Goal: Information Seeking & Learning: Learn about a topic

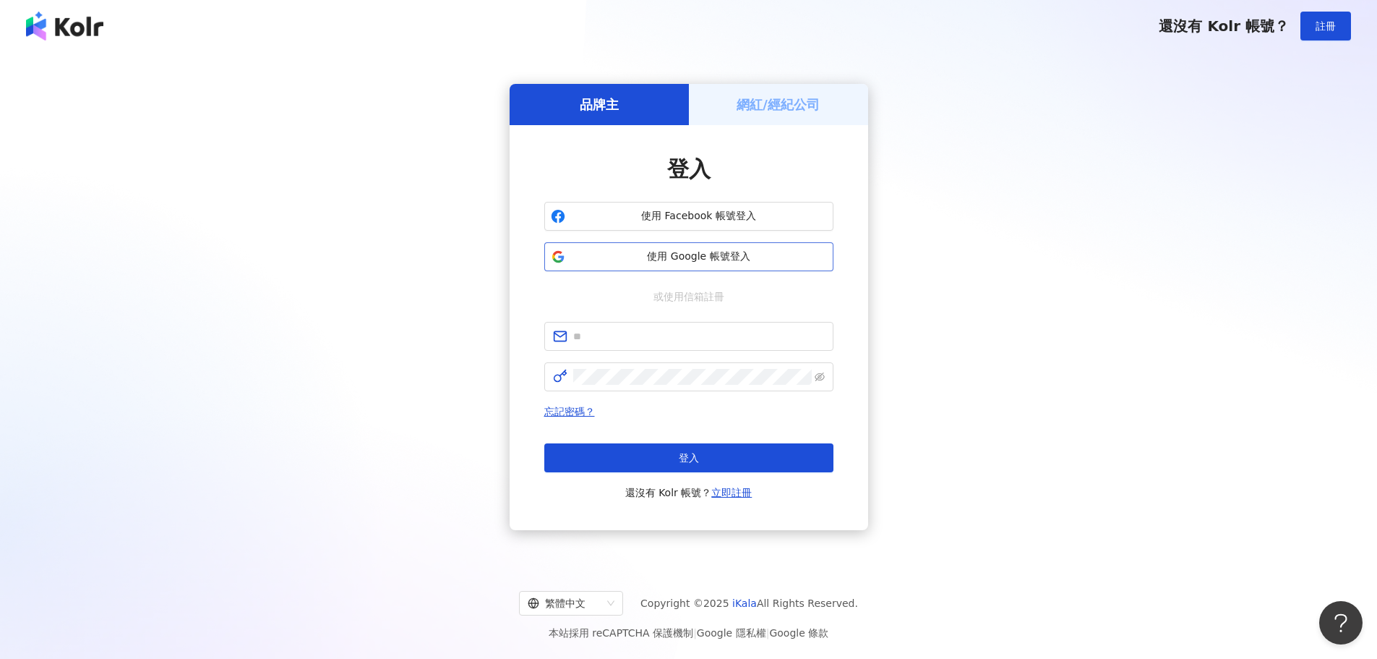
click at [602, 253] on span "使用 Google 帳號登入" at bounding box center [699, 256] width 256 height 14
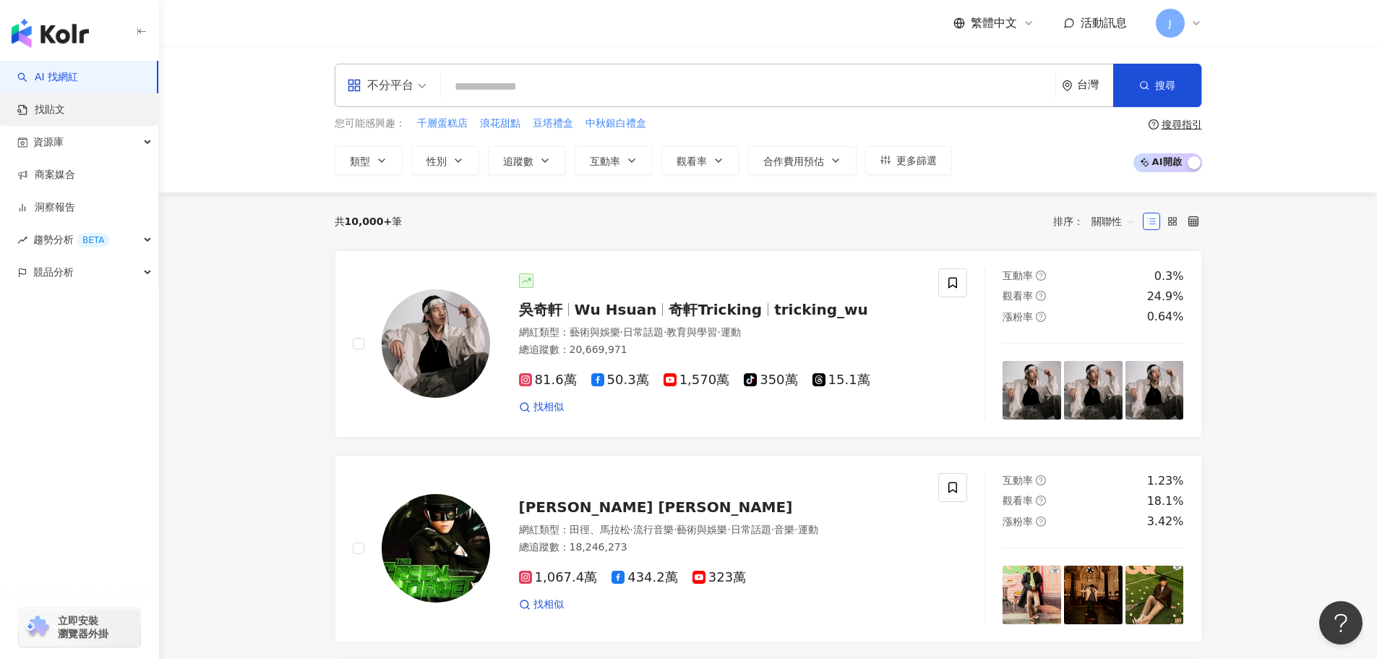
click at [53, 110] on link "找貼文" at bounding box center [41, 110] width 48 height 14
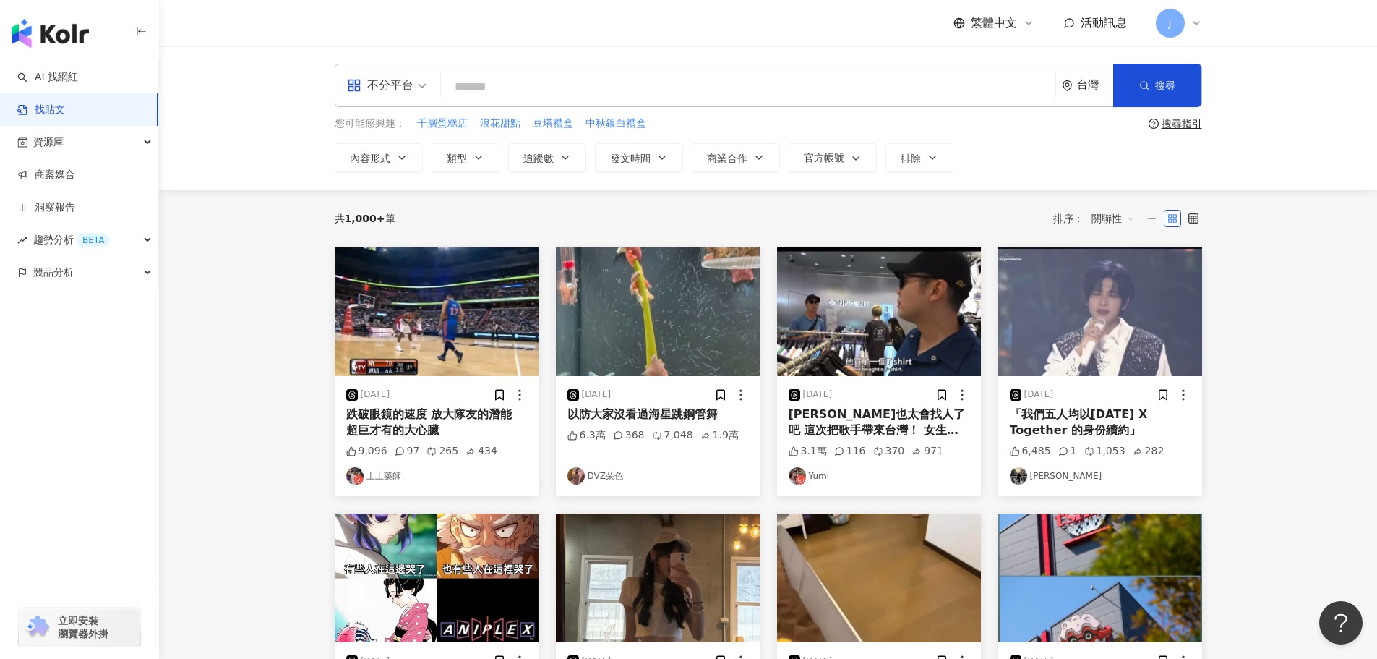
click at [469, 88] on input "search" at bounding box center [748, 86] width 603 height 31
type input "*"
type input "**"
click at [555, 162] on button "追蹤數" at bounding box center [547, 157] width 78 height 29
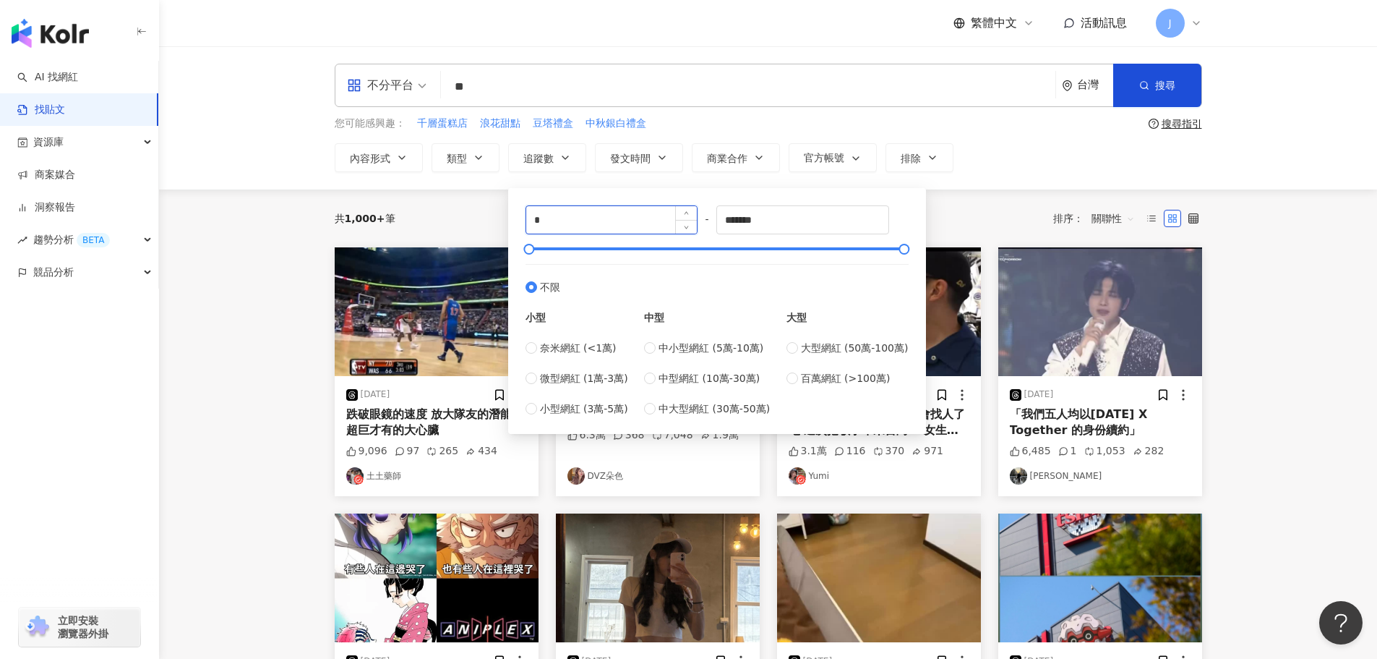
click at [538, 223] on input "*" at bounding box center [611, 219] width 171 height 27
type input "*"
type input "****"
click at [747, 221] on input "*******" at bounding box center [802, 219] width 171 height 27
type input "*****"
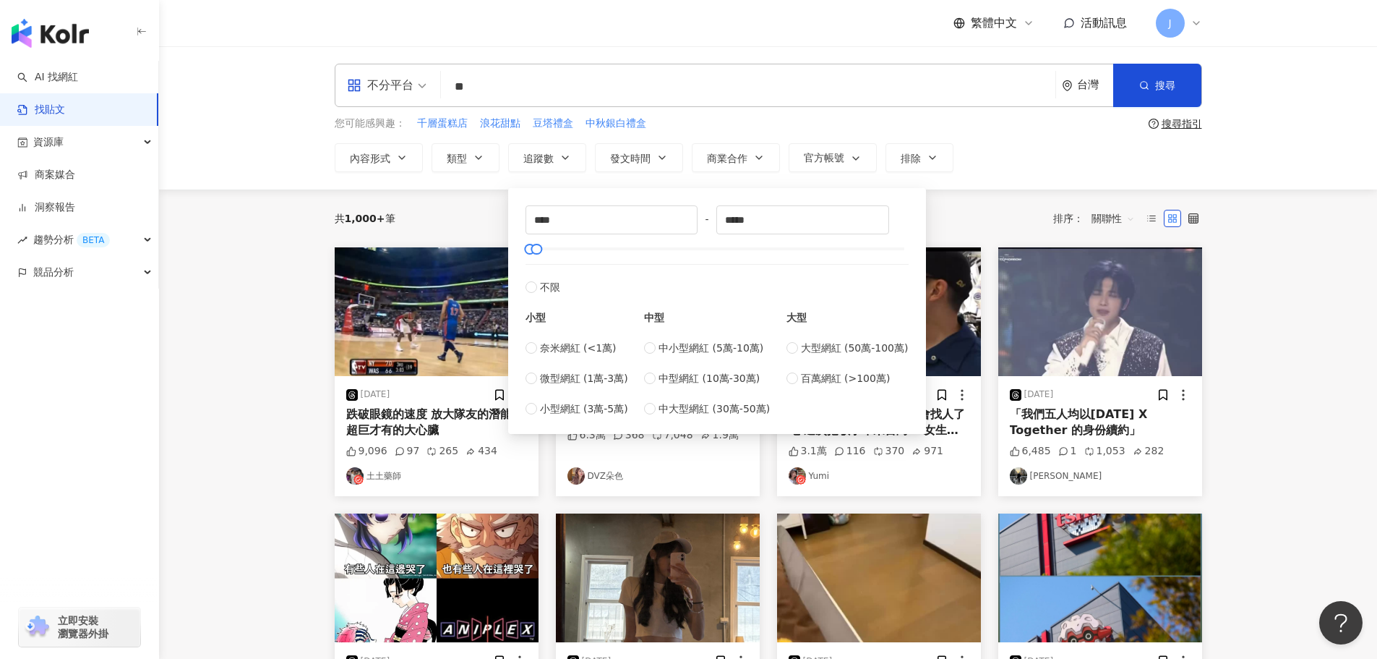
click at [965, 189] on div "共 1,000+ 筆 排序： 關聯性" at bounding box center [769, 218] width 868 height 58
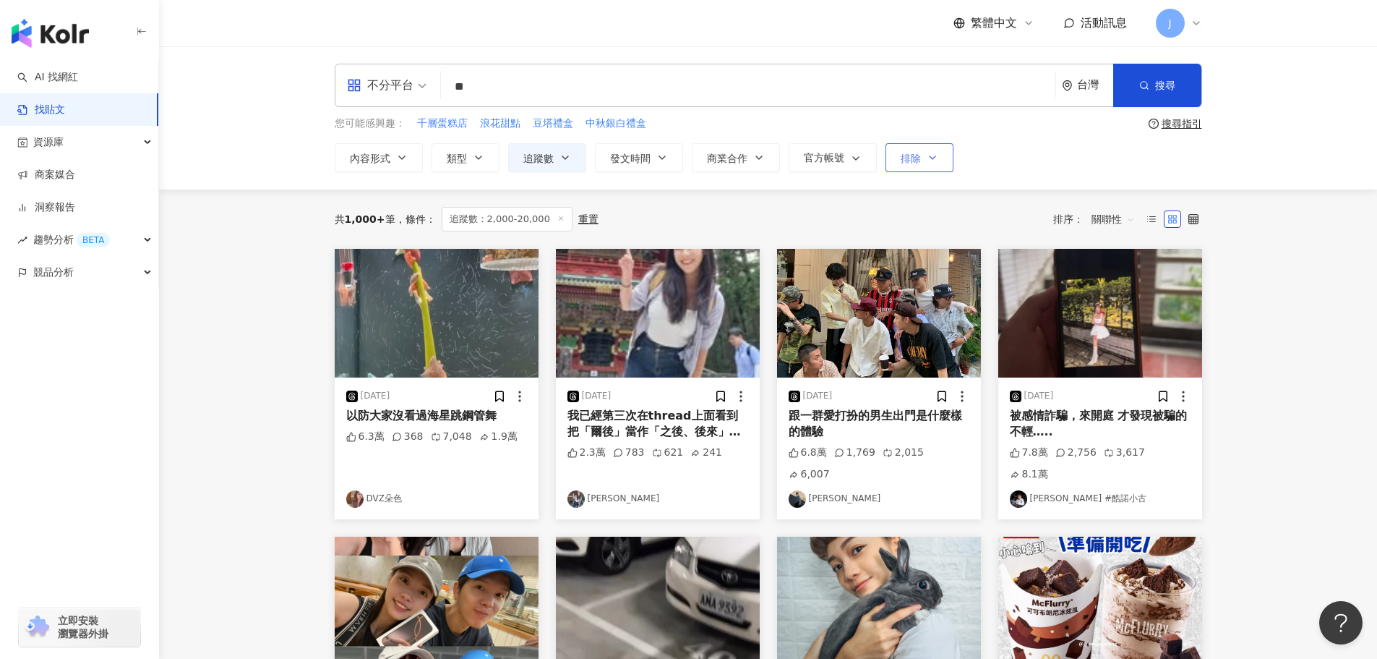
click at [918, 161] on span "排除" at bounding box center [911, 159] width 20 height 12
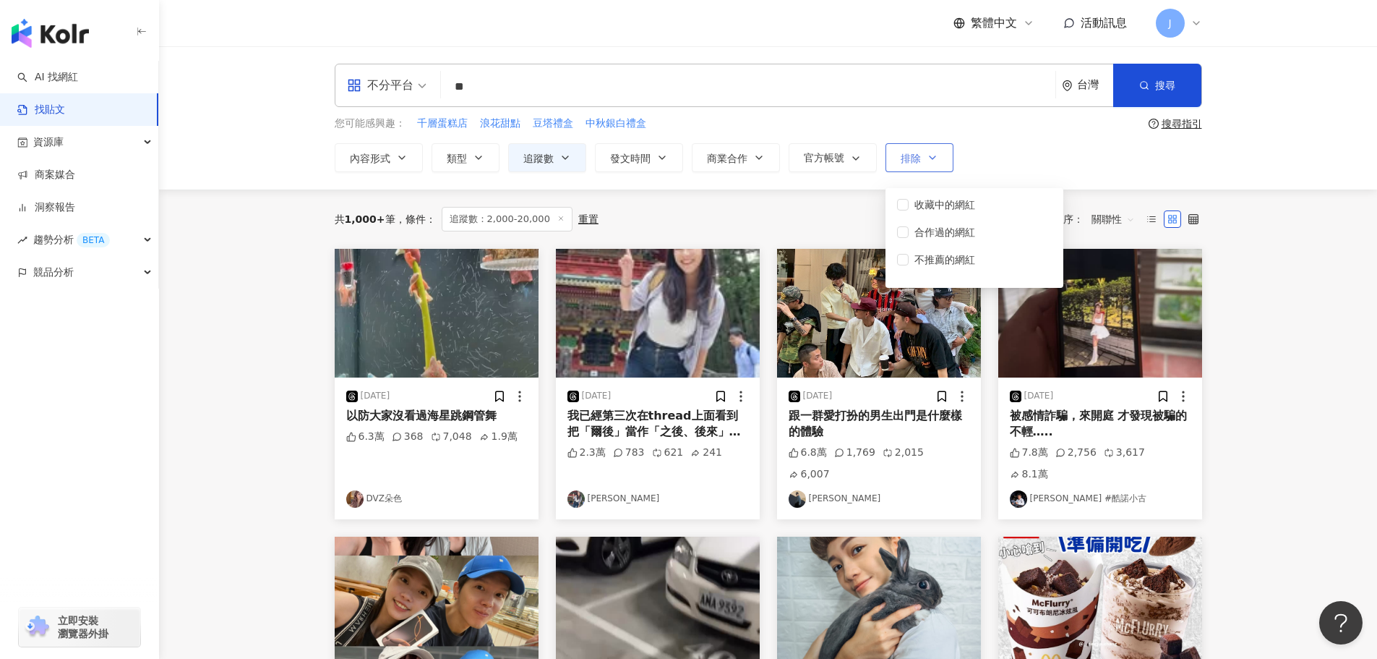
click at [936, 161] on icon "button" at bounding box center [933, 158] width 12 height 12
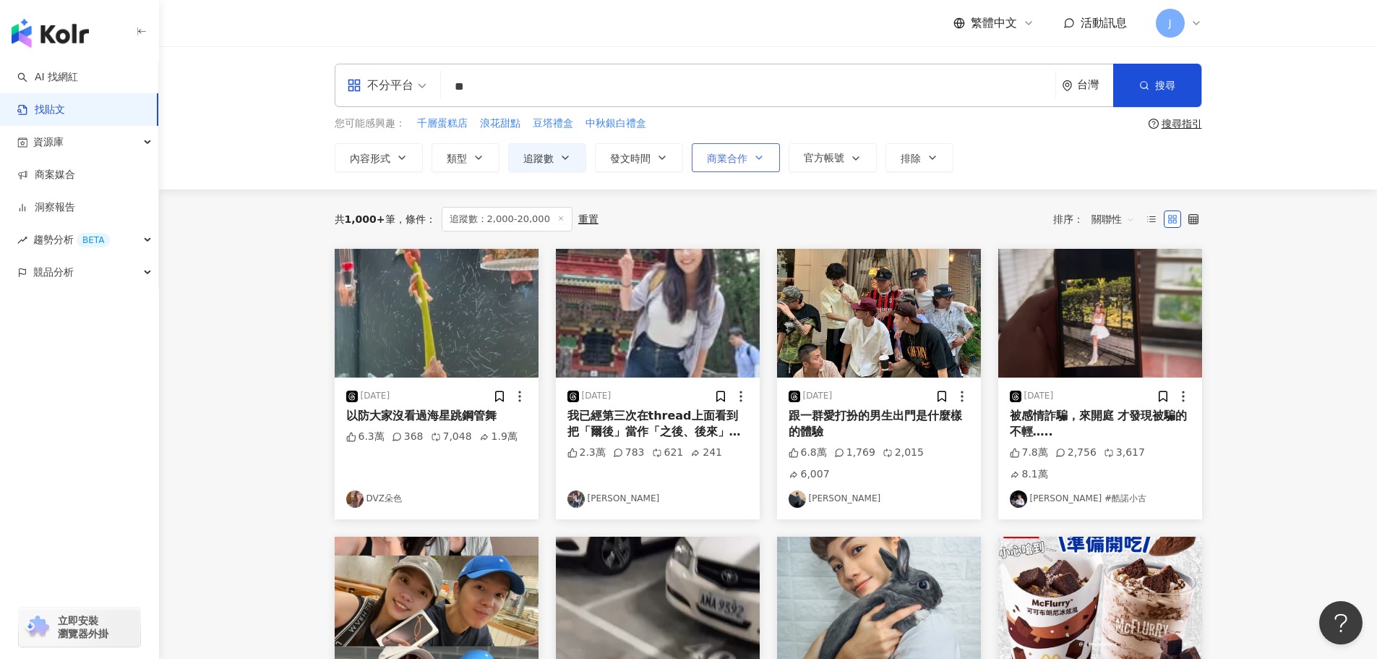
click at [766, 159] on button "商業合作" at bounding box center [736, 157] width 88 height 29
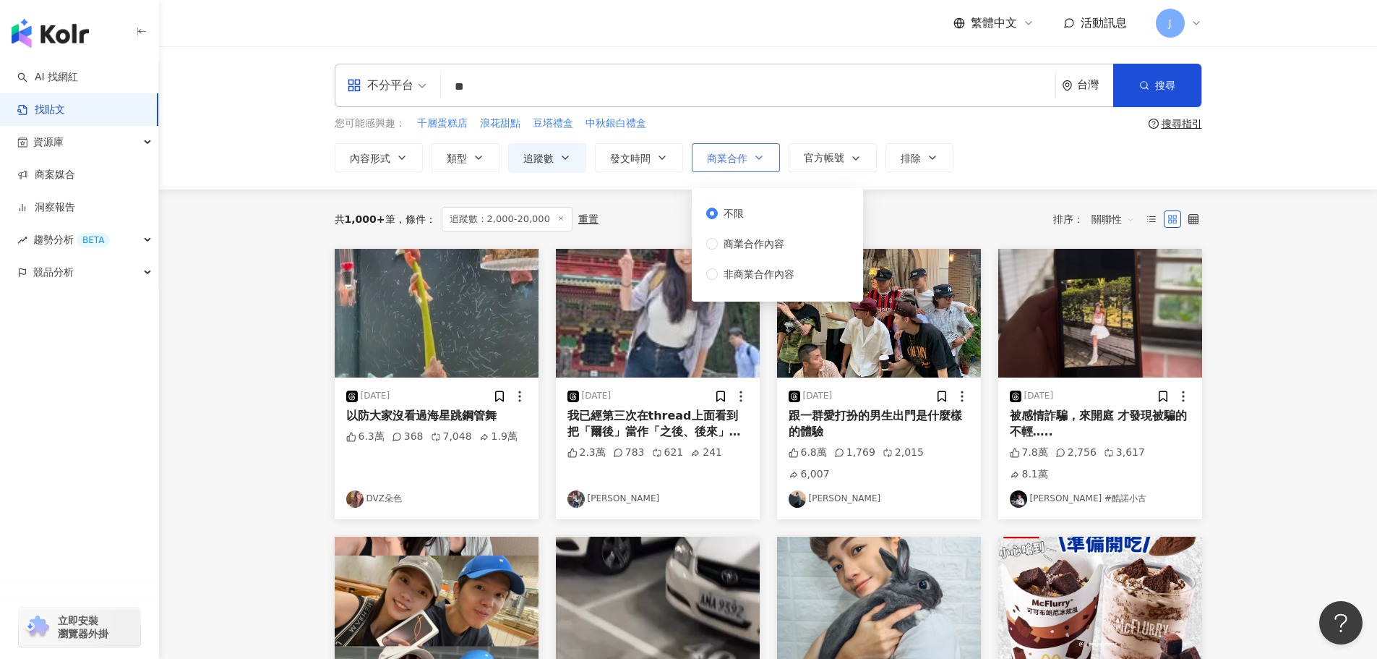
click at [766, 159] on button "商業合作" at bounding box center [736, 157] width 88 height 29
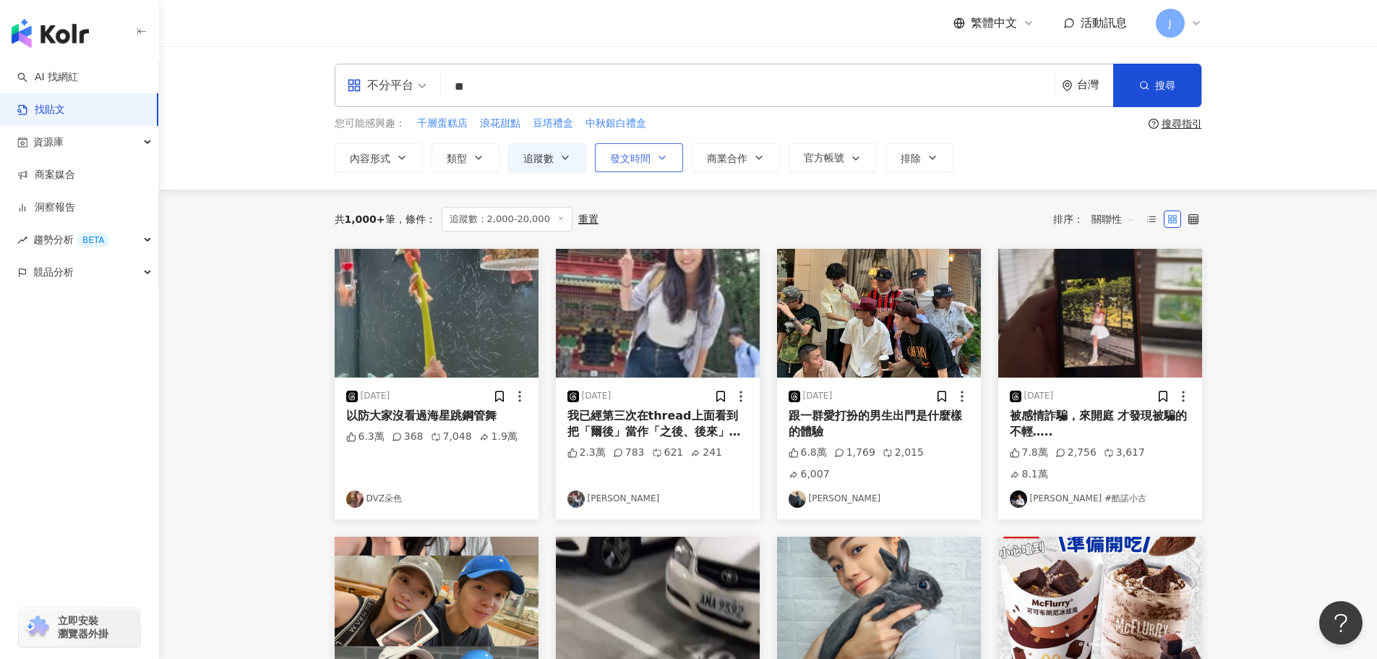
click at [666, 159] on icon "button" at bounding box center [663, 158] width 12 height 12
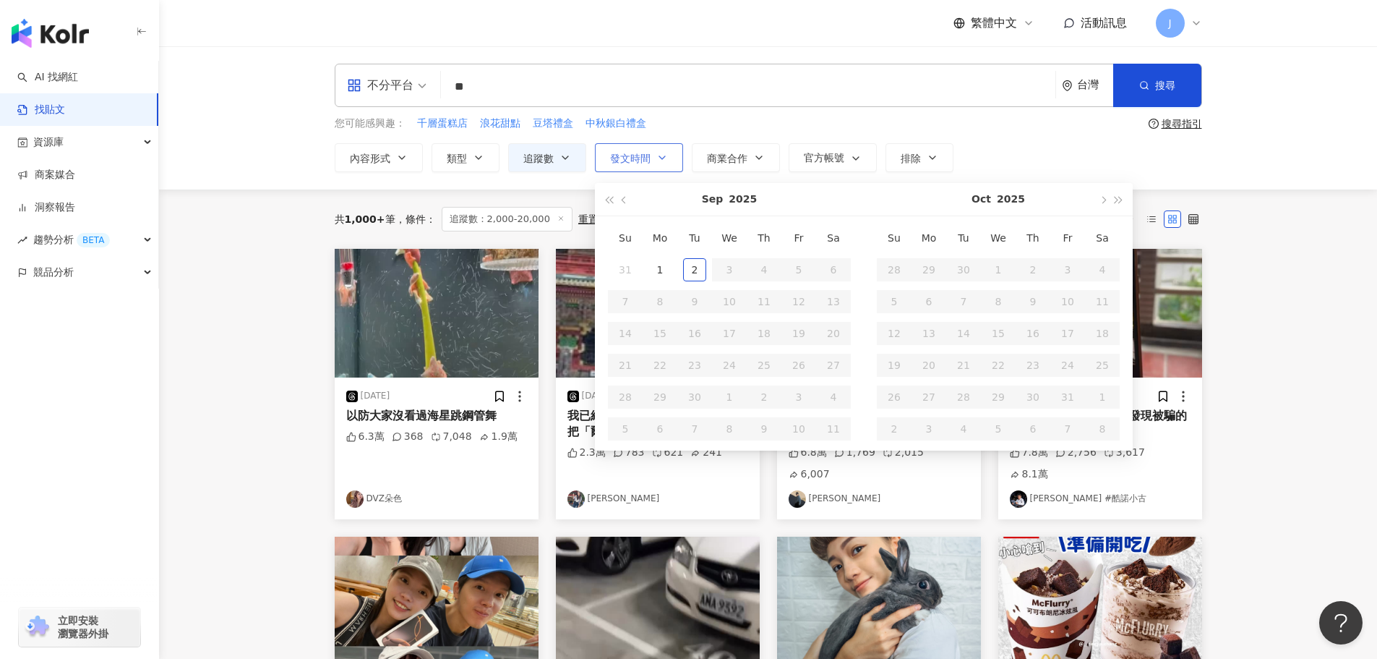
click at [666, 159] on icon "button" at bounding box center [663, 158] width 12 height 12
click at [765, 161] on button "商業合作" at bounding box center [736, 157] width 88 height 29
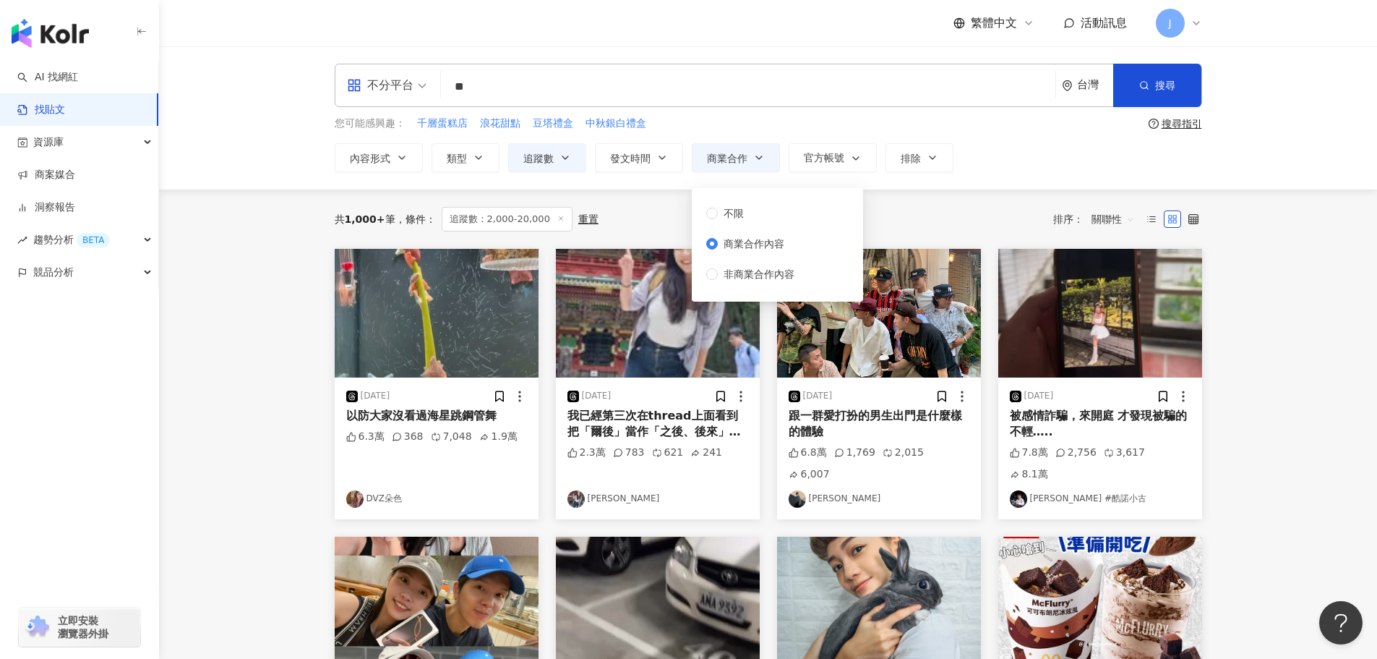
click at [912, 221] on div "共 1,000+ 筆 條件 ： 追蹤數：2,000-20,000 重置 排序： 關聯性" at bounding box center [769, 219] width 868 height 25
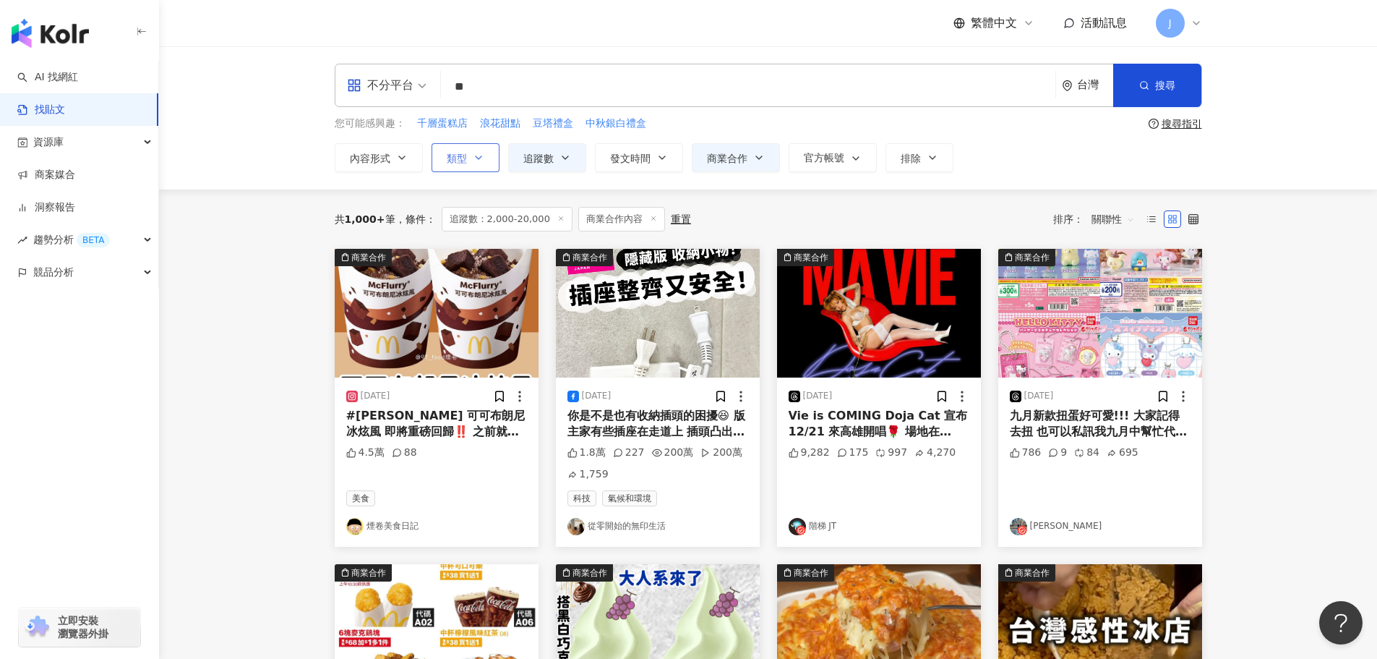
click at [483, 167] on button "類型" at bounding box center [466, 157] width 68 height 29
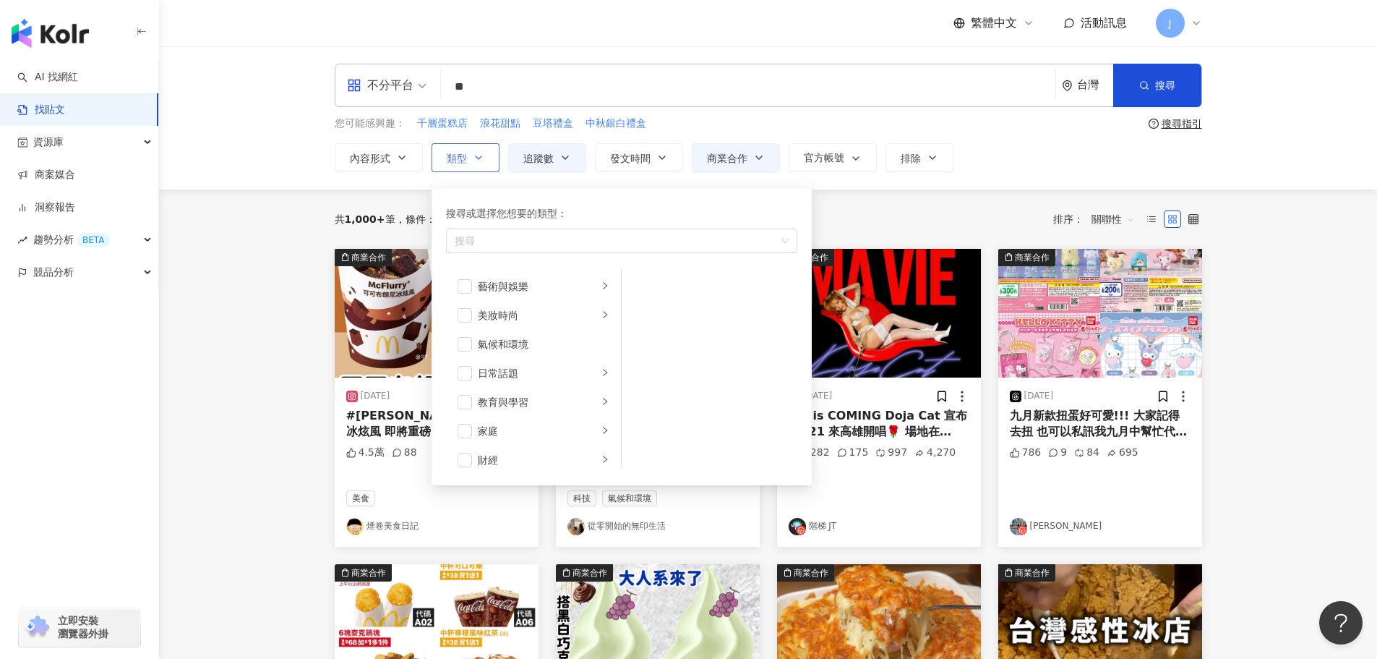
click at [483, 161] on icon "button" at bounding box center [479, 158] width 12 height 12
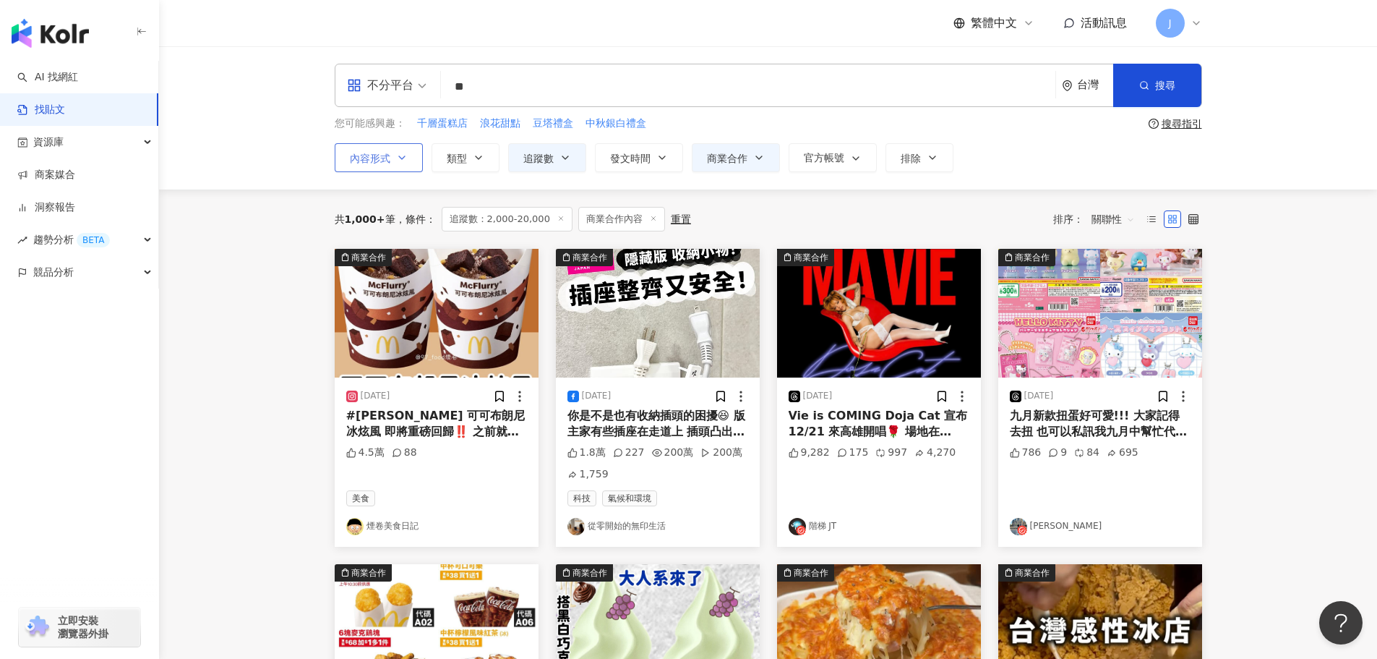
click at [407, 155] on icon "button" at bounding box center [402, 158] width 12 height 12
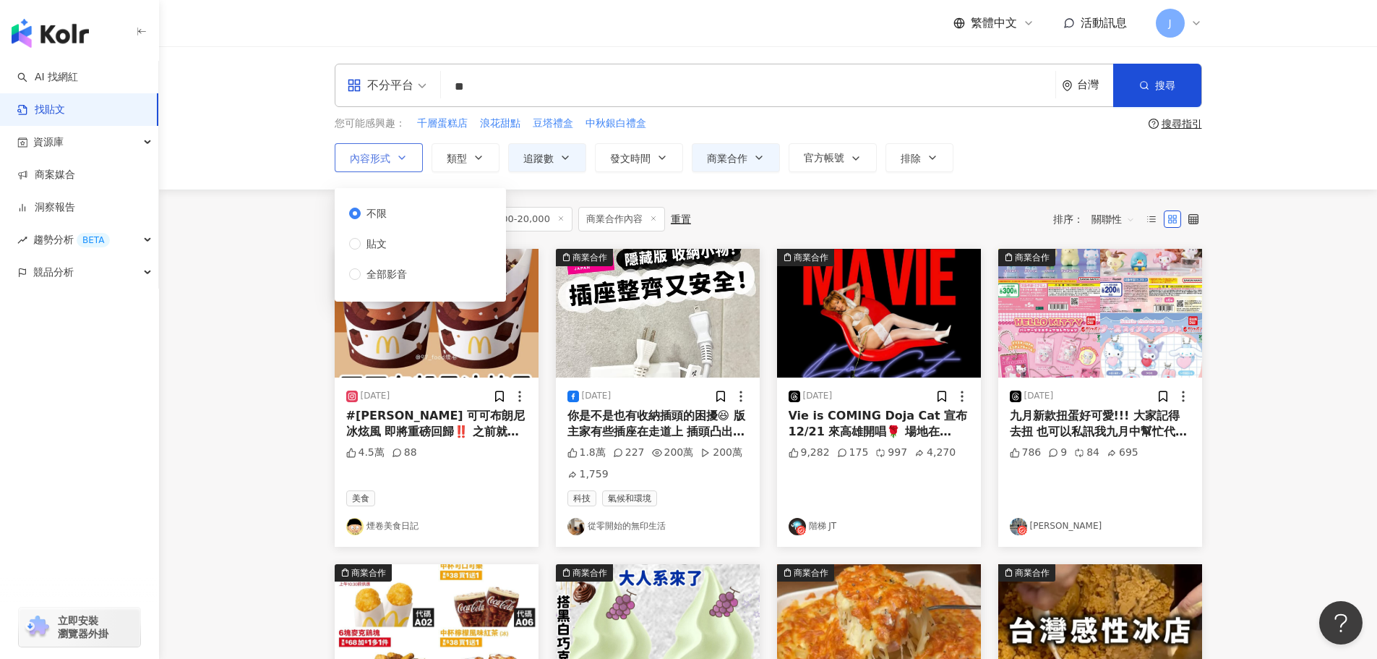
click at [407, 155] on icon "button" at bounding box center [402, 158] width 12 height 12
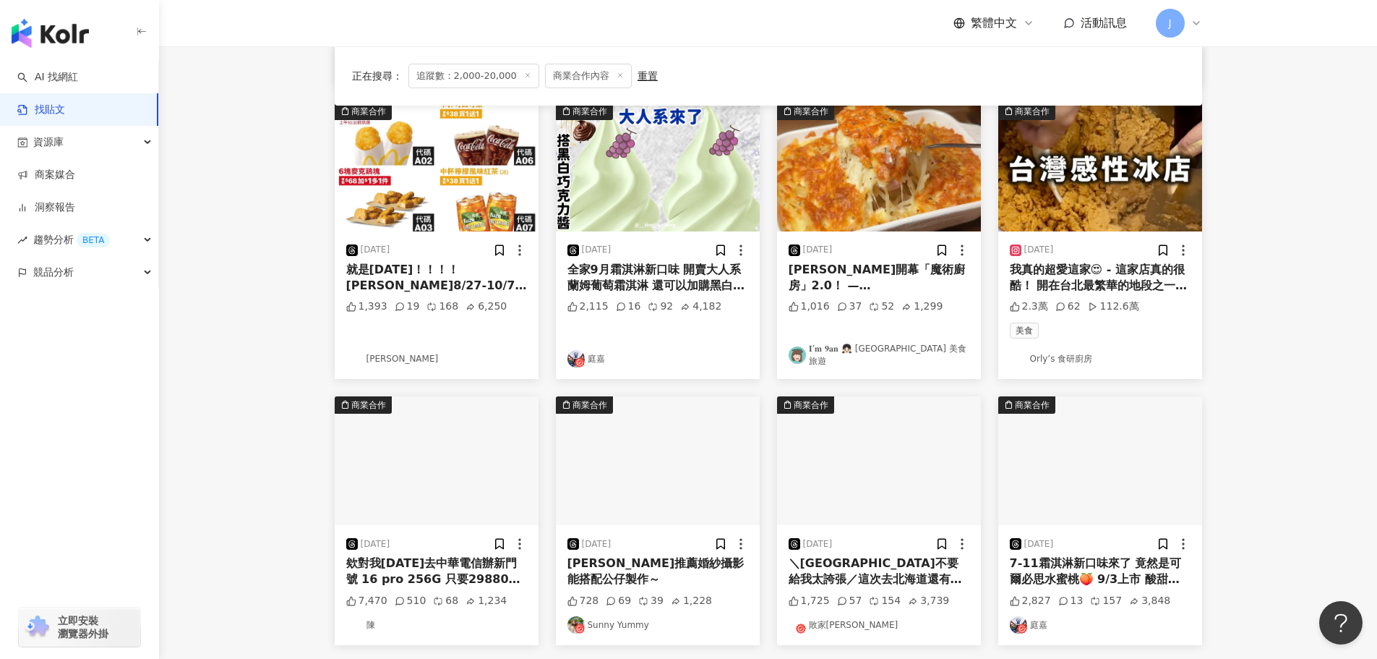
scroll to position [537, 0]
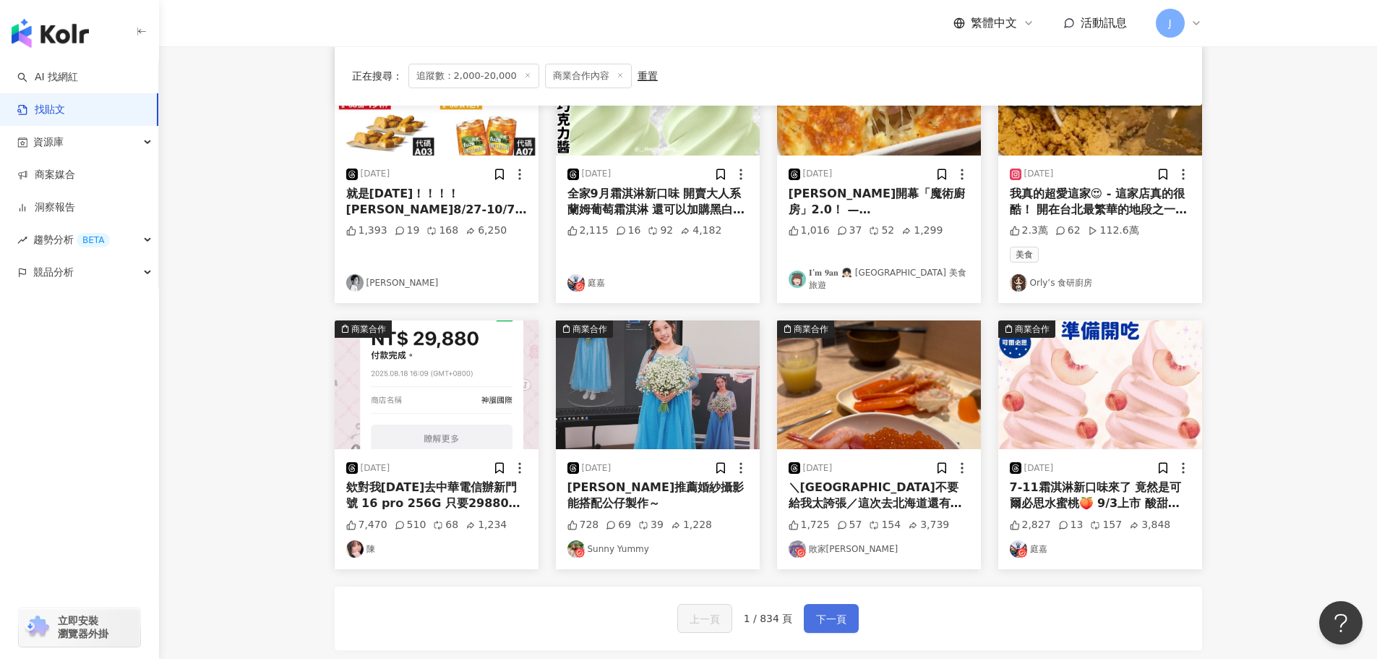
click at [820, 621] on span "下一頁" at bounding box center [831, 618] width 30 height 17
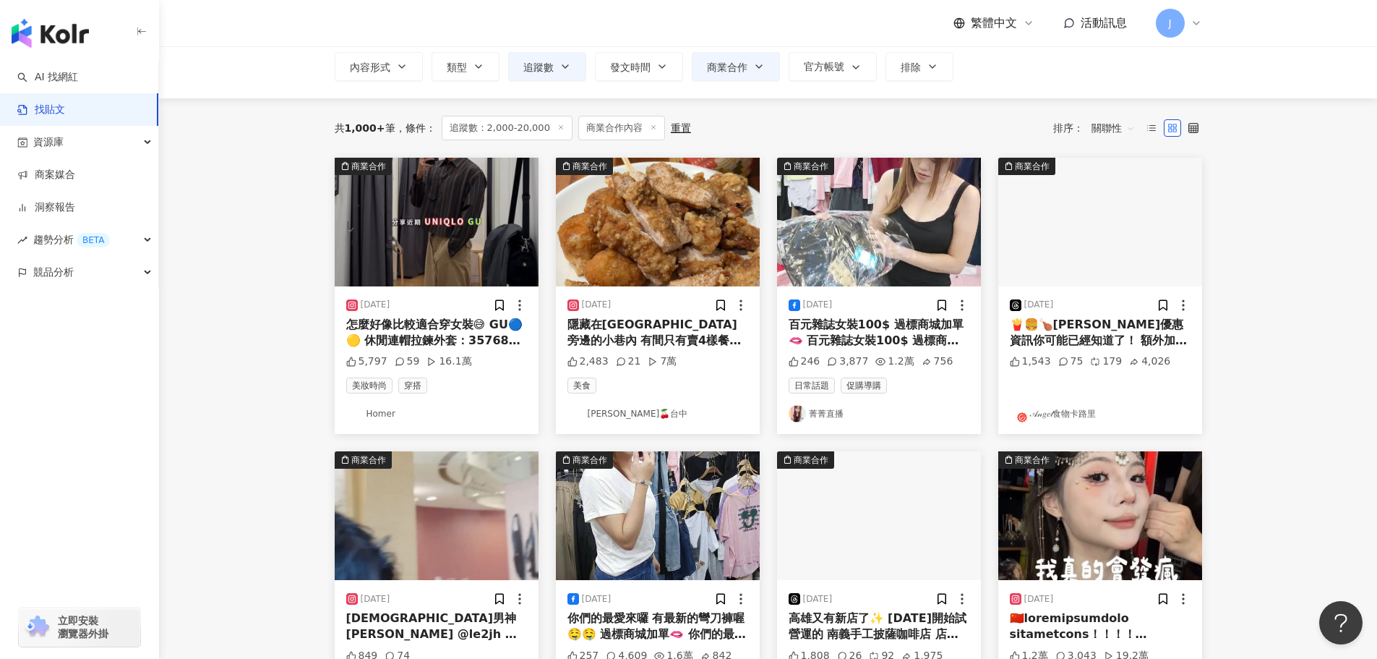
scroll to position [0, 0]
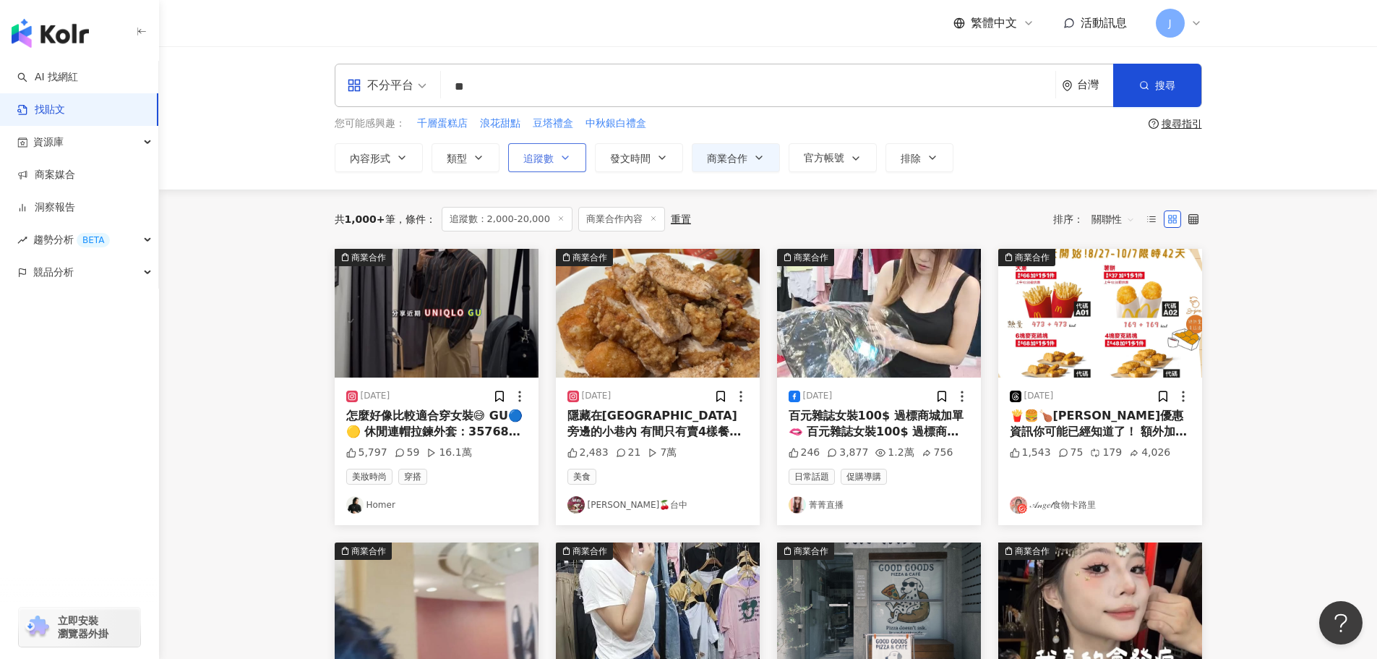
click at [574, 161] on button "追蹤數" at bounding box center [547, 157] width 78 height 29
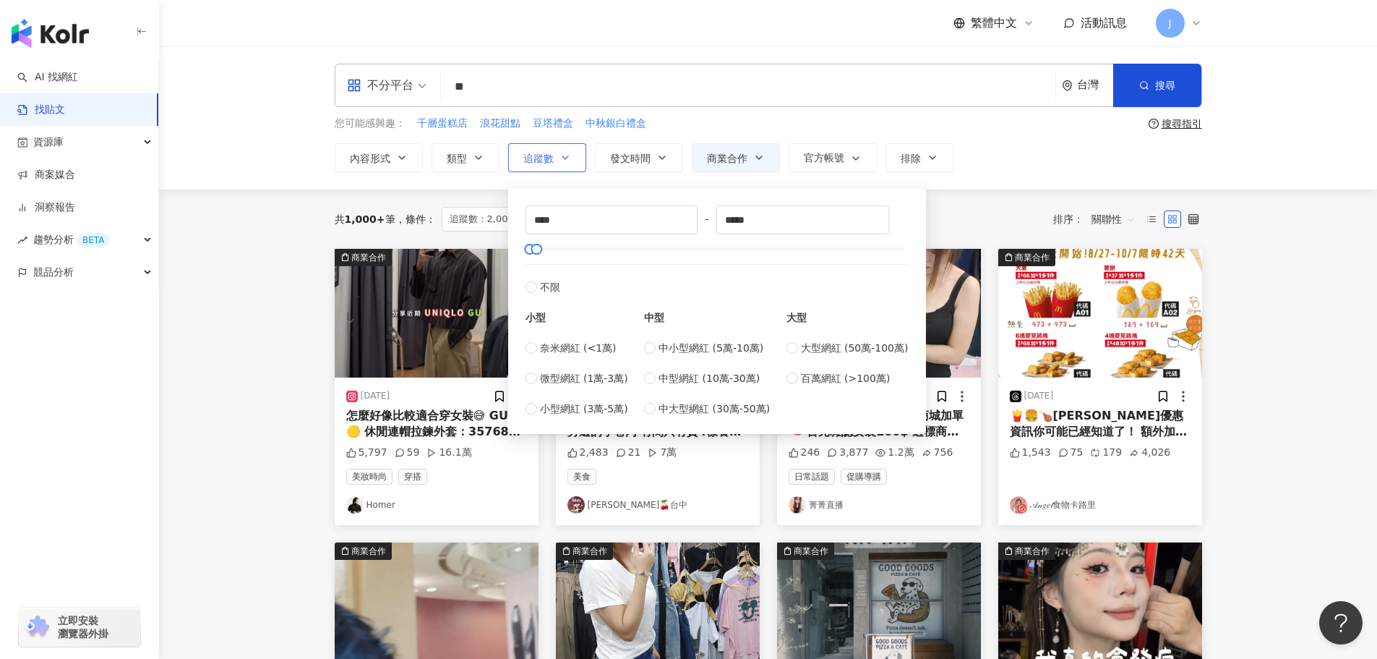
click at [574, 161] on button "追蹤數" at bounding box center [547, 157] width 78 height 29
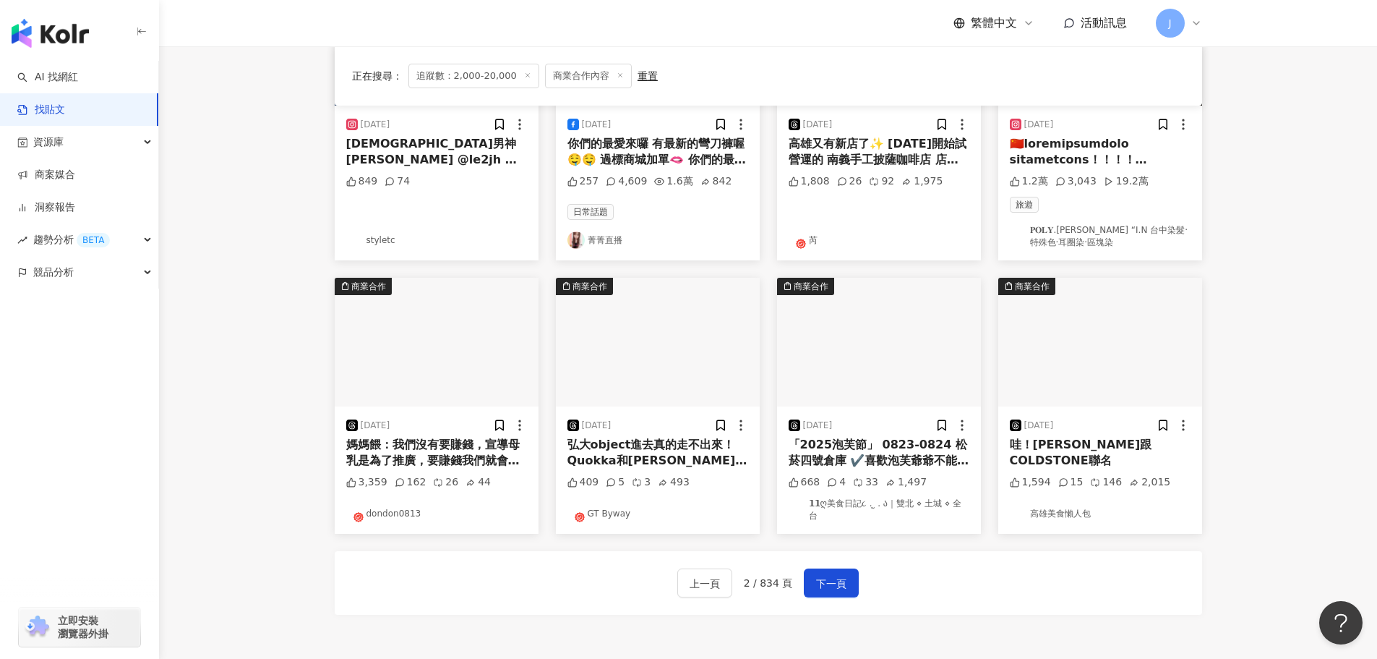
scroll to position [578, 0]
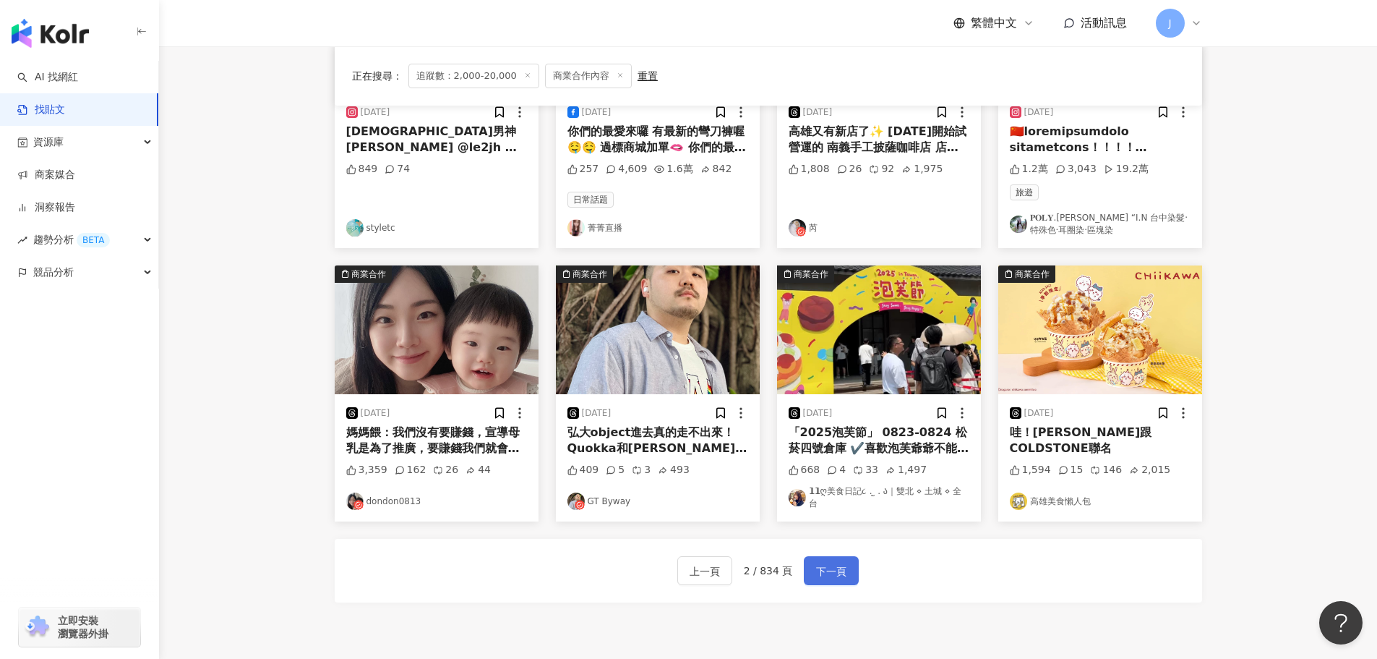
click at [833, 563] on span "下一頁" at bounding box center [831, 571] width 30 height 17
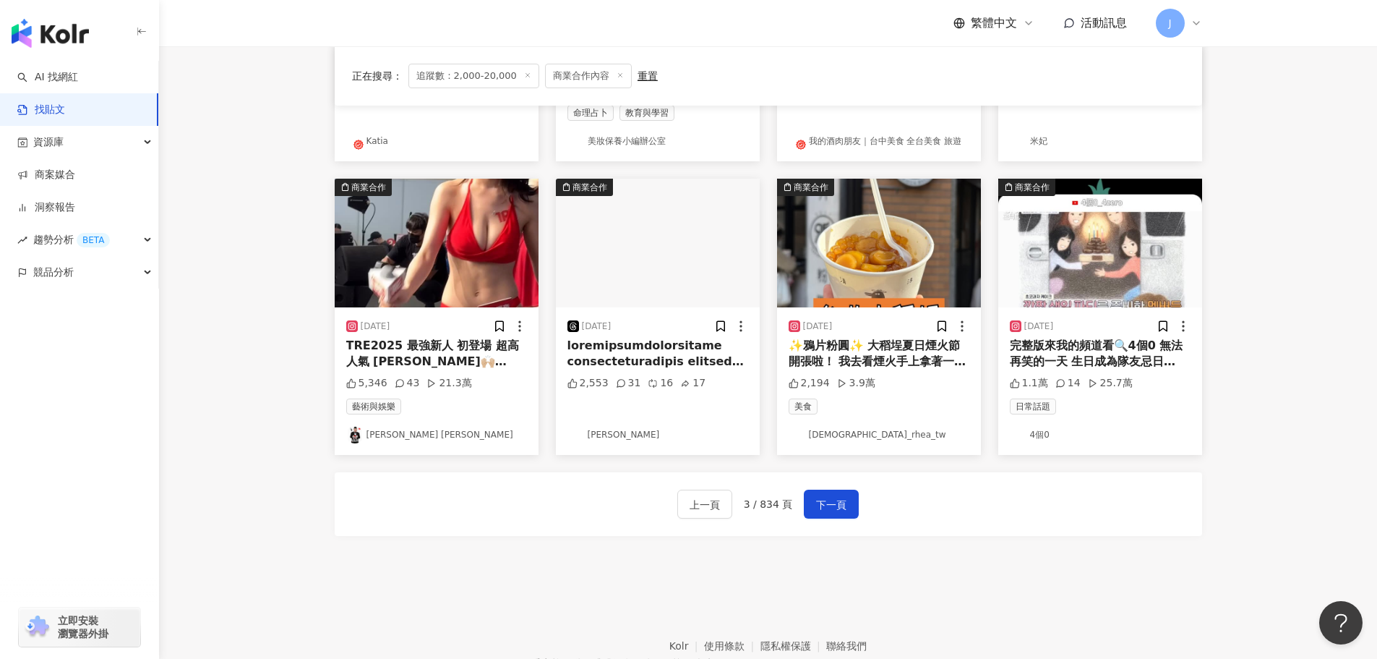
scroll to position [703, 0]
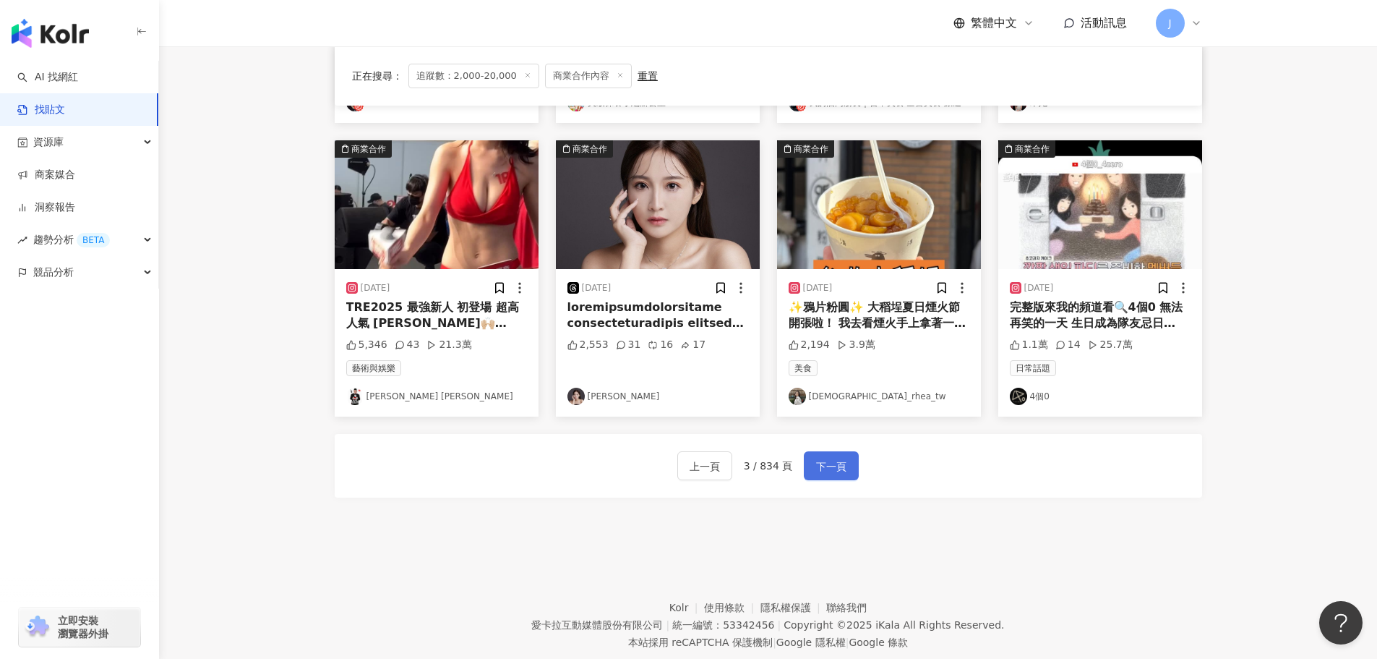
click at [816, 458] on span "下一頁" at bounding box center [831, 466] width 30 height 17
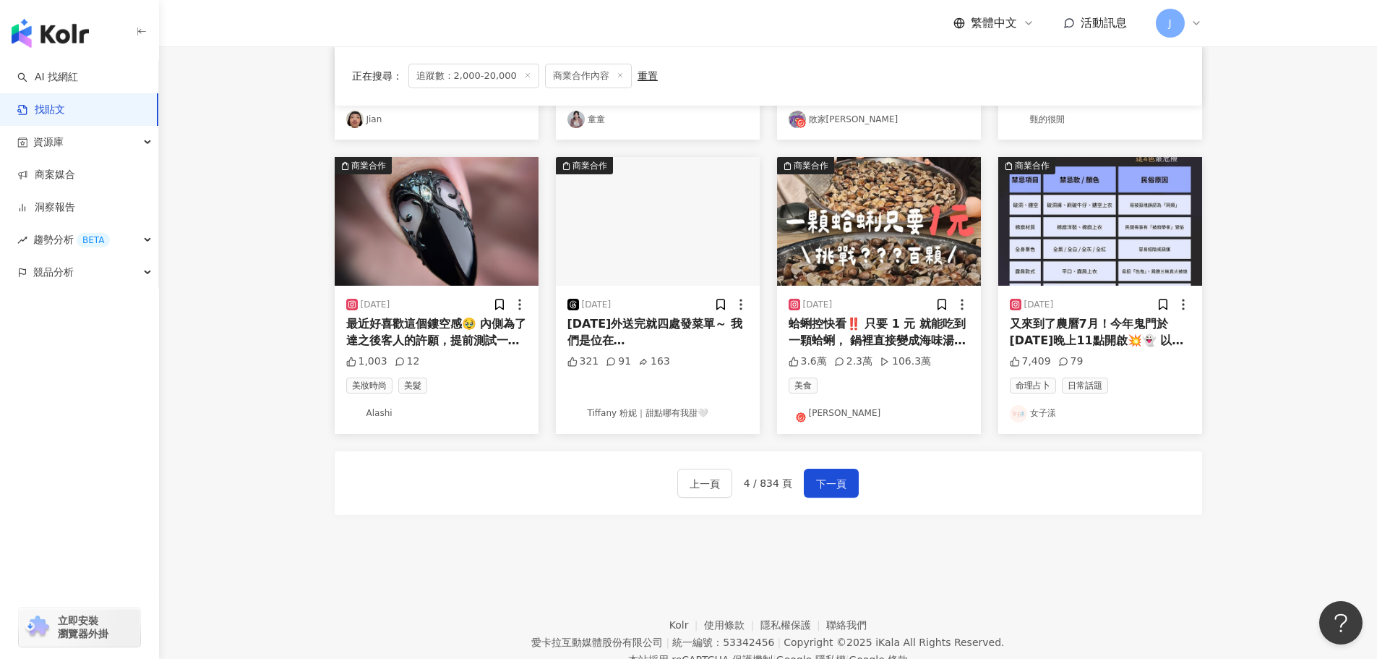
scroll to position [684, 0]
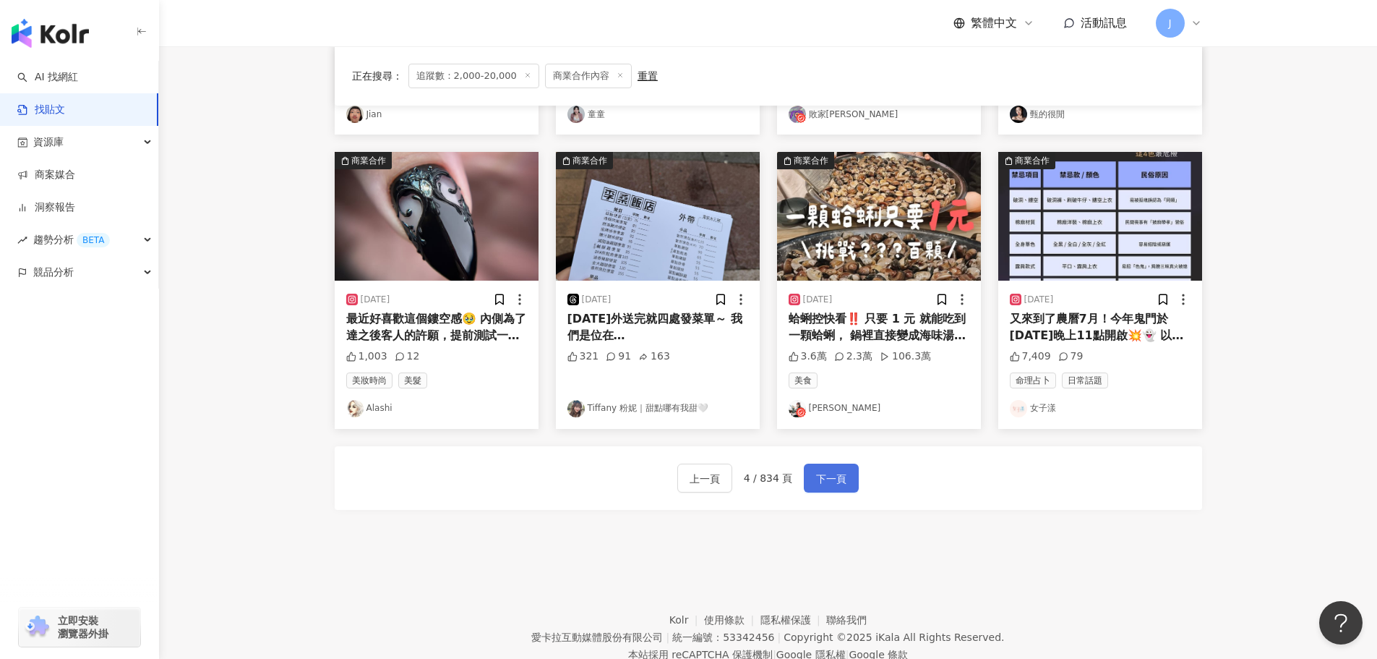
click at [821, 484] on span "下一頁" at bounding box center [831, 478] width 30 height 17
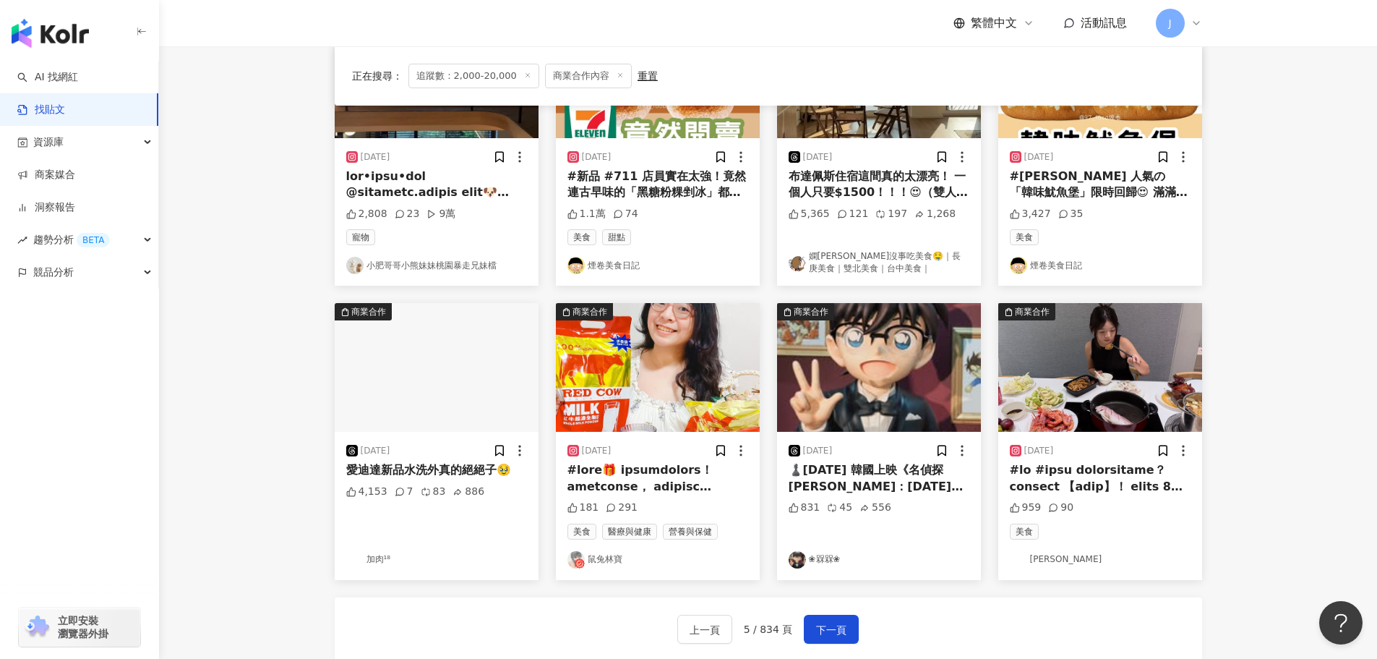
scroll to position [0, 0]
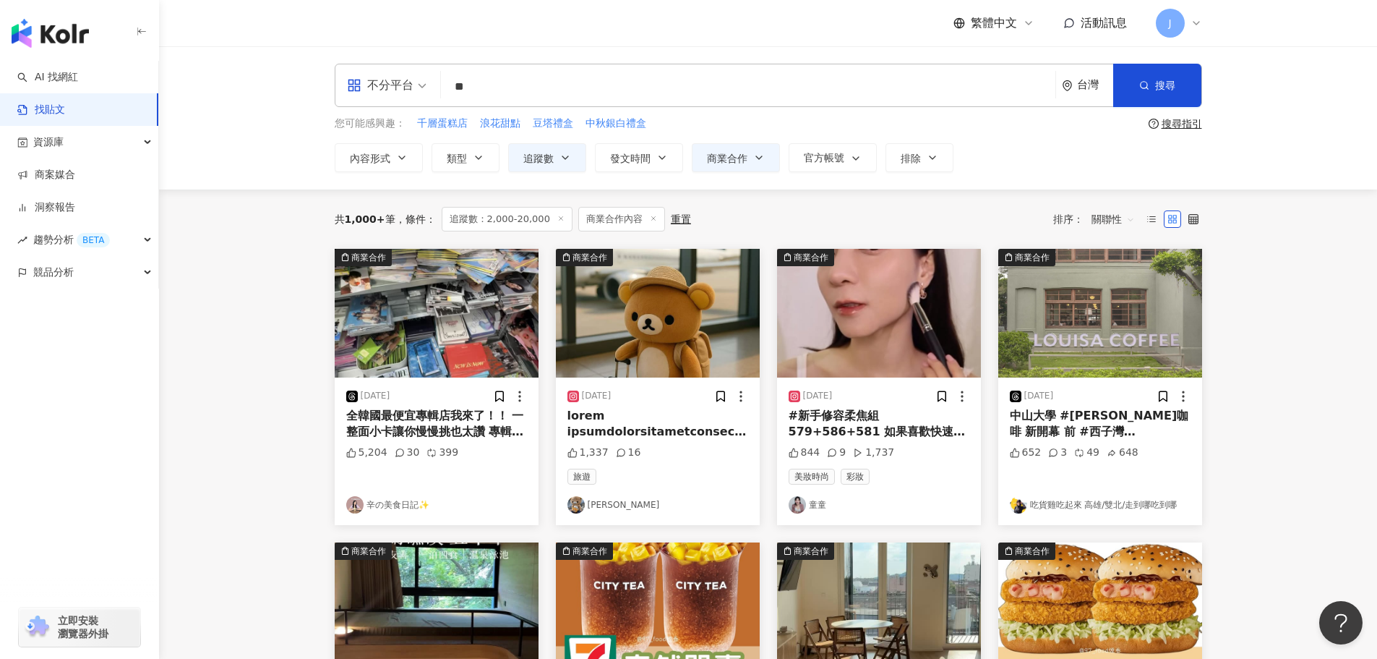
click at [502, 85] on input "**" at bounding box center [748, 86] width 603 height 31
type input "*"
type input "**"
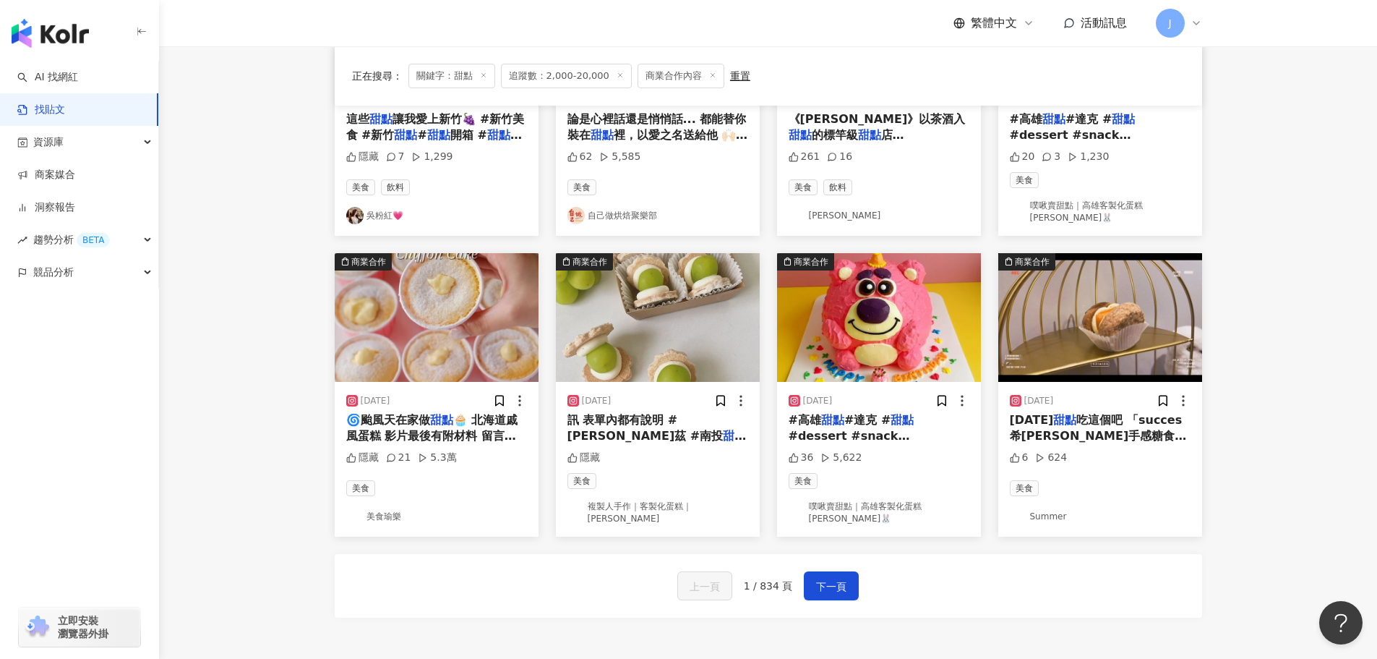
scroll to position [595, 0]
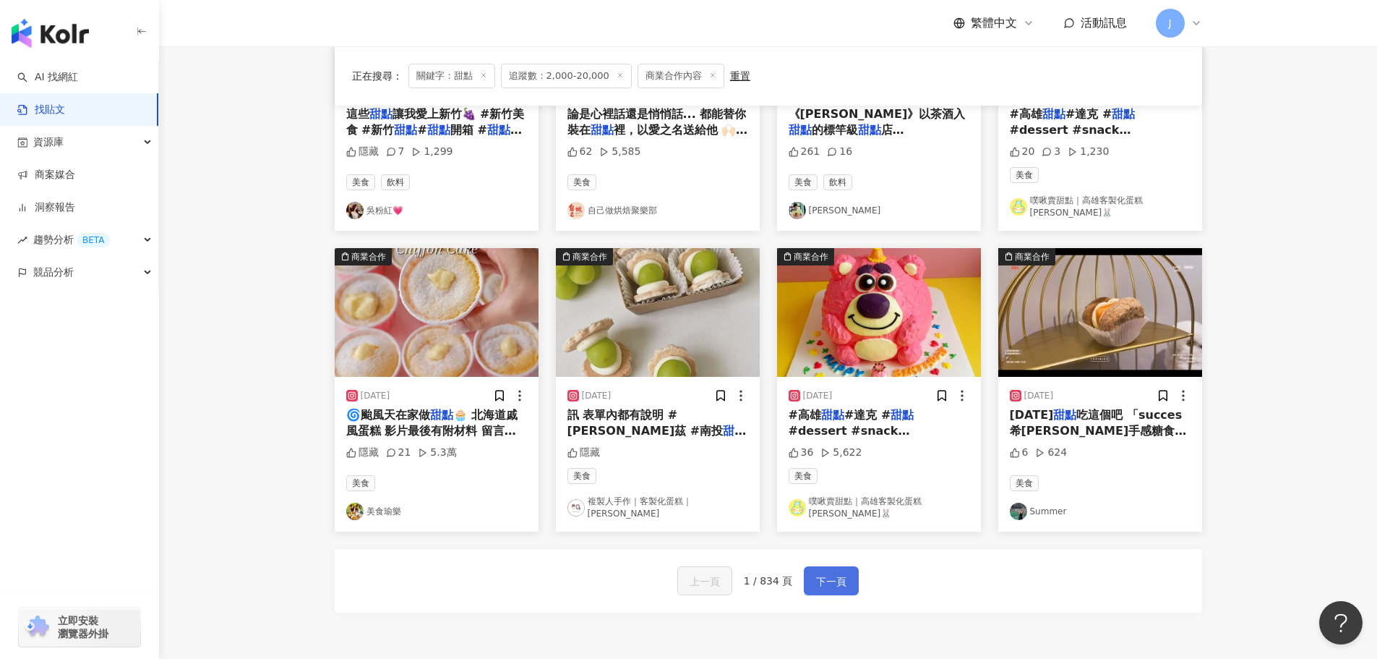
click at [820, 573] on span "下一頁" at bounding box center [831, 581] width 30 height 17
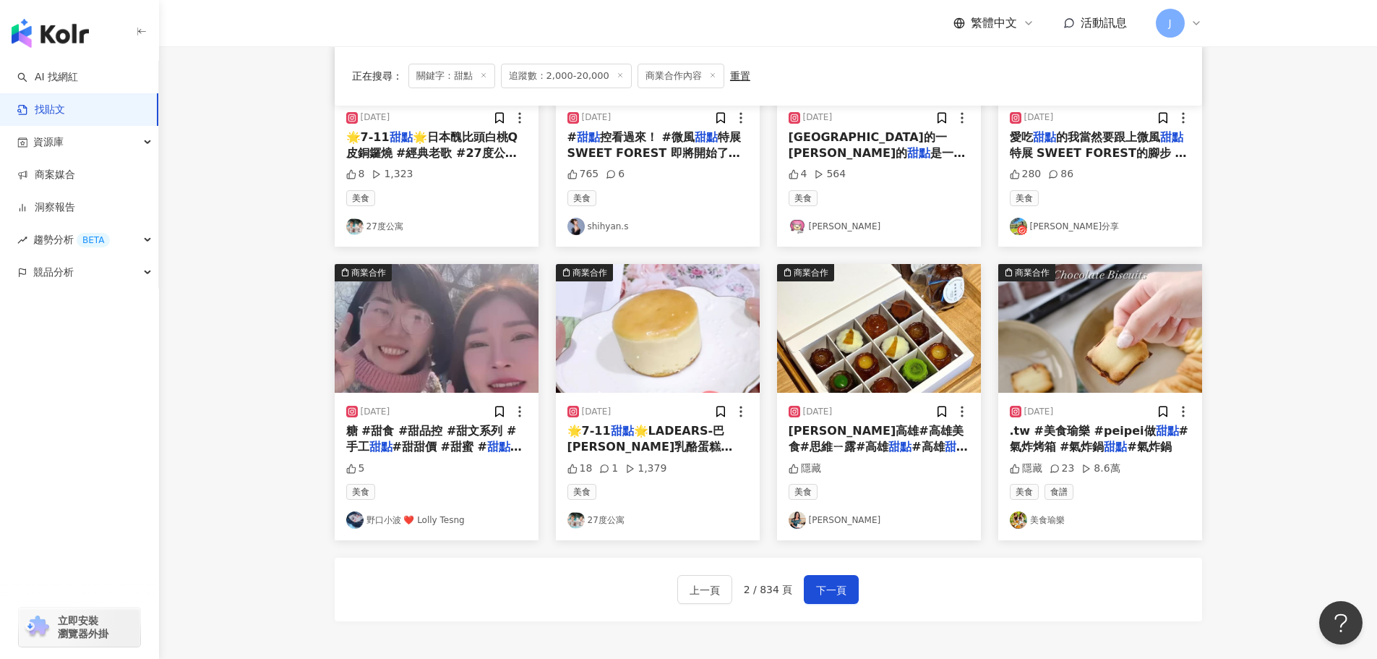
scroll to position [581, 0]
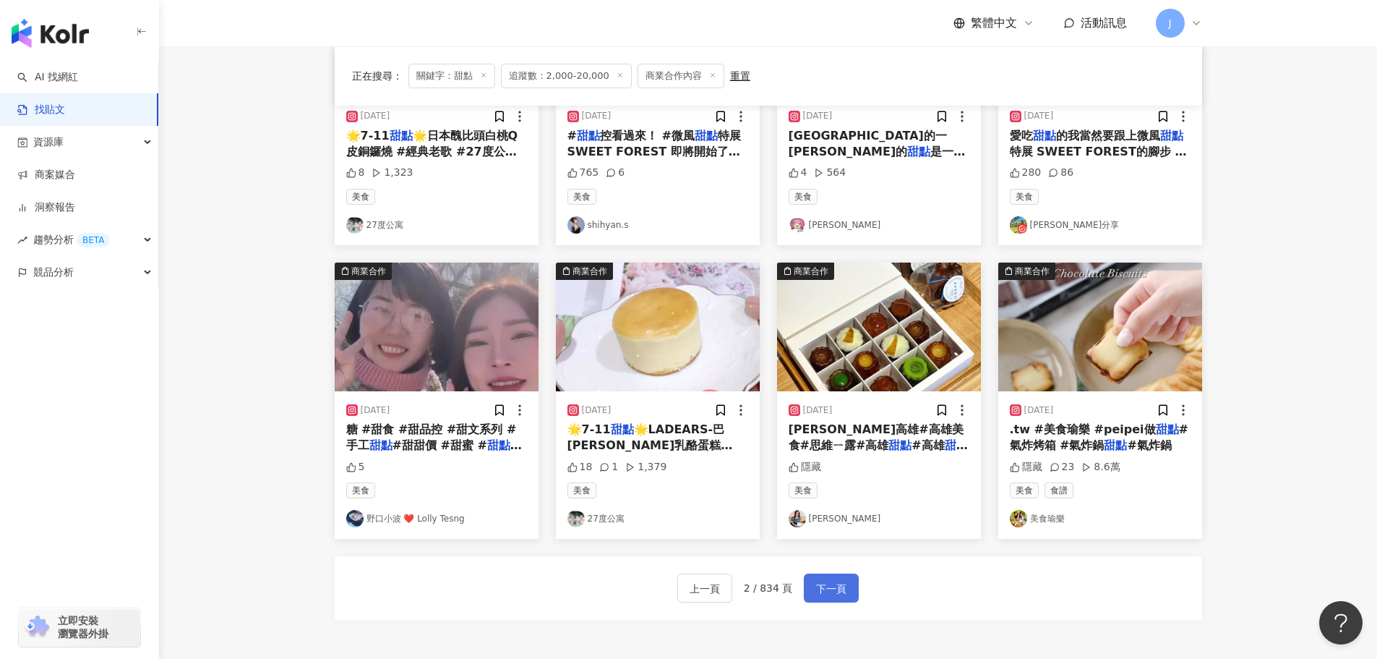
click at [831, 589] on span "下一頁" at bounding box center [831, 588] width 30 height 17
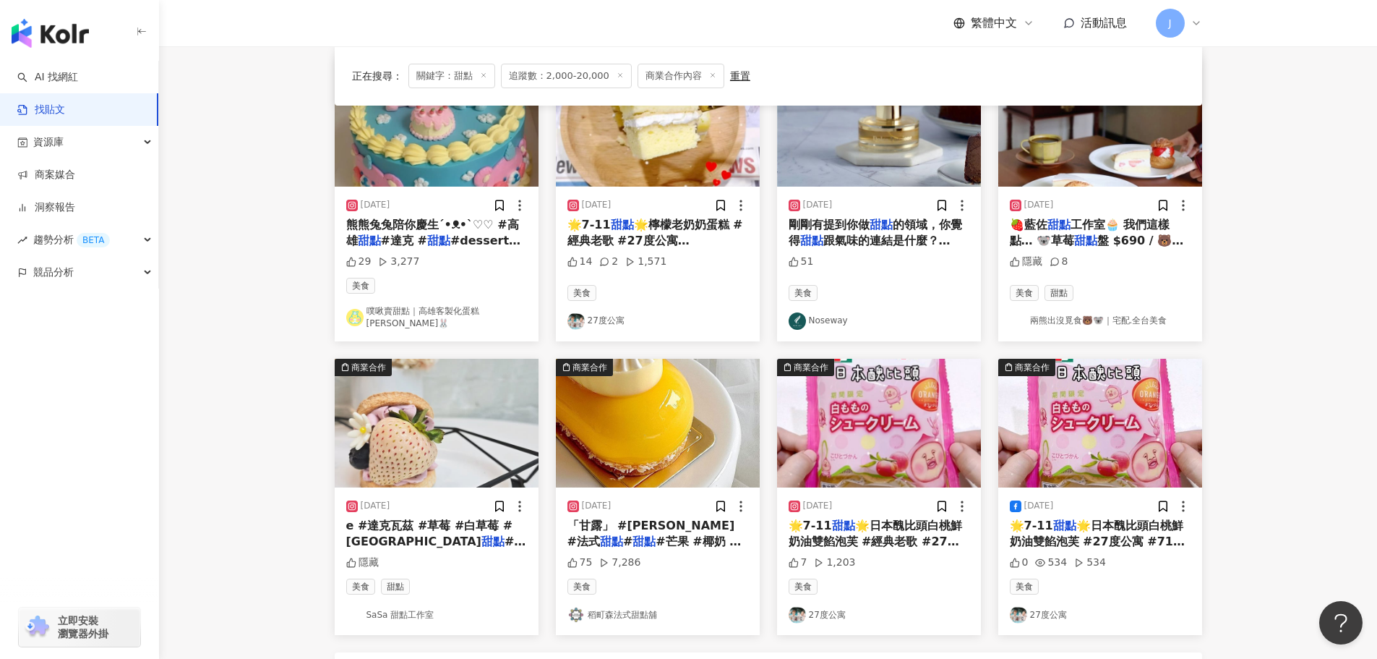
scroll to position [492, 0]
click at [1056, 221] on mark "甜點" at bounding box center [1059, 224] width 23 height 14
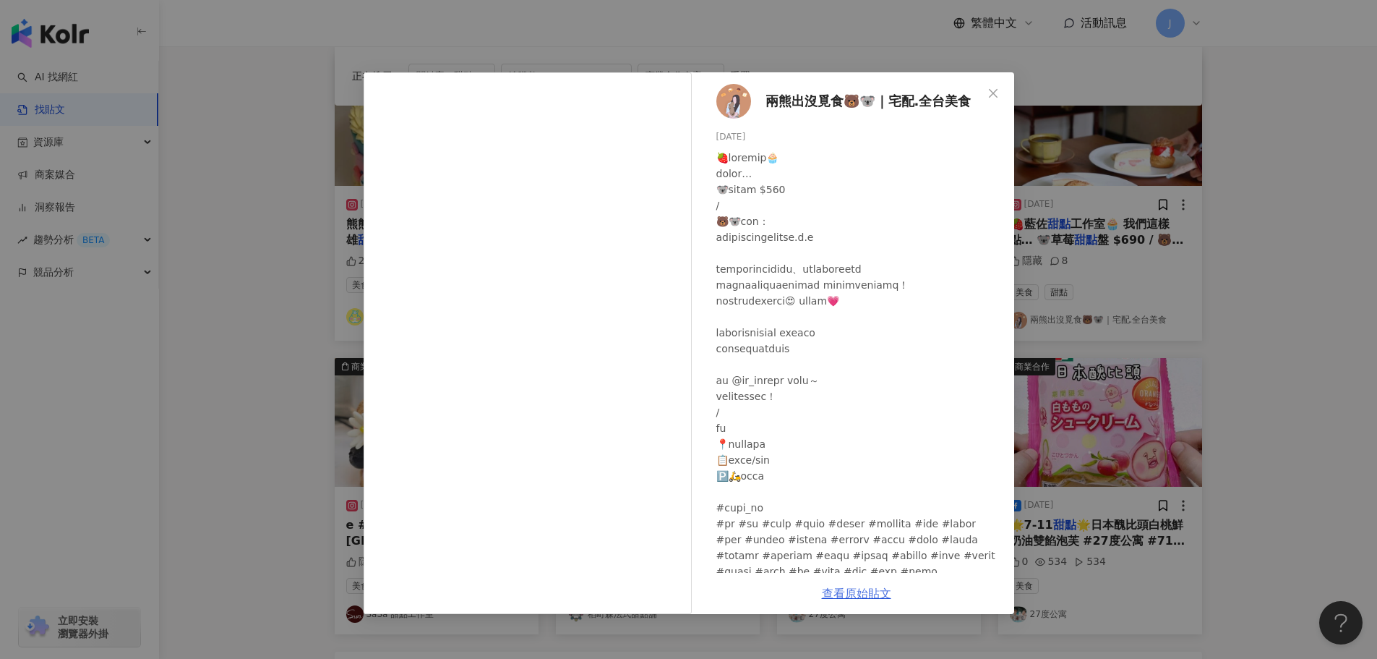
click at [835, 594] on link "查看原始貼文" at bounding box center [856, 593] width 69 height 14
click at [991, 92] on icon "close" at bounding box center [994, 93] width 12 height 12
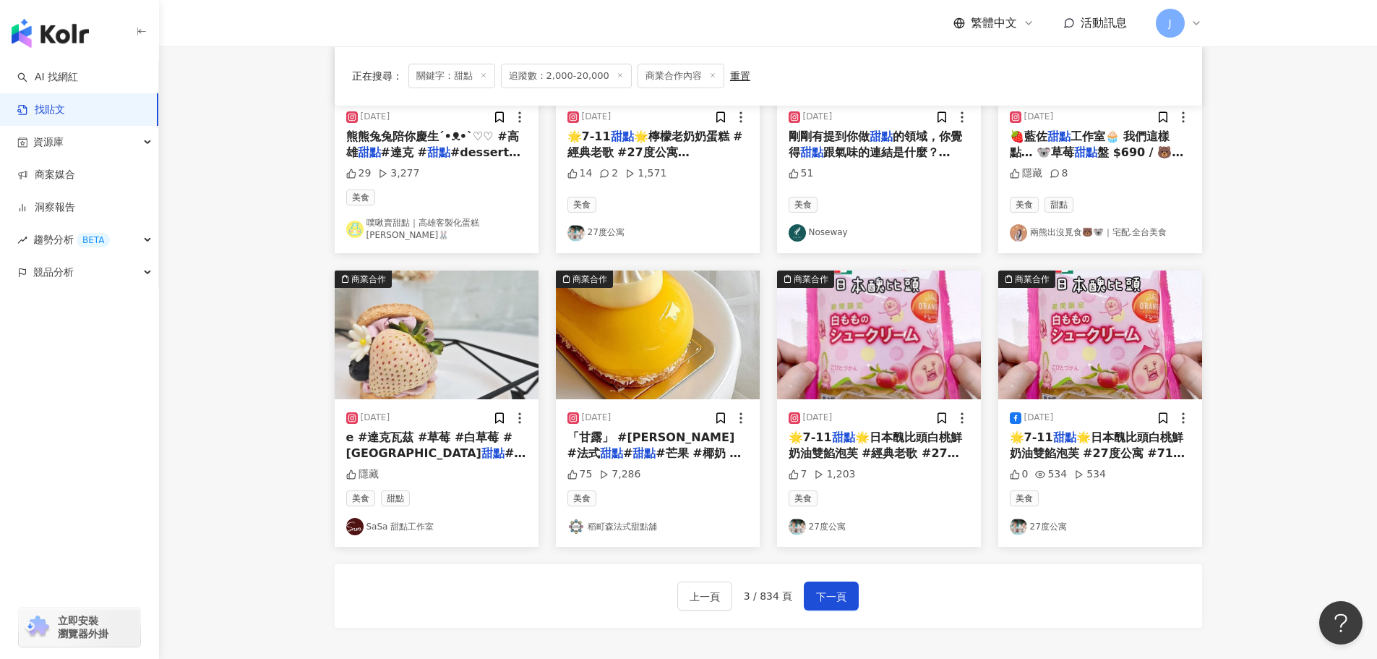
scroll to position [637, 0]
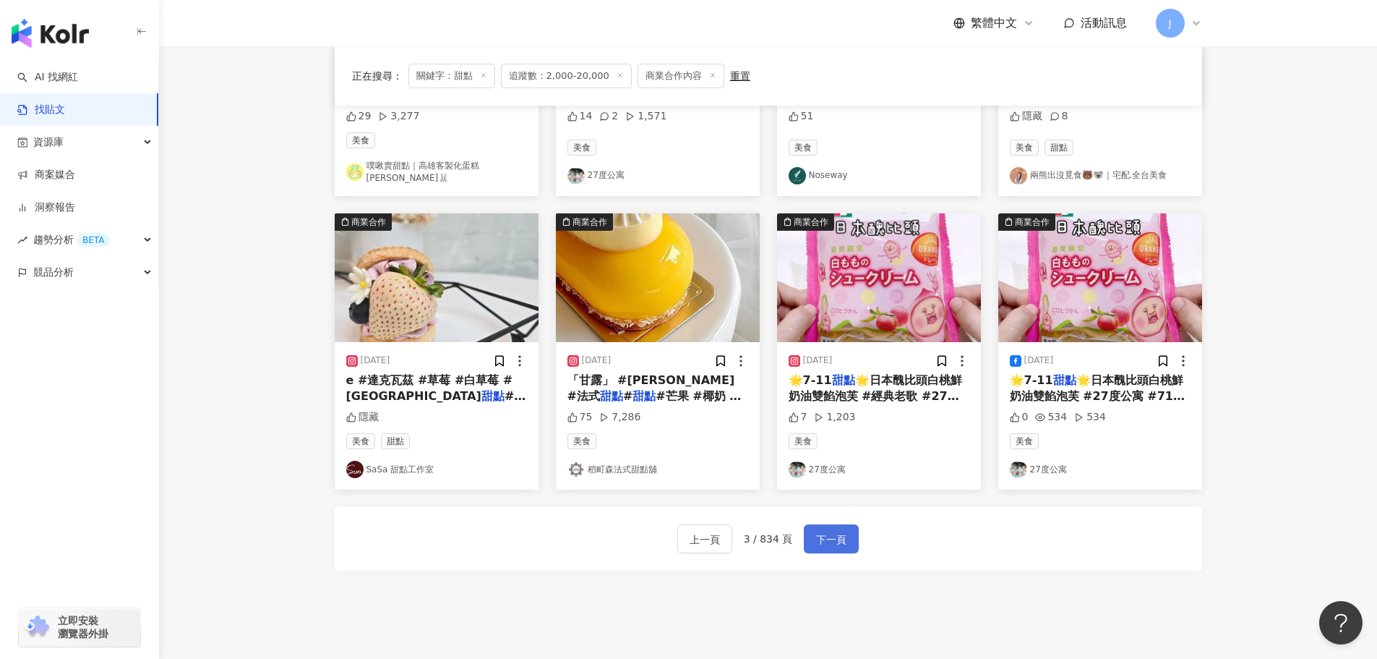
click at [834, 531] on span "下一頁" at bounding box center [831, 539] width 30 height 17
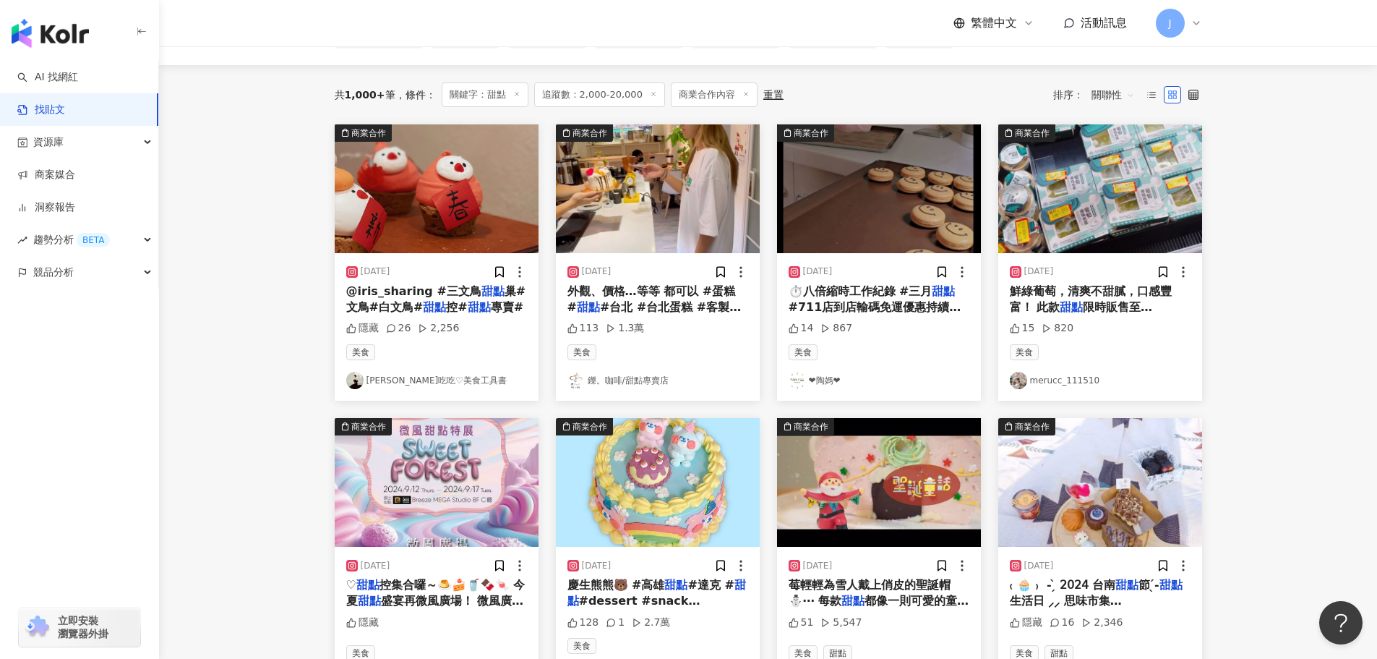
scroll to position [145, 0]
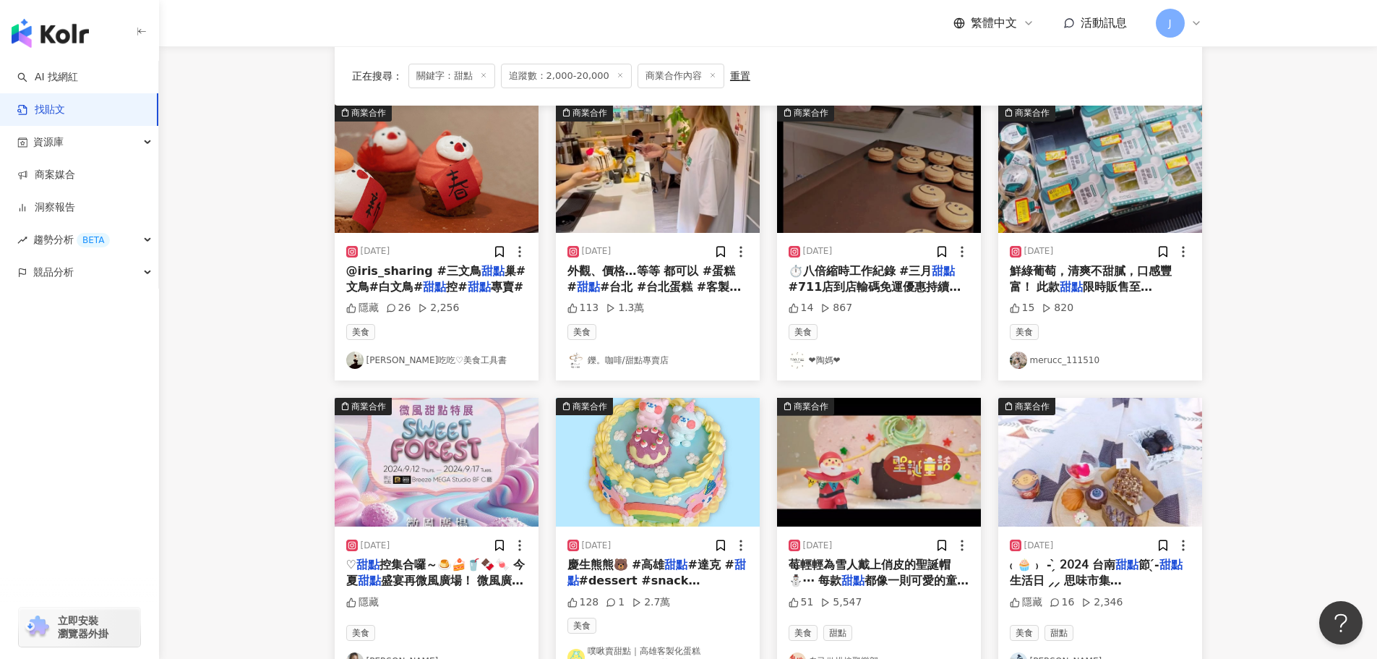
click at [364, 286] on span "巢#文鳥#白文鳥#" at bounding box center [436, 279] width 180 height 30
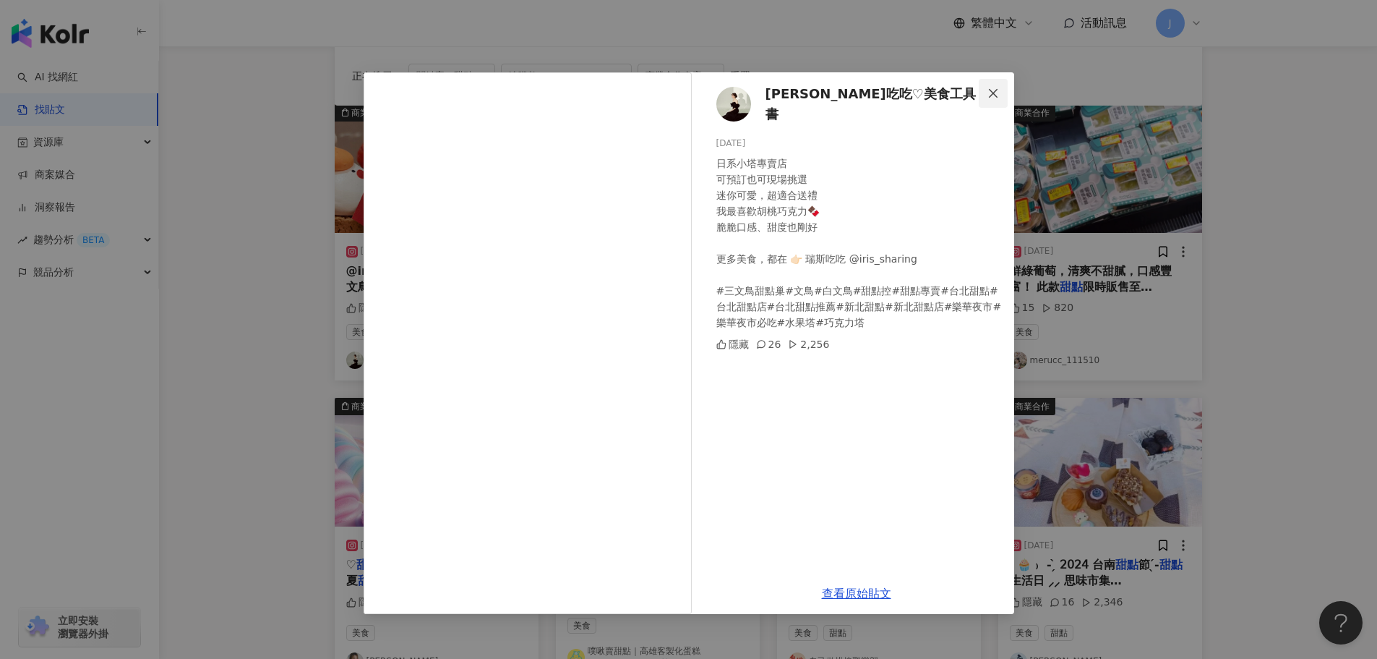
click at [988, 96] on icon "close" at bounding box center [994, 93] width 12 height 12
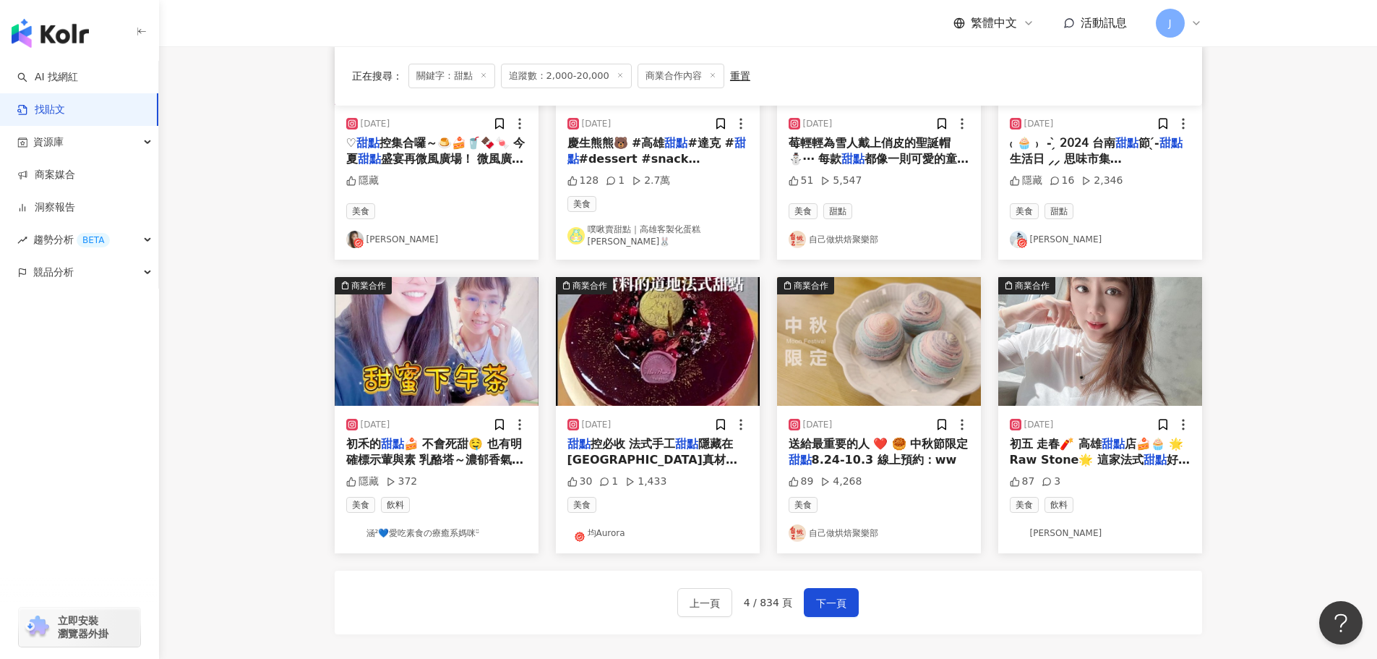
scroll to position [644, 0]
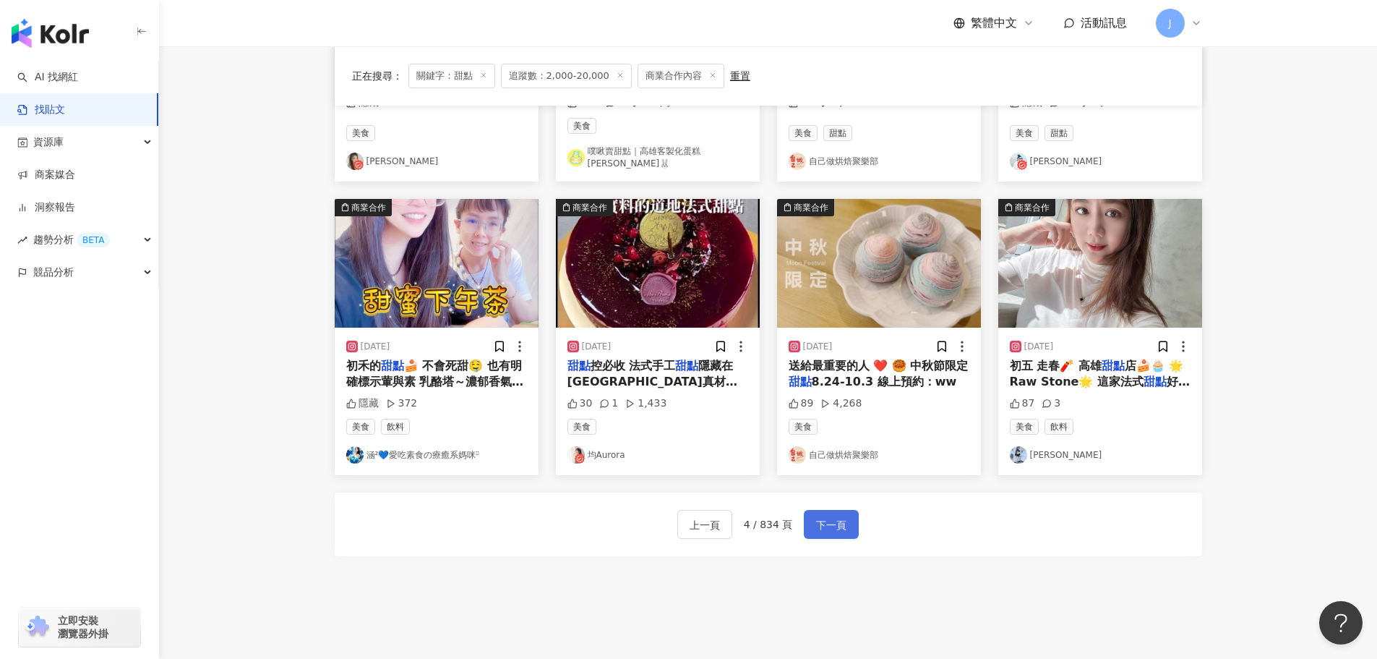
click at [842, 518] on span "下一頁" at bounding box center [831, 524] width 30 height 17
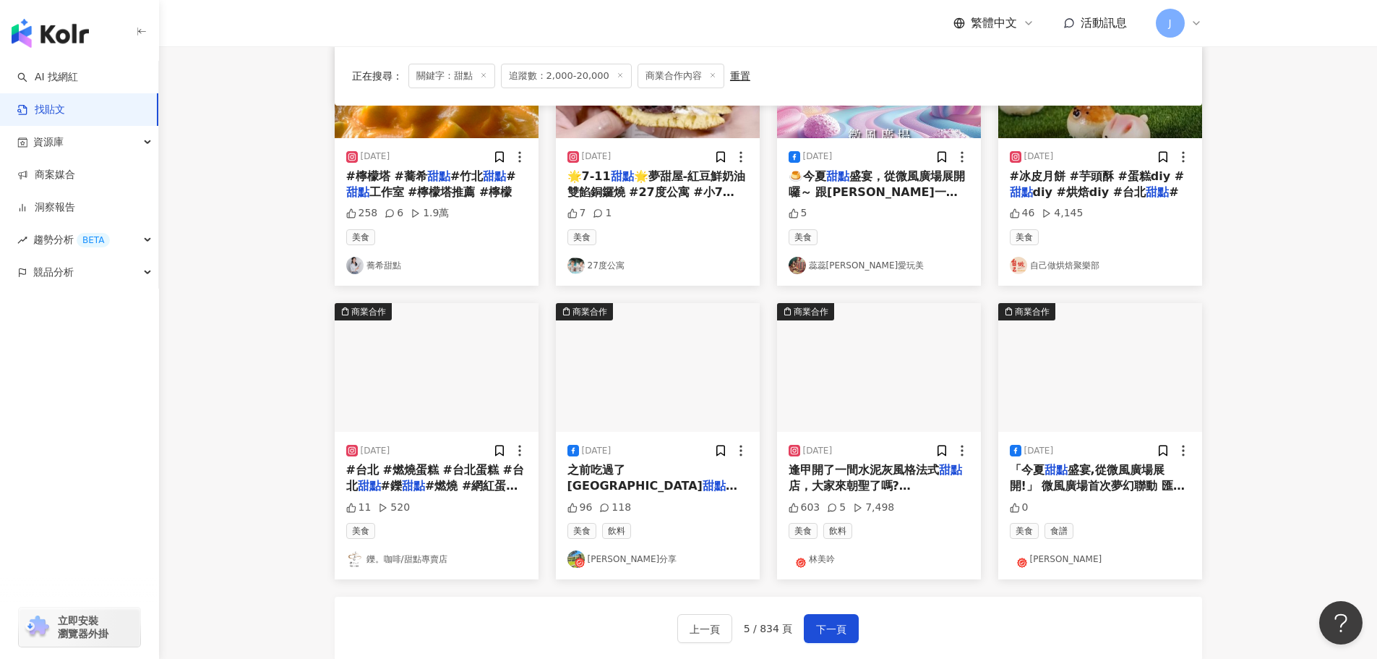
scroll to position [585, 0]
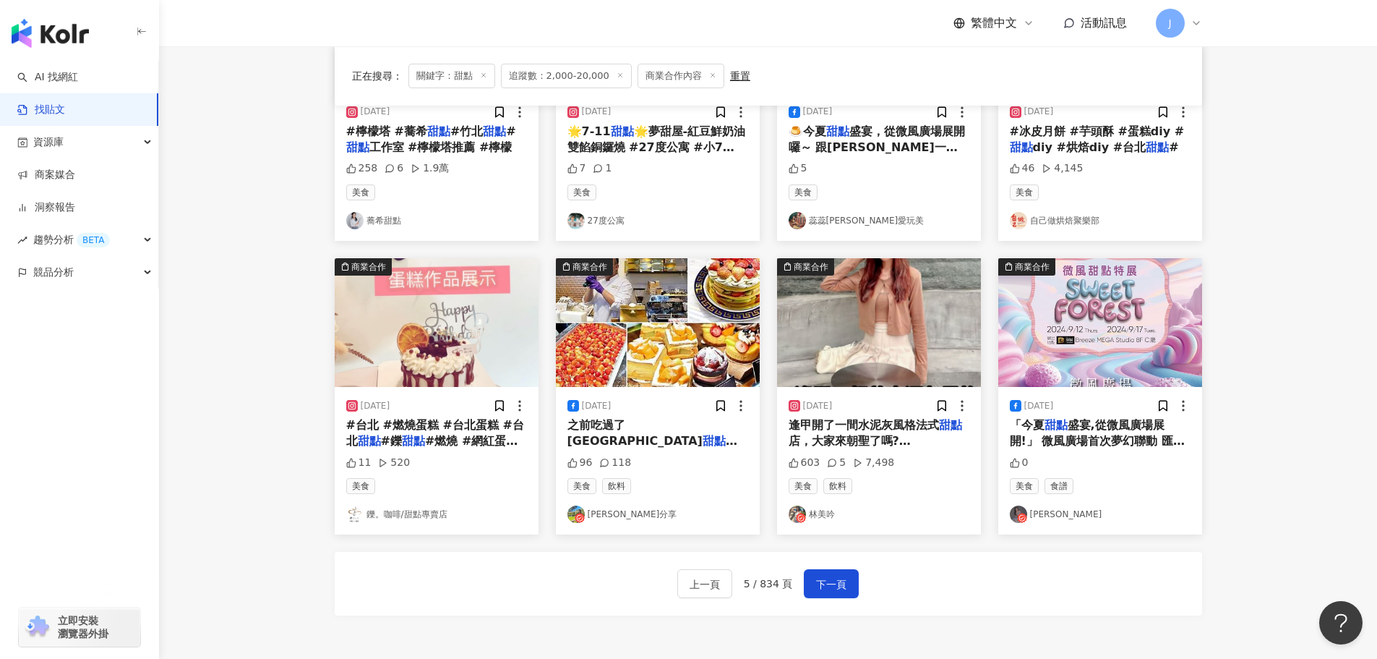
click at [863, 434] on span "店，大家來朝聖了嗎? ⛧夏琳公主 ⛧千層可頌蛋塔 ⛧拿鐵咖啡 ⛧柳橙汁 ⛧義式提拉米蘇 店內" at bounding box center [874, 473] width 170 height 79
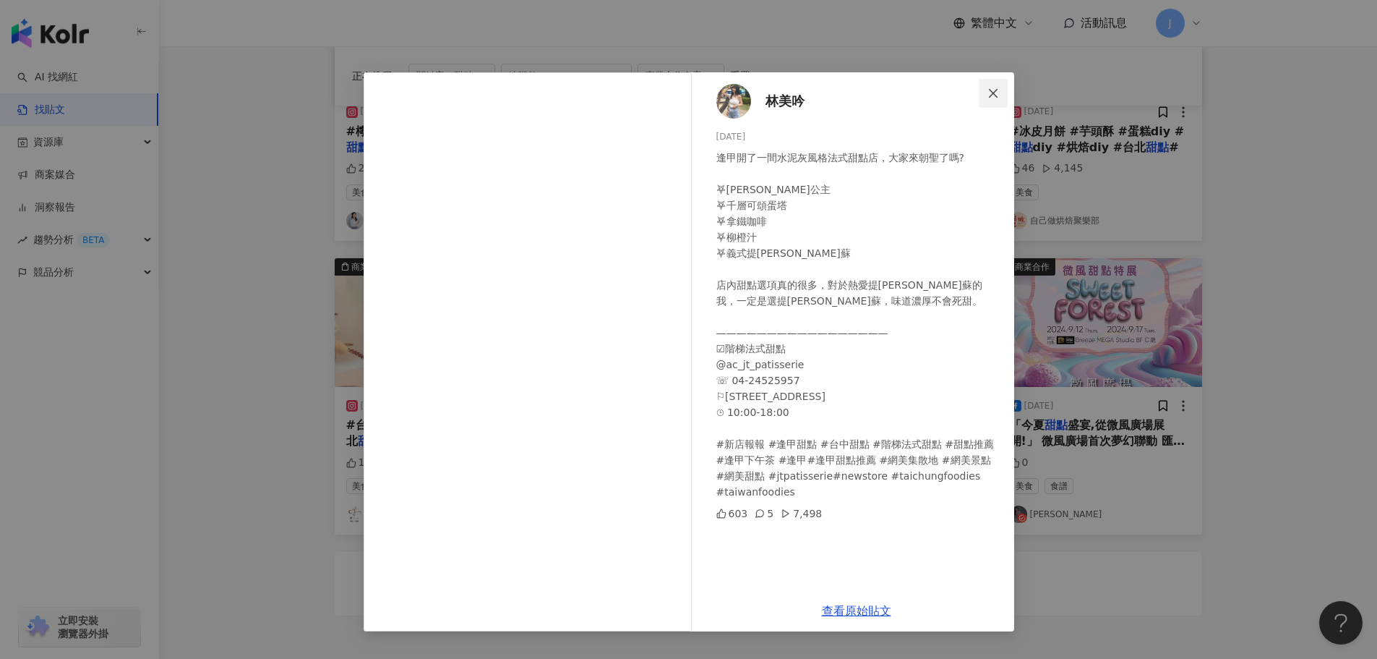
click at [989, 93] on icon "close" at bounding box center [994, 93] width 12 height 12
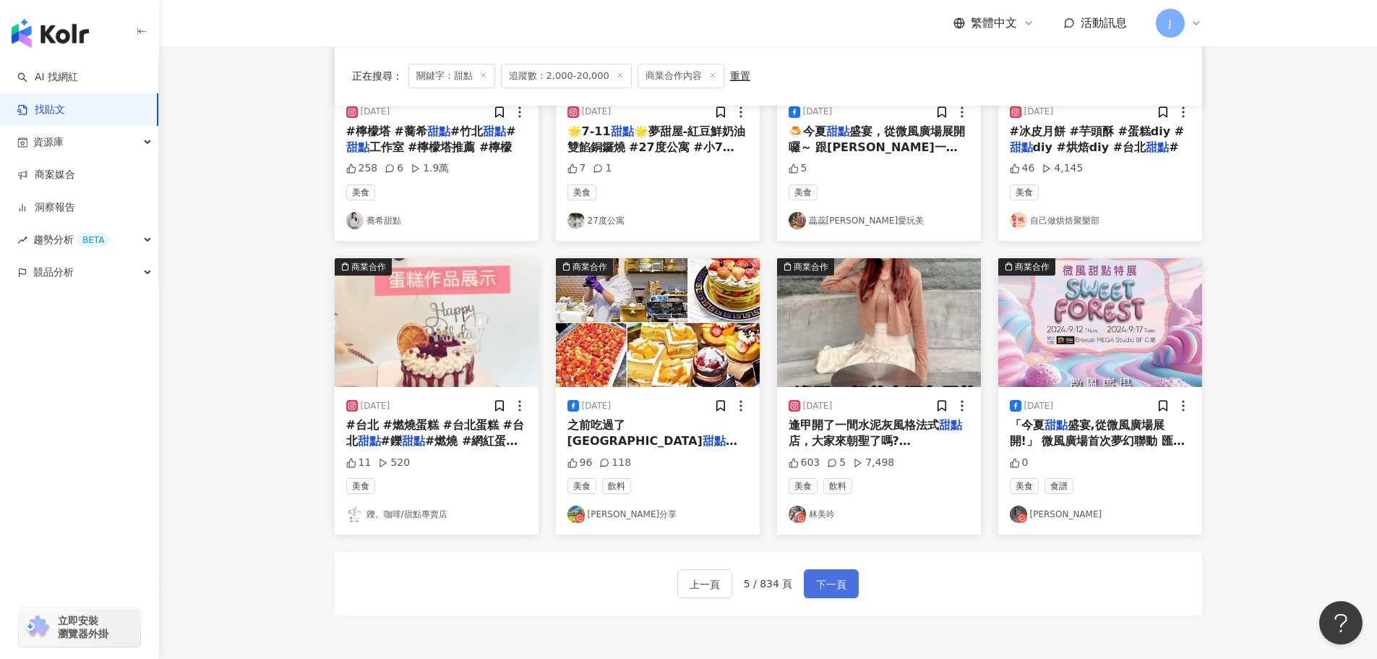
click at [811, 582] on button "下一頁" at bounding box center [831, 583] width 55 height 29
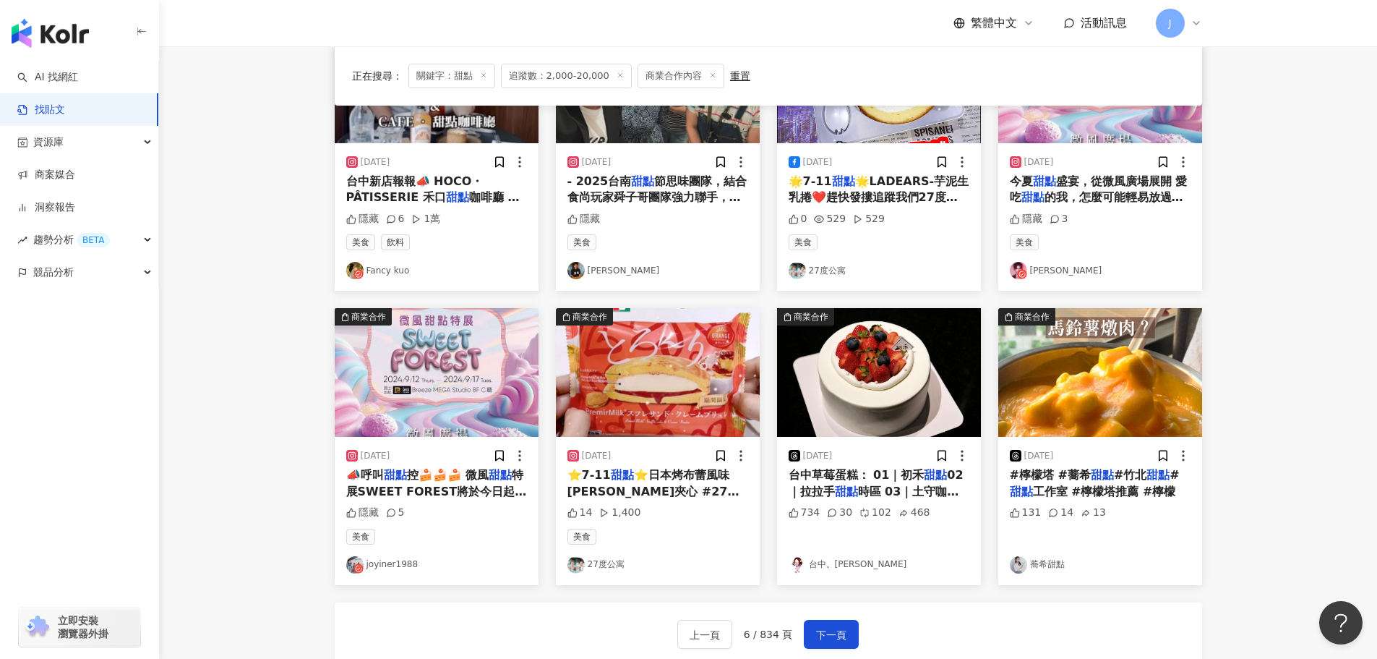
scroll to position [732, 0]
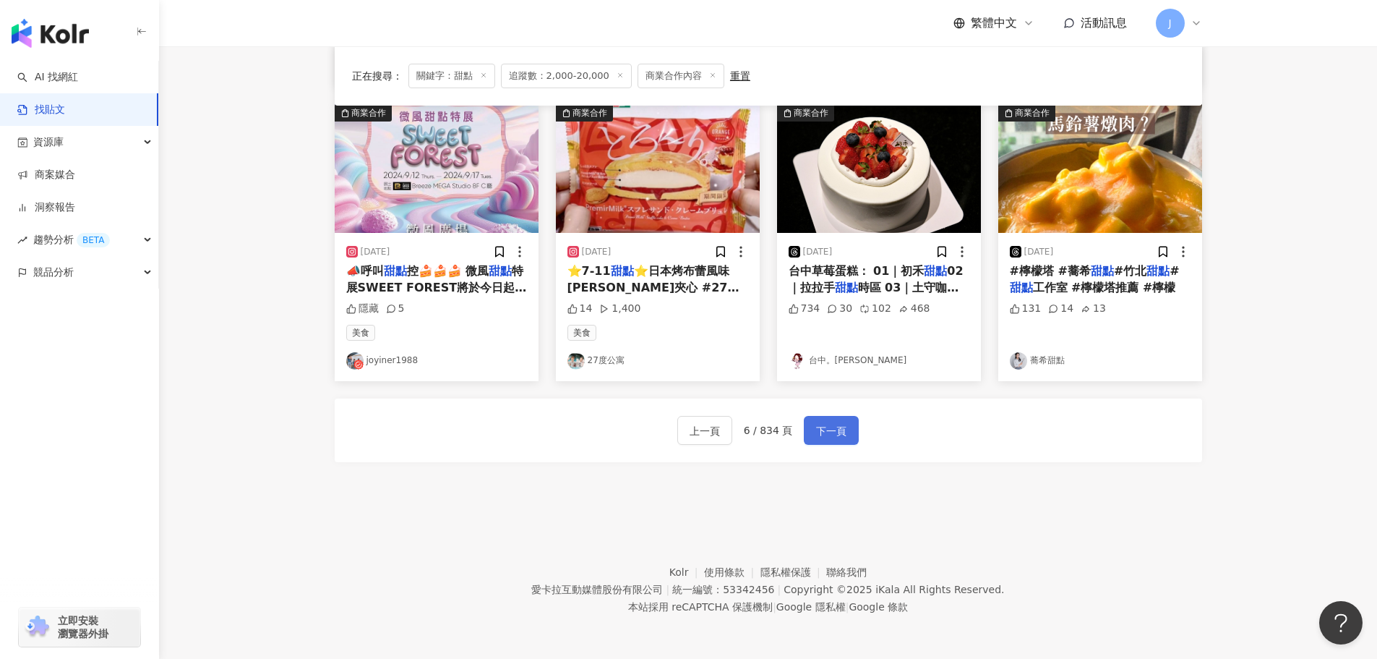
click at [824, 434] on span "下一頁" at bounding box center [831, 430] width 30 height 17
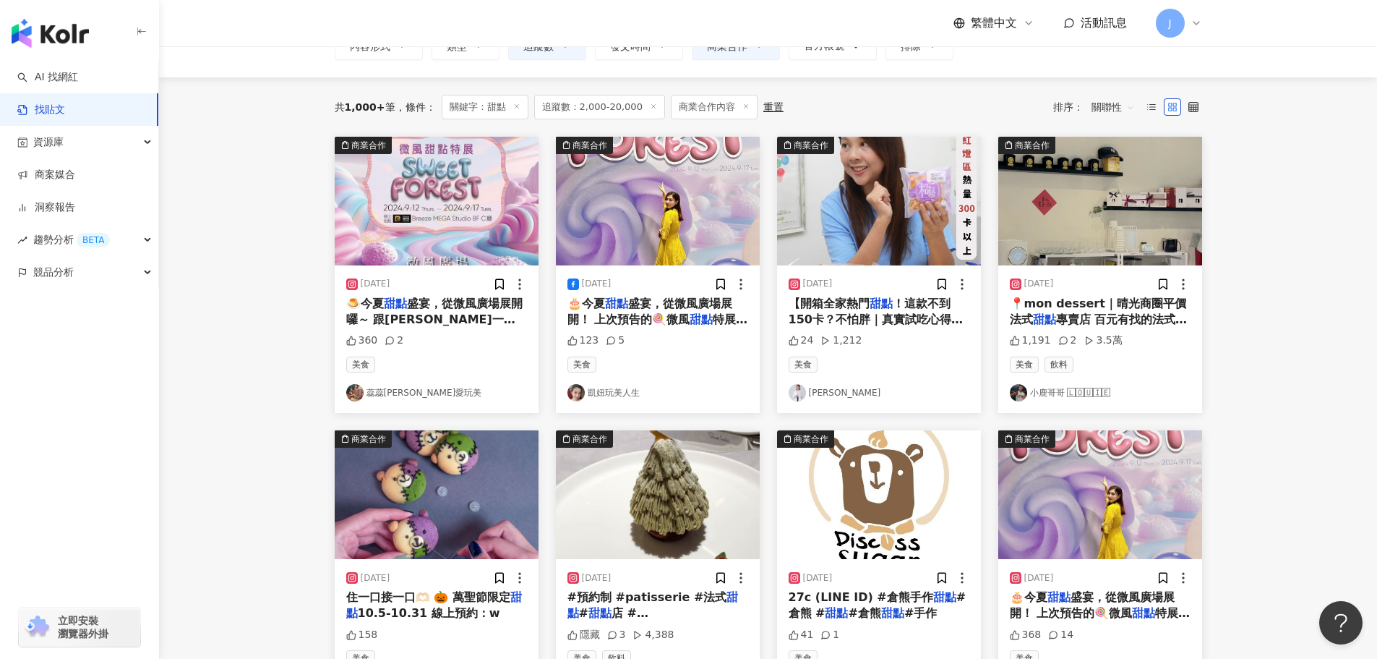
scroll to position [95, 0]
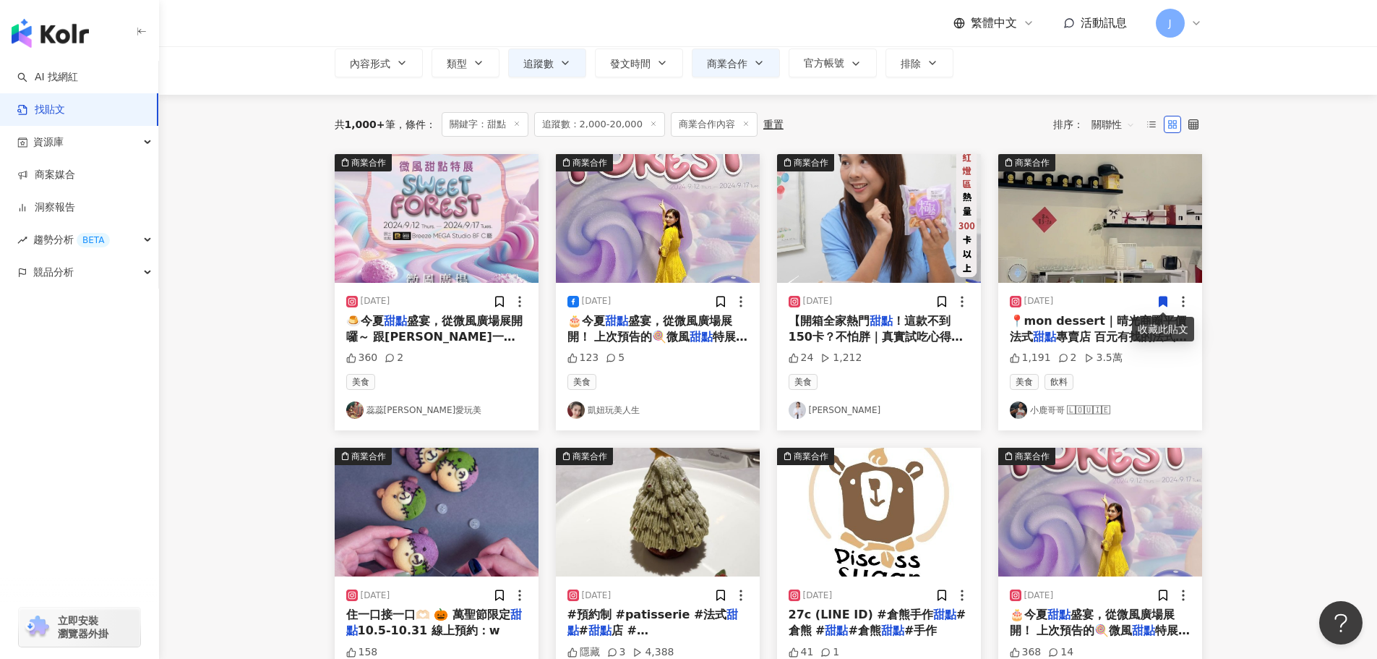
click at [1108, 334] on span "專賣店 百元有找的法式" at bounding box center [1122, 337] width 132 height 14
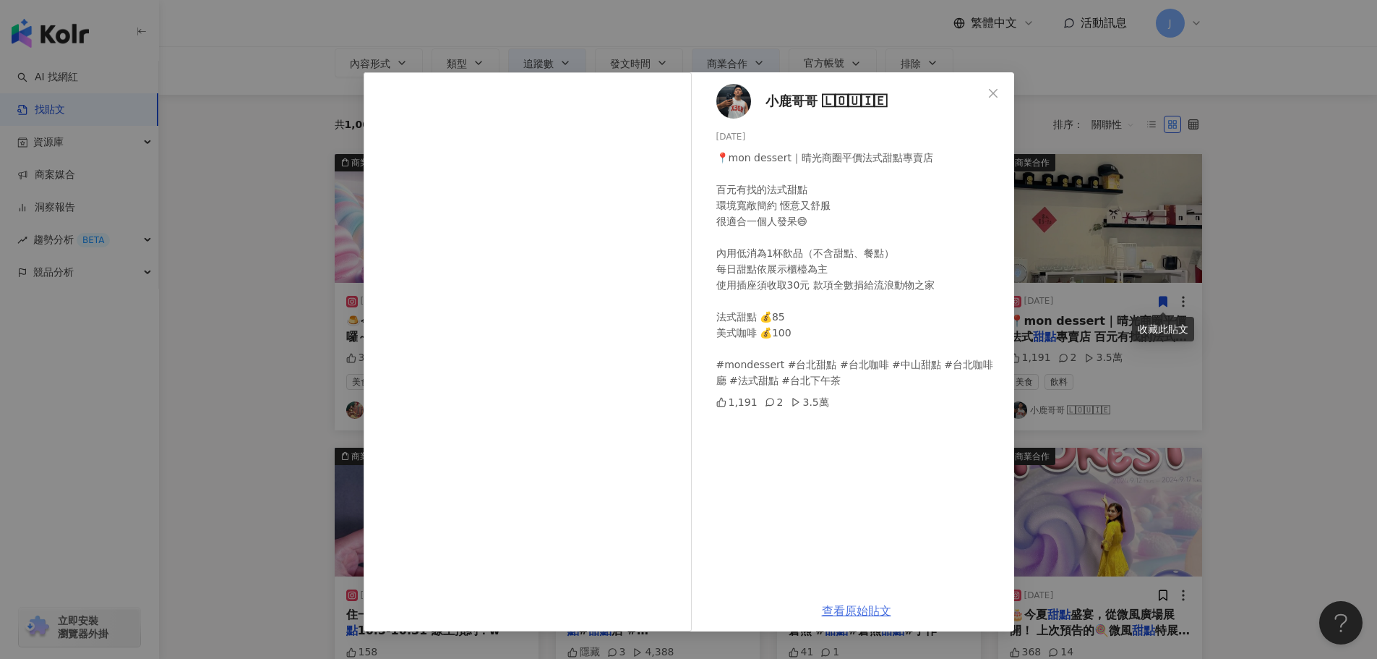
click at [857, 607] on link "查看原始貼文" at bounding box center [856, 611] width 69 height 14
click at [989, 94] on icon "close" at bounding box center [994, 93] width 12 height 12
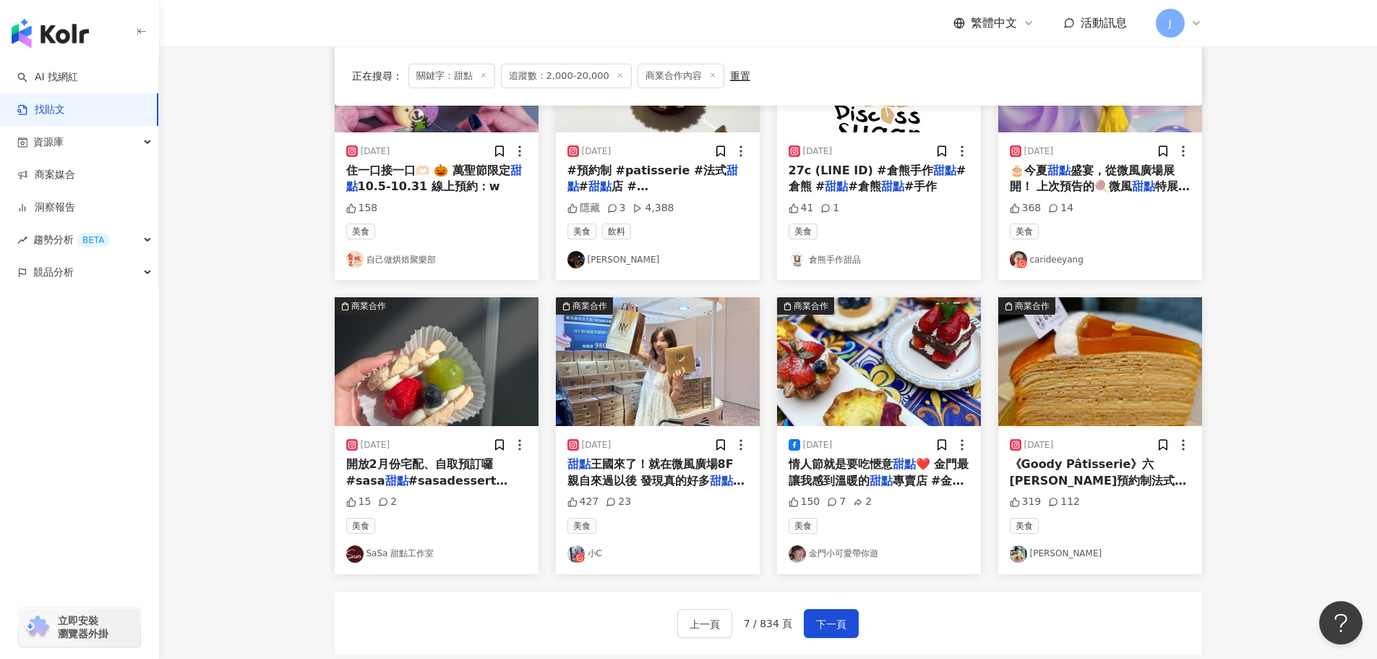
scroll to position [624, 0]
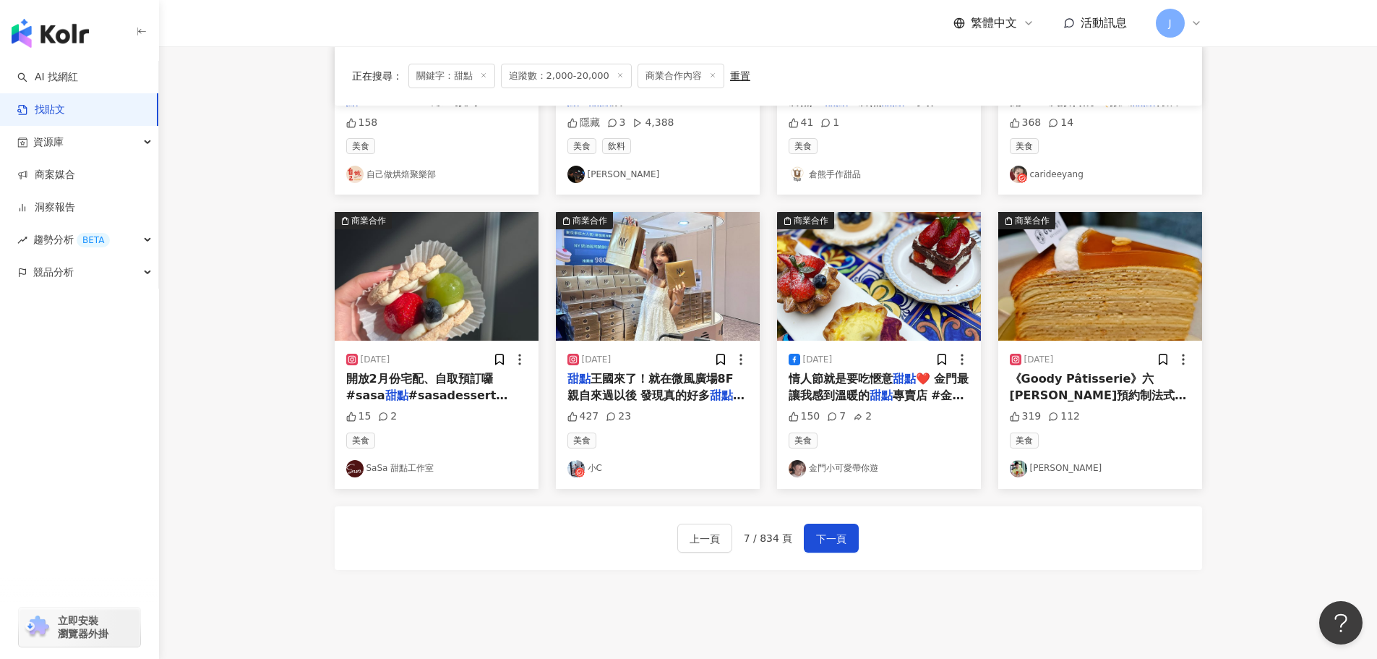
click at [620, 391] on span "王國來了！就在微風廣場8F 親自來過以後 發現真的好多" at bounding box center [651, 387] width 166 height 30
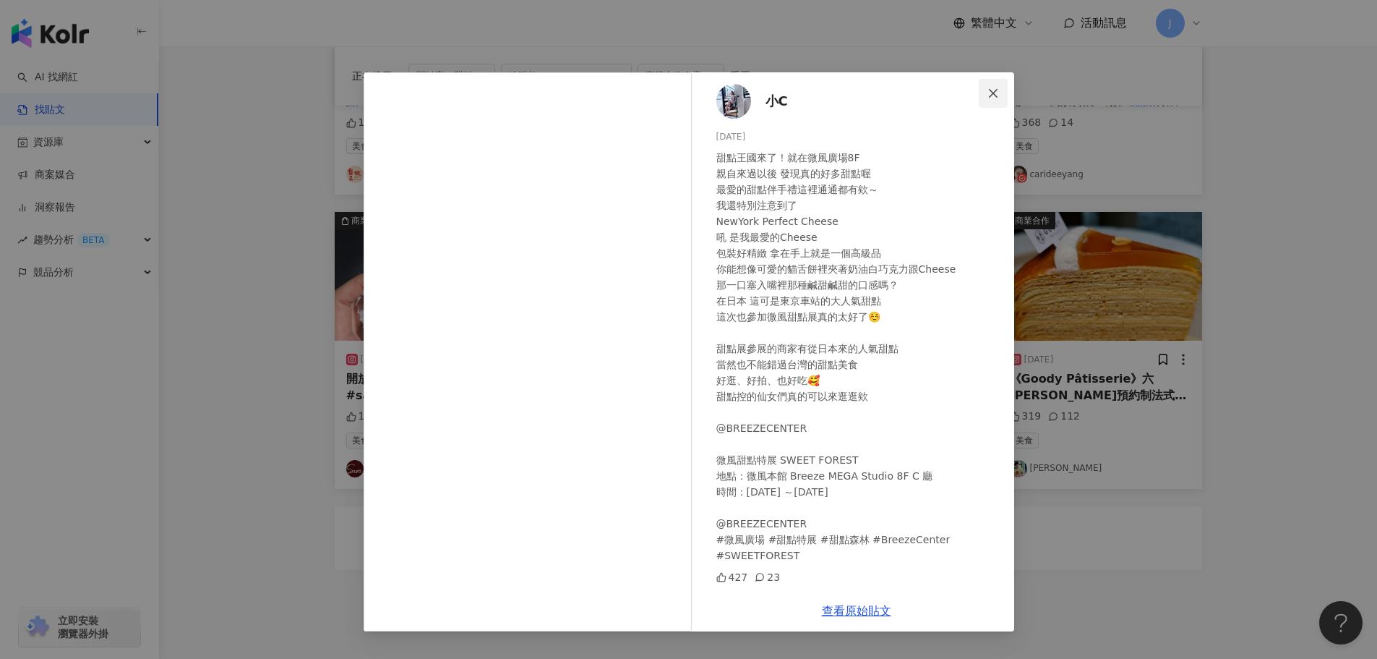
click at [991, 95] on icon "close" at bounding box center [994, 93] width 12 height 12
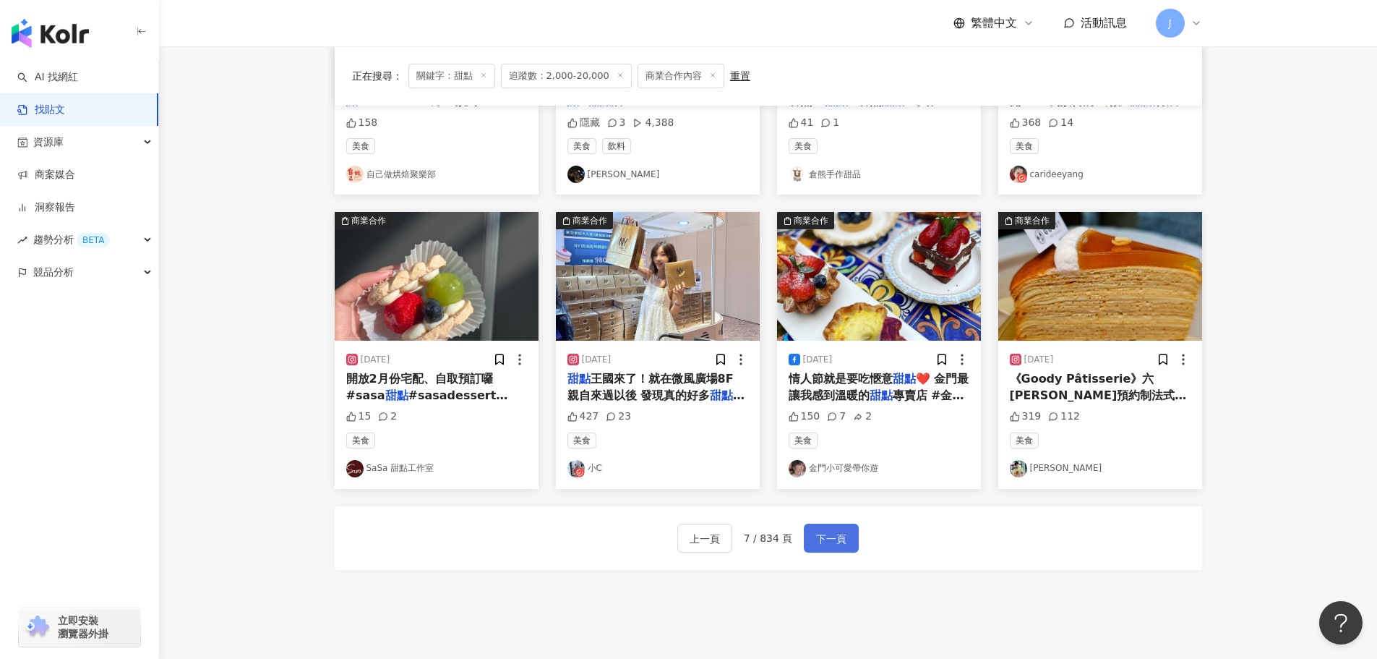
click at [824, 549] on button "下一頁" at bounding box center [831, 537] width 55 height 29
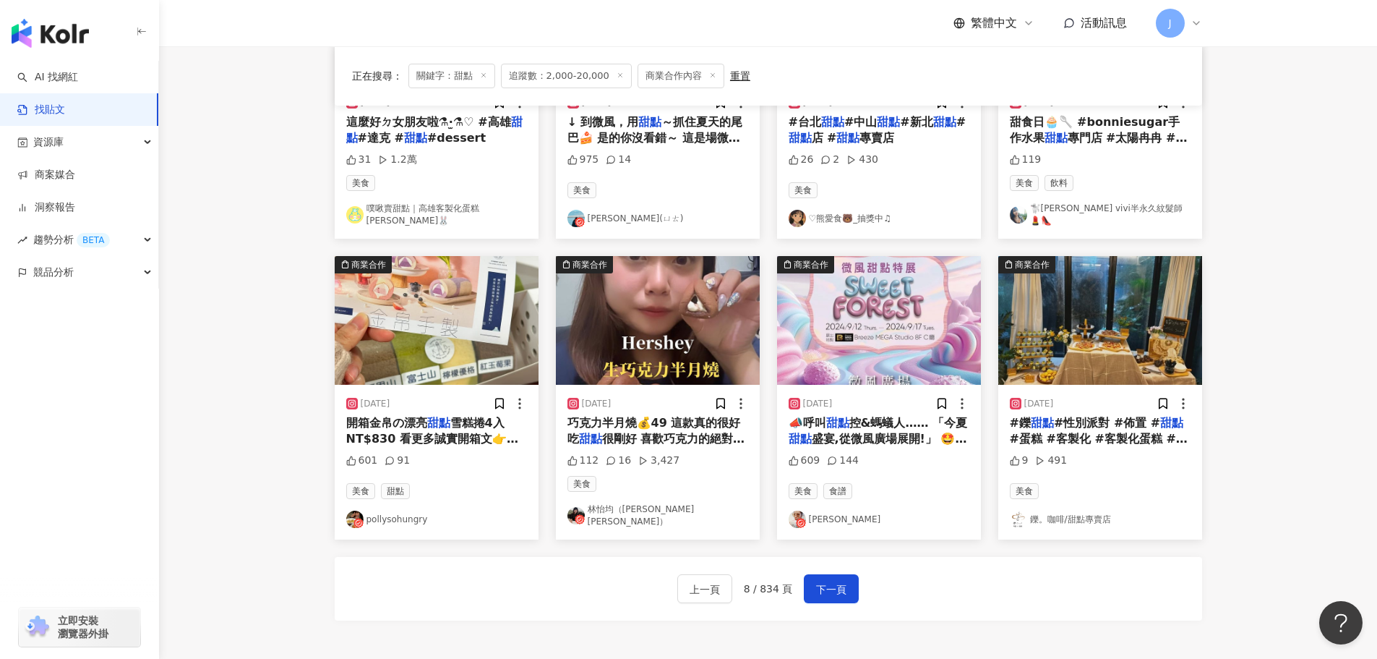
scroll to position [589, 0]
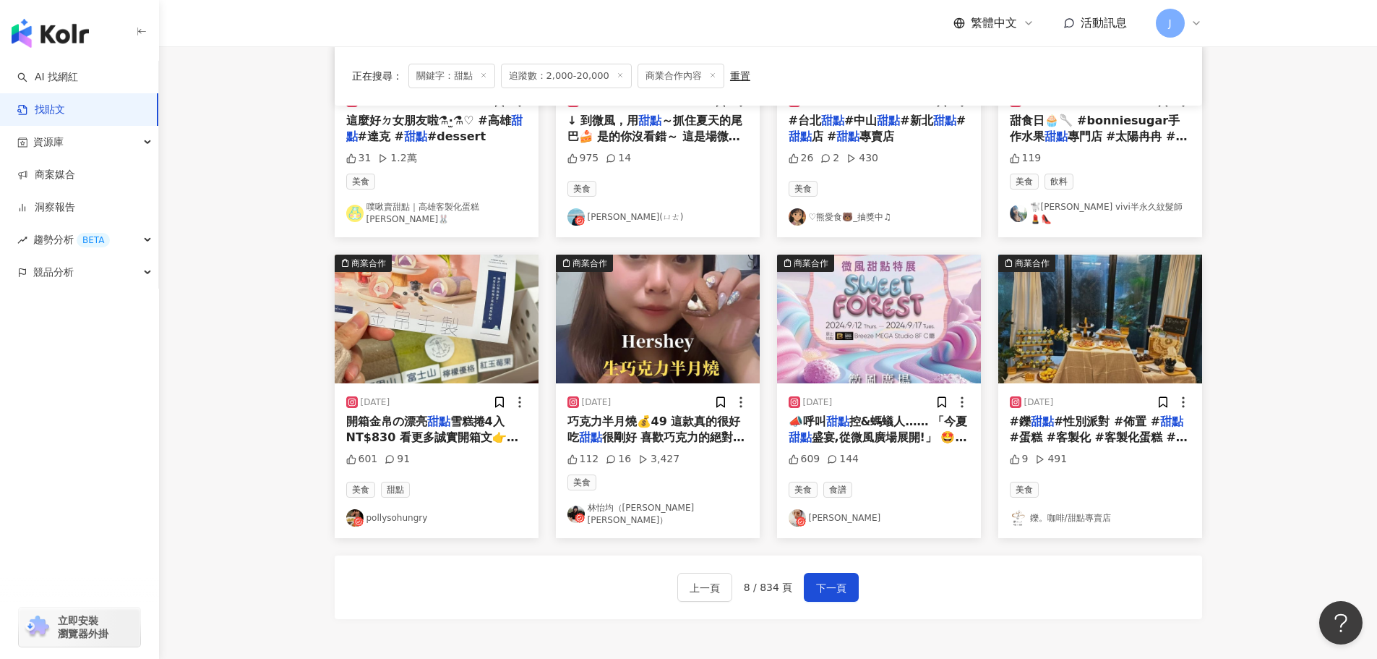
click at [418, 426] on span "雪糕捲4入NT$830 看更多誠實開箱文👉速追 @pollysohungry 冷凍到貨（可保存7天），可退冰或冷凍兩吃 我是退冰吃啦～ 【四口味】 🫸 在櫻花…" at bounding box center [436, 583] width 180 height 338
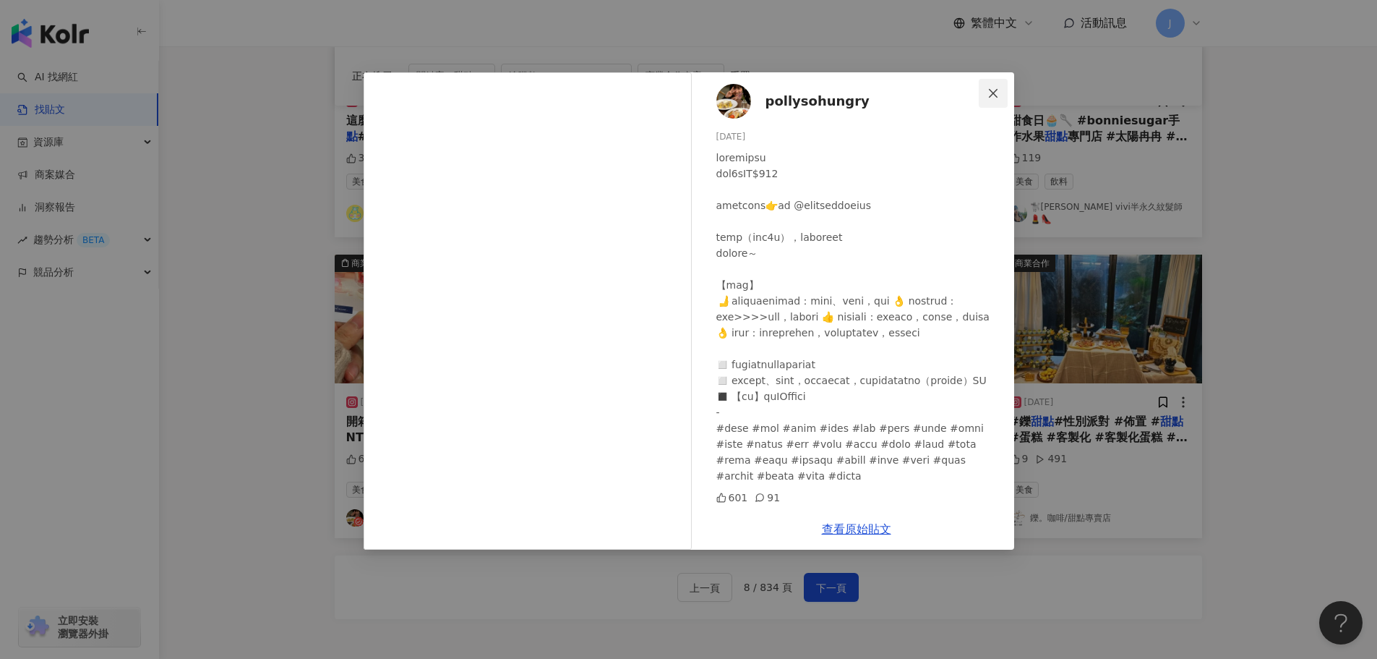
click at [994, 95] on icon "close" at bounding box center [994, 93] width 12 height 12
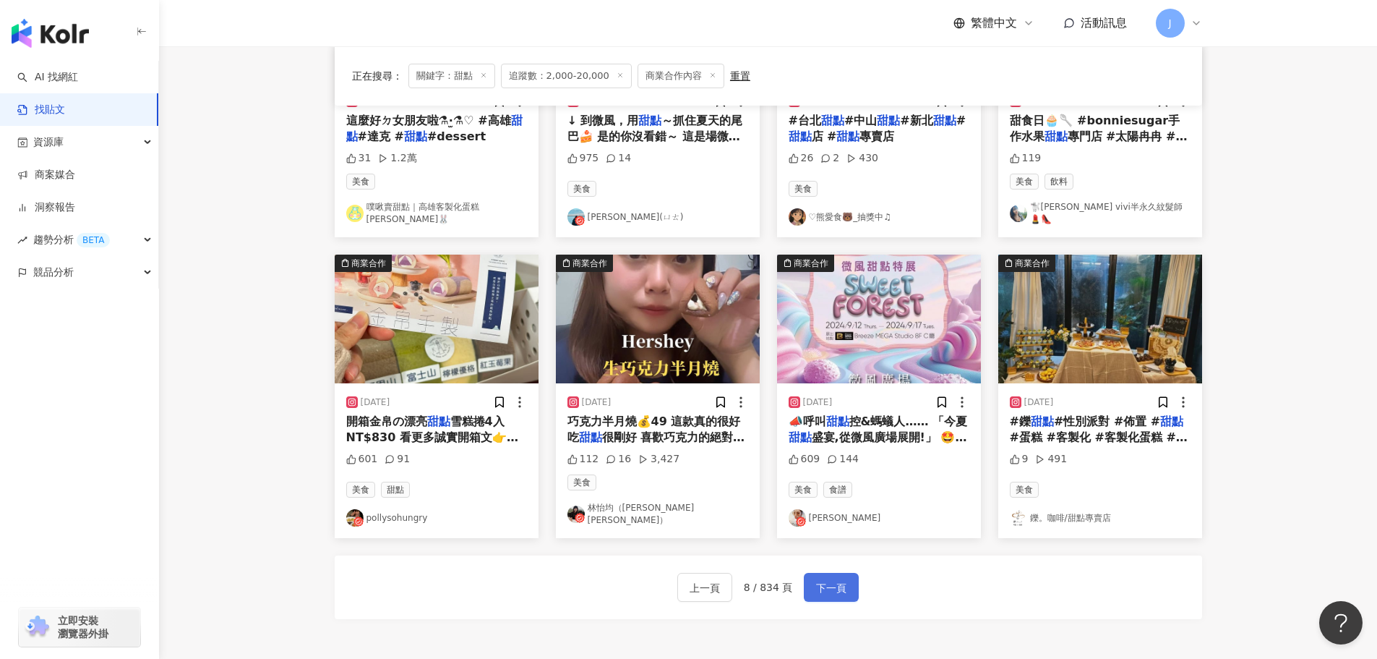
click at [847, 578] on button "下一頁" at bounding box center [831, 587] width 55 height 29
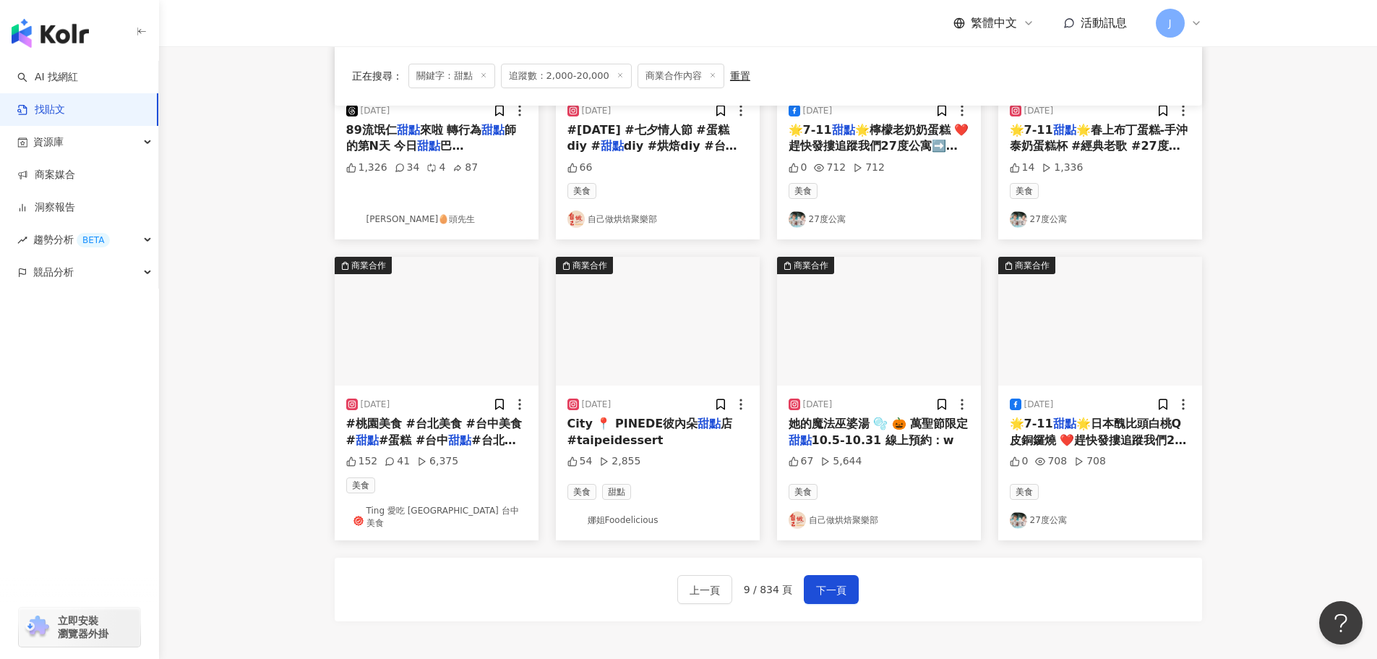
scroll to position [595, 0]
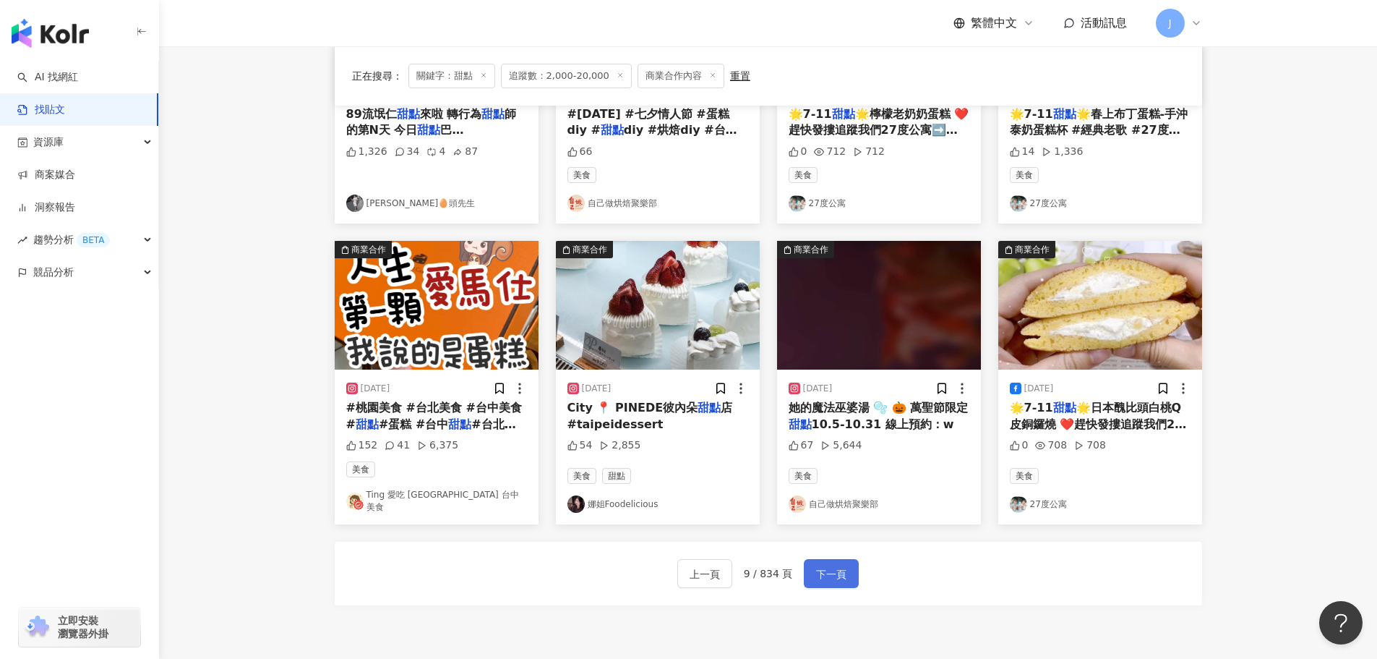
click at [831, 567] on span "下一頁" at bounding box center [831, 573] width 30 height 17
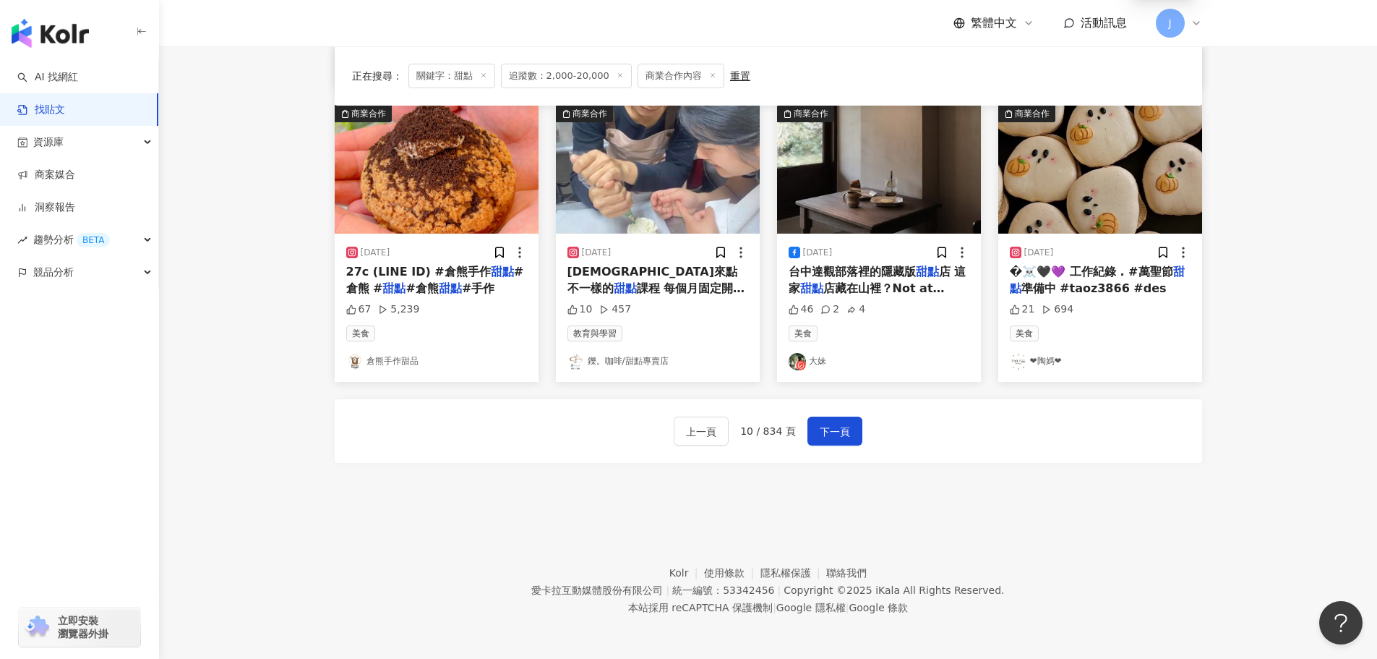
scroll to position [732, 0]
click at [827, 432] on span "下一頁" at bounding box center [835, 430] width 30 height 17
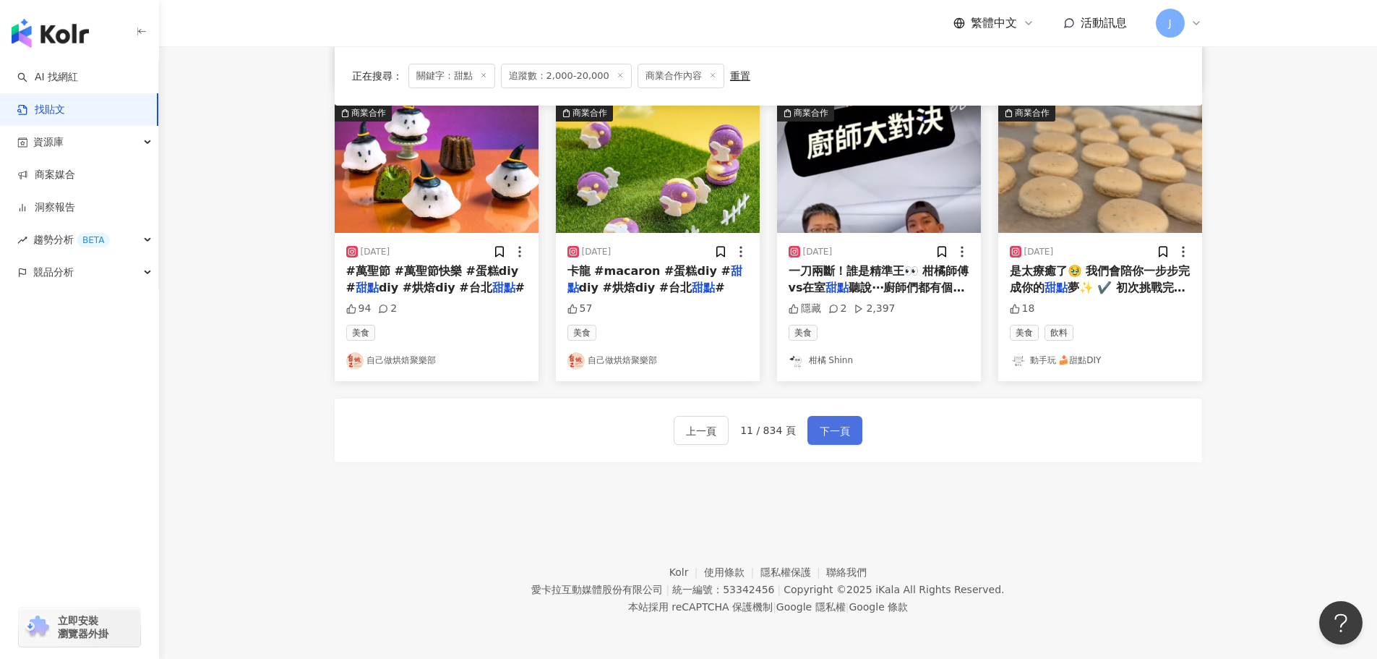
click at [839, 429] on span "下一頁" at bounding box center [835, 430] width 30 height 17
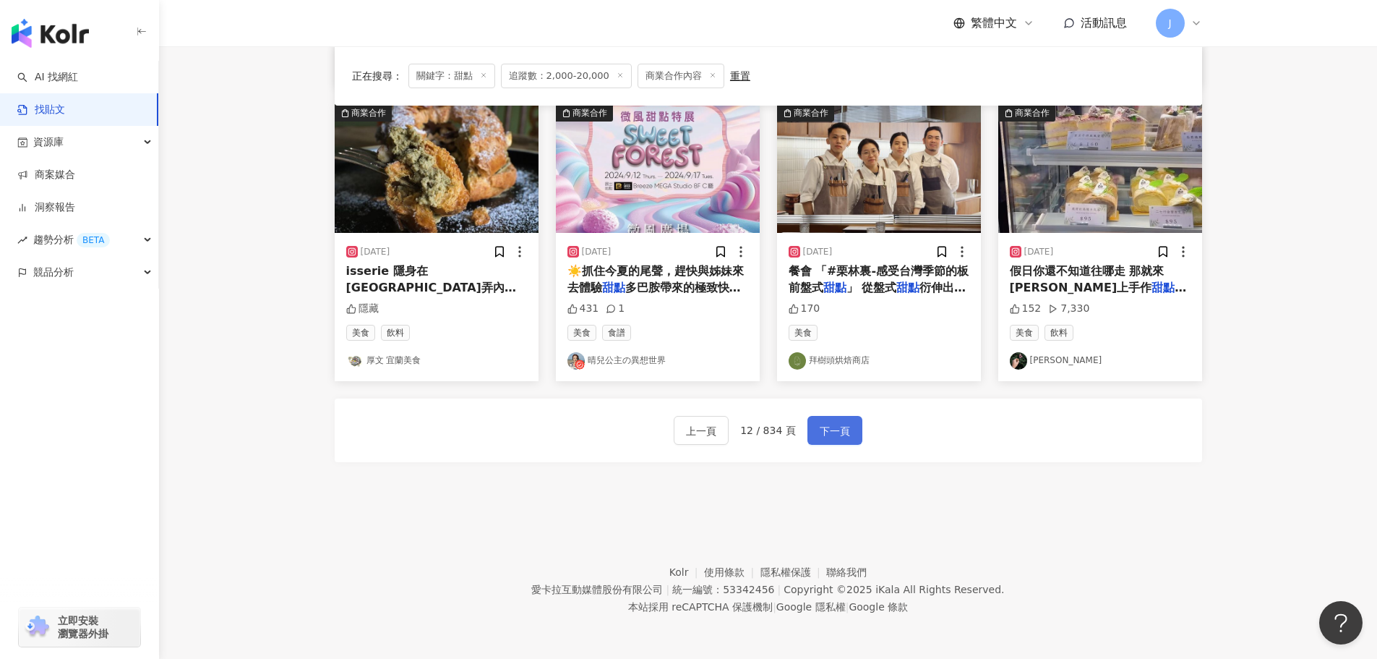
click at [832, 433] on span "下一頁" at bounding box center [835, 430] width 30 height 17
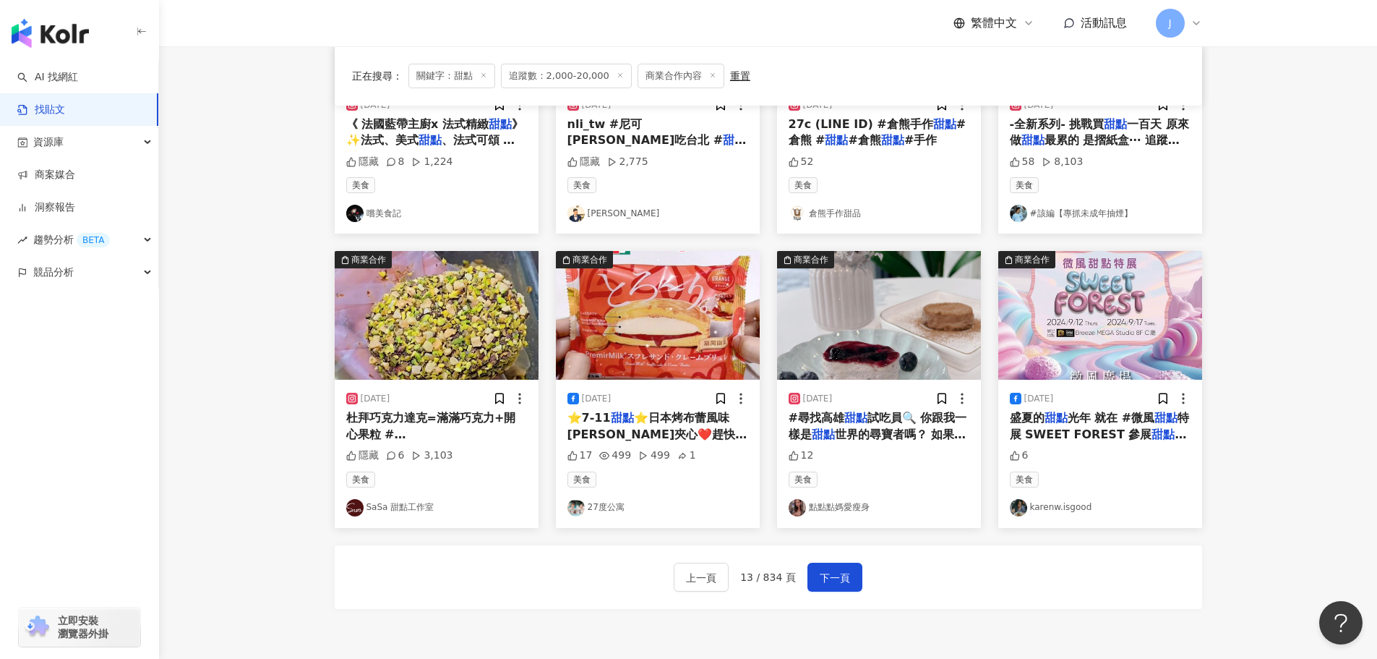
scroll to position [628, 0]
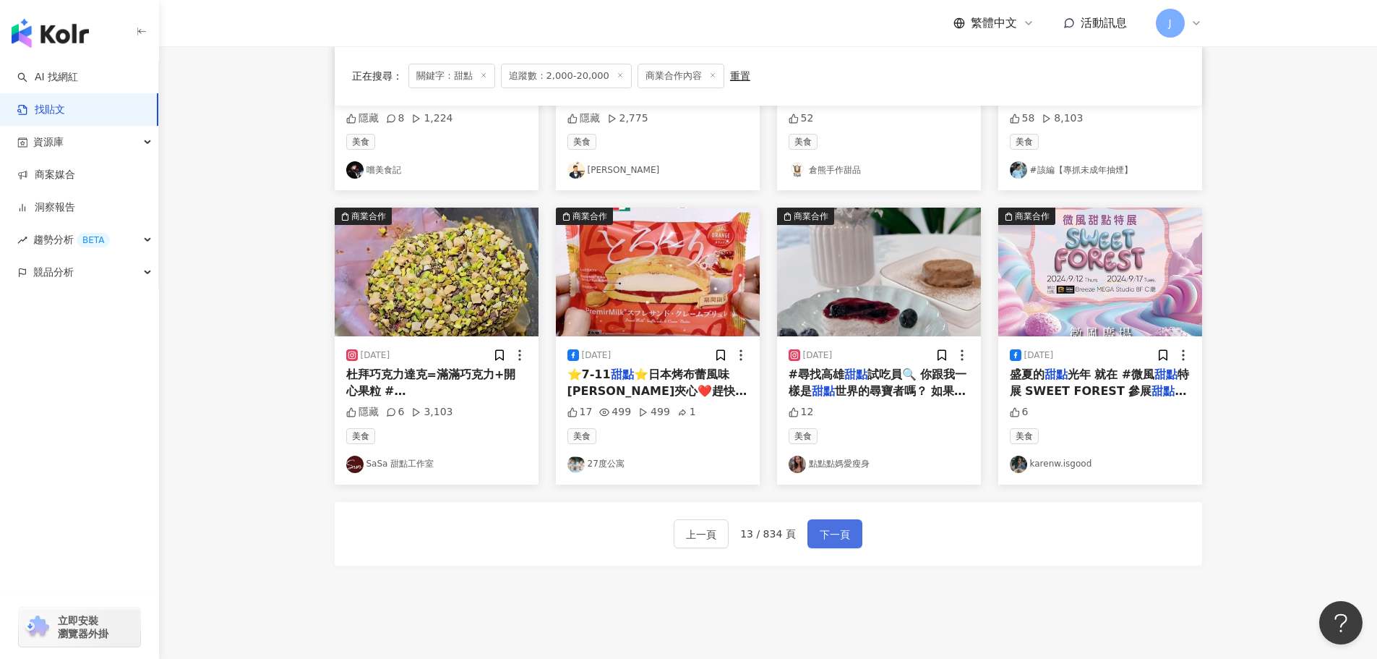
click at [845, 531] on span "下一頁" at bounding box center [835, 534] width 30 height 17
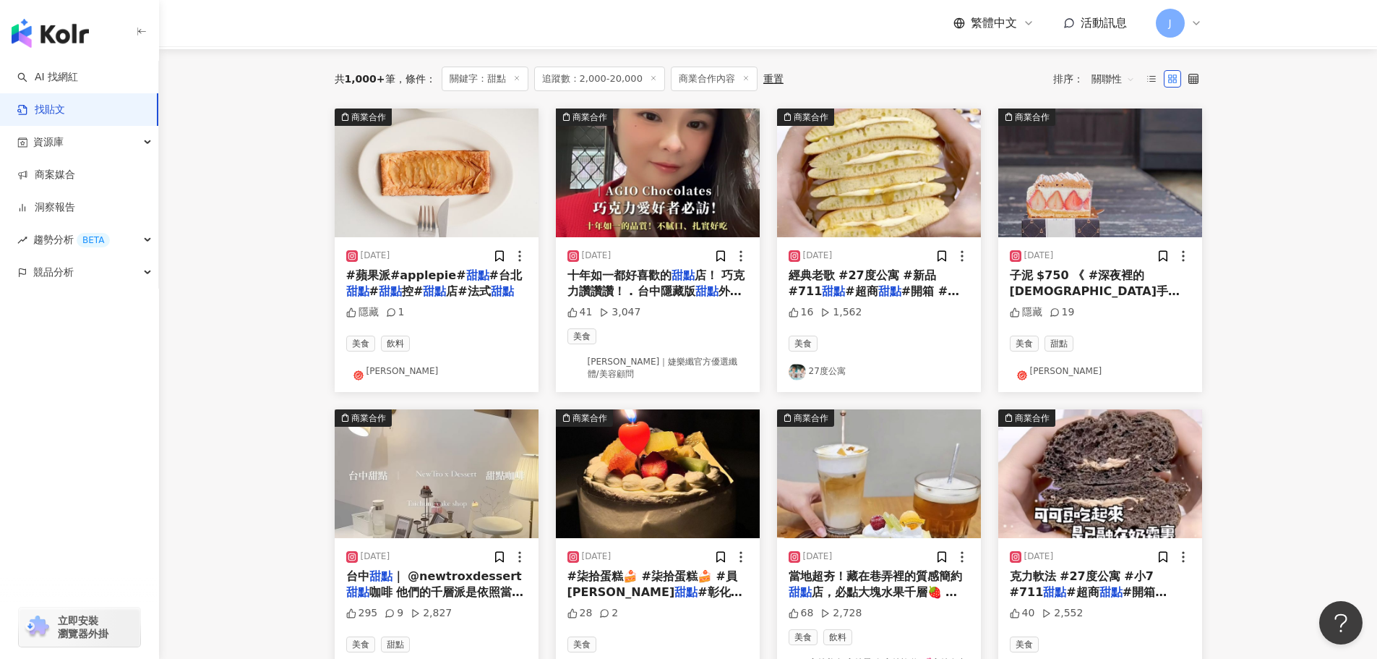
scroll to position [145, 0]
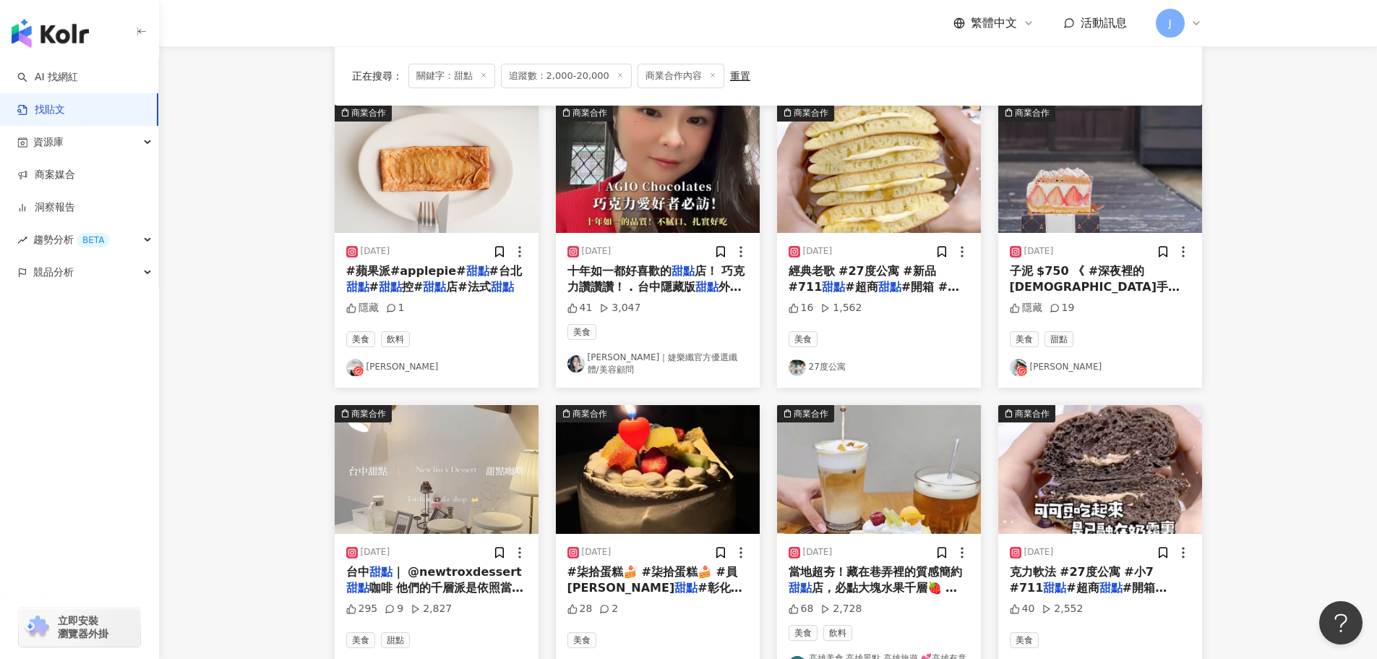
click at [1056, 296] on span "》 @minuit1200 ." at bounding box center [1088, 303] width 110 height 14
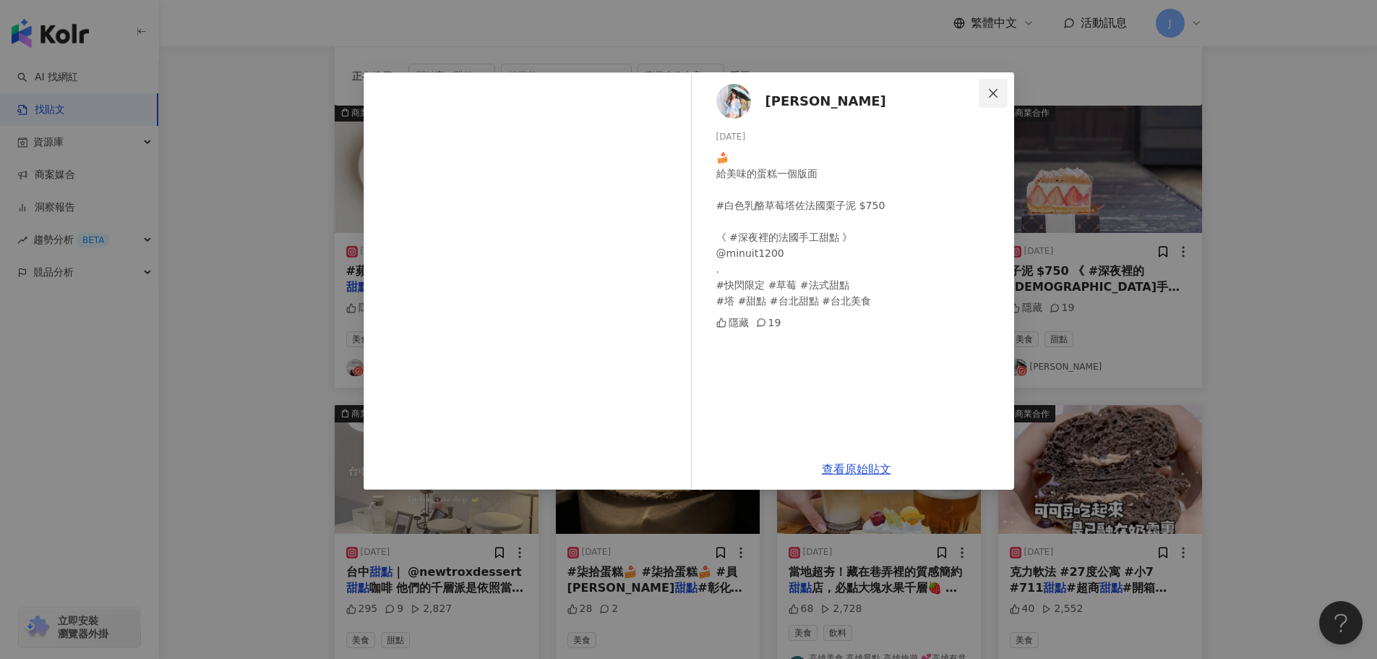
click at [988, 97] on icon "close" at bounding box center [994, 93] width 12 height 12
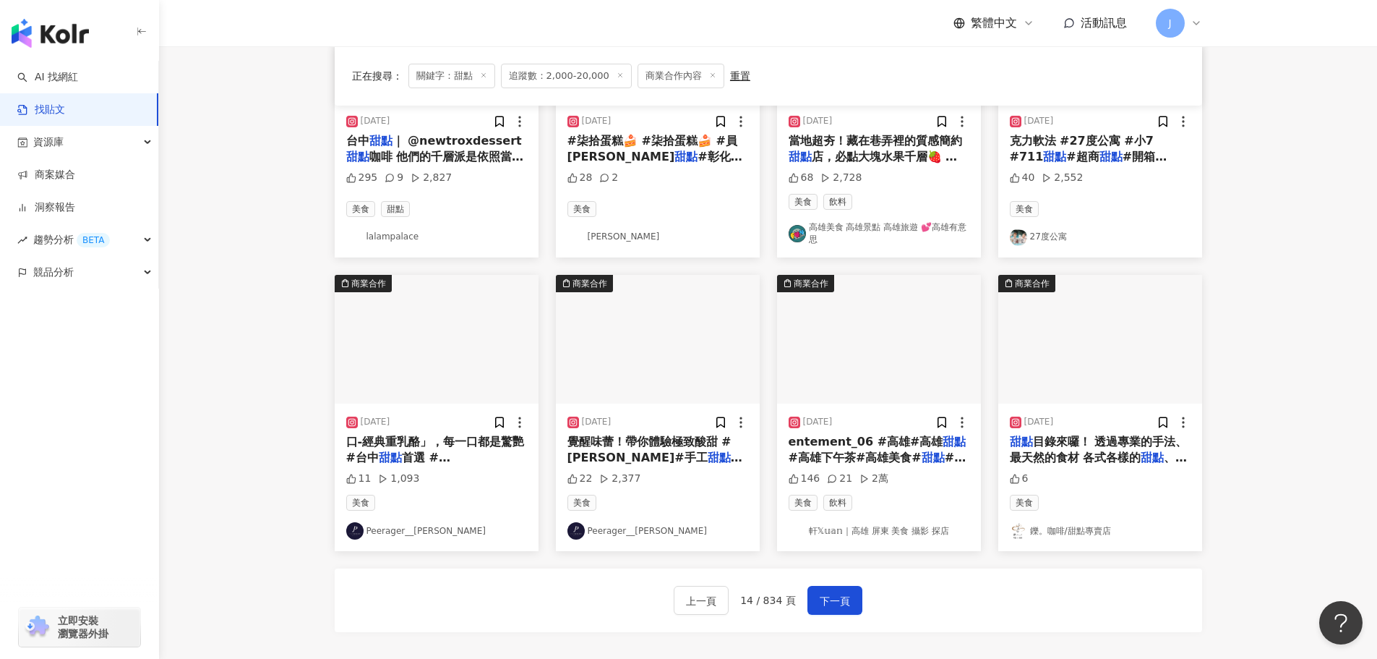
scroll to position [607, 0]
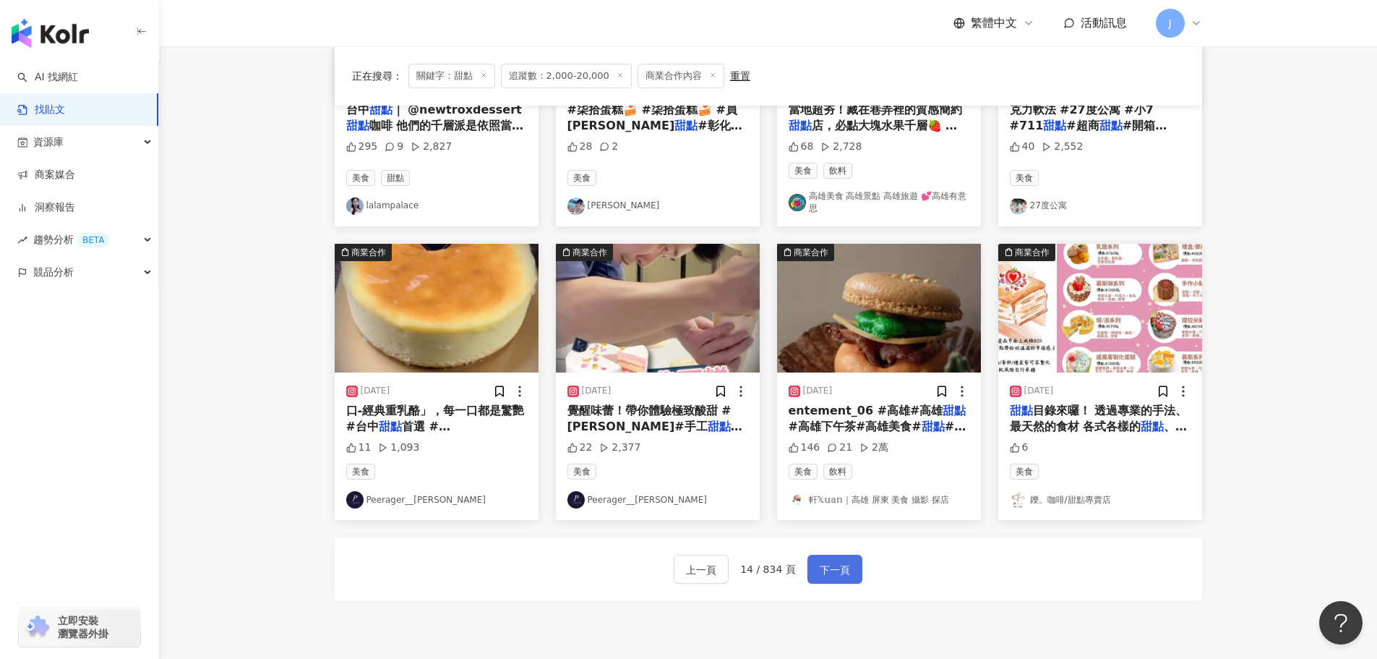
click at [837, 570] on span "下一頁" at bounding box center [835, 569] width 30 height 17
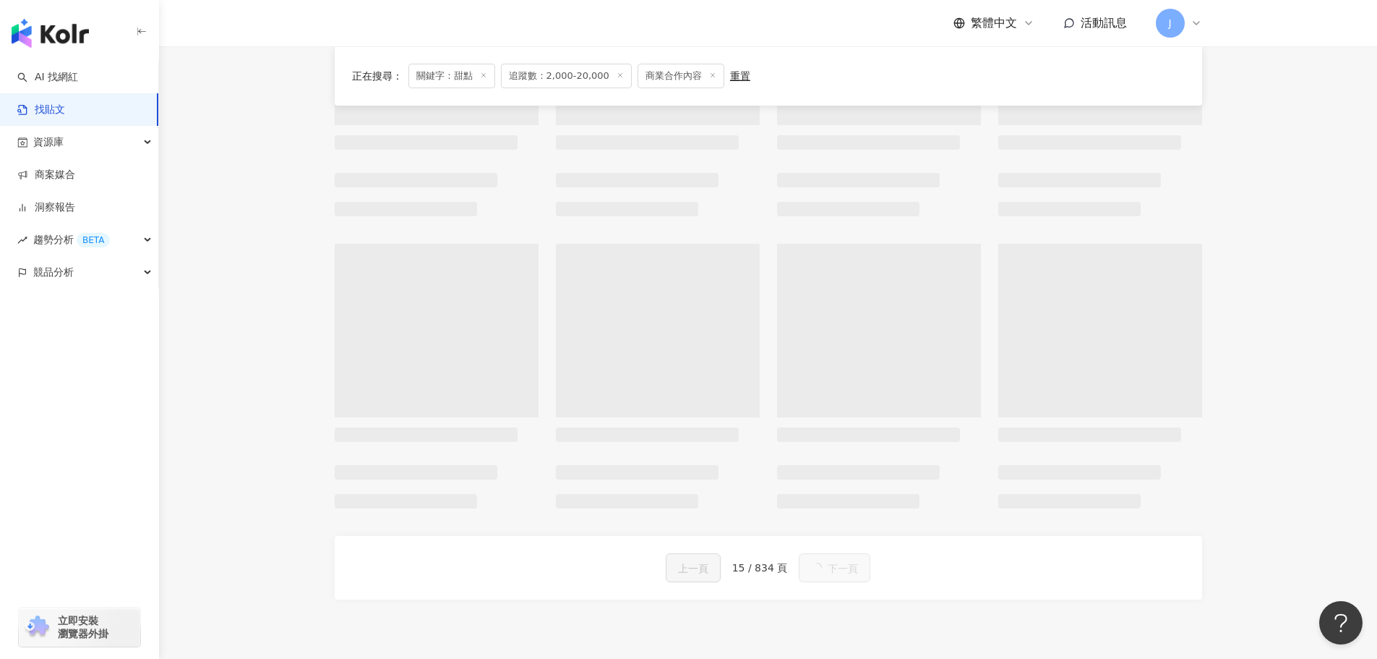
scroll to position [0, 0]
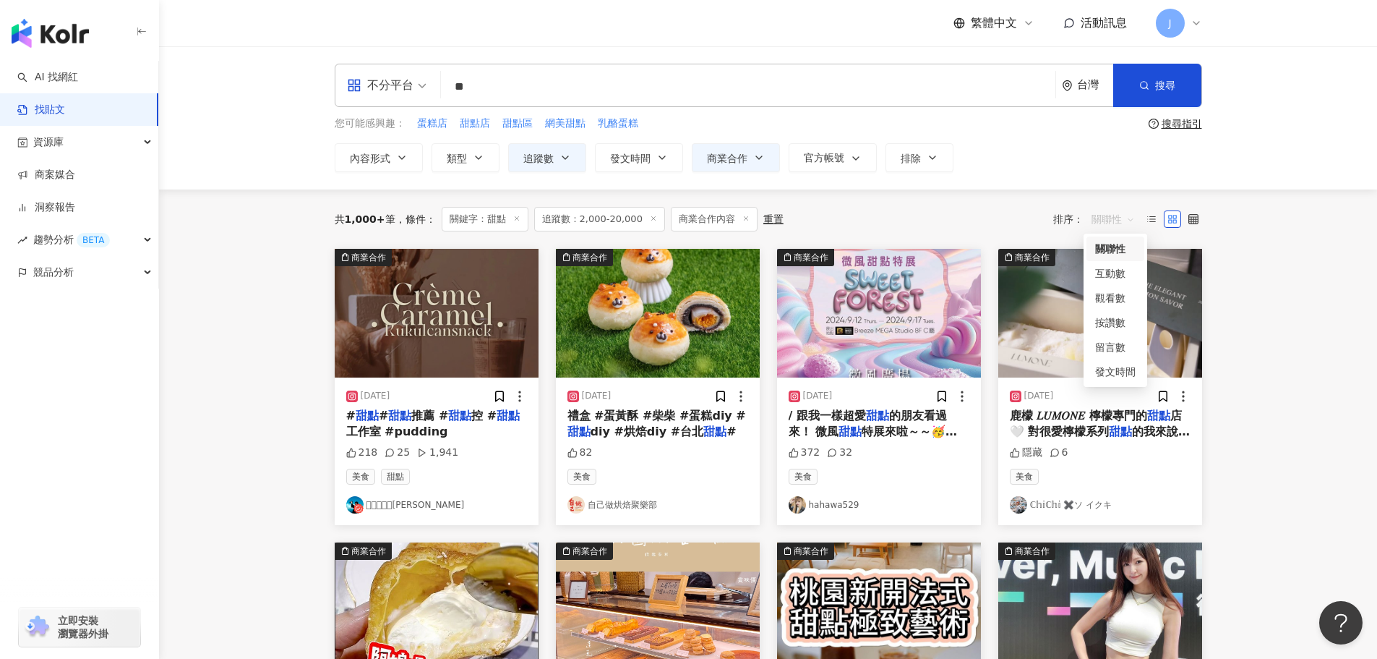
click at [1127, 223] on span "關聯性" at bounding box center [1113, 219] width 43 height 23
click at [1108, 275] on div "互動數" at bounding box center [1115, 273] width 40 height 16
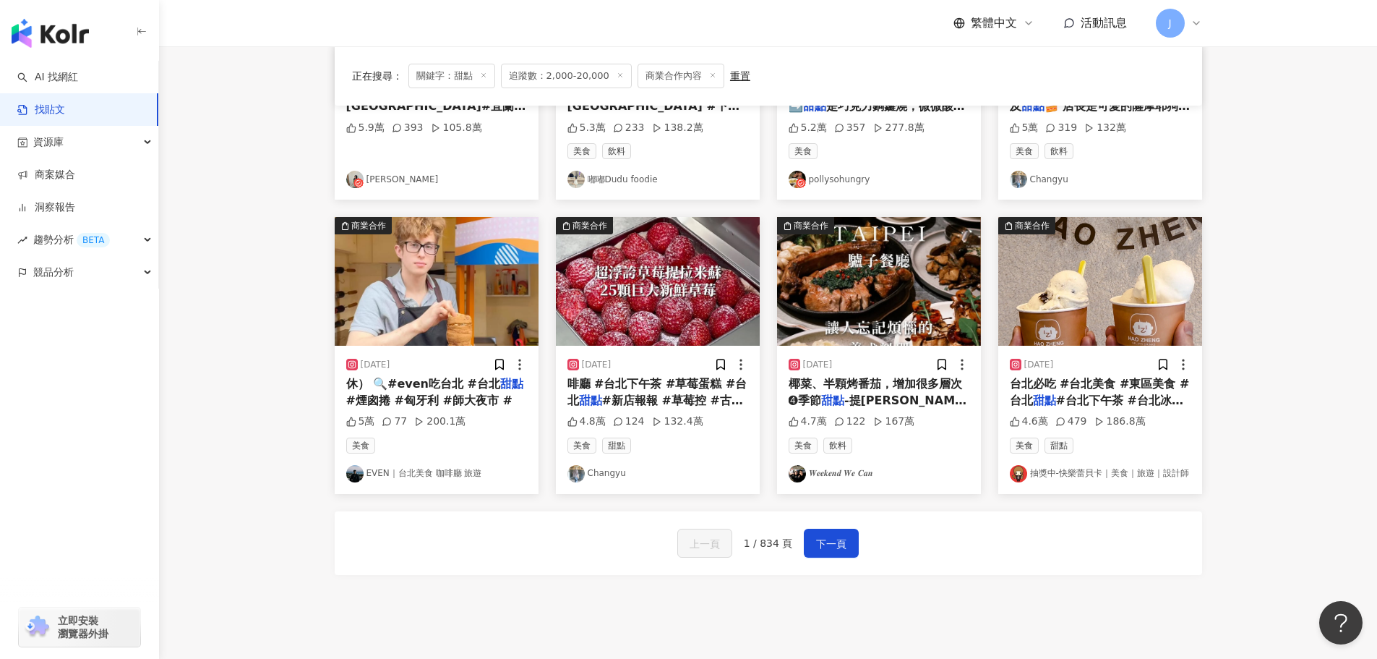
scroll to position [622, 0]
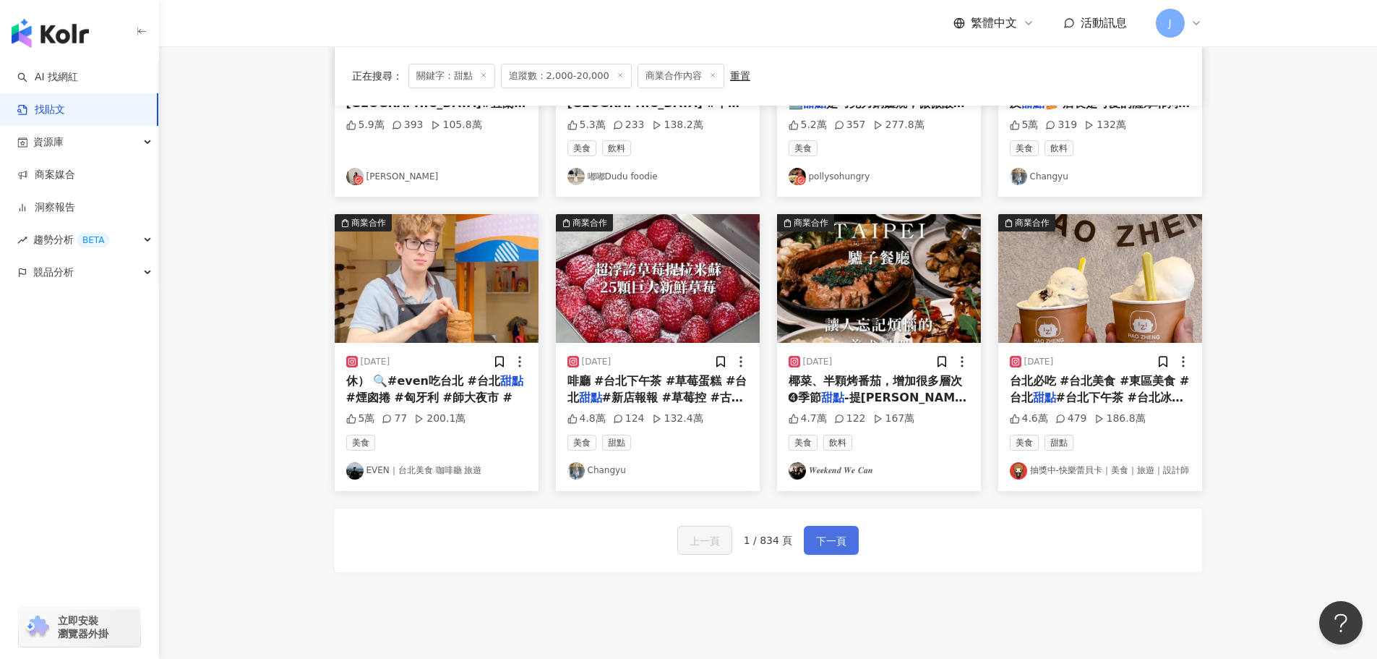
click at [821, 538] on span "下一頁" at bounding box center [831, 540] width 30 height 17
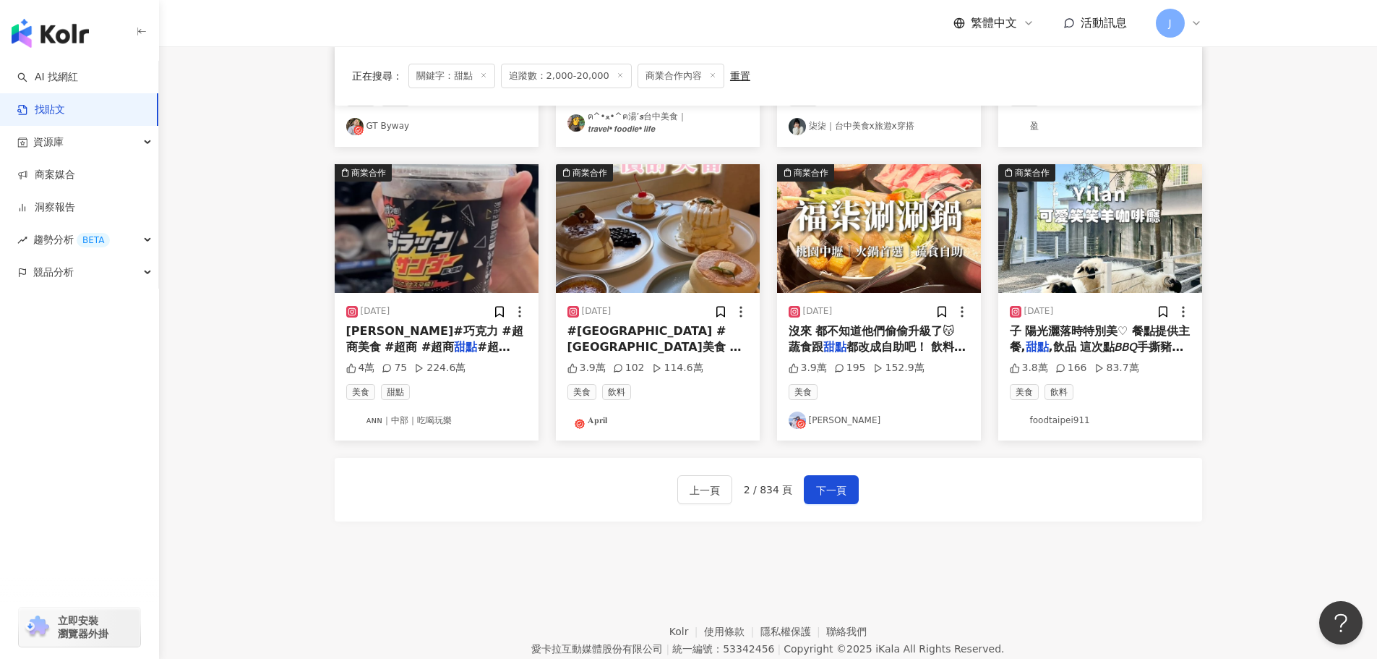
scroll to position [708, 0]
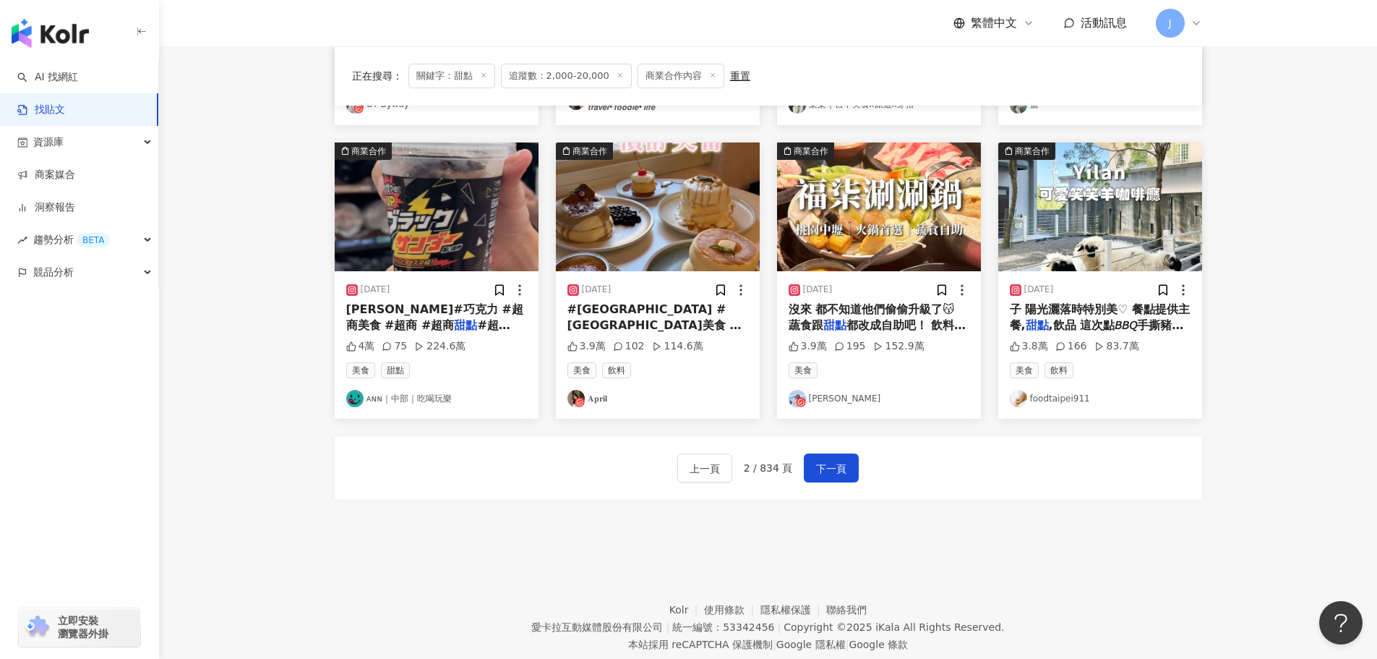
click at [615, 351] on span "#中壢下午茶 #中壢區 #中壢人" at bounding box center [657, 390] width 178 height 79
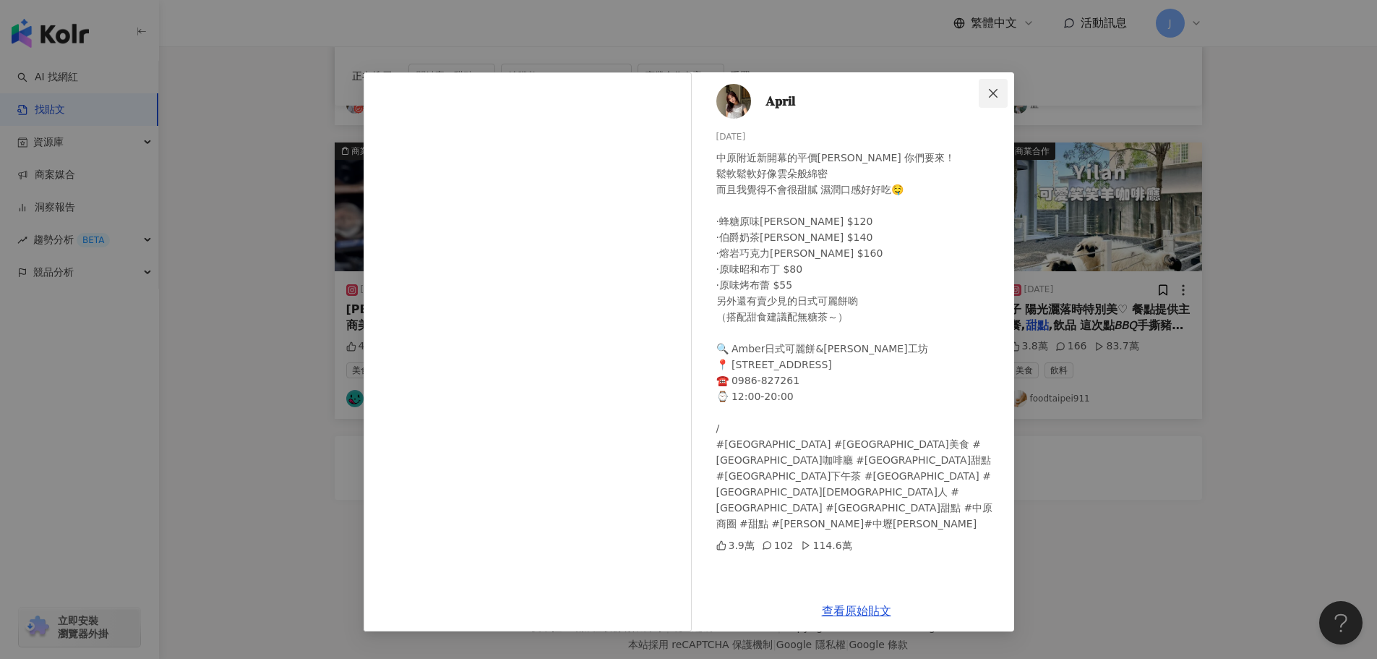
click at [990, 88] on icon "close" at bounding box center [994, 93] width 12 height 12
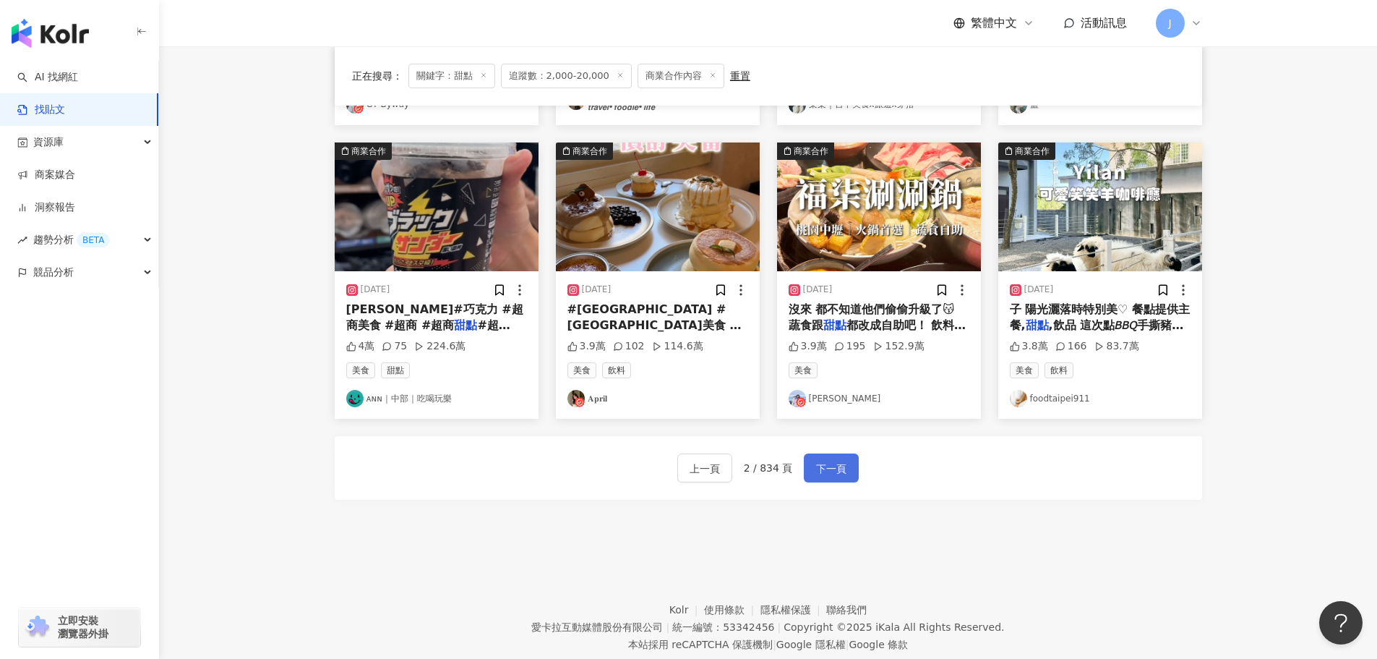
click at [834, 469] on span "下一頁" at bounding box center [831, 468] width 30 height 17
click at [690, 475] on button "上一頁" at bounding box center [704, 467] width 55 height 29
click at [850, 328] on span "都改成自助吧！ 飲料一樣是手搖飲～�" at bounding box center [878, 333] width 178 height 30
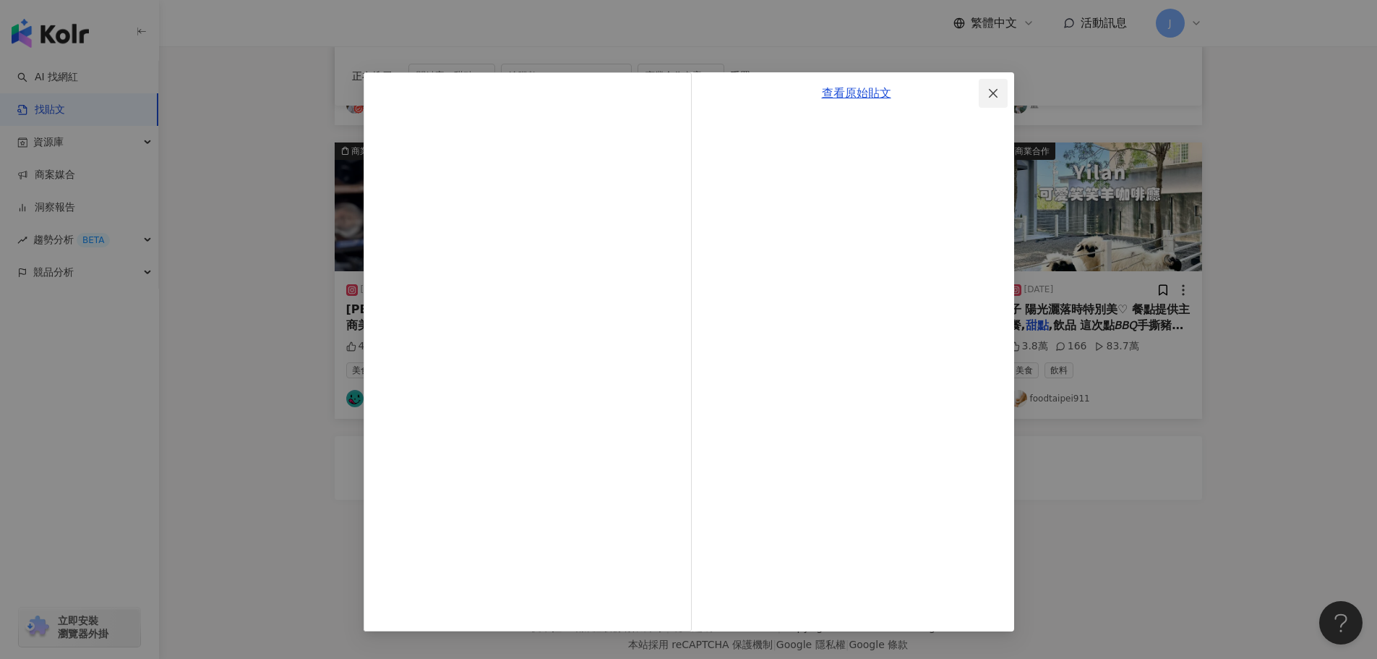
click at [1001, 96] on span "Close" at bounding box center [993, 93] width 29 height 12
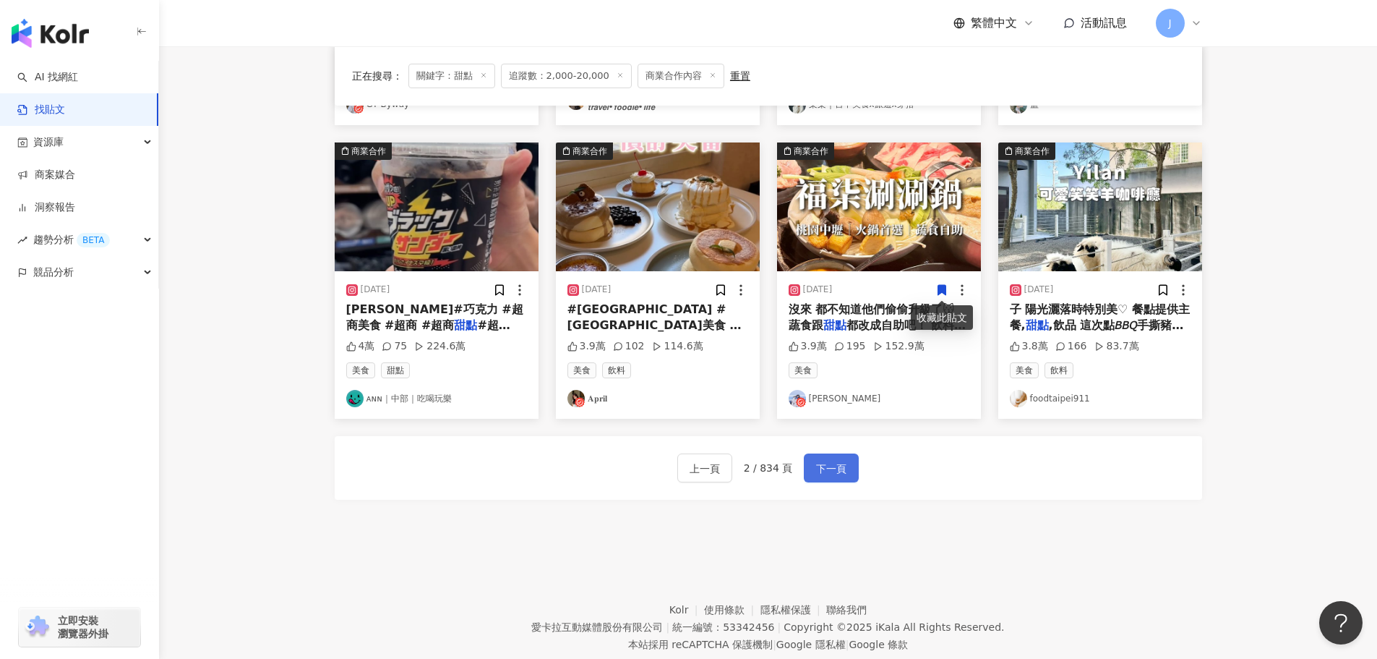
click at [830, 474] on span "下一頁" at bounding box center [831, 468] width 30 height 17
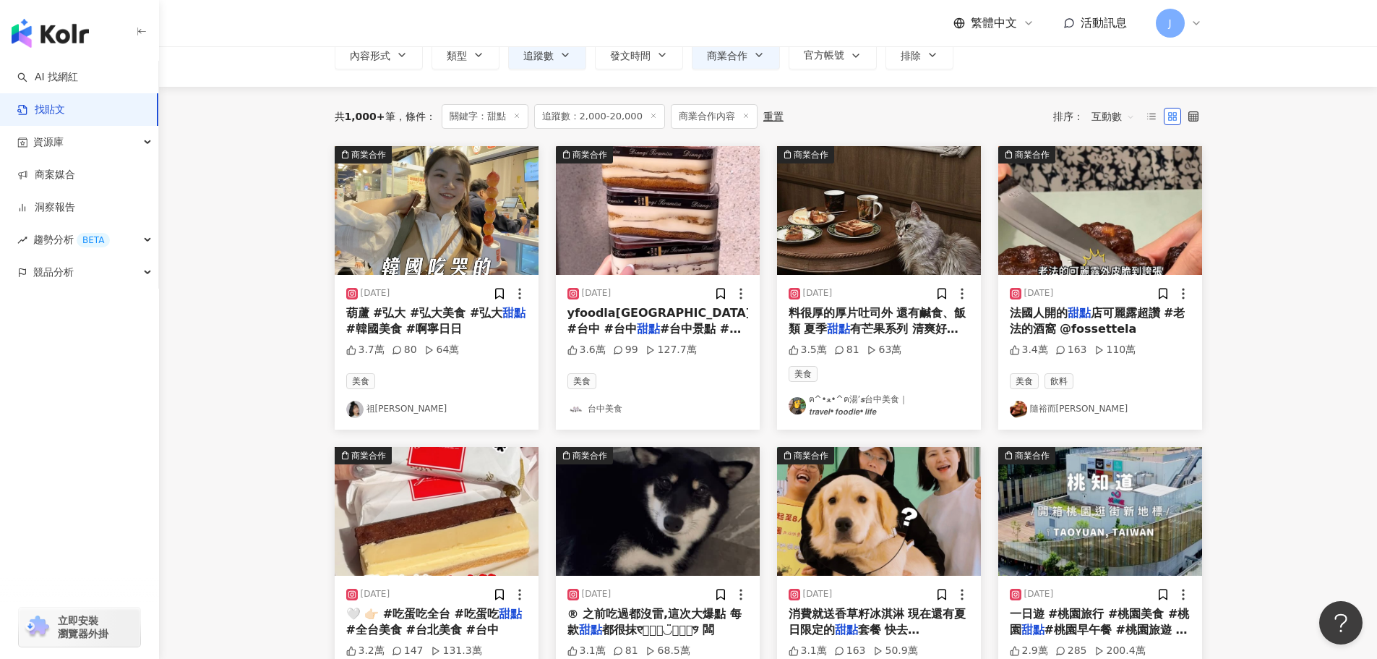
scroll to position [106, 0]
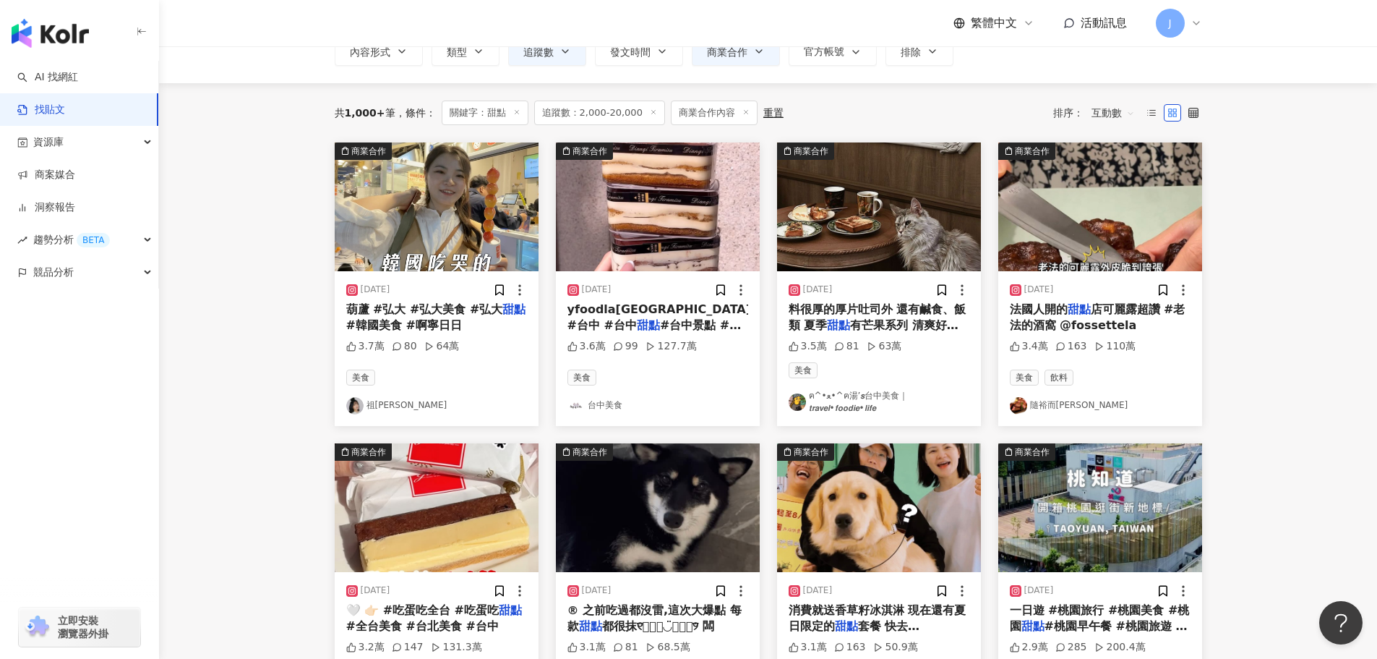
click at [375, 315] on span "葫蘆 #弘大 #弘大美食 #弘大" at bounding box center [424, 309] width 157 height 14
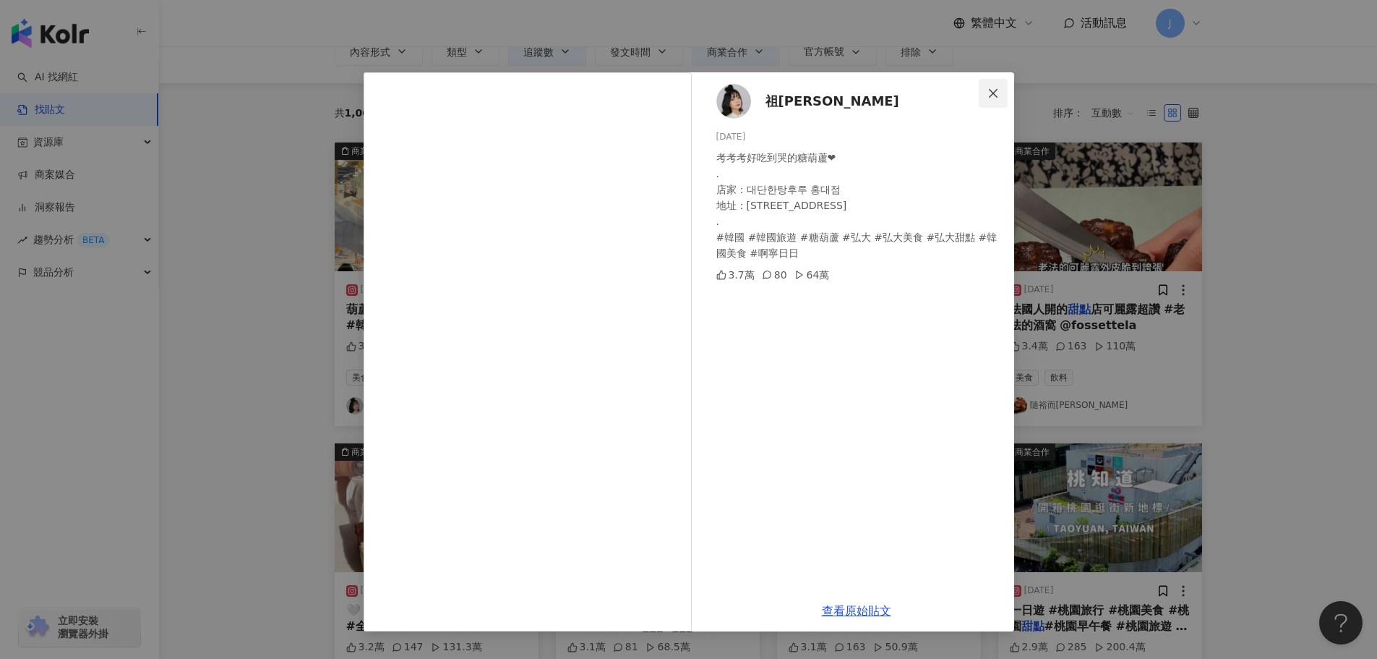
click at [986, 96] on span "Close" at bounding box center [993, 93] width 29 height 12
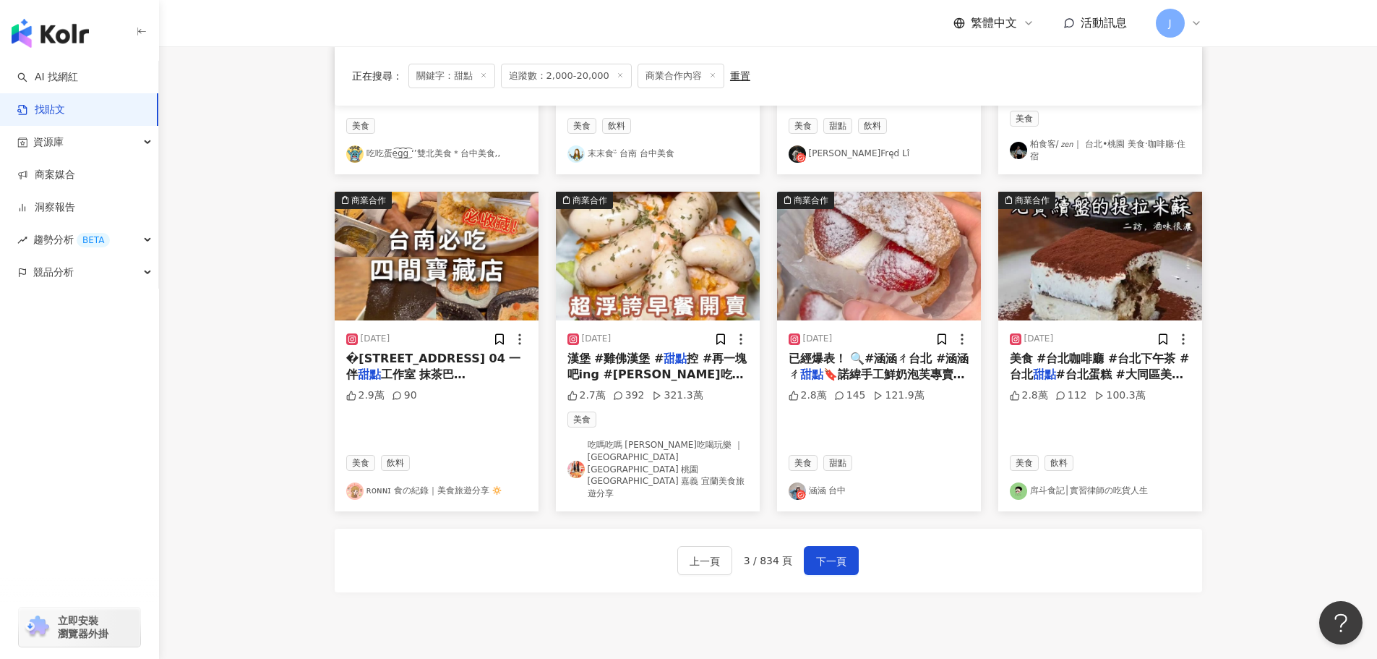
scroll to position [677, 0]
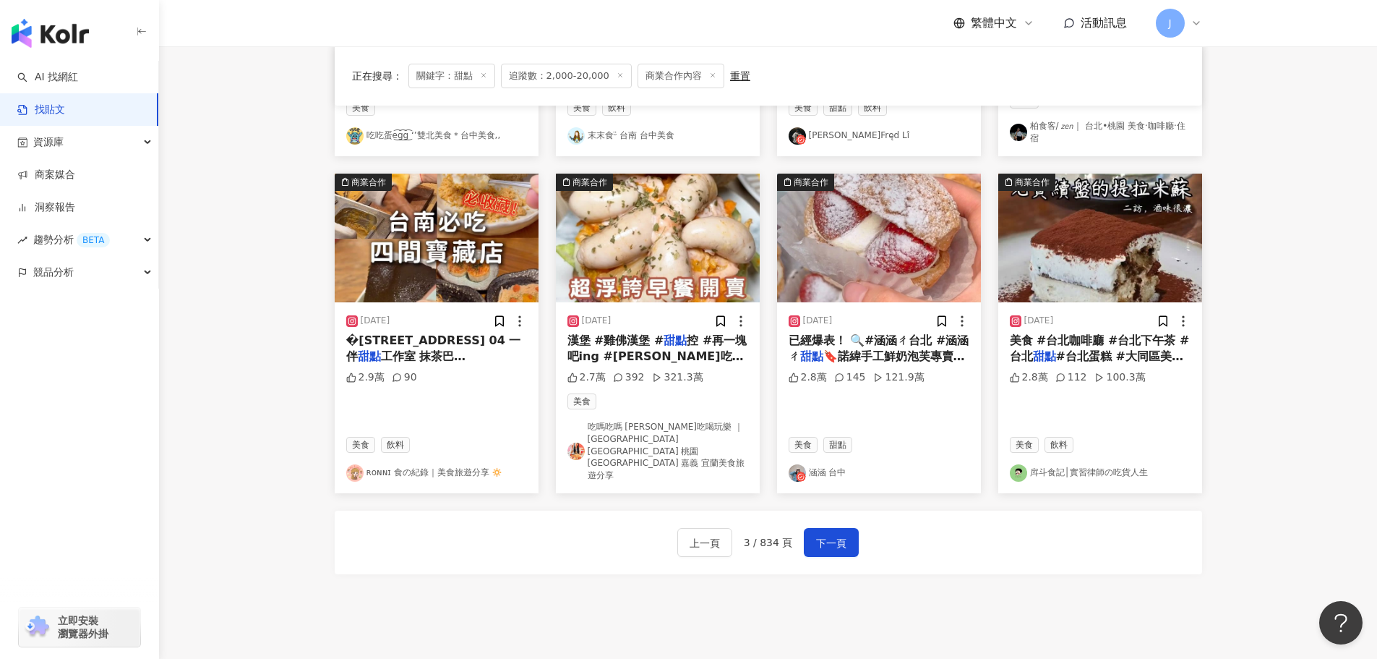
click at [631, 349] on span "控 #再一塊吧ing #周露露吃新北" at bounding box center [658, 356] width 180 height 46
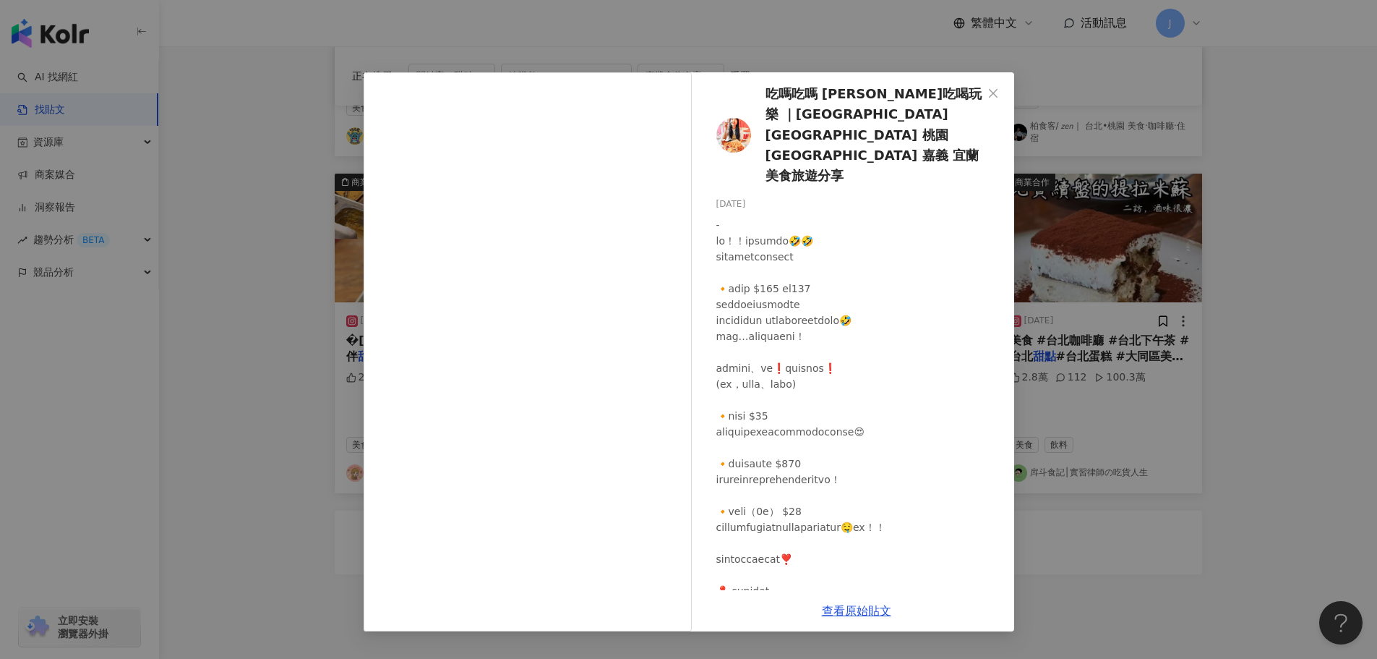
drag, startPoint x: 996, startPoint y: 95, endPoint x: 989, endPoint y: 106, distance: 12.4
click at [996, 95] on icon "close" at bounding box center [993, 92] width 9 height 9
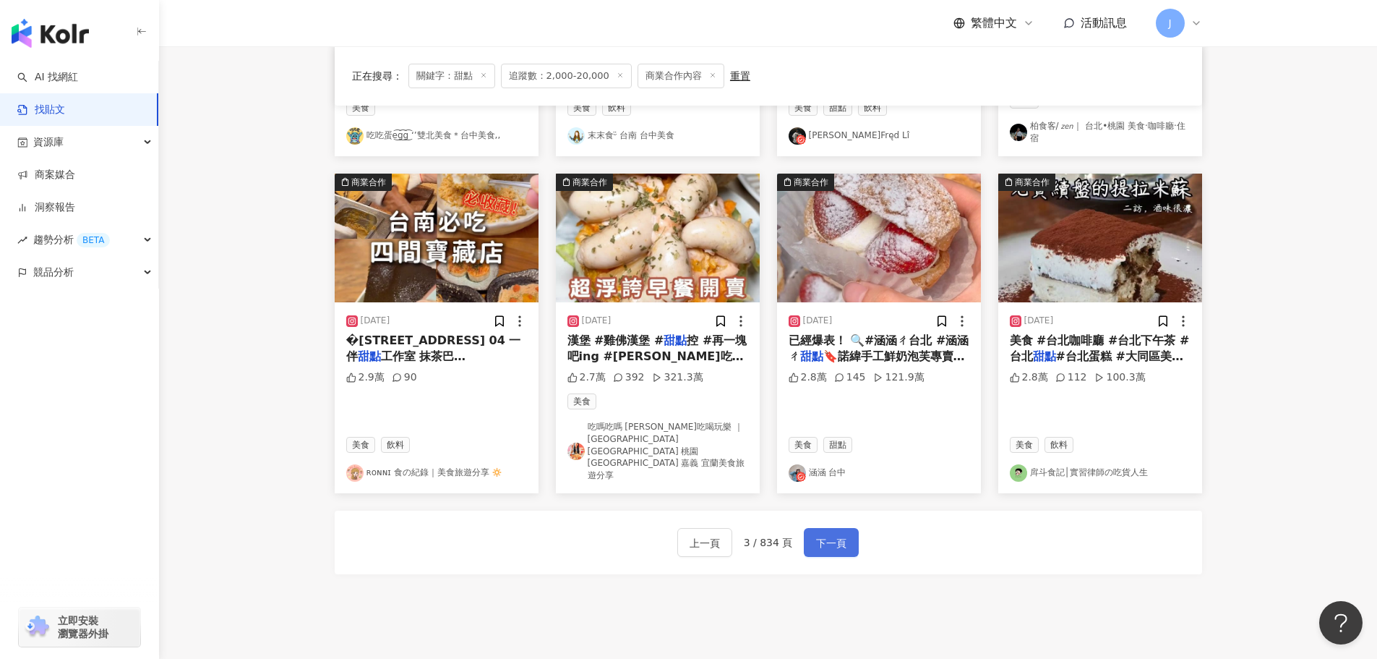
click at [837, 534] on span "下一頁" at bounding box center [831, 542] width 30 height 17
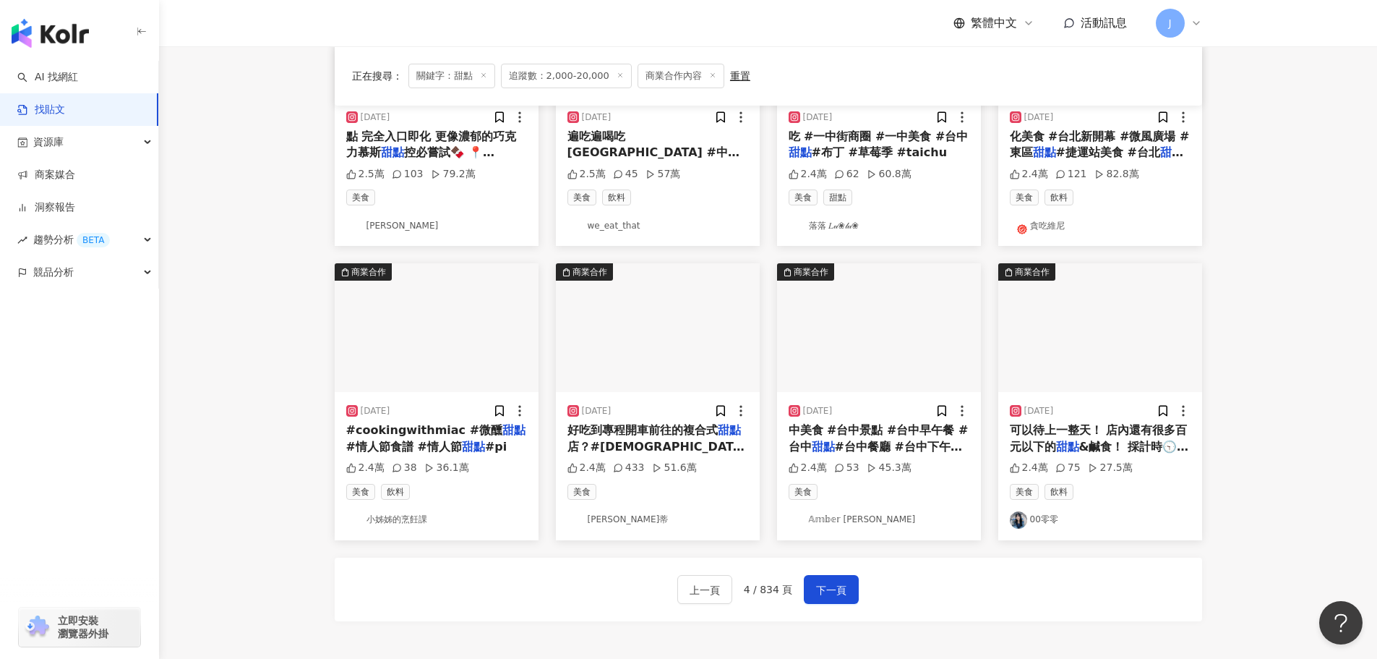
scroll to position [599, 0]
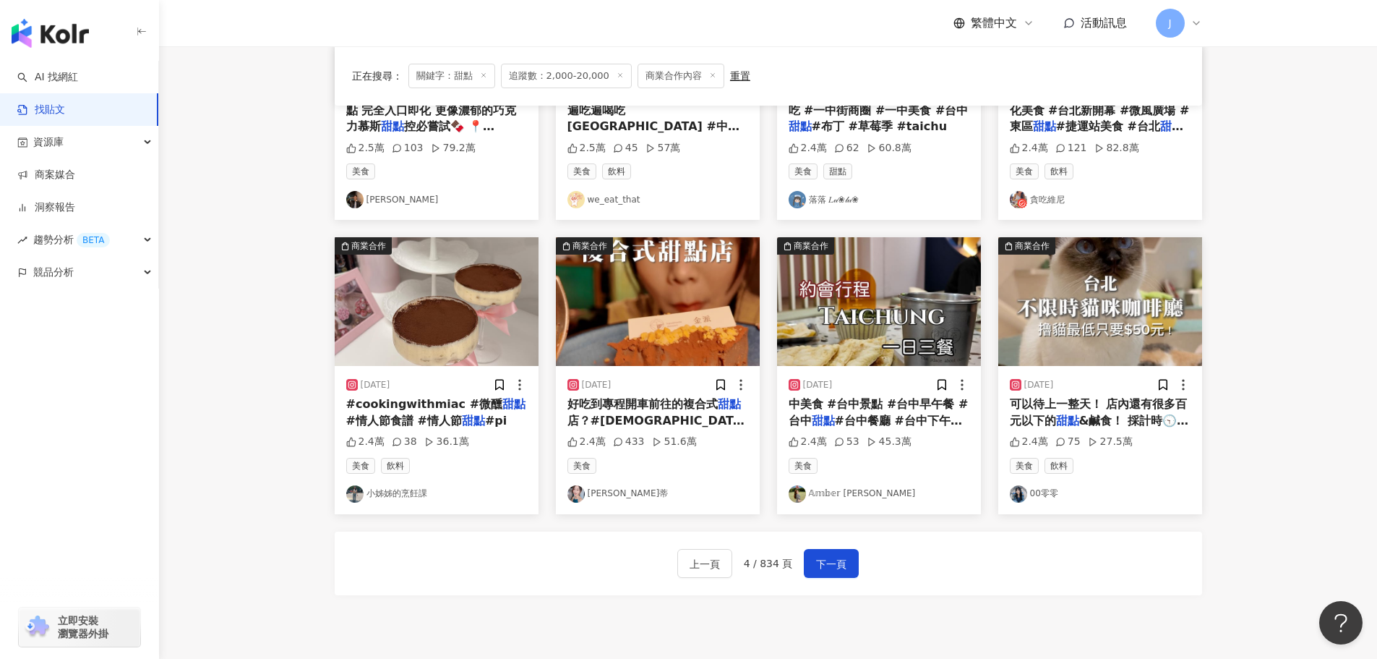
click at [656, 429] on span "#文末抽獎 #葷素共食 是什麼魅力讓不愛" at bounding box center [657, 444] width 178 height 30
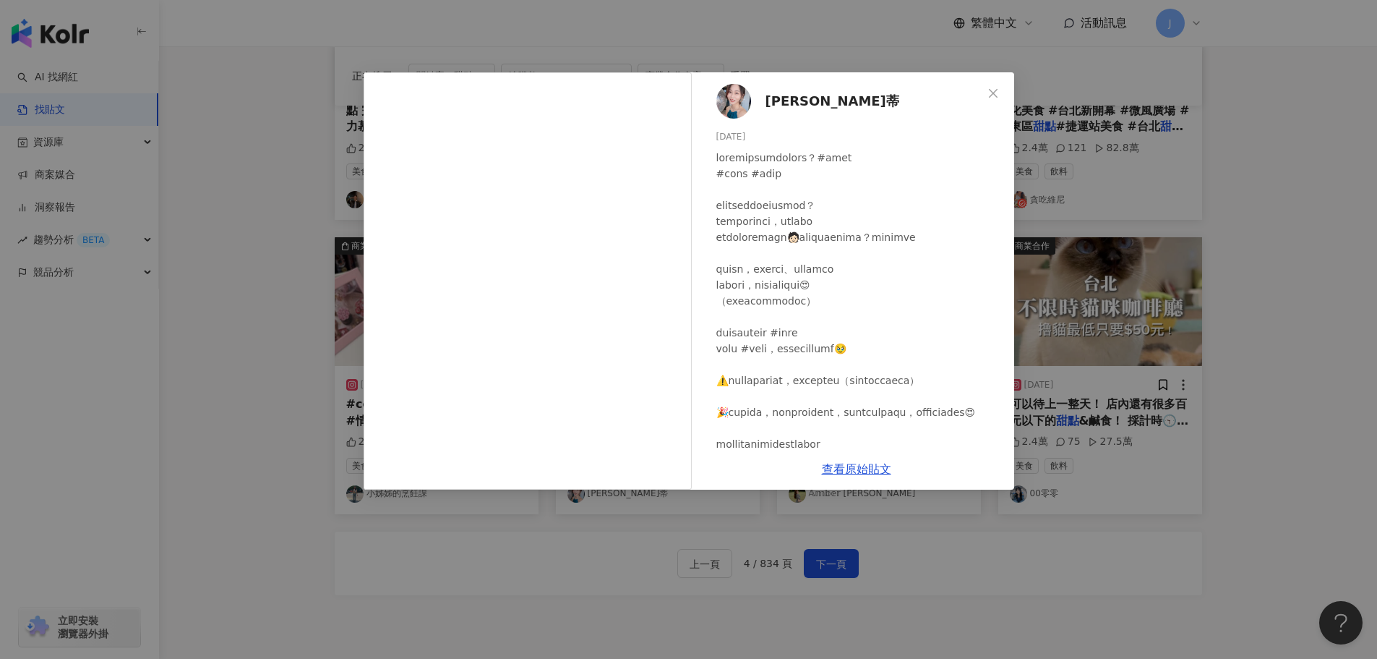
click at [788, 101] on span "Cindy好莘蒂" at bounding box center [833, 101] width 134 height 20
click at [985, 89] on span "Close" at bounding box center [993, 93] width 29 height 12
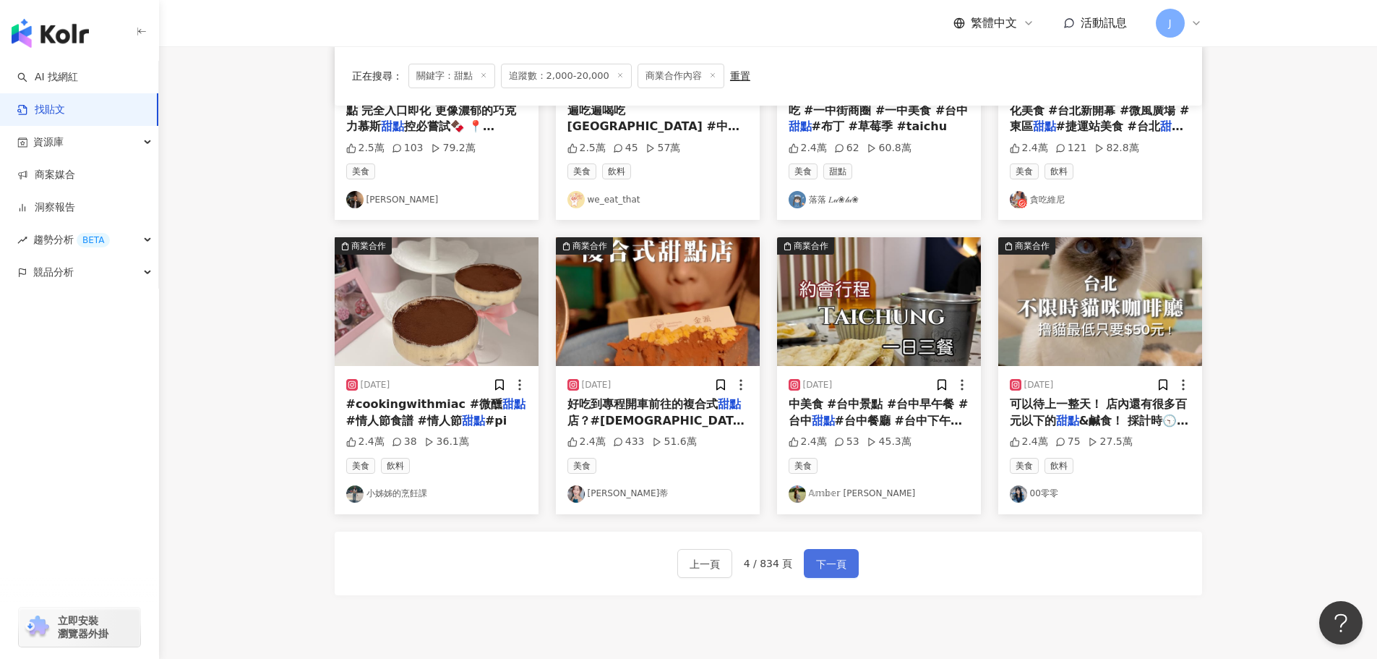
click at [825, 558] on span "下一頁" at bounding box center [831, 563] width 30 height 17
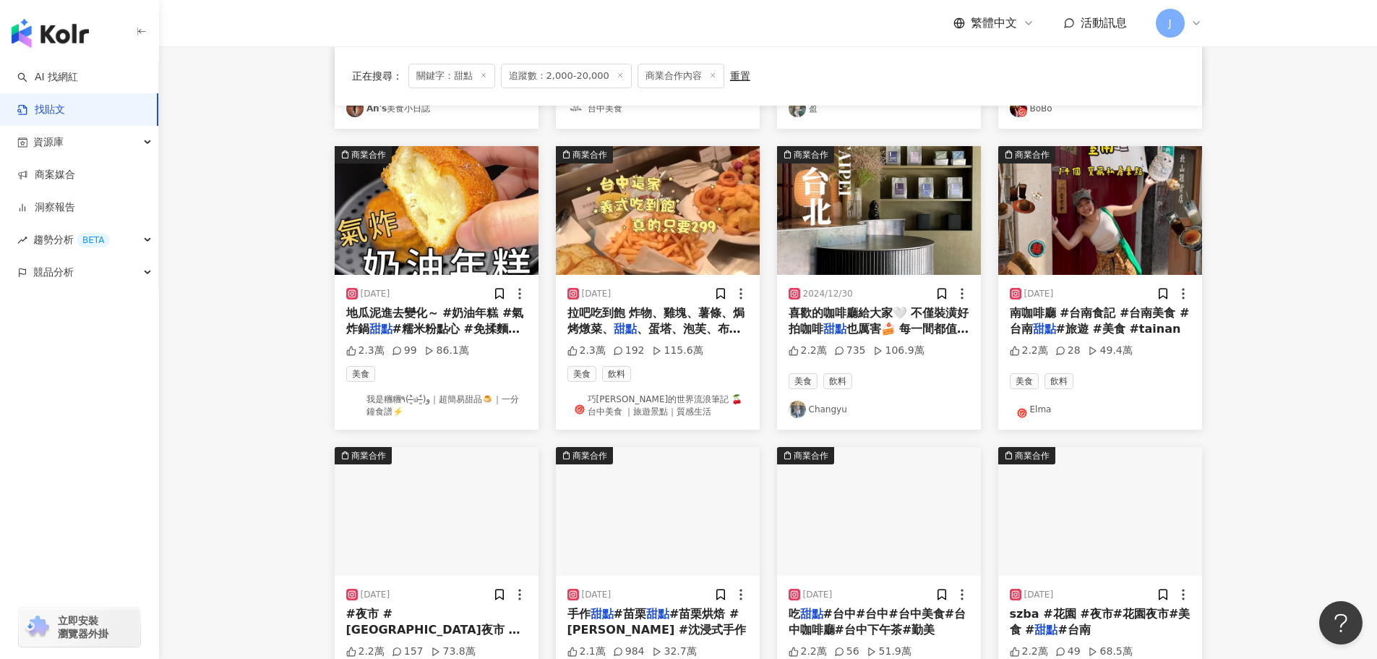
scroll to position [411, 0]
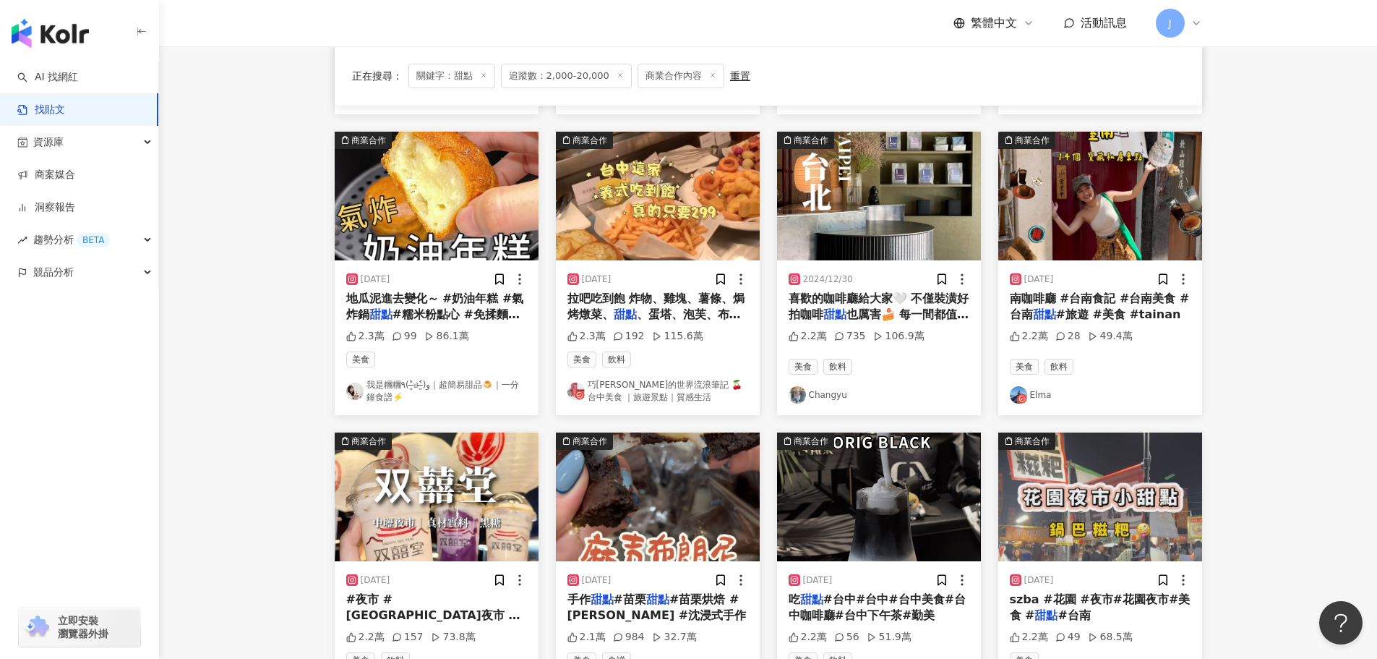
click at [1036, 313] on mark "甜點" at bounding box center [1044, 314] width 23 height 14
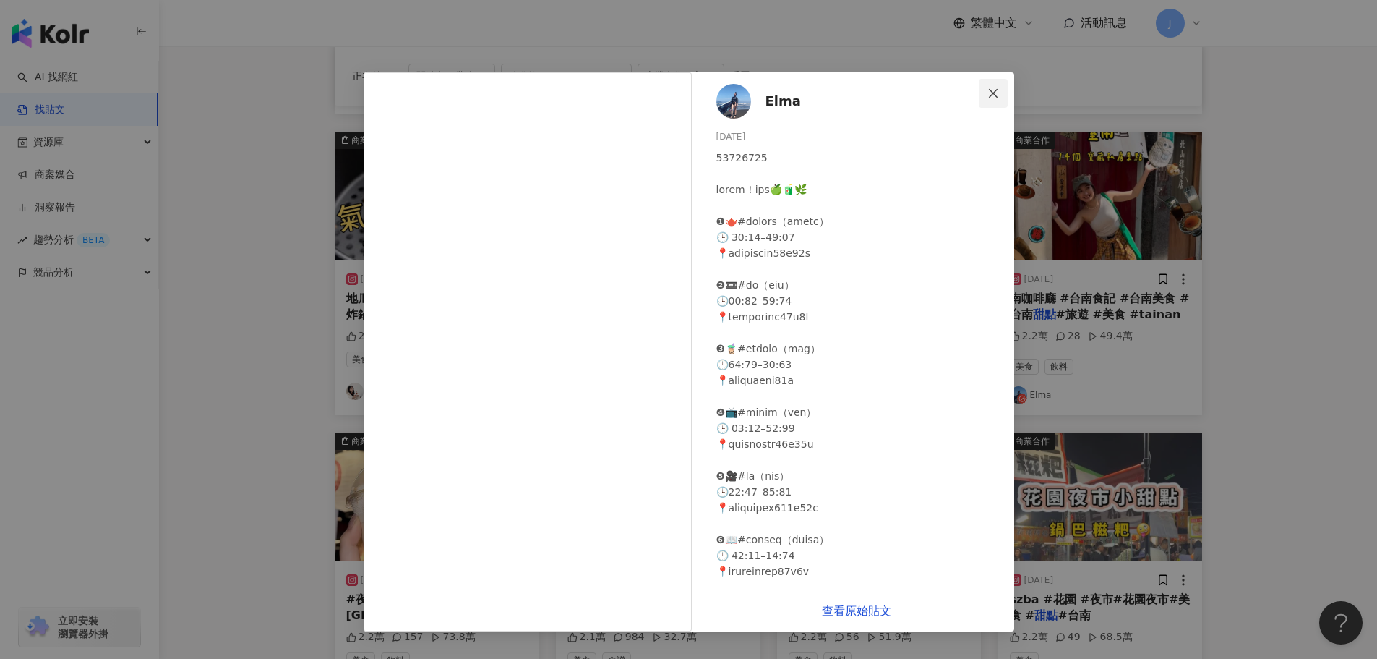
click at [1000, 93] on span "Close" at bounding box center [993, 93] width 29 height 12
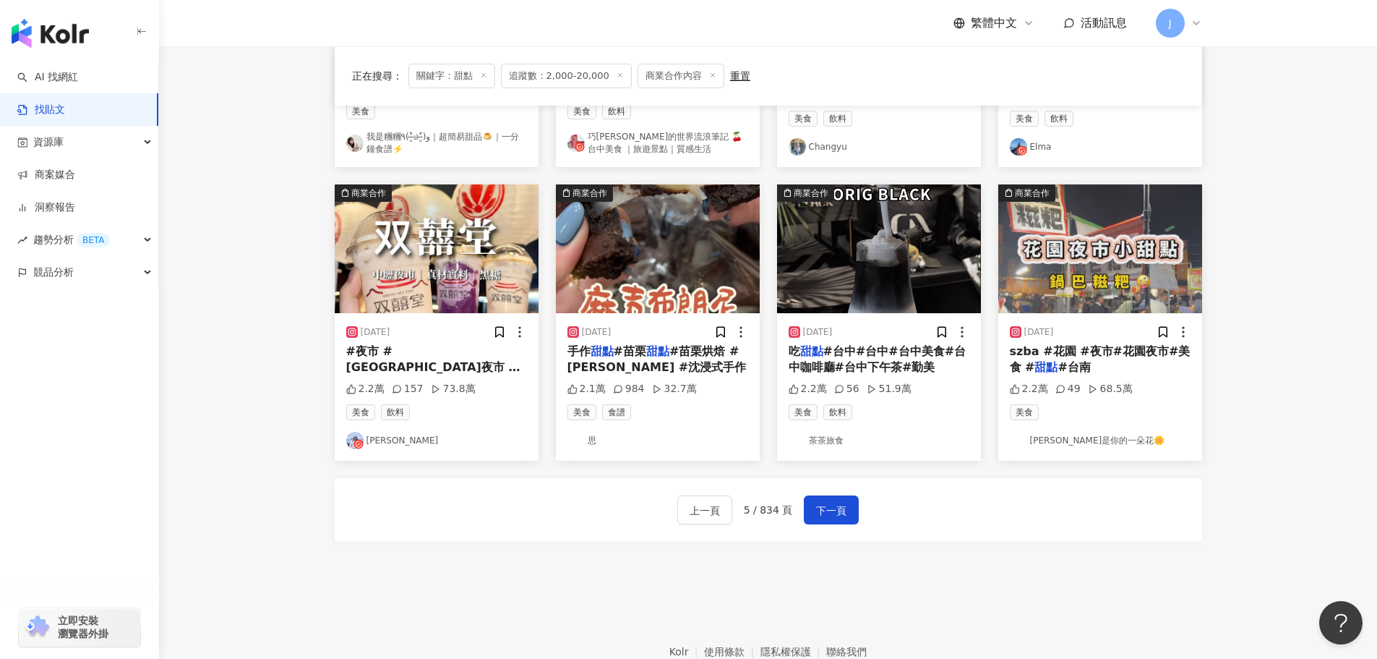
scroll to position [668, 0]
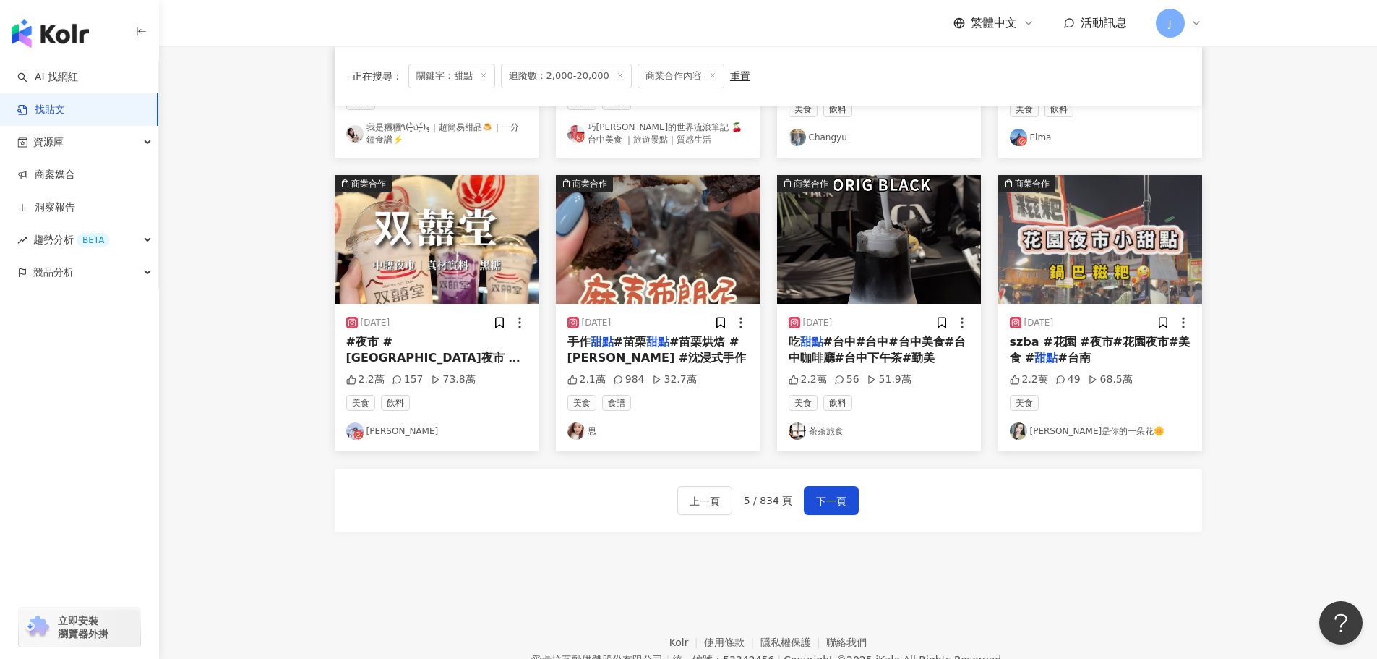
click at [829, 349] on span "#台中#台中#台中美食#台中咖啡廳#台中下午茶#勤美" at bounding box center [878, 350] width 178 height 30
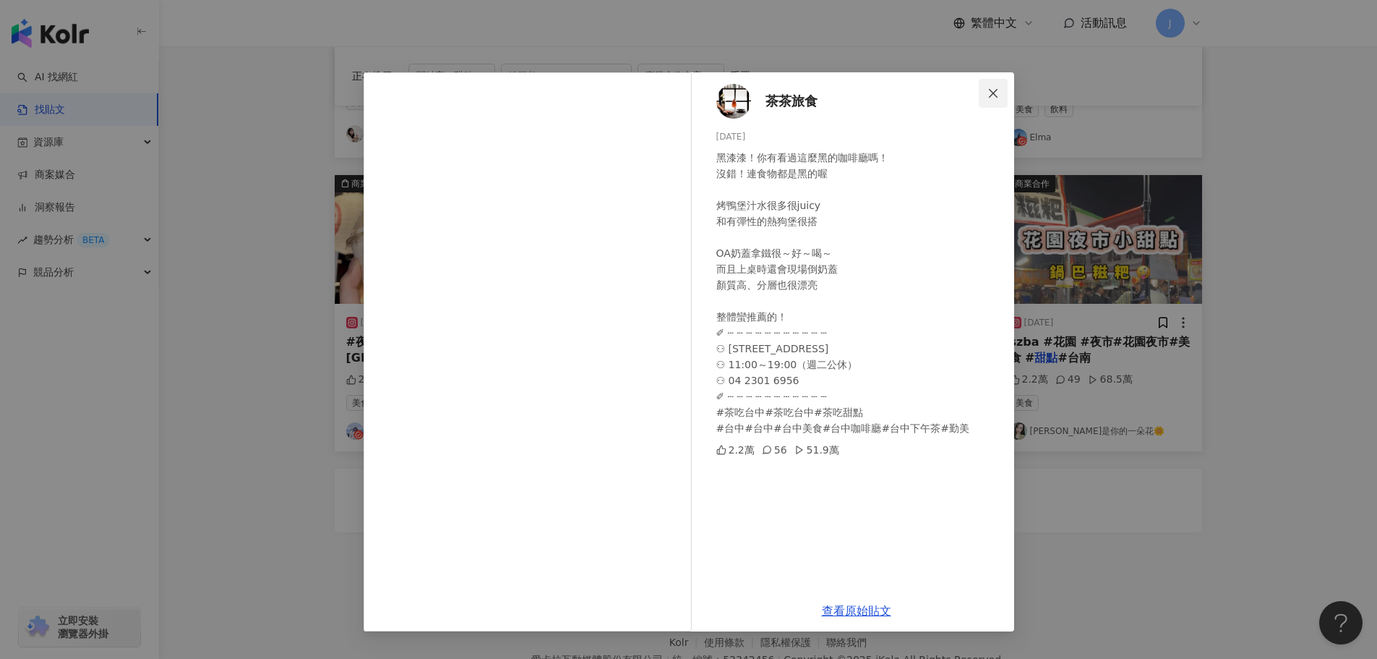
click at [1000, 97] on span "Close" at bounding box center [993, 93] width 29 height 12
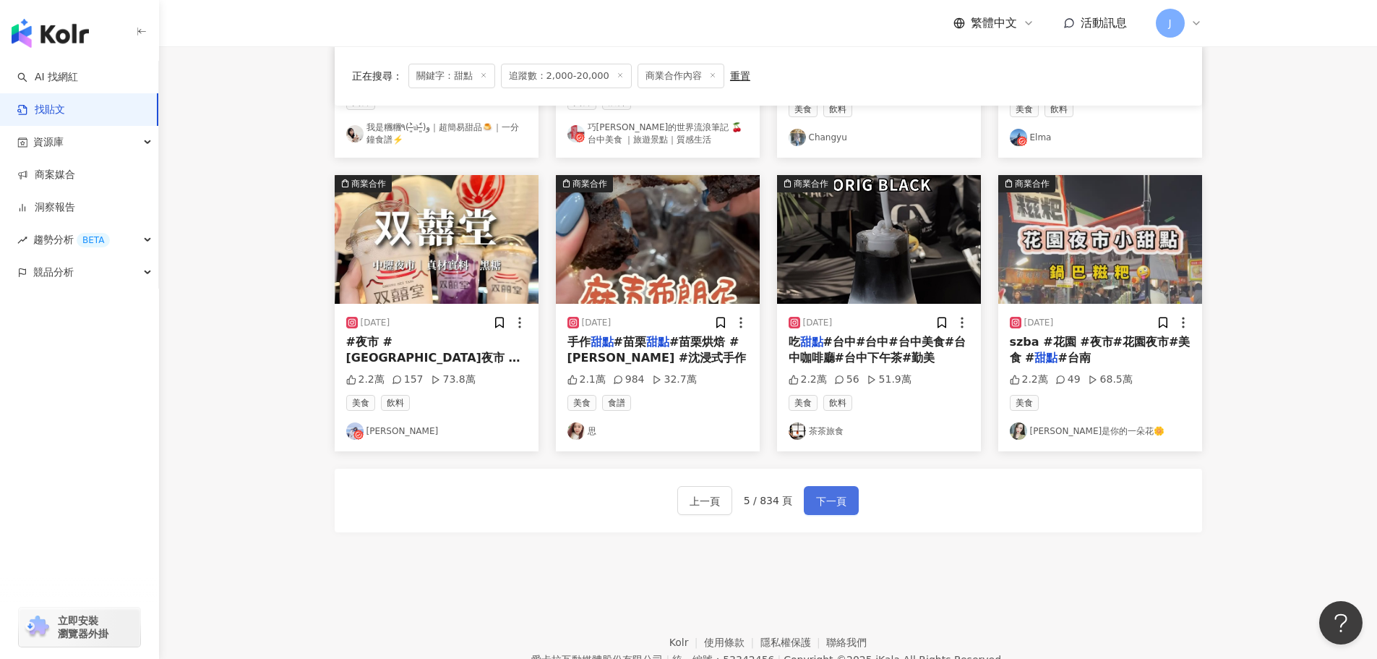
click at [819, 503] on span "下一頁" at bounding box center [831, 500] width 30 height 17
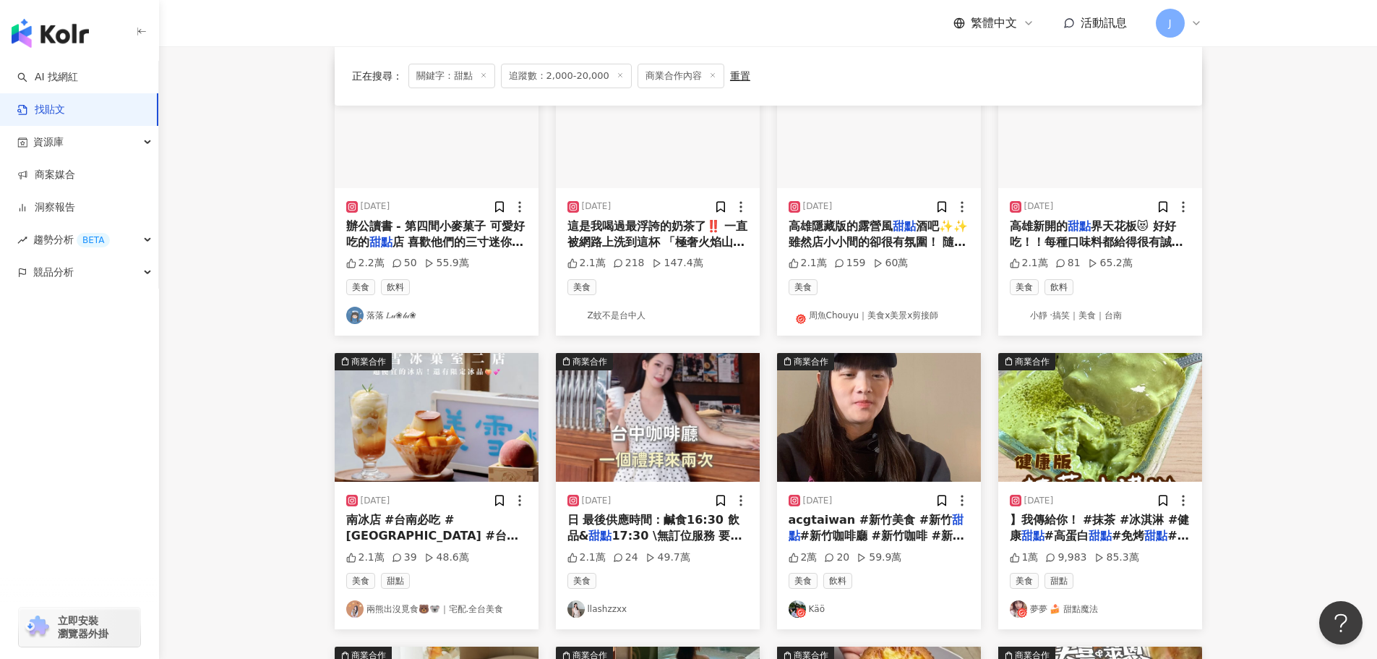
scroll to position [162, 0]
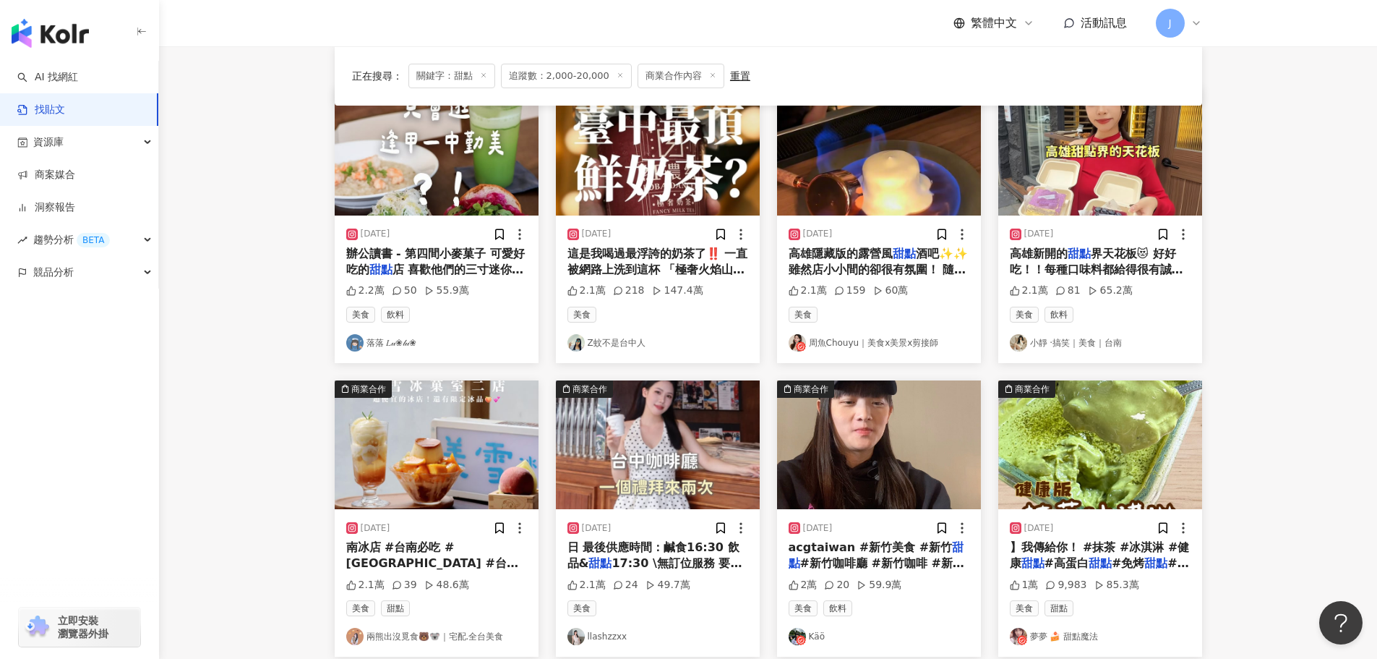
click at [876, 552] on span "acgtaiwan #新竹美食 #新竹" at bounding box center [871, 547] width 164 height 14
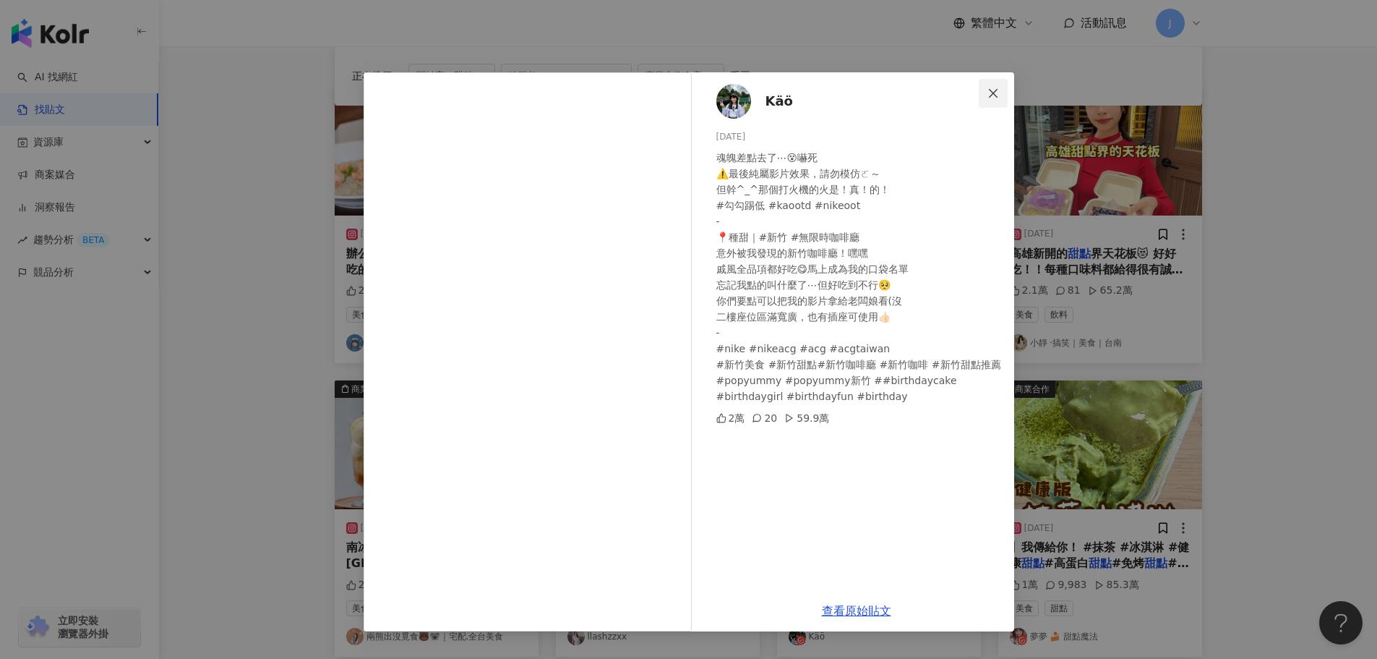
click at [993, 95] on icon "close" at bounding box center [994, 93] width 12 height 12
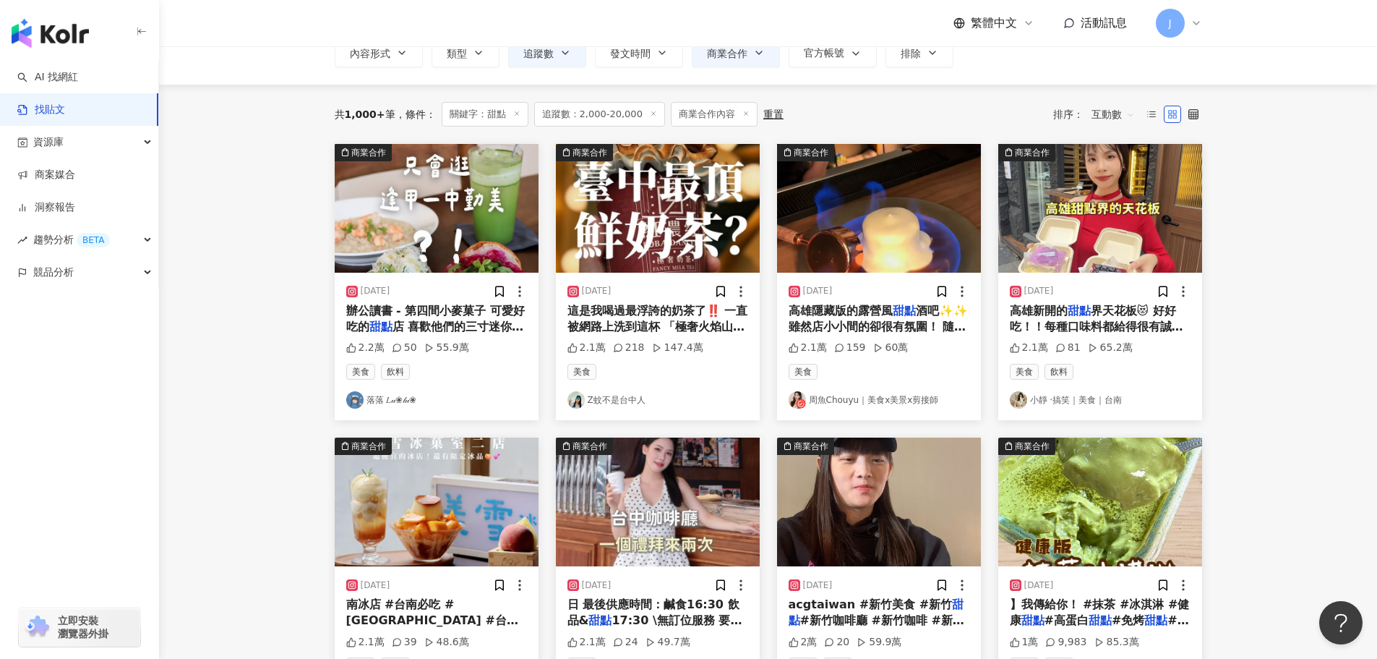
scroll to position [17, 0]
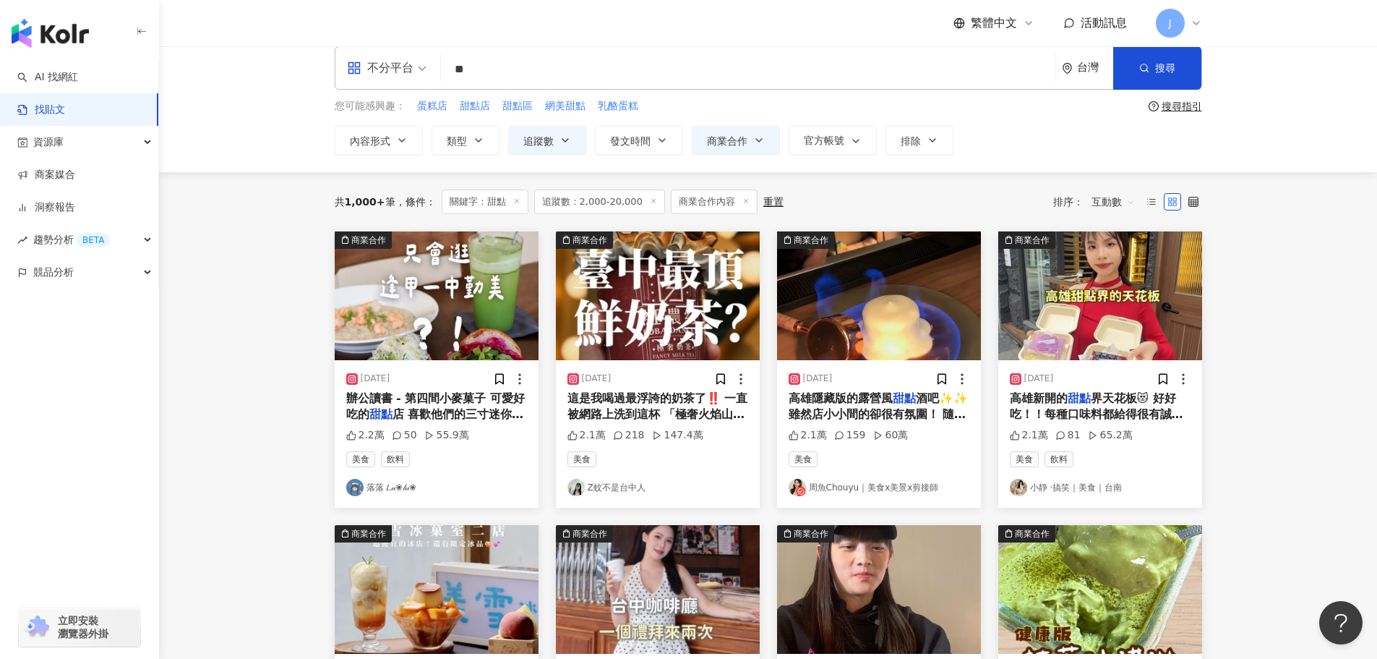
click at [1044, 411] on span "界天花板😻 好好吃！！每種口味料都給得很有誠意 可以先私訊闆娘預訂👇🏻 @tiansite_store_ #高雄 #高雄美食 #高雄" at bounding box center [1100, 430] width 181 height 79
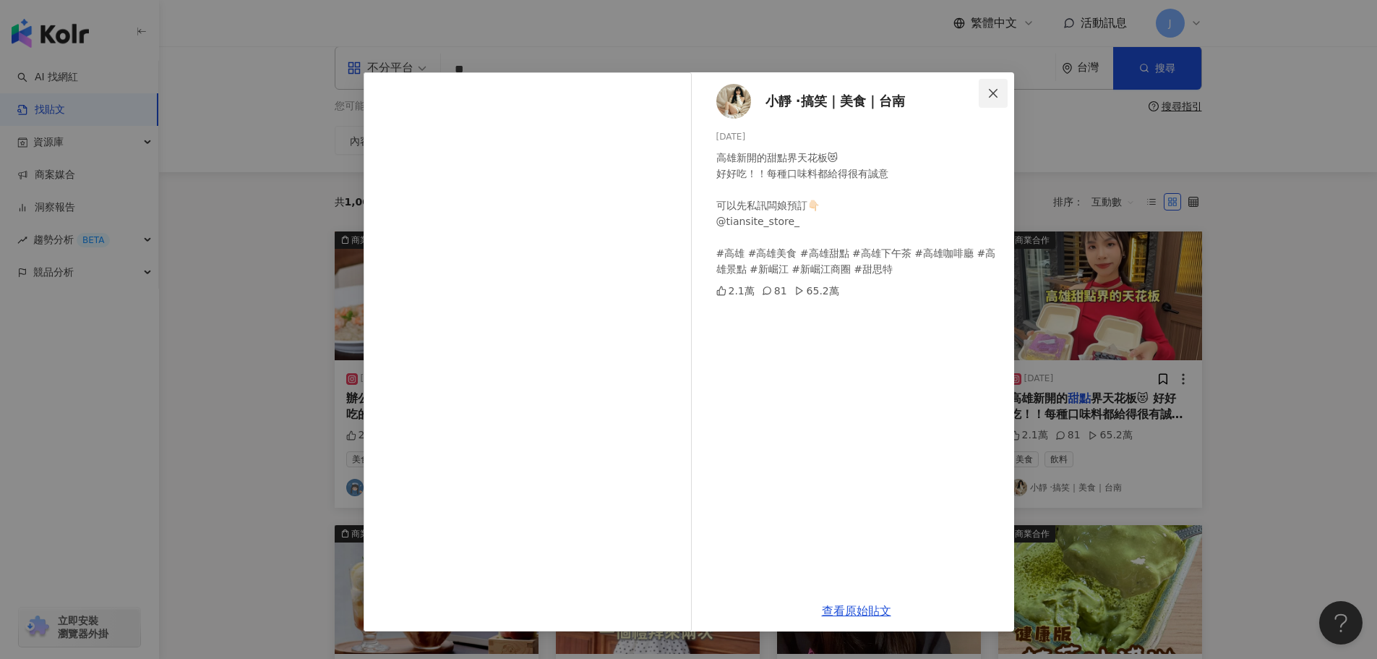
click at [993, 90] on icon "close" at bounding box center [994, 93] width 12 height 12
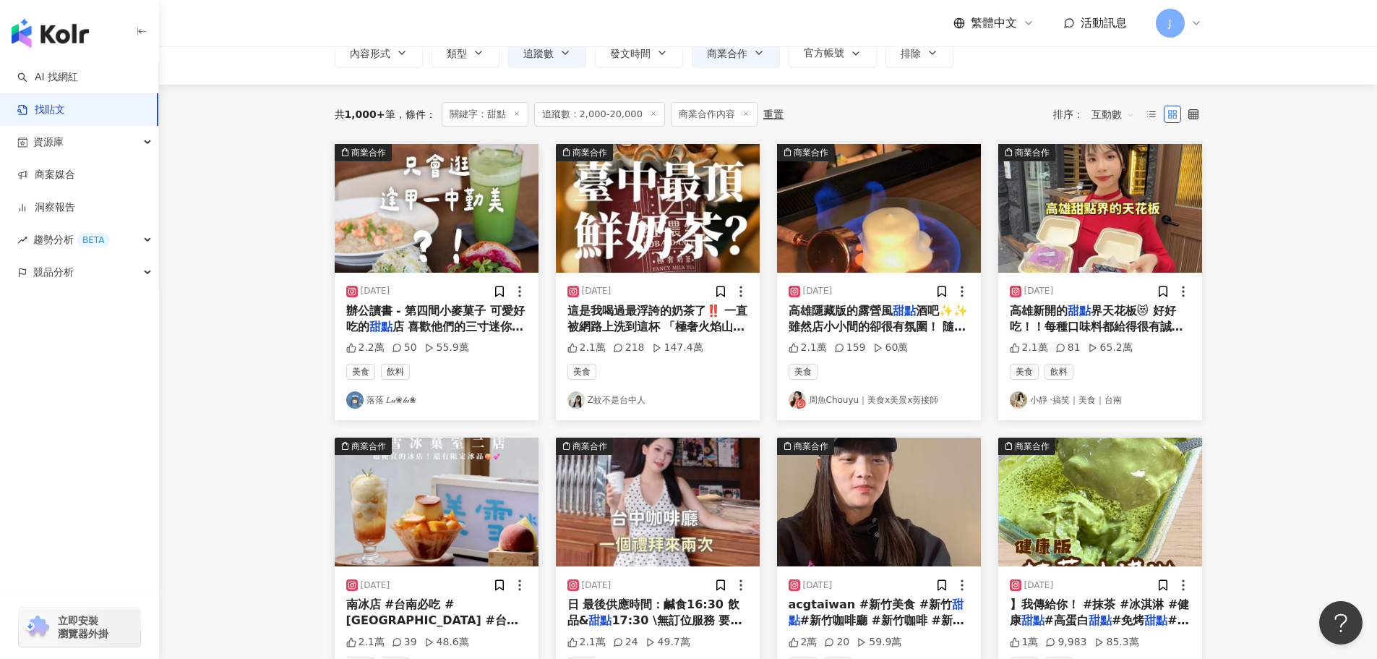
scroll to position [132, 0]
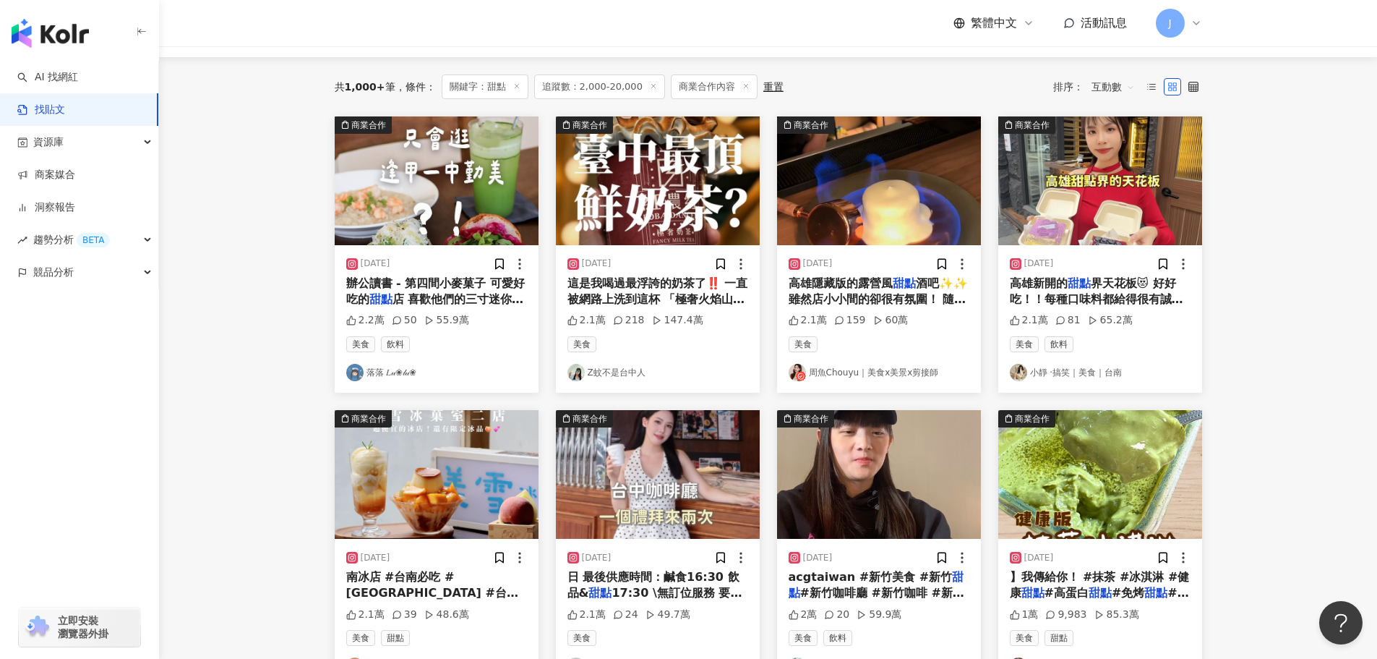
click at [612, 299] on span "這是我喝過最浮誇的奶茶了‼️ 一直被網路上洗到這杯 「極奢火焰山奶茶」 浮誇的外觀根本是我的菜！ 一定要去喝看看吧😍 平時不喝太甜 點了無糖 搭配外層炙燒奶蓋…" at bounding box center [658, 404] width 181 height 257
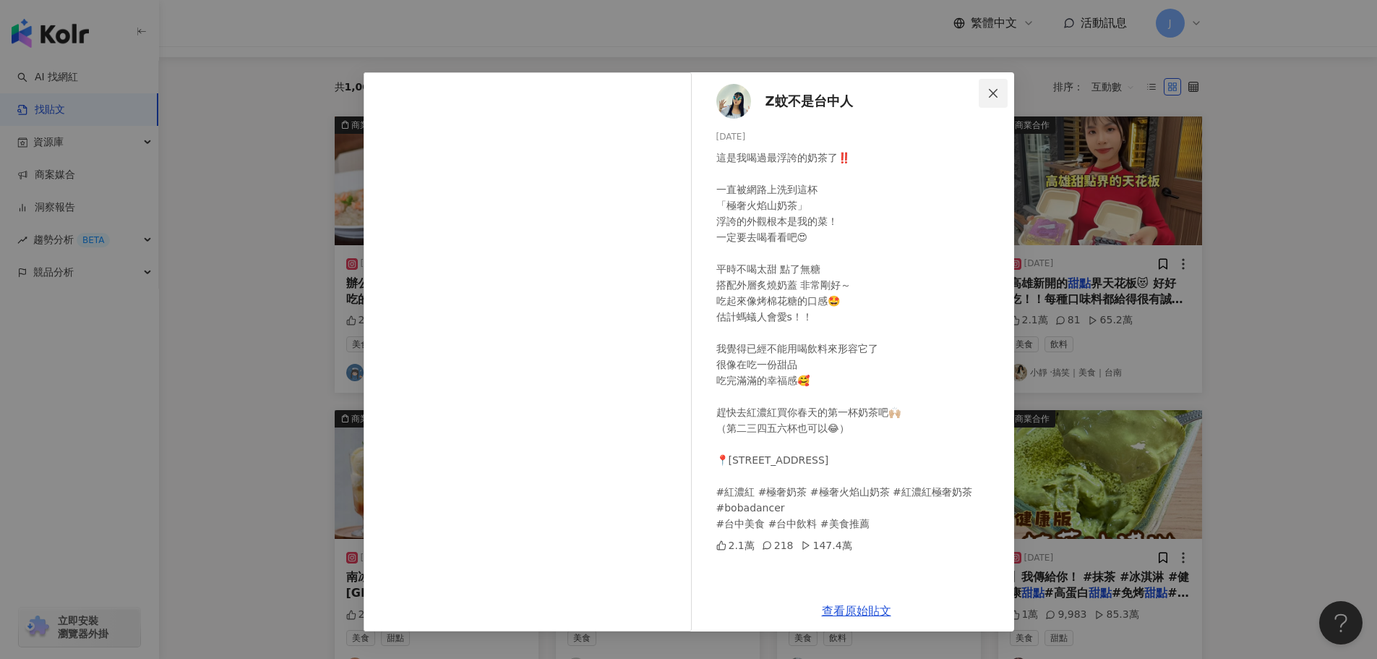
click at [1001, 93] on span "Close" at bounding box center [993, 93] width 29 height 12
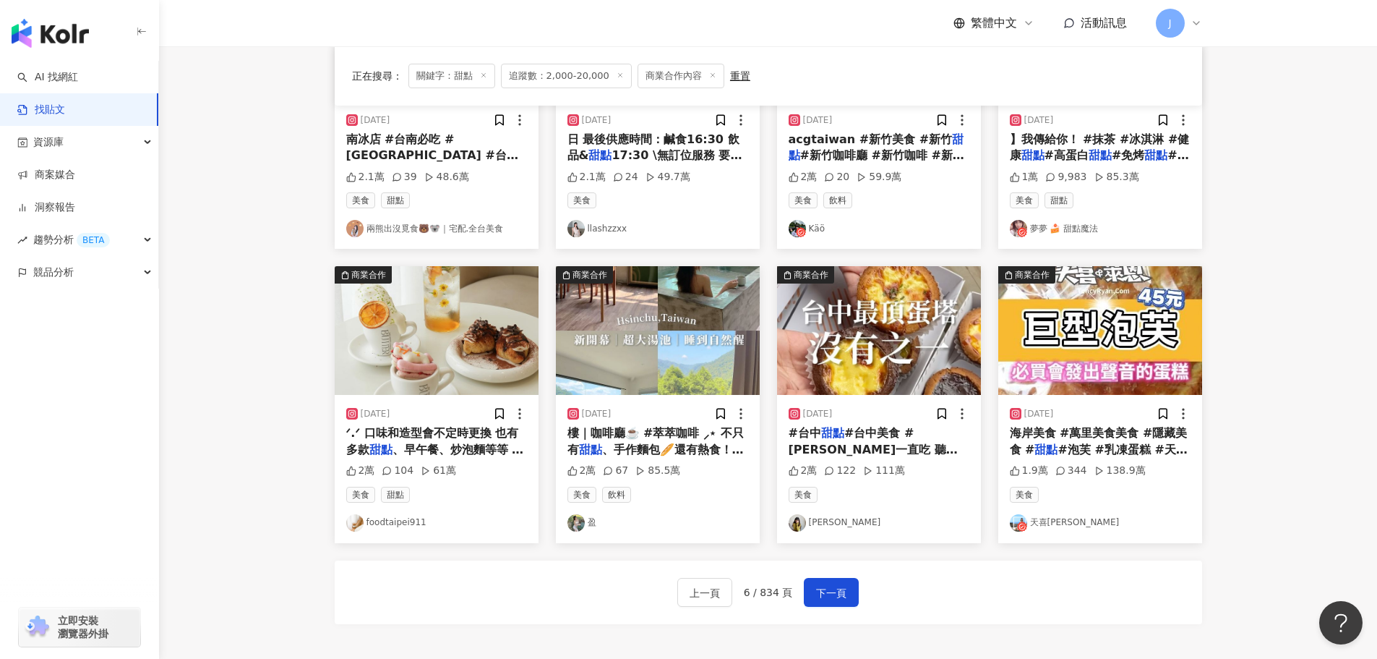
scroll to position [571, 0]
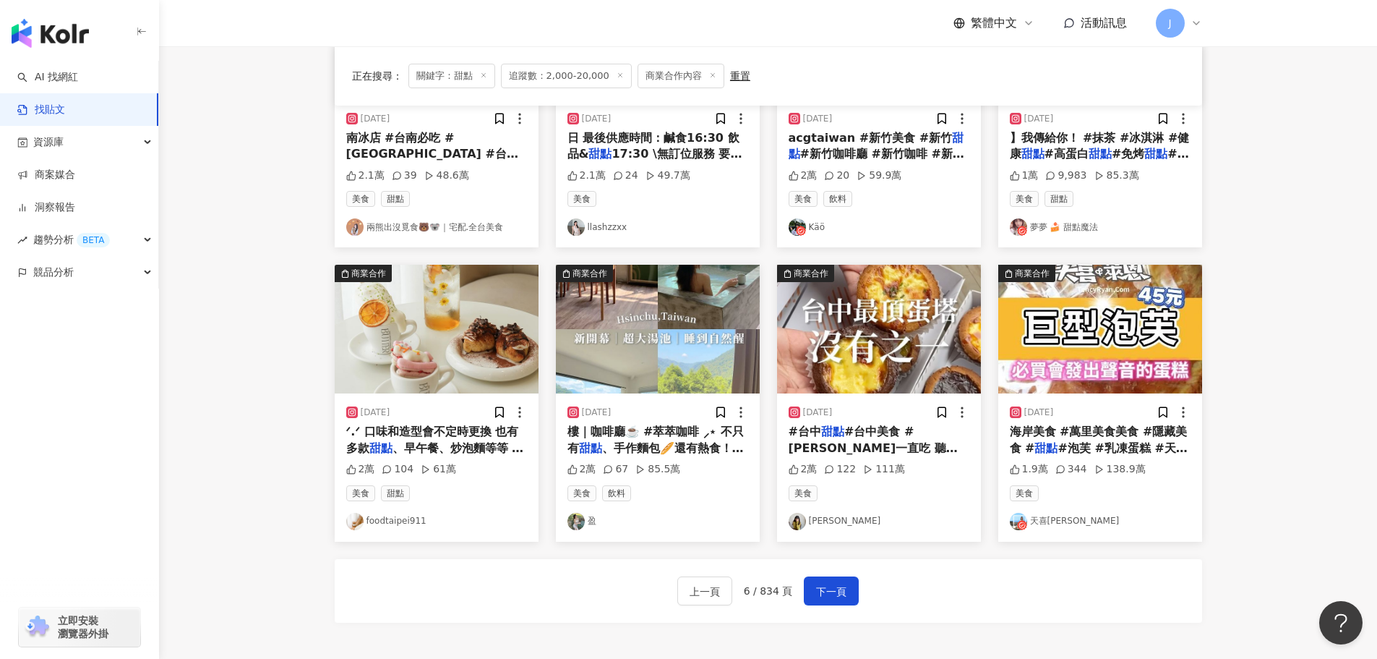
click at [645, 442] on span "、手作麵包🥖還有熱食！！ 每個餐點" at bounding box center [656, 456] width 176 height 30
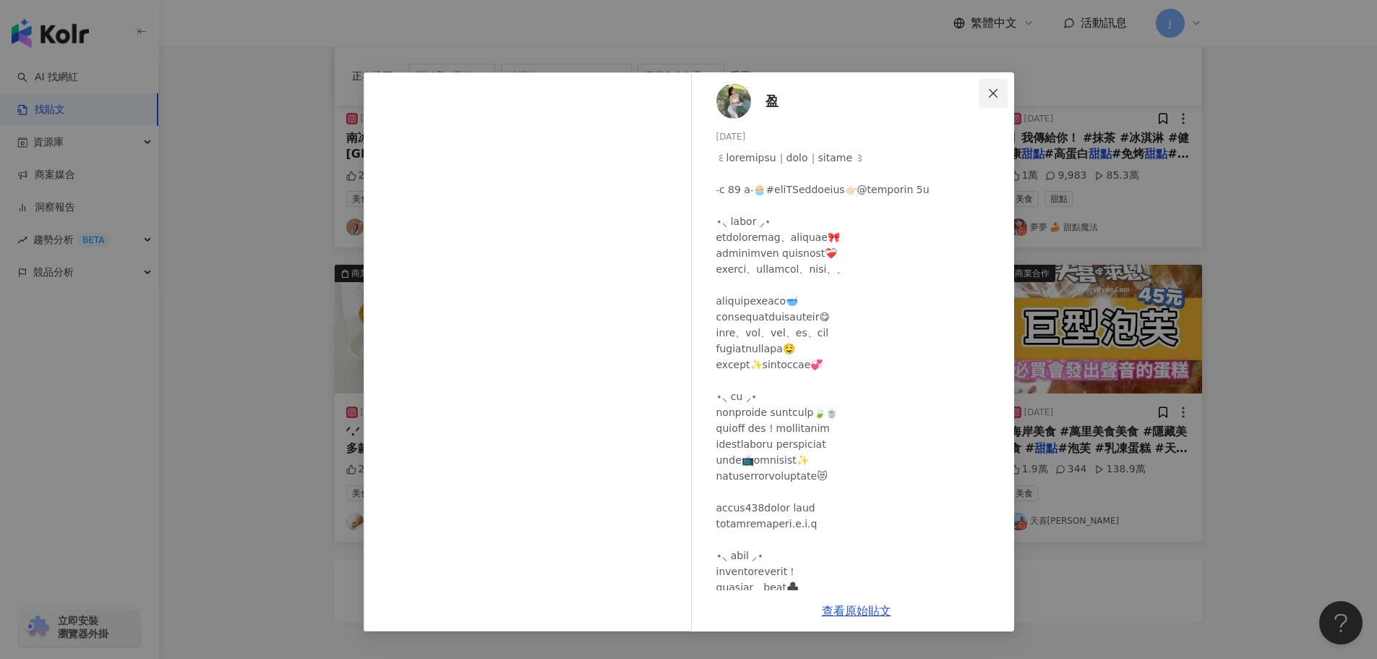
click at [991, 97] on icon "close" at bounding box center [994, 93] width 12 height 12
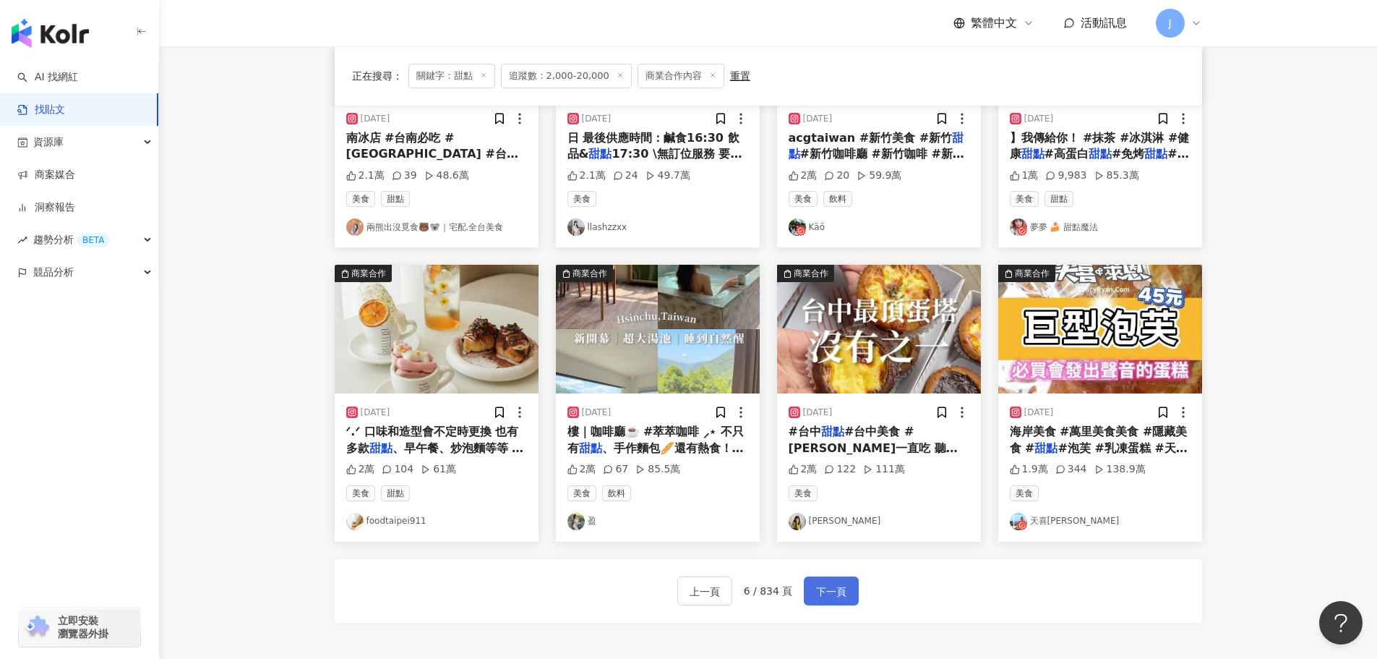
click at [820, 591] on span "下一頁" at bounding box center [831, 591] width 30 height 17
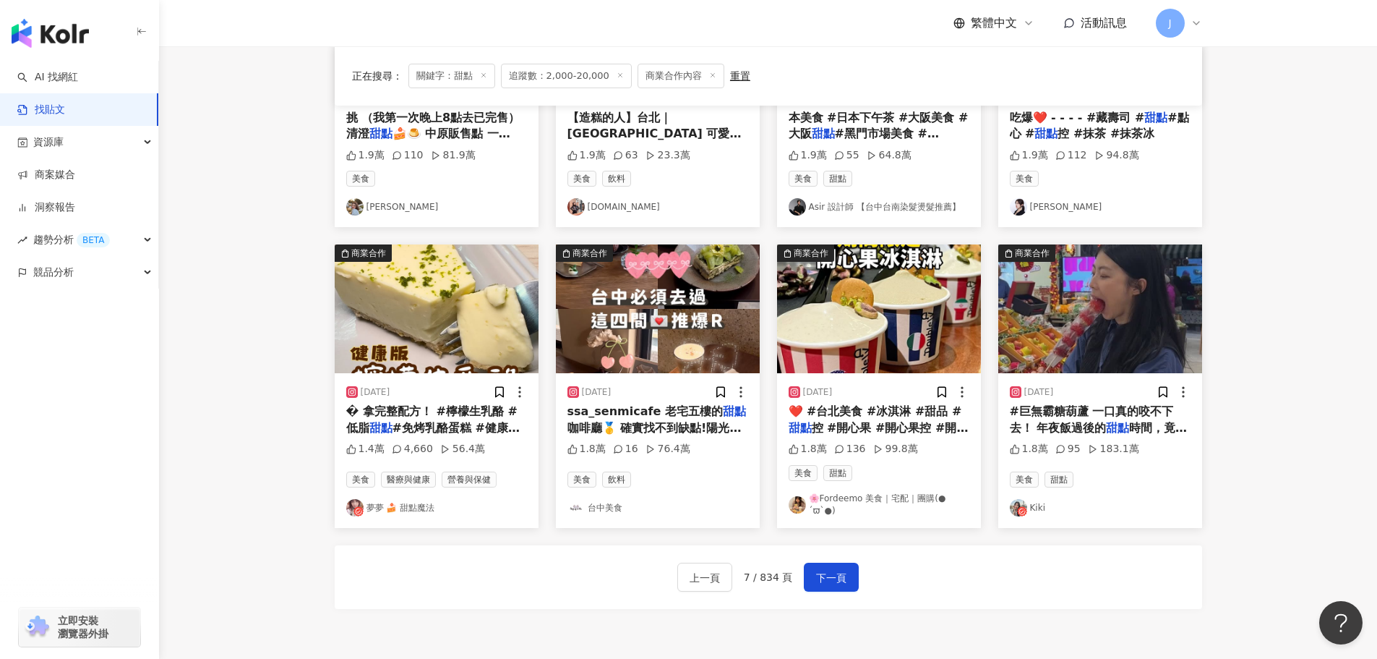
scroll to position [596, 0]
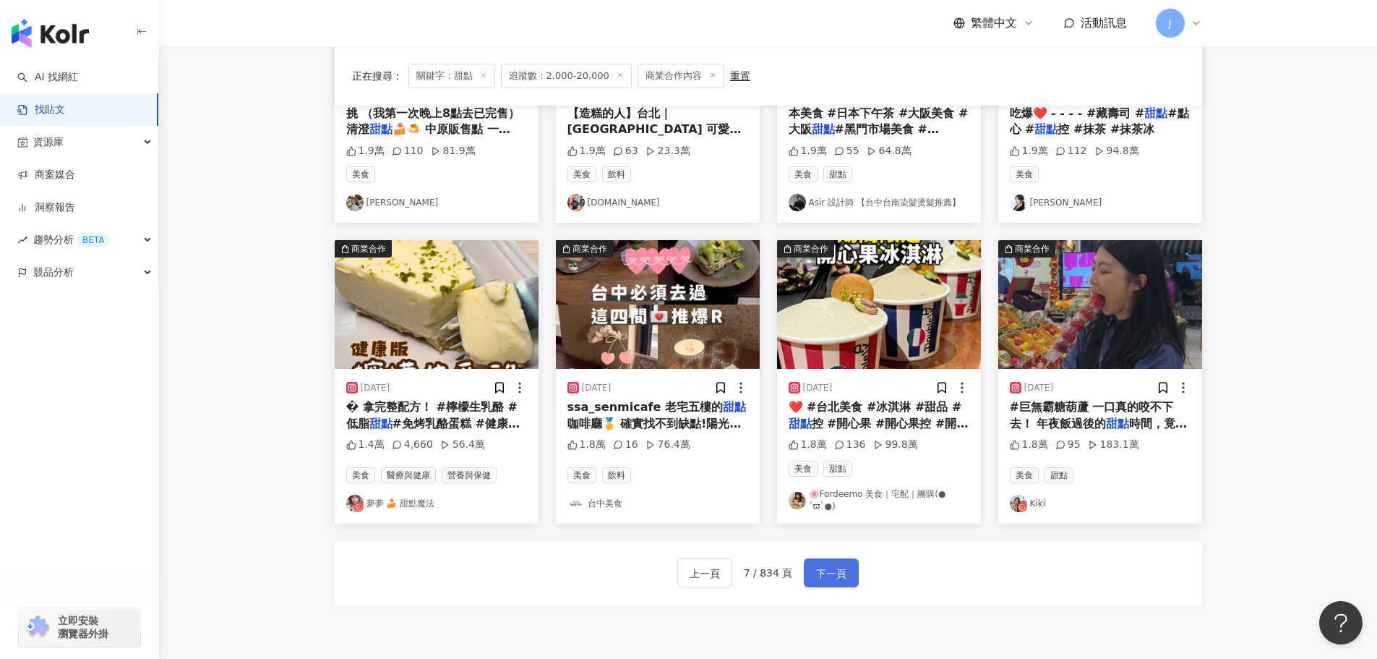
click at [821, 576] on span "下一頁" at bounding box center [831, 573] width 30 height 17
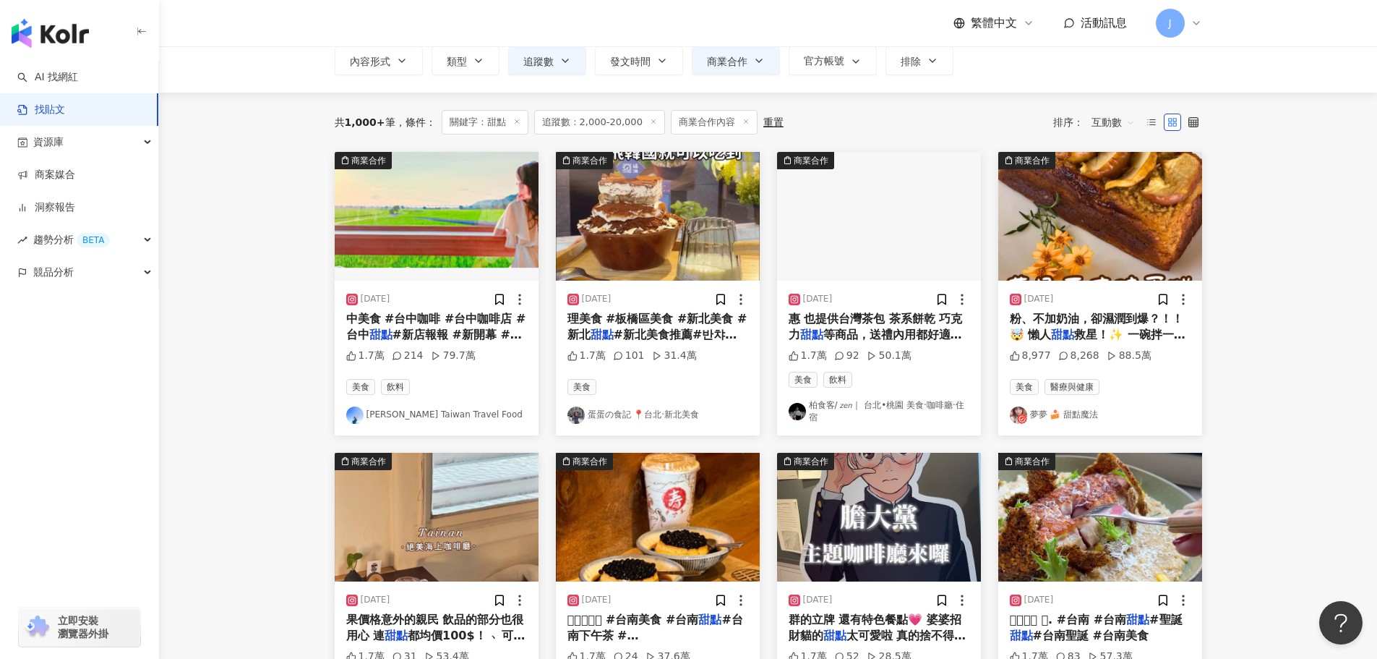
scroll to position [89, 0]
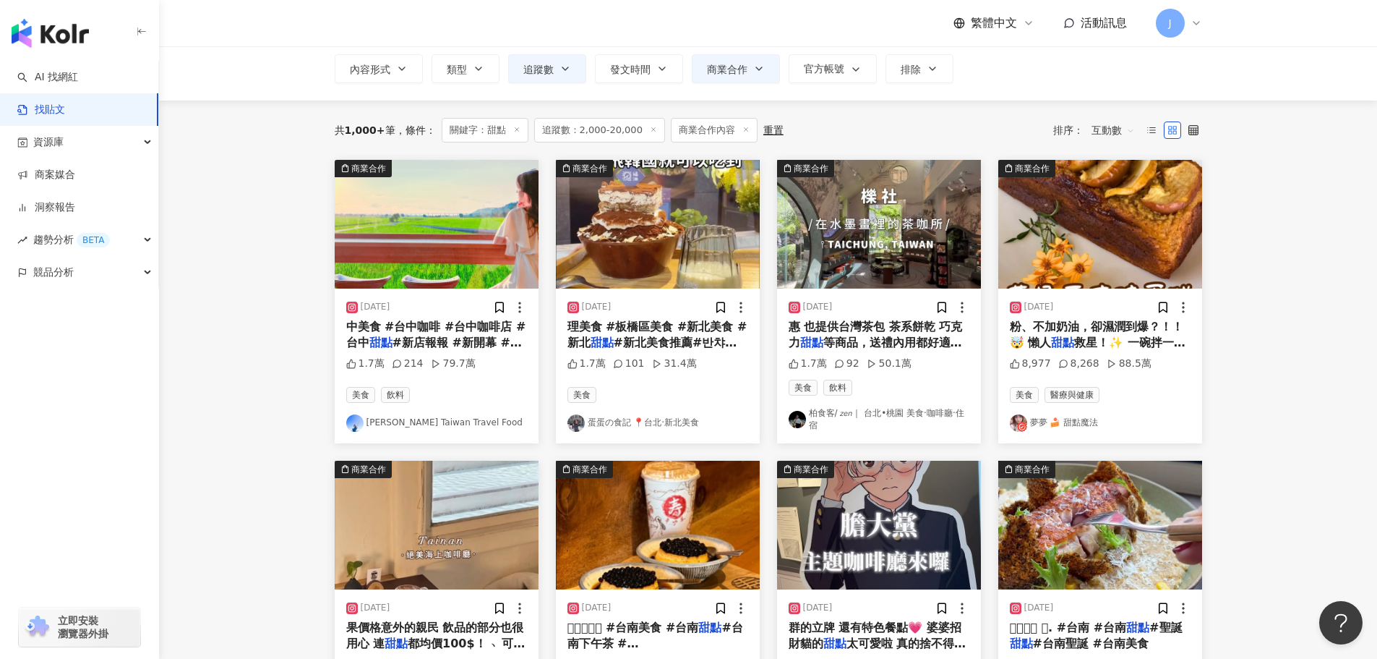
click at [433, 336] on span "#新店報報 #新開幕 #試營運 #" at bounding box center [434, 350] width 176 height 30
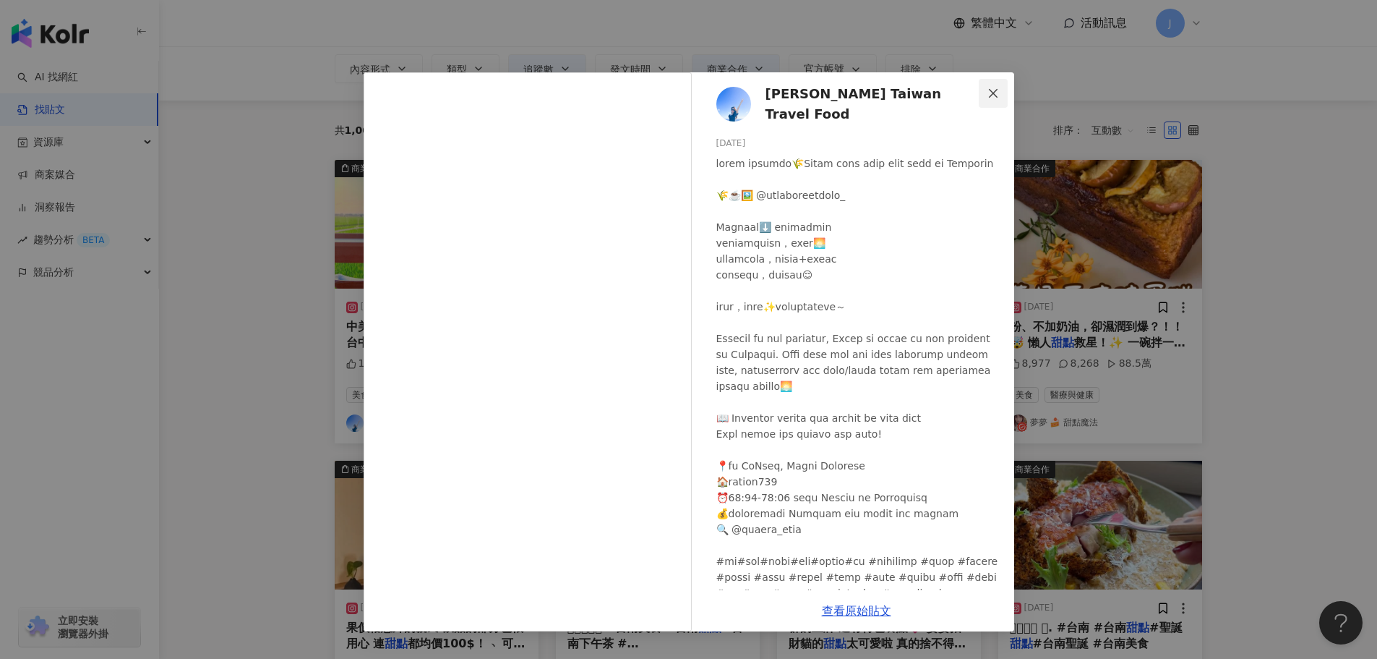
click at [995, 93] on icon "close" at bounding box center [994, 93] width 12 height 12
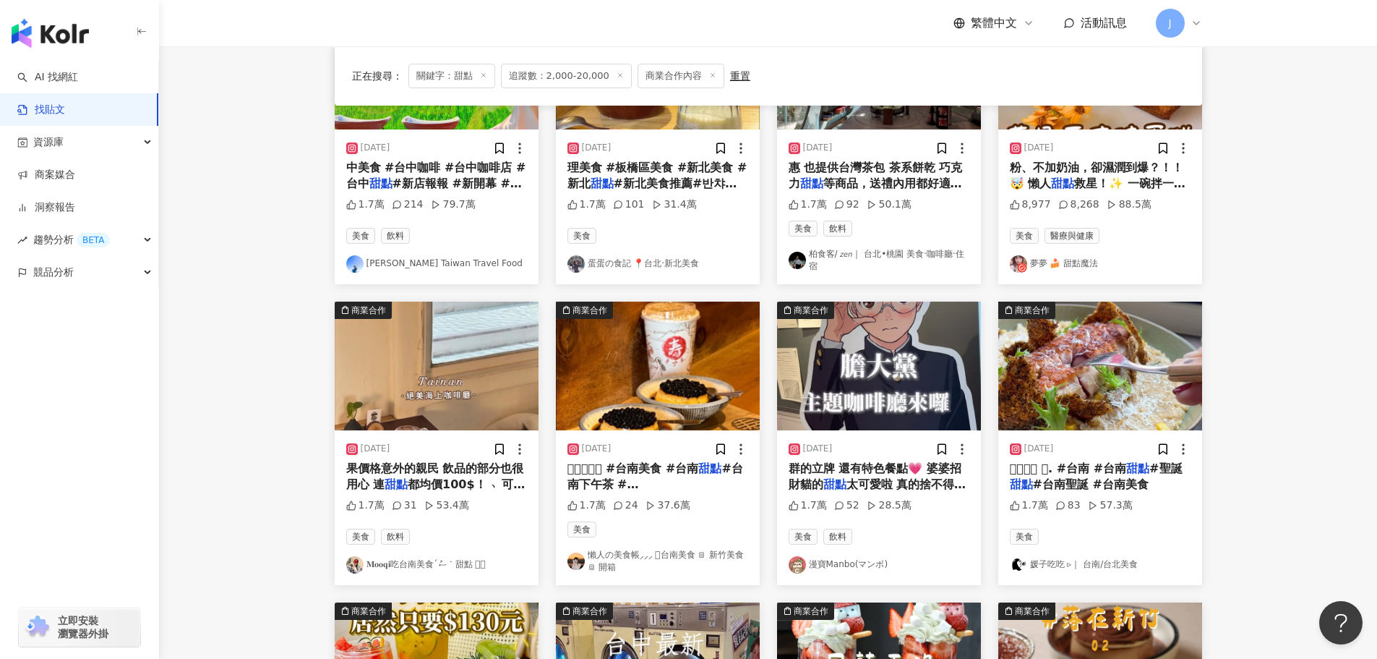
scroll to position [235, 0]
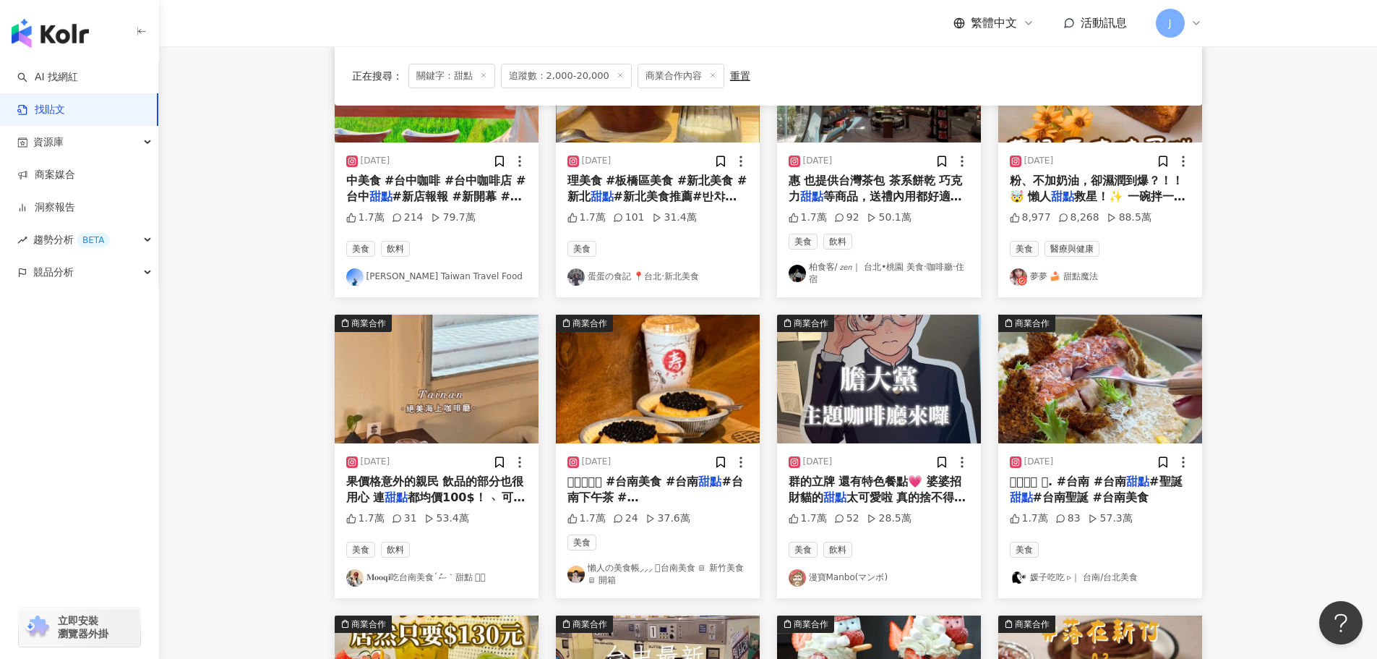
click at [824, 196] on mark "甜點" at bounding box center [811, 196] width 23 height 14
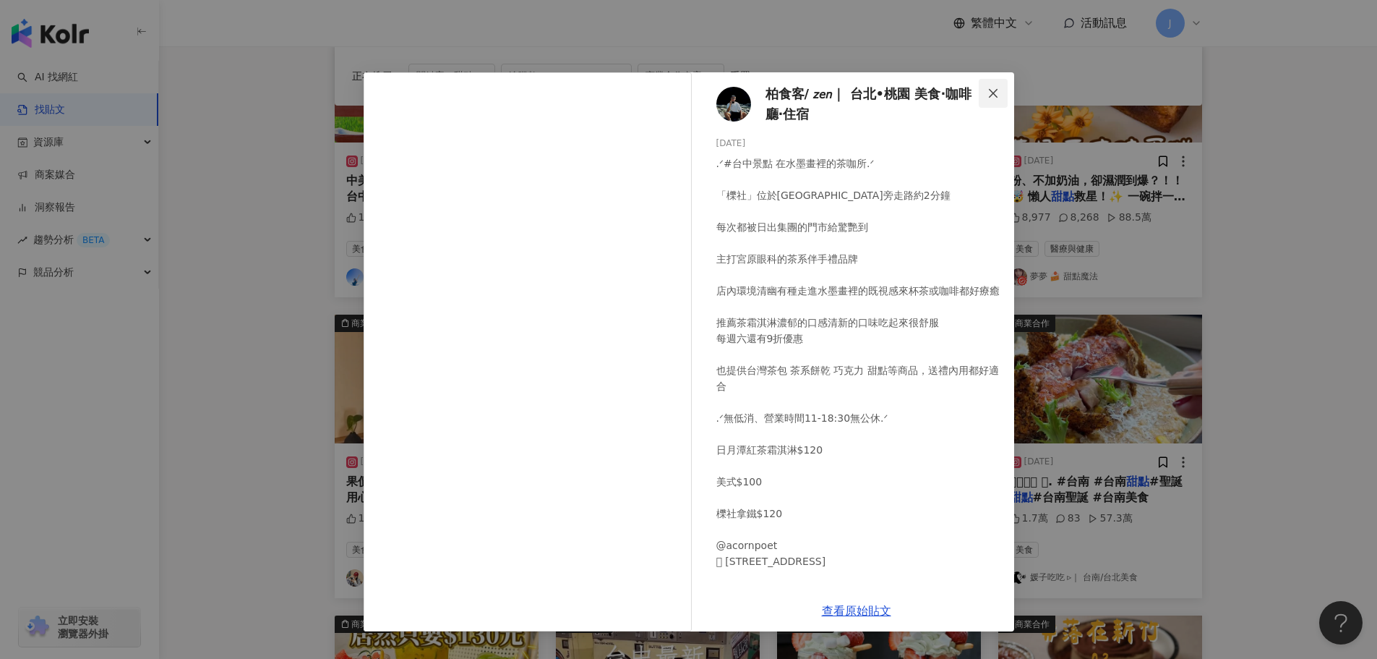
click at [999, 93] on icon "close" at bounding box center [994, 93] width 12 height 12
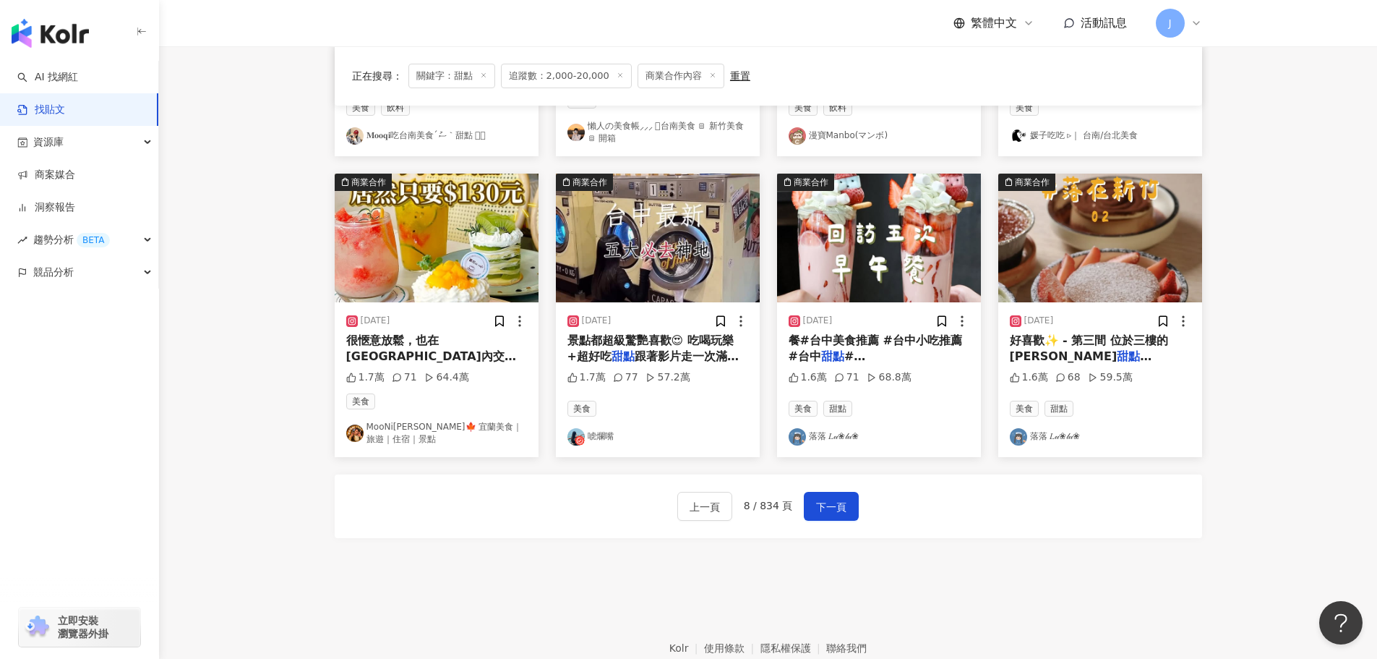
scroll to position [678, 0]
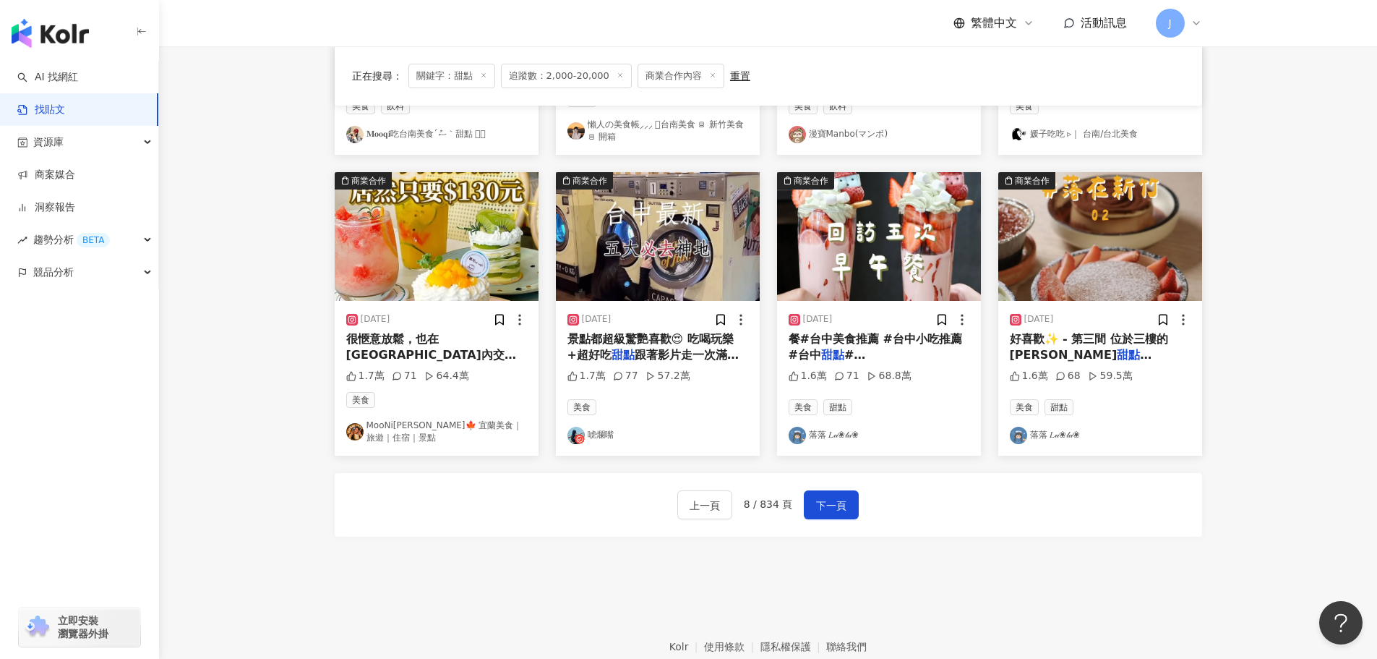
click at [648, 342] on span "景點都超級驚艷喜歡😍 吃喝玩樂+超好吃" at bounding box center [651, 347] width 166 height 30
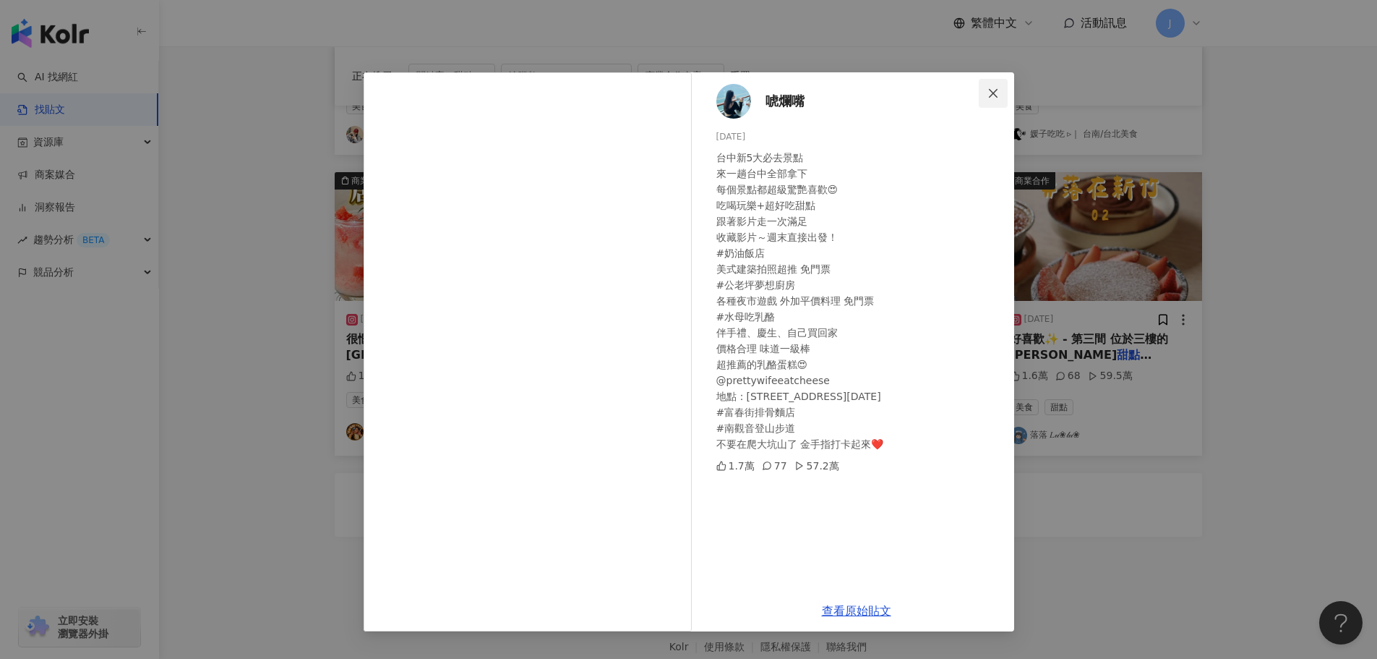
click at [998, 96] on icon "close" at bounding box center [994, 93] width 12 height 12
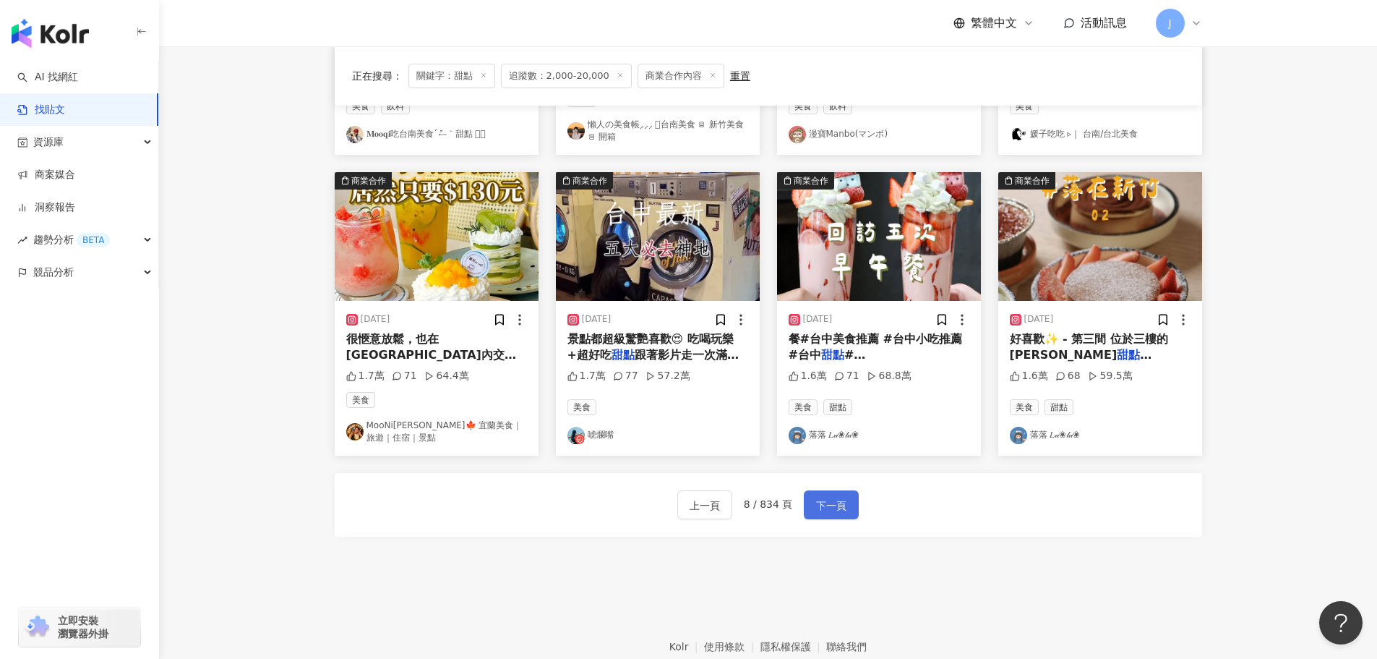
click at [816, 505] on span "下一頁" at bounding box center [831, 505] width 30 height 17
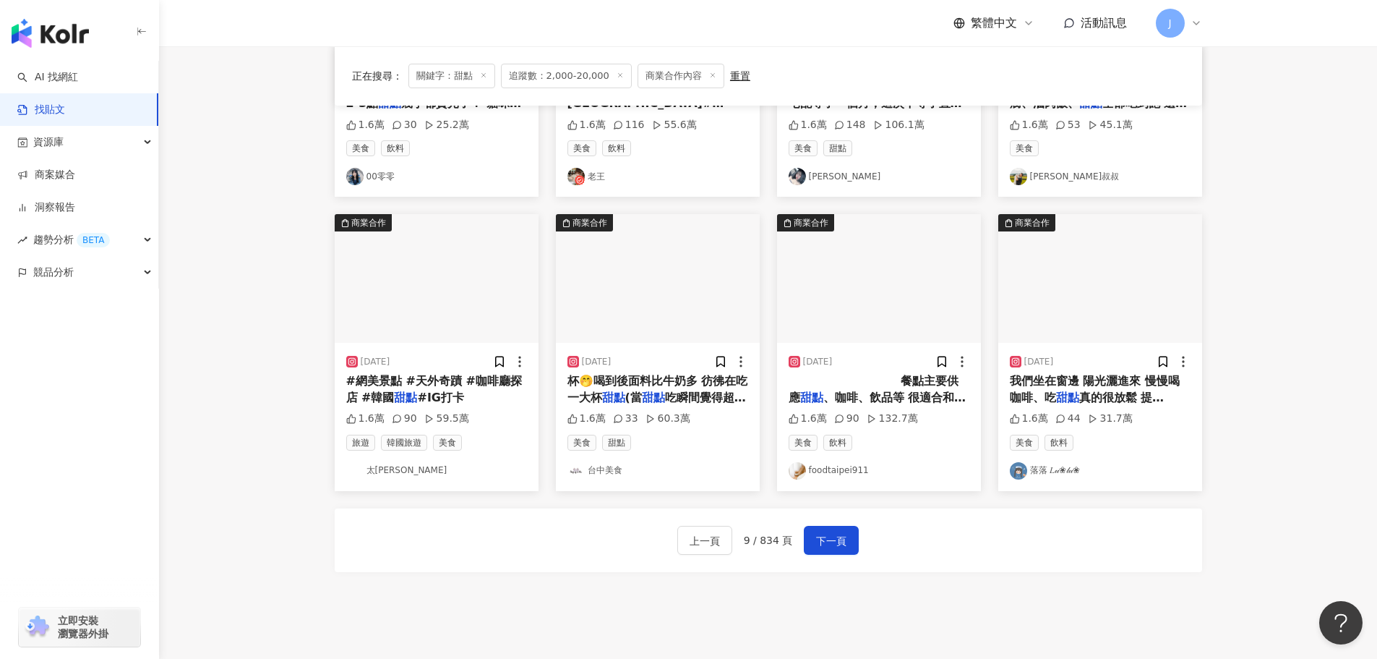
scroll to position [660, 0]
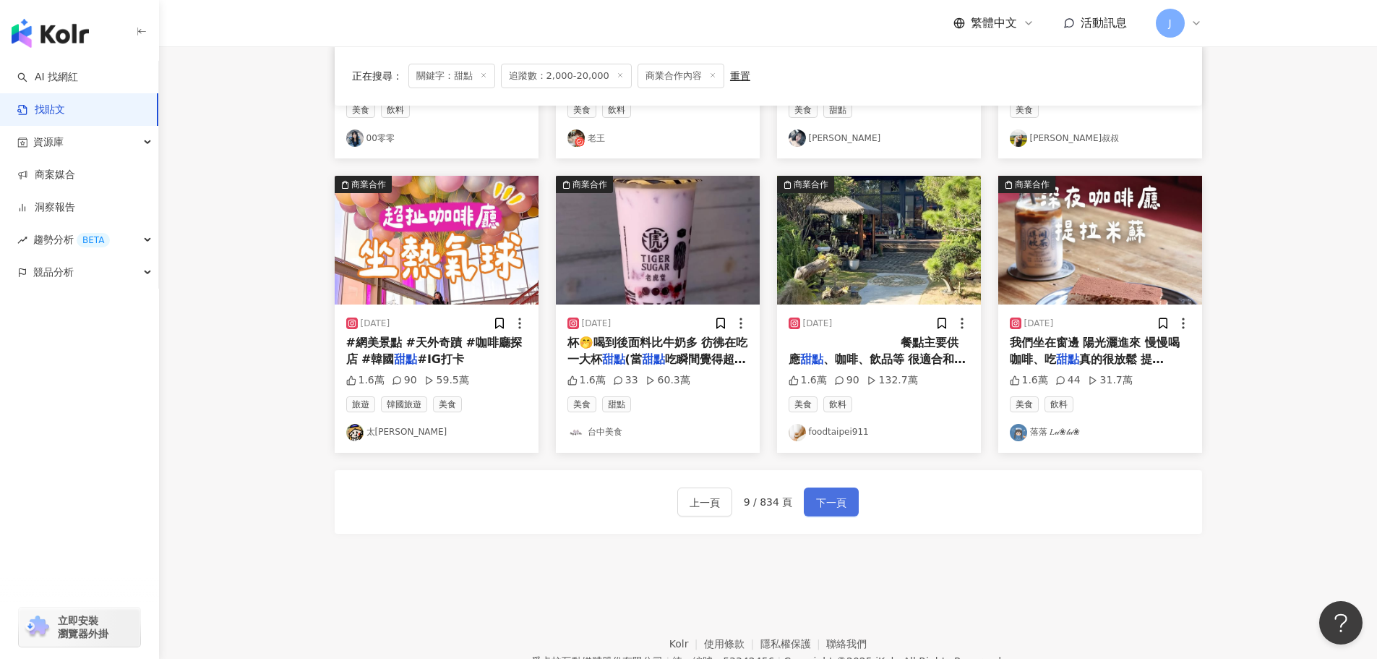
click at [829, 499] on span "下一頁" at bounding box center [831, 502] width 30 height 17
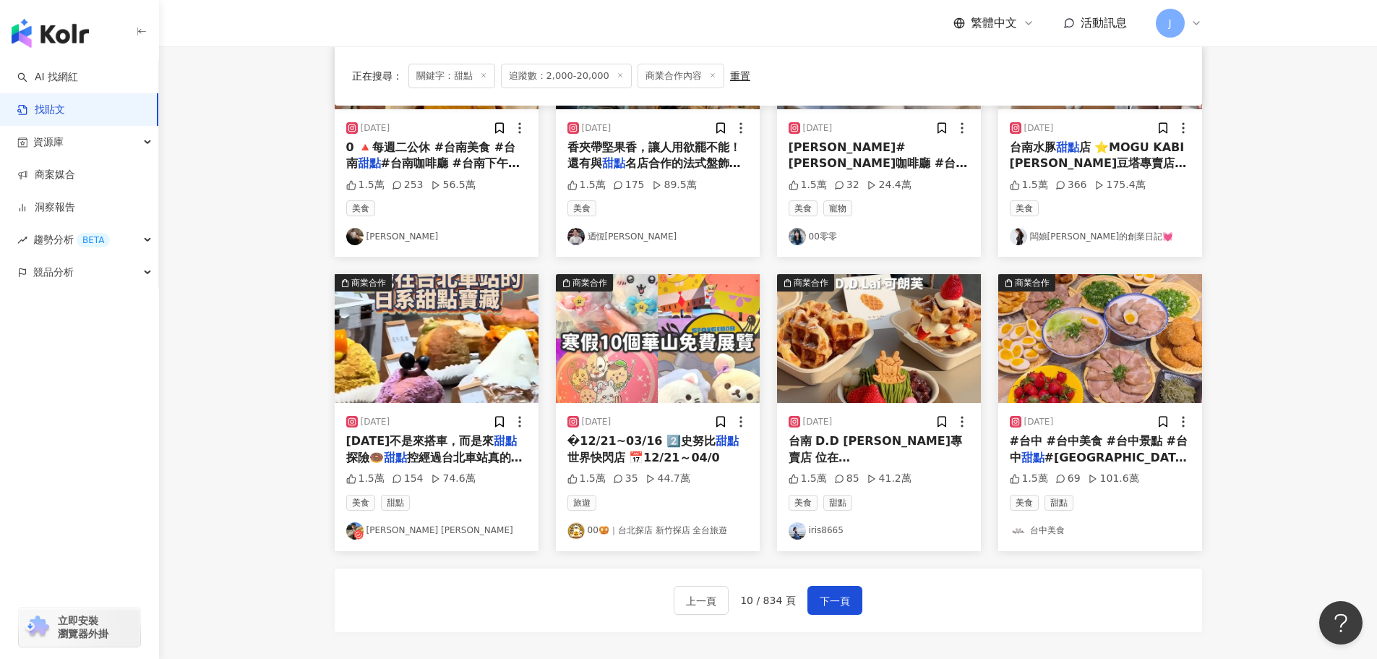
scroll to position [599, 0]
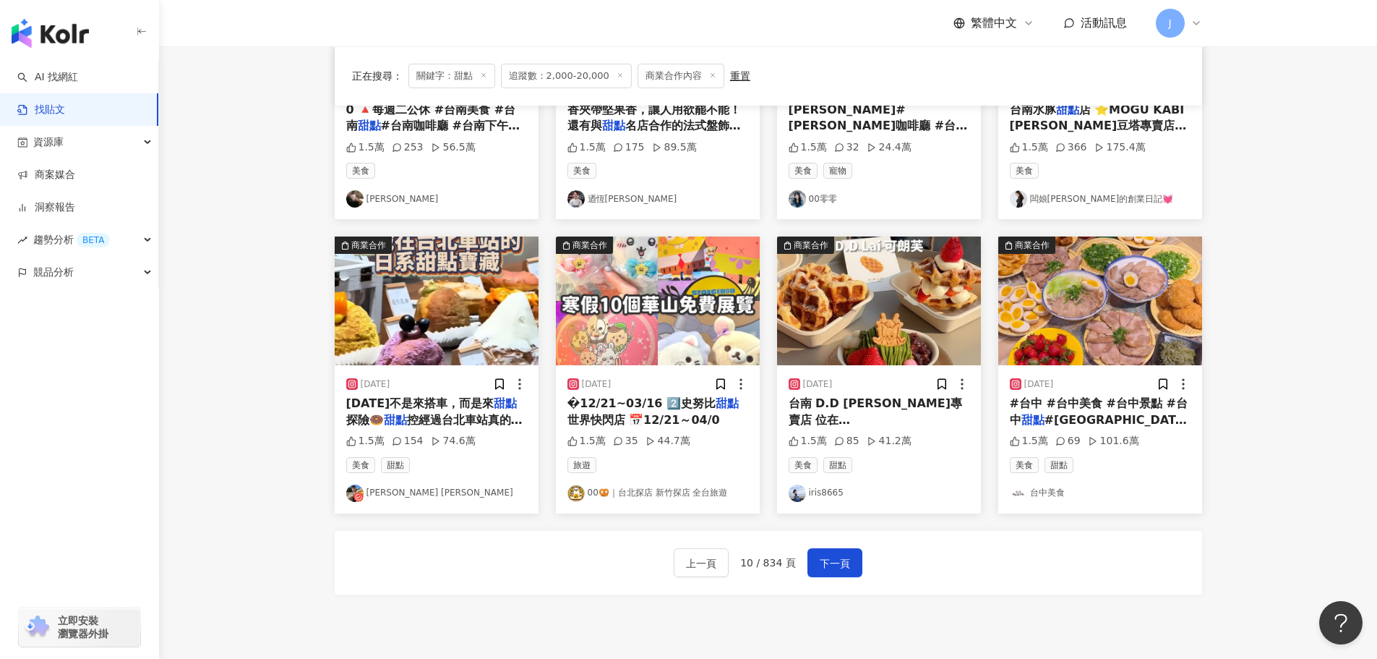
click at [831, 413] on span "台南 D.D Lai可朗芙專賣店 位在安平運河附近的老宅" at bounding box center [876, 419] width 174 height 46
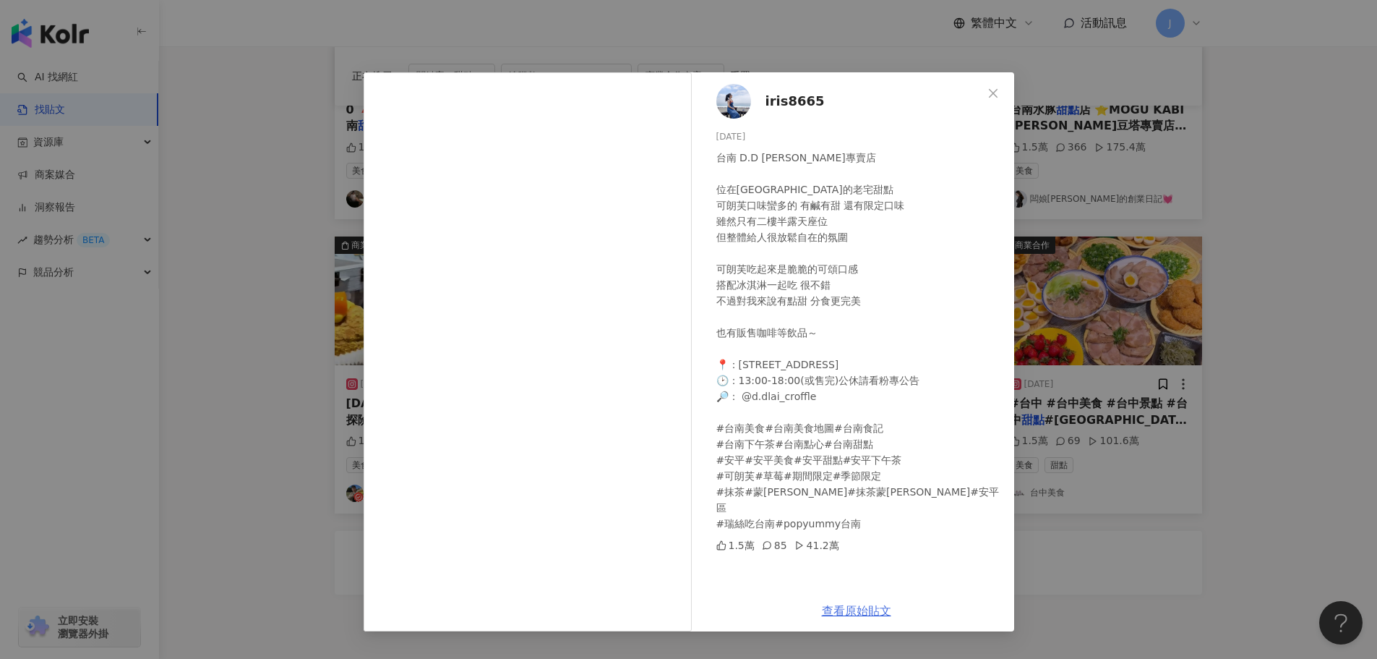
click at [843, 605] on link "查看原始貼文" at bounding box center [856, 611] width 69 height 14
drag, startPoint x: 826, startPoint y: 95, endPoint x: 758, endPoint y: 97, distance: 67.3
click at [758, 97] on div "iris8665 2024/3/27 台南 D.D Lai可朗芙專賣店 位在安平運河附近的老宅甜點 可朗芙口味蠻多的 有鹹有甜 還有限定口味 雖然只有二樓半露…" at bounding box center [856, 331] width 315 height 518
copy span "iris8665"
click at [709, 14] on div "iris8665 2024/3/27 台南 D.D Lai可朗芙專賣店 位在安平運河附近的老宅甜點 可朗芙口味蠻多的 有鹹有甜 還有限定口味 雖然只有二樓半露…" at bounding box center [688, 329] width 1377 height 659
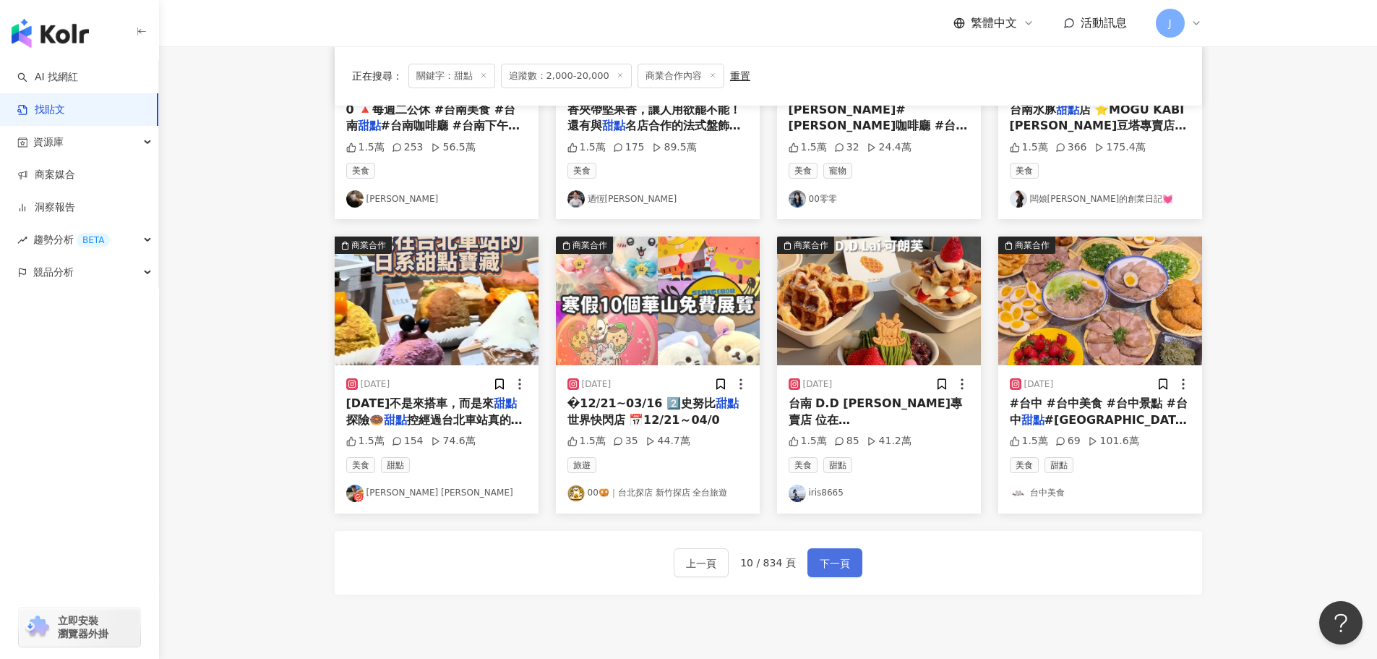
click at [834, 557] on span "下一頁" at bounding box center [835, 563] width 30 height 17
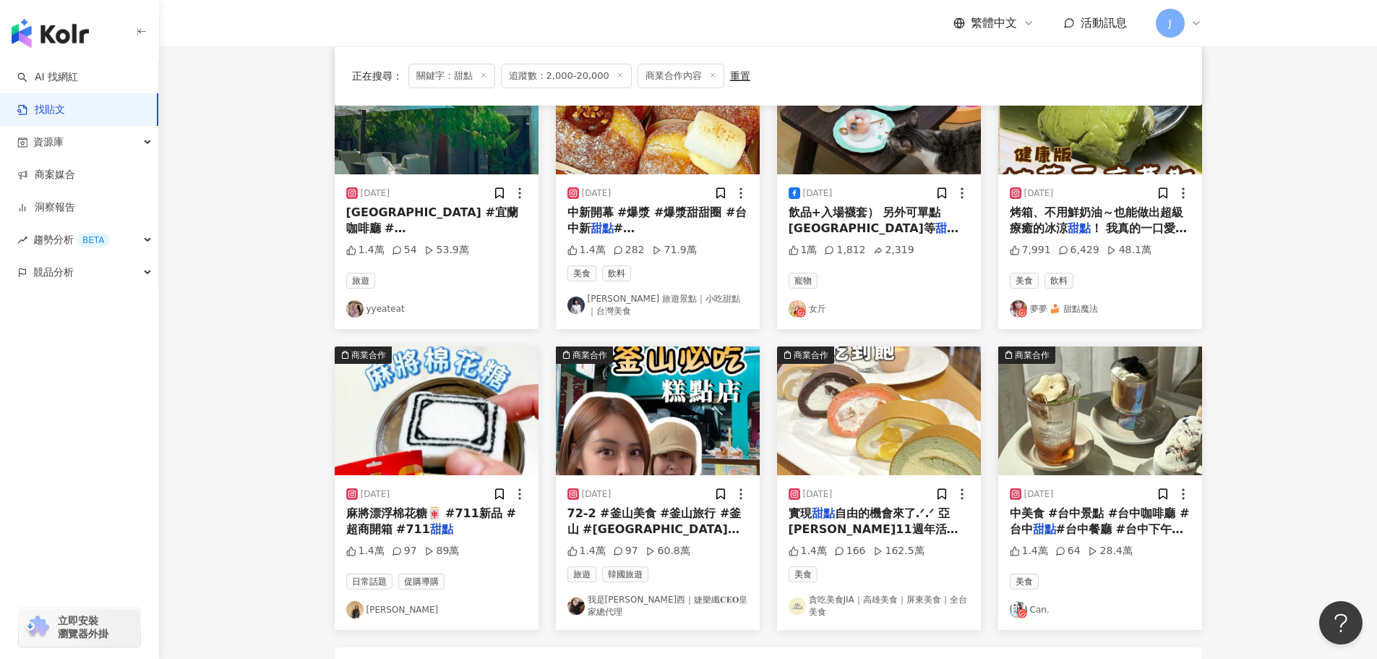
scroll to position [498, 0]
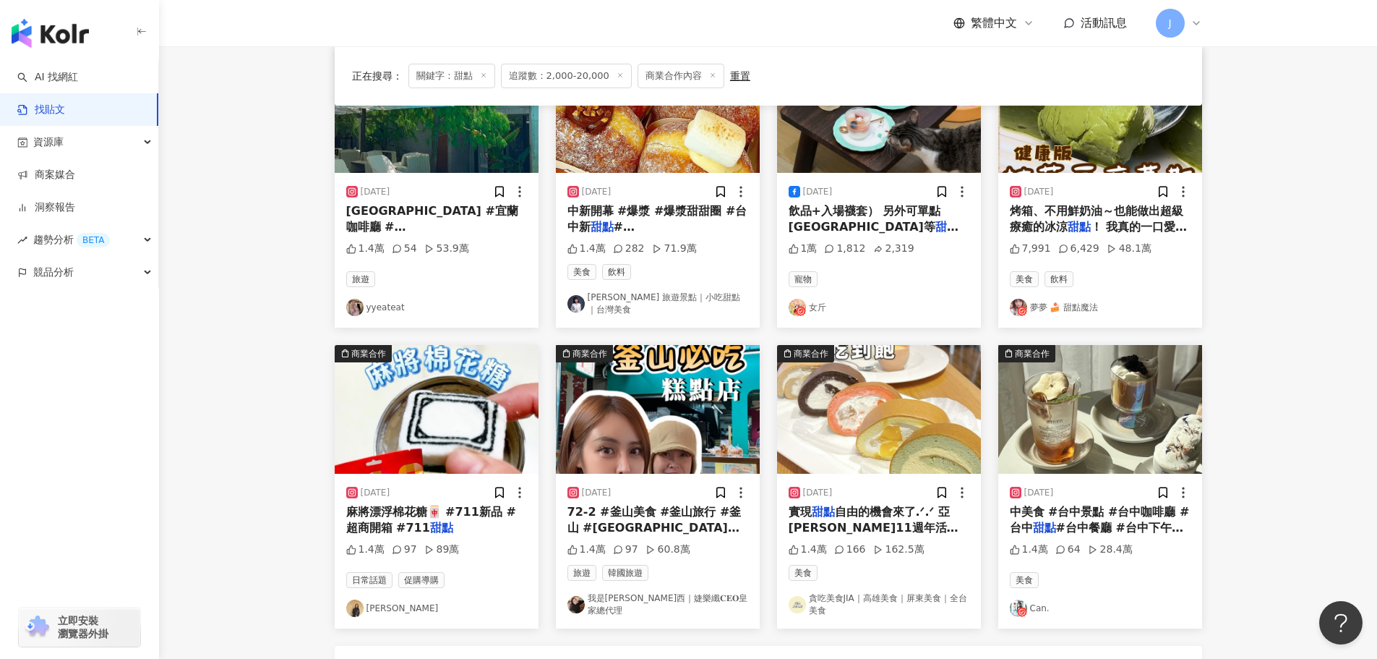
click at [1072, 508] on span "中美食 #台中景點 #台中咖啡廳 #台中" at bounding box center [1100, 520] width 180 height 30
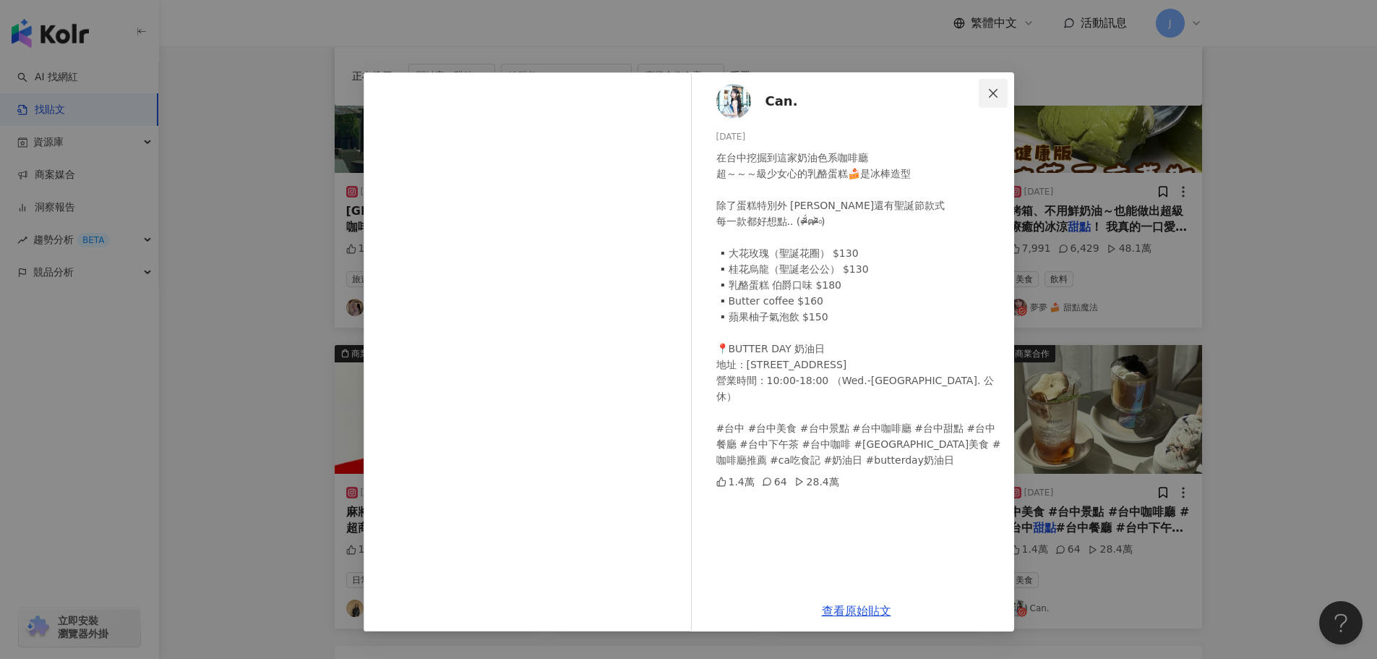
click at [991, 95] on icon "close" at bounding box center [993, 92] width 9 height 9
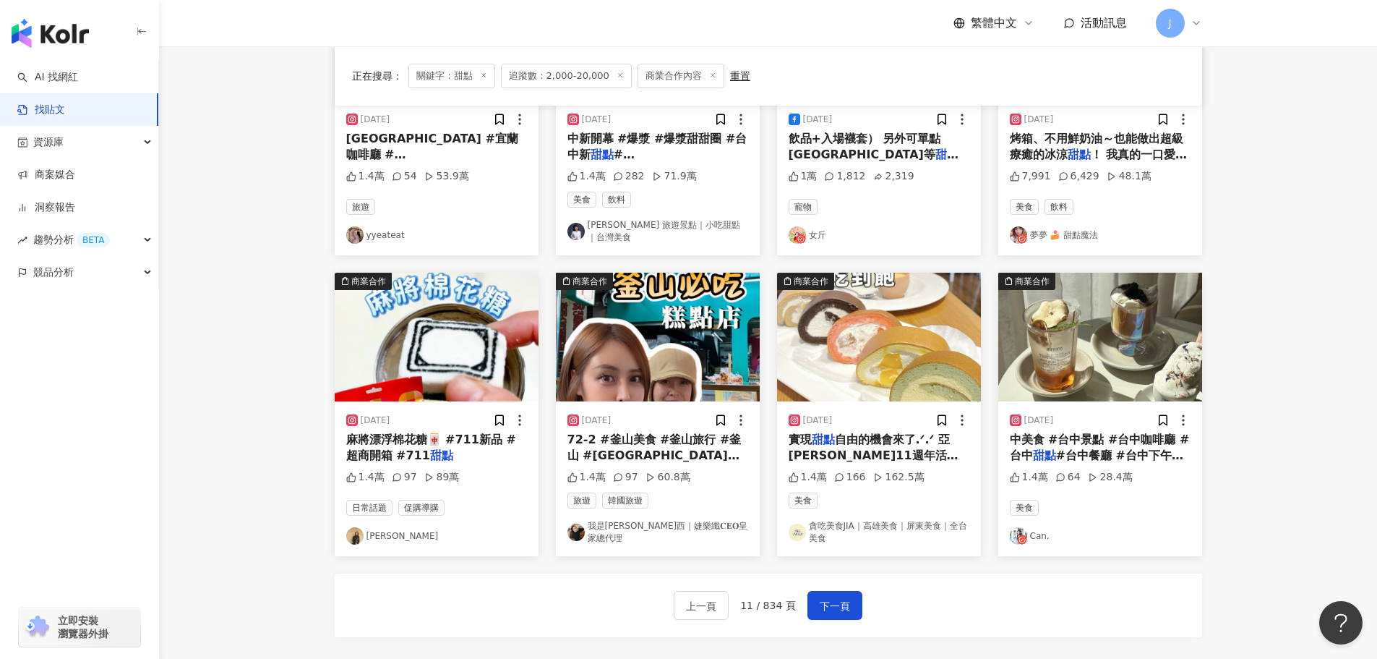
scroll to position [572, 0]
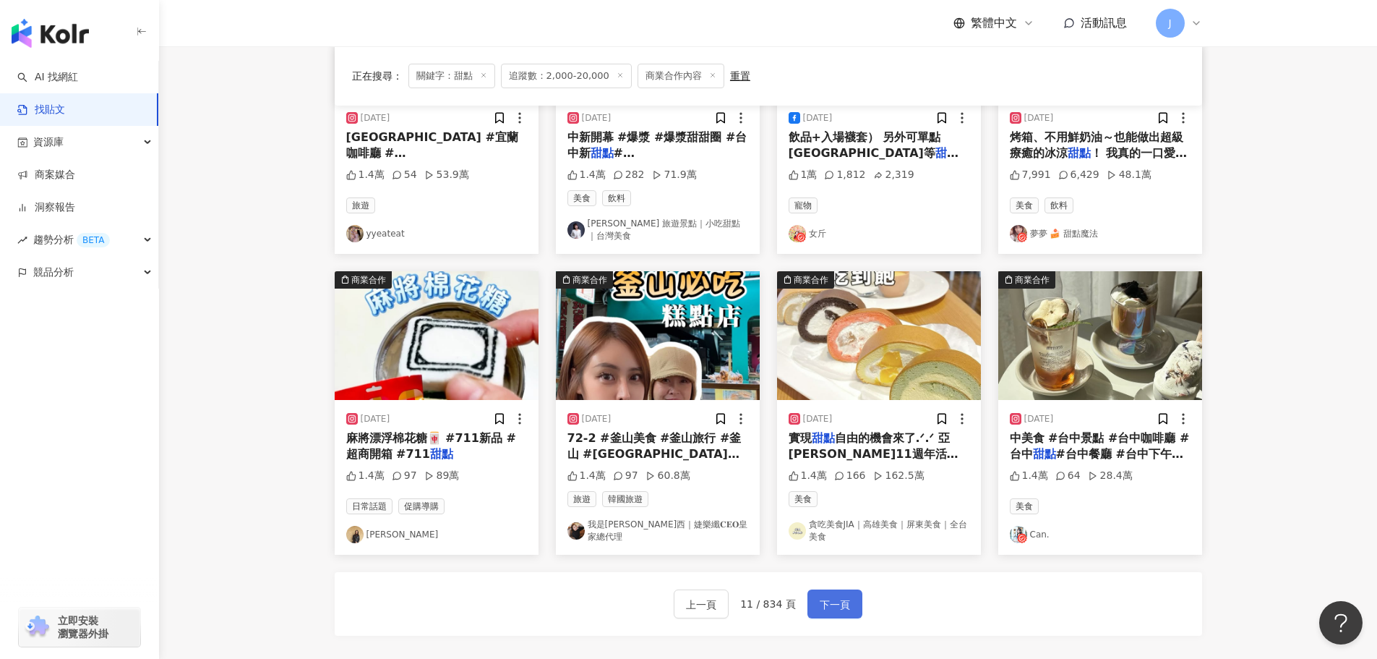
click at [825, 600] on span "下一頁" at bounding box center [835, 604] width 30 height 17
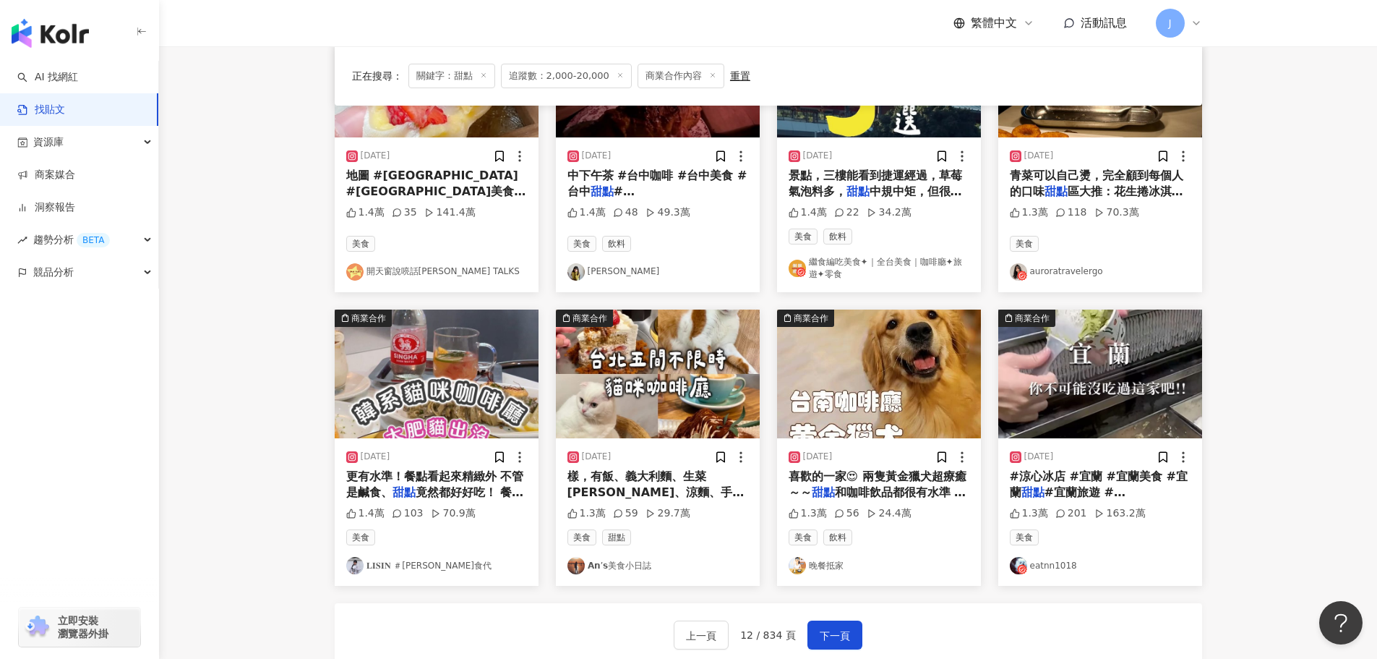
scroll to position [544, 0]
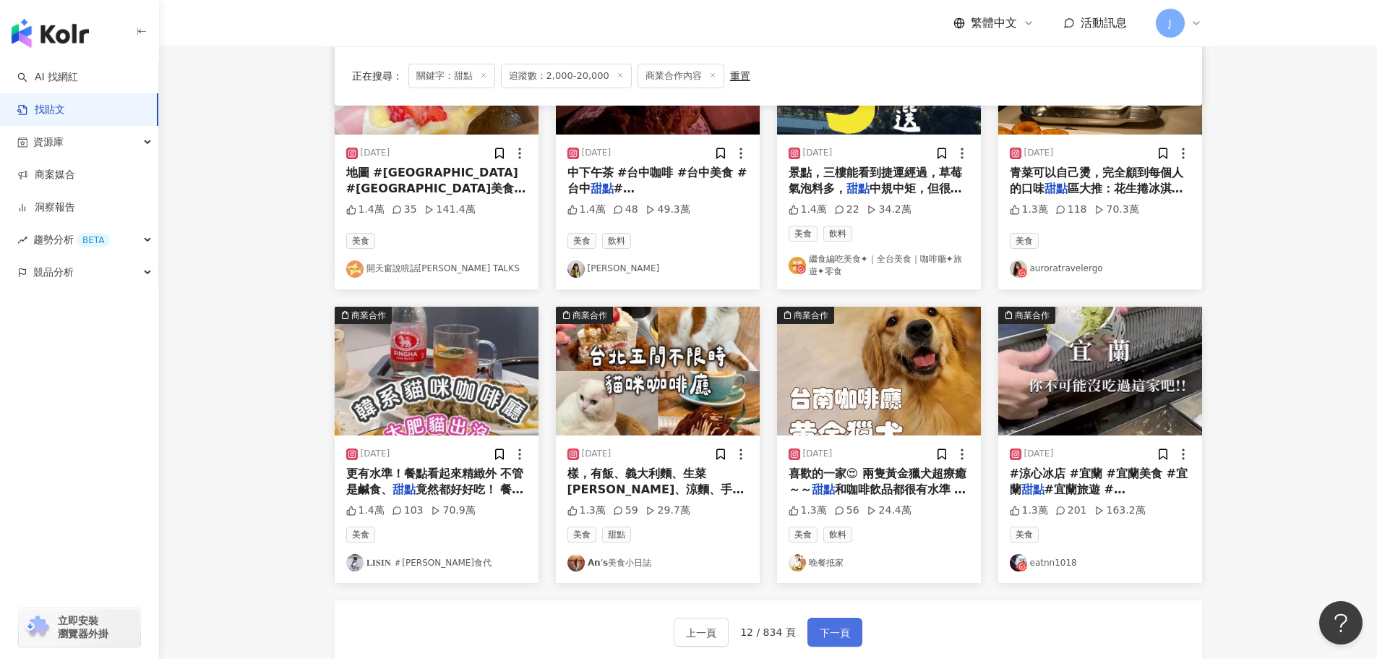
click at [834, 632] on span "下一頁" at bounding box center [835, 632] width 30 height 17
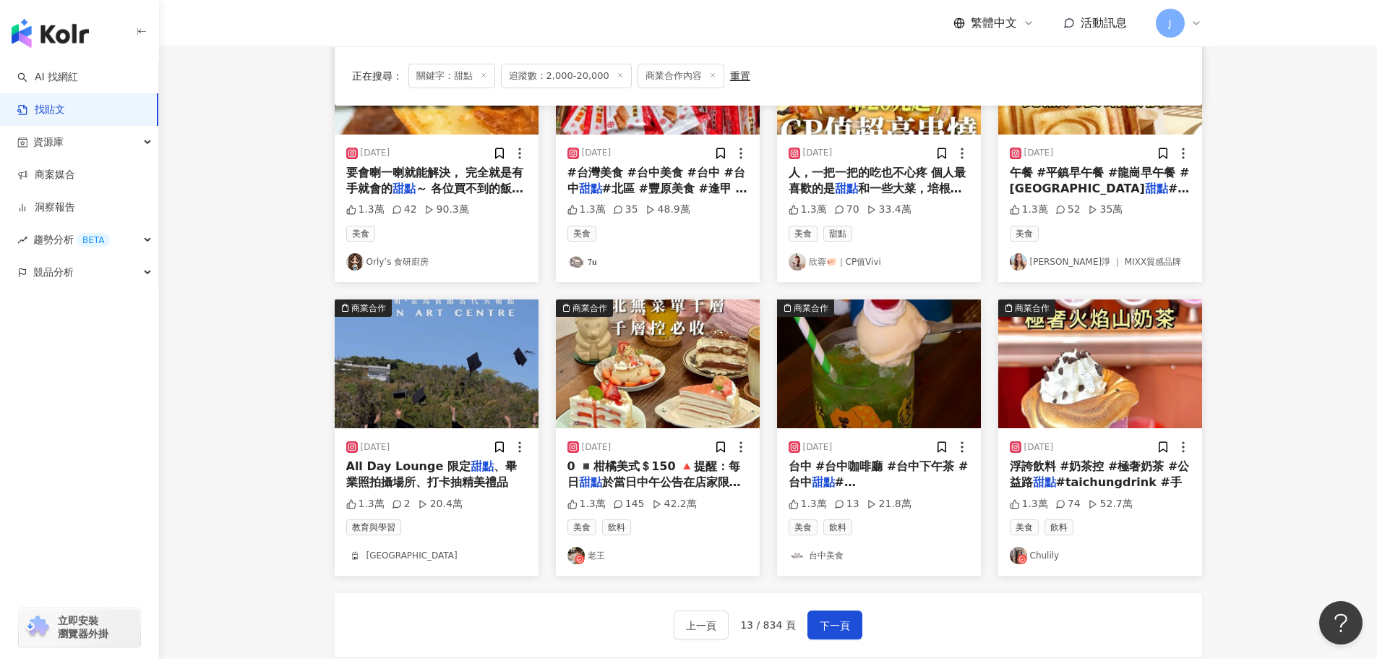
click at [1056, 481] on span "#taichungdrink #手" at bounding box center [1119, 482] width 126 height 14
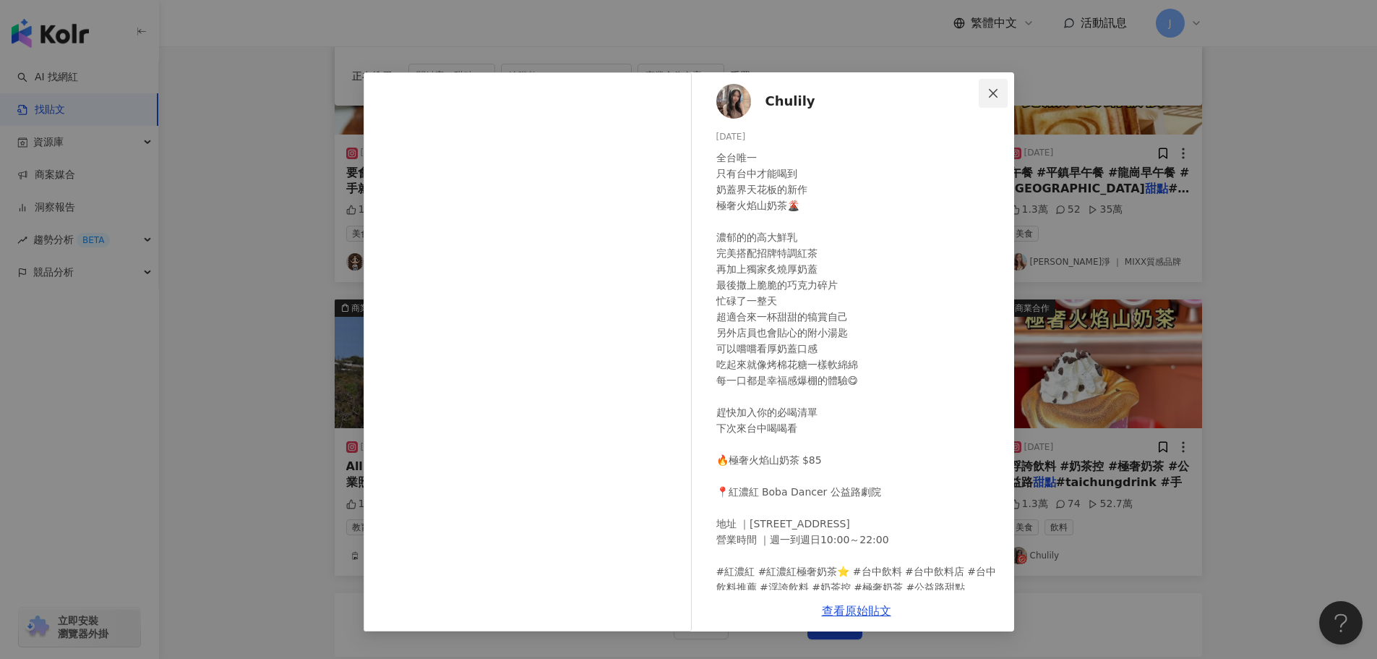
click at [999, 93] on icon "close" at bounding box center [994, 93] width 12 height 12
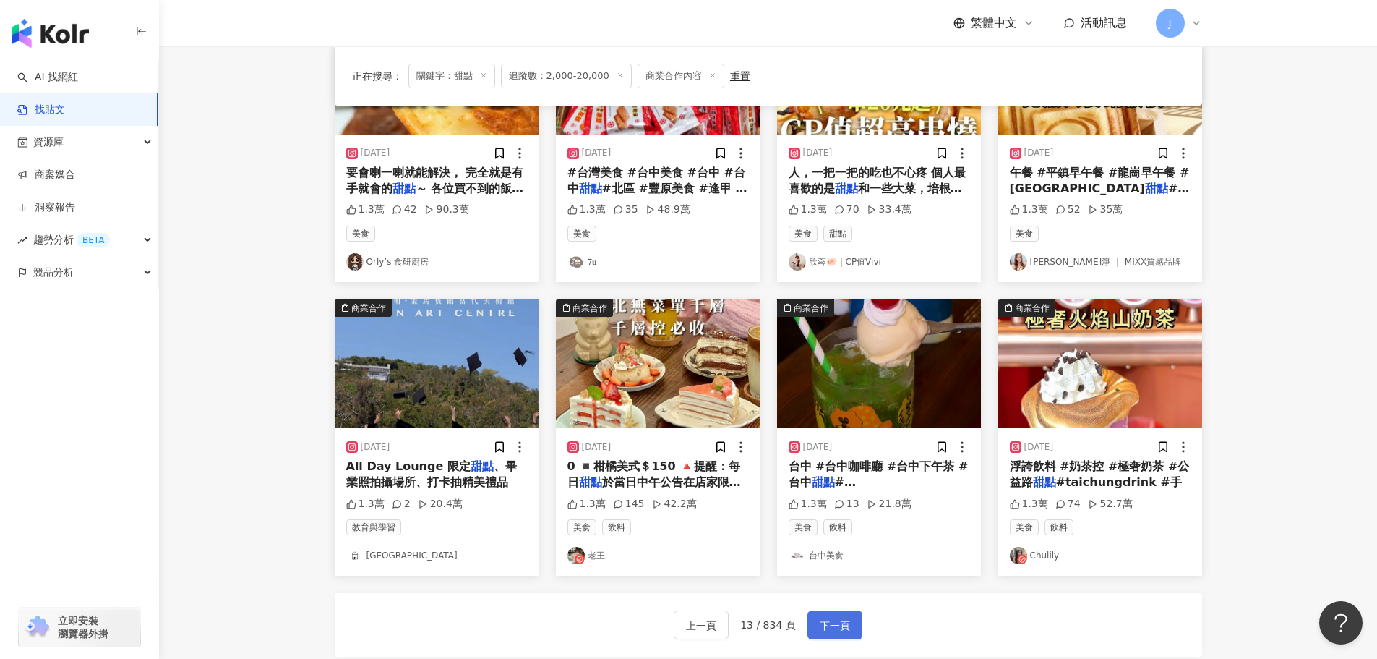
click at [827, 634] on span "下一頁" at bounding box center [835, 625] width 30 height 17
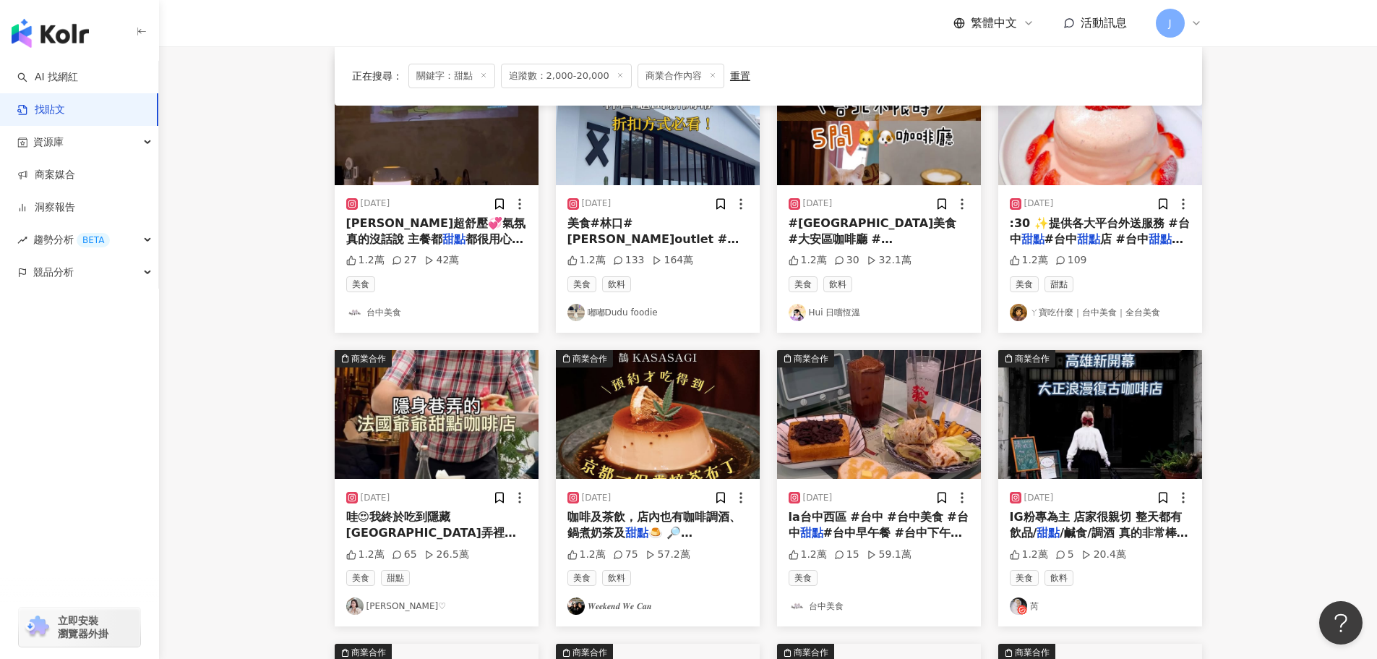
scroll to position [231, 0]
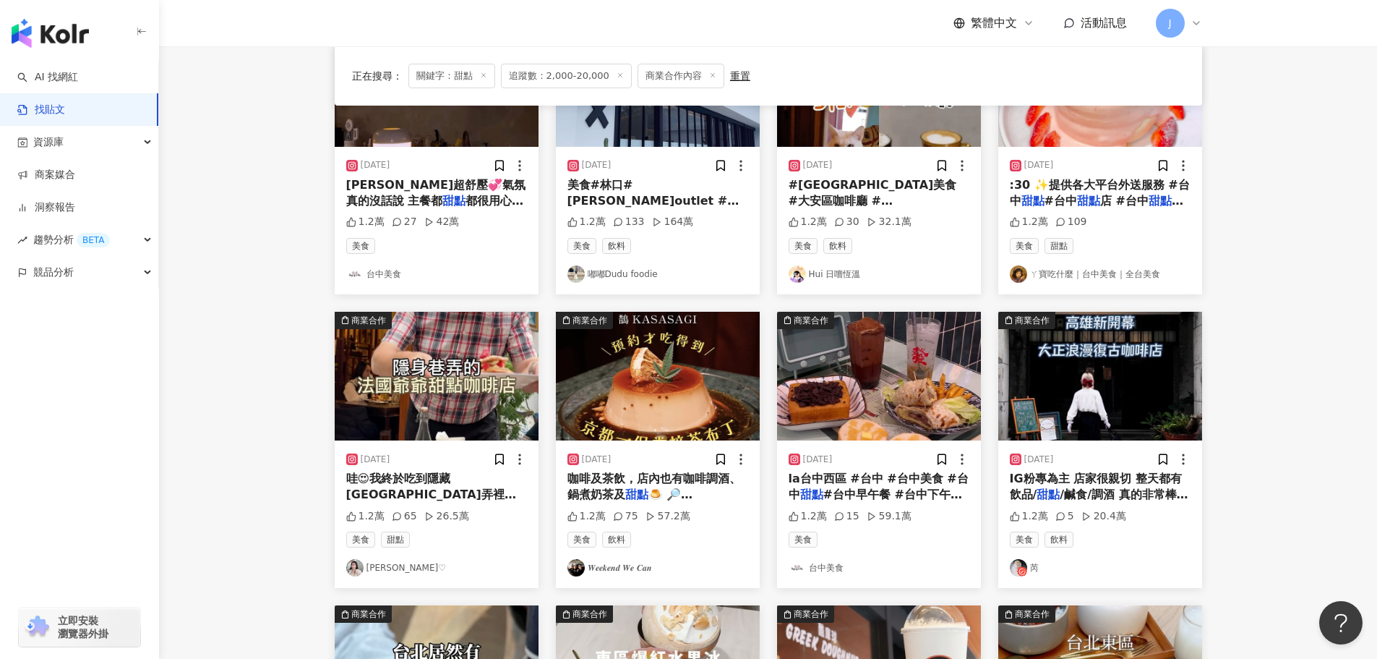
click at [625, 492] on mark "甜點" at bounding box center [636, 494] width 23 height 14
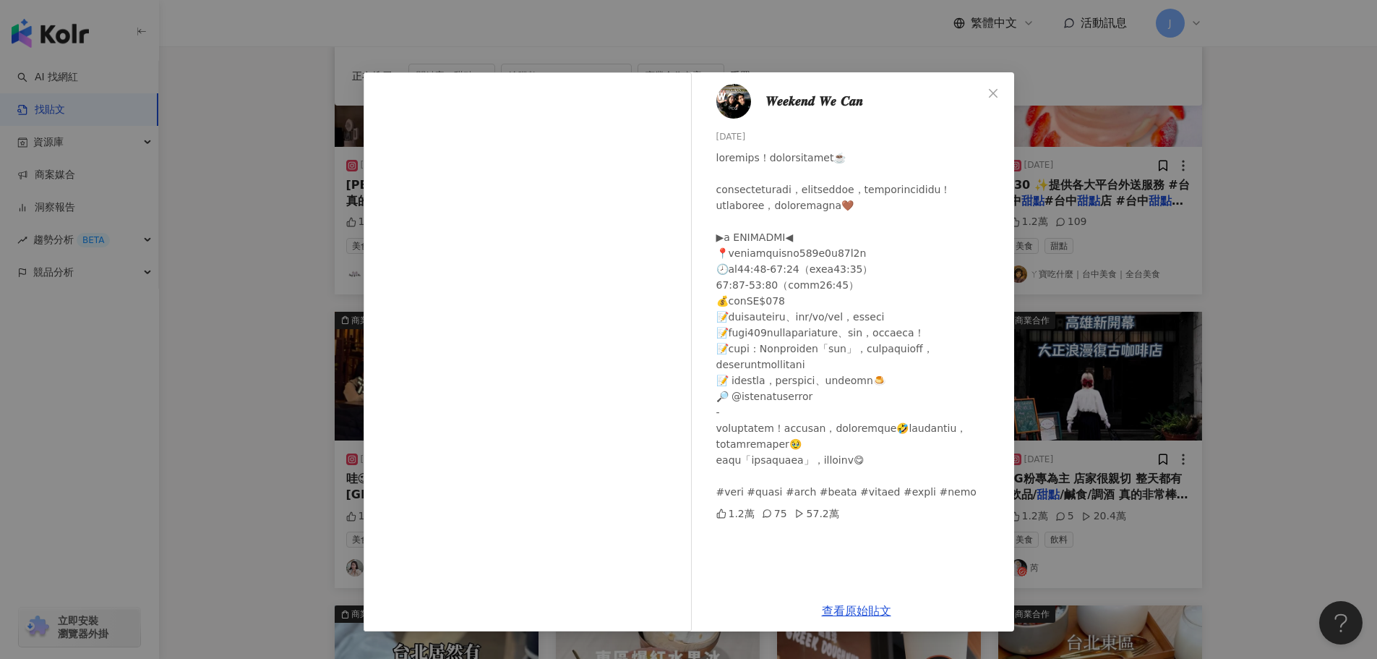
click at [1116, 64] on div "𝑾𝒆𝒆𝒌𝒆𝒏𝒅 𝑾𝒆 𝑪𝒂𝒏 2024/10/22 1.2萬 75 57.2萬 查看原始貼文" at bounding box center [688, 329] width 1377 height 659
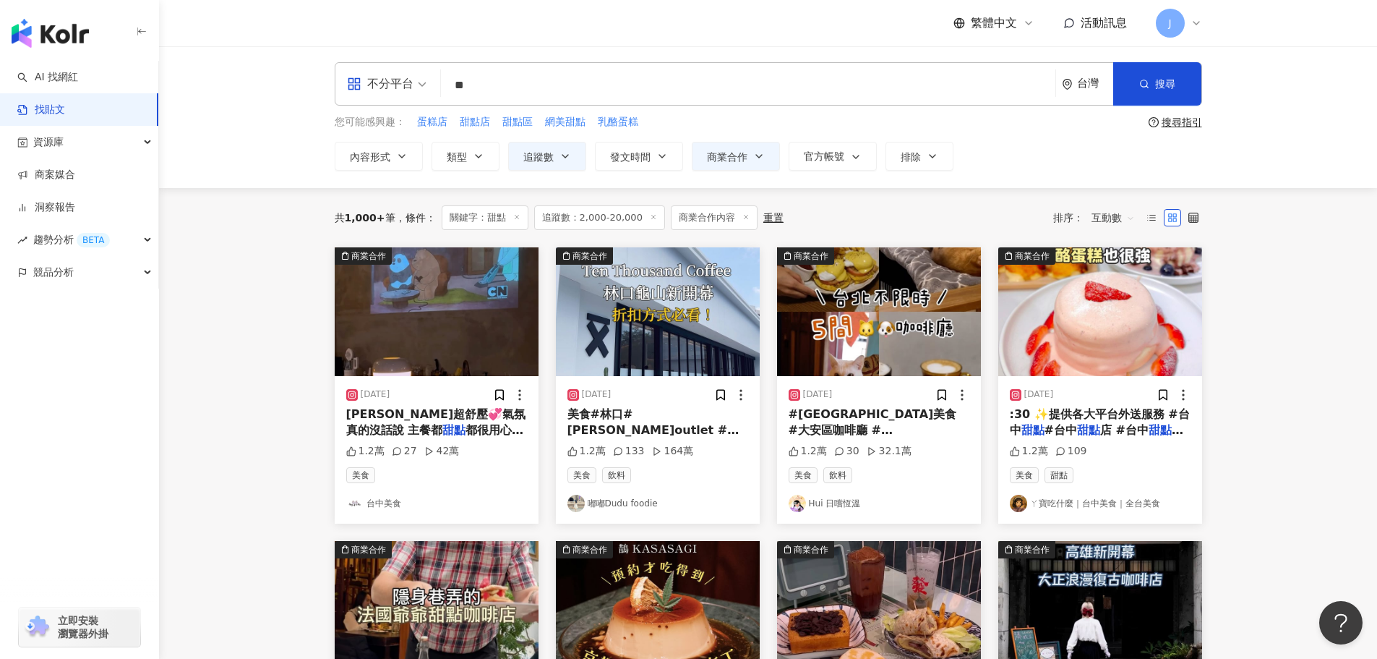
scroll to position [0, 0]
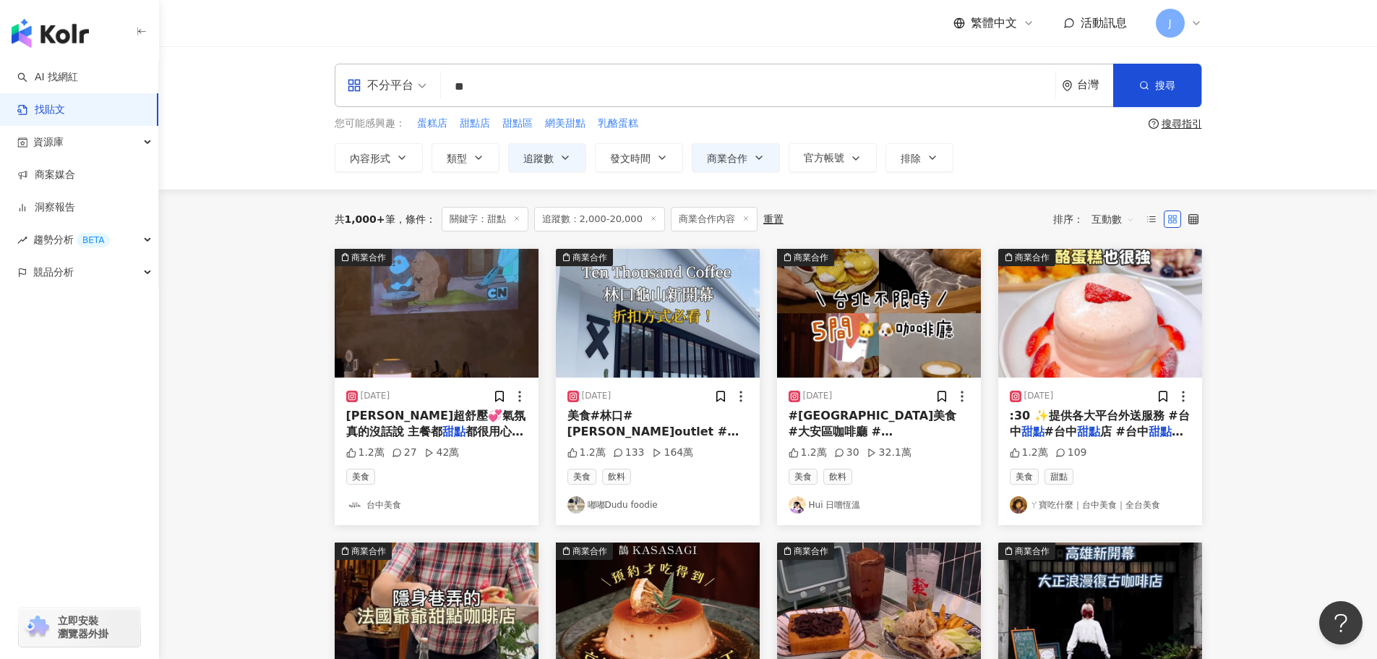
click at [489, 89] on input "**" at bounding box center [748, 86] width 603 height 31
click at [602, 226] on span "追蹤數：2,000-20,000" at bounding box center [599, 219] width 131 height 25
click at [577, 224] on span "追蹤數：2,000-20,000" at bounding box center [599, 219] width 131 height 25
click at [650, 218] on icon at bounding box center [653, 218] width 7 height 7
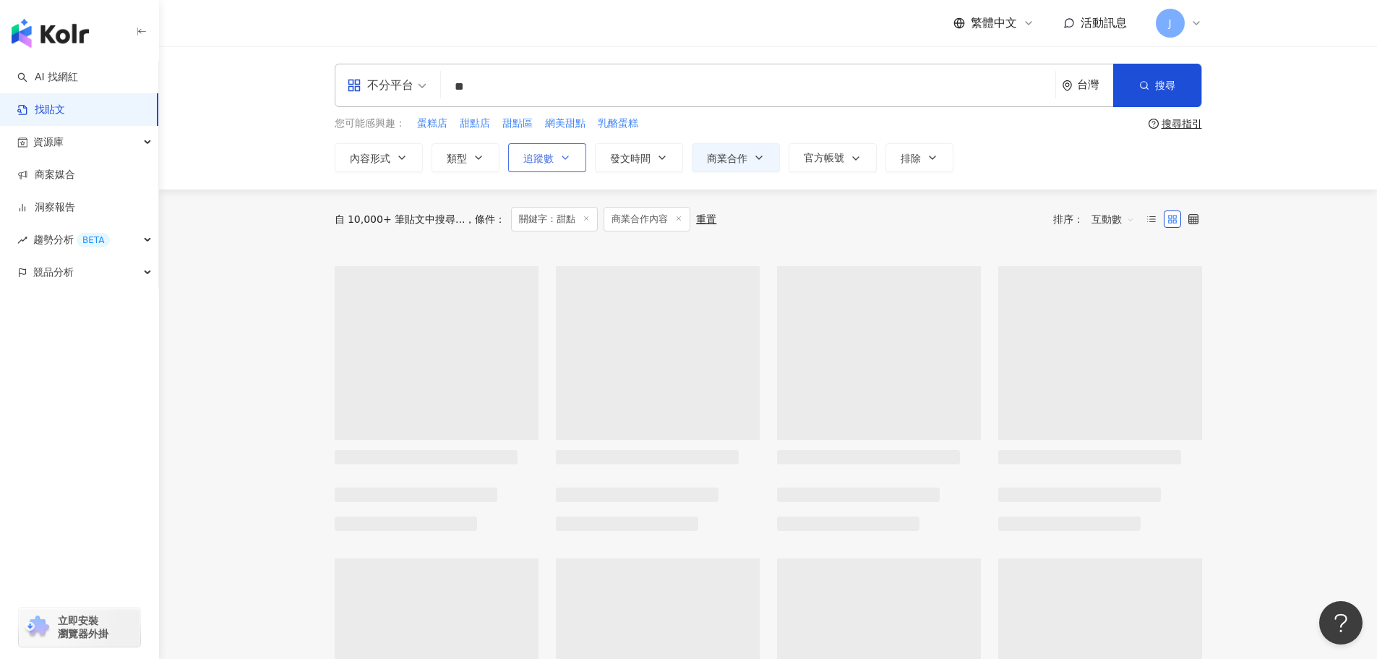
click at [547, 155] on span "追蹤數" at bounding box center [538, 159] width 30 height 12
type input "*"
type input "*******"
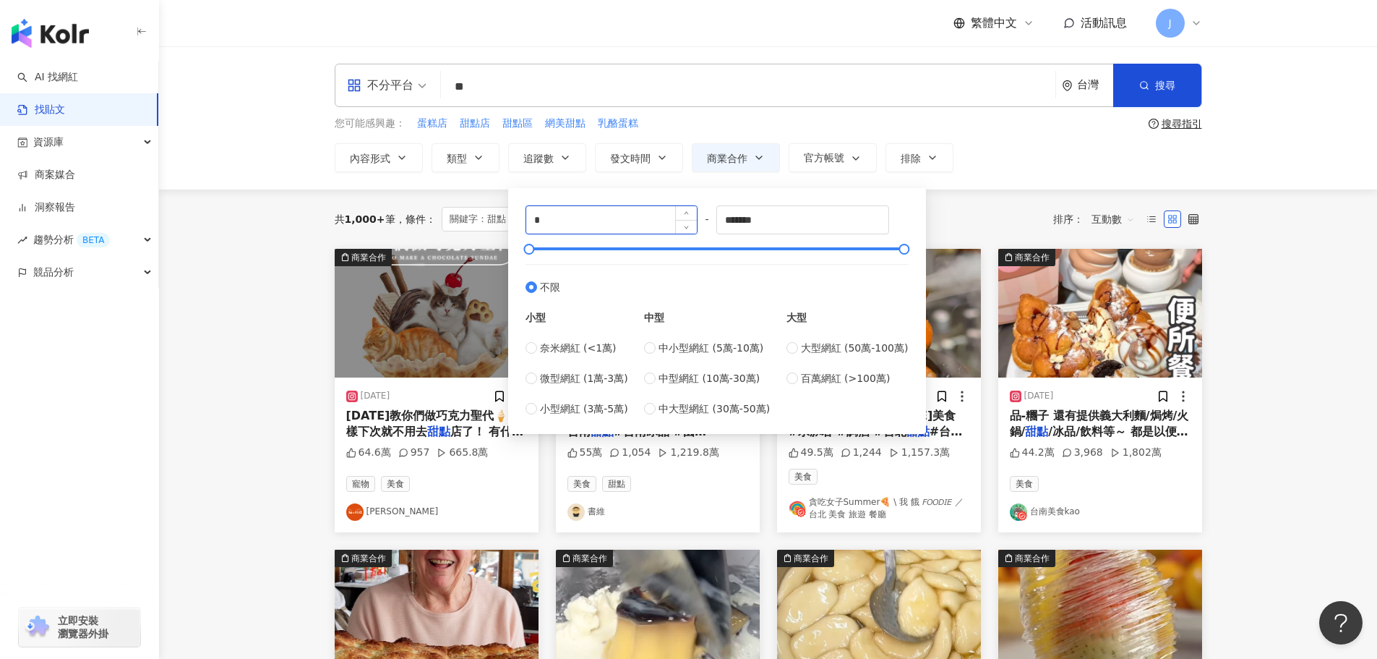
click at [552, 213] on input "*" at bounding box center [611, 219] width 171 height 27
type input "*"
type input "****"
click at [775, 228] on input "*******" at bounding box center [802, 219] width 171 height 27
type input "*****"
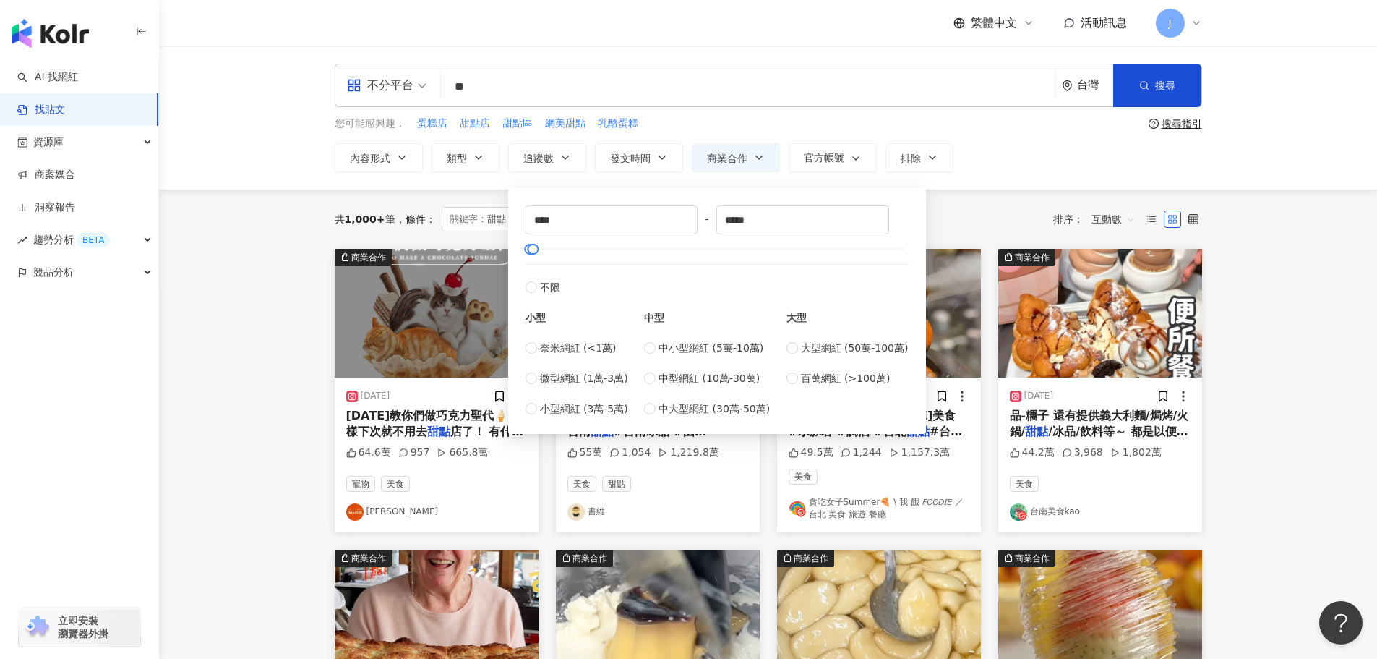
click at [1007, 165] on div "內容形式 類型 追蹤數 發文時間 Sep 2025 Su Mo Tu We Th Fr Sa 31 1 2 3 4 5 6 7 8 9 10 11 12 13…" at bounding box center [769, 157] width 868 height 29
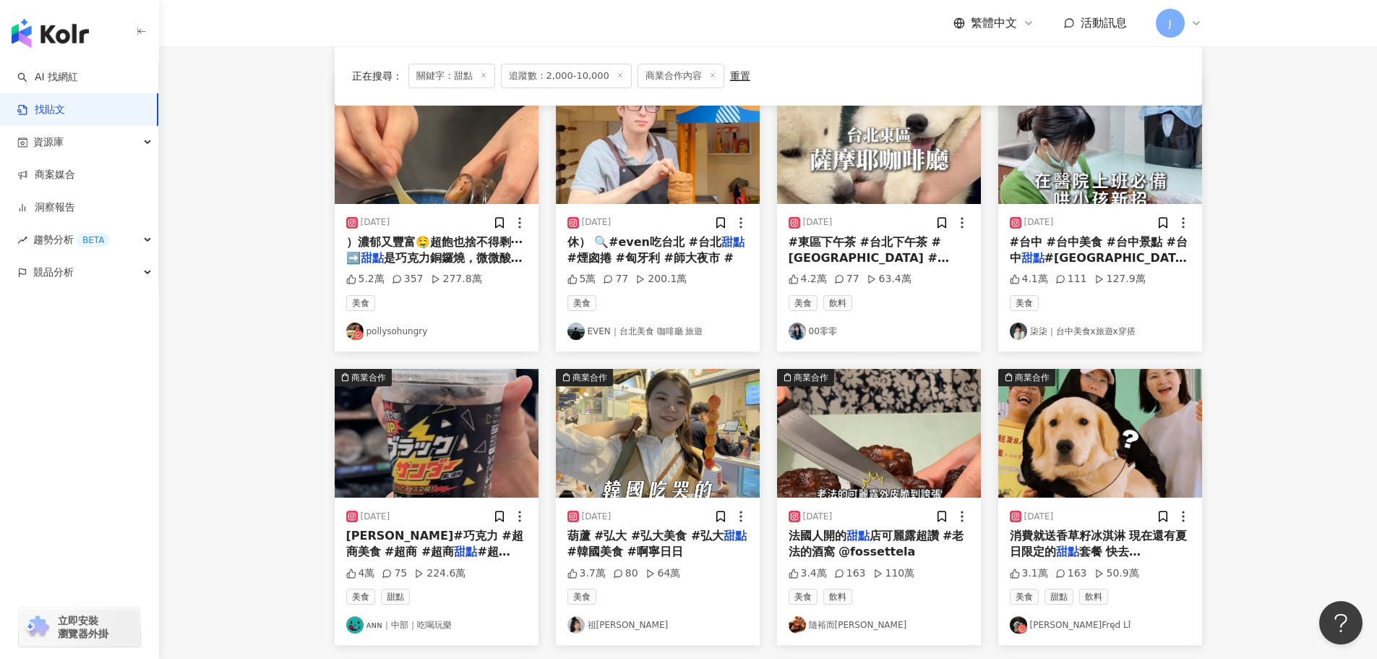
scroll to position [142, 0]
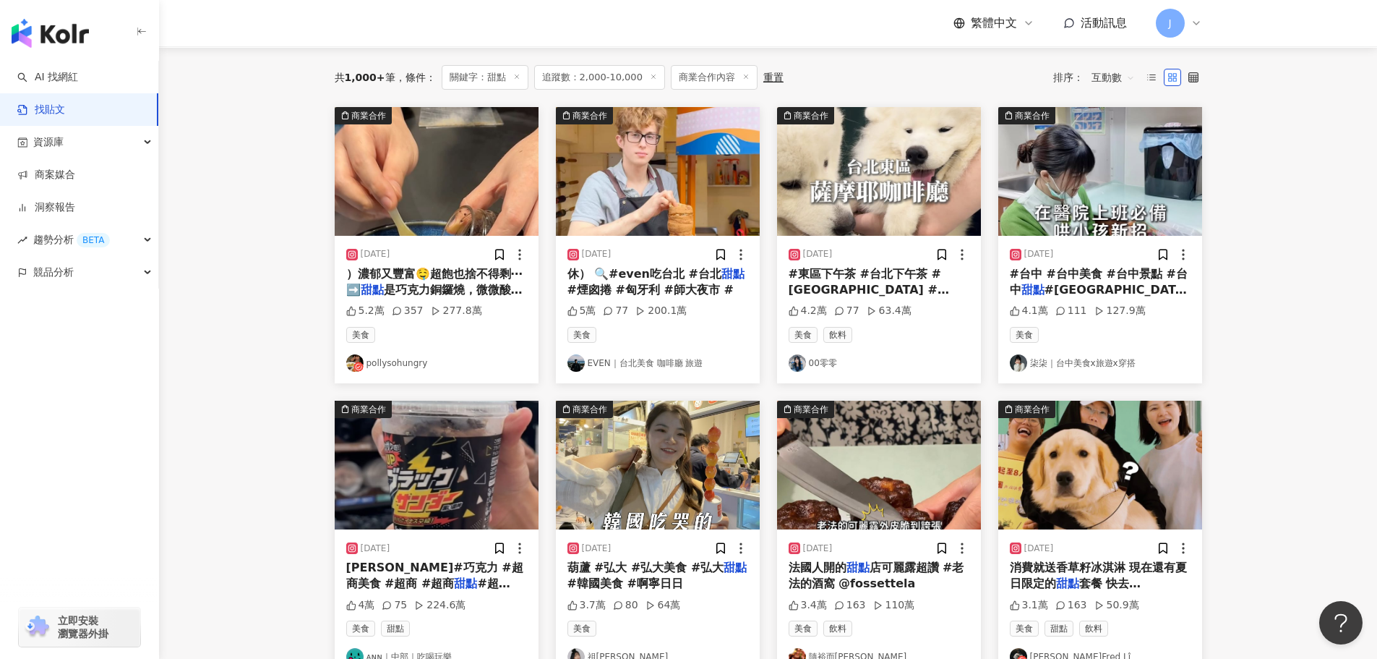
click at [440, 286] on span "是巧克力銅鑼燒，微微酸苦不過甜，內餡" at bounding box center [434, 298] width 176 height 30
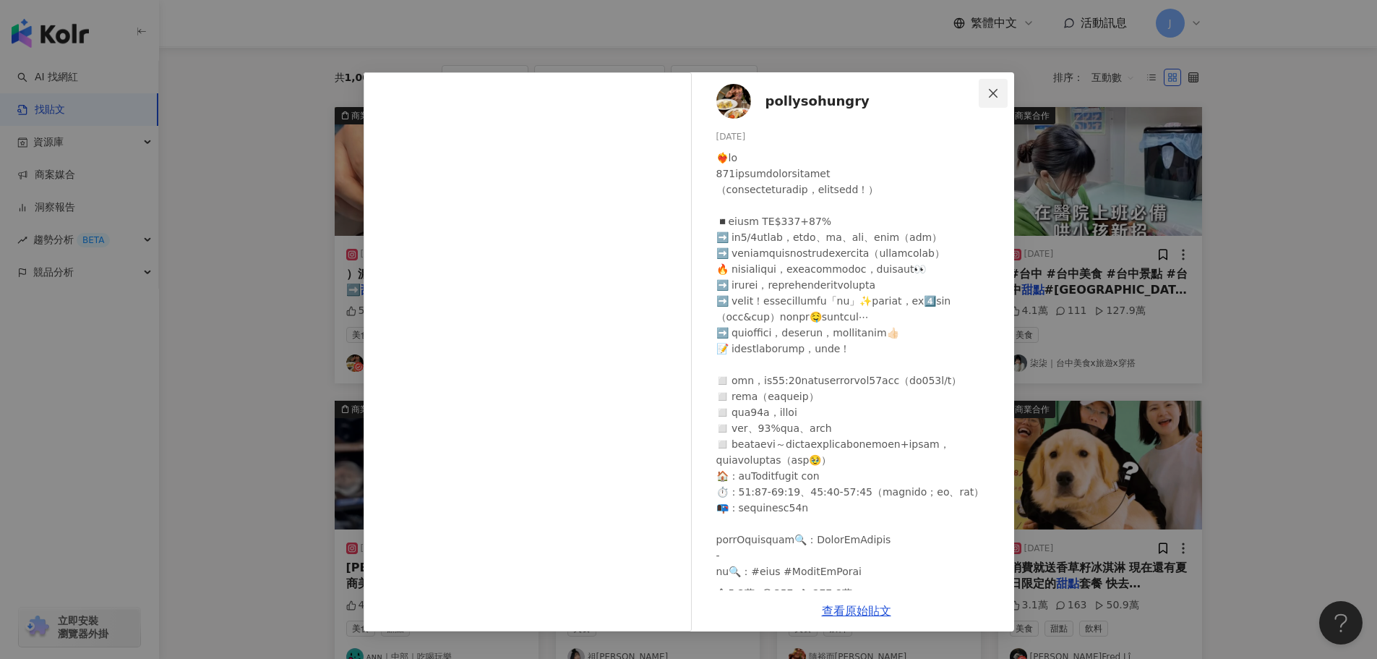
click at [1001, 90] on span "Close" at bounding box center [993, 93] width 29 height 12
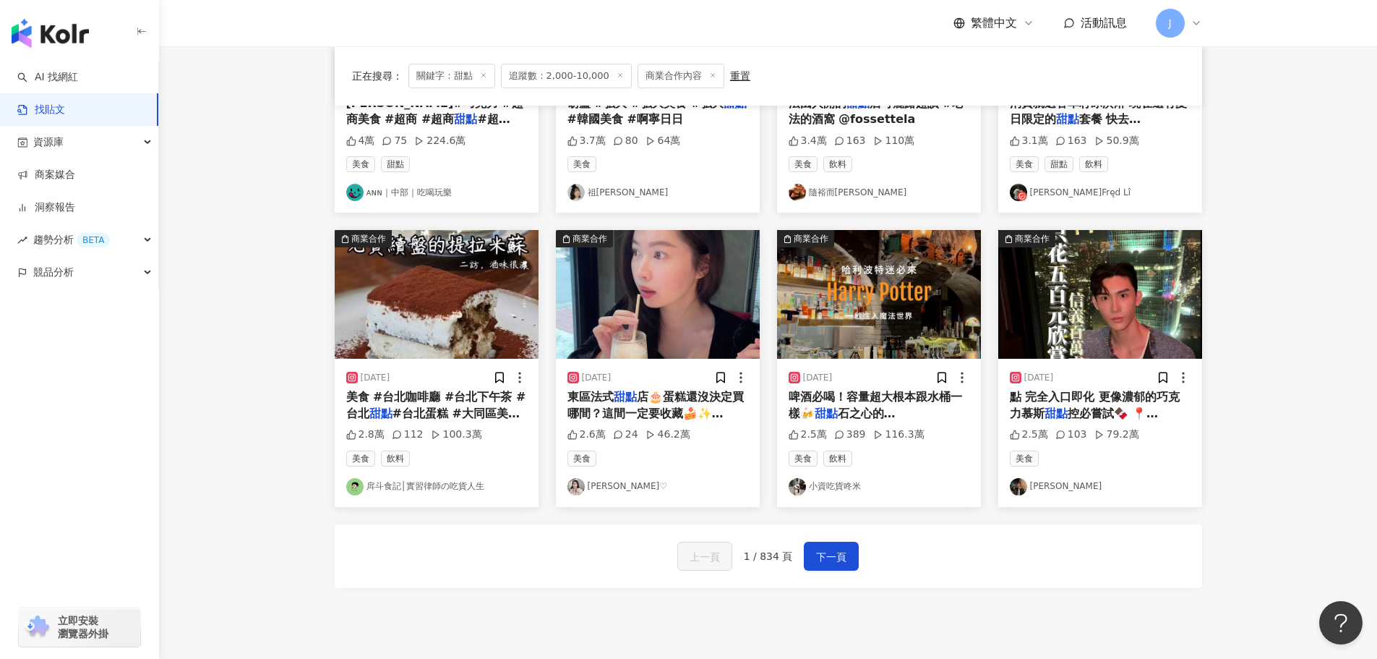
scroll to position [615, 0]
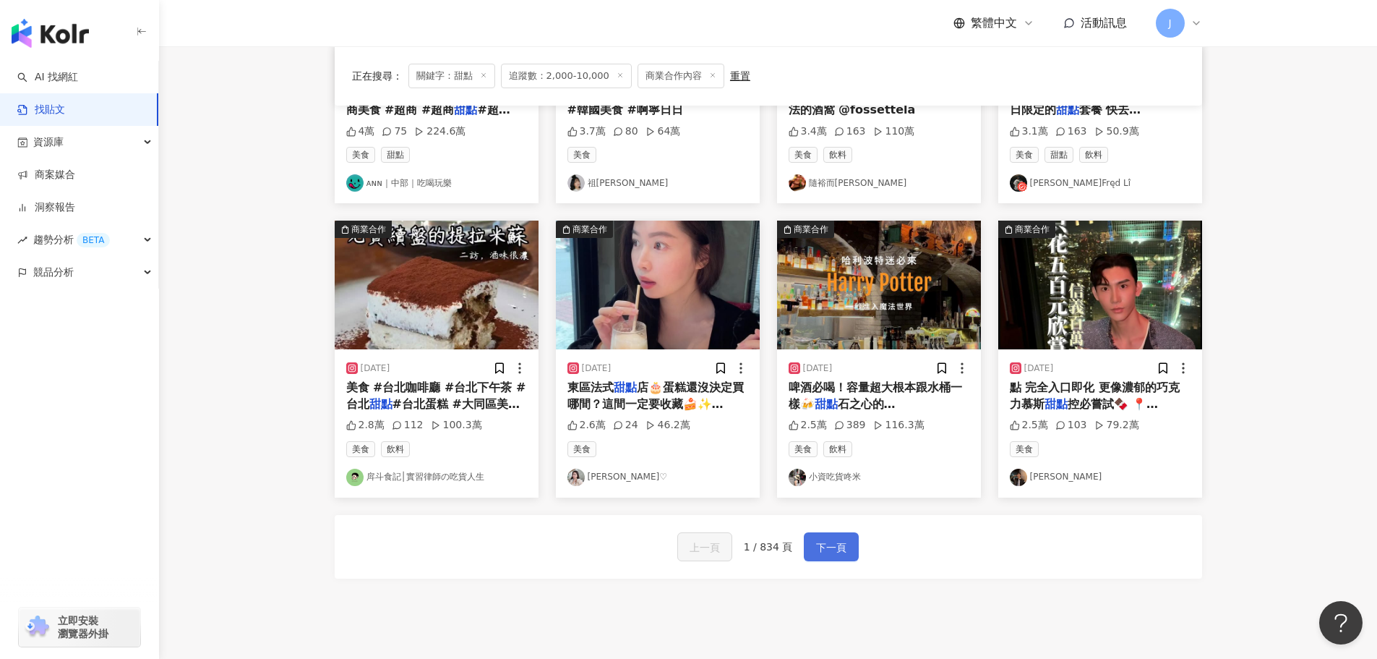
click at [826, 552] on span "下一頁" at bounding box center [831, 547] width 30 height 17
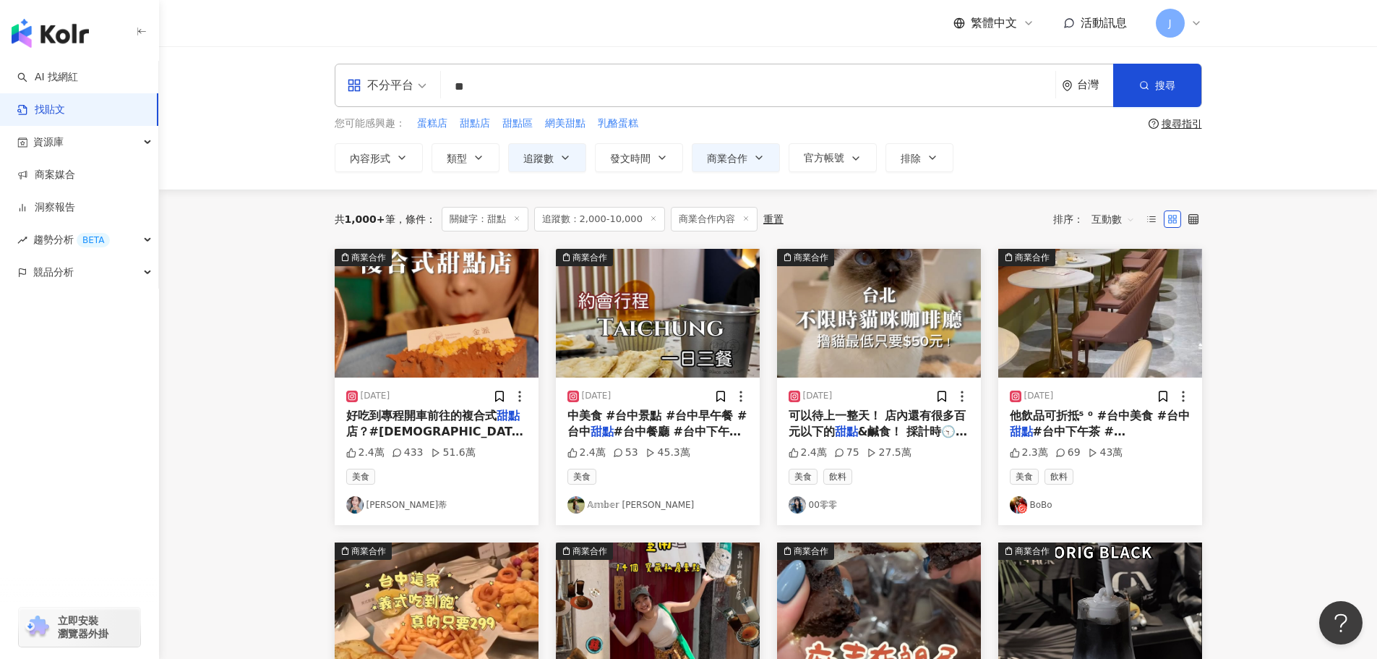
scroll to position [106, 0]
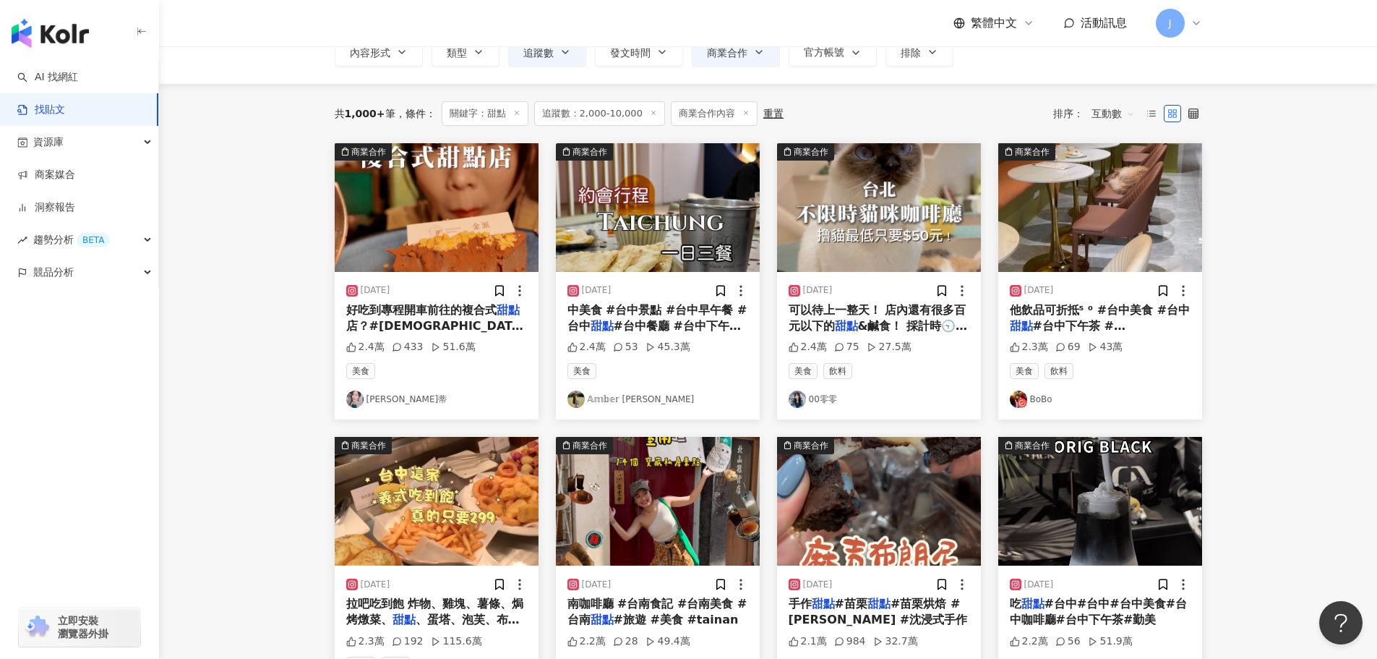
click at [381, 335] on mark "甜點" at bounding box center [369, 342] width 23 height 14
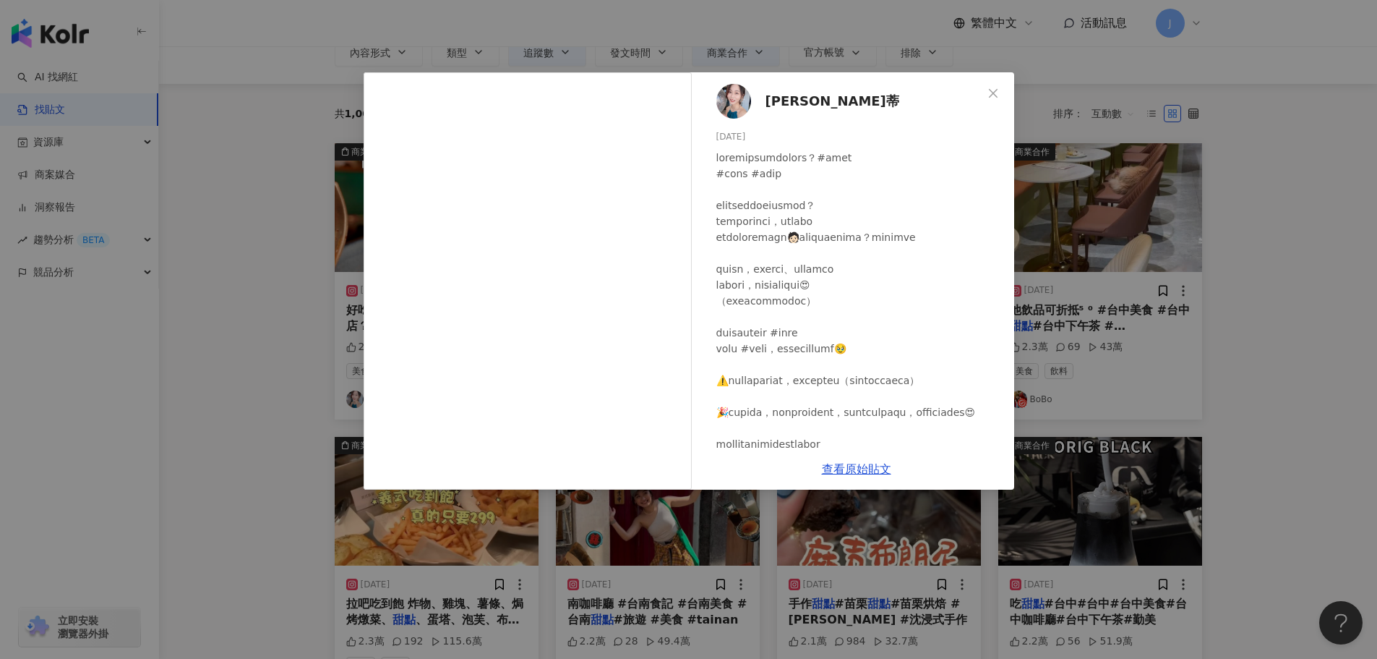
click at [803, 106] on span "Cindy好莘蒂" at bounding box center [833, 101] width 134 height 20
click at [991, 97] on icon "close" at bounding box center [994, 93] width 12 height 12
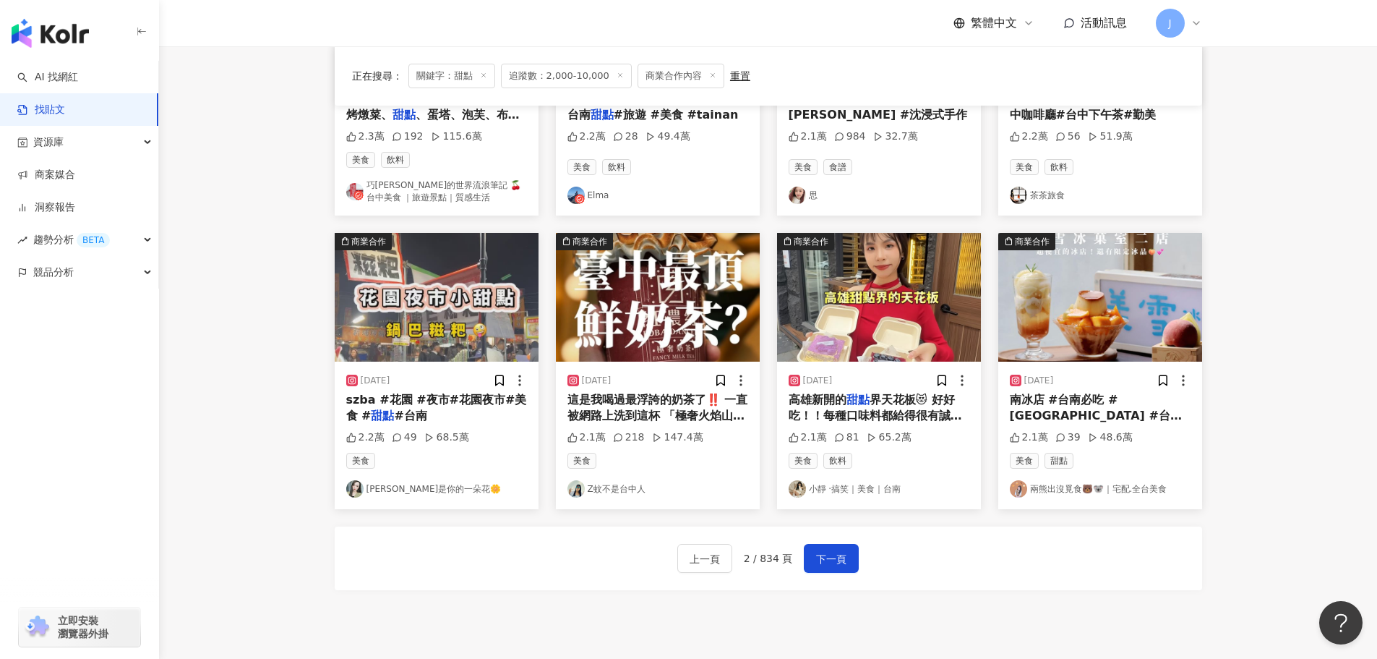
scroll to position [617, 0]
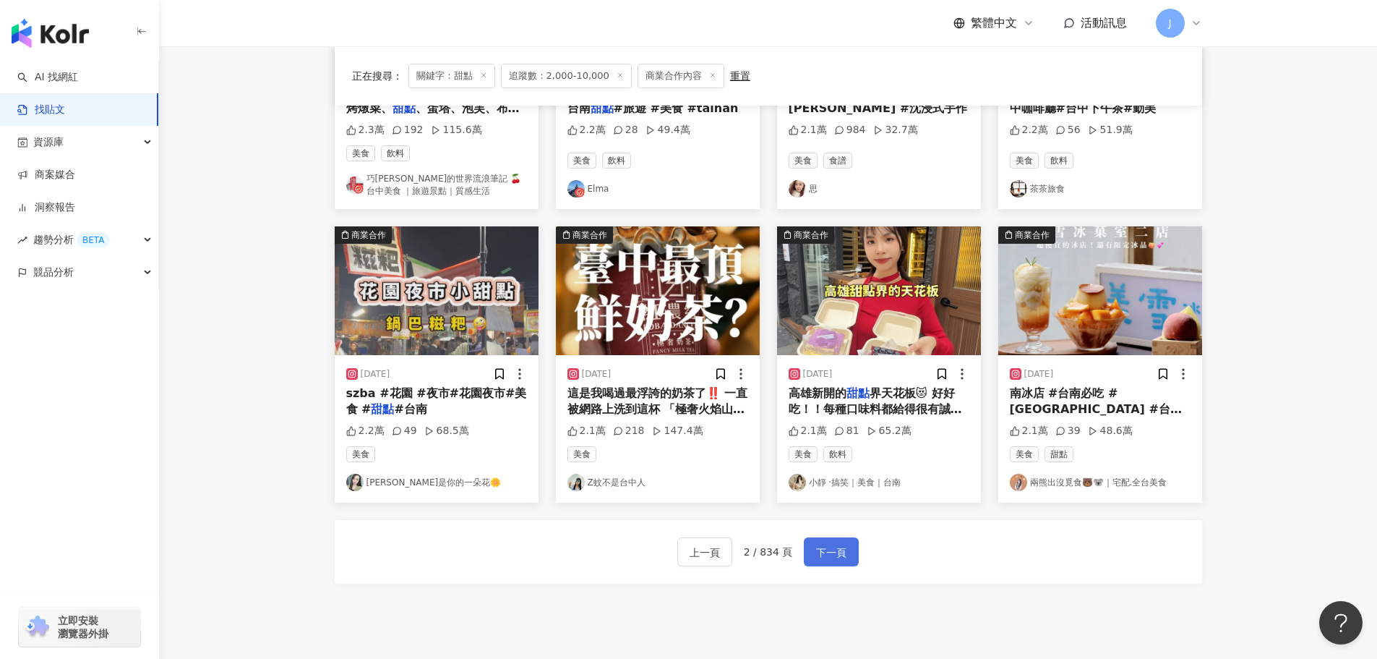
click at [838, 554] on span "下一頁" at bounding box center [831, 552] width 30 height 17
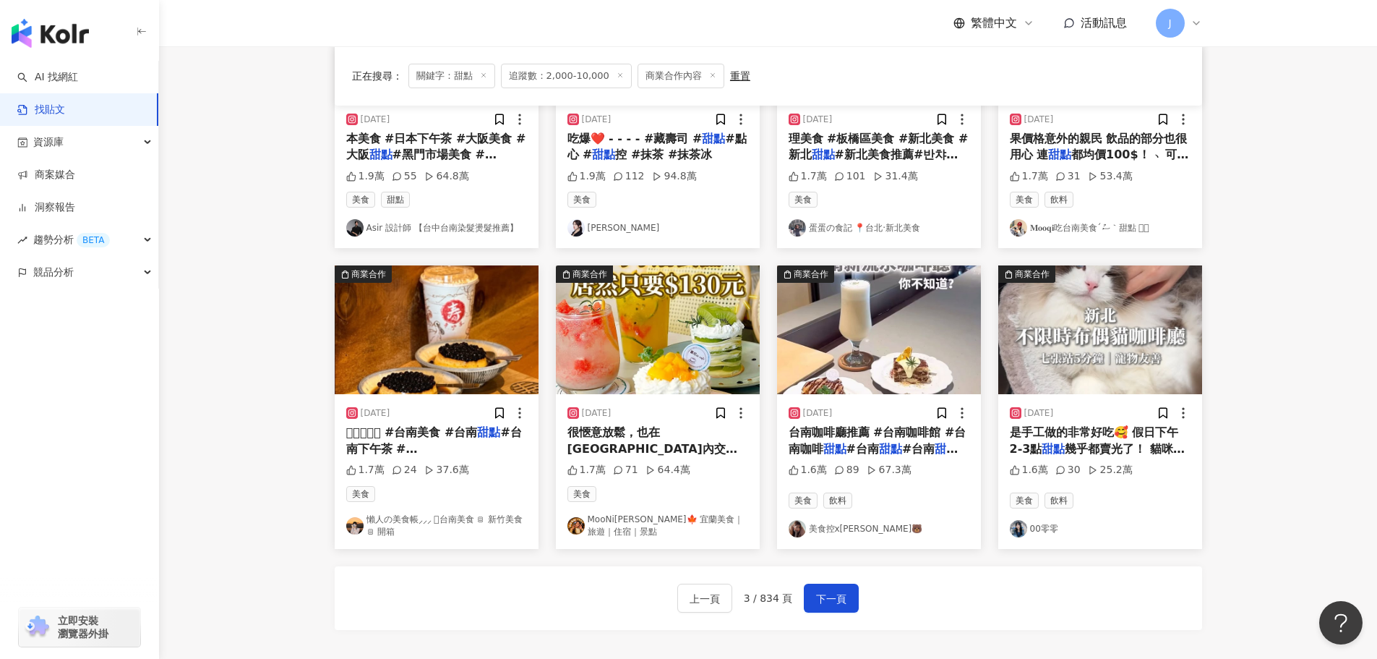
scroll to position [578, 0]
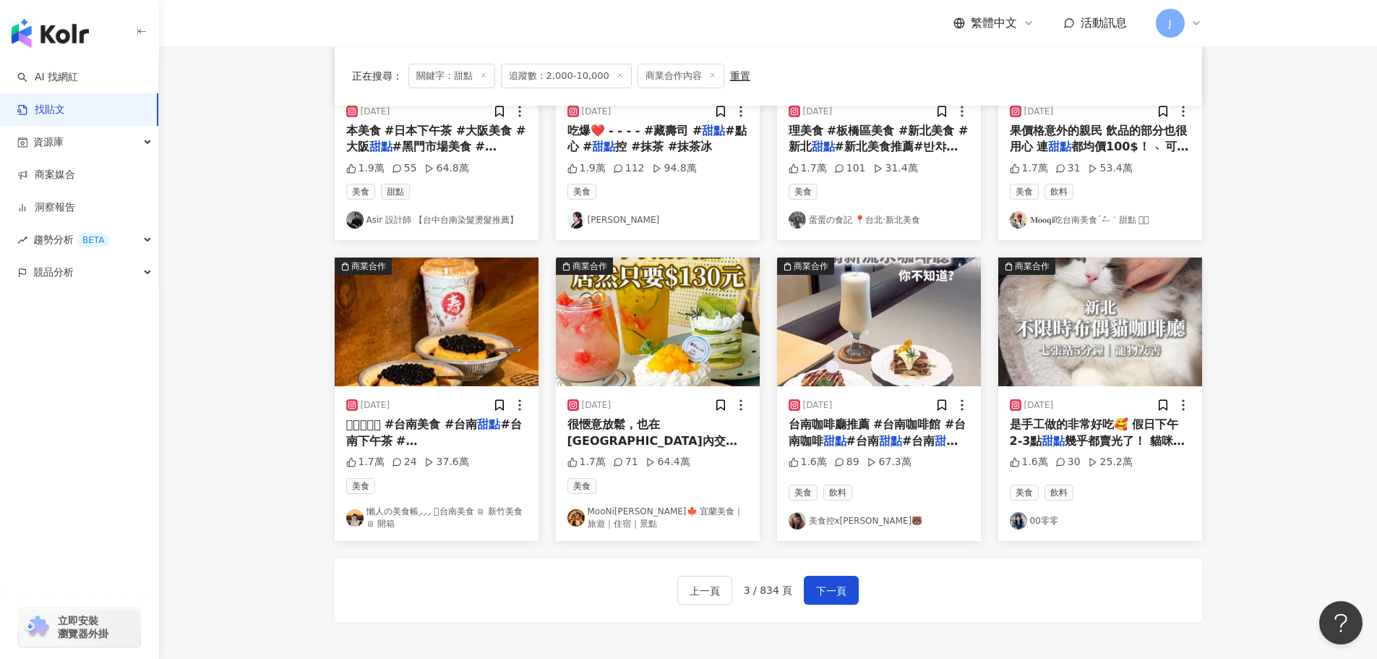
click at [439, 424] on span "𓂃𓂃𓂃𓂃𓂃 #台南美食 #台南" at bounding box center [412, 424] width 132 height 14
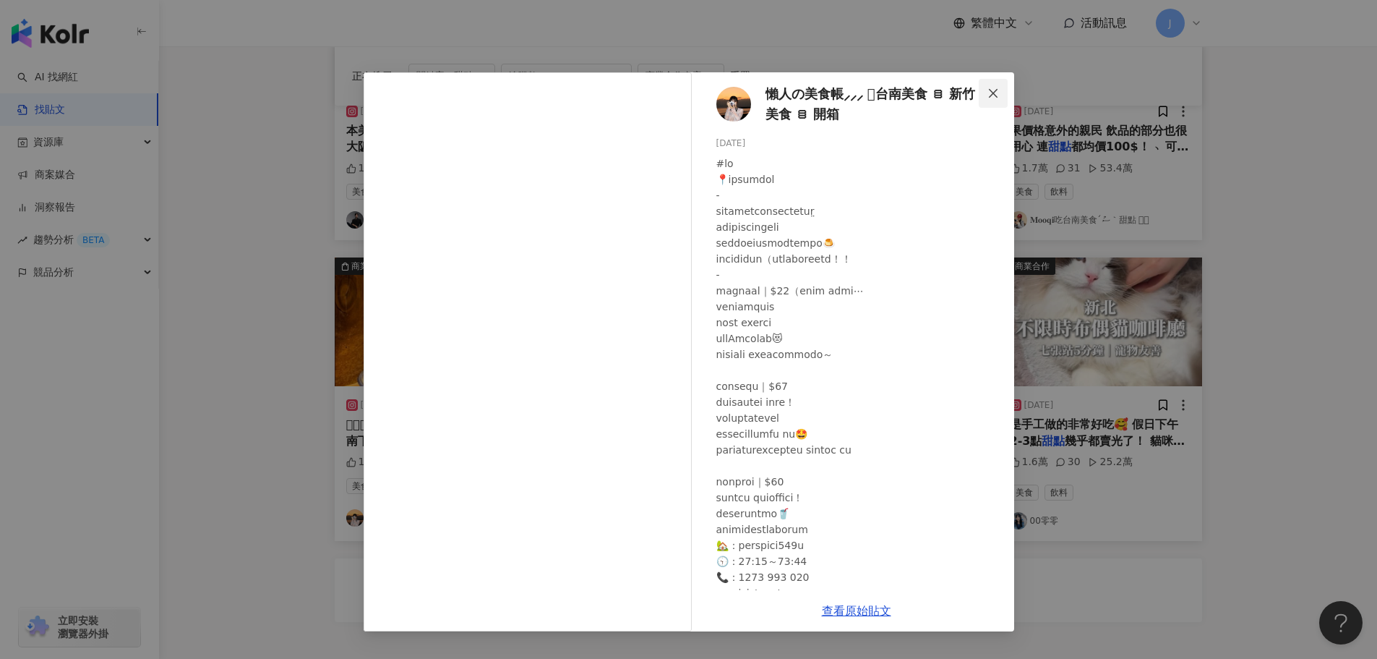
click at [983, 95] on span "Close" at bounding box center [993, 93] width 29 height 12
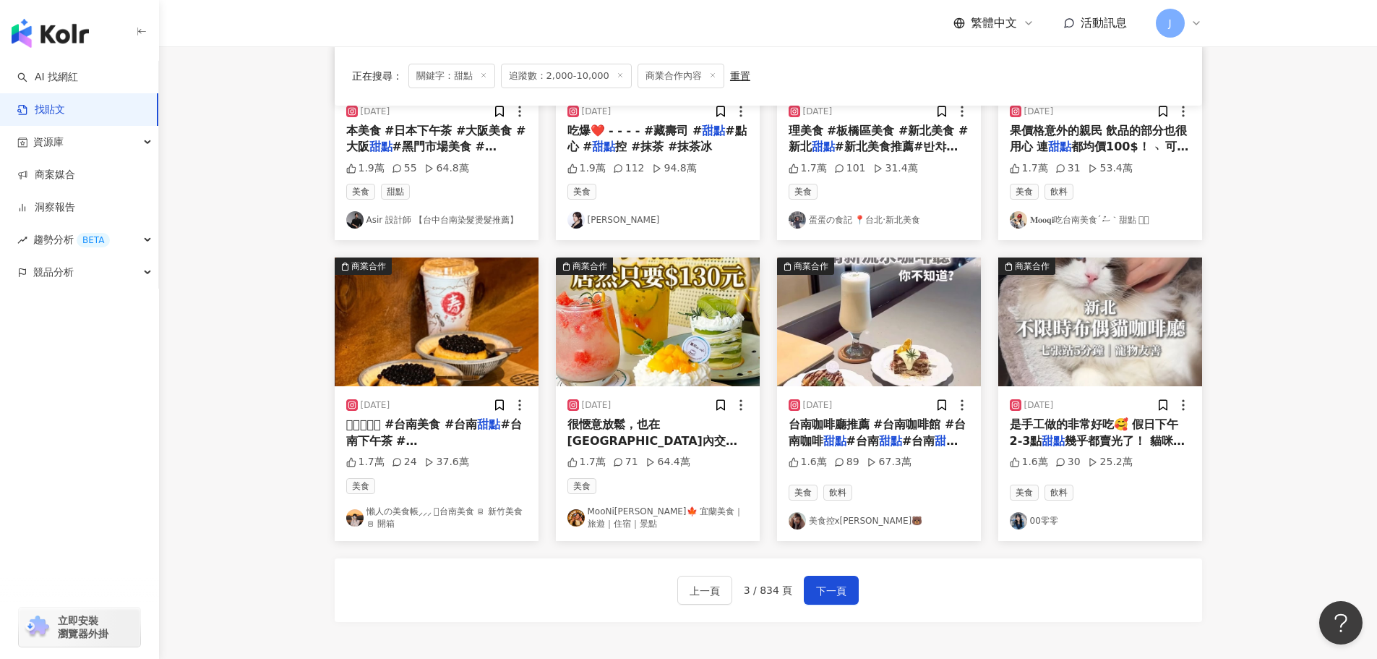
click at [1064, 443] on span "幾乎都賣光了！ 貓咪在另外獨立的空" at bounding box center [1097, 449] width 175 height 30
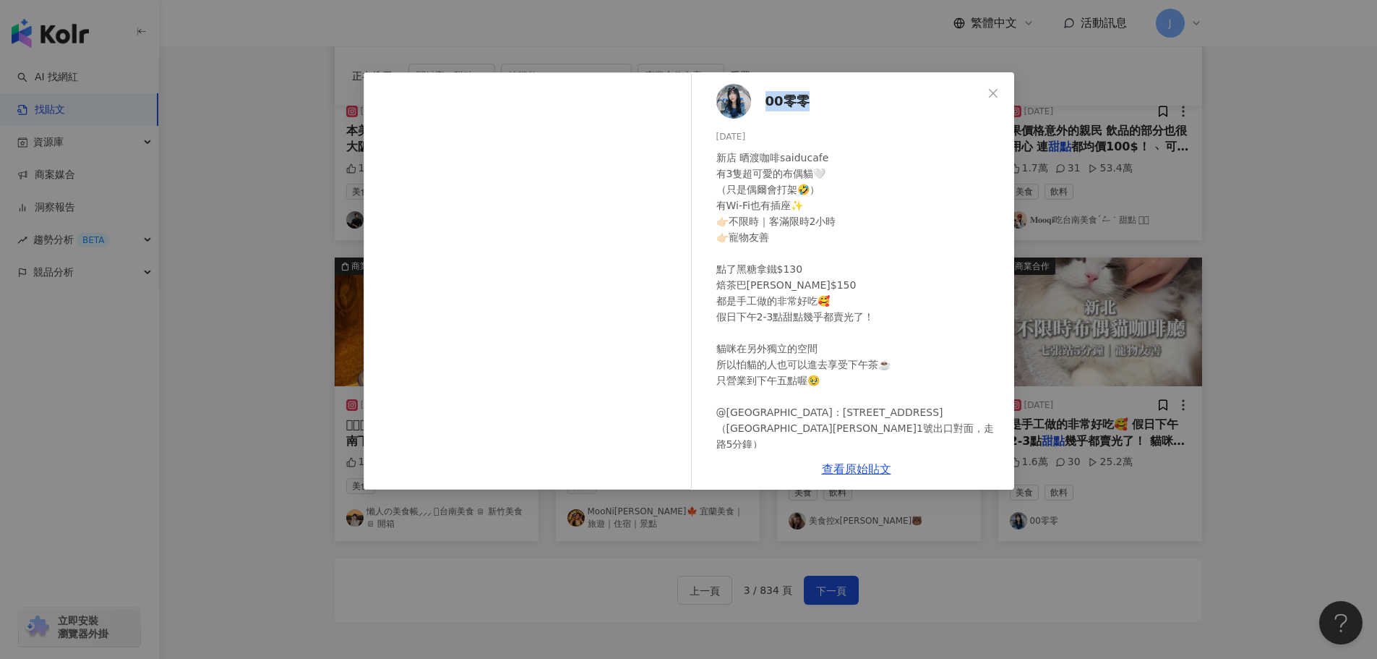
drag, startPoint x: 809, startPoint y: 101, endPoint x: 765, endPoint y: 101, distance: 44.1
click at [765, 101] on div "00零零 2025/1/9 新店 晒渡咖啡saiducafe 有3隻超可愛的布偶貓🤍 （只是偶爾會打架🤣） 有Wi-Fi也有插座✨ 👉🏻不限時｜客滿限時2小時…" at bounding box center [856, 260] width 315 height 376
copy span "00零零"
click at [516, 48] on div "00零零 2025/1/9 新店 晒渡咖啡saiducafe 有3隻超可愛的布偶貓🤍 （只是偶爾會打架🤣） 有Wi-Fi也有插座✨ 👉🏻不限時｜客滿限時2小時…" at bounding box center [688, 329] width 1377 height 659
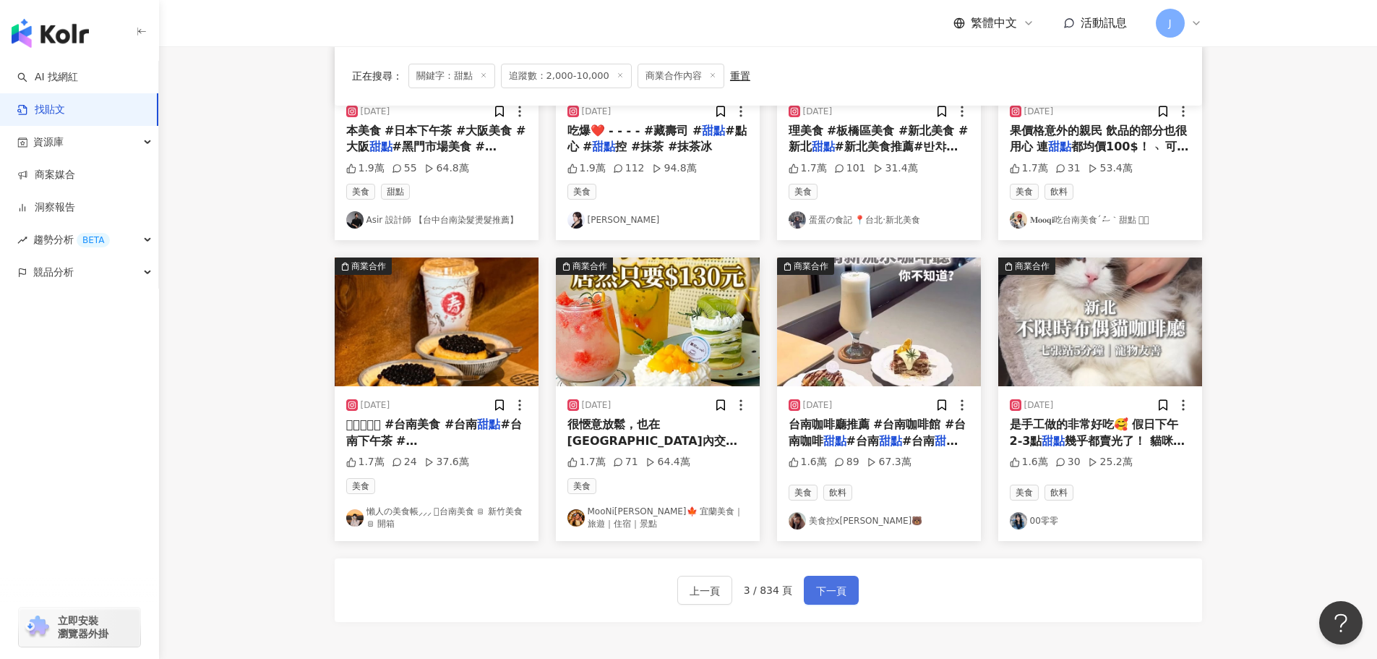
click at [826, 589] on span "下一頁" at bounding box center [831, 590] width 30 height 17
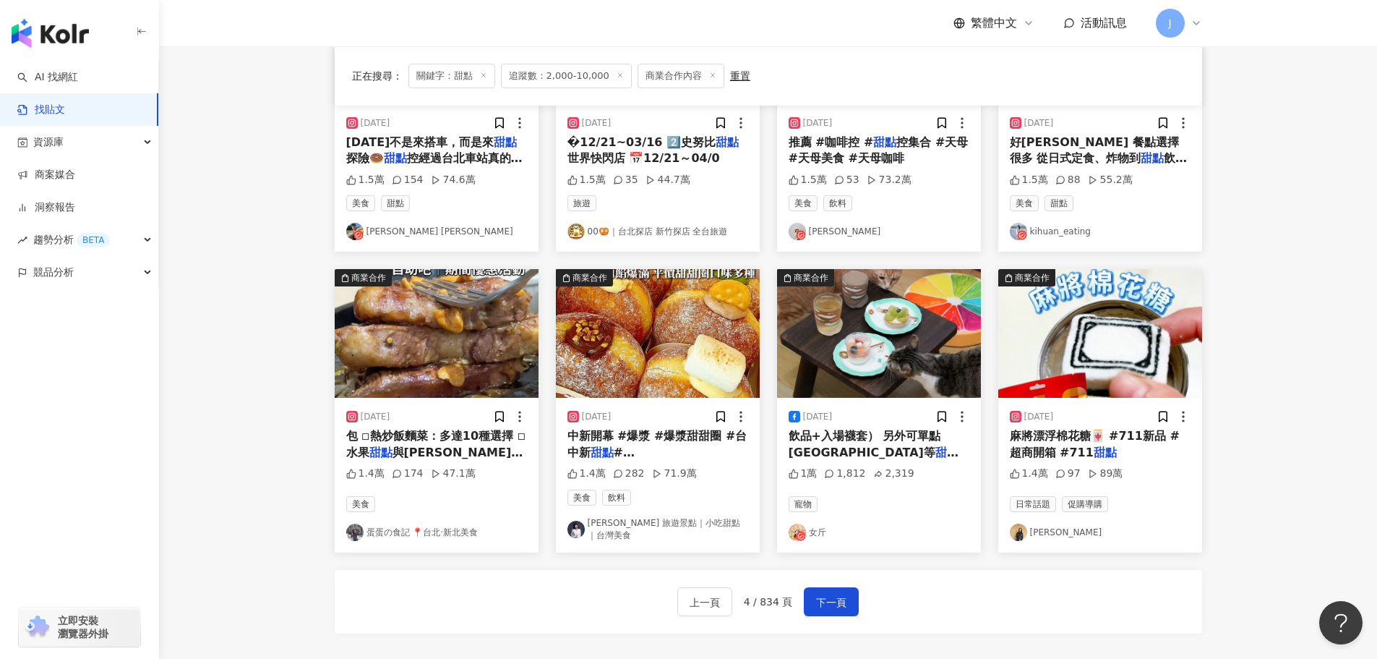
scroll to position [605, 0]
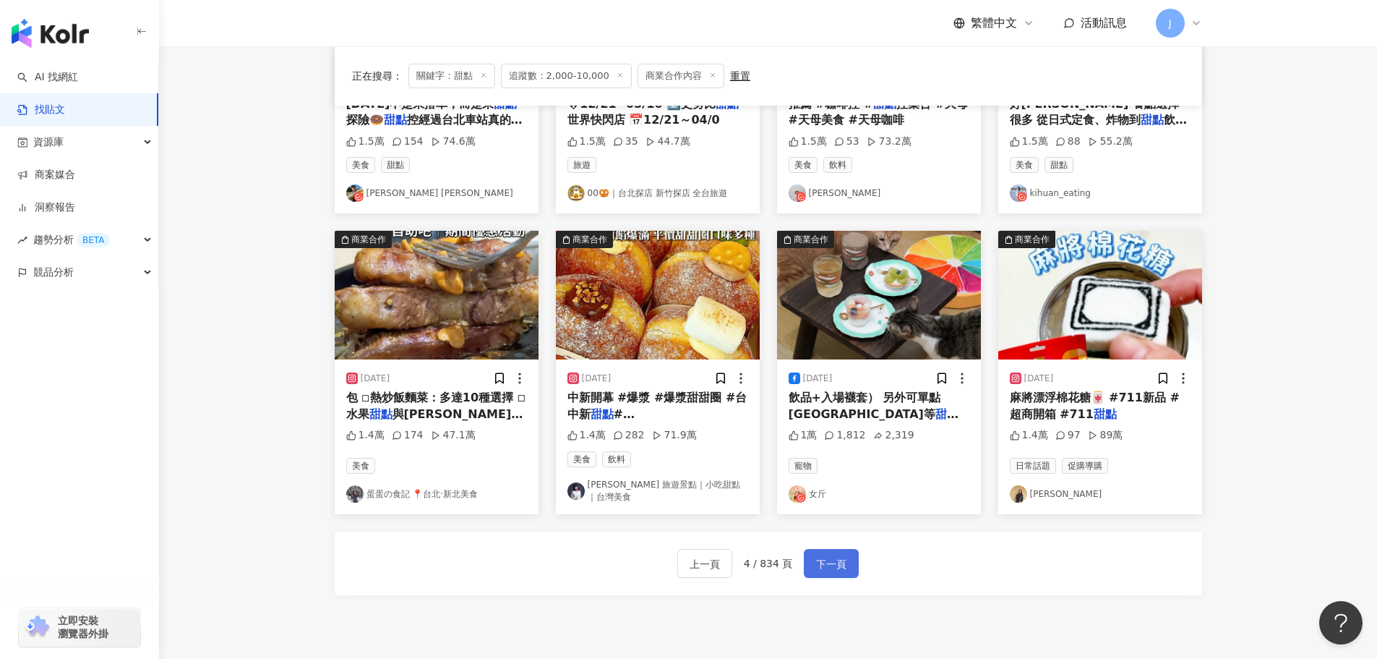
click at [820, 560] on span "下一頁" at bounding box center [831, 563] width 30 height 17
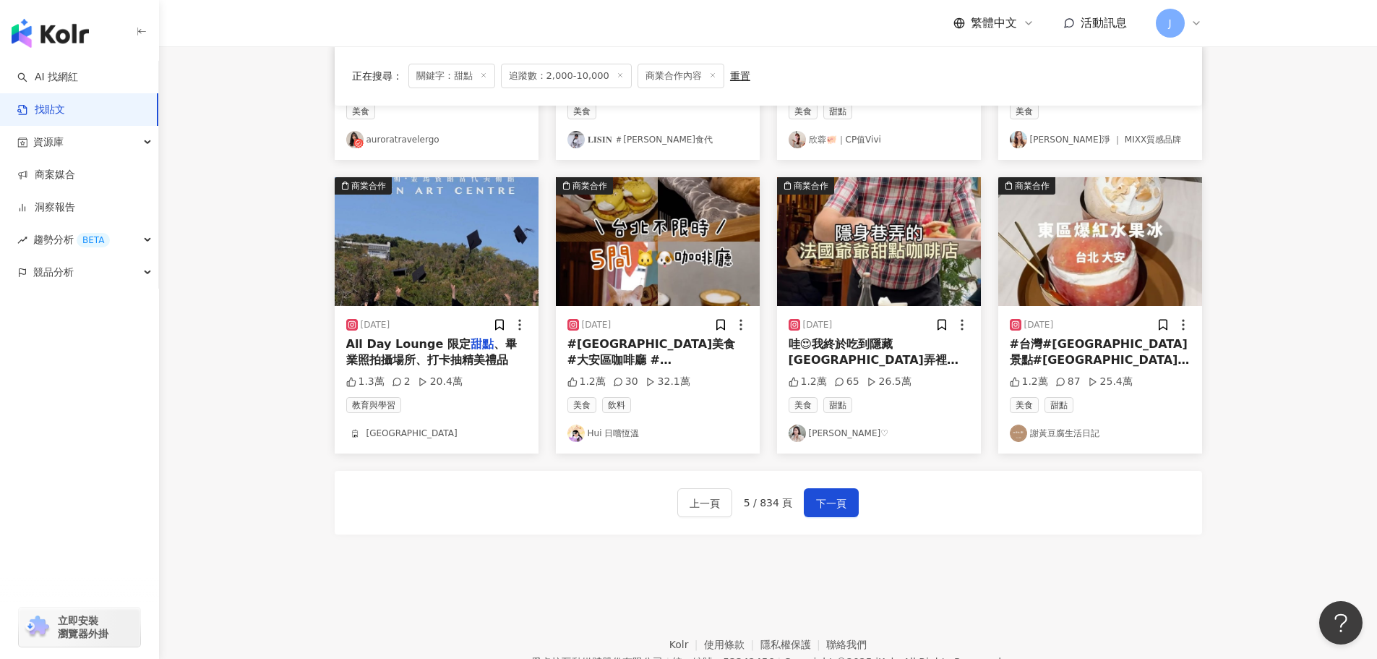
scroll to position [669, 0]
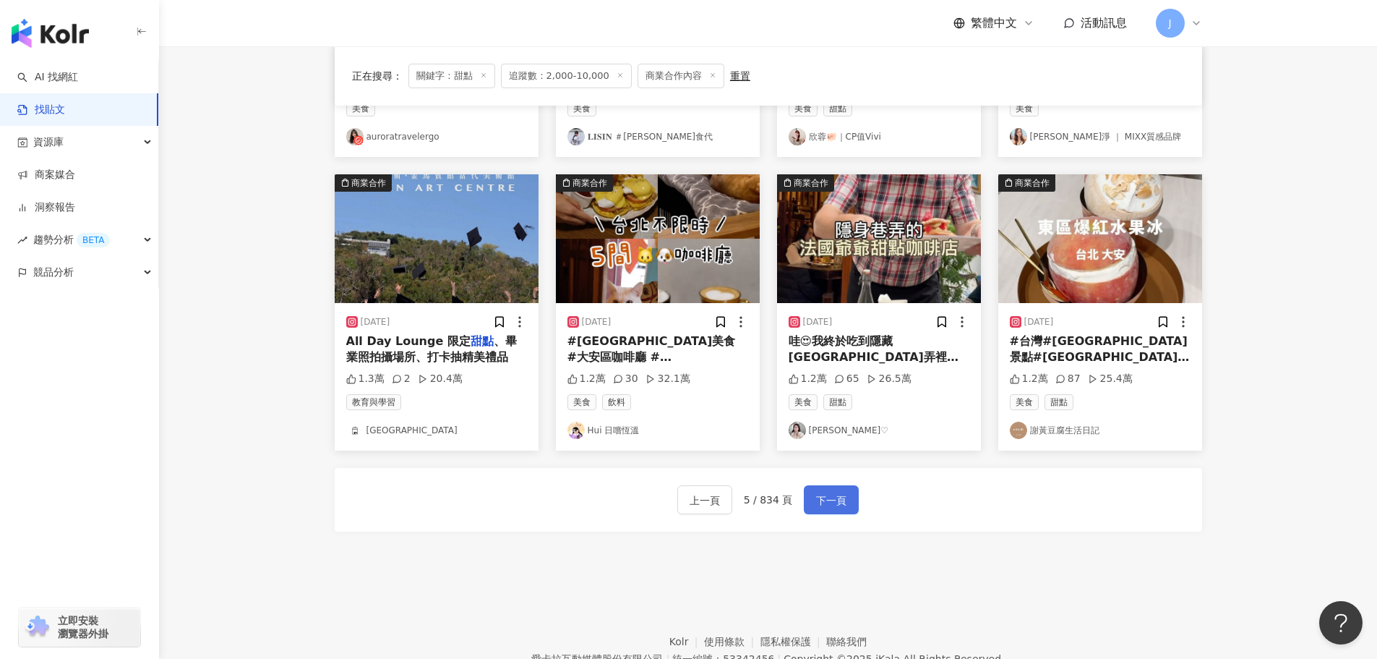
click at [837, 509] on span "下一頁" at bounding box center [831, 500] width 30 height 17
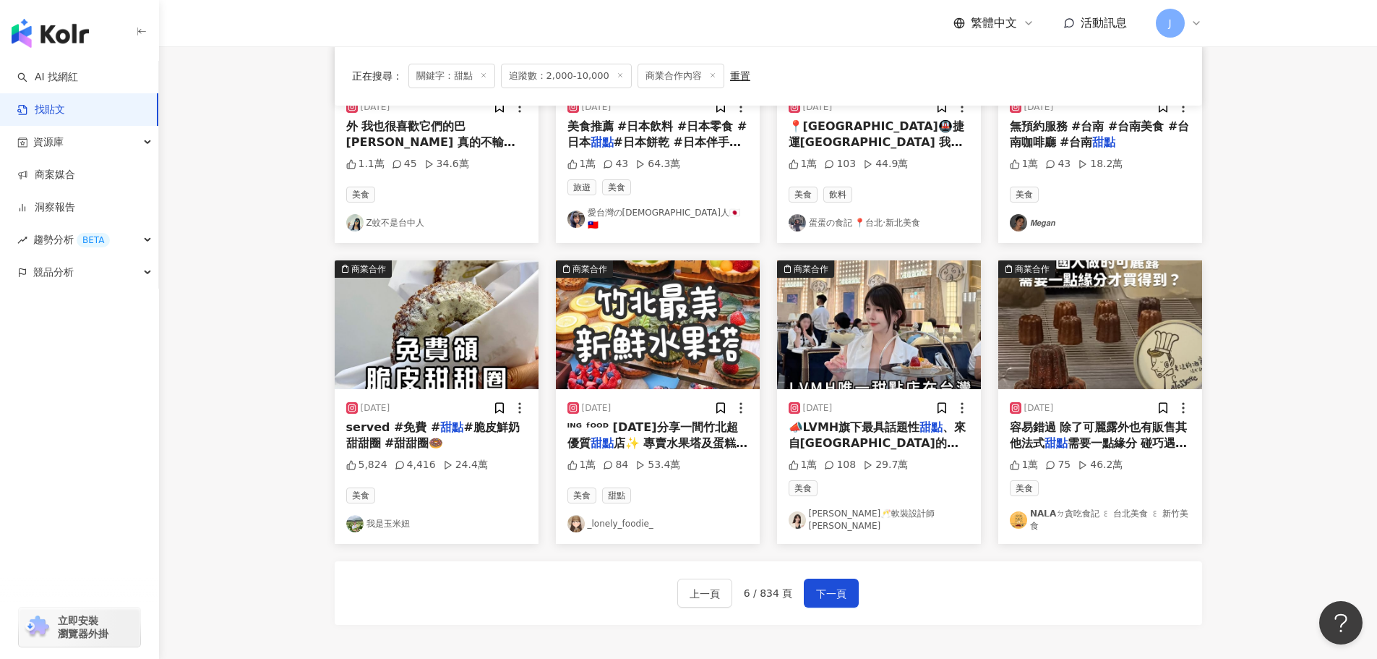
scroll to position [584, 0]
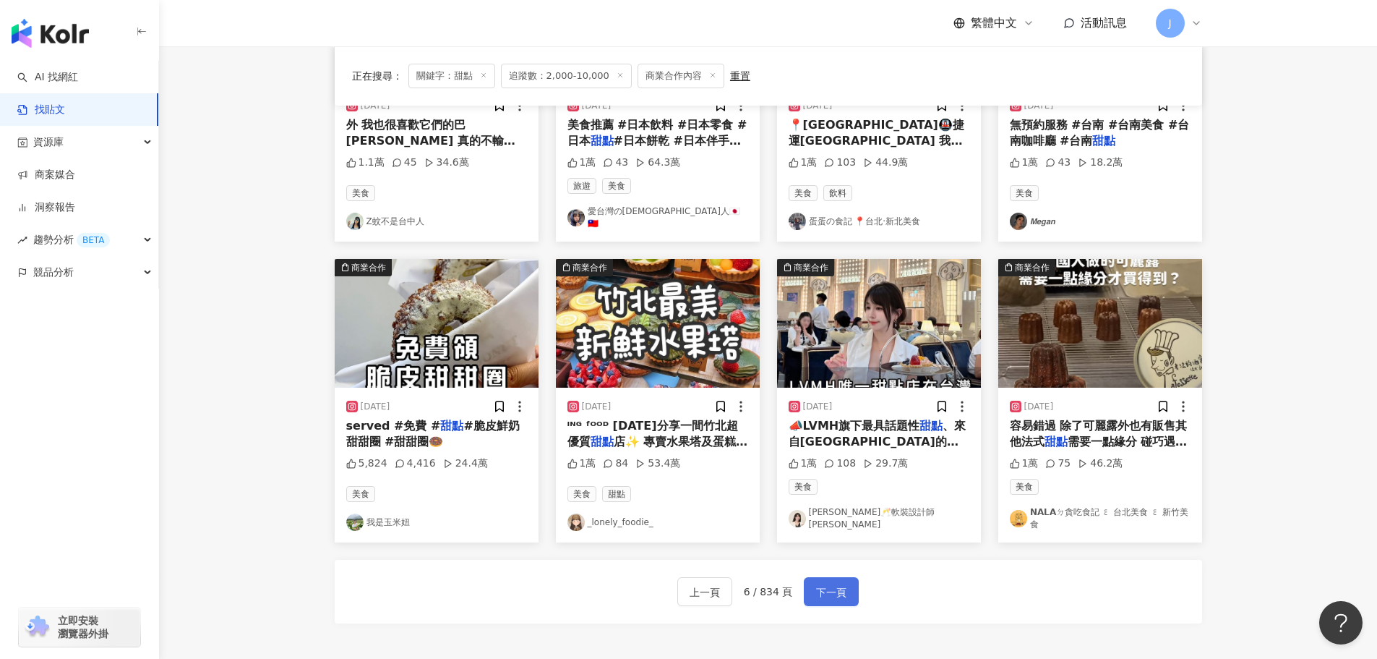
click at [837, 583] on span "下一頁" at bounding box center [831, 591] width 30 height 17
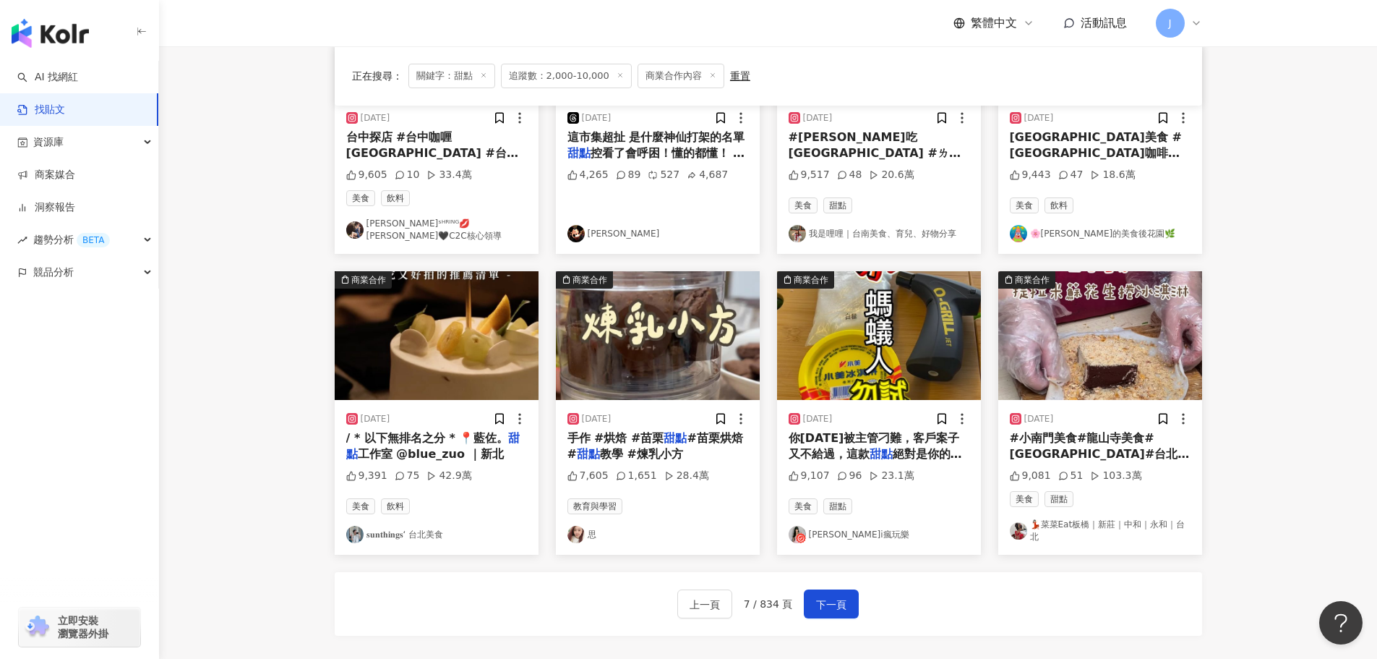
scroll to position [599, 0]
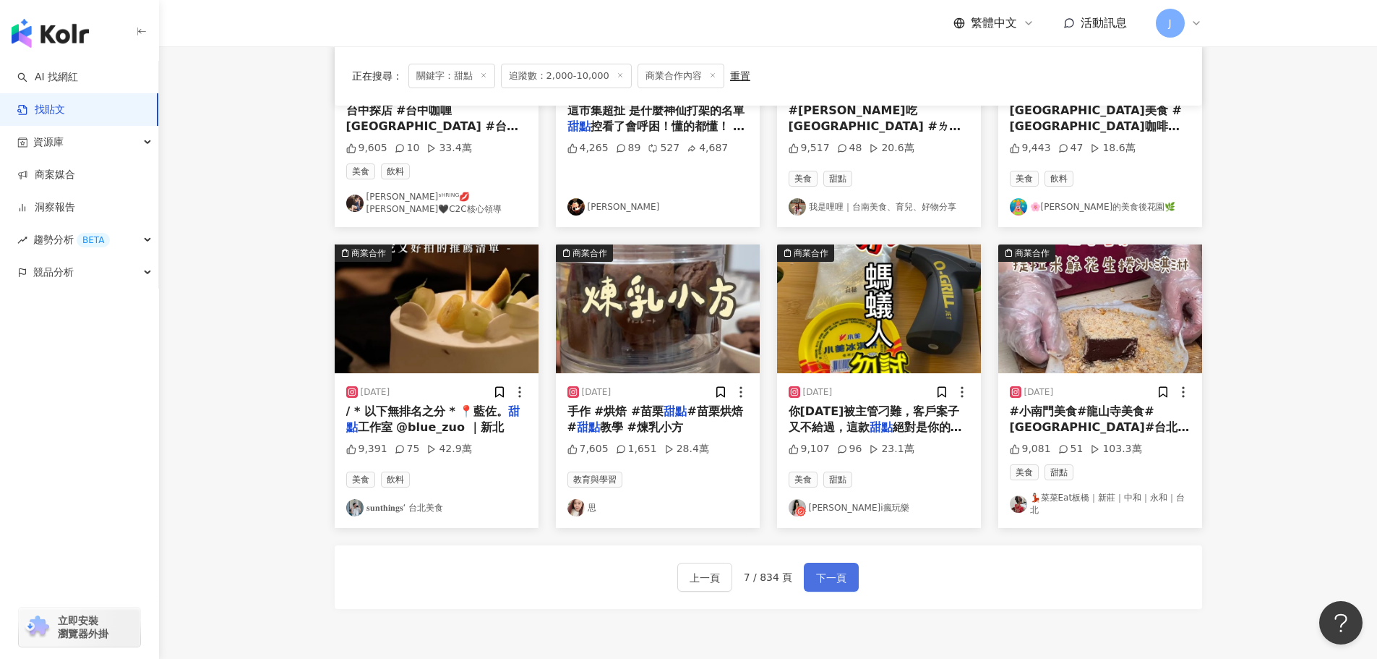
click at [832, 575] on span "下一頁" at bounding box center [831, 577] width 30 height 17
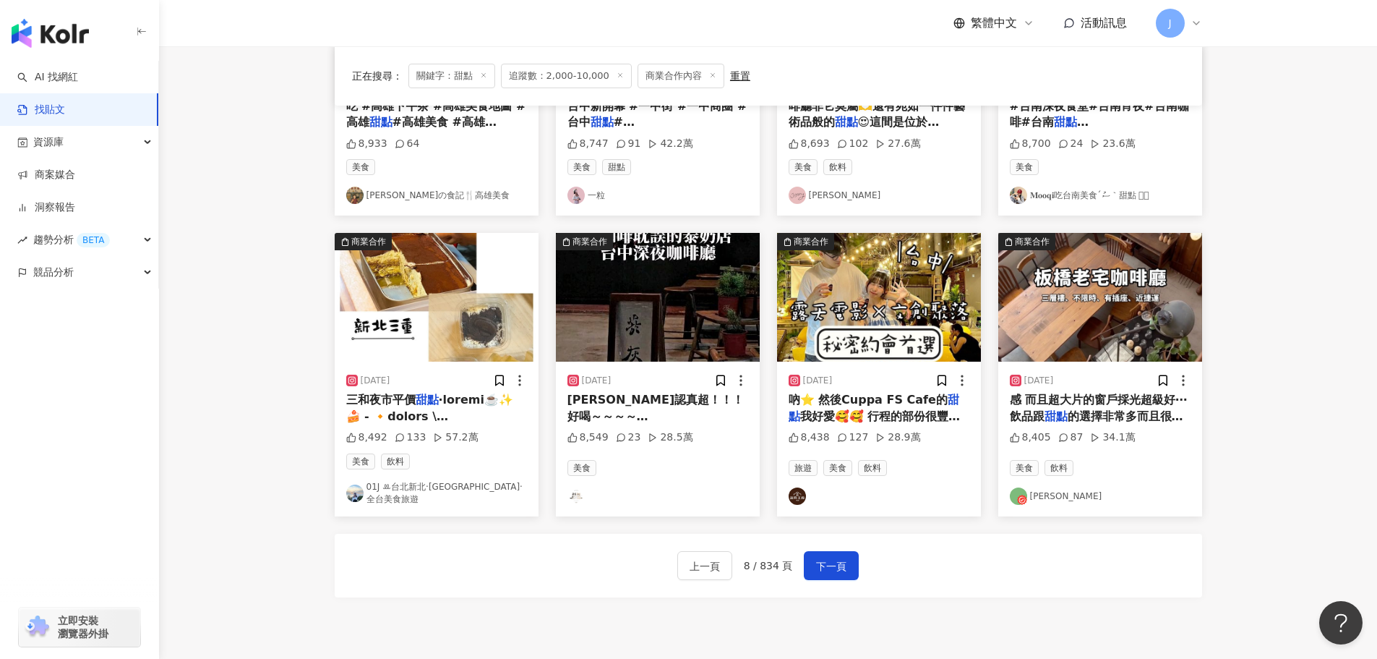
scroll to position [732, 0]
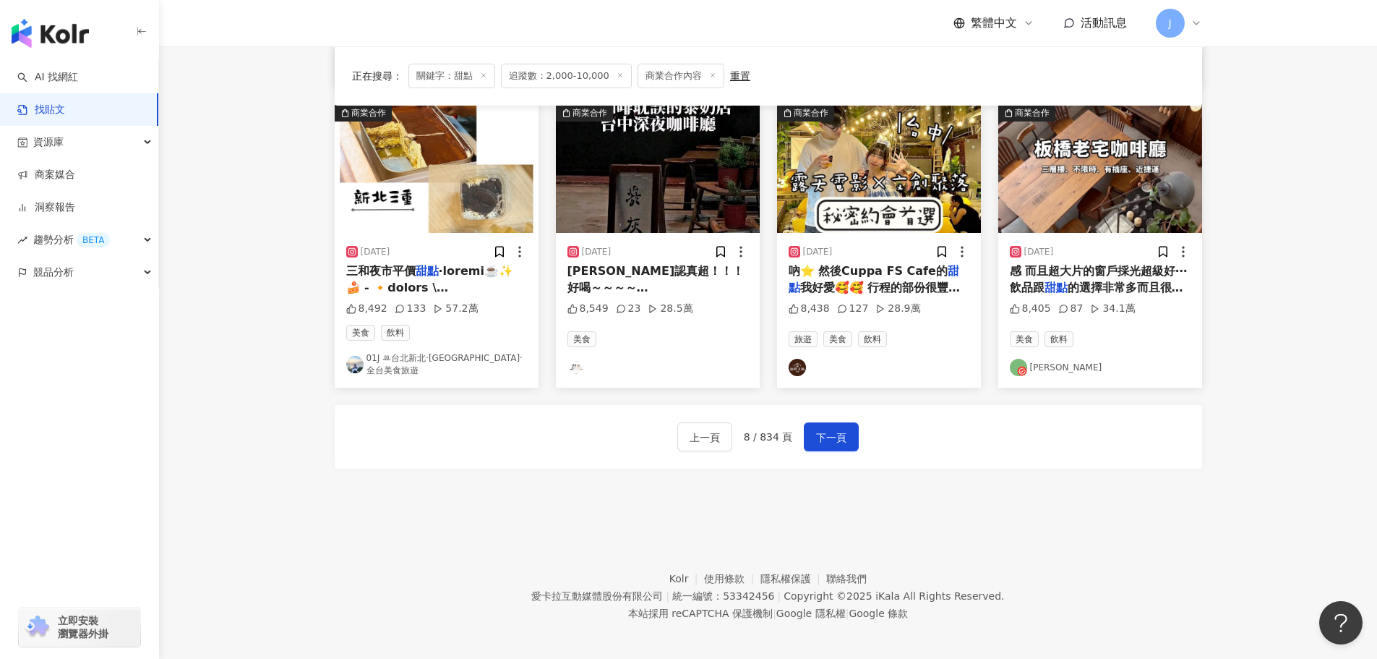
click at [1057, 281] on mark "甜點" at bounding box center [1056, 288] width 23 height 14
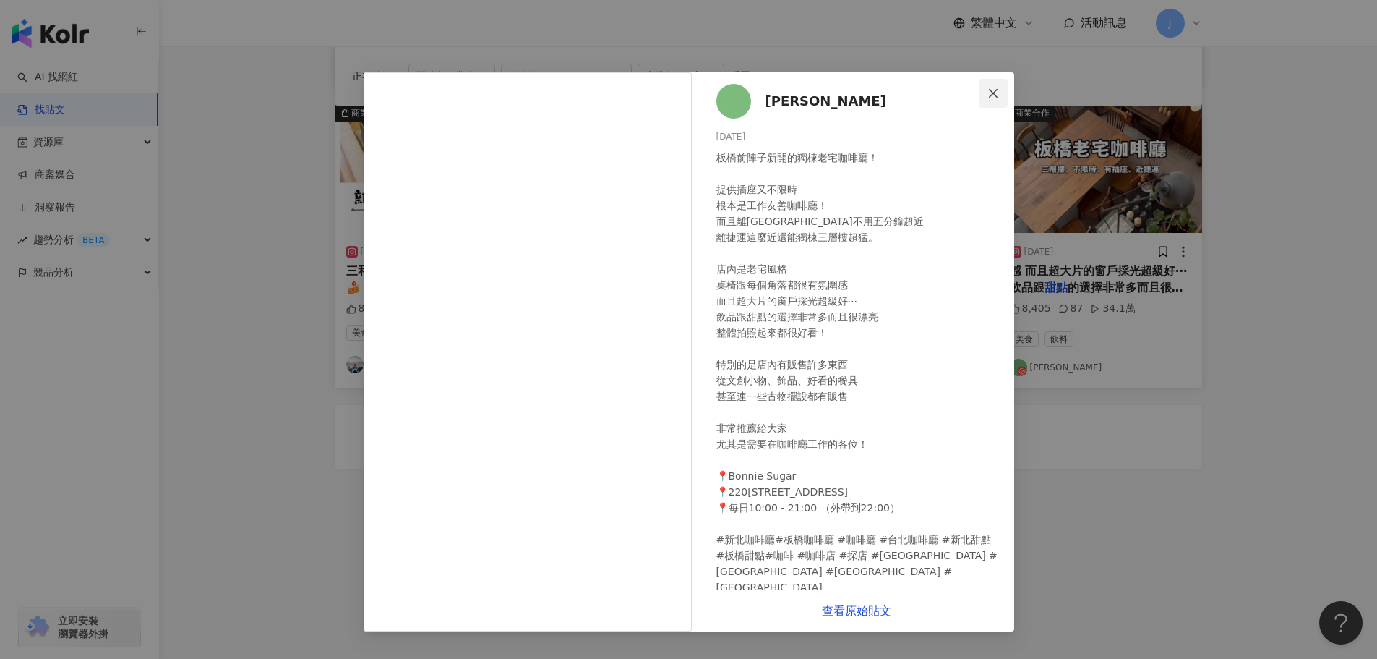
click at [999, 89] on span "Close" at bounding box center [993, 93] width 29 height 12
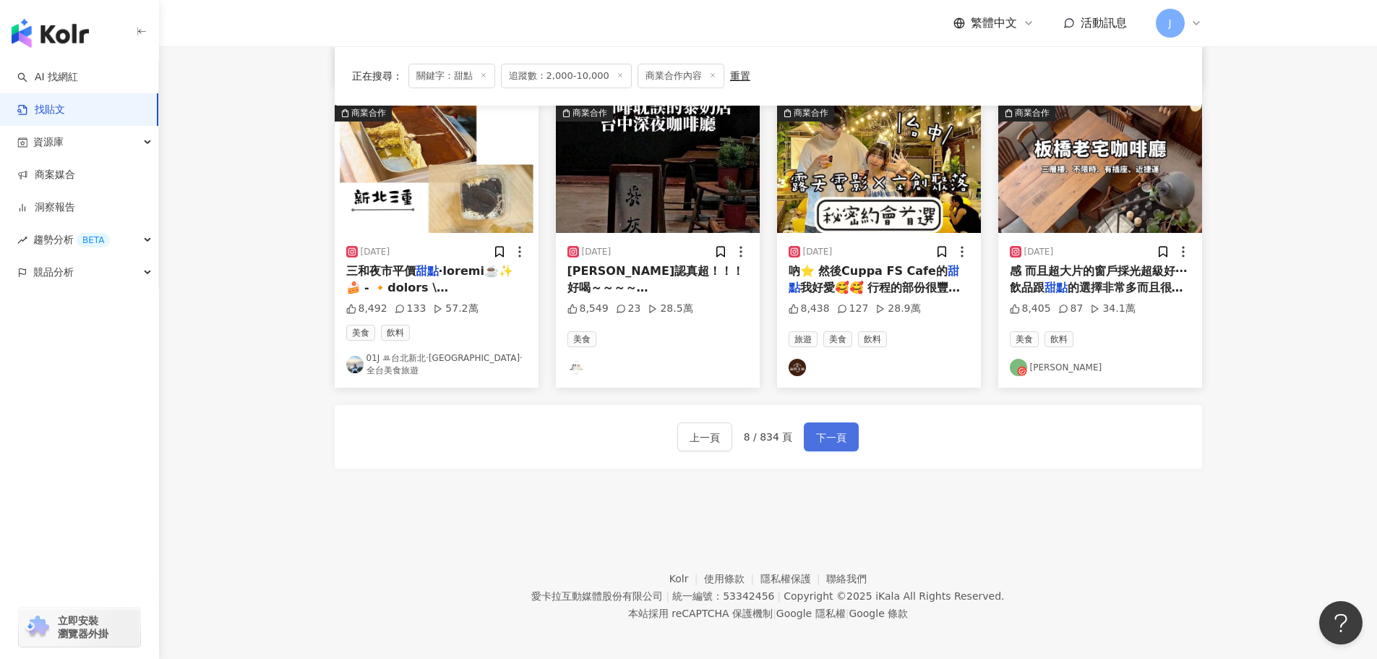
click at [828, 429] on span "下一頁" at bounding box center [831, 437] width 30 height 17
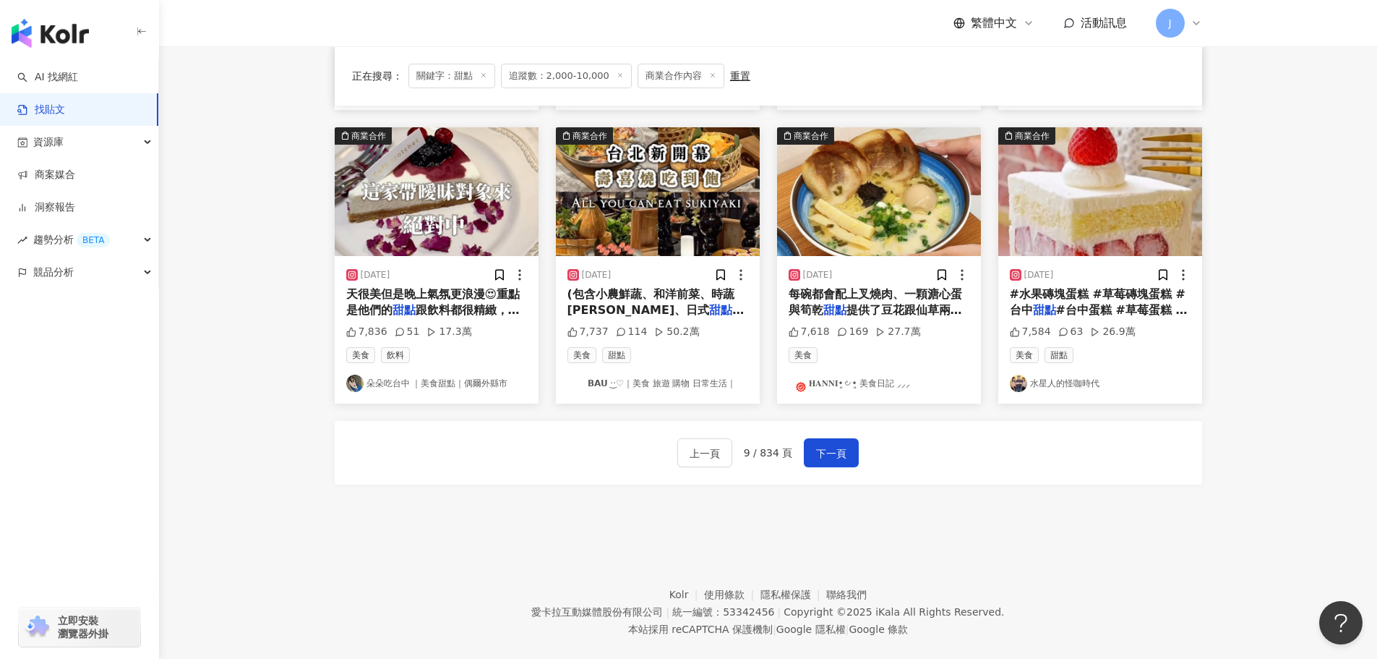
scroll to position [738, 0]
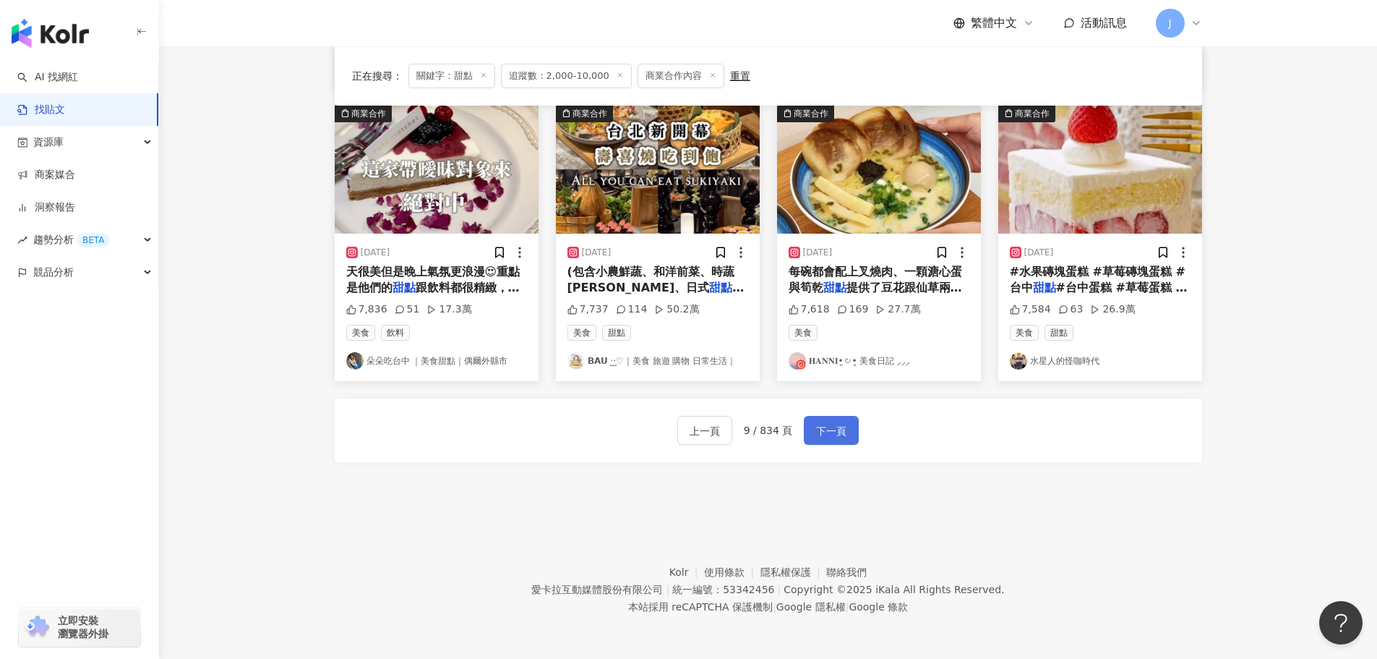
click at [824, 439] on span "下一頁" at bounding box center [831, 430] width 30 height 17
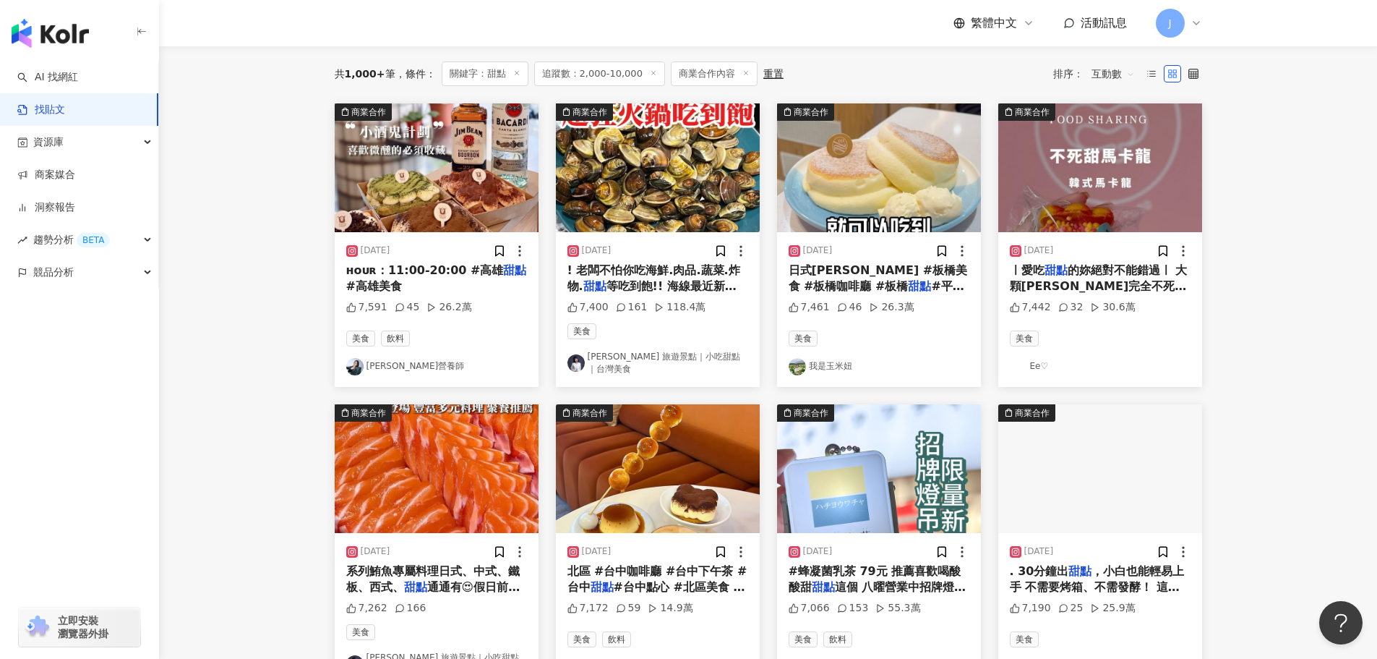
scroll to position [9, 0]
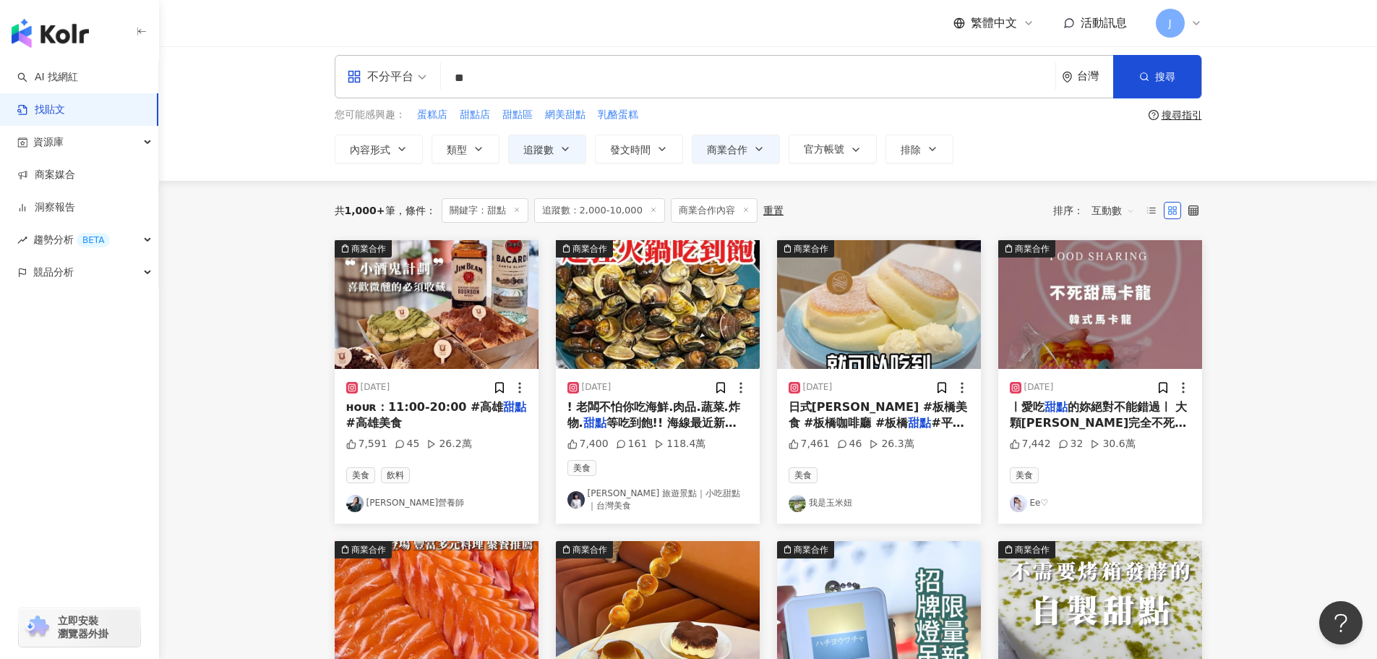
click at [383, 409] on span "ʜᴏᴜʀ：11:00-20:00 #高雄" at bounding box center [425, 407] width 158 height 14
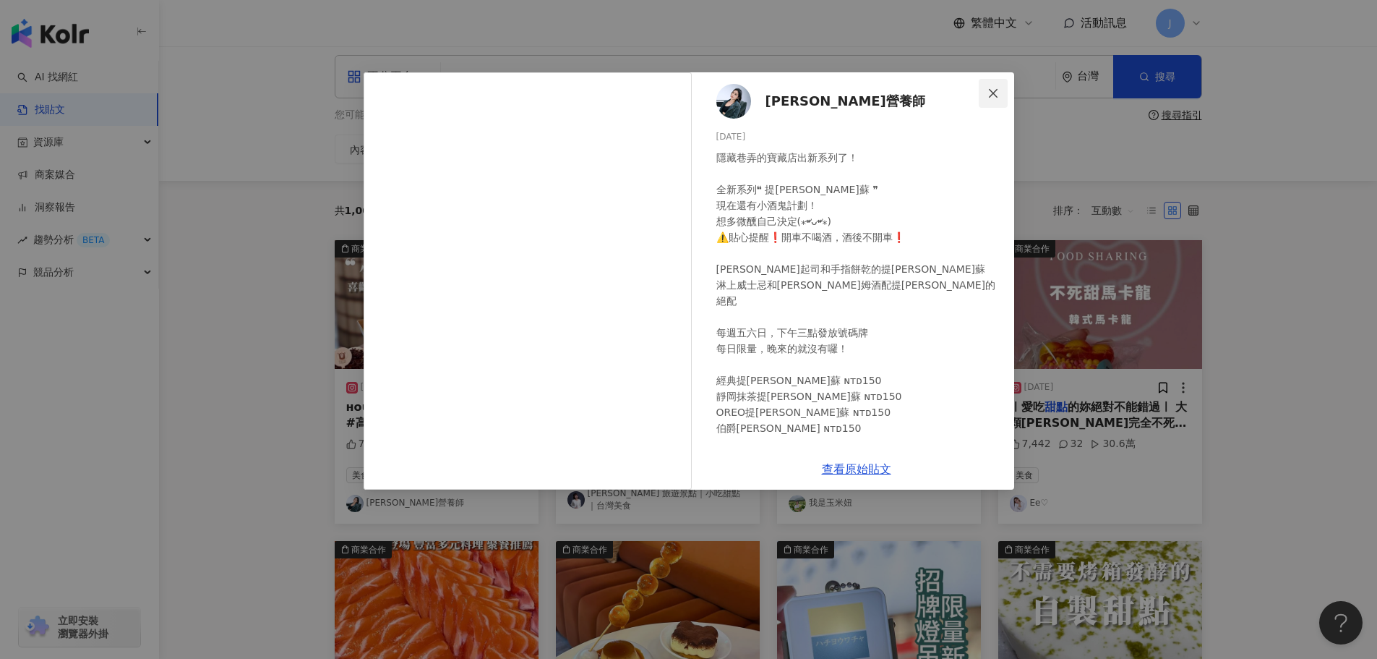
click at [992, 93] on icon "close" at bounding box center [994, 93] width 12 height 12
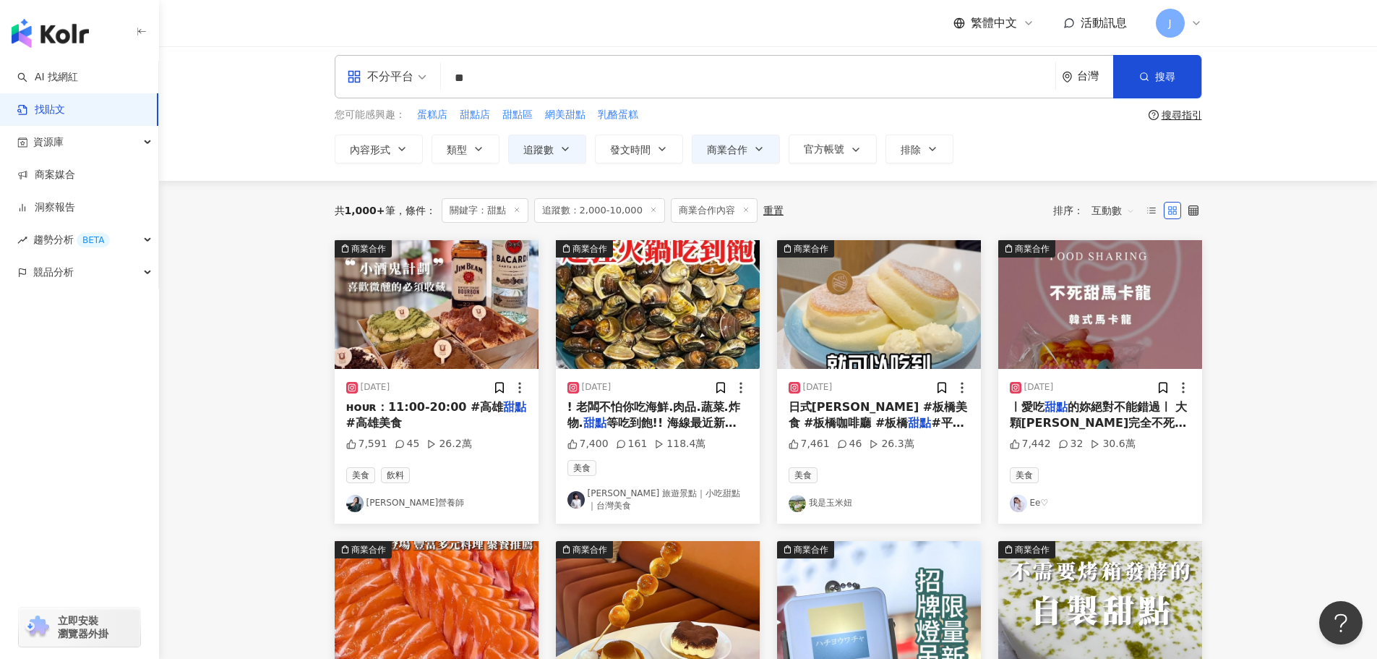
click at [1044, 419] on span "的妳絕對不能錯過ㅣ 大顆馬卡龍完全不死甜 造型多樣化，超多口味可以選擇.ᐟ ㅣ位於ㅣ burp 韓式馬卡龍 📍林口區竹林路1-3號" at bounding box center [1099, 447] width 178 height 95
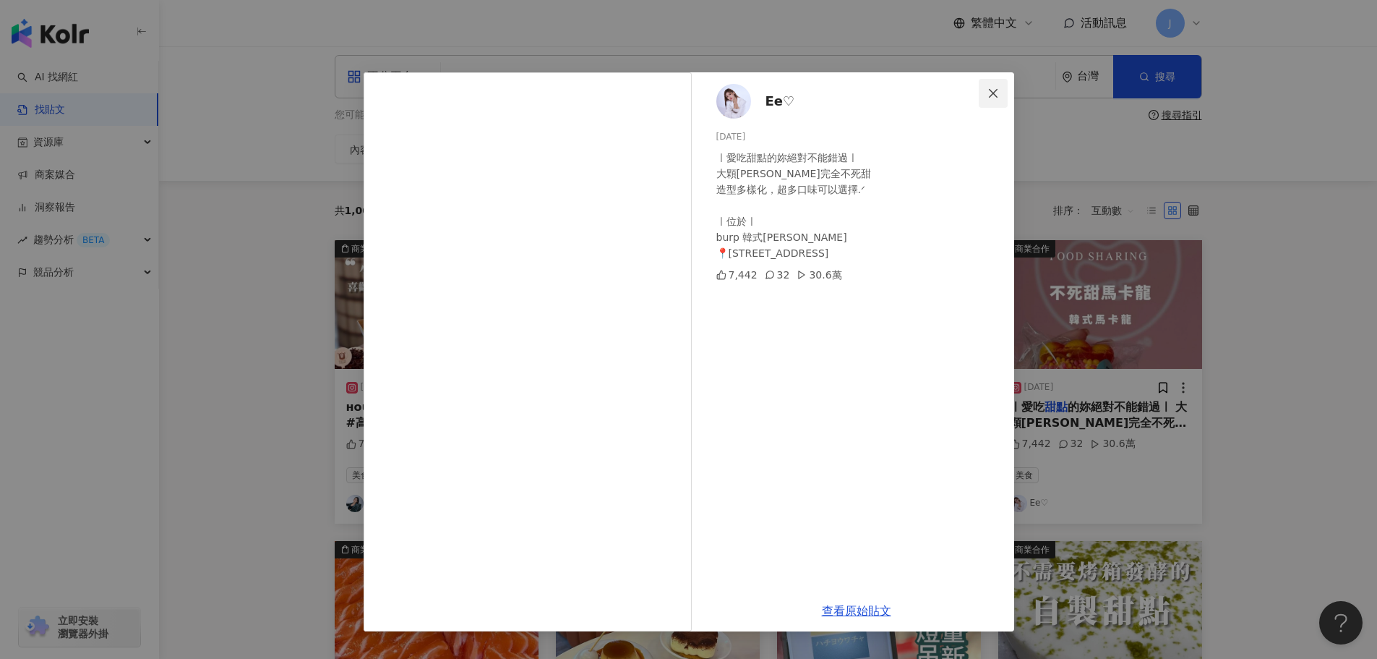
click at [989, 85] on button "Close" at bounding box center [993, 93] width 29 height 29
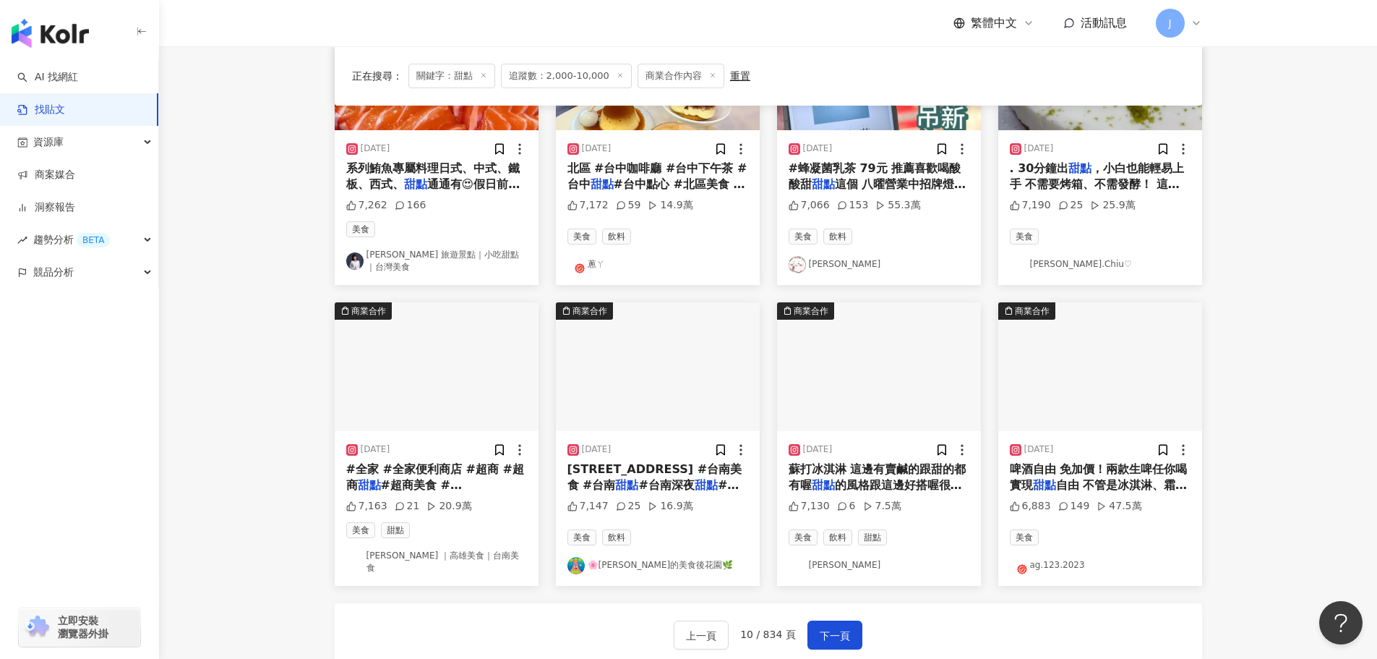
scroll to position [645, 0]
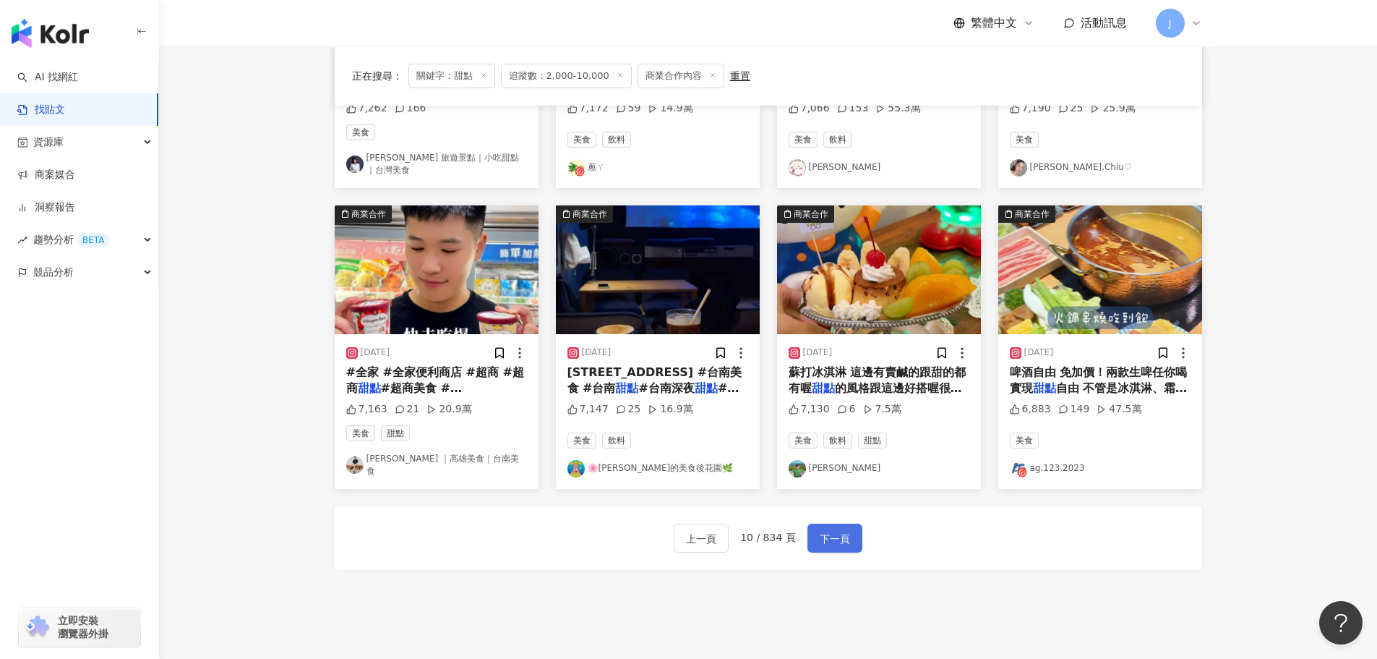
click at [845, 530] on span "下一頁" at bounding box center [835, 538] width 30 height 17
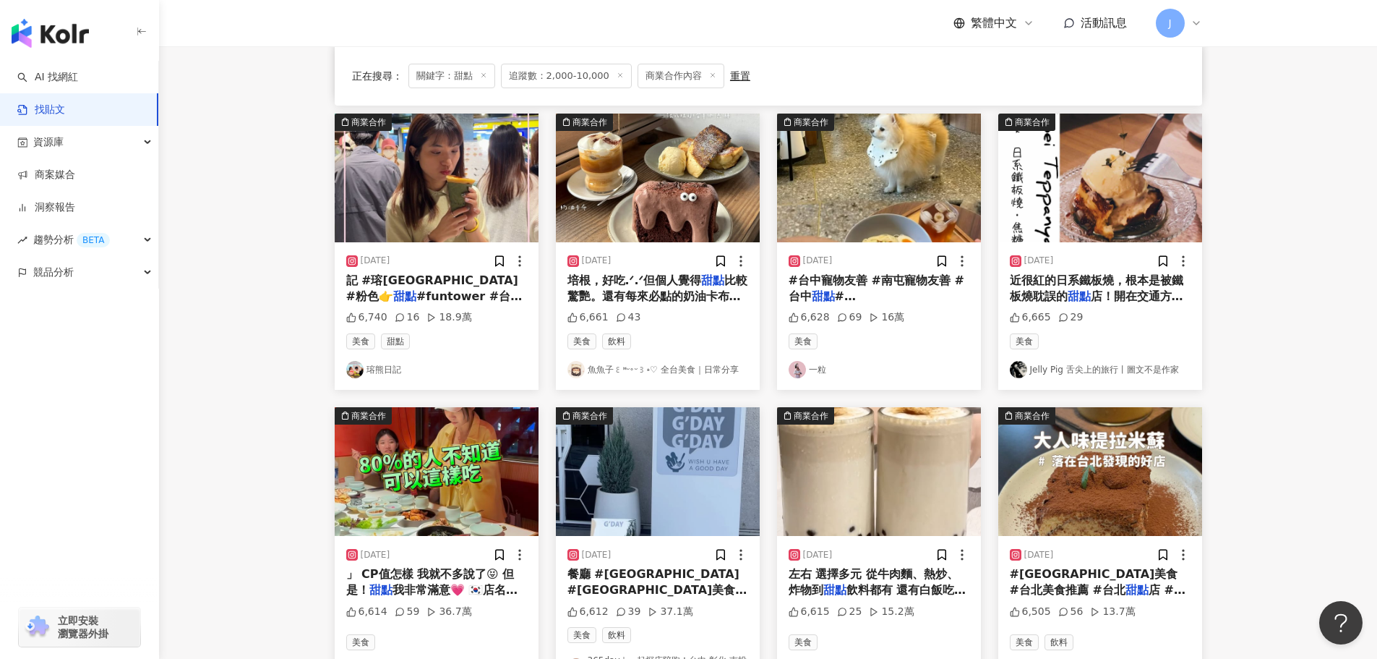
scroll to position [441, 0]
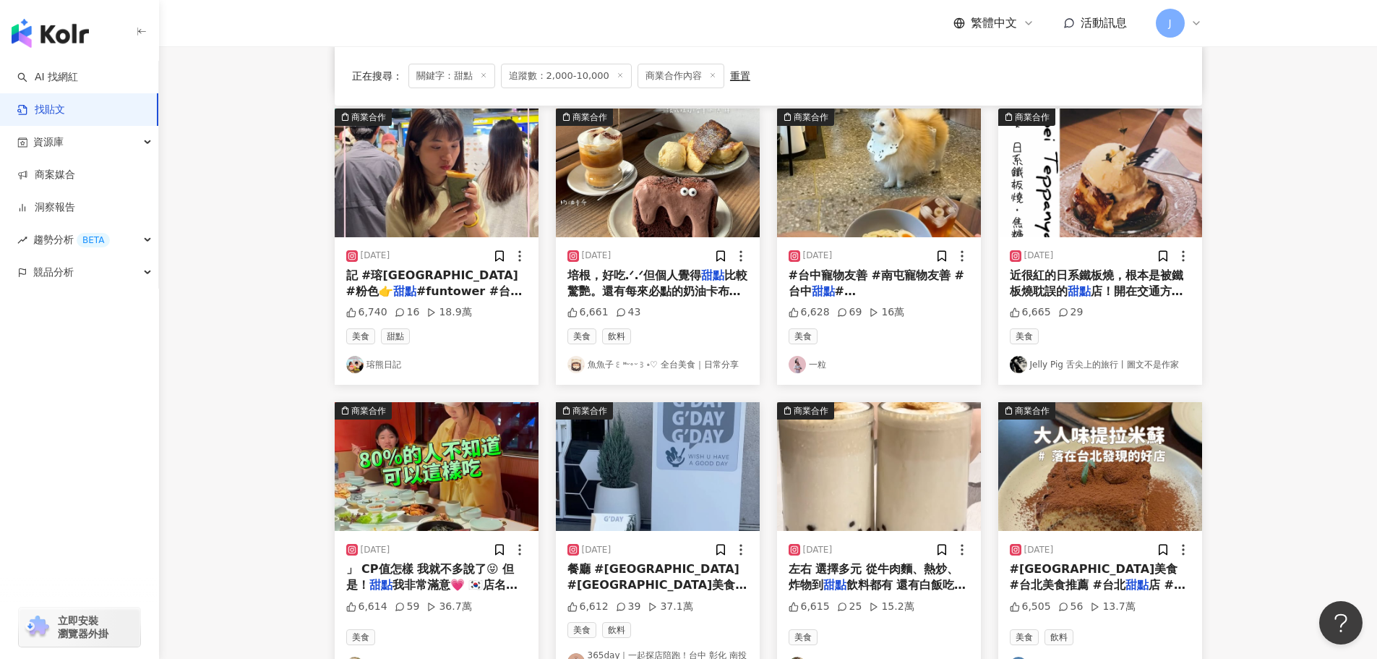
click at [636, 283] on span "比較驚艷。還有每來必點的奶油卡布，對" at bounding box center [658, 291] width 181 height 46
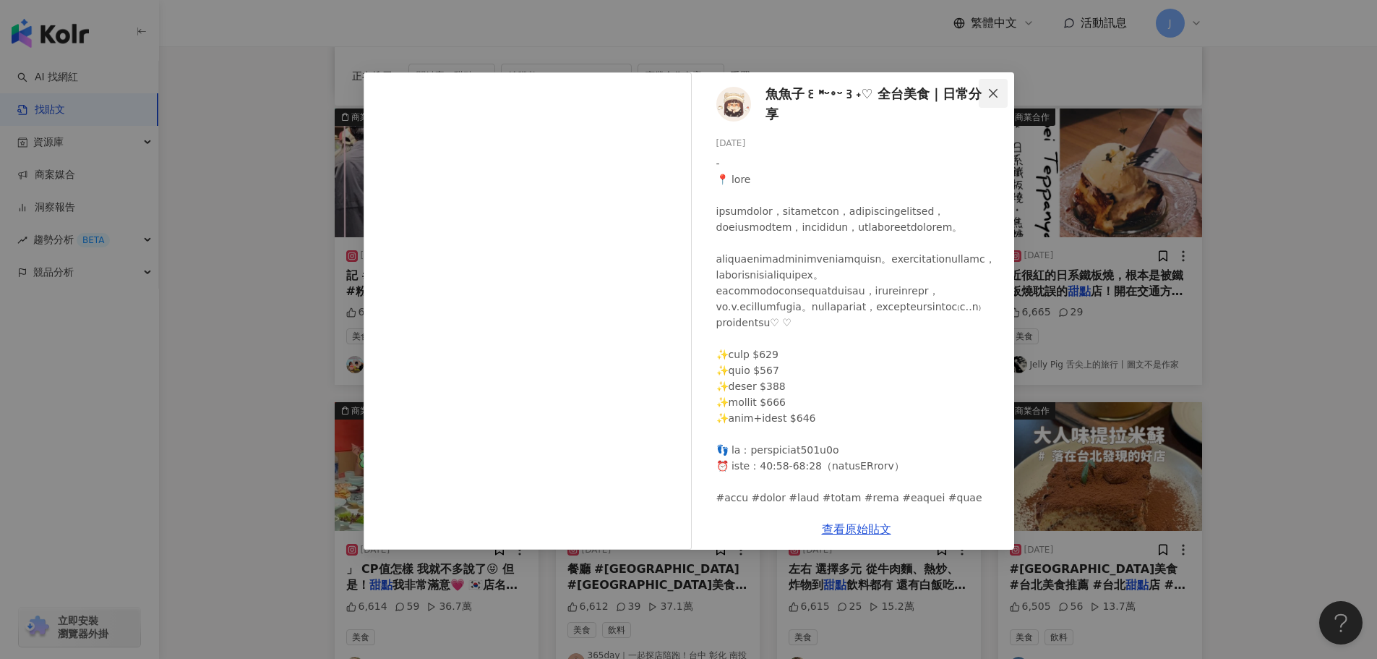
click at [993, 86] on button "Close" at bounding box center [993, 93] width 29 height 29
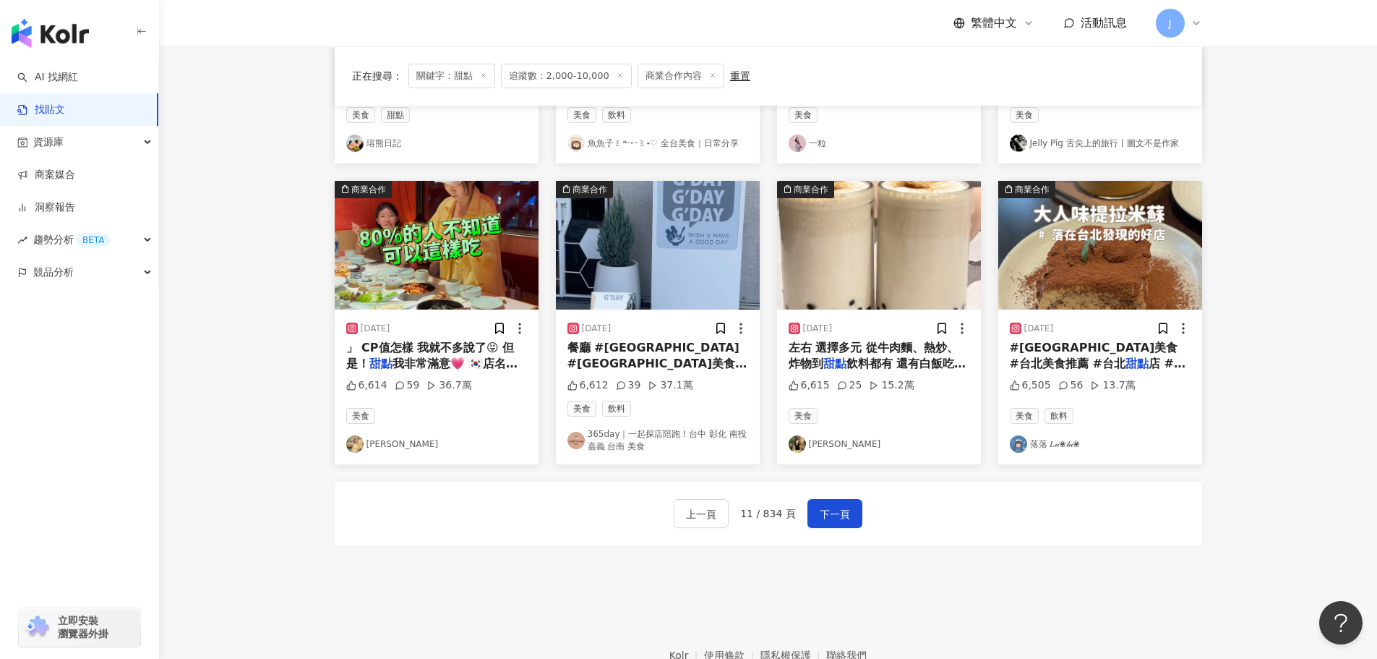
scroll to position [702, 0]
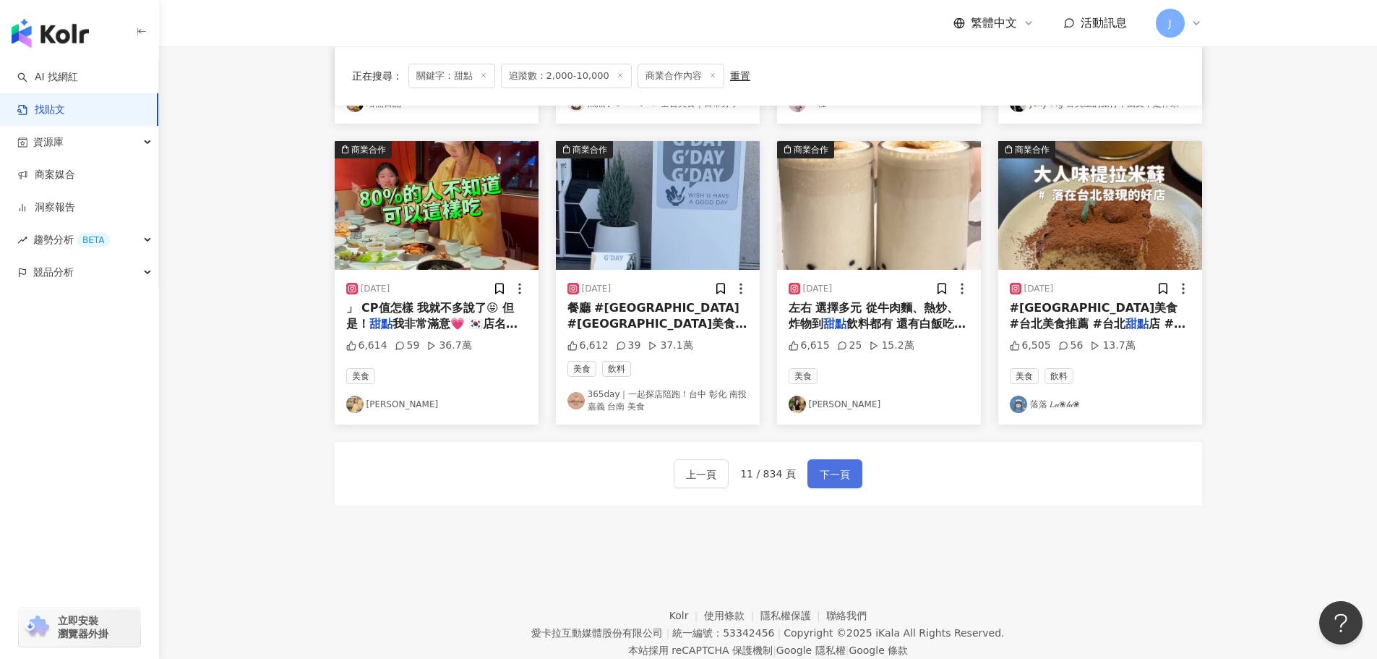
click at [837, 472] on span "下一頁" at bounding box center [835, 474] width 30 height 17
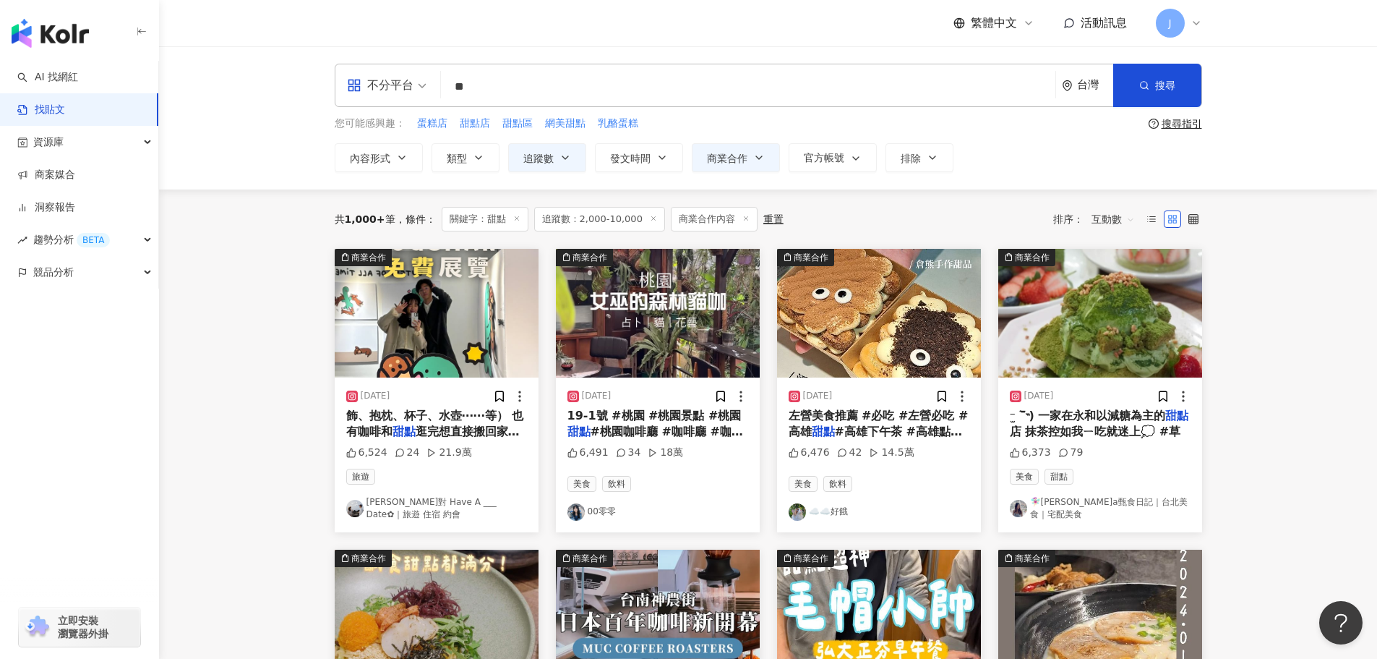
scroll to position [67, 0]
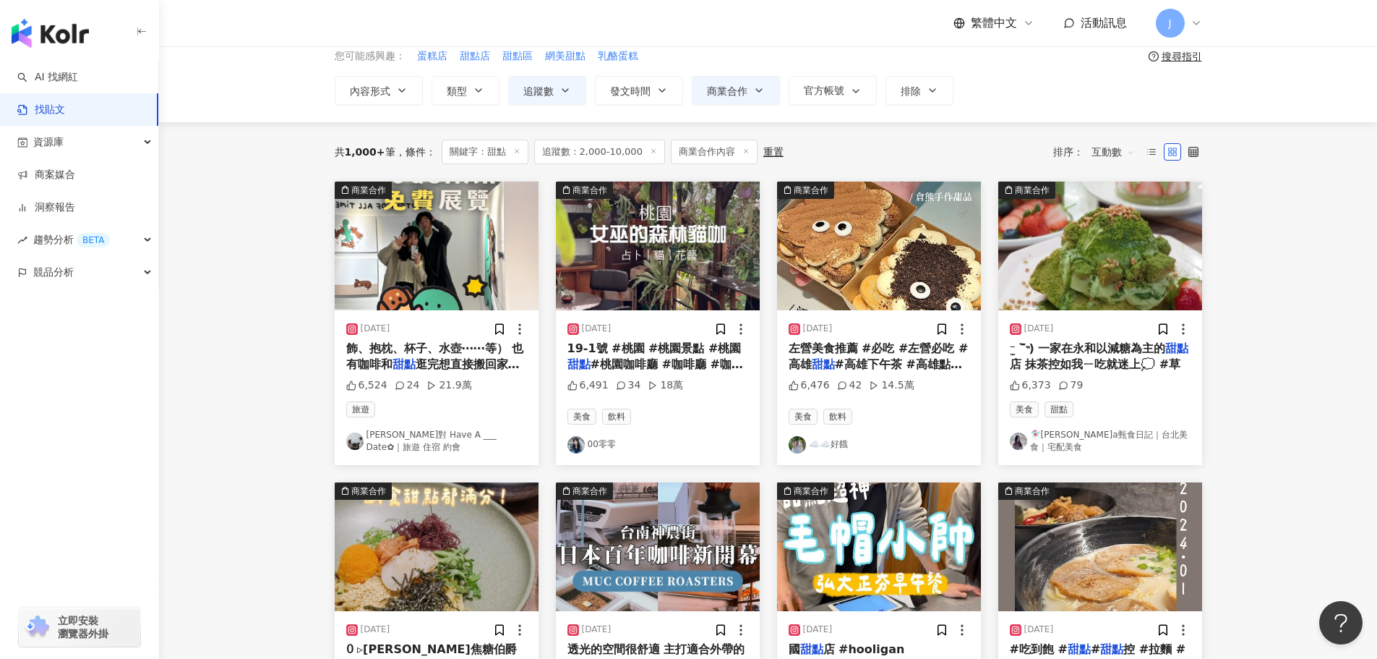
click at [388, 363] on span "飾、抱枕、杯子、水壺⋯⋯等） 也有咖啡和" at bounding box center [435, 356] width 178 height 30
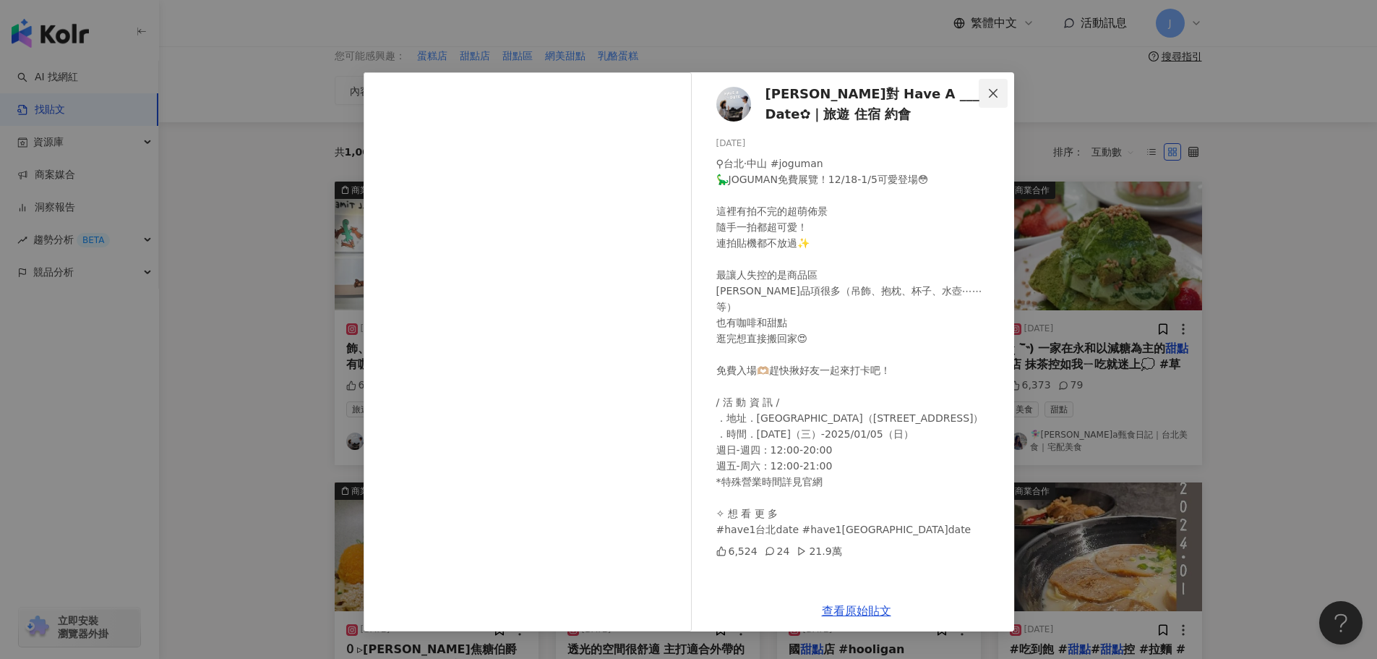
click at [996, 92] on icon "close" at bounding box center [994, 93] width 12 height 12
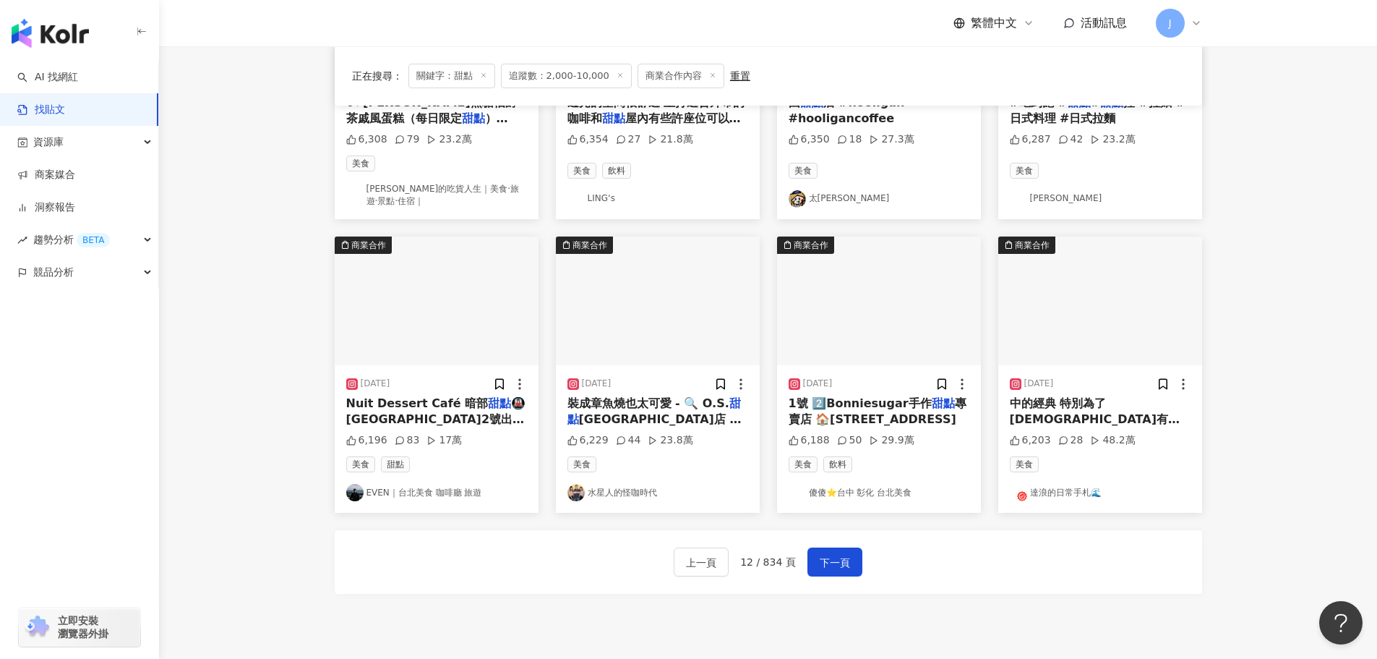
scroll to position [617, 0]
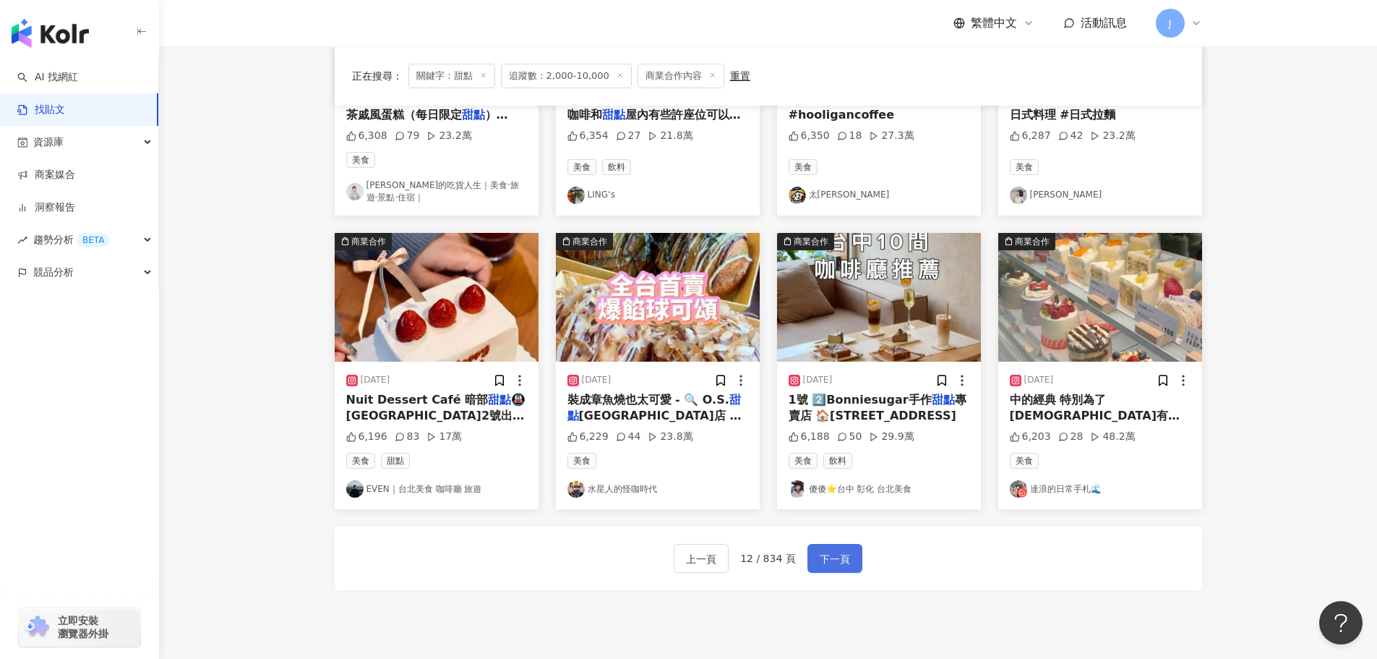
click at [826, 565] on span "下一頁" at bounding box center [835, 558] width 30 height 17
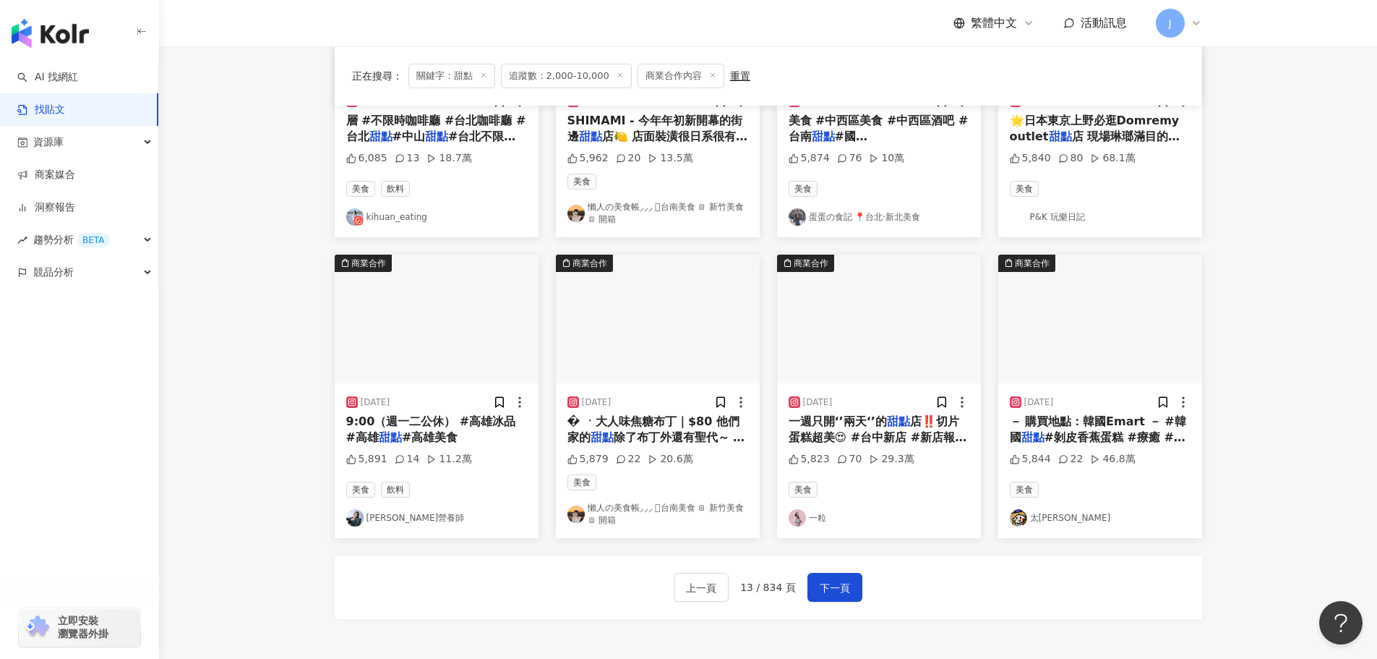
scroll to position [648, 0]
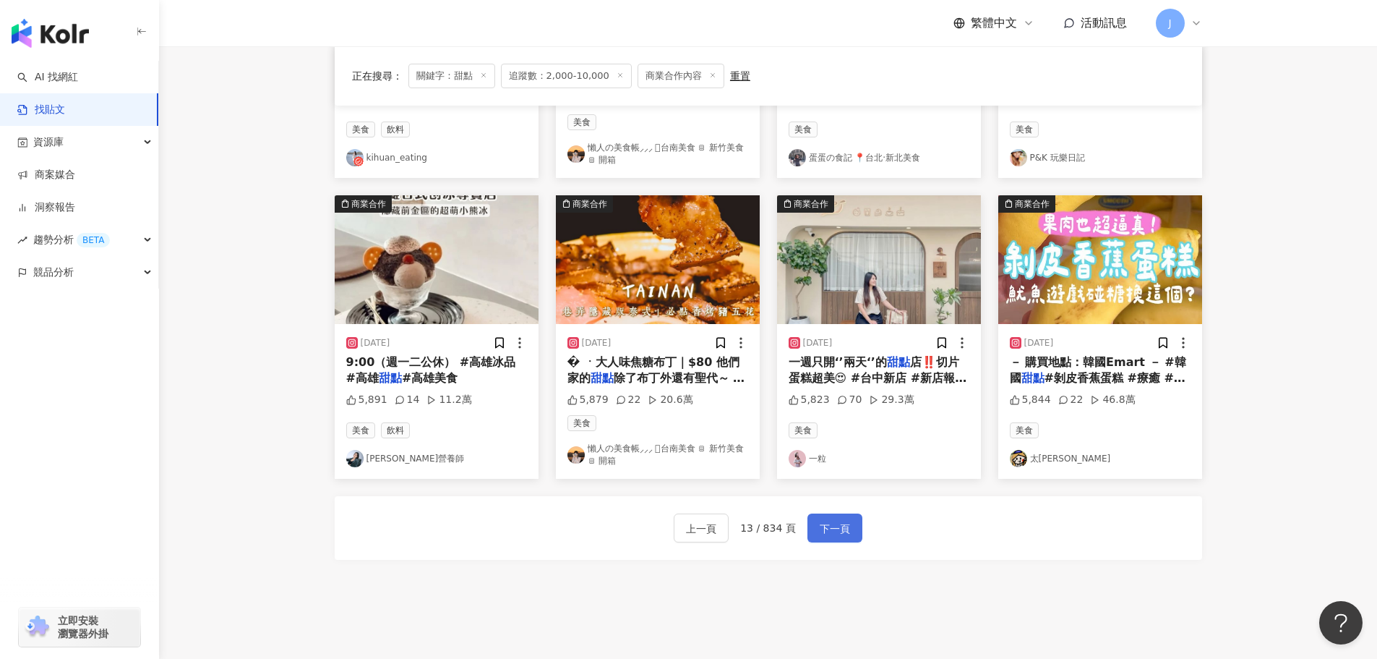
click at [845, 527] on span "下一頁" at bounding box center [835, 528] width 30 height 17
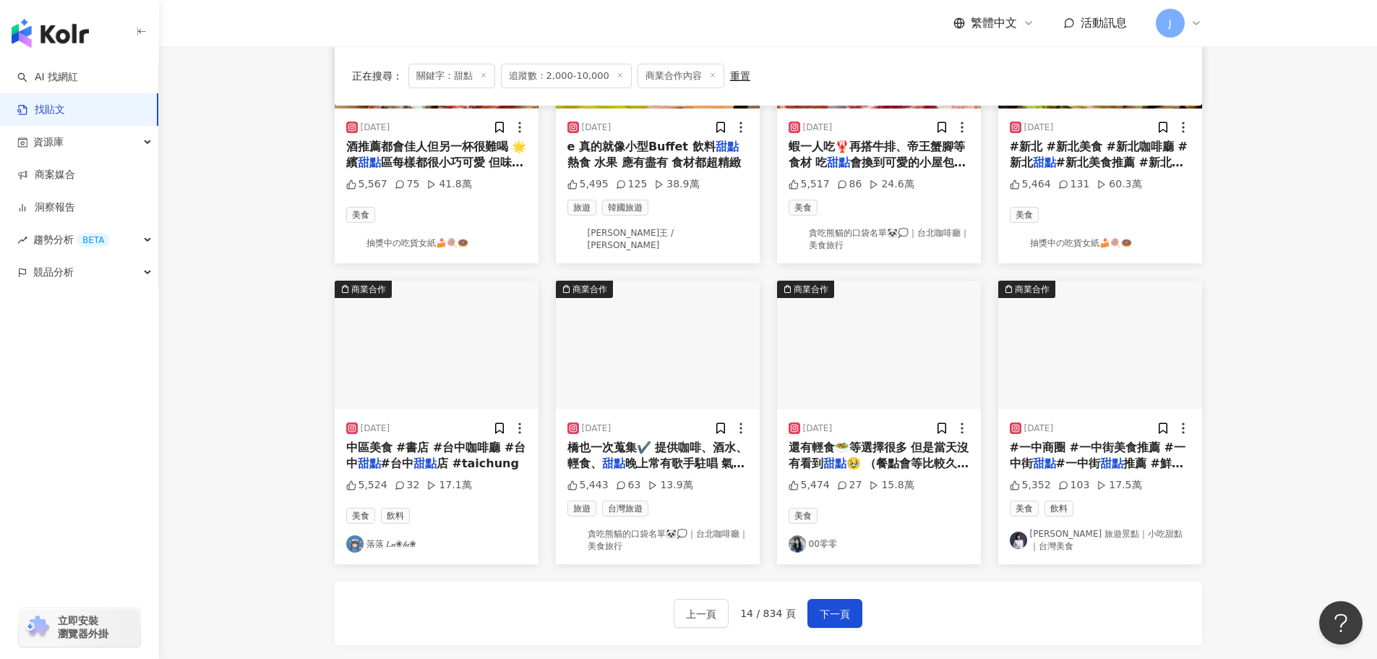
scroll to position [581, 0]
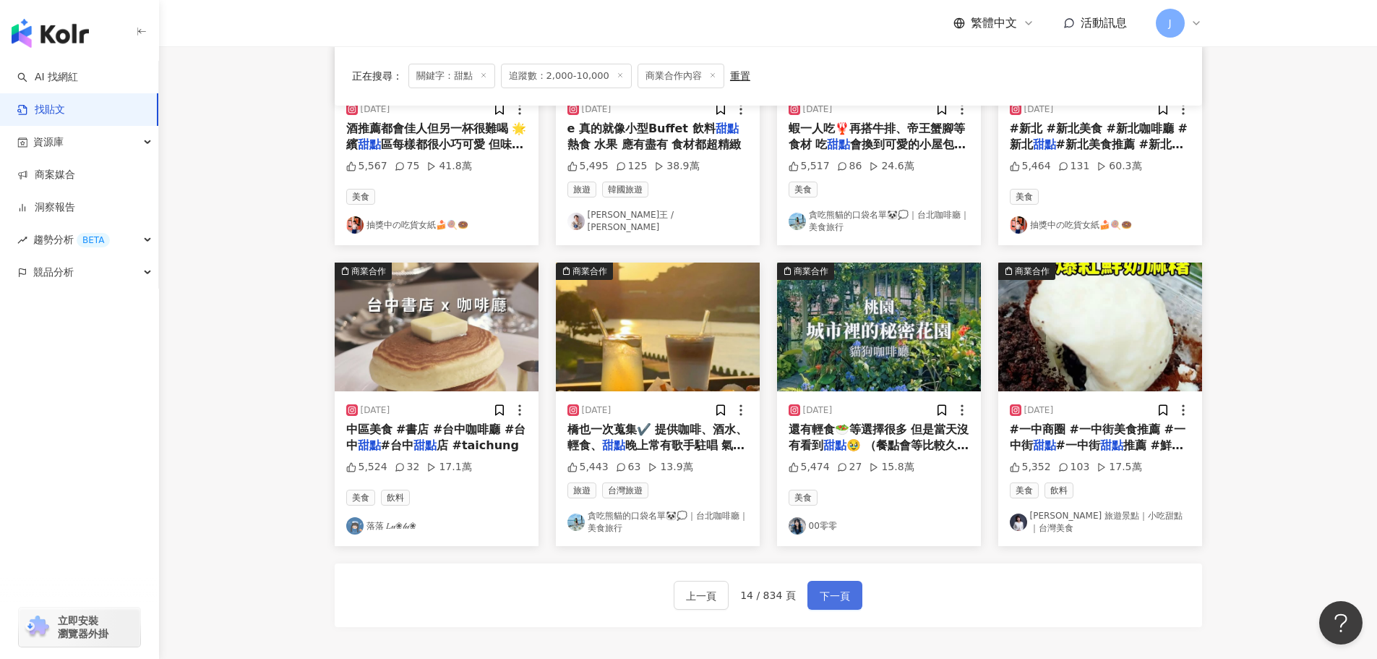
click at [826, 597] on span "下一頁" at bounding box center [835, 595] width 30 height 17
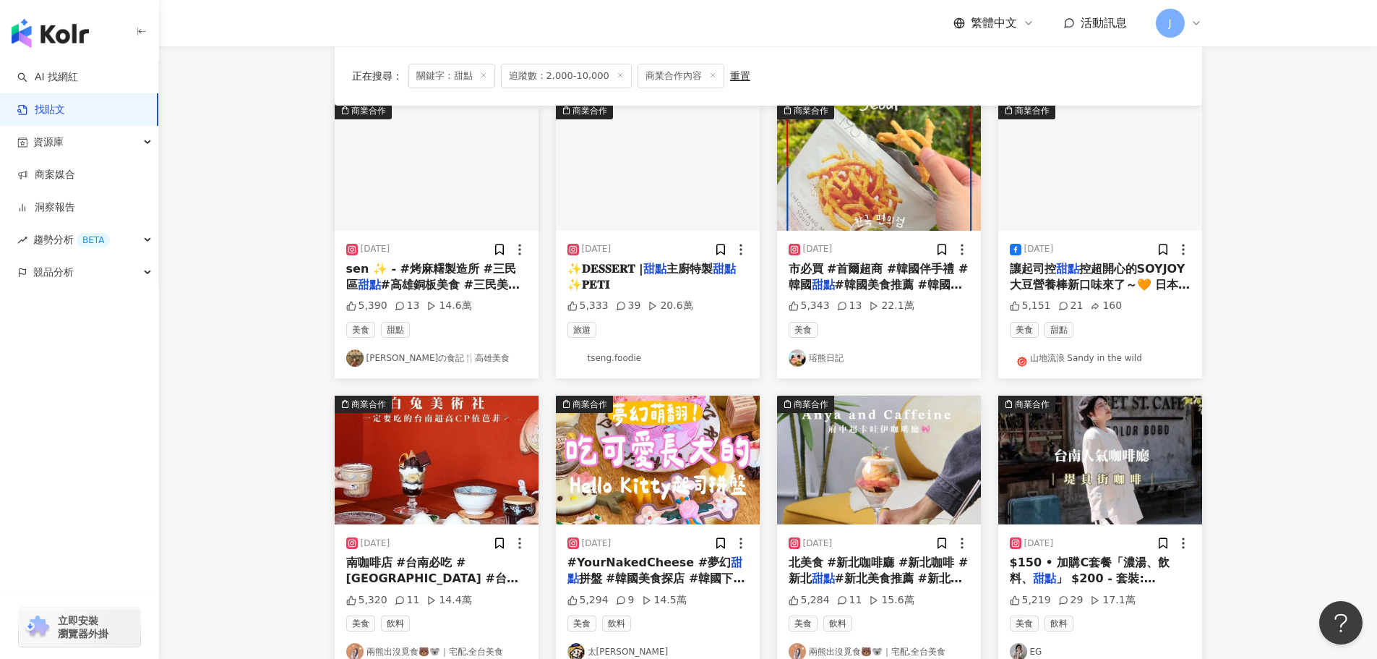
scroll to position [119, 0]
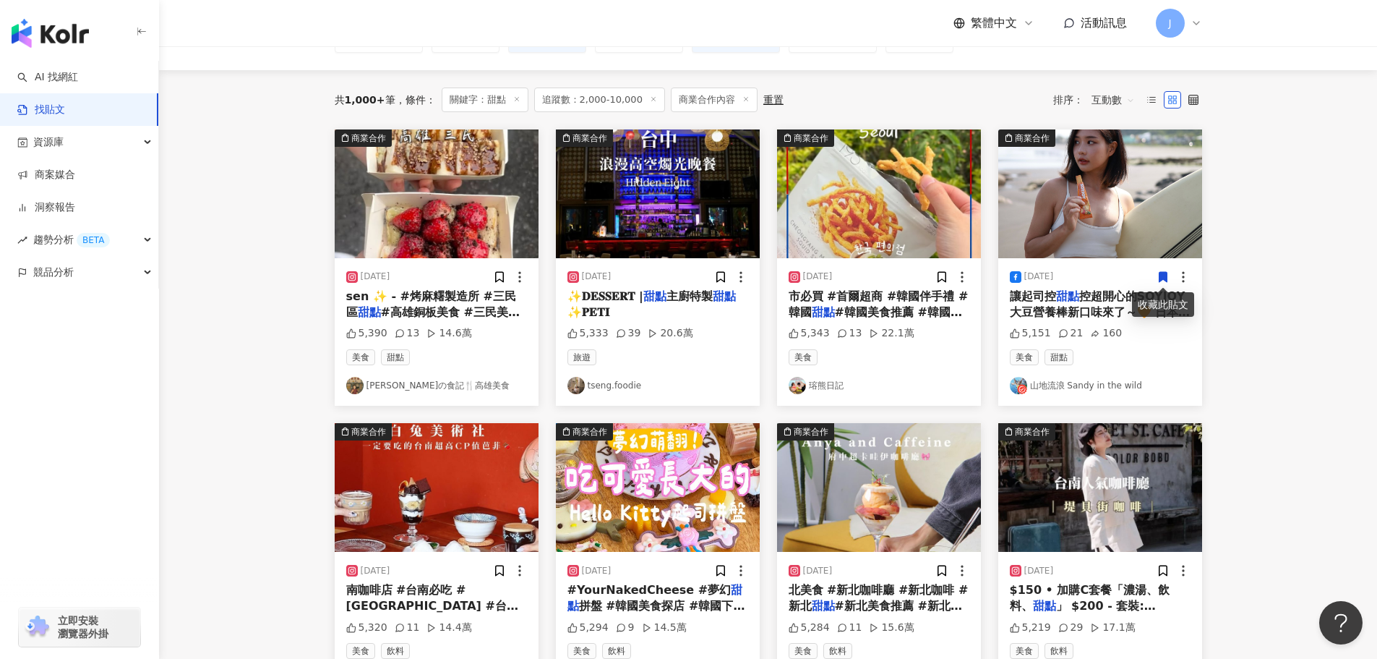
click at [1061, 302] on mark "甜點" at bounding box center [1067, 296] width 23 height 14
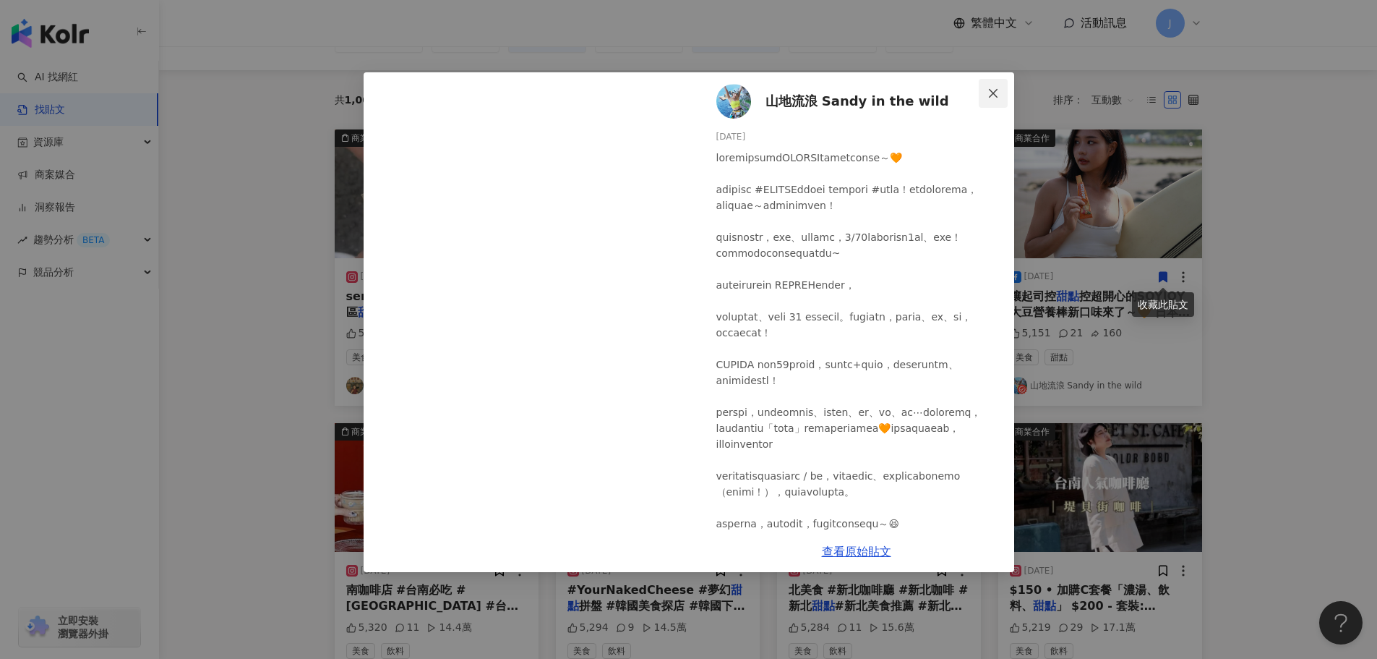
click at [991, 92] on icon "close" at bounding box center [994, 93] width 12 height 12
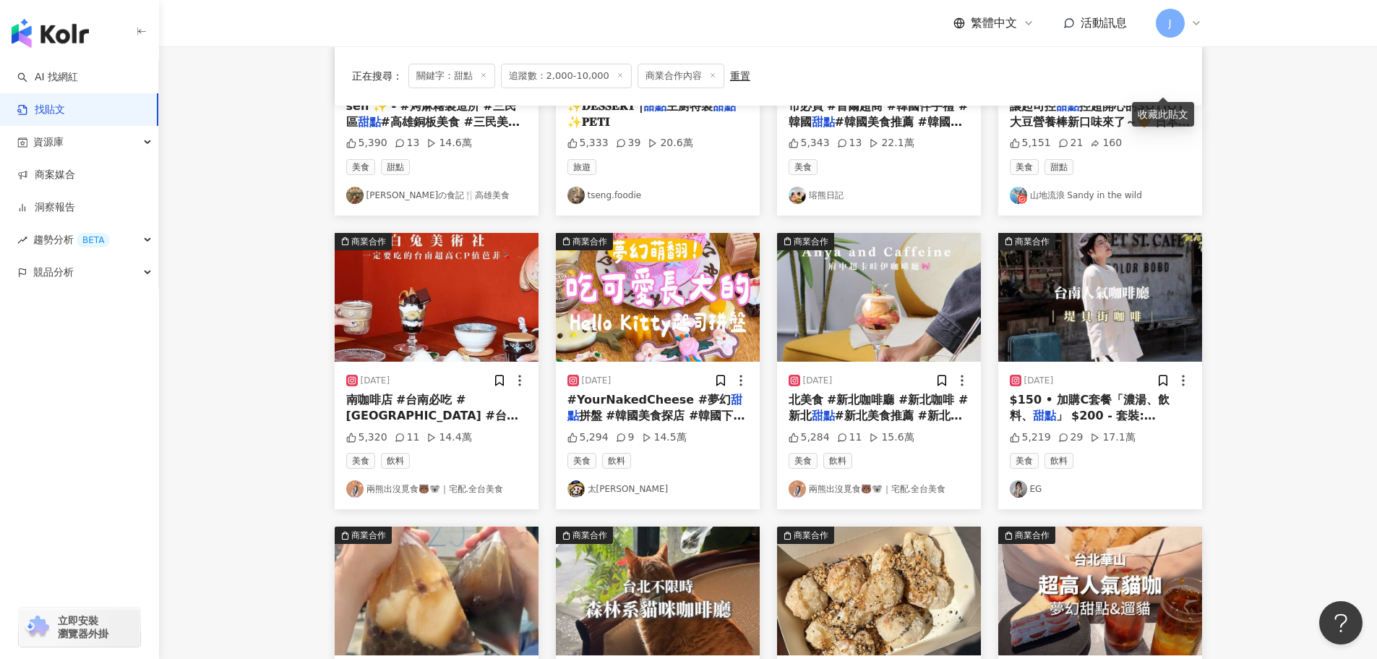
scroll to position [320, 0]
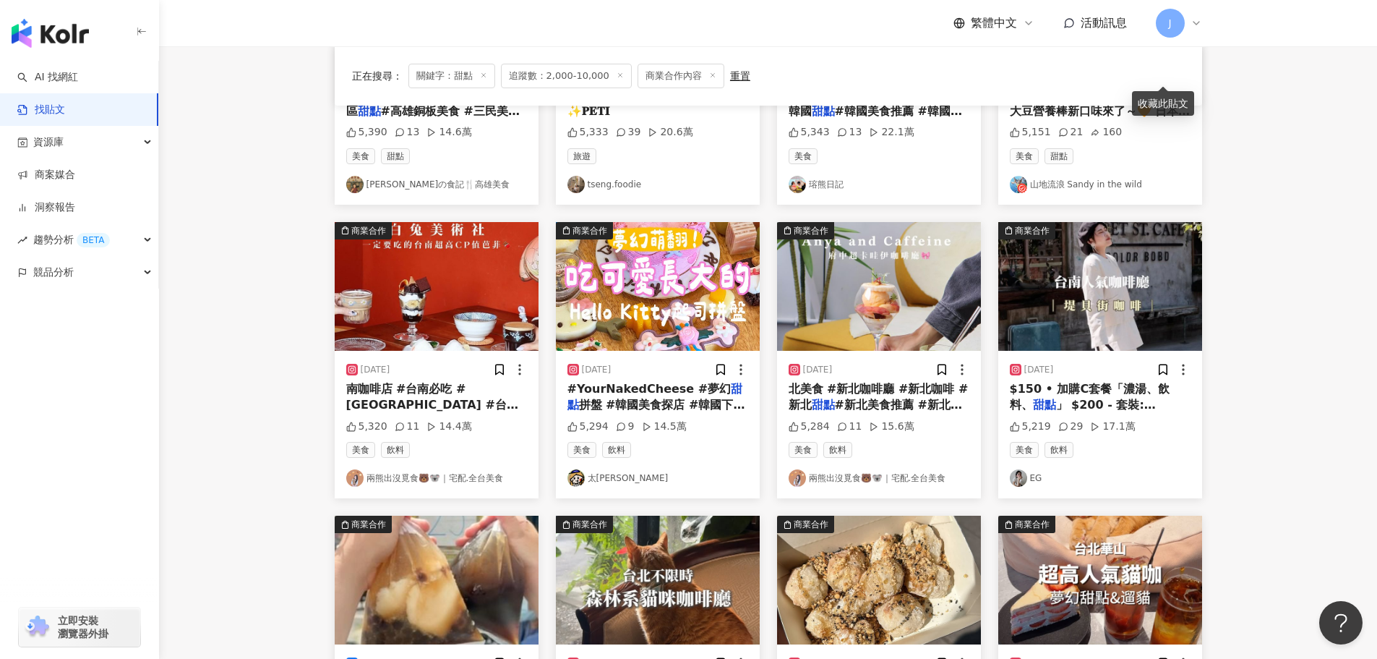
click at [1048, 402] on span "」 $200 - 套裝: @meie" at bounding box center [1083, 413] width 146 height 30
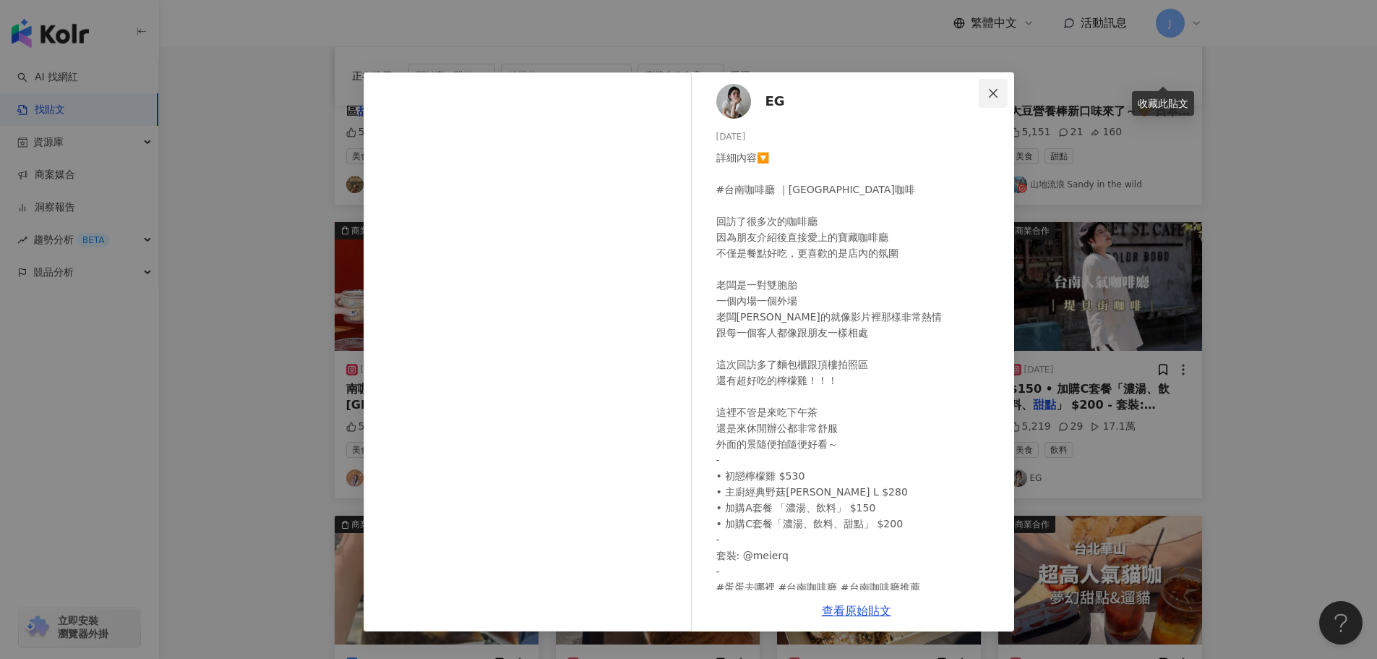
click at [996, 95] on icon "close" at bounding box center [993, 92] width 9 height 9
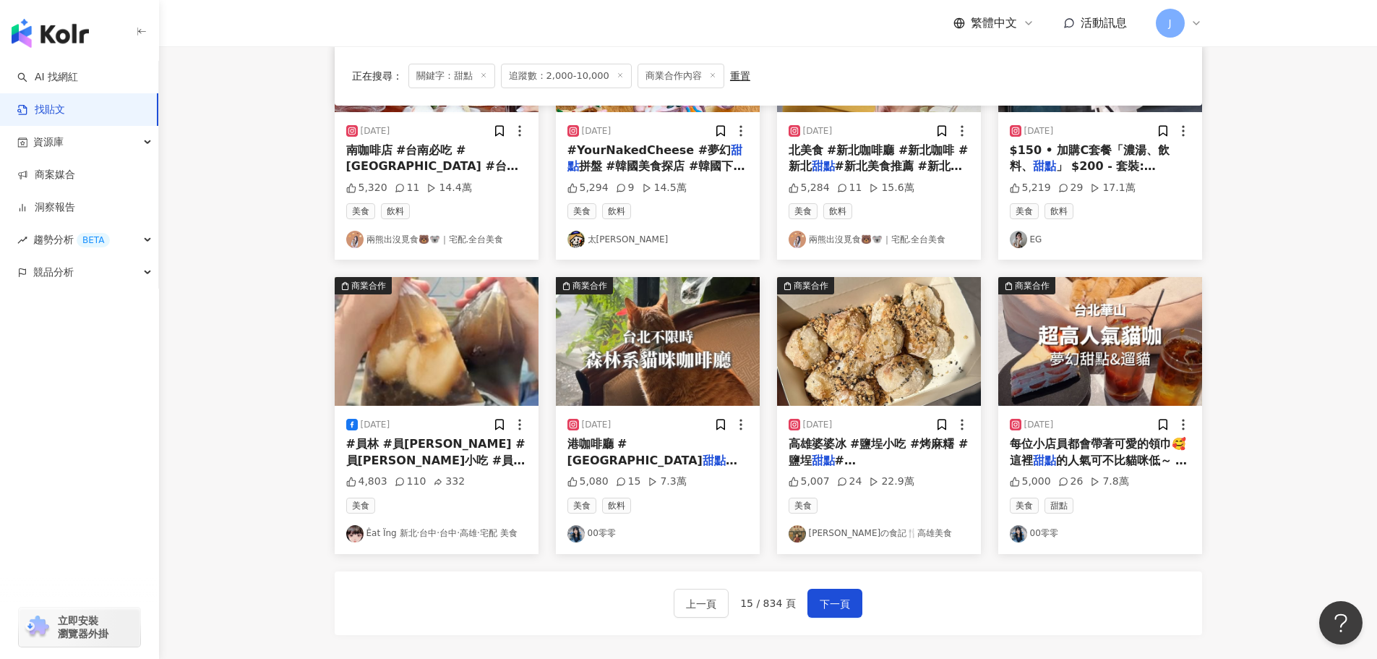
scroll to position [621, 0]
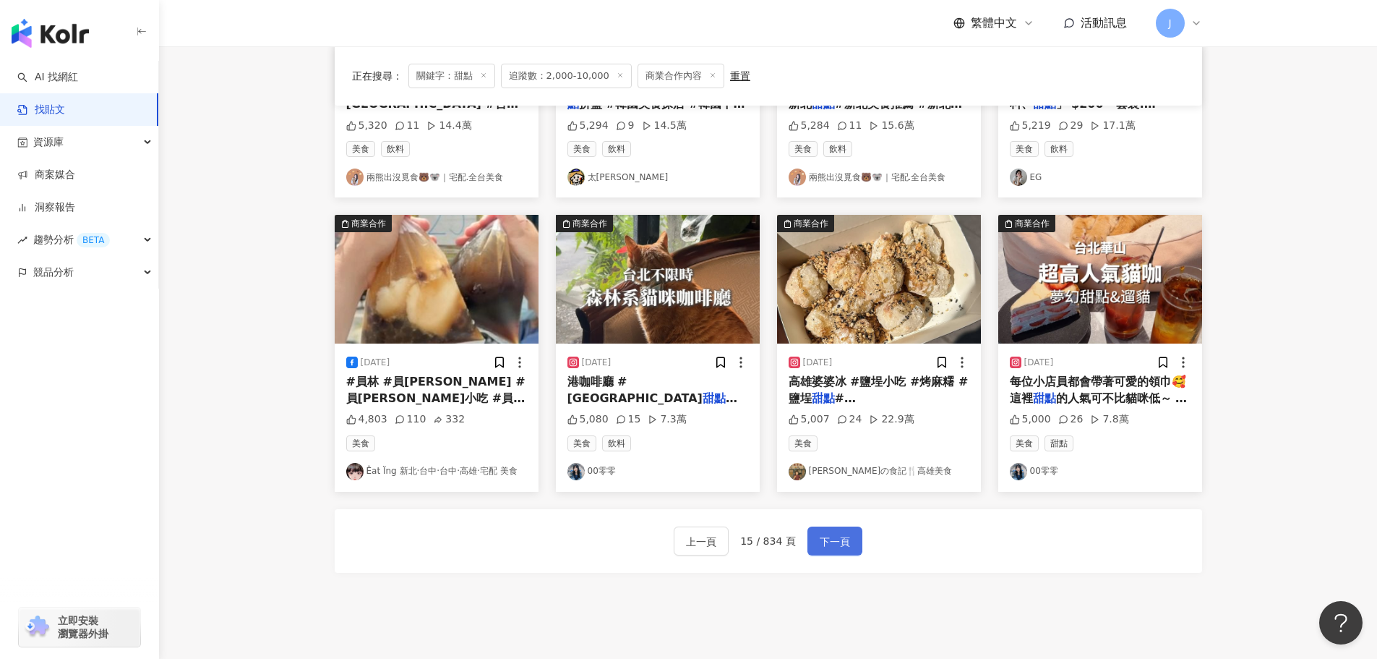
click at [830, 549] on span "下一頁" at bounding box center [835, 541] width 30 height 17
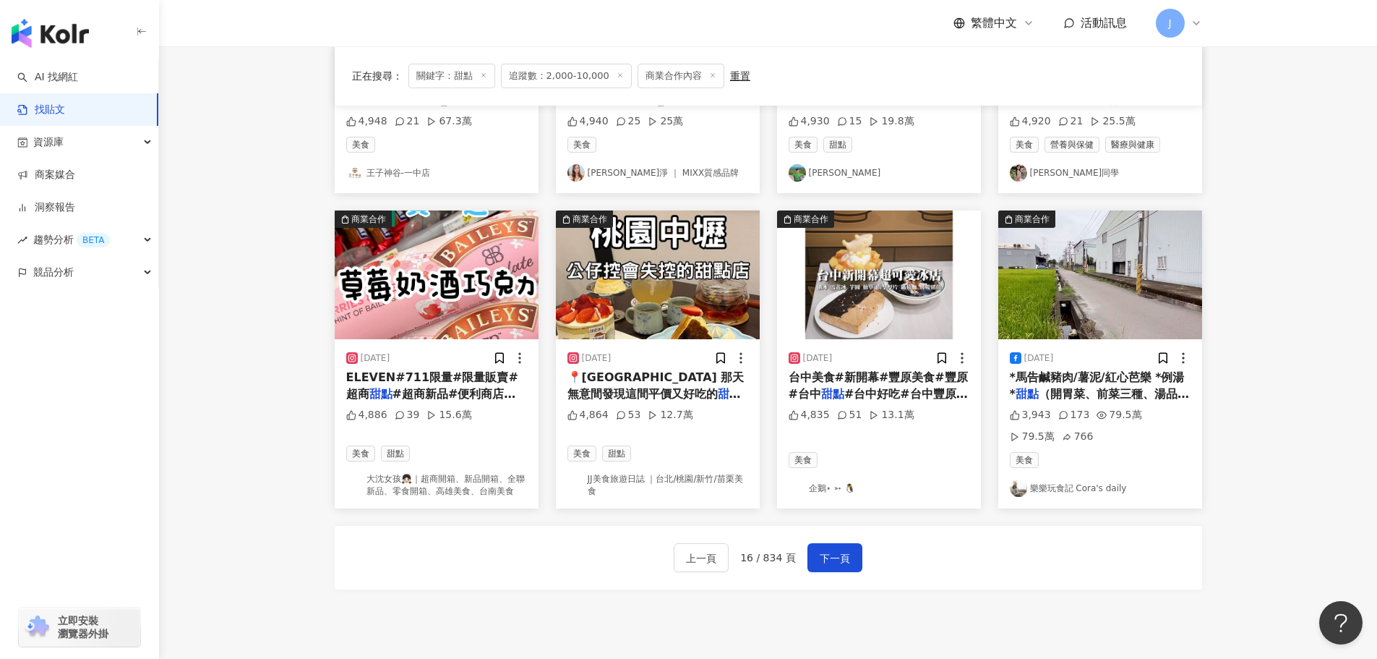
scroll to position [627, 0]
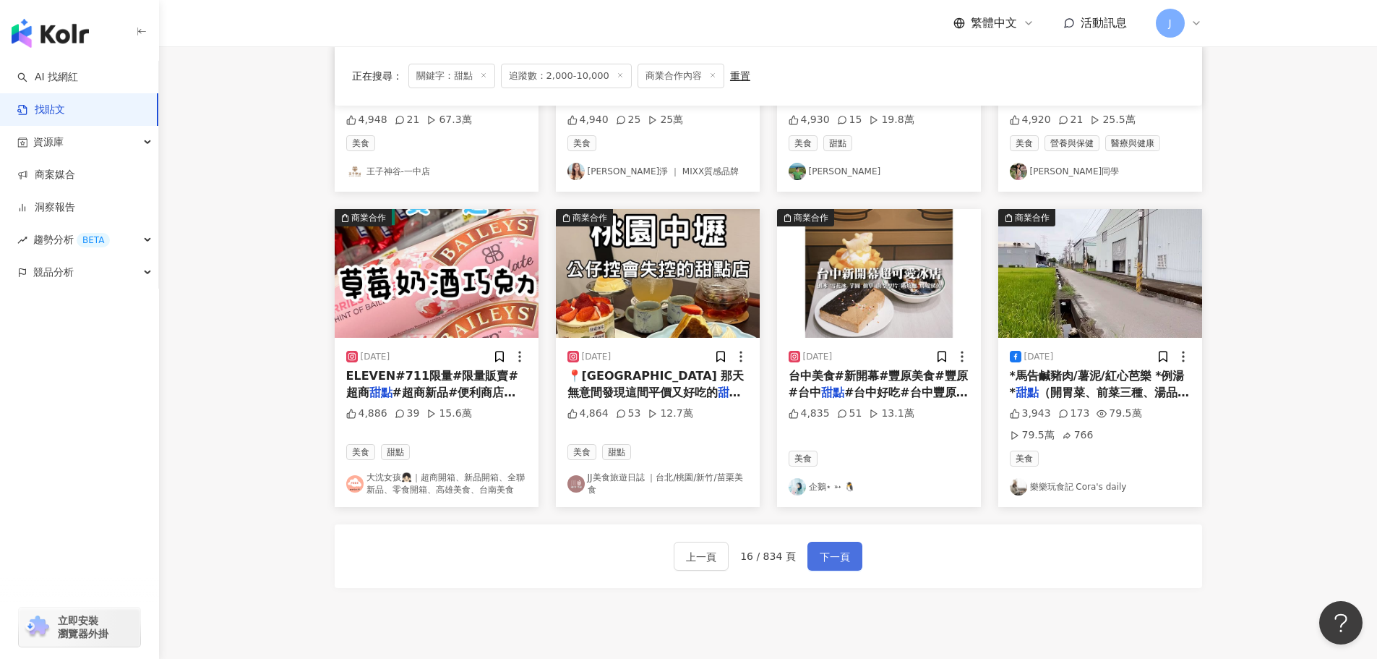
click at [847, 557] on button "下一頁" at bounding box center [835, 556] width 55 height 29
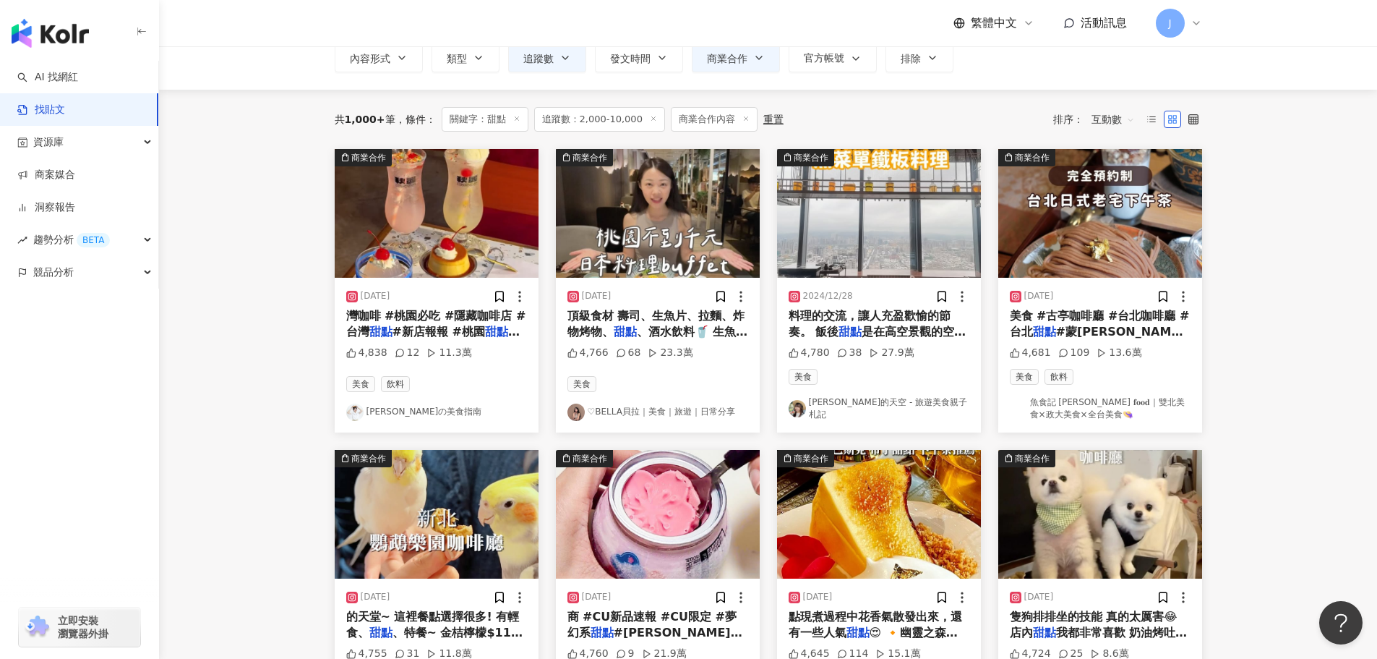
scroll to position [0, 0]
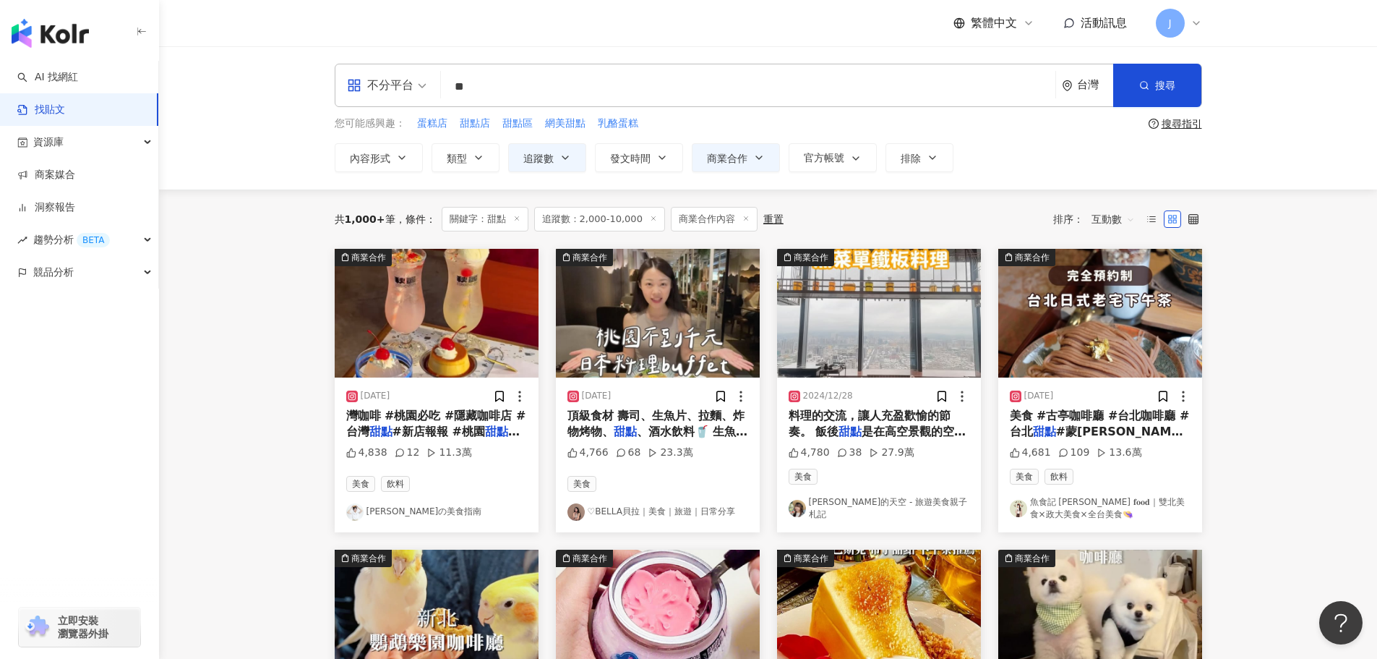
click at [623, 424] on mark "甜點" at bounding box center [625, 431] width 23 height 14
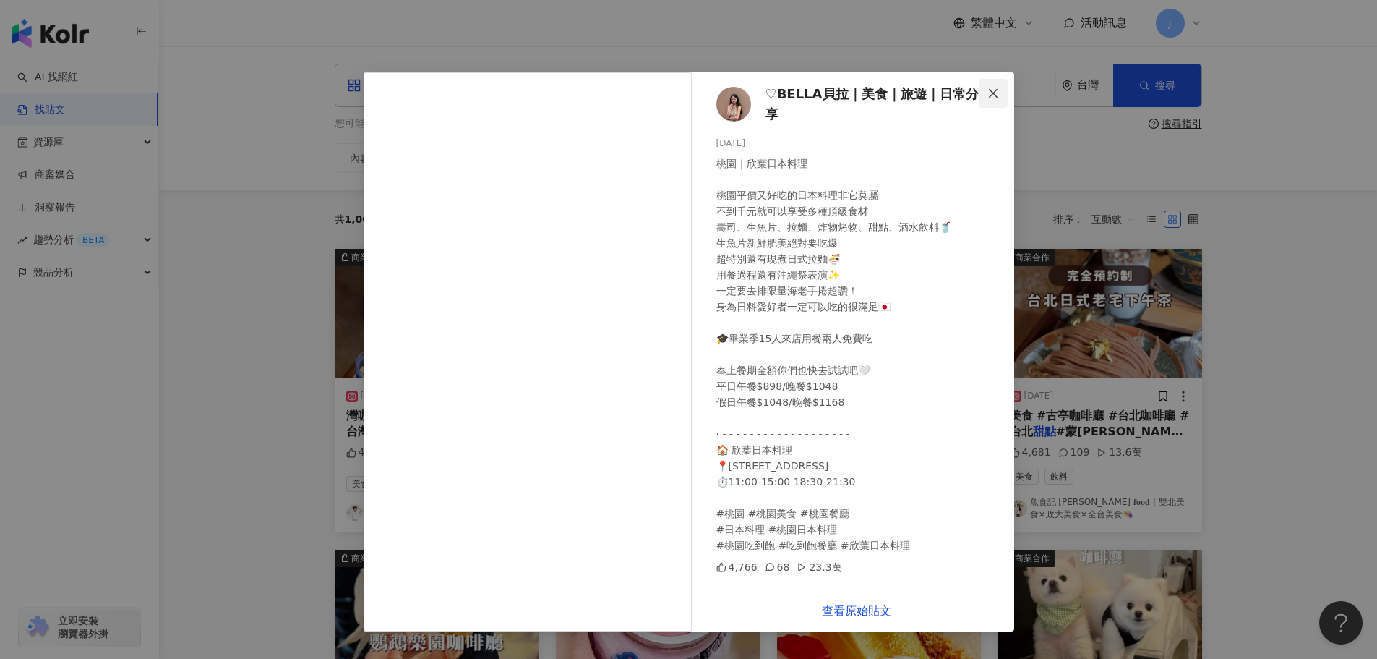
click at [990, 91] on icon "close" at bounding box center [994, 93] width 12 height 12
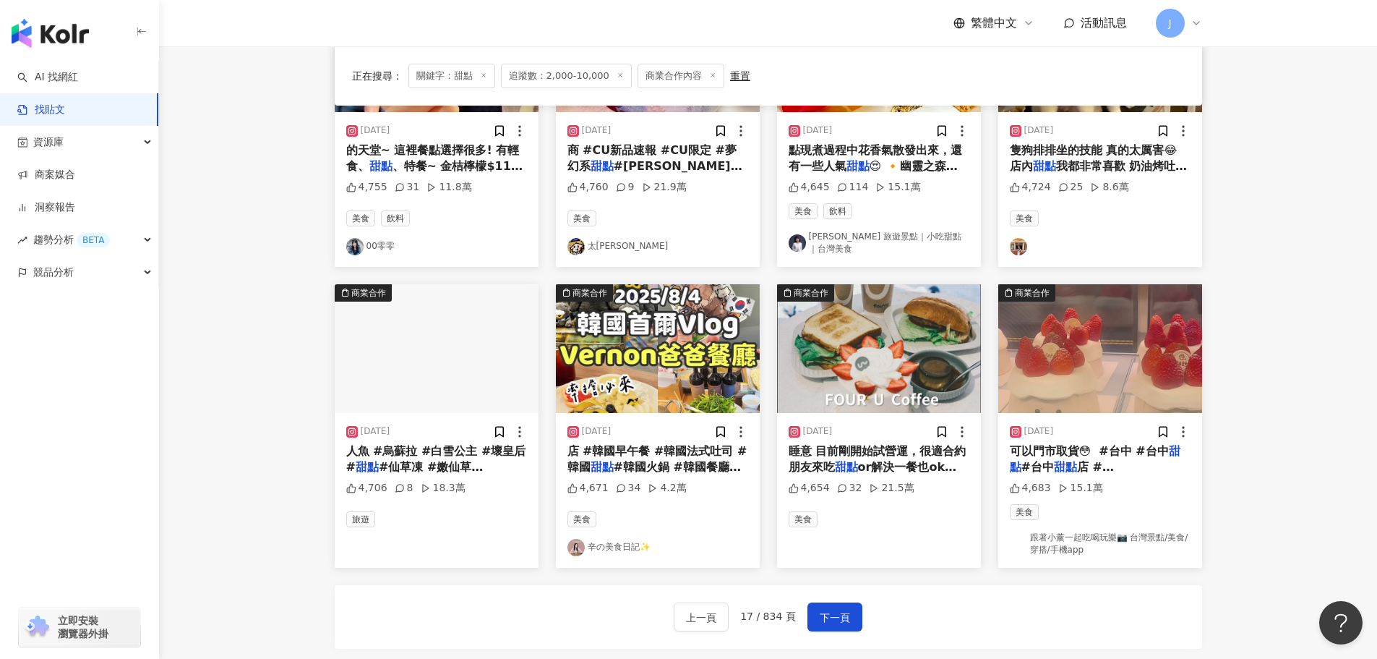
scroll to position [570, 0]
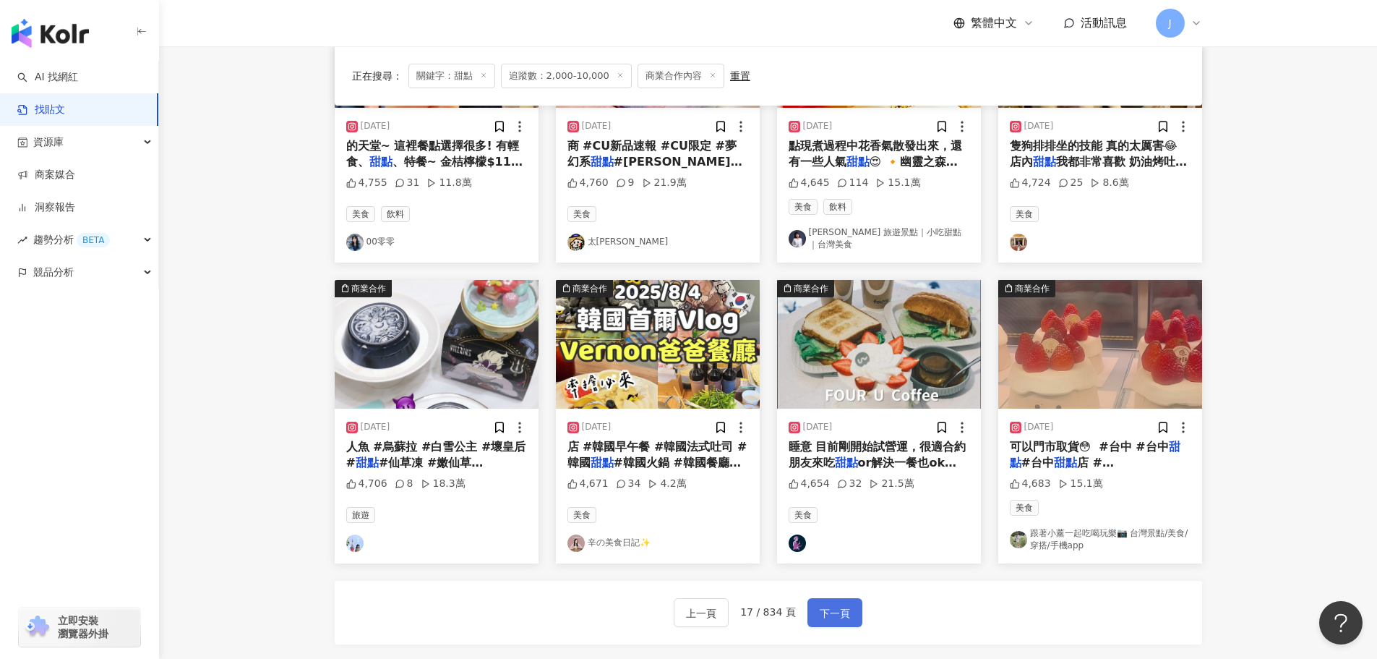
click at [824, 604] on span "下一頁" at bounding box center [835, 612] width 30 height 17
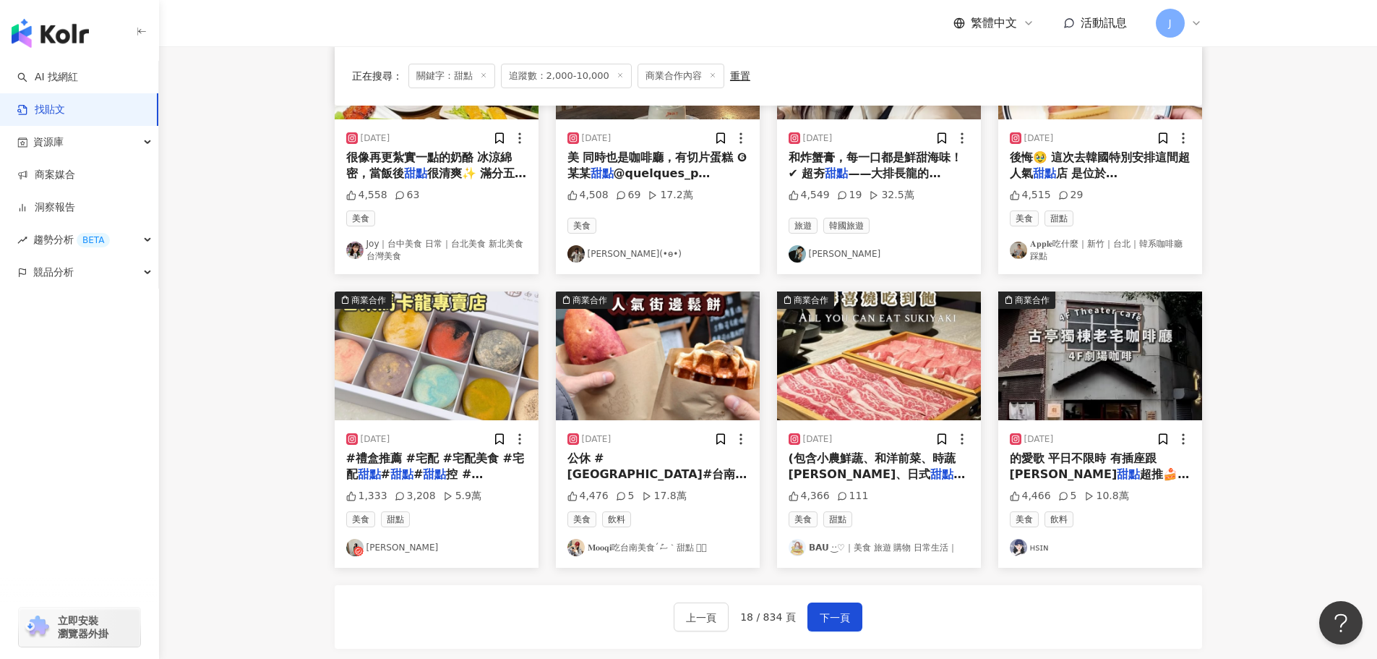
scroll to position [581, 0]
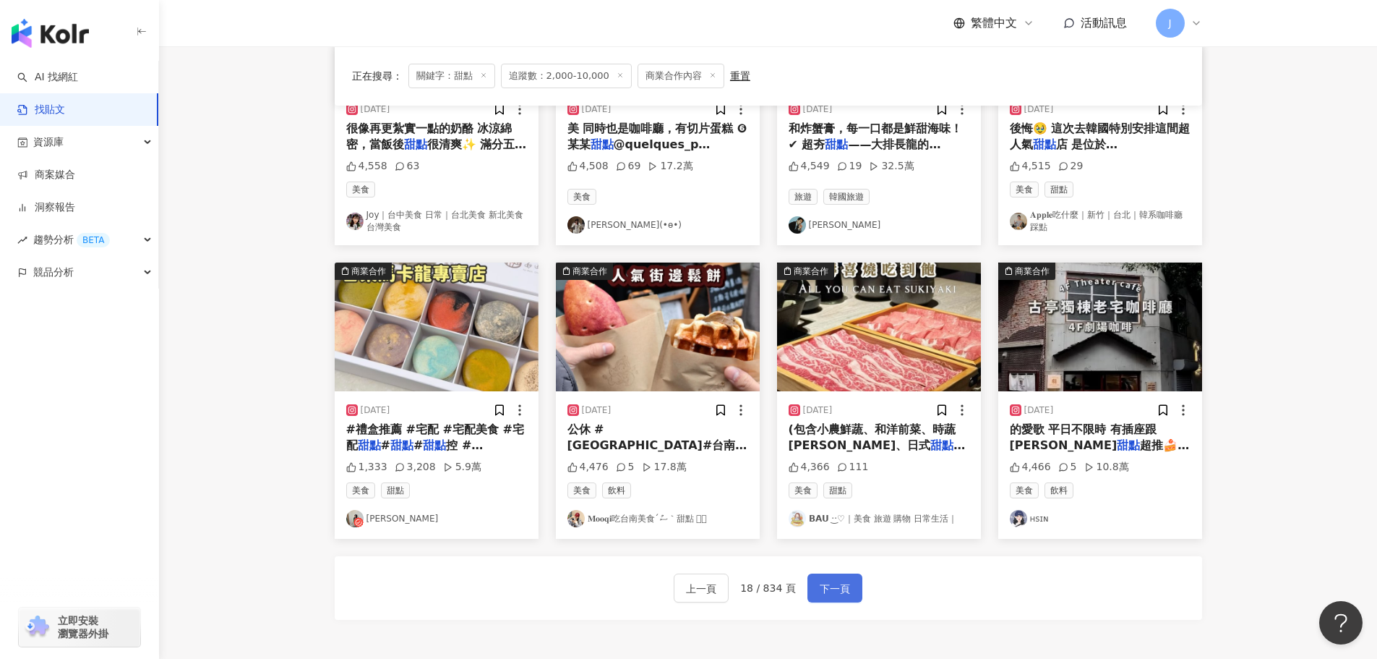
click at [847, 587] on button "下一頁" at bounding box center [835, 587] width 55 height 29
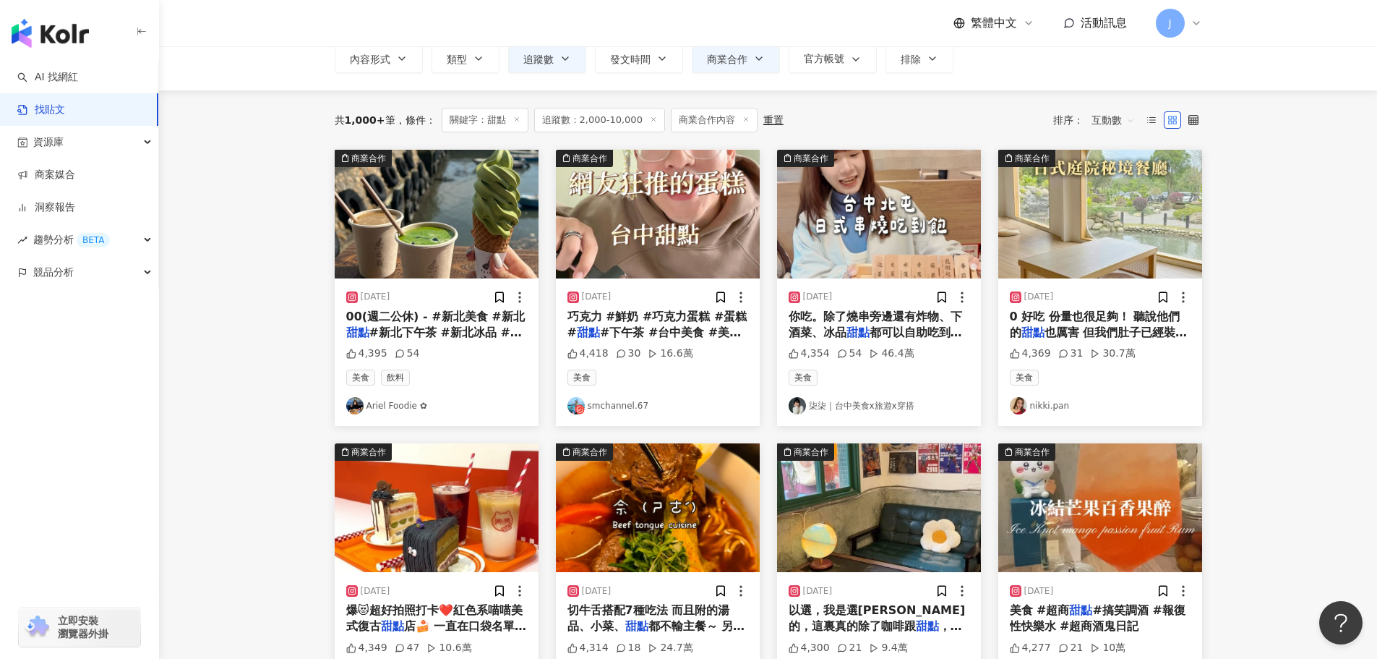
scroll to position [101, 0]
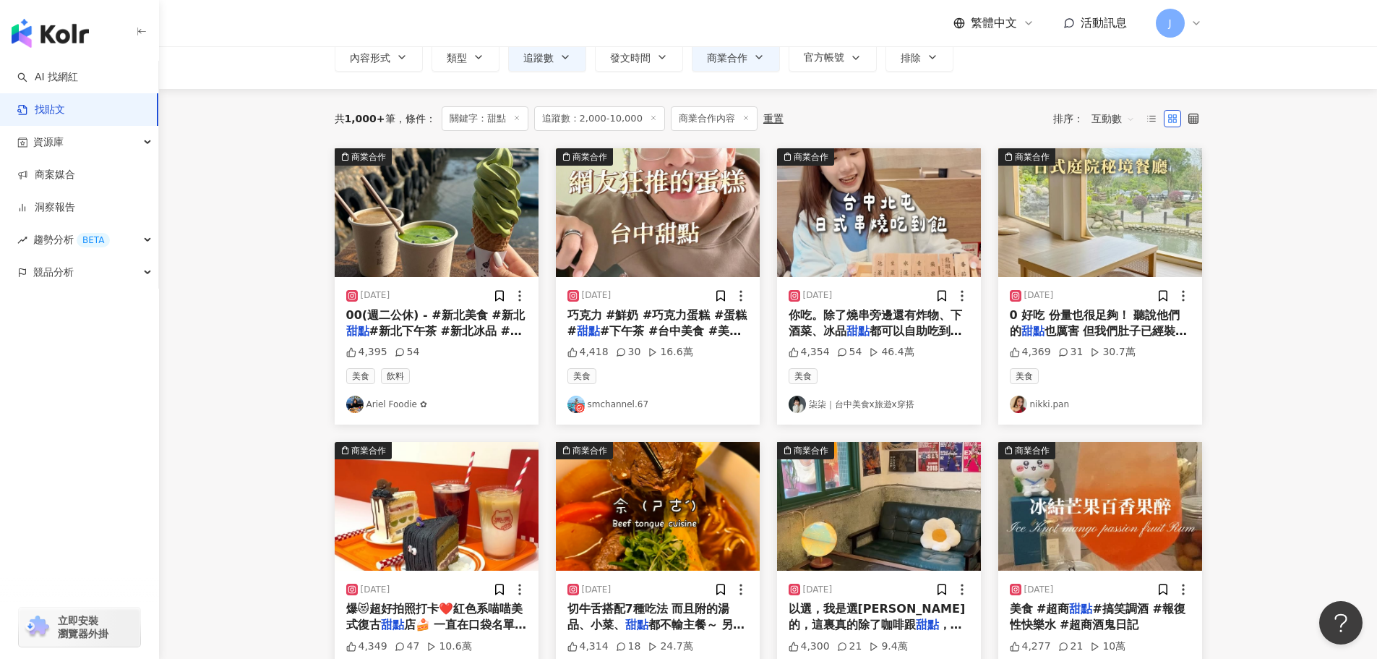
click at [860, 337] on mark "甜點" at bounding box center [858, 331] width 23 height 14
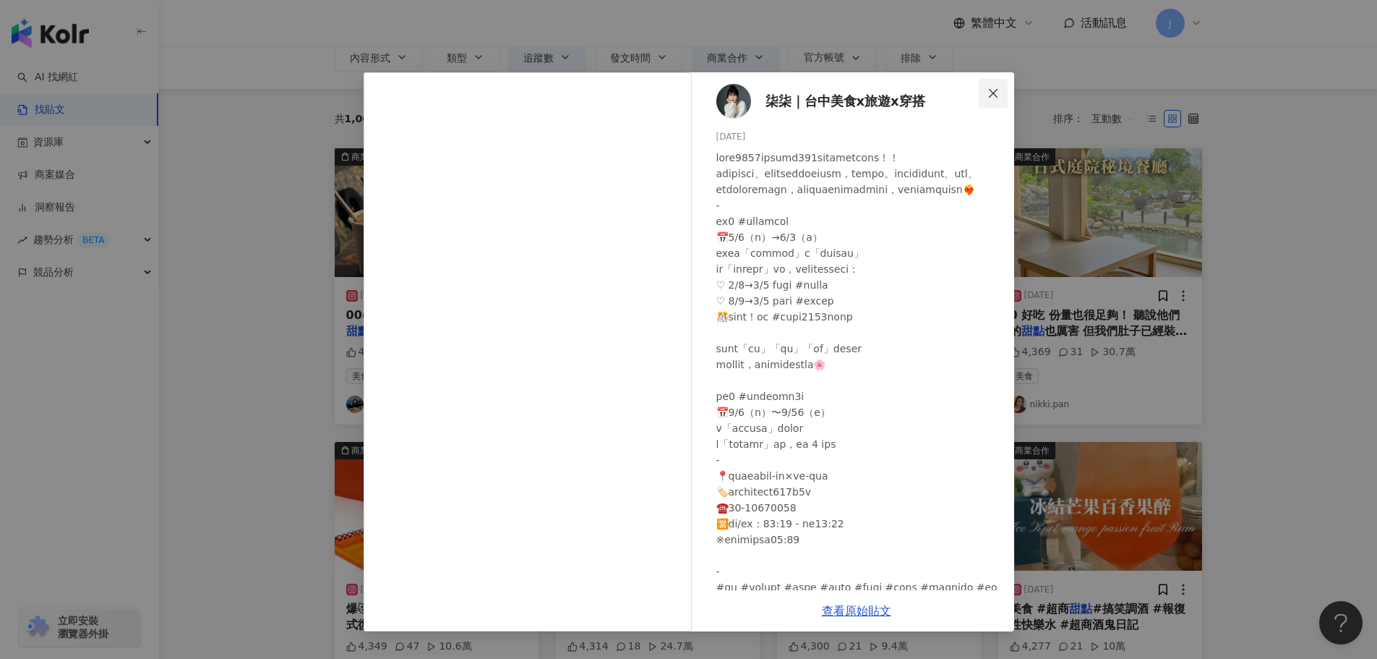
click at [988, 87] on icon "close" at bounding box center [994, 93] width 12 height 12
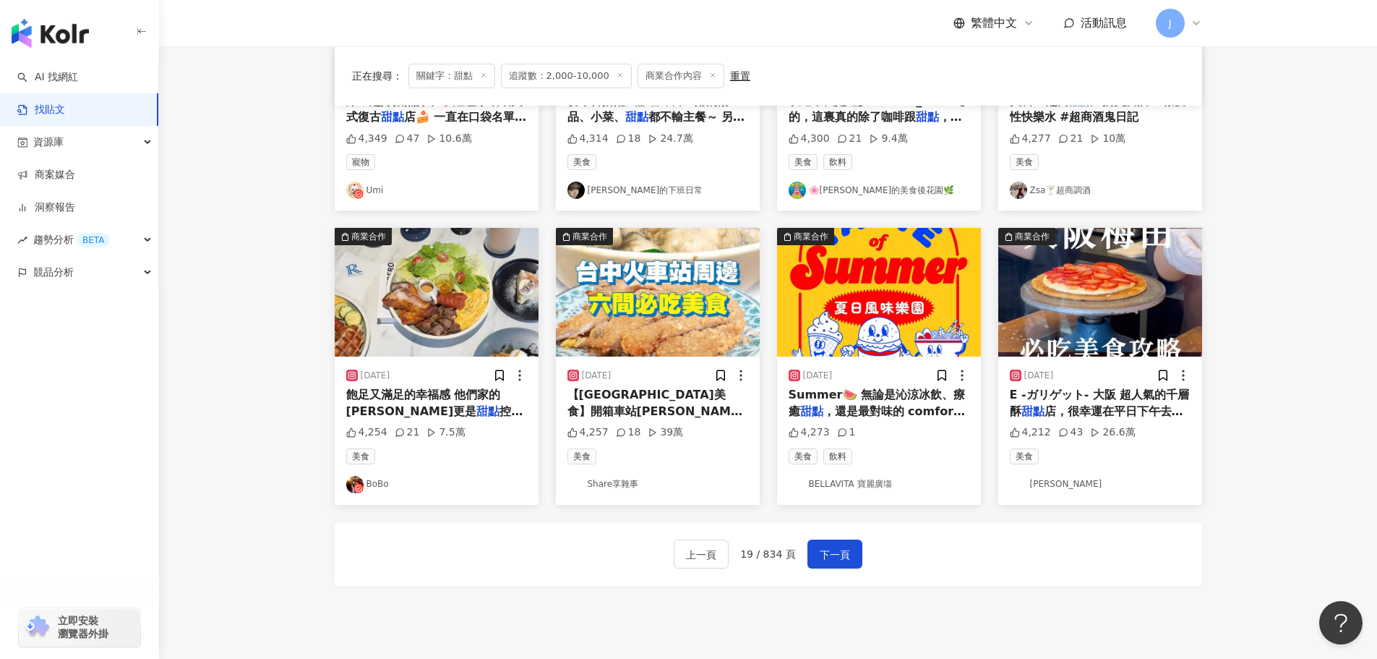
scroll to position [621, 0]
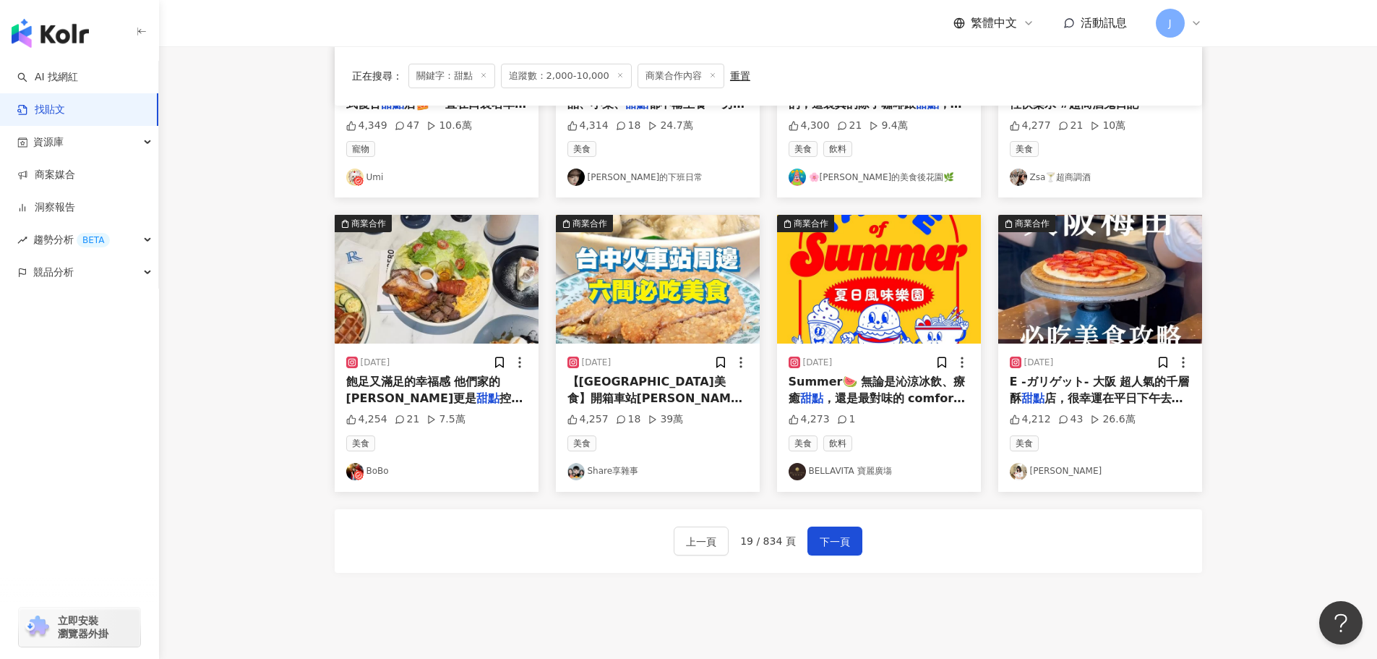
click at [1077, 387] on span "E -ガリゲット- 大阪 超人氣的千層酥" at bounding box center [1100, 390] width 180 height 30
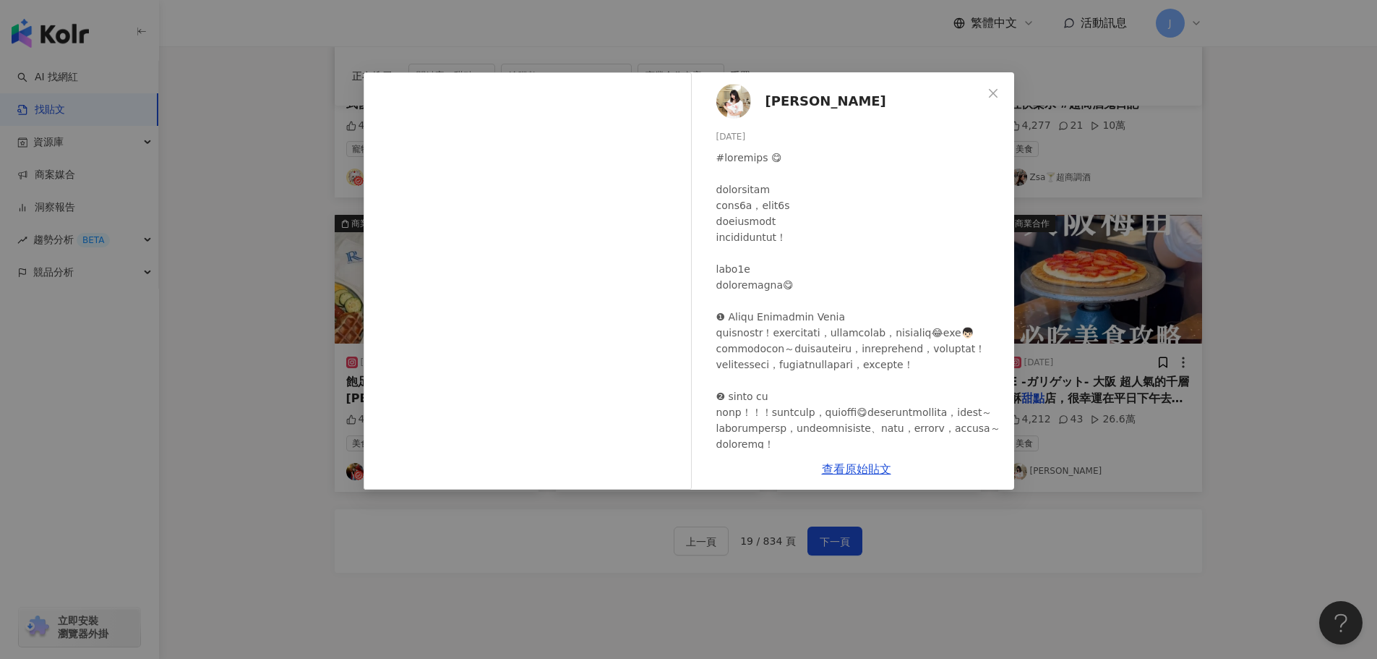
click at [1056, 495] on div "Carol 💕 2023/9/26 4,212 43 26.6萬 查看原始貼文" at bounding box center [688, 329] width 1377 height 659
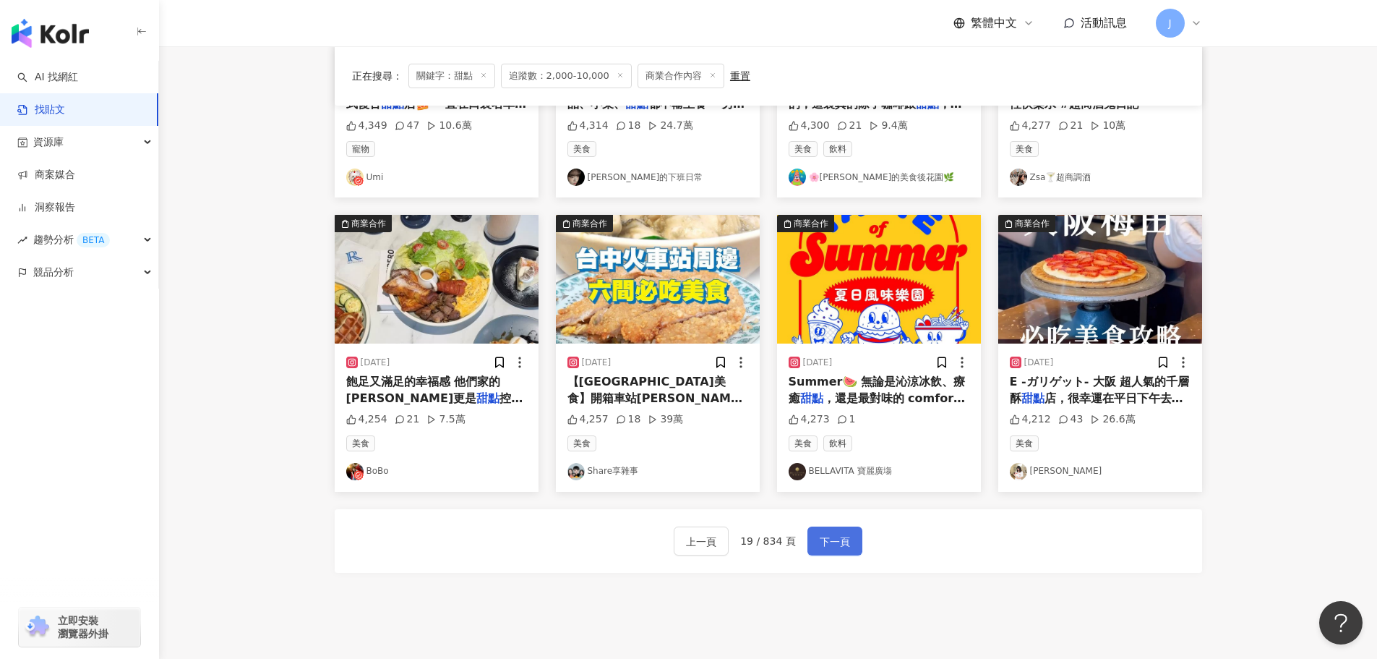
click at [829, 545] on span "下一頁" at bounding box center [835, 541] width 30 height 17
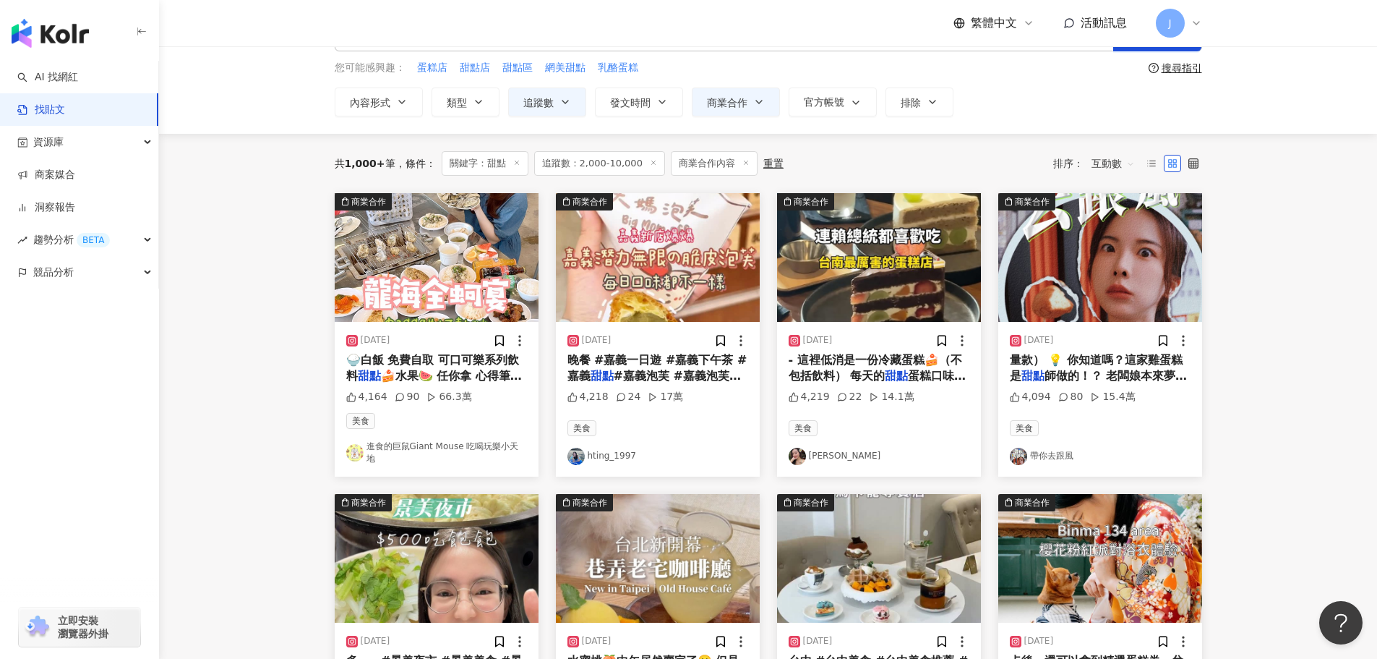
scroll to position [64, 0]
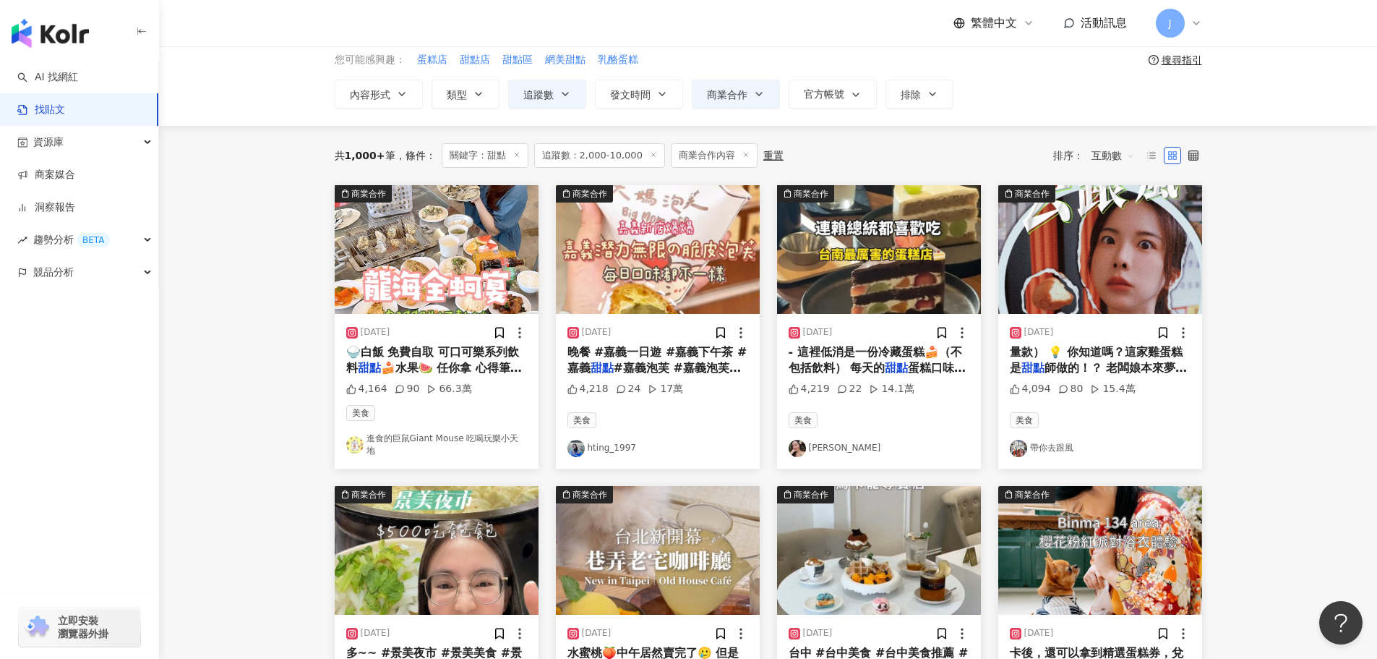
click at [1077, 356] on span "量款） 💡 你知道嗎？這家雞蛋糕是" at bounding box center [1096, 360] width 173 height 30
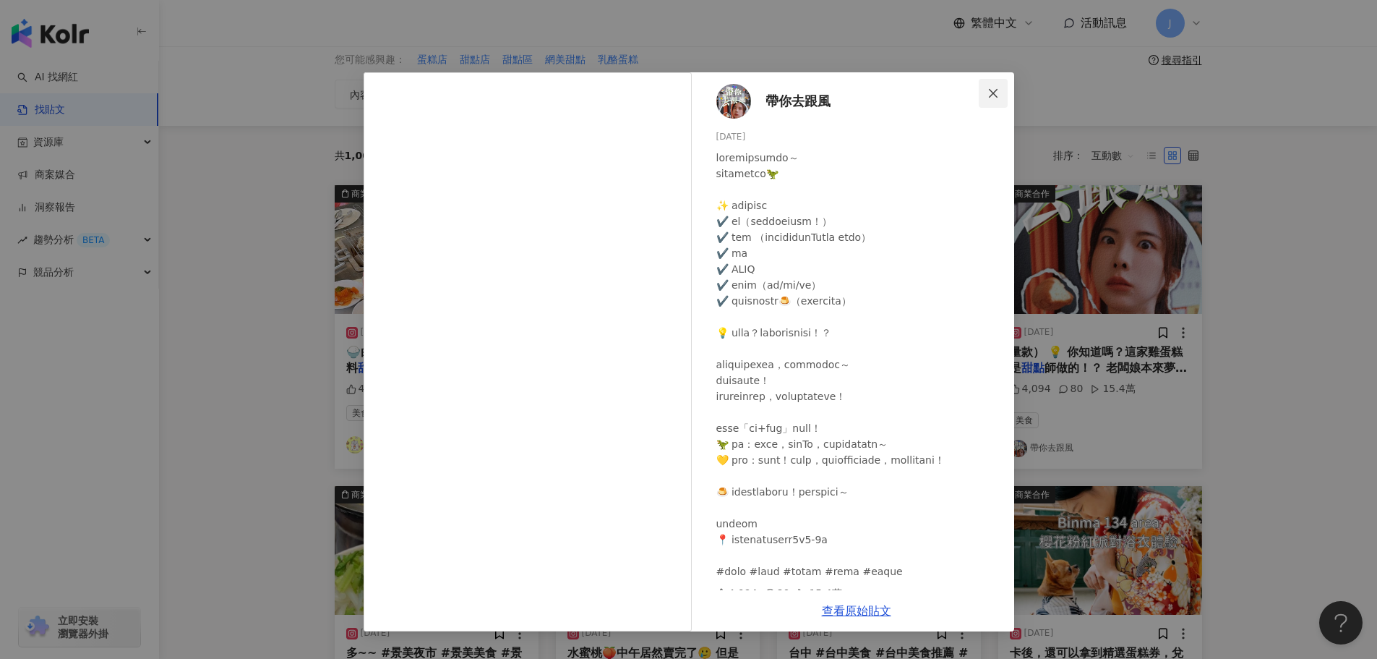
click at [985, 95] on span "Close" at bounding box center [993, 93] width 29 height 12
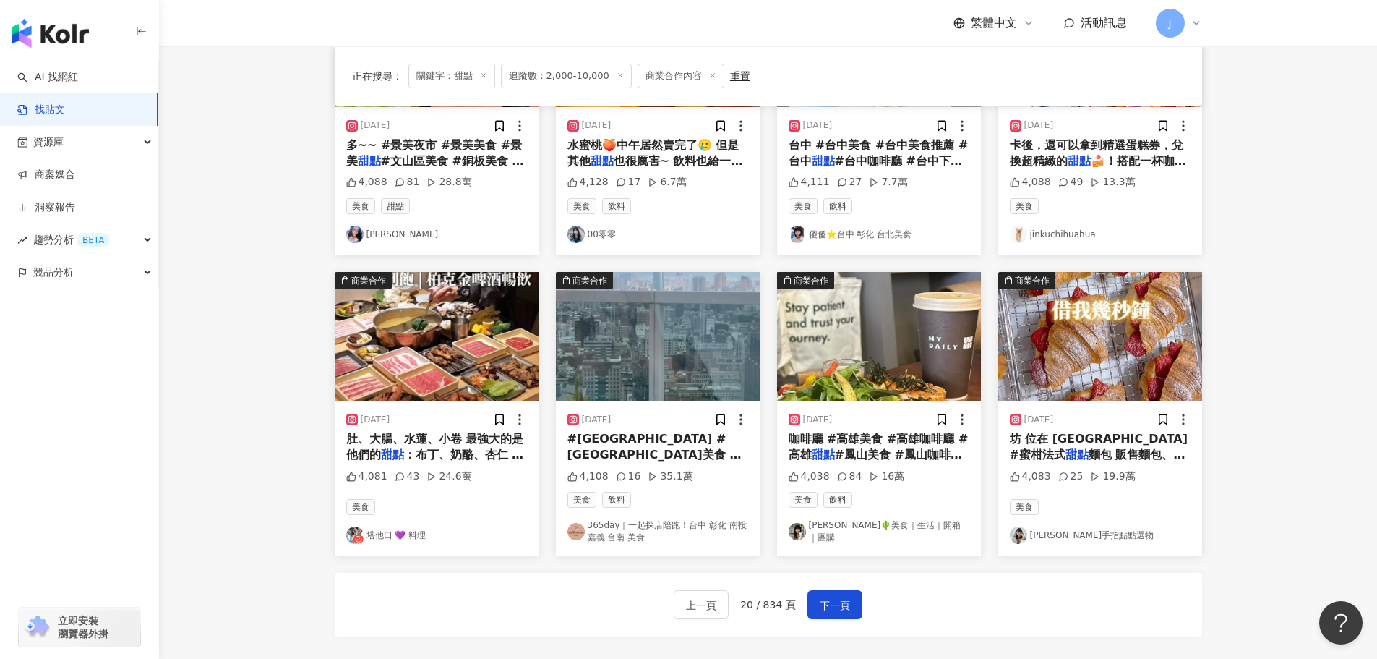
scroll to position [546, 0]
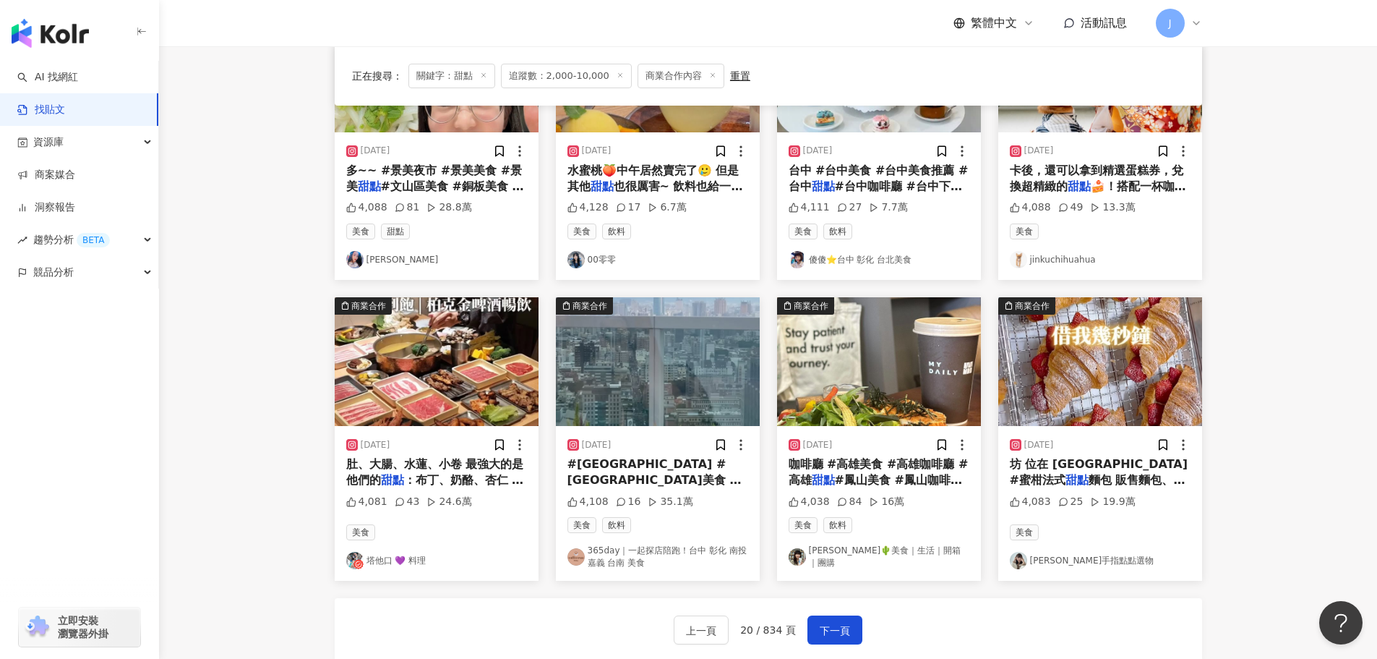
click at [1073, 473] on span "麵包 販售麵包、蛋糕、各式" at bounding box center [1098, 488] width 176 height 30
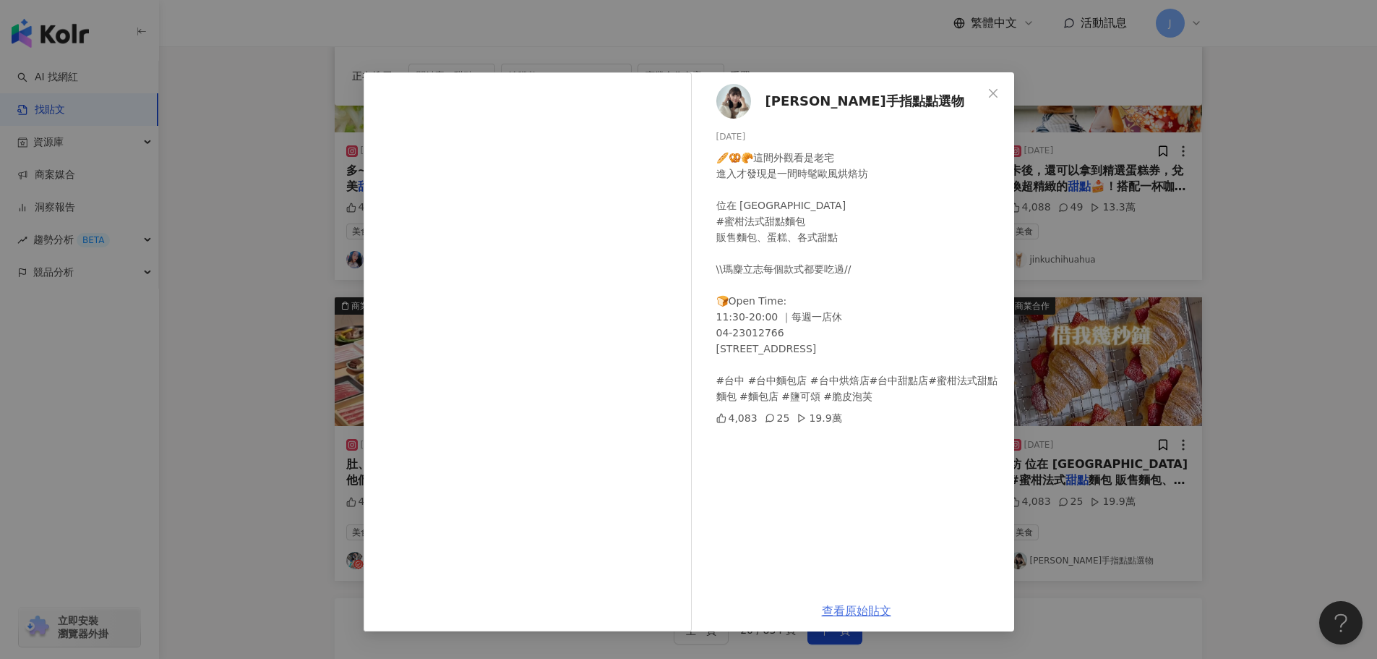
click at [850, 613] on link "查看原始貼文" at bounding box center [856, 611] width 69 height 14
click at [993, 93] on icon "close" at bounding box center [993, 92] width 9 height 9
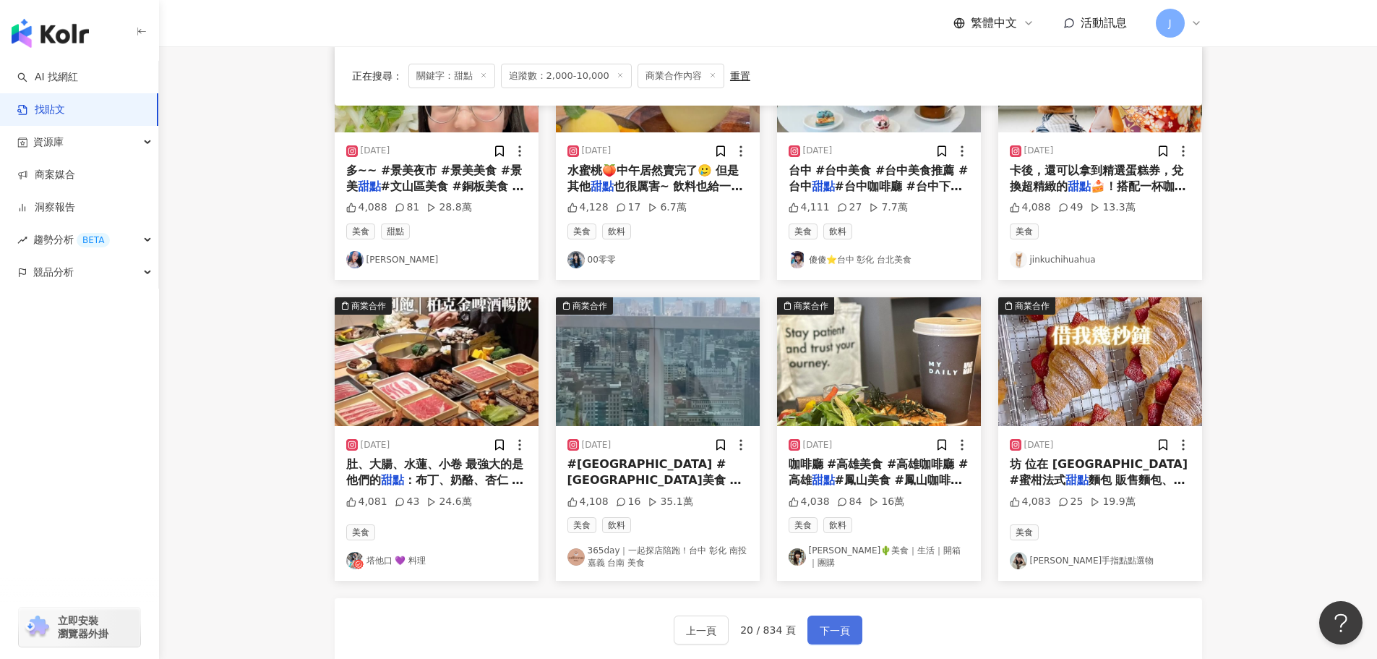
click at [841, 630] on span "下一頁" at bounding box center [835, 630] width 30 height 17
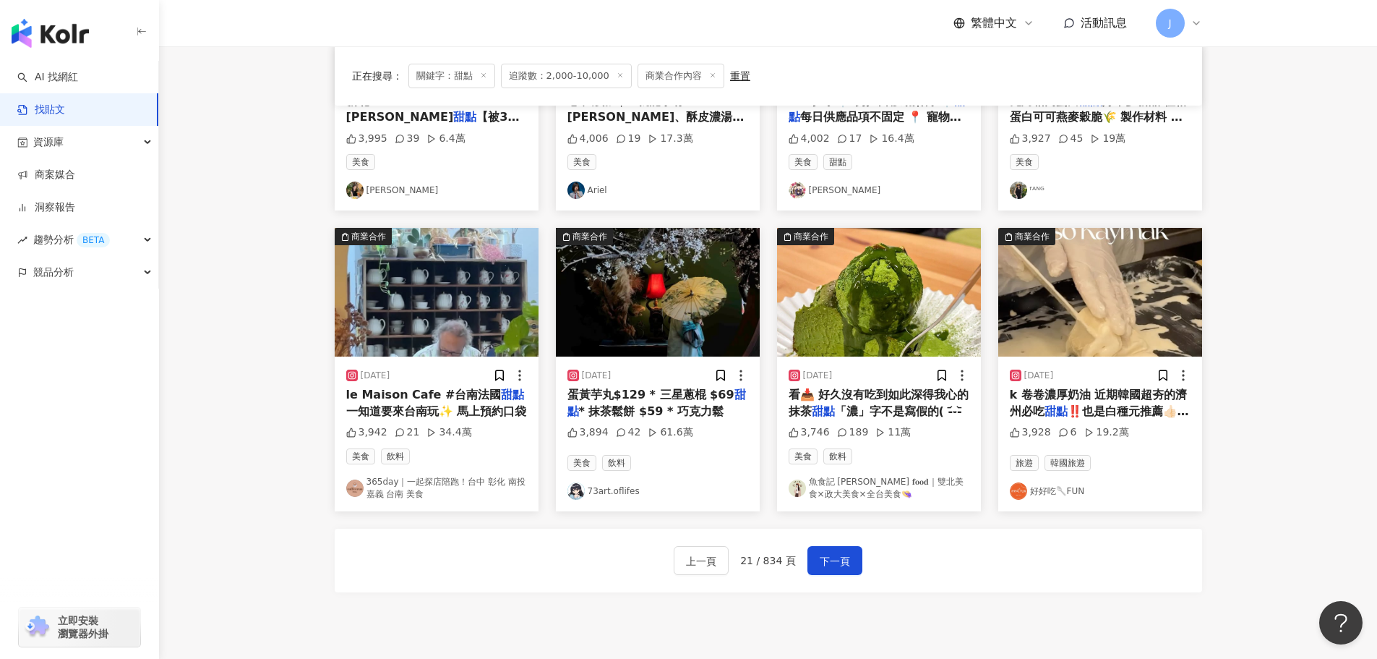
scroll to position [618, 0]
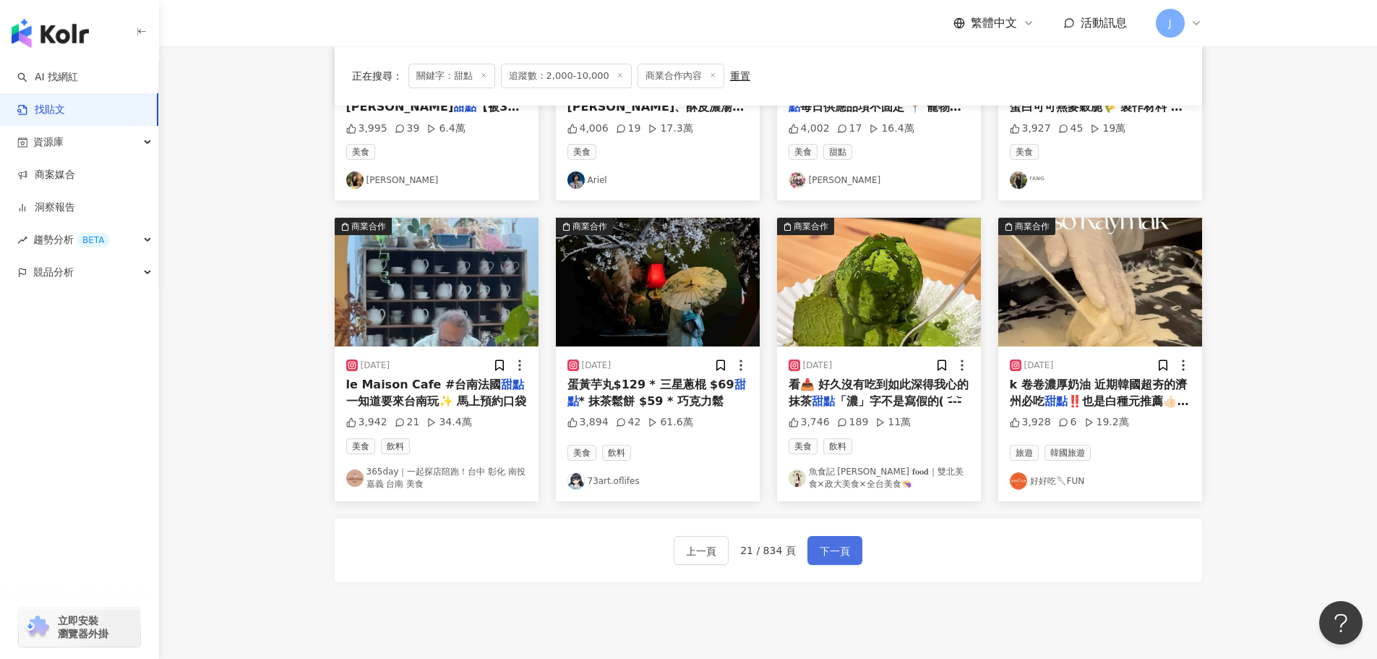
click at [836, 552] on span "下一頁" at bounding box center [835, 550] width 30 height 17
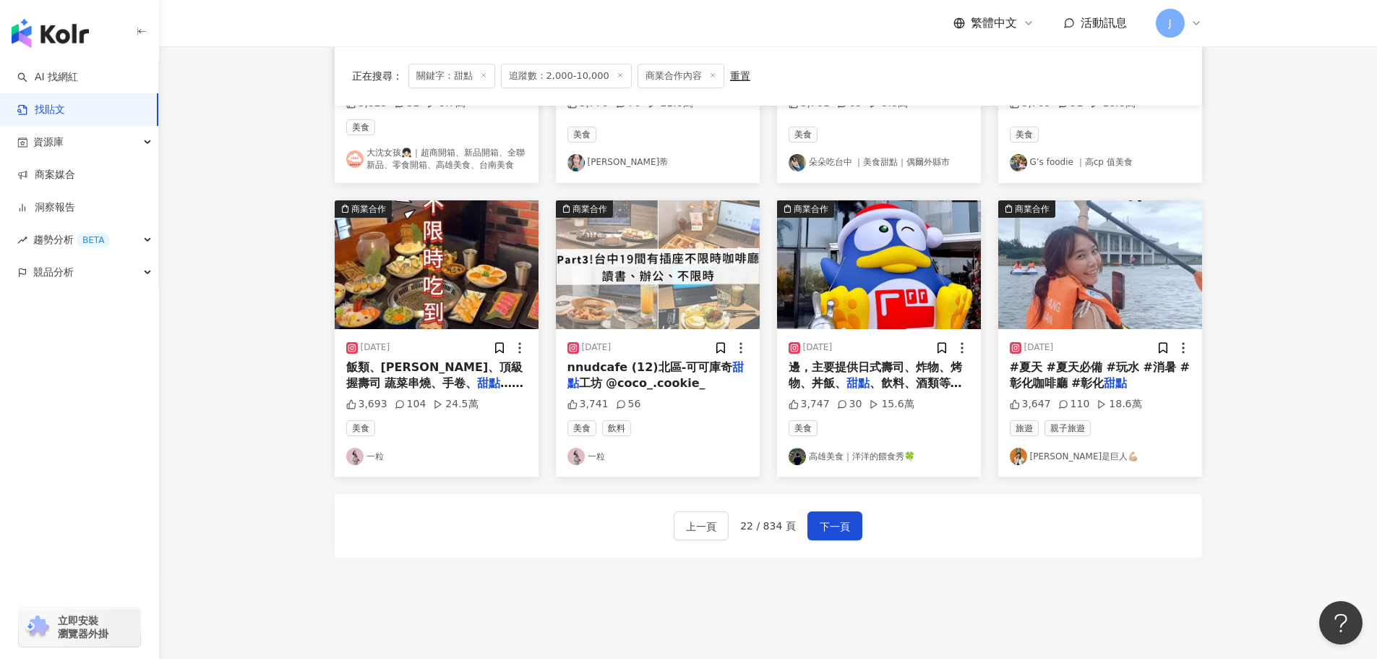
scroll to position [653, 0]
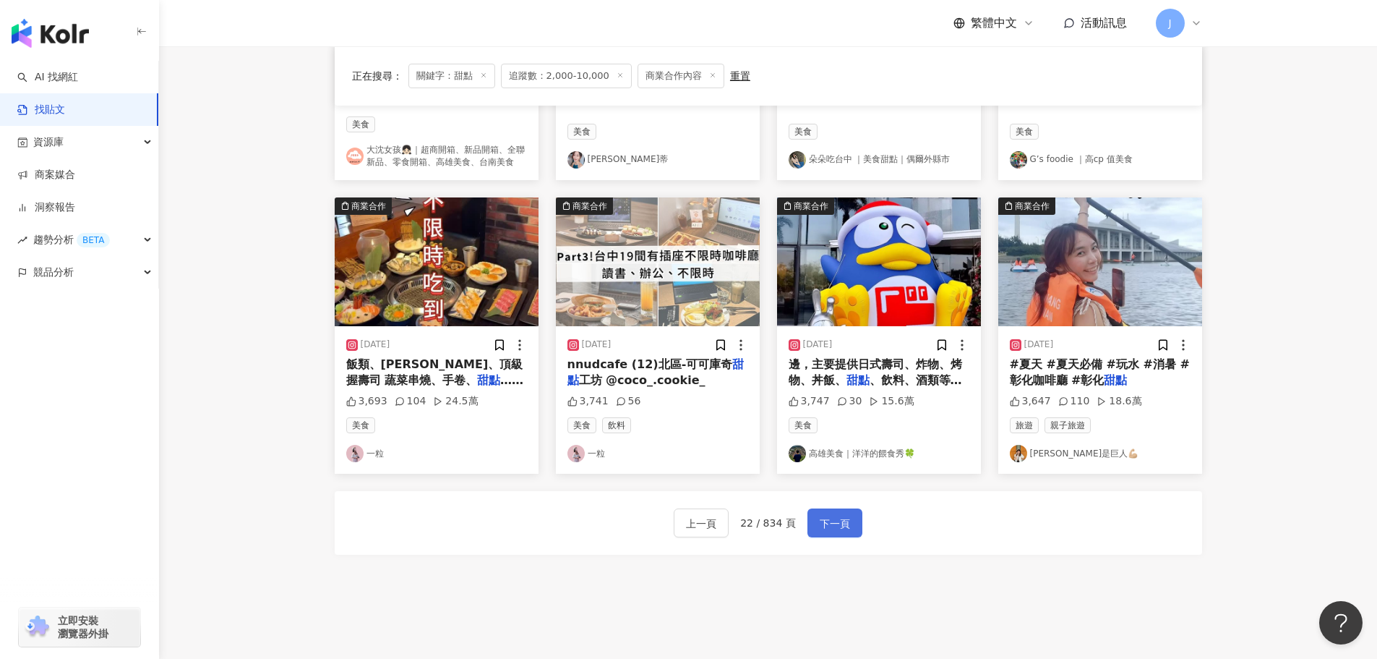
click at [826, 525] on span "下一頁" at bounding box center [835, 523] width 30 height 17
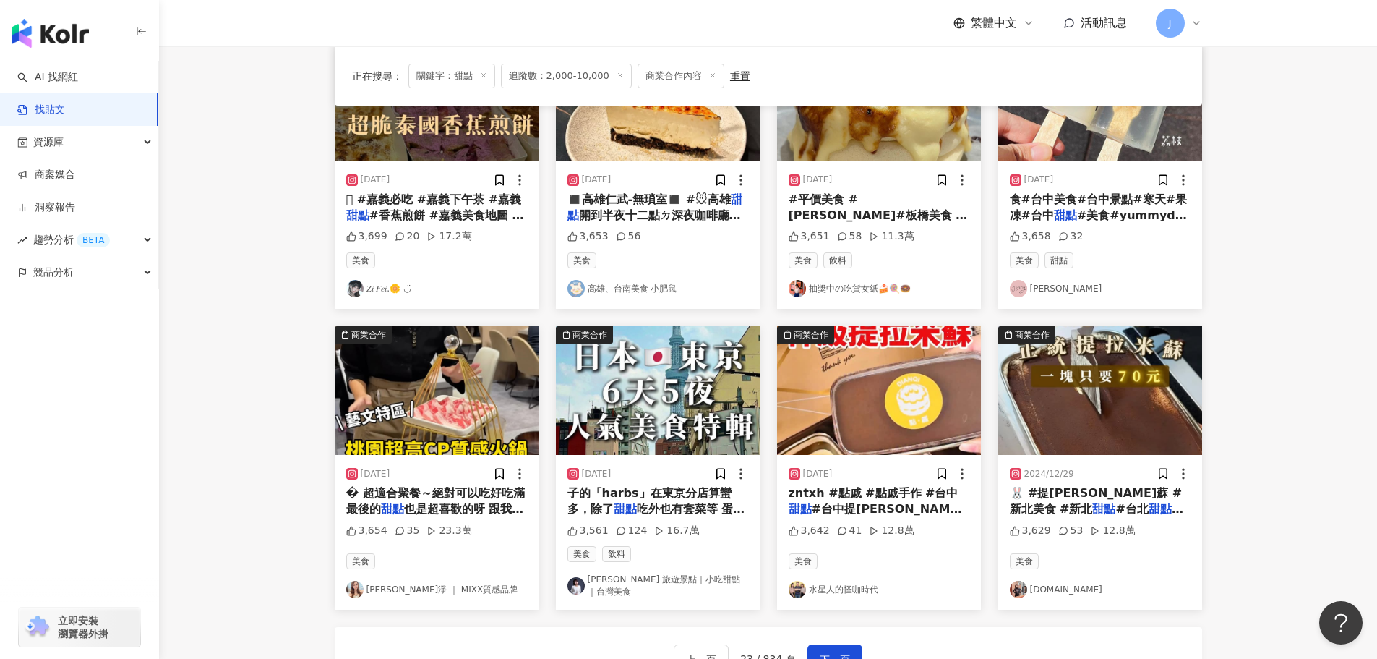
scroll to position [630, 0]
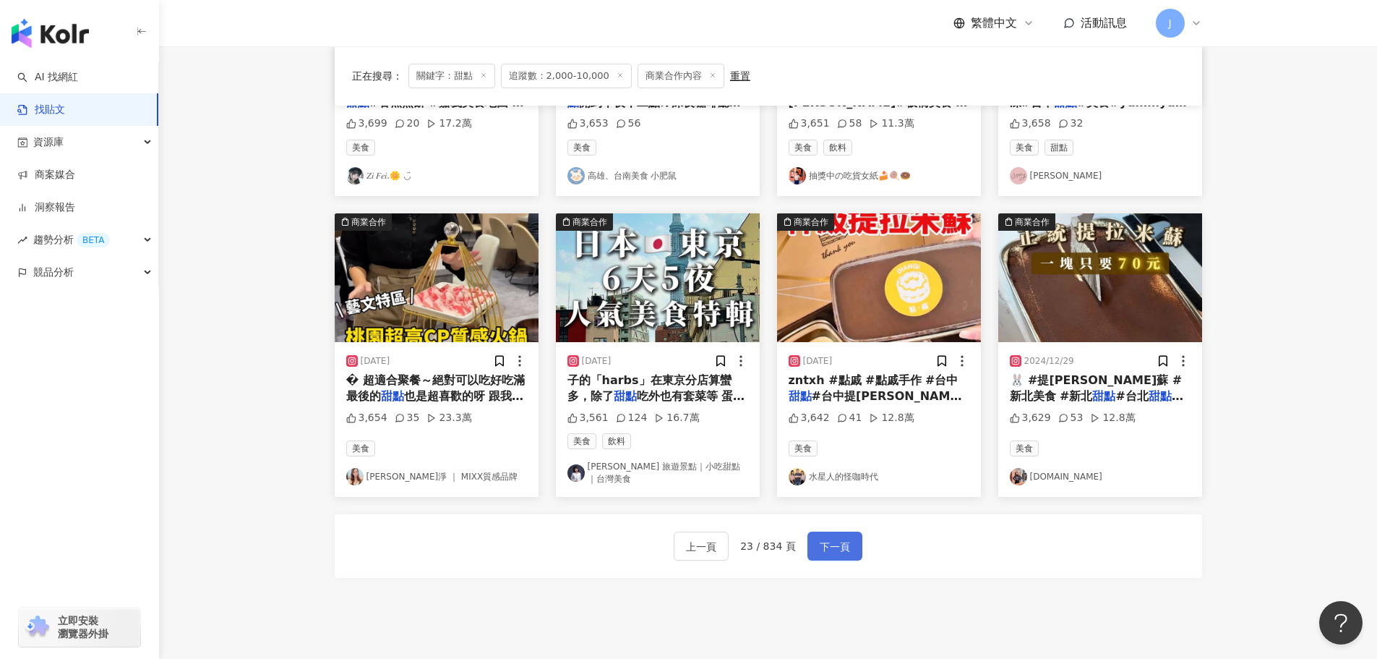
click at [843, 540] on span "下一頁" at bounding box center [835, 546] width 30 height 17
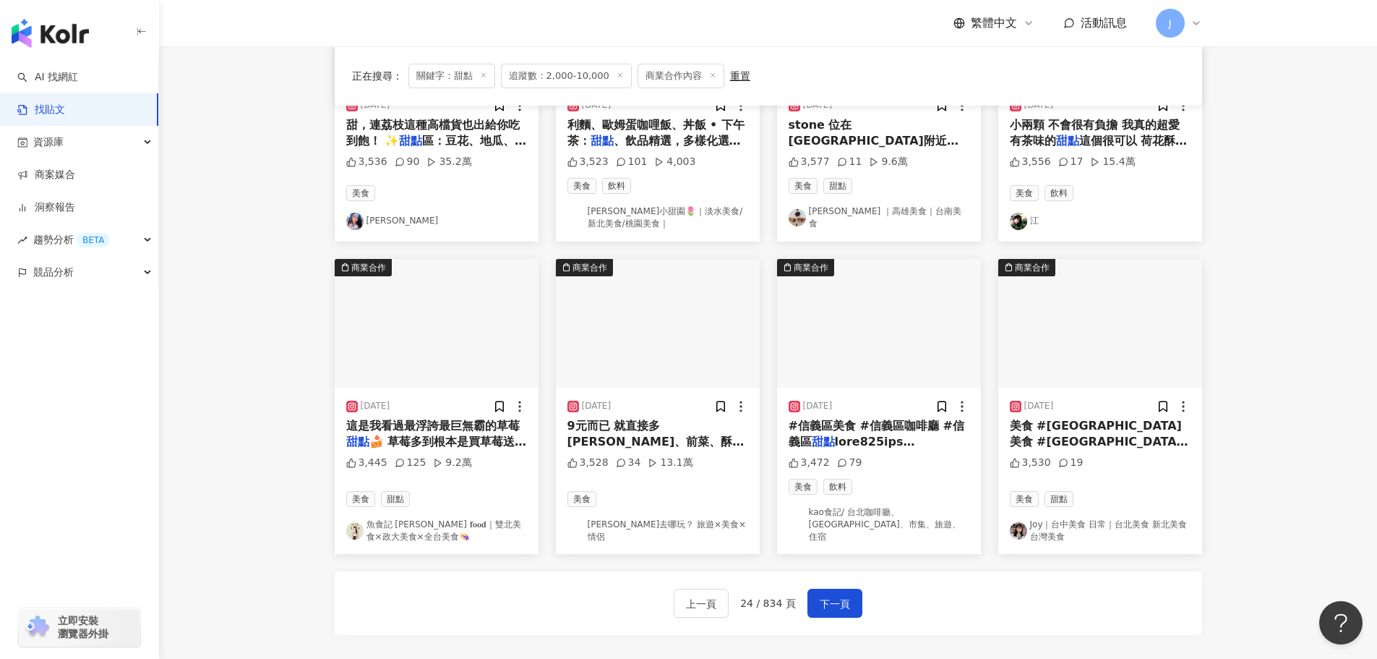
scroll to position [607, 0]
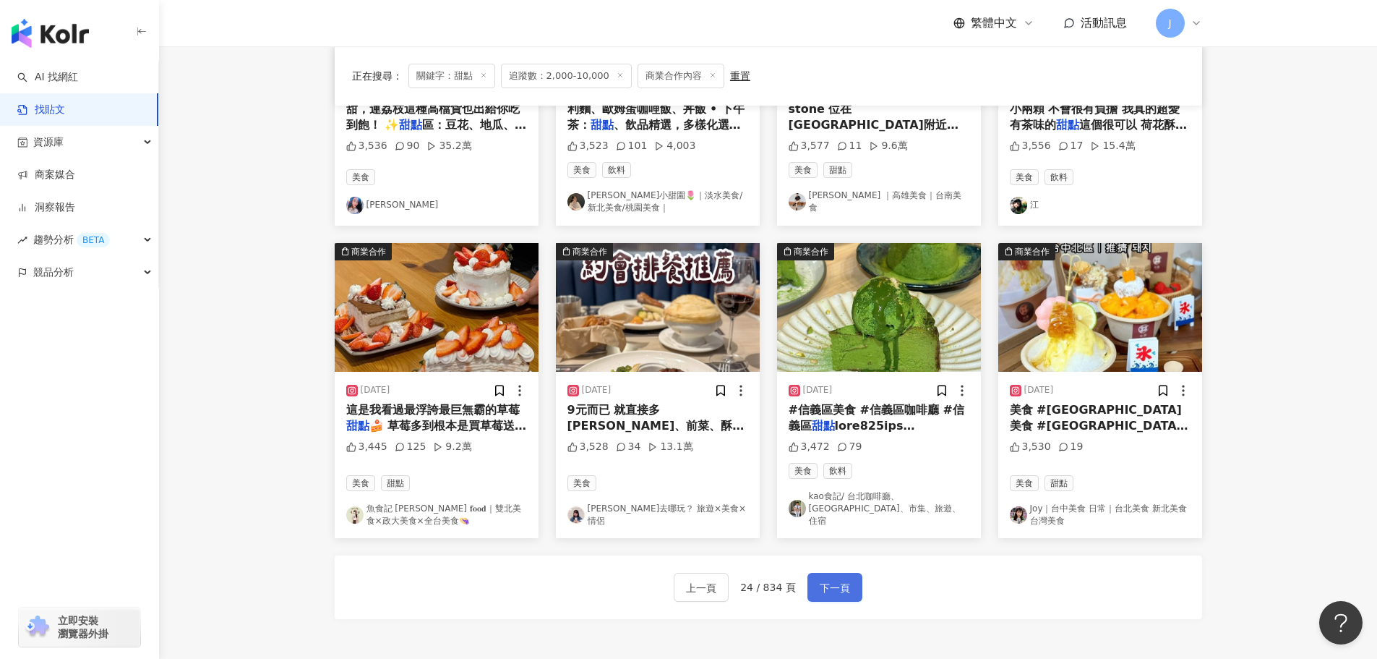
click at [834, 579] on span "下一頁" at bounding box center [835, 587] width 30 height 17
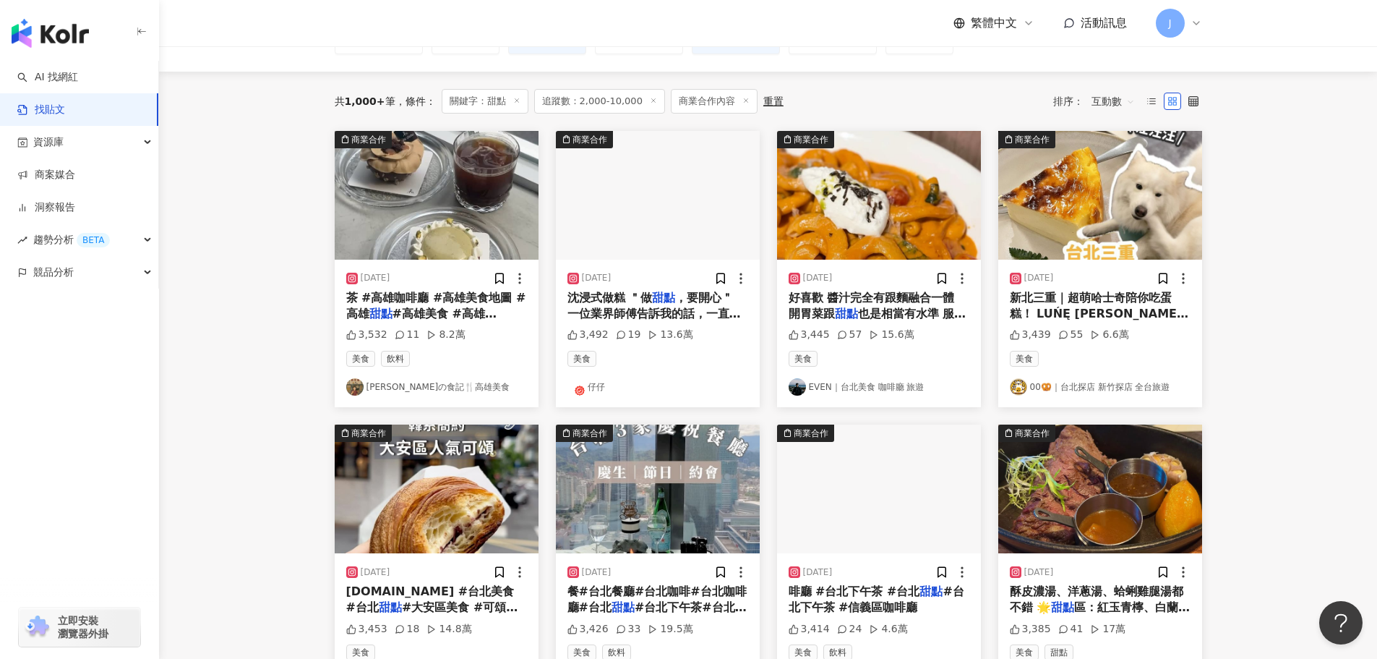
scroll to position [94, 0]
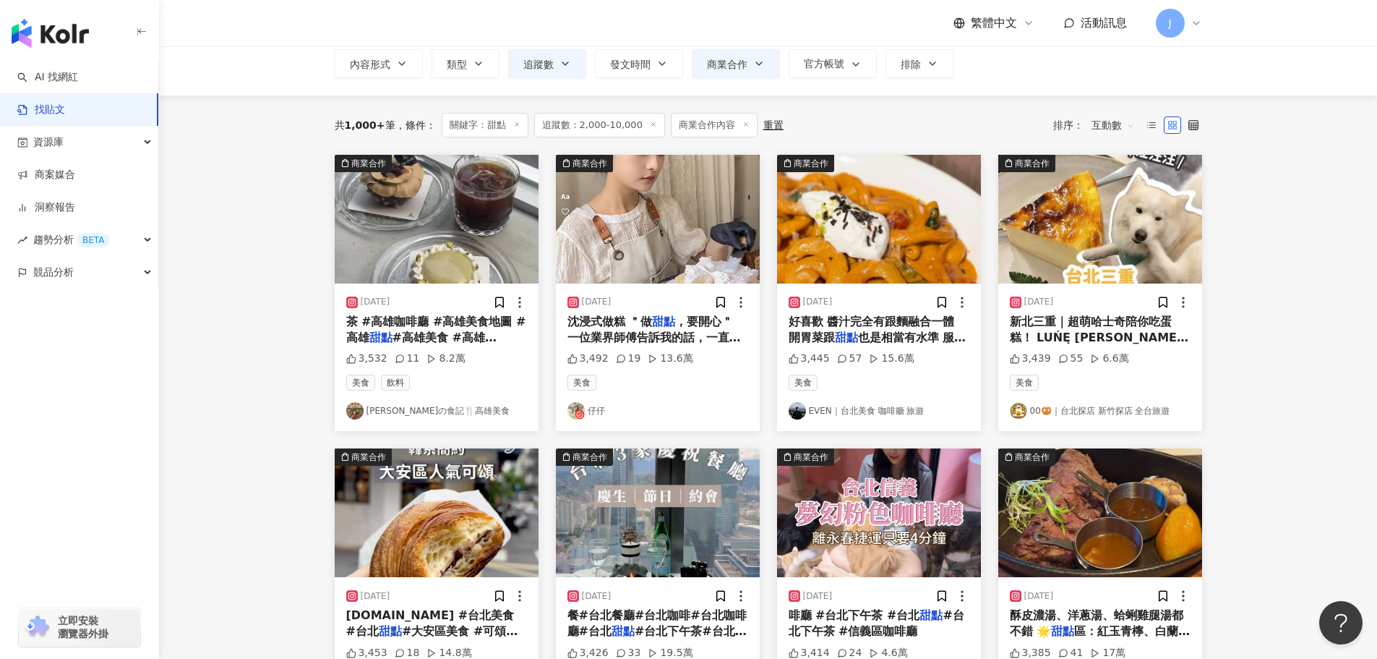
click at [630, 336] on span "，要開心＂ 一位業界師傅告訴我的話，一直銘記於心 希望能夠保持這樣的初衷，直到很久以後。 烘焙讓人最快樂的地方 是能沉浸在高度專注與細膩的製作過程 直到它一點…" at bounding box center [658, 403] width 181 height 176
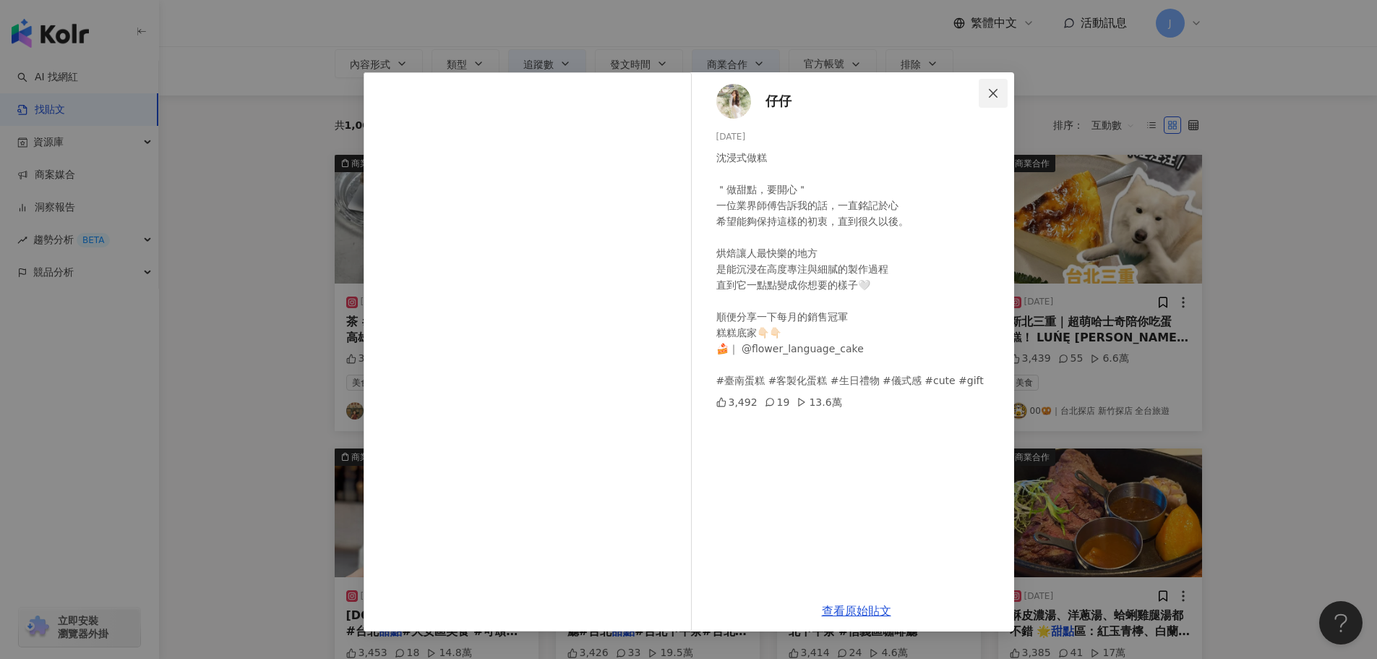
click at [992, 92] on icon "close" at bounding box center [993, 92] width 9 height 9
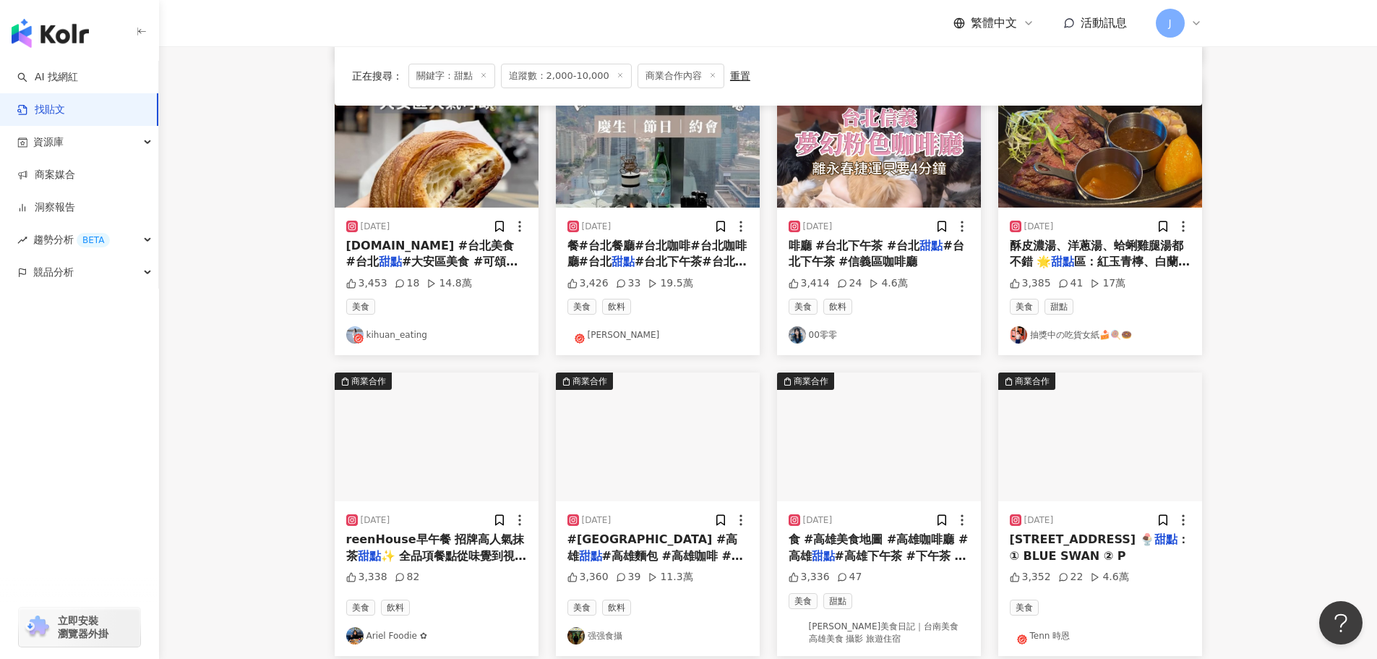
scroll to position [719, 0]
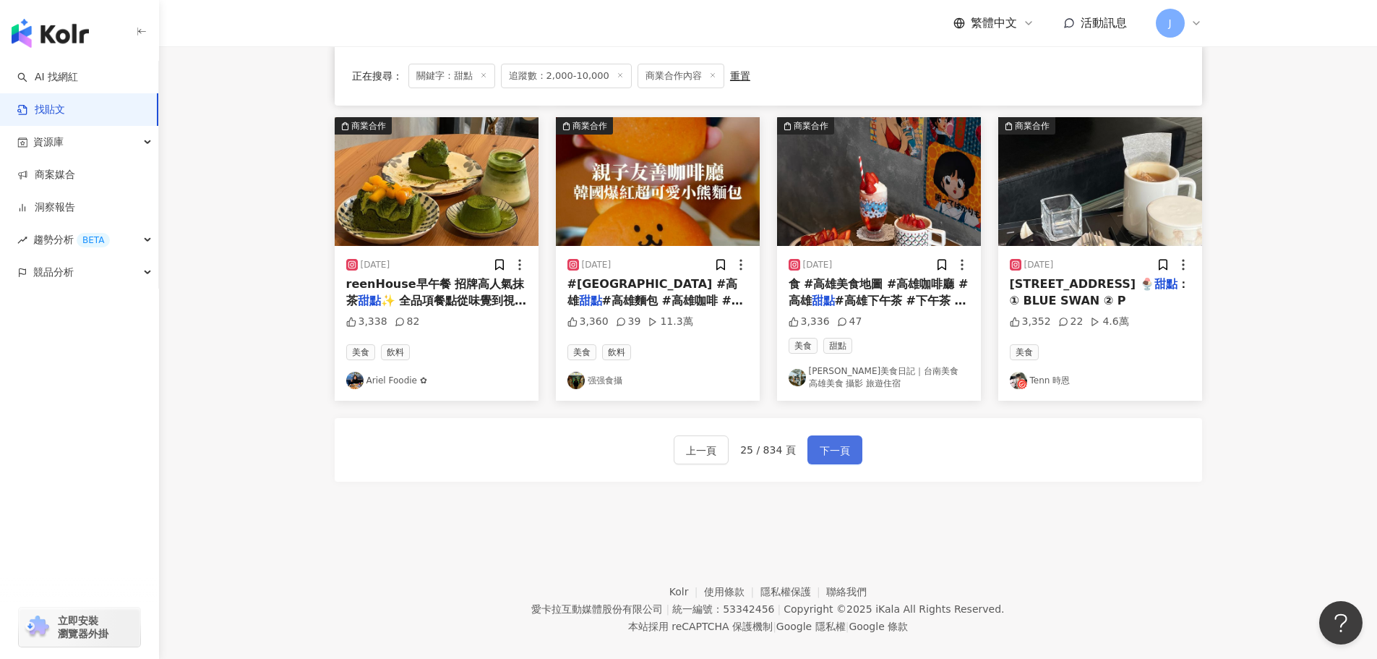
click at [826, 442] on span "下一頁" at bounding box center [835, 450] width 30 height 17
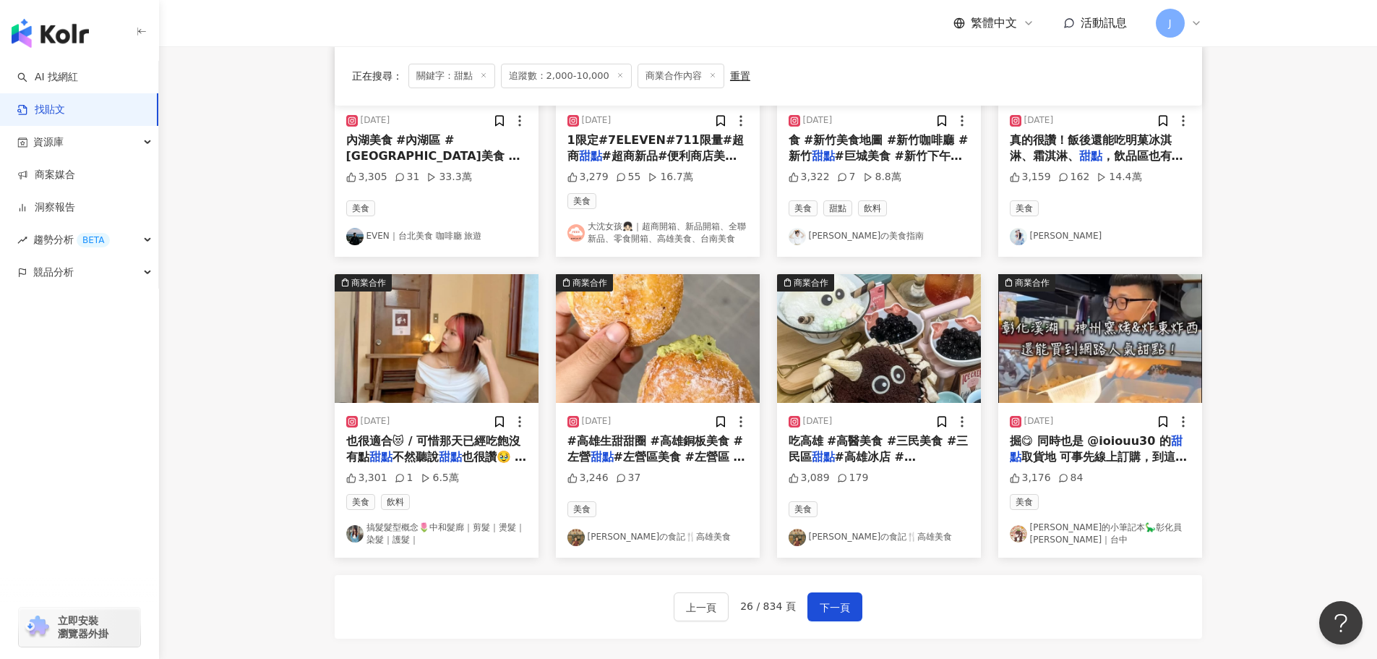
scroll to position [578, 0]
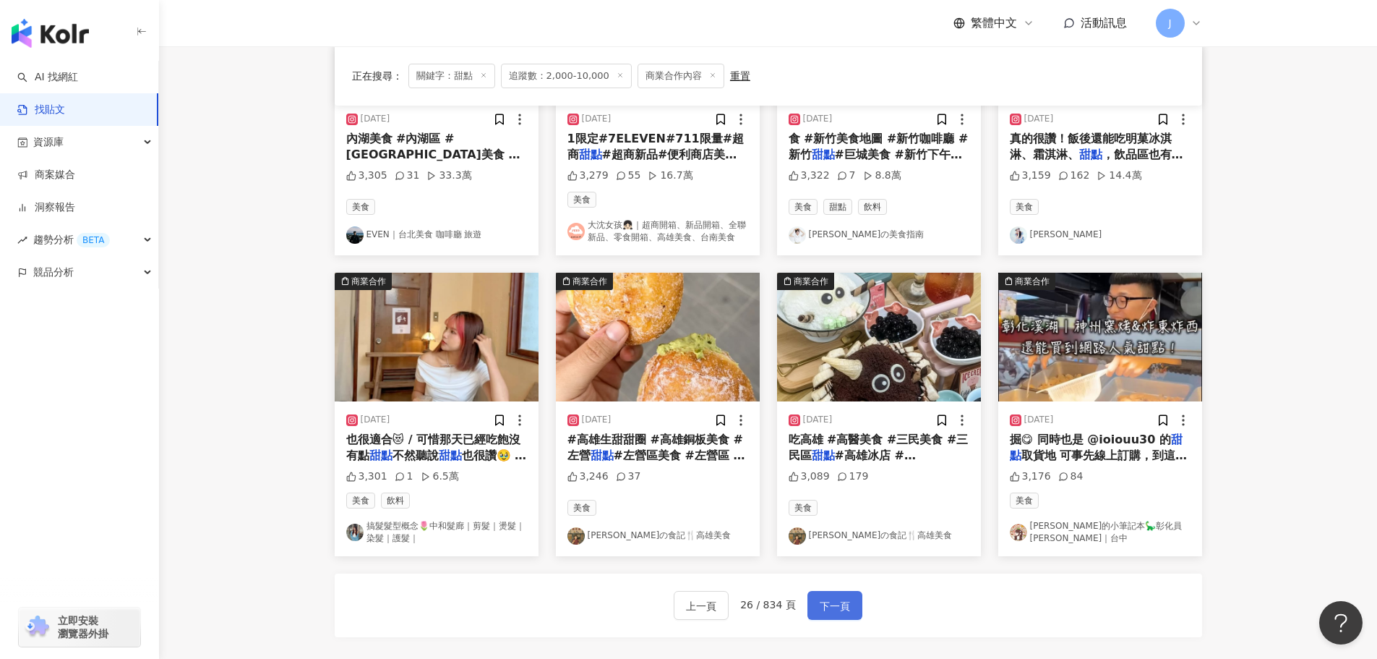
click at [811, 617] on button "下一頁" at bounding box center [835, 605] width 55 height 29
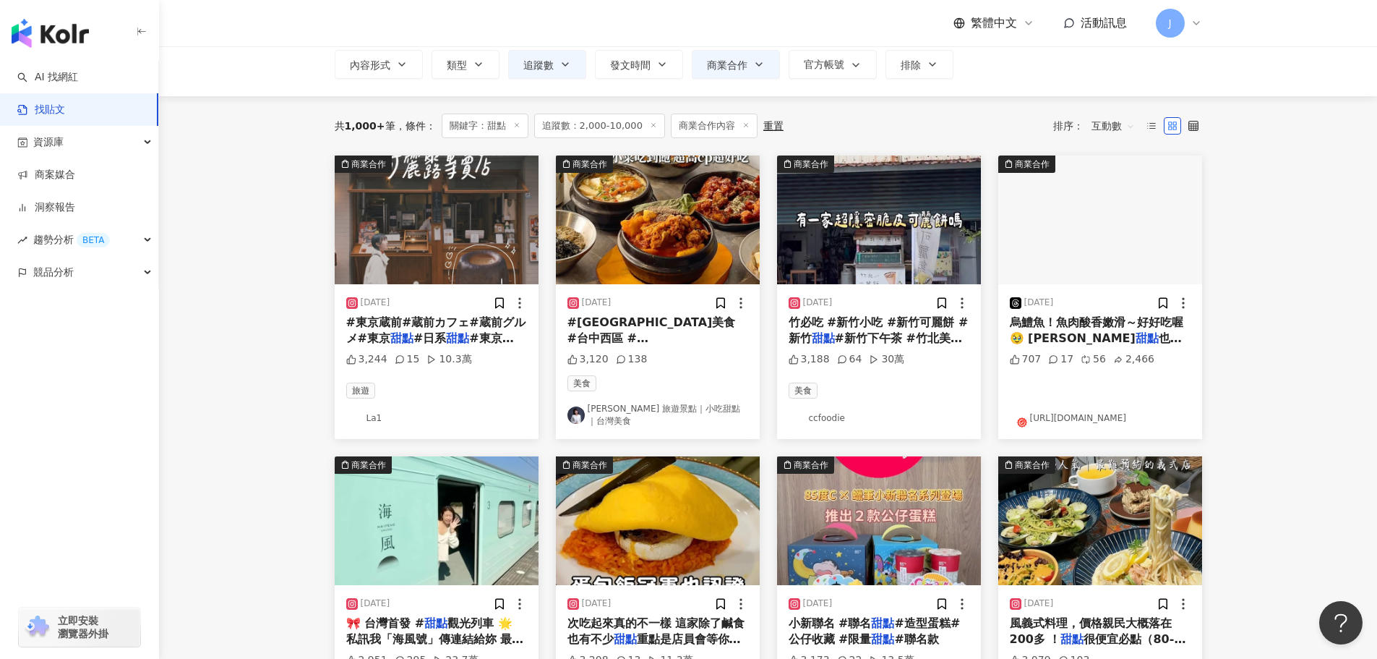
scroll to position [92, 0]
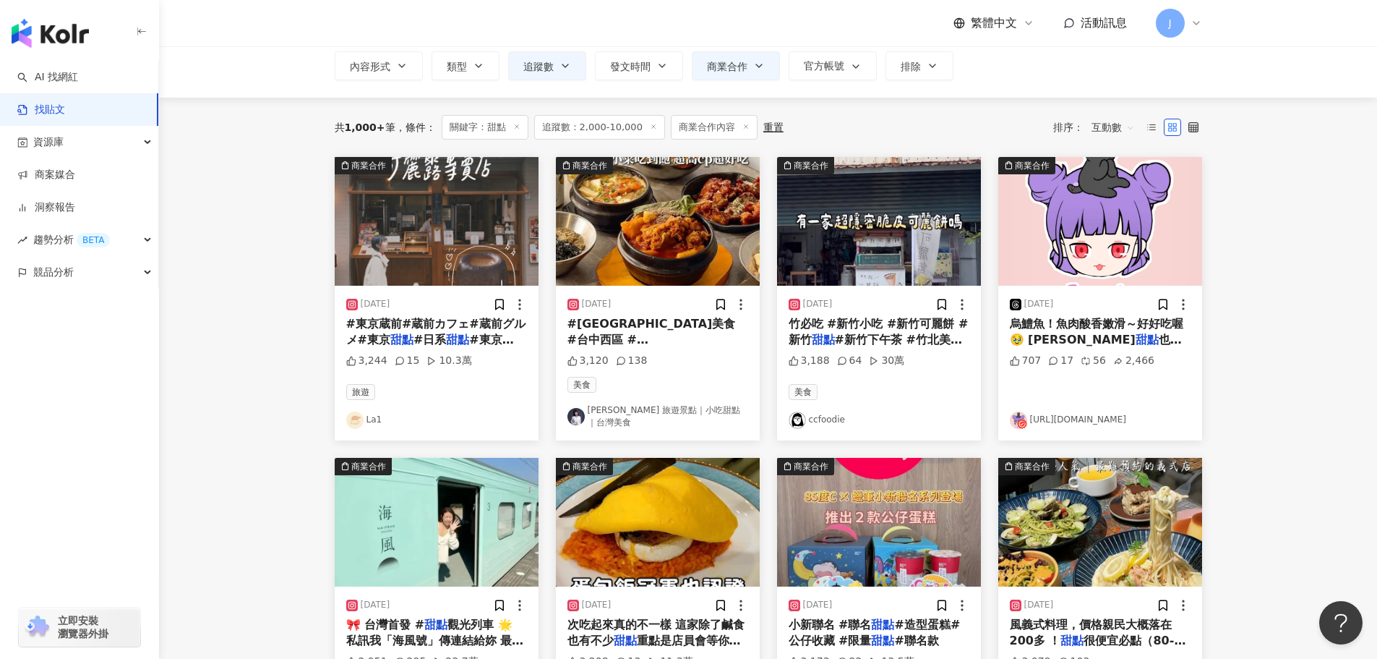
click at [414, 344] on span "#日系" at bounding box center [430, 340] width 33 height 14
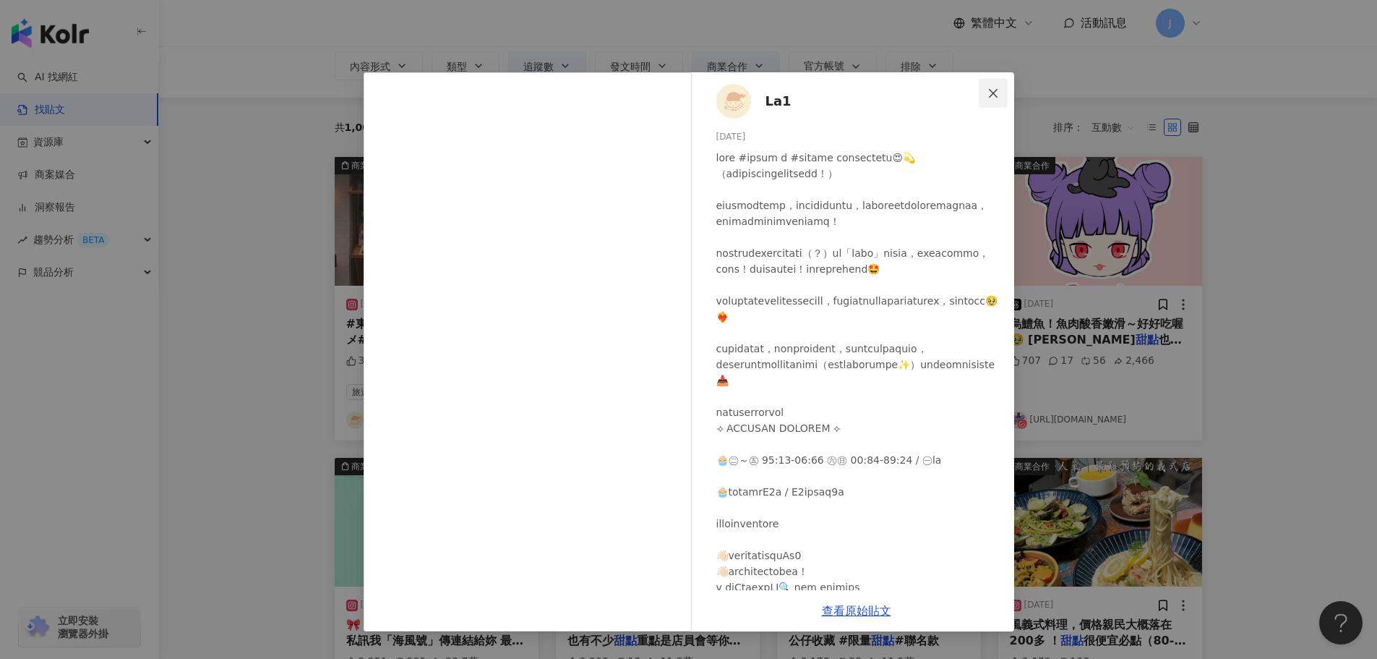
click at [995, 95] on icon "close" at bounding box center [994, 93] width 12 height 12
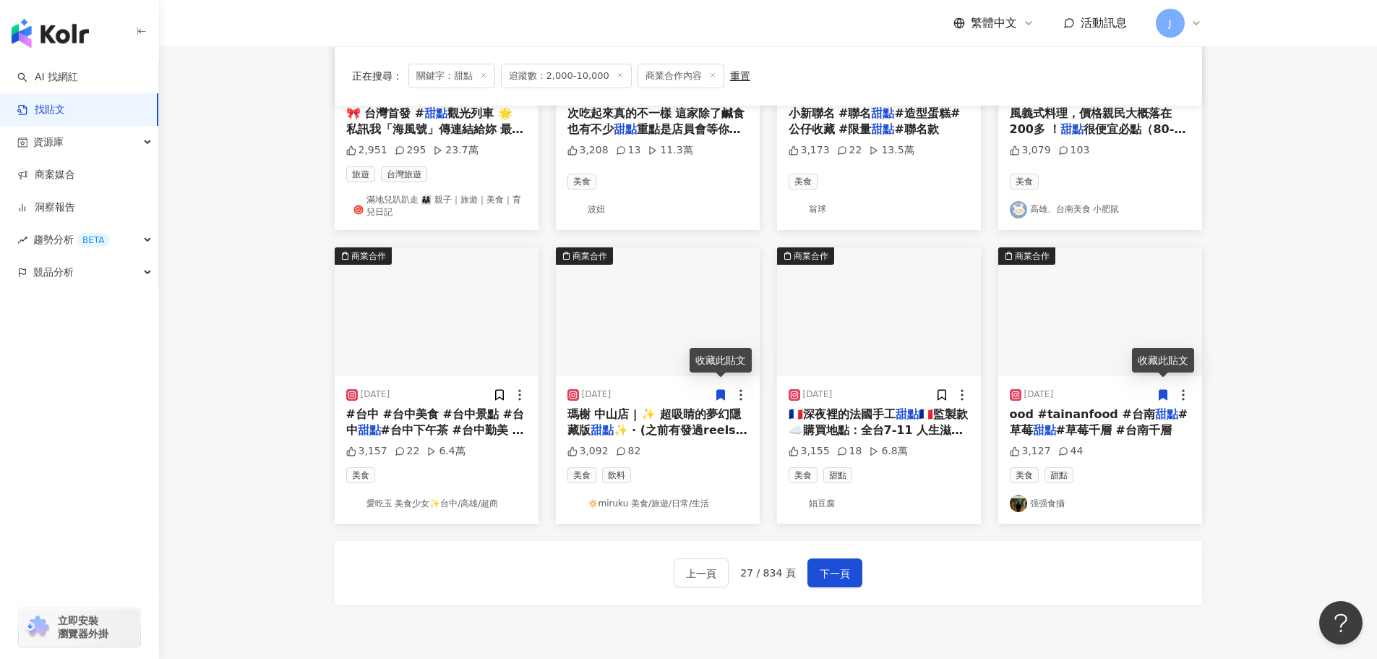
scroll to position [648, 0]
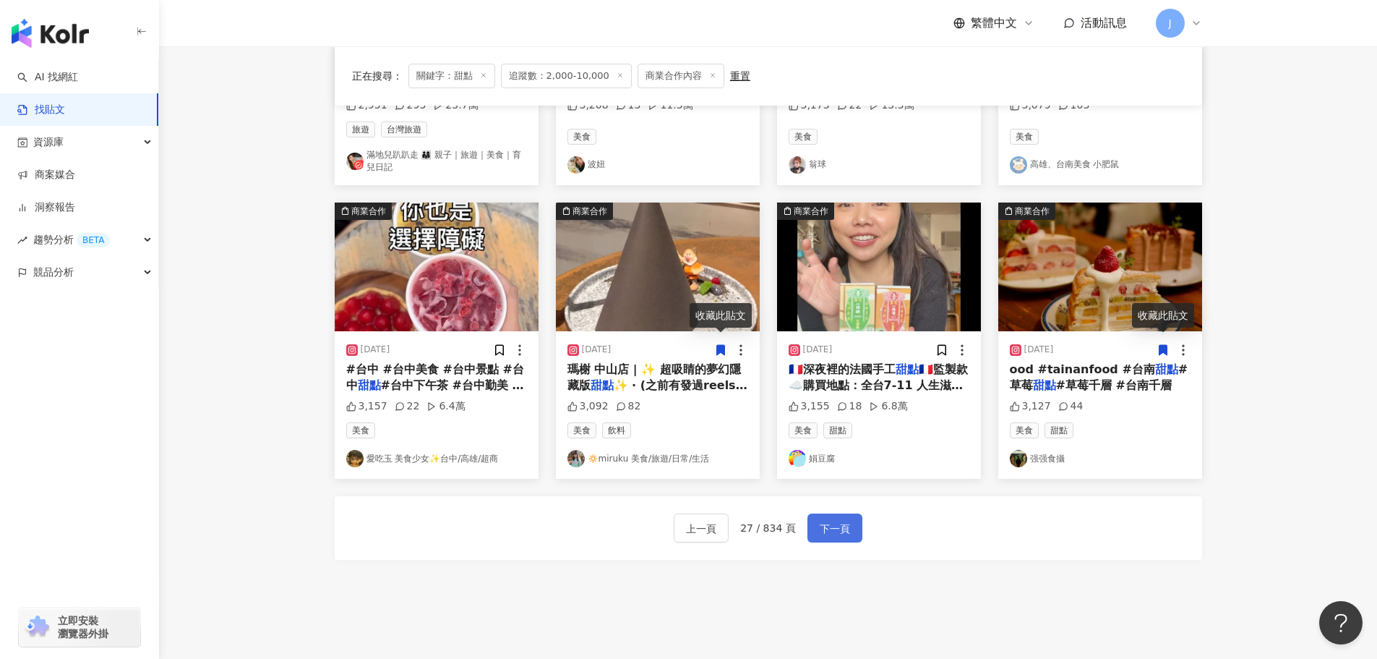
click at [838, 520] on span "下一頁" at bounding box center [835, 528] width 30 height 17
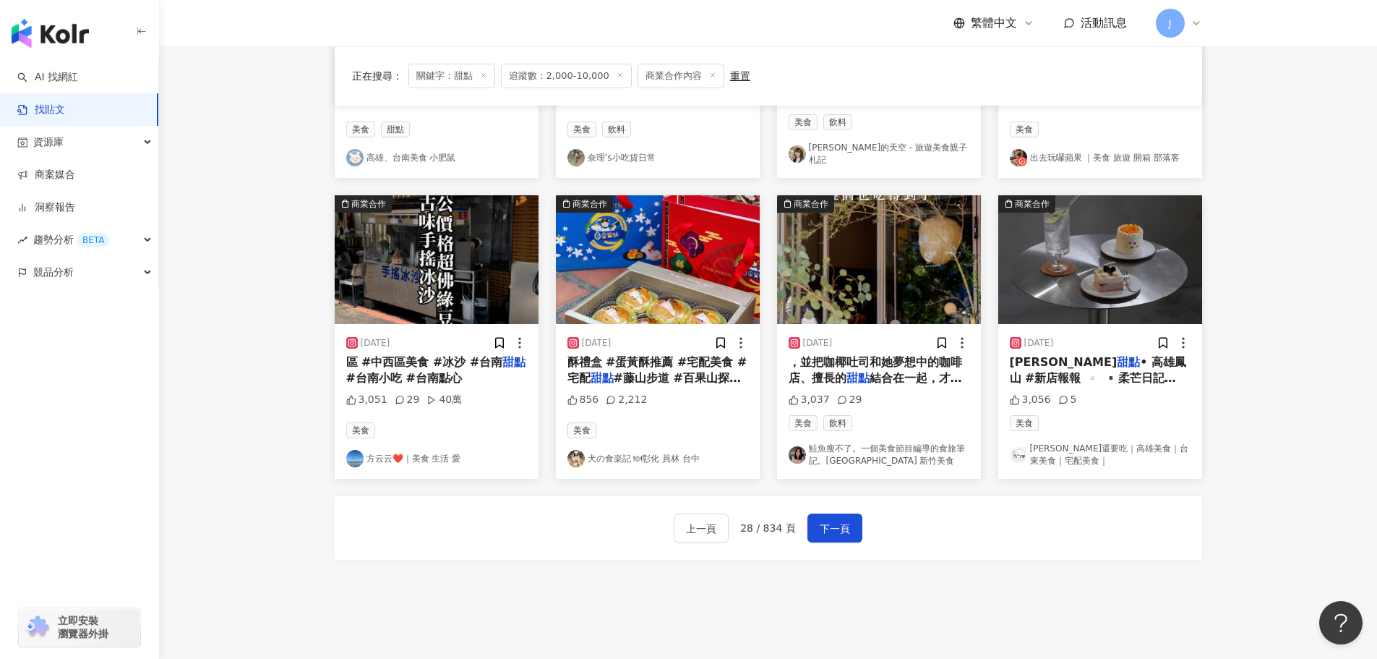
click at [613, 372] on span "#藤山步道 #百果山探索樂園 #台" at bounding box center [655, 386] width 174 height 30
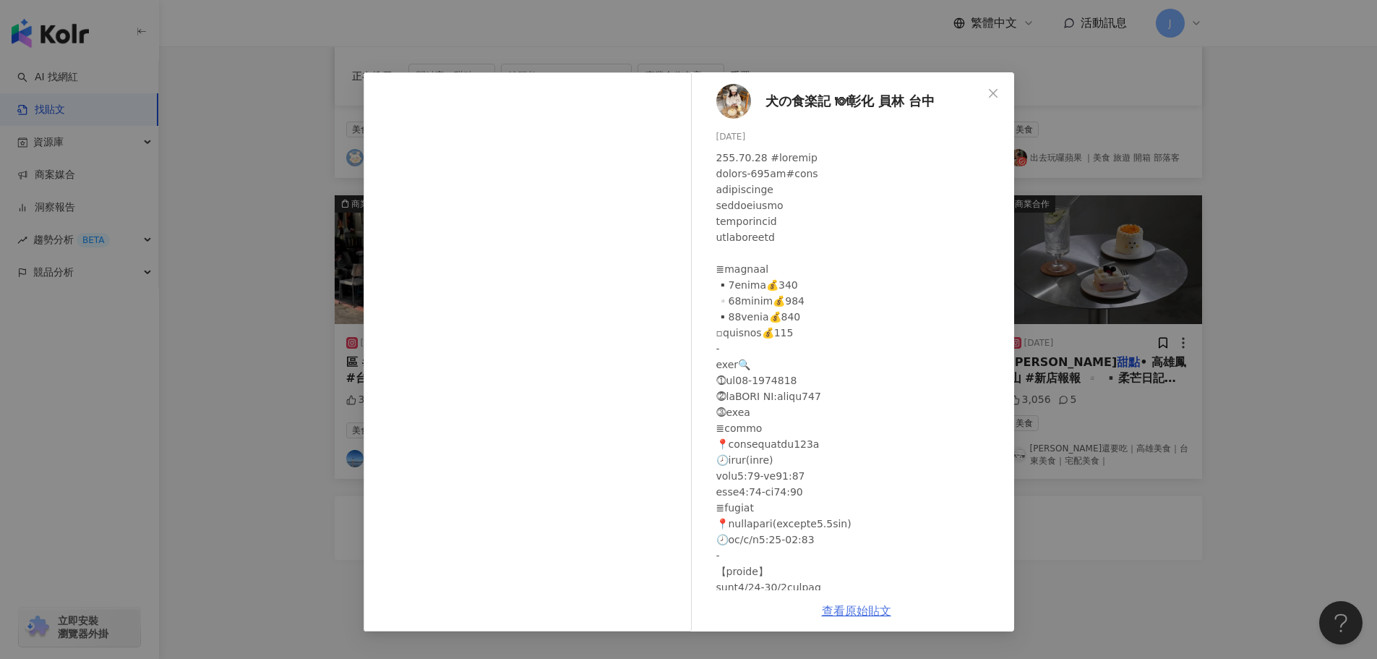
drag, startPoint x: 623, startPoint y: 271, endPoint x: 834, endPoint y: 609, distance: 398.2
click at [834, 609] on link "查看原始貼文" at bounding box center [856, 611] width 69 height 14
drag, startPoint x: 994, startPoint y: 92, endPoint x: 978, endPoint y: 119, distance: 31.5
click at [994, 92] on icon "close" at bounding box center [993, 92] width 9 height 9
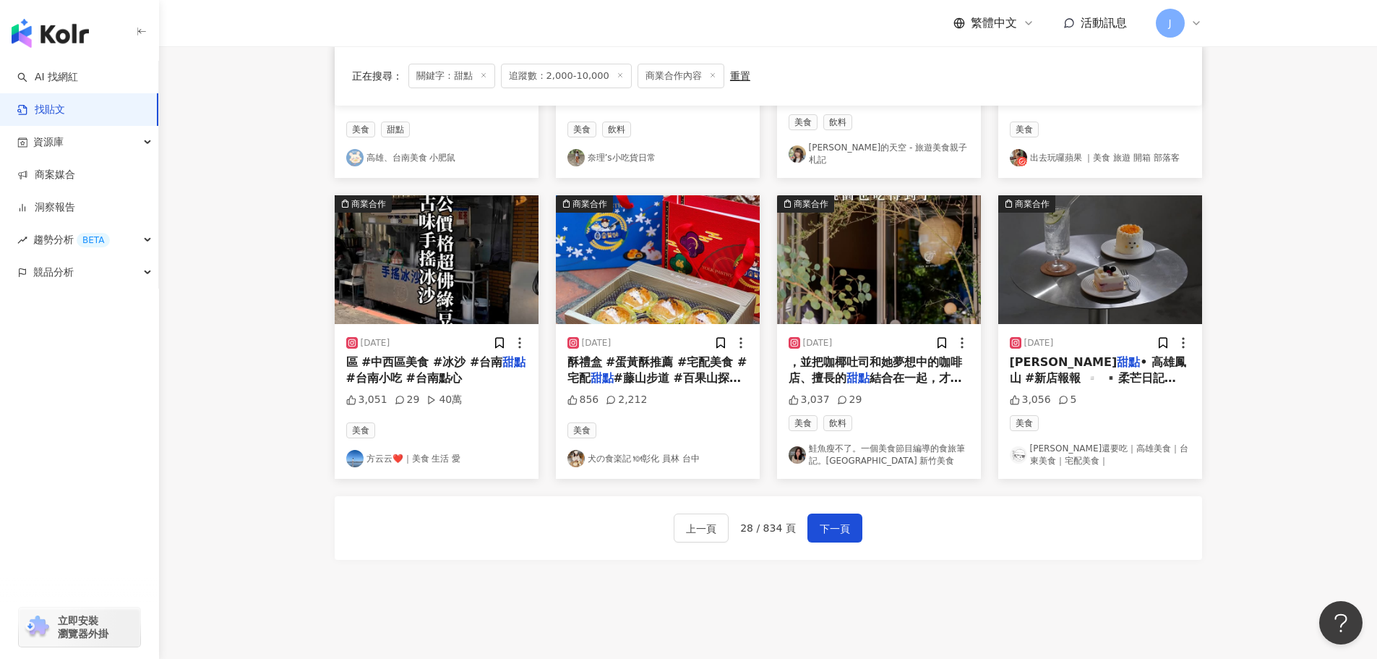
click at [838, 365] on span "，並把咖椰吐司和她夢想中的咖啡店、擅長的" at bounding box center [876, 370] width 174 height 30
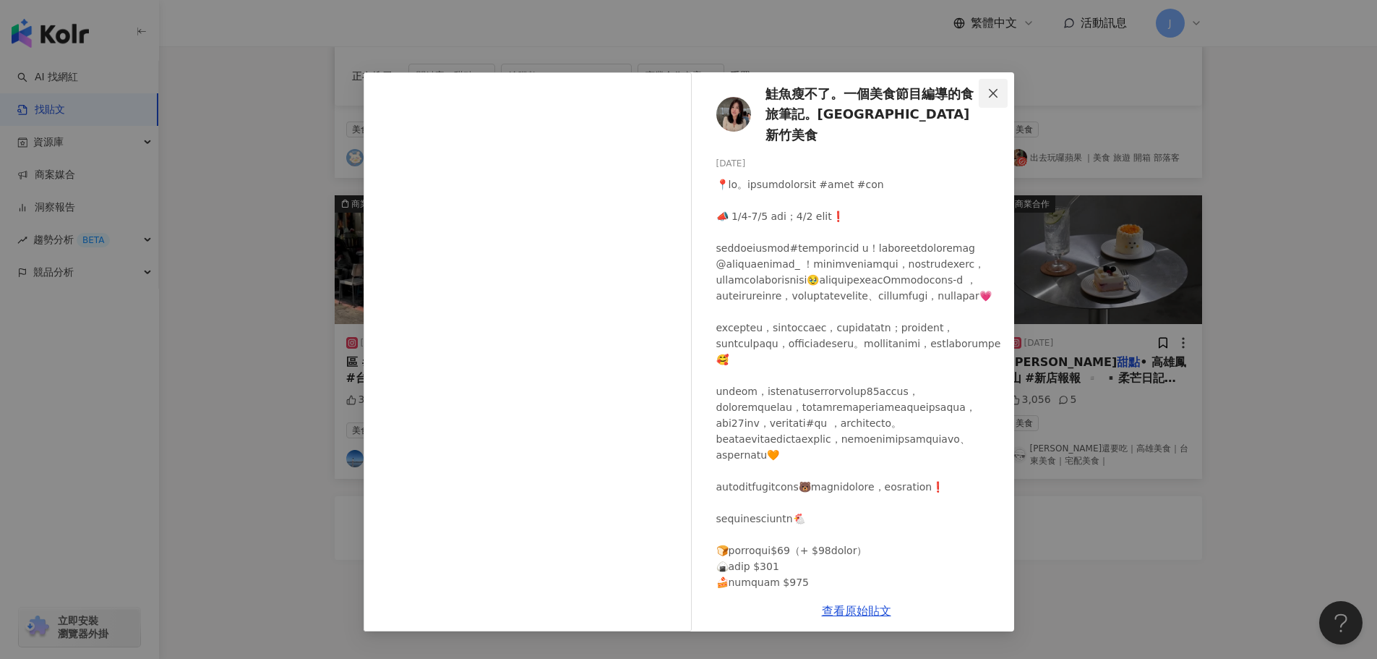
click at [988, 98] on icon "close" at bounding box center [994, 93] width 12 height 12
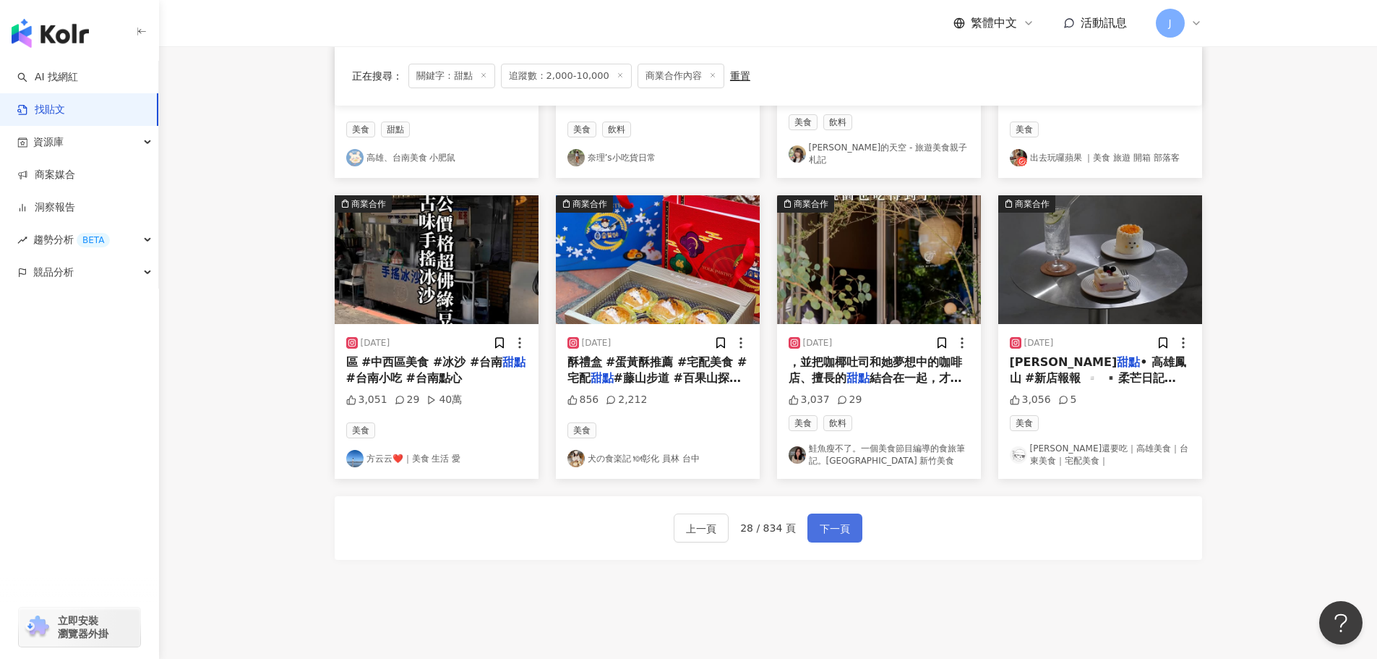
click at [843, 521] on span "下一頁" at bounding box center [835, 528] width 30 height 17
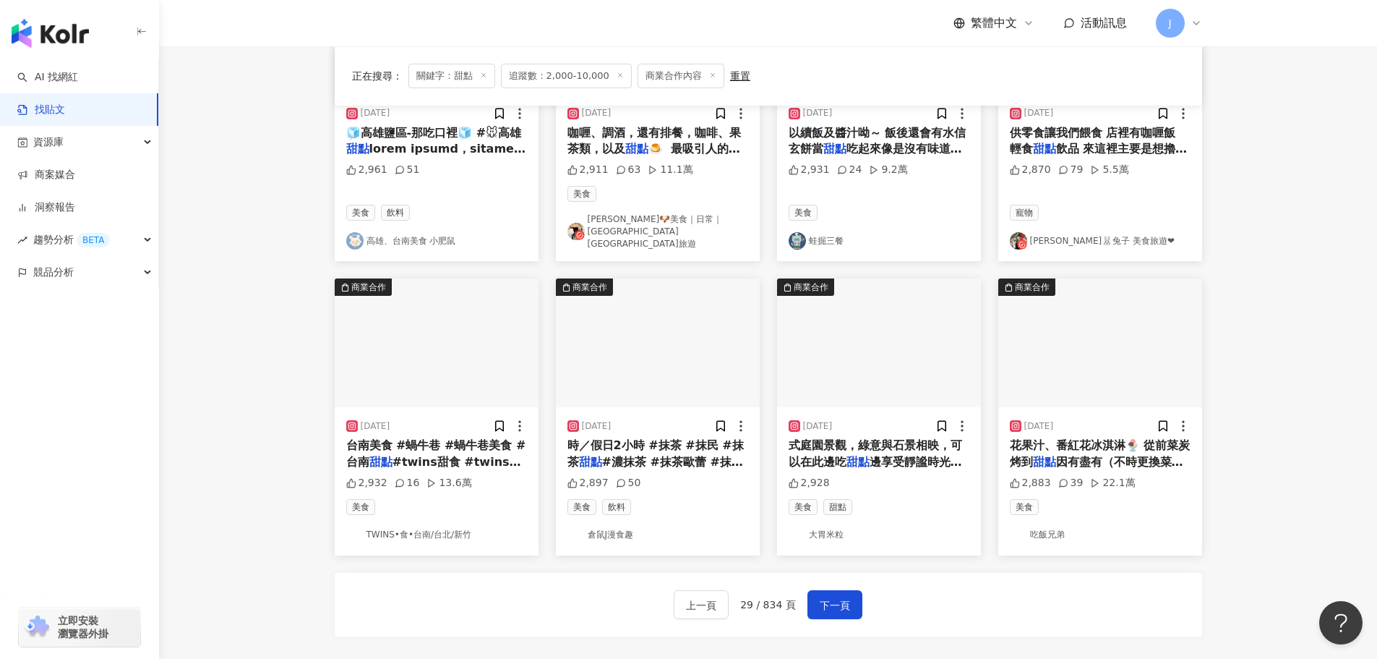
scroll to position [586, 0]
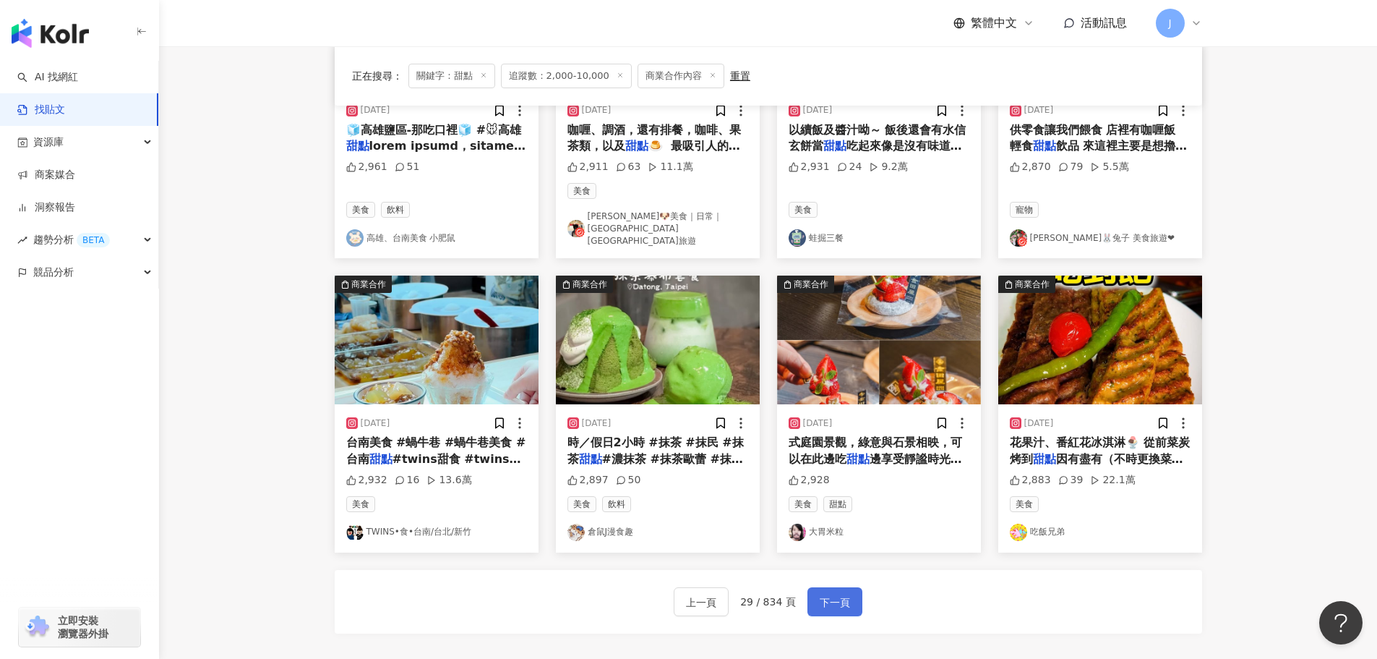
click at [835, 594] on span "下一頁" at bounding box center [835, 602] width 30 height 17
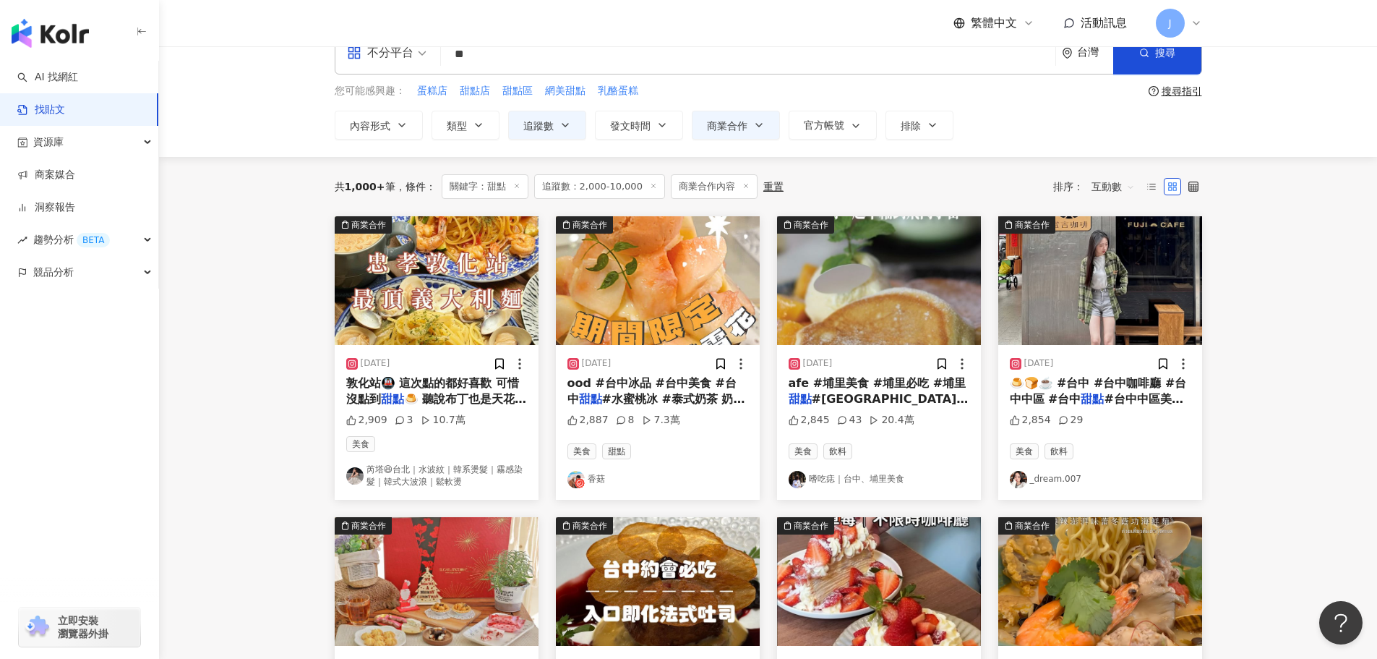
scroll to position [46, 0]
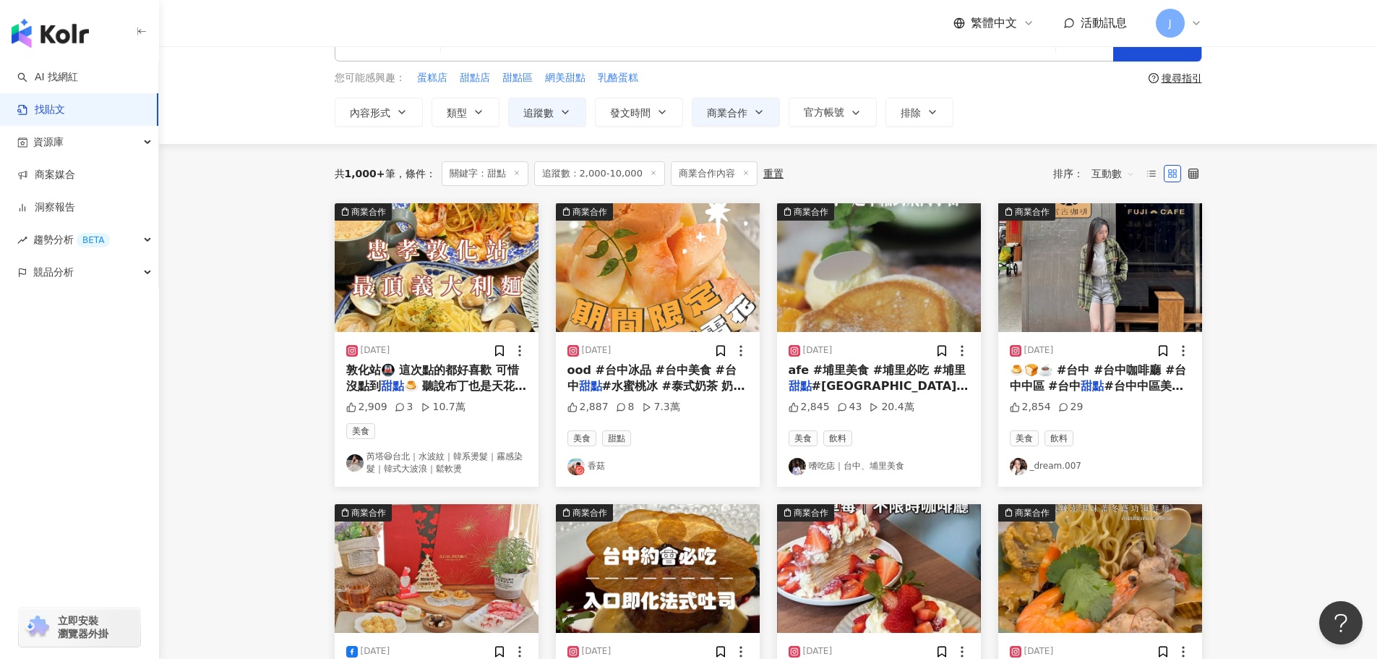
click at [1116, 375] on span "🍮🍞☕️ #台中 #台中咖啡廳 #台中中區 #台中" at bounding box center [1098, 378] width 177 height 30
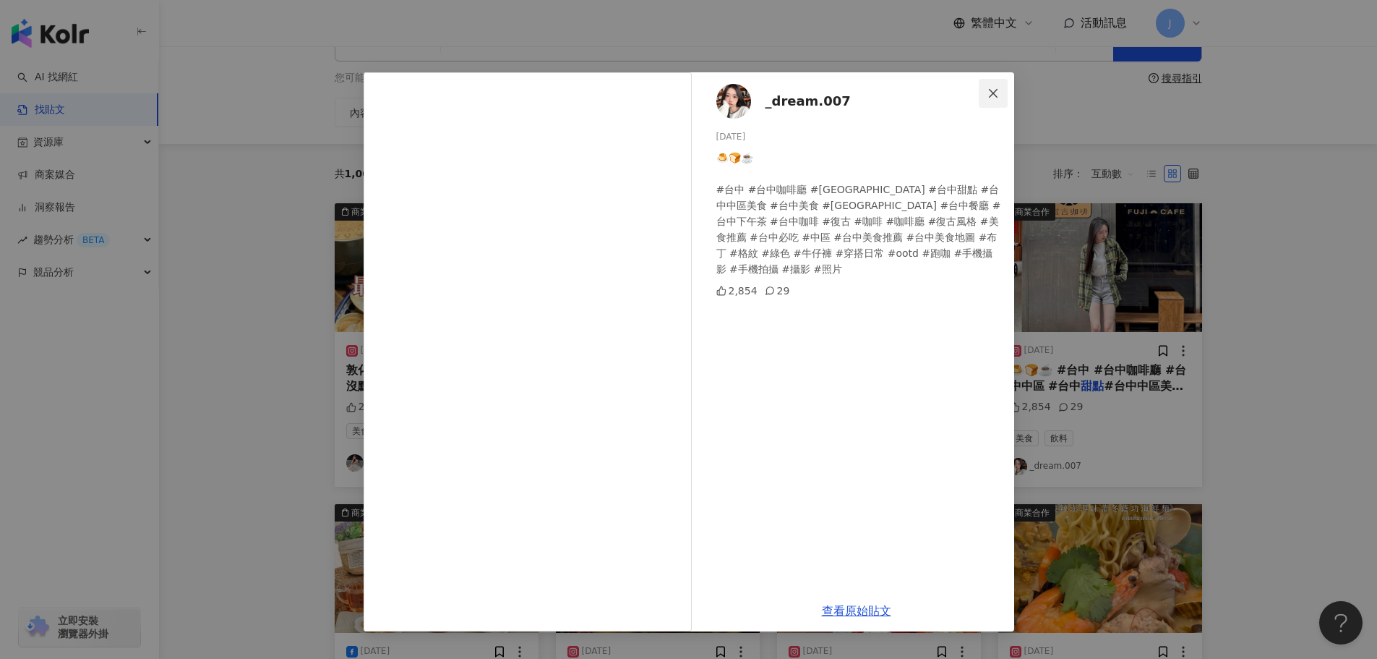
click at [991, 93] on icon "close" at bounding box center [994, 93] width 12 height 12
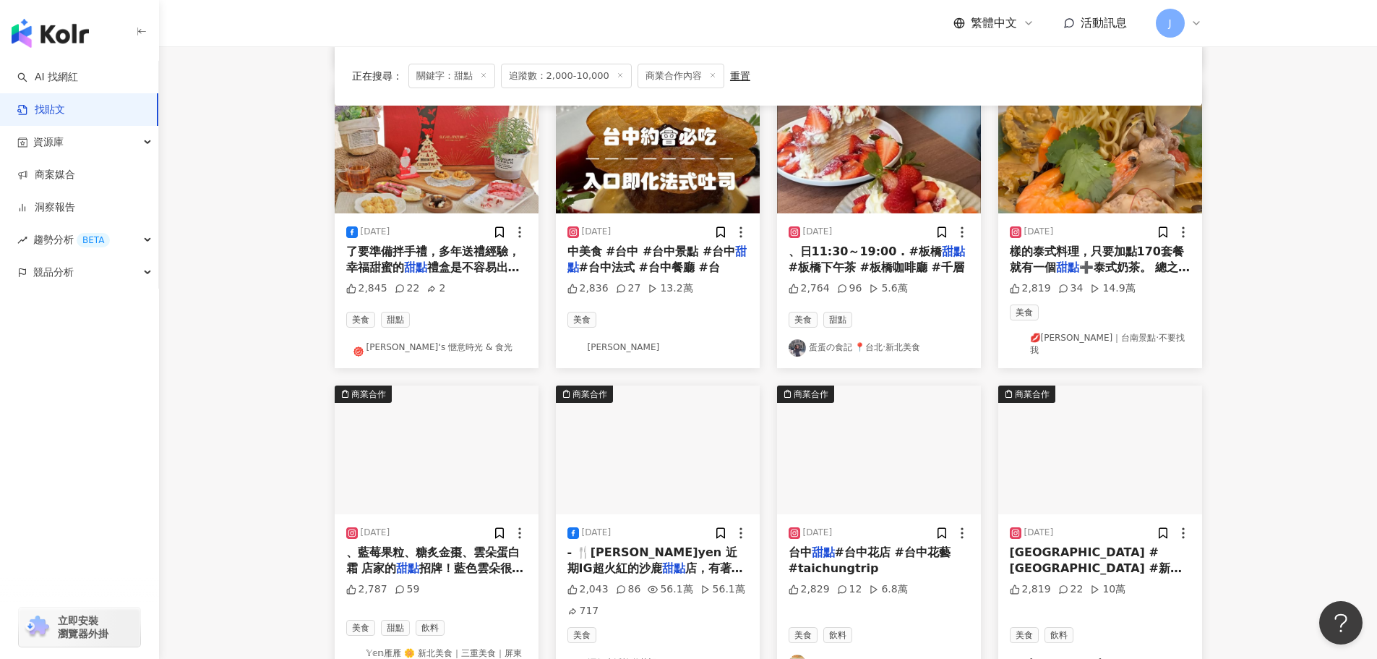
scroll to position [491, 0]
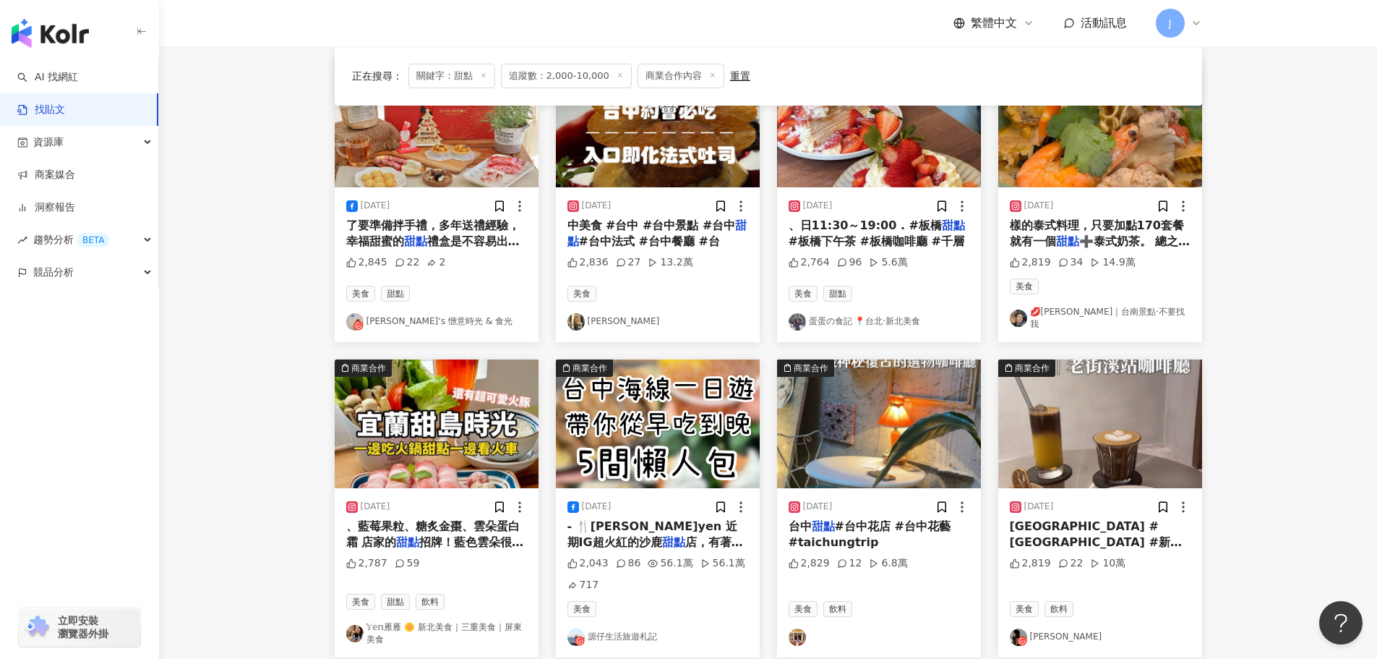
click at [401, 242] on span "了要準備拌手禮，多年送禮經驗，幸福甜蜜的" at bounding box center [433, 233] width 174 height 30
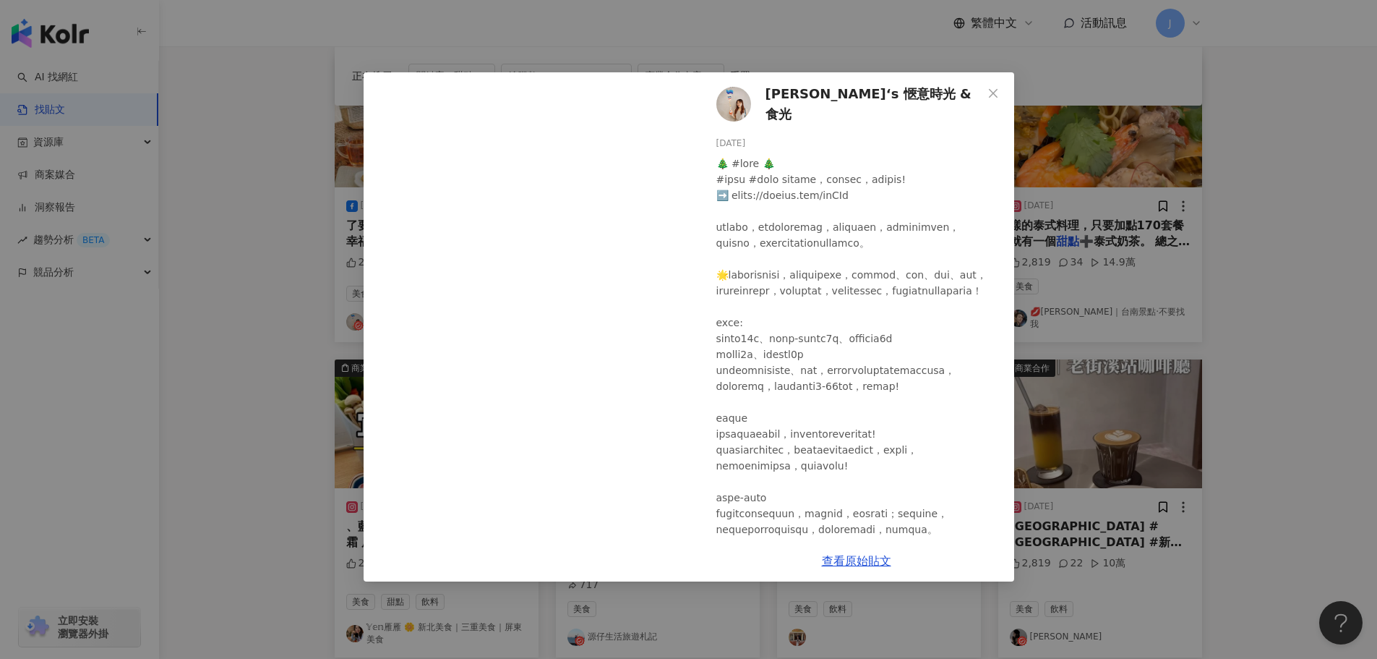
click at [813, 107] on span "Sunny‘s 愜意時光 & 食光" at bounding box center [874, 104] width 217 height 41
click at [996, 100] on button "Close" at bounding box center [993, 93] width 29 height 29
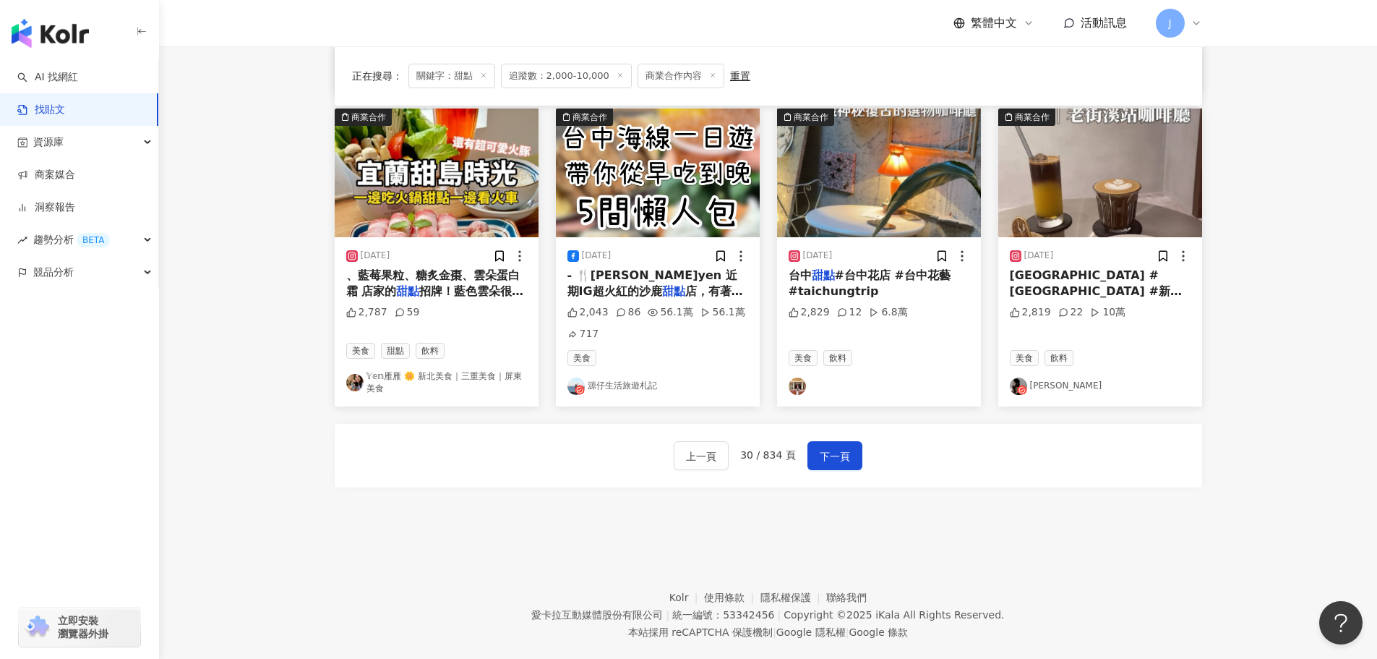
scroll to position [760, 0]
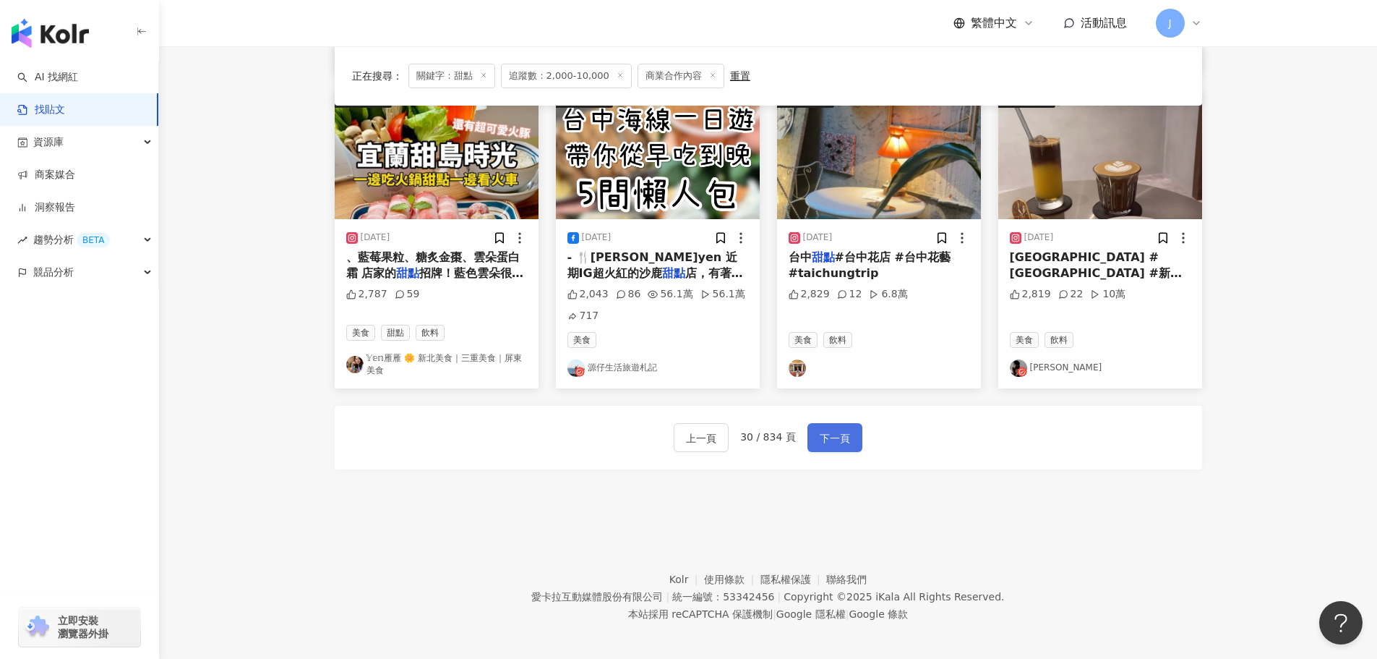
click at [847, 433] on span "下一頁" at bounding box center [835, 437] width 30 height 17
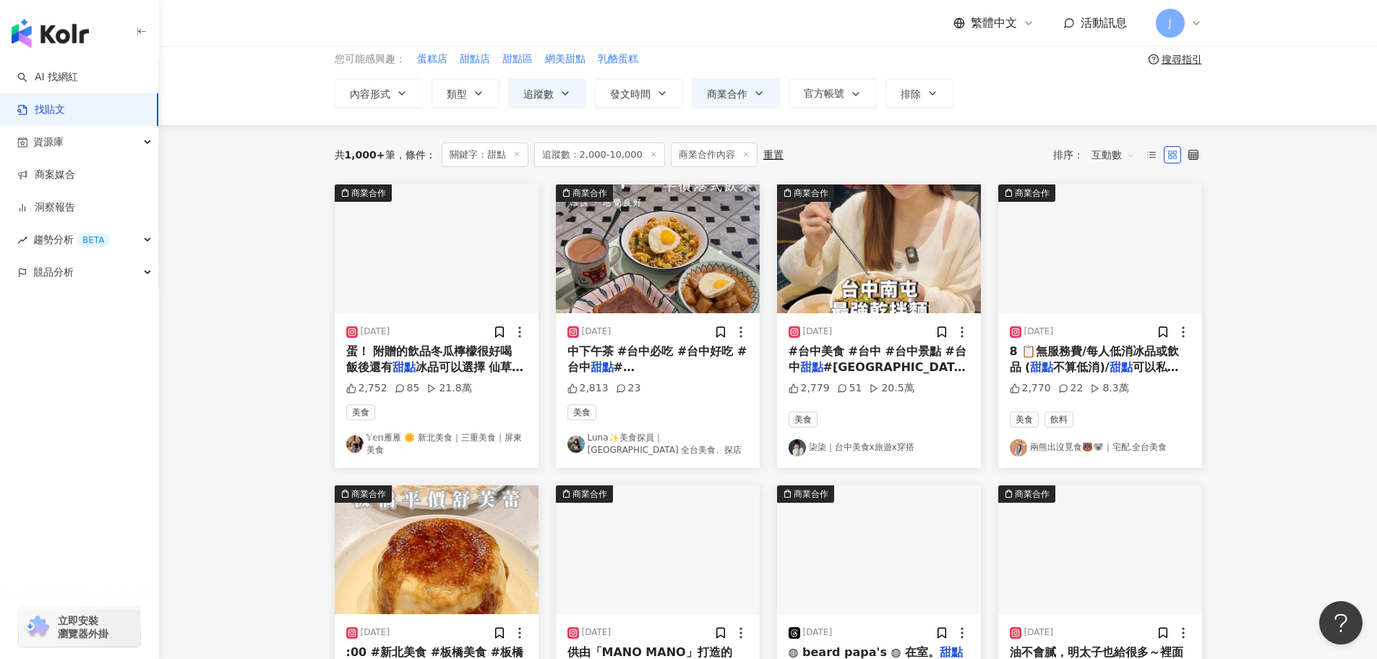
scroll to position [45, 0]
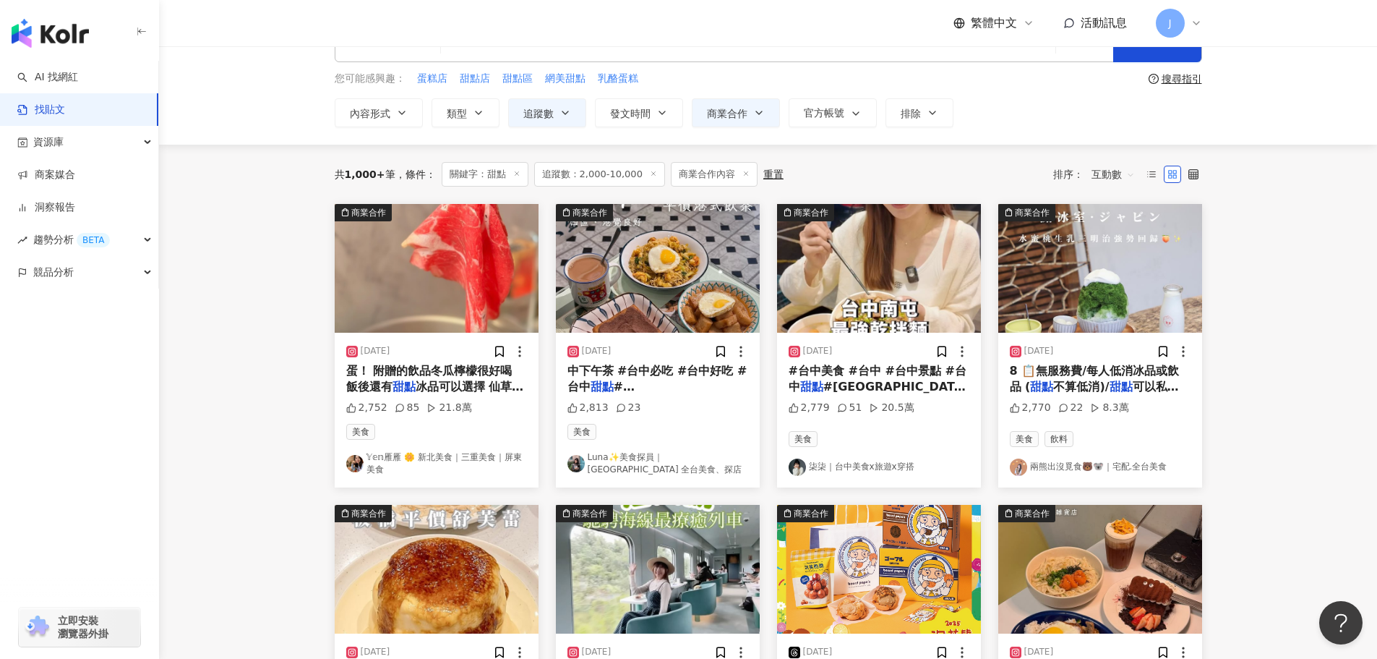
click at [852, 380] on span "#台中南屯 #南屯 #南屯美食 #" at bounding box center [879, 403] width 180 height 46
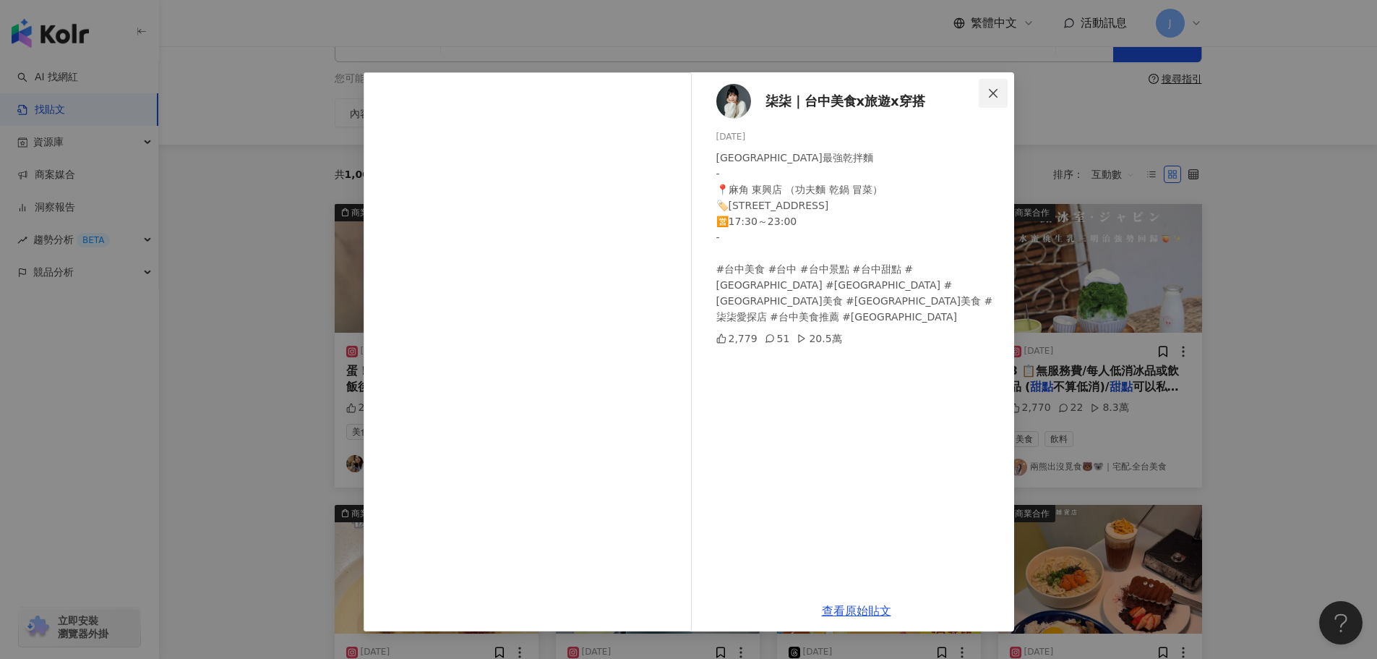
click at [997, 92] on icon "close" at bounding box center [994, 93] width 12 height 12
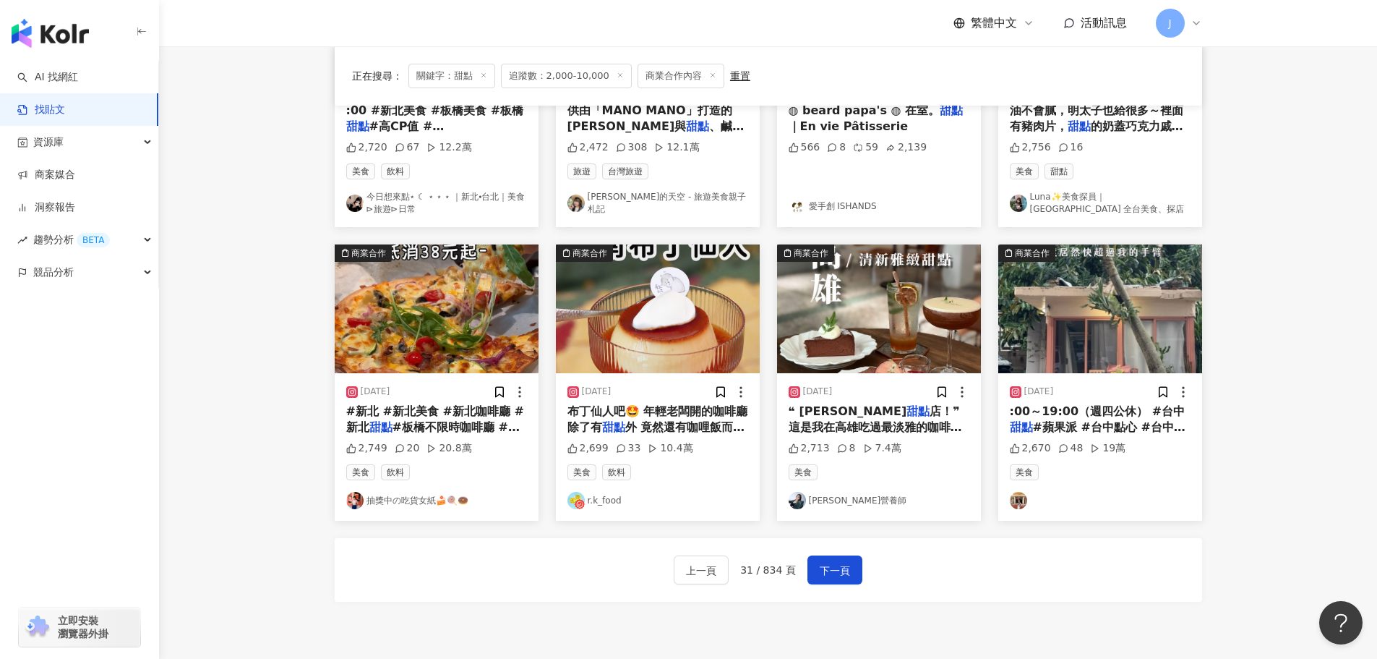
scroll to position [607, 0]
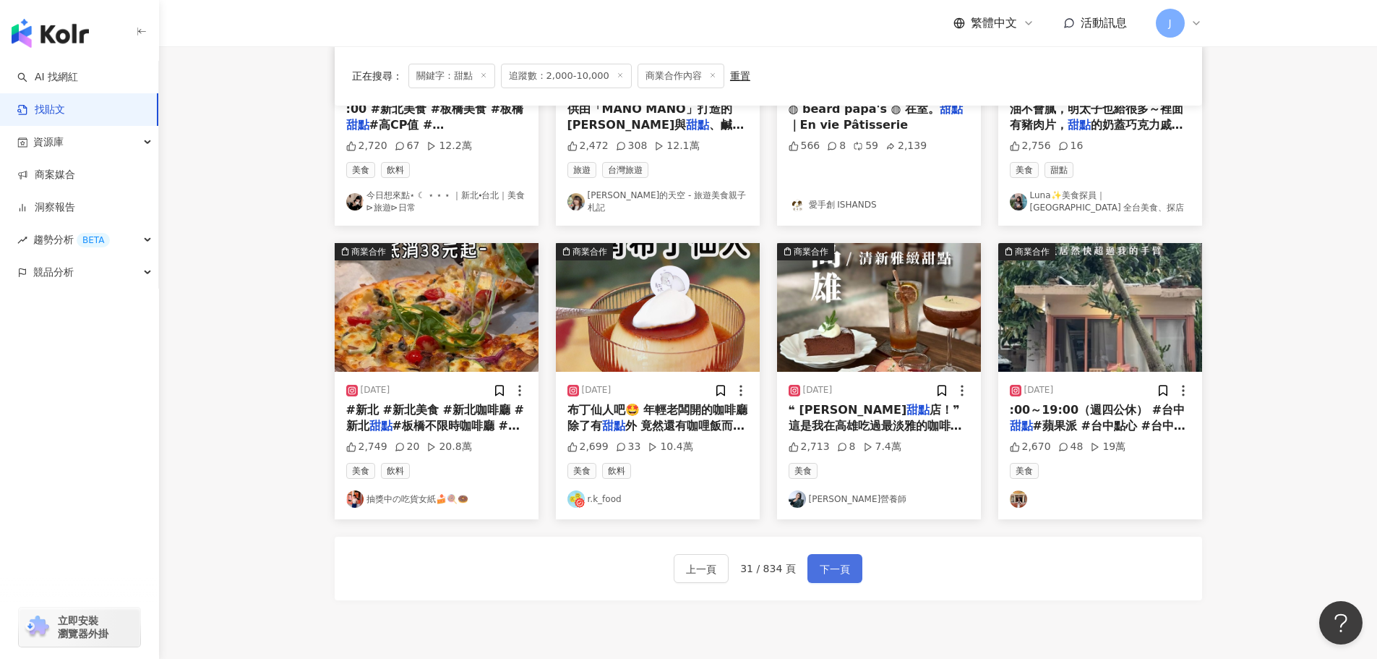
click at [839, 574] on span "下一頁" at bounding box center [835, 568] width 30 height 17
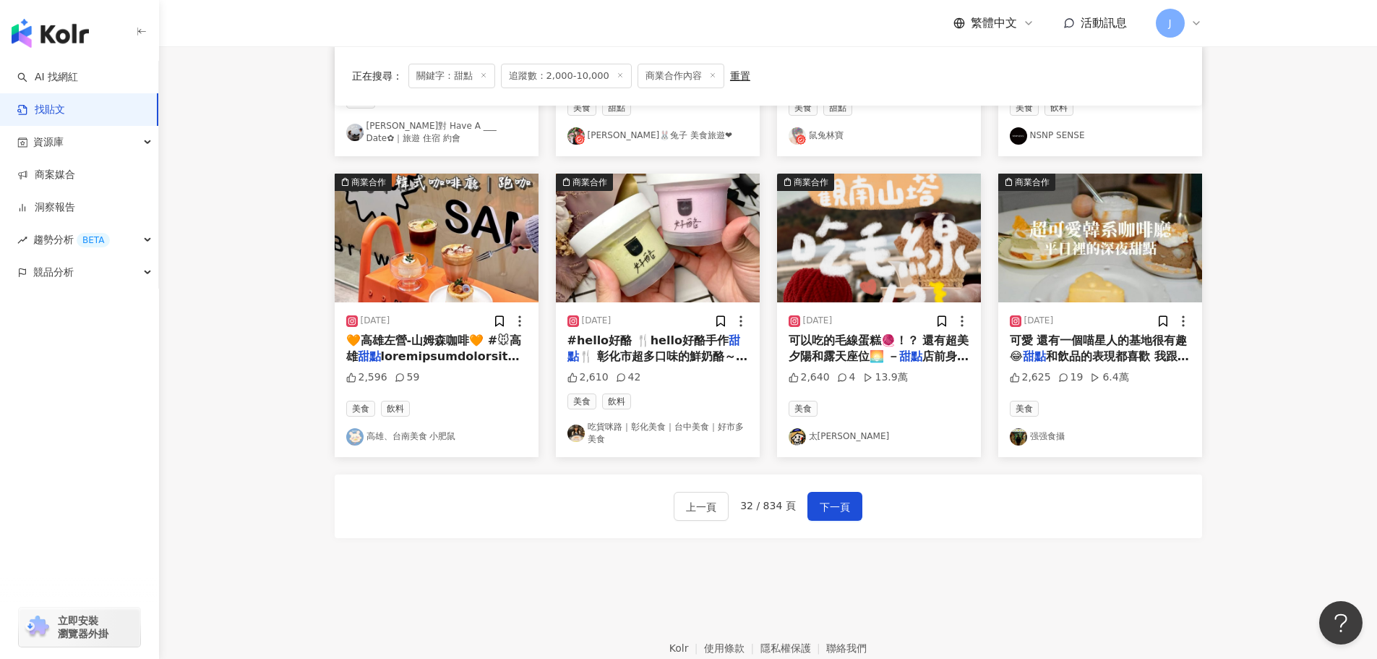
scroll to position [689, 0]
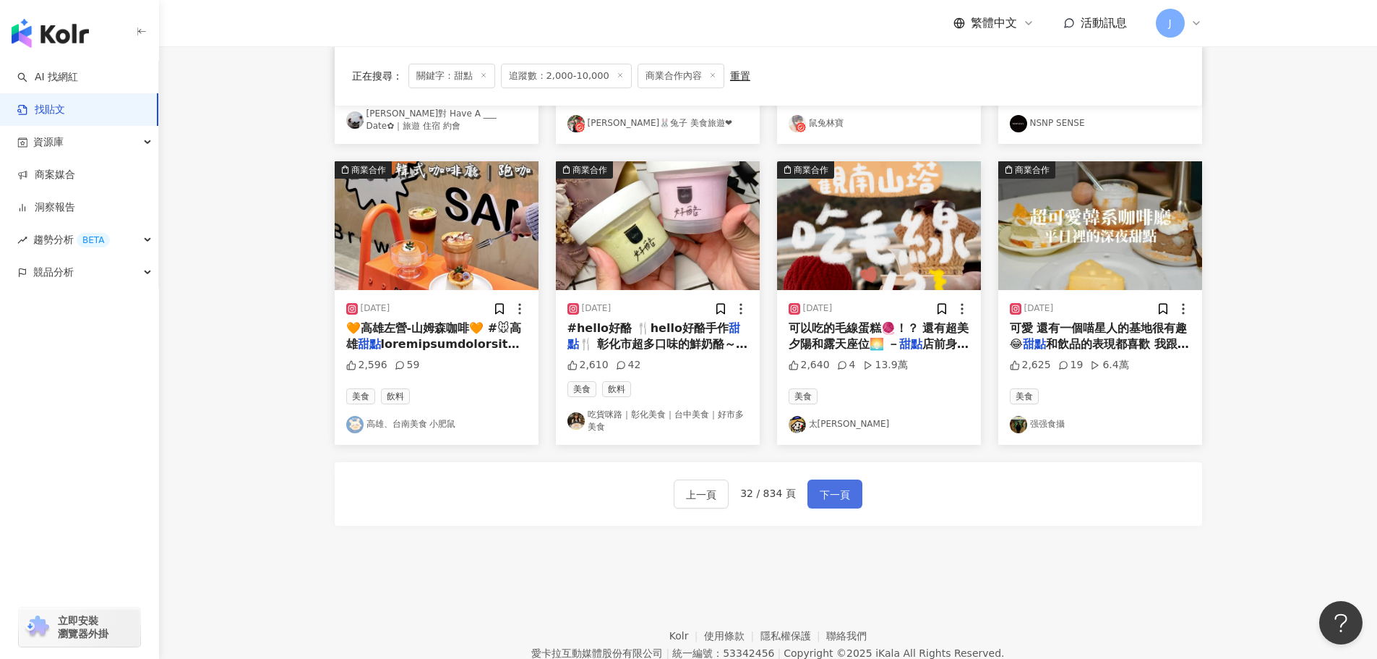
click at [843, 487] on span "下一頁" at bounding box center [835, 494] width 30 height 17
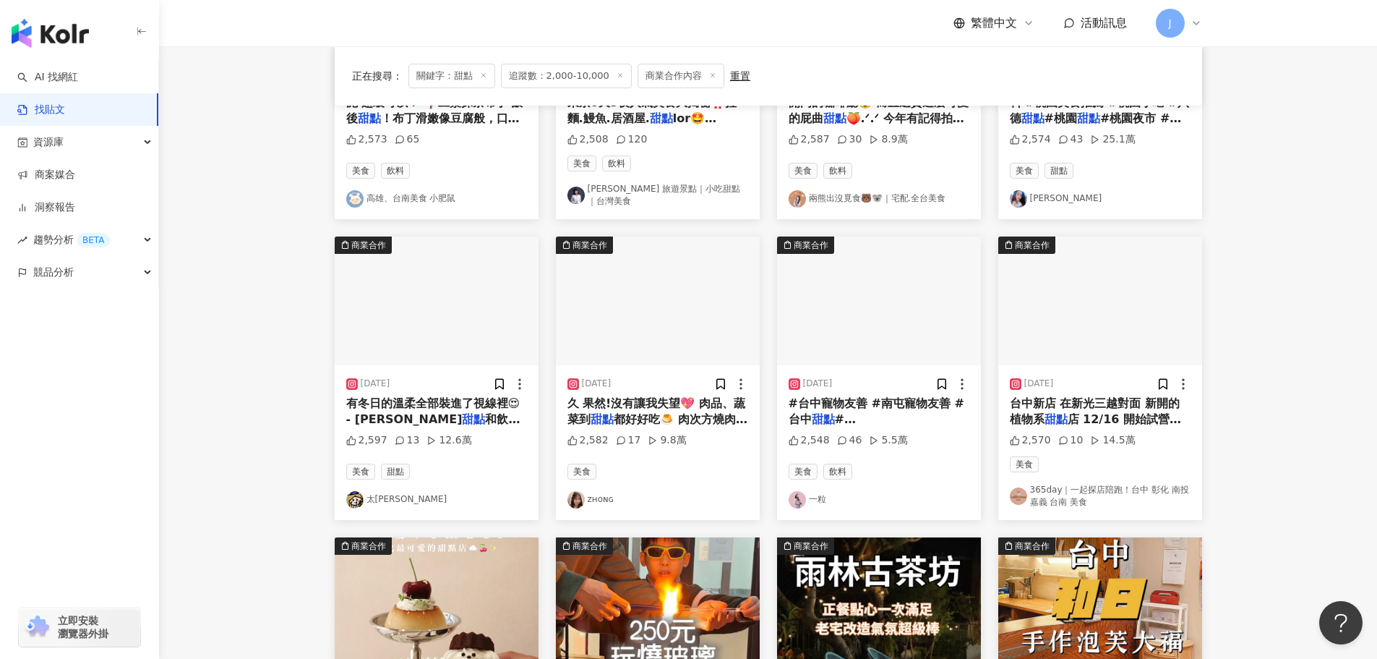
scroll to position [230, 0]
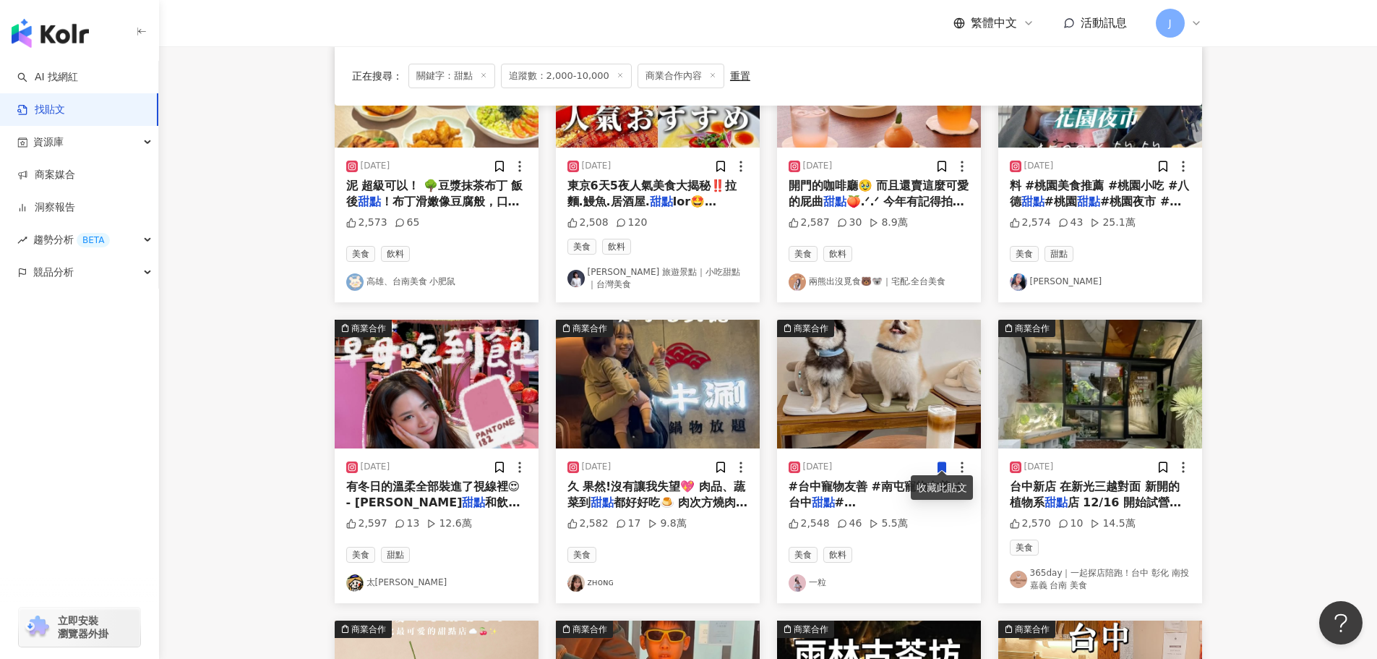
click at [641, 495] on span "都好好吃🍮 肉次方燒肉放題 📍" at bounding box center [658, 510] width 181 height 30
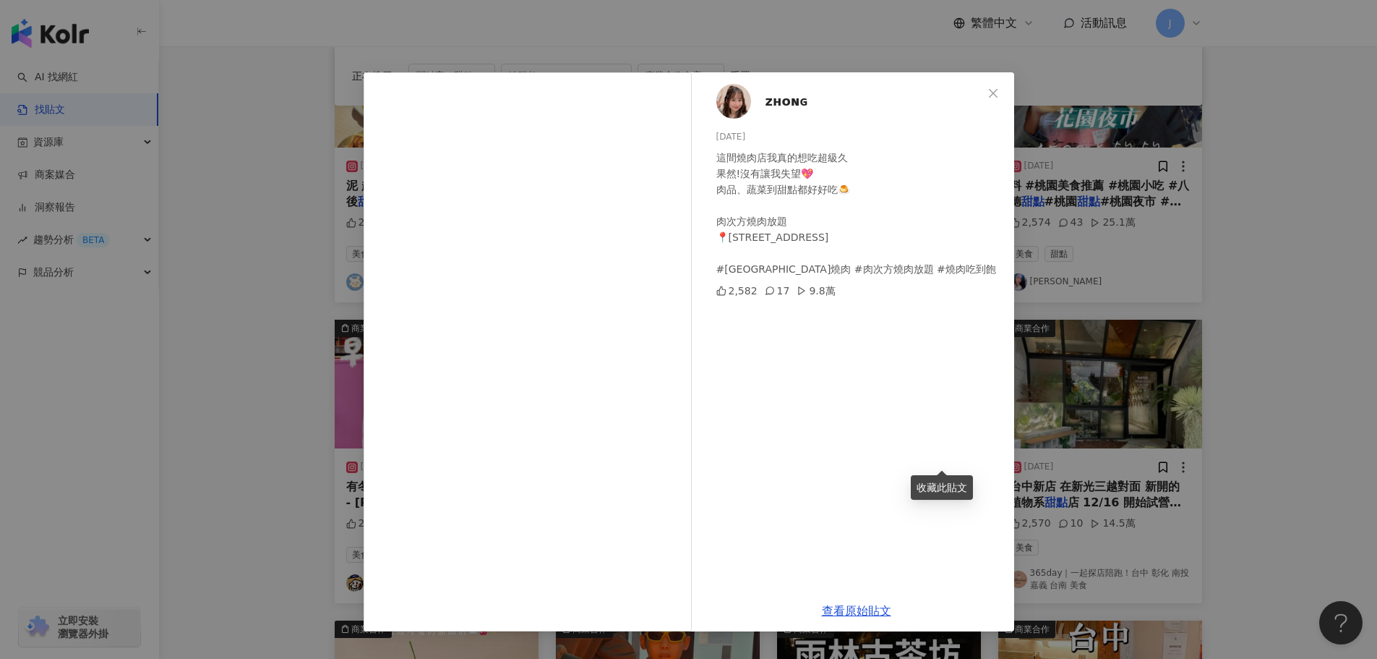
drag, startPoint x: 995, startPoint y: 92, endPoint x: 995, endPoint y: 138, distance: 46.3
click at [995, 92] on icon "close" at bounding box center [993, 92] width 9 height 9
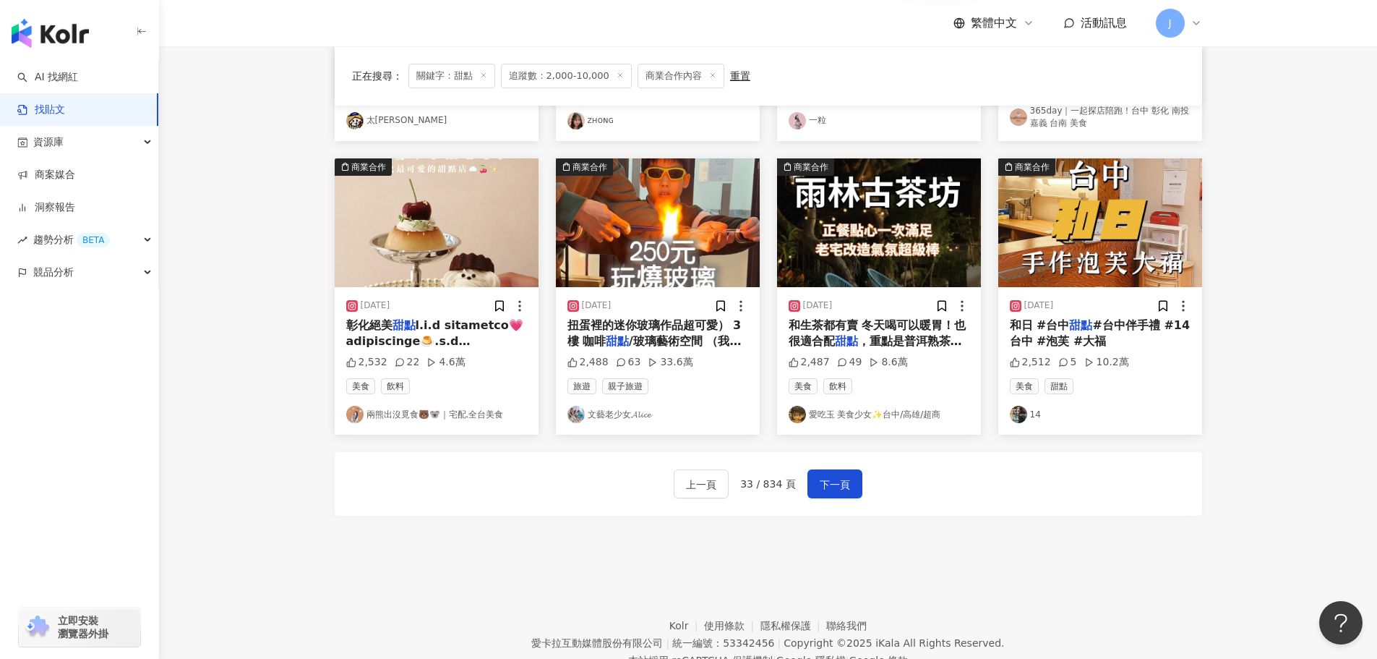
scroll to position [738, 0]
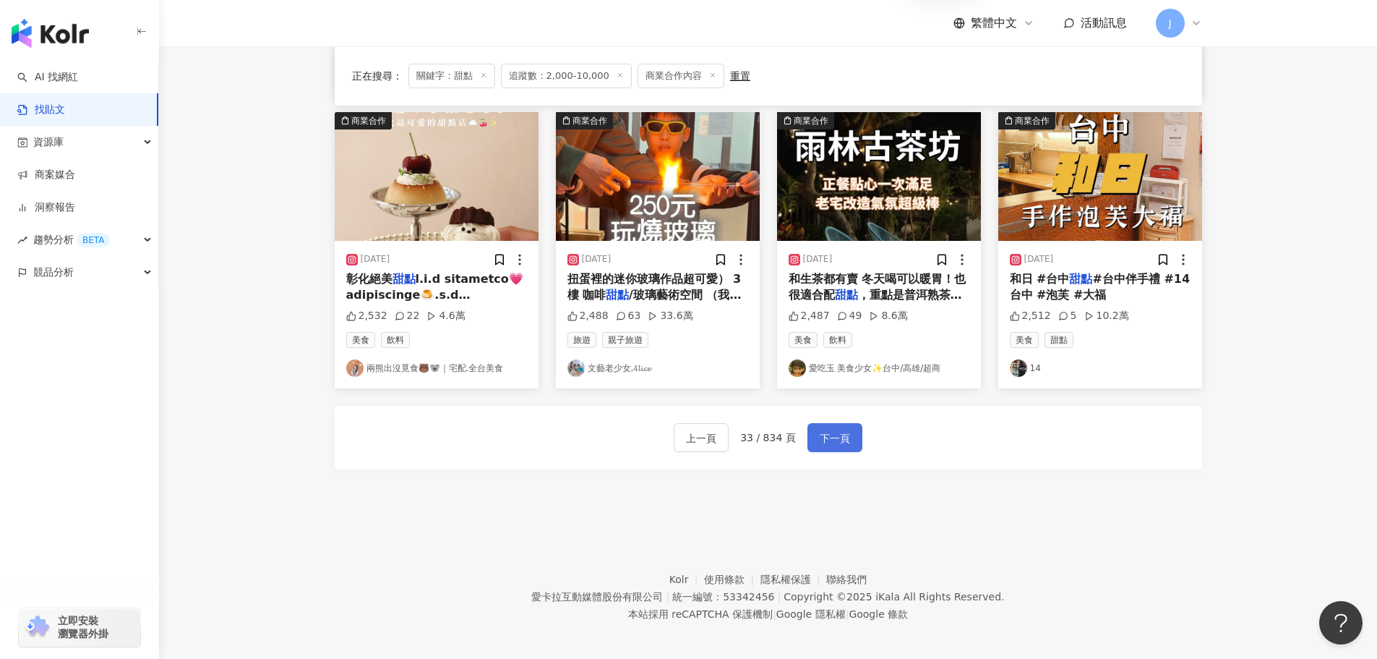
click at [820, 429] on span "下一頁" at bounding box center [835, 437] width 30 height 17
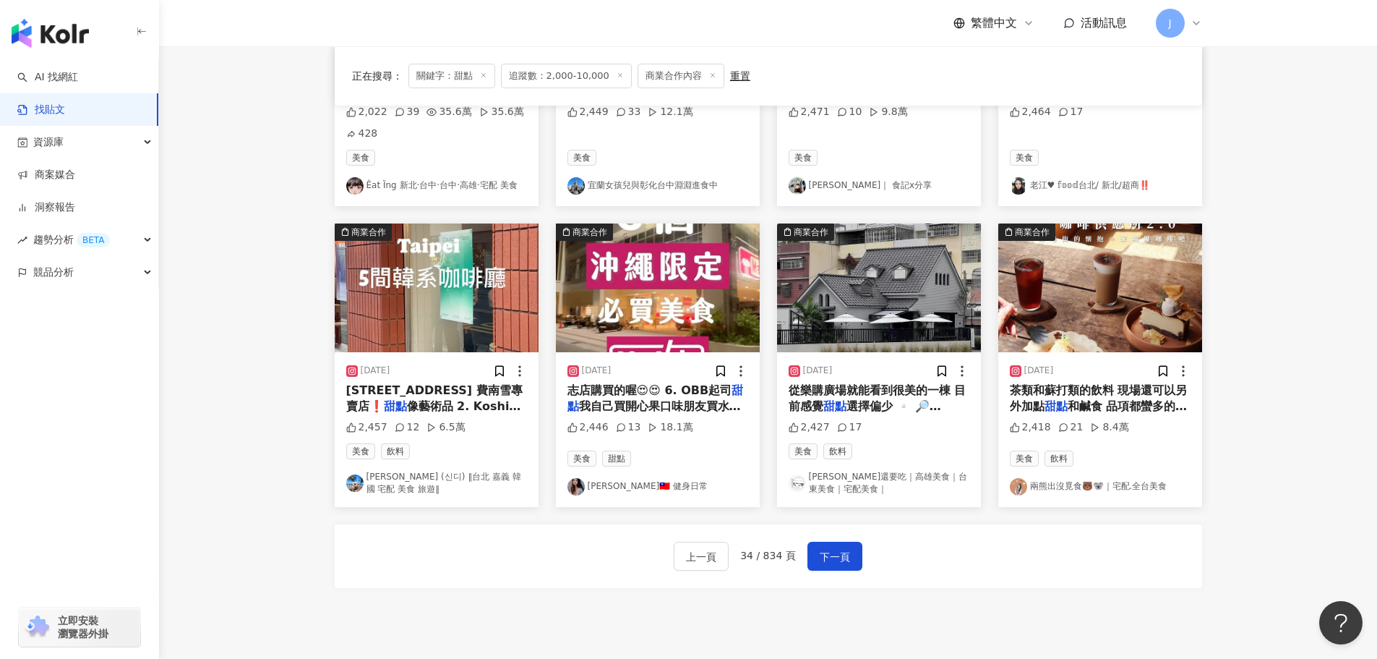
scroll to position [646, 0]
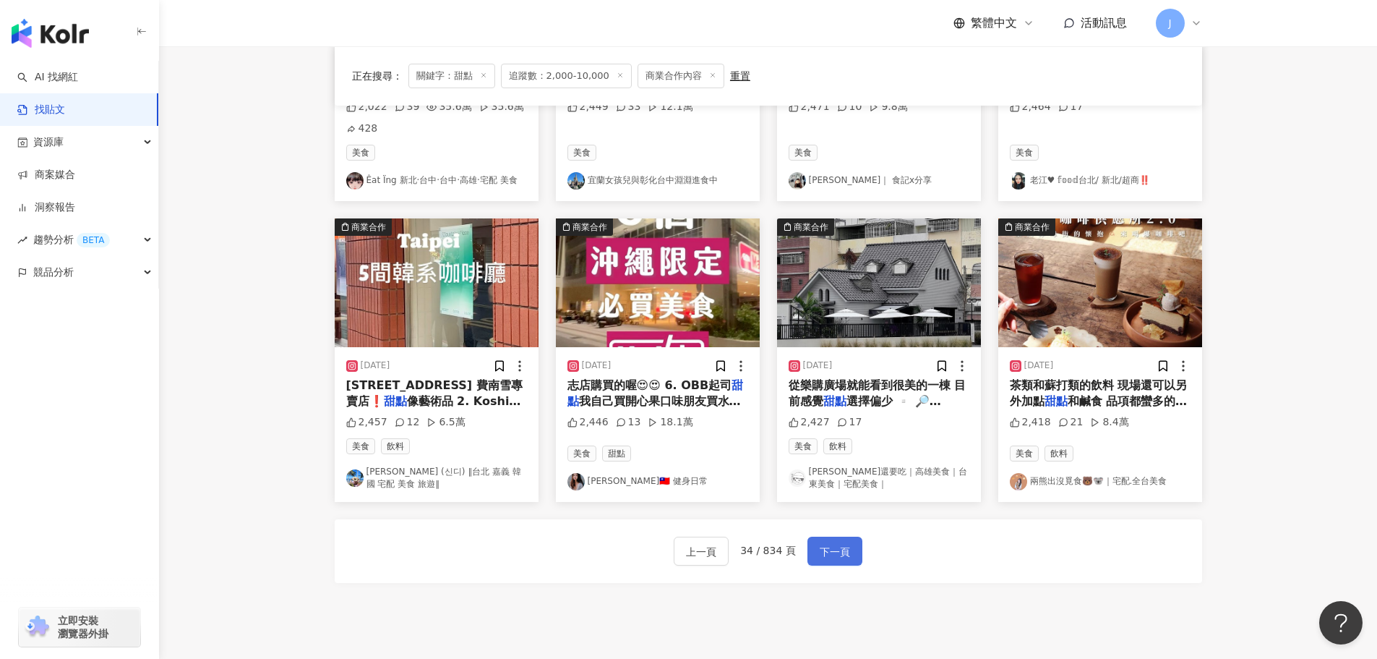
click at [842, 558] on span "下一頁" at bounding box center [835, 551] width 30 height 17
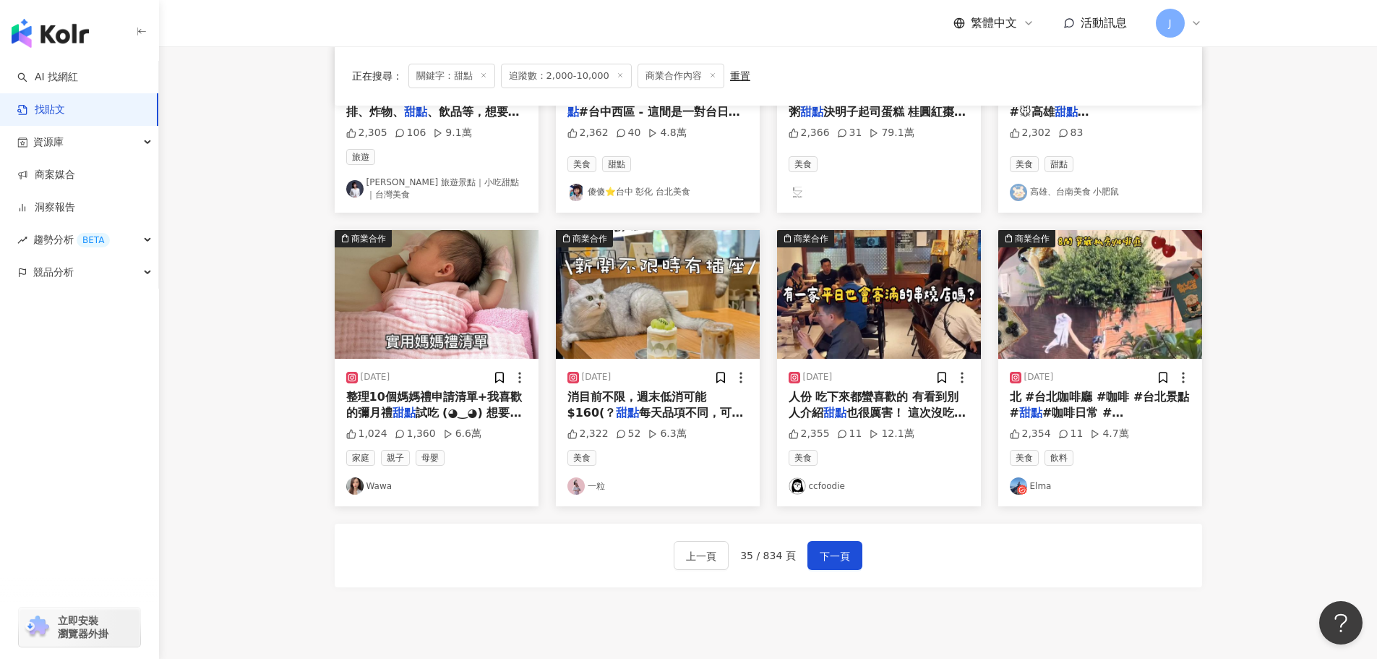
scroll to position [644, 0]
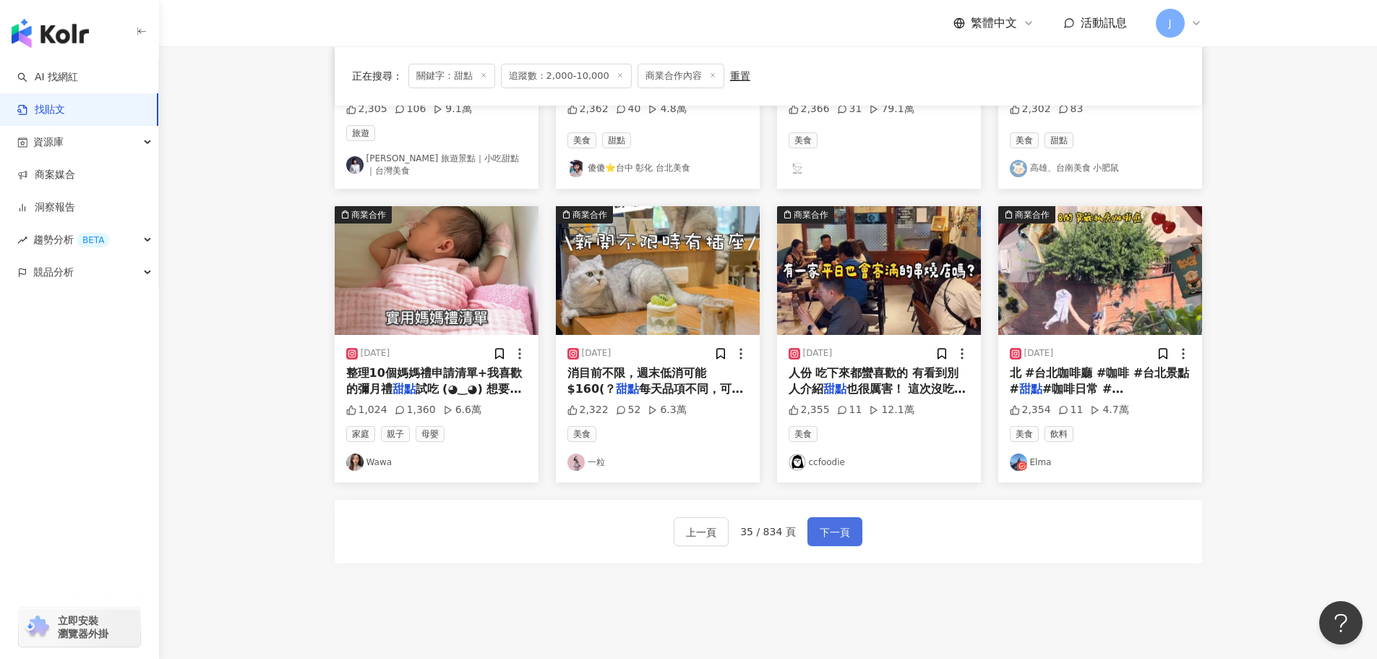
click at [821, 529] on span "下一頁" at bounding box center [835, 531] width 30 height 17
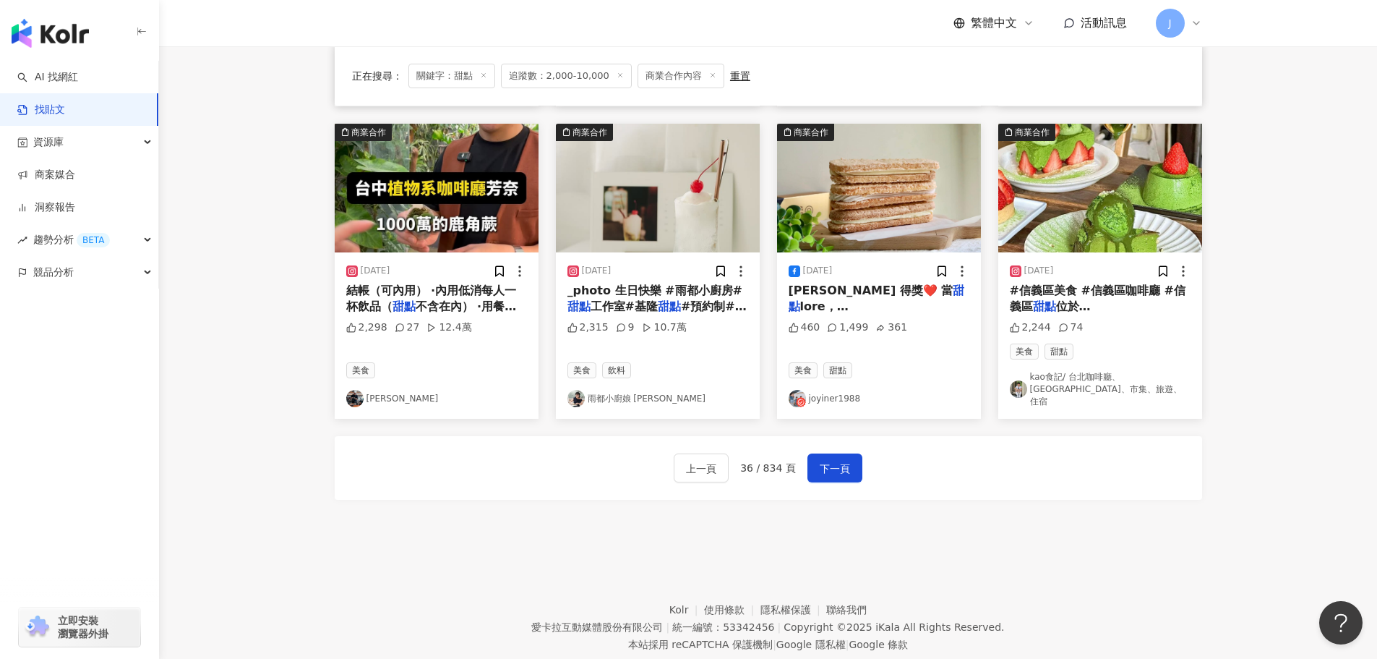
scroll to position [733, 0]
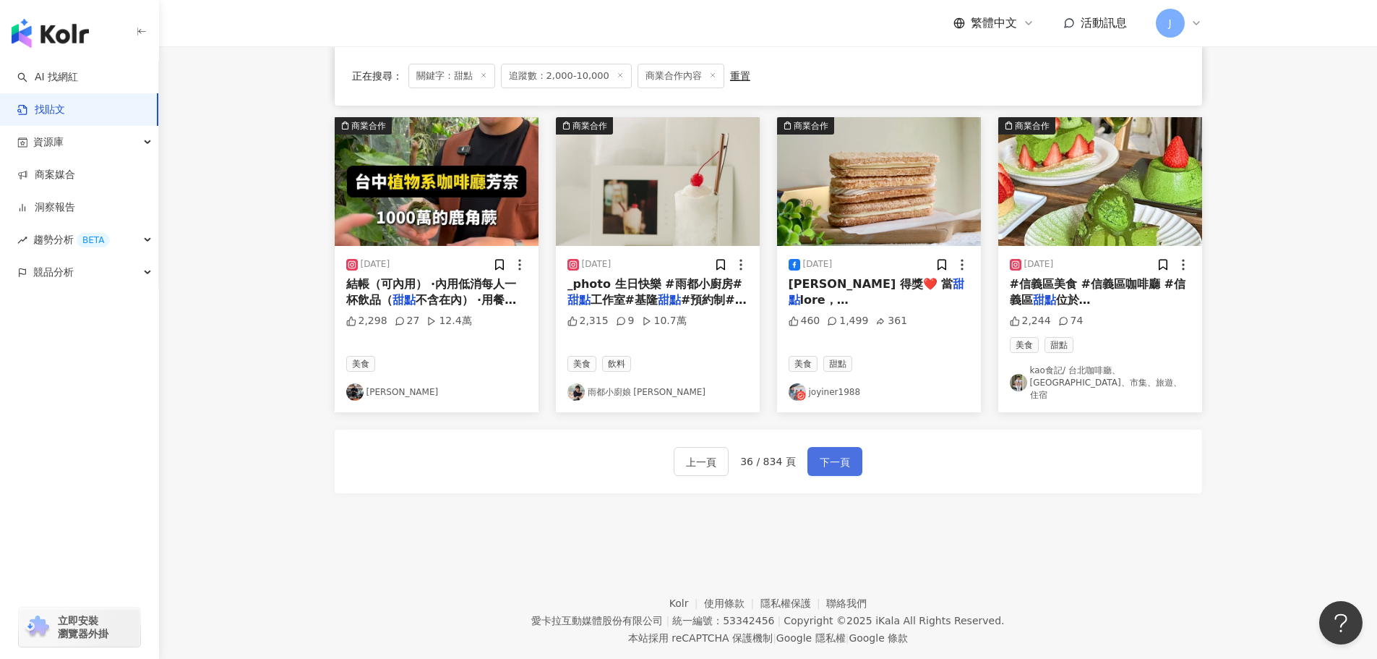
click at [829, 453] on span "下一頁" at bounding box center [835, 461] width 30 height 17
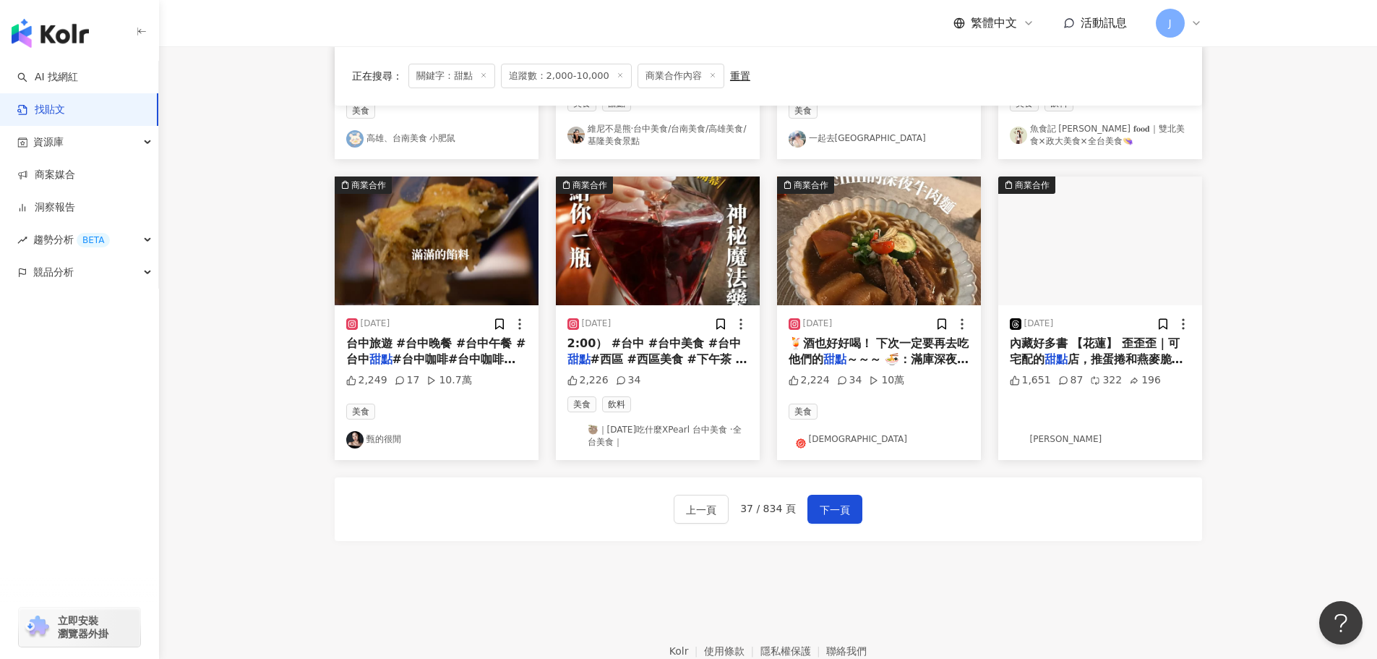
scroll to position [714, 0]
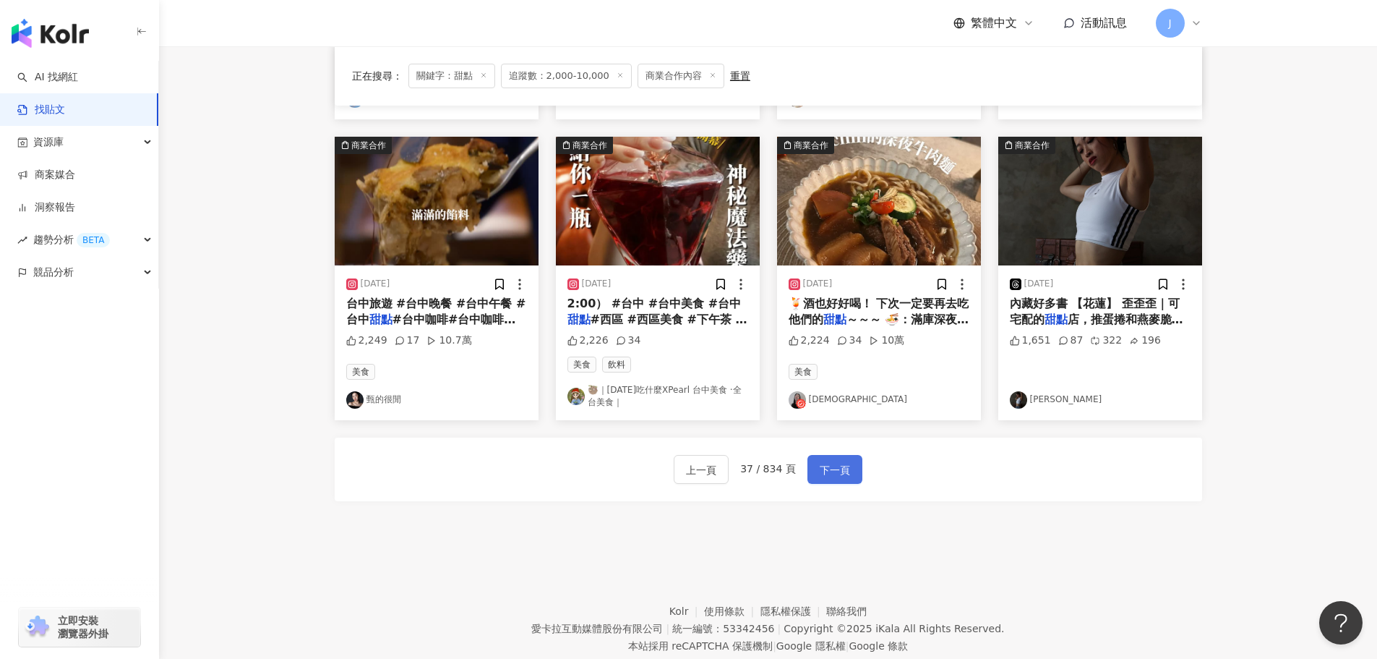
click at [830, 471] on button "下一頁" at bounding box center [835, 469] width 55 height 29
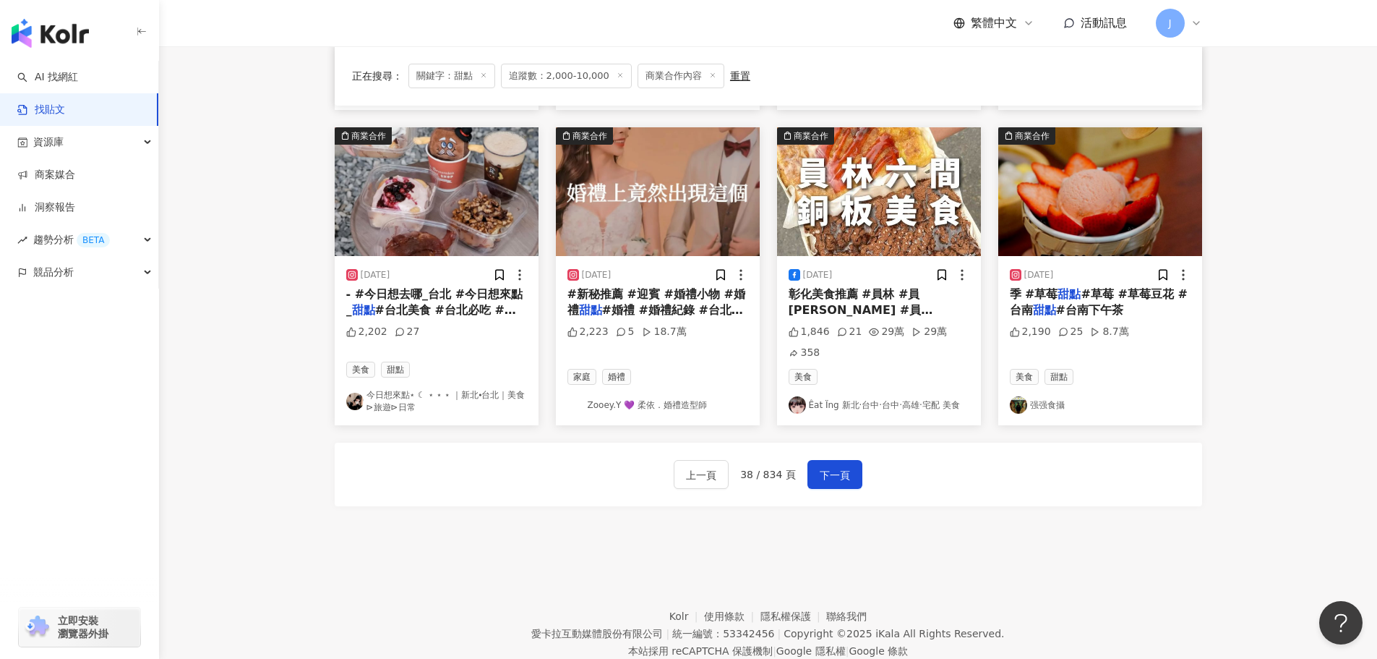
scroll to position [745, 0]
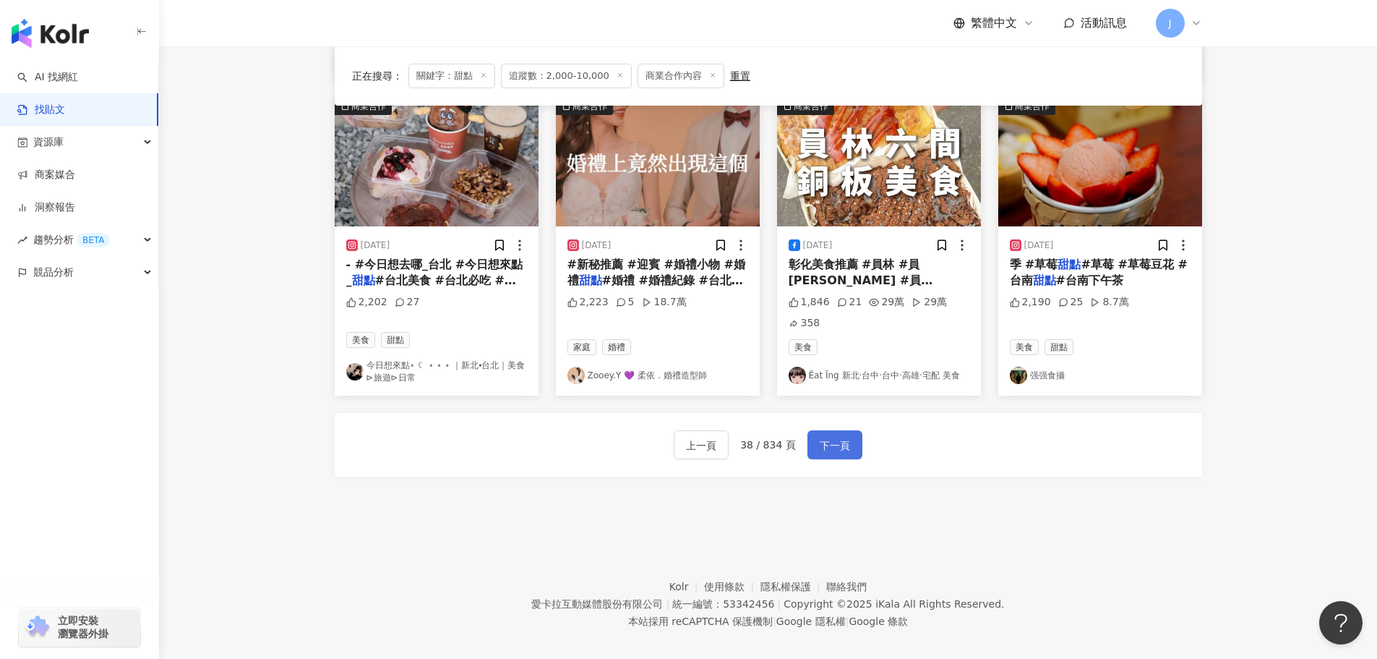
click at [841, 451] on span "下一頁" at bounding box center [835, 445] width 30 height 17
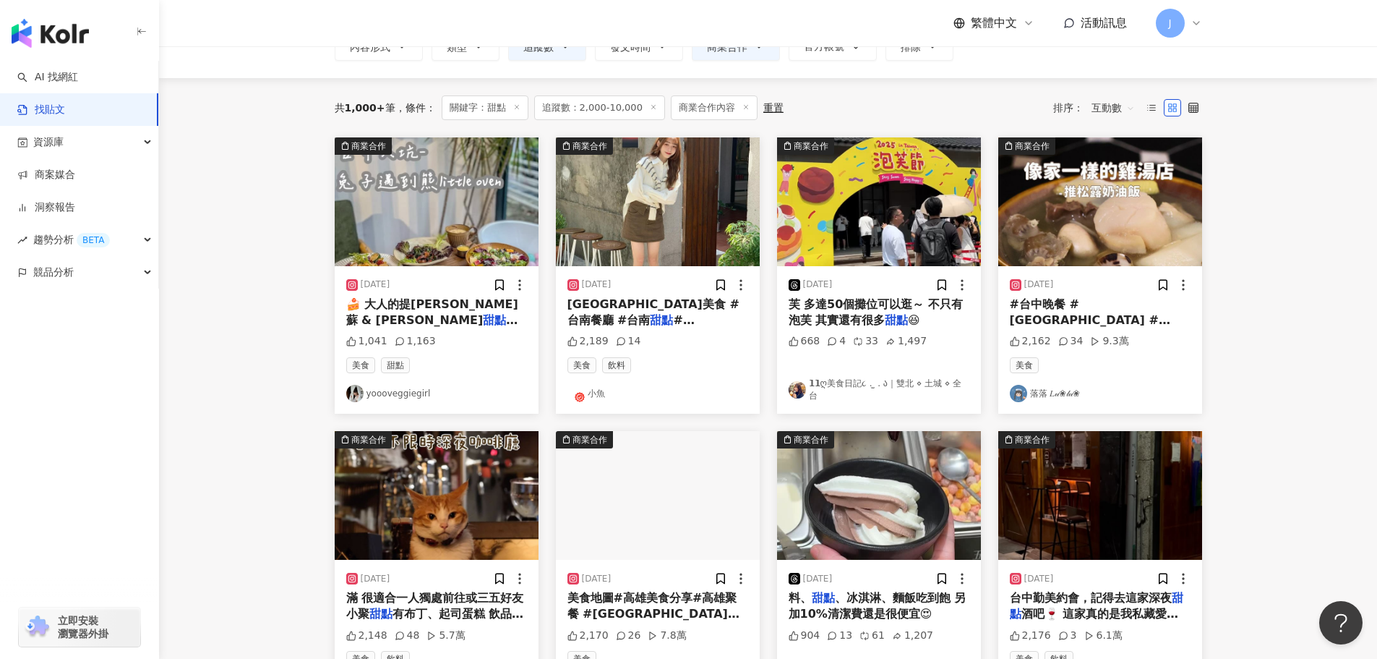
scroll to position [72, 0]
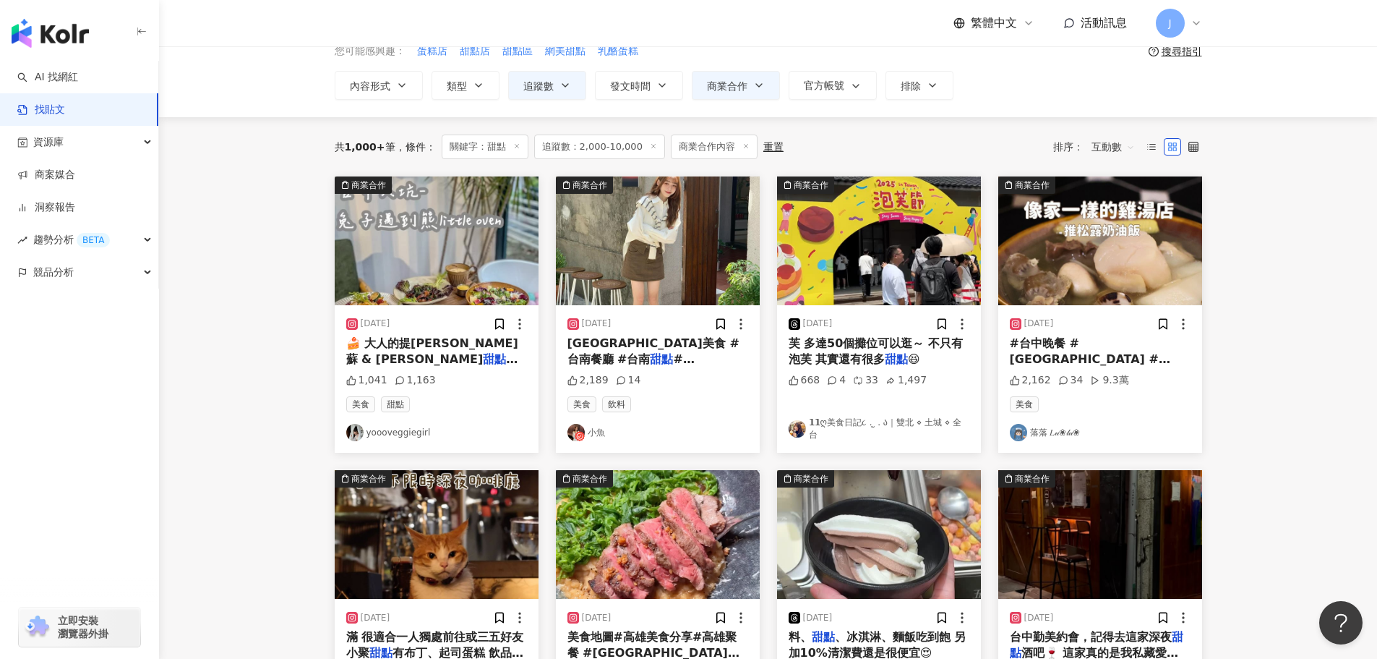
click at [691, 342] on span "南 #台南中西區美食 #台南餐廳 #台南" at bounding box center [654, 351] width 172 height 30
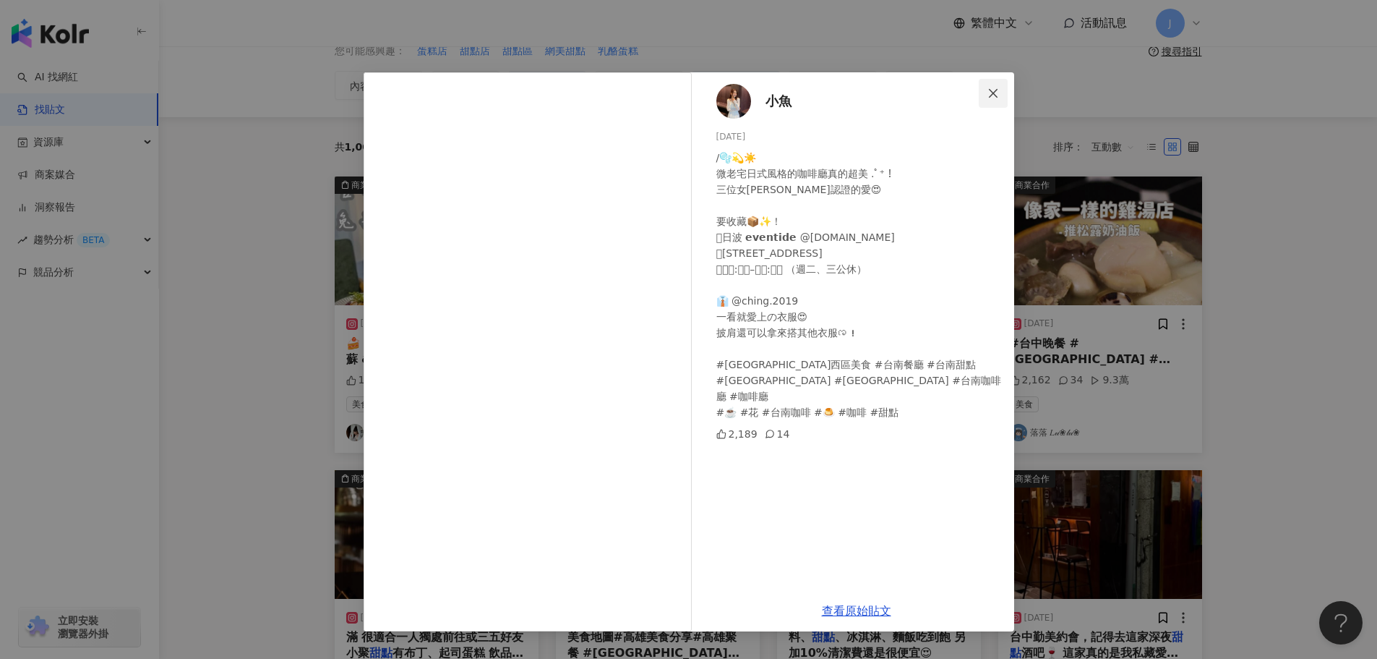
click at [999, 86] on button "Close" at bounding box center [993, 93] width 29 height 29
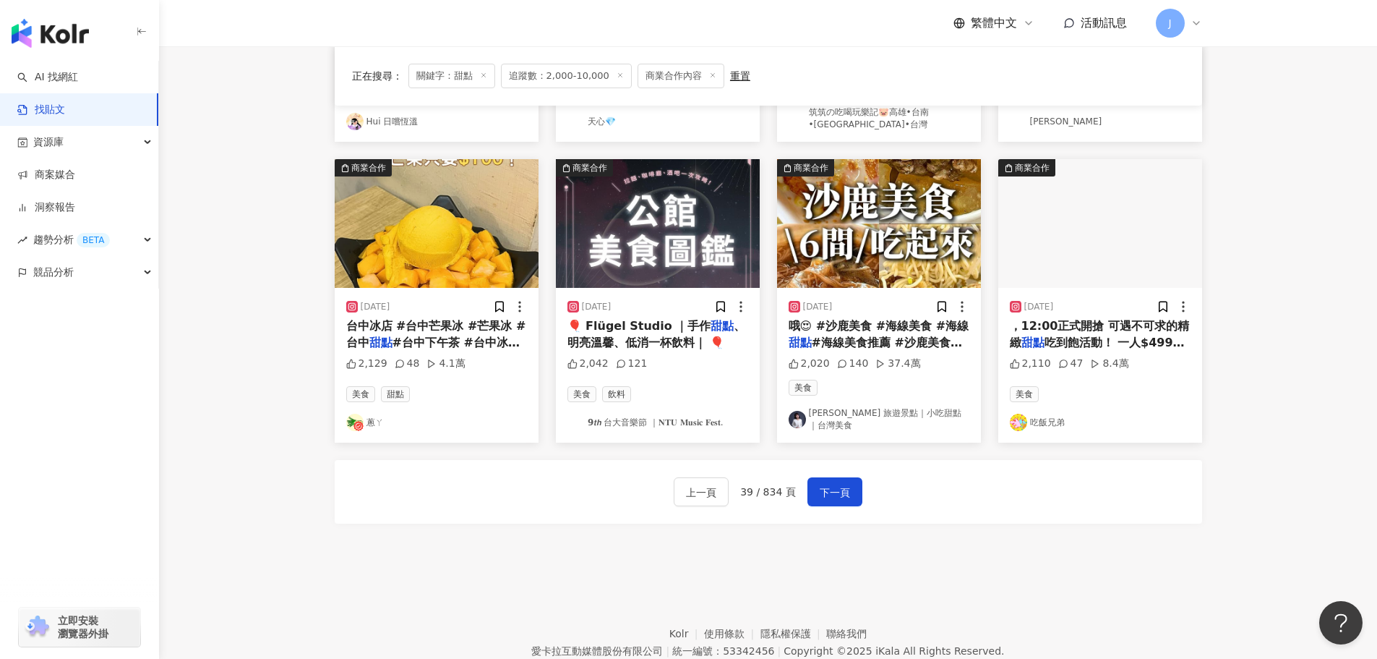
scroll to position [682, 0]
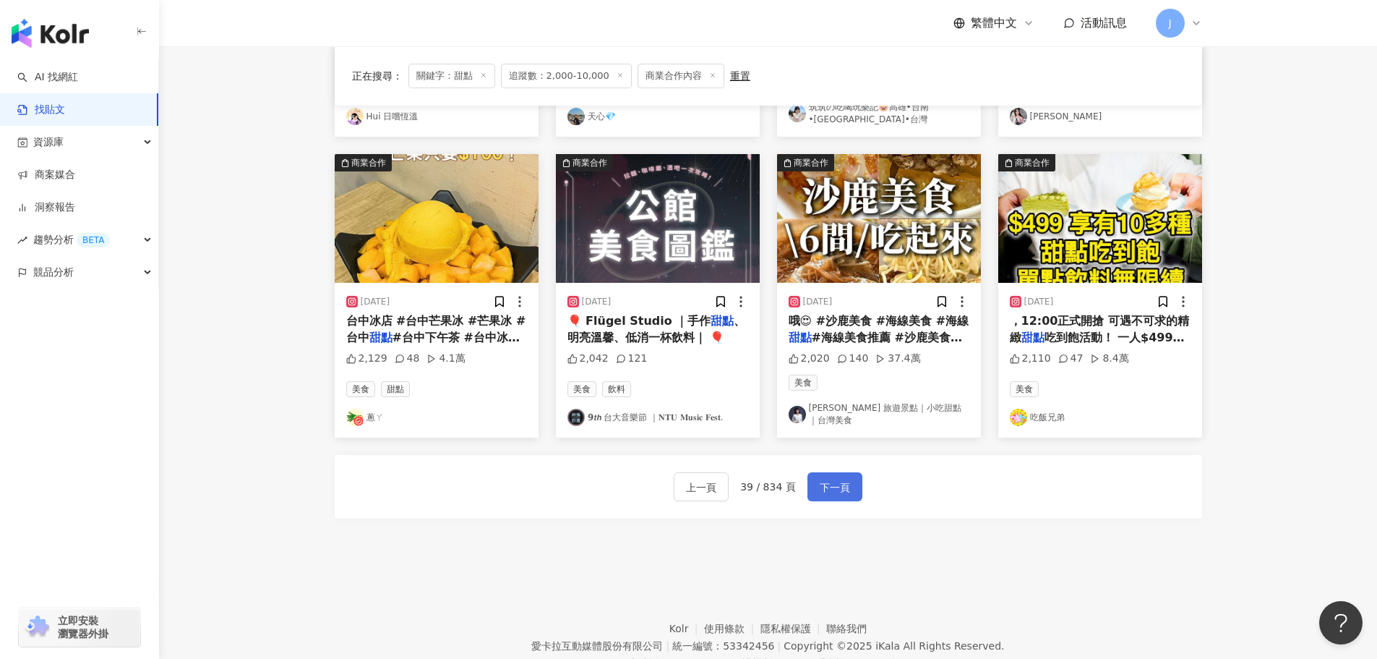
click at [823, 479] on span "下一頁" at bounding box center [835, 487] width 30 height 17
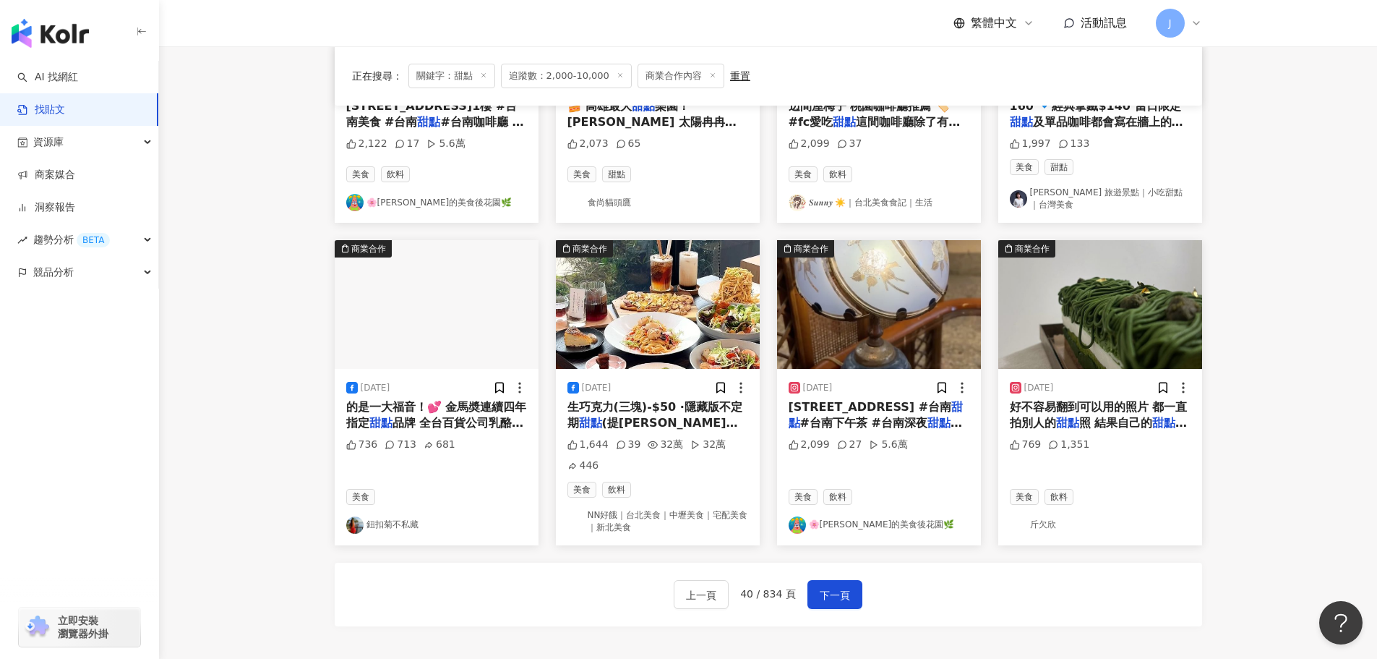
scroll to position [610, 0]
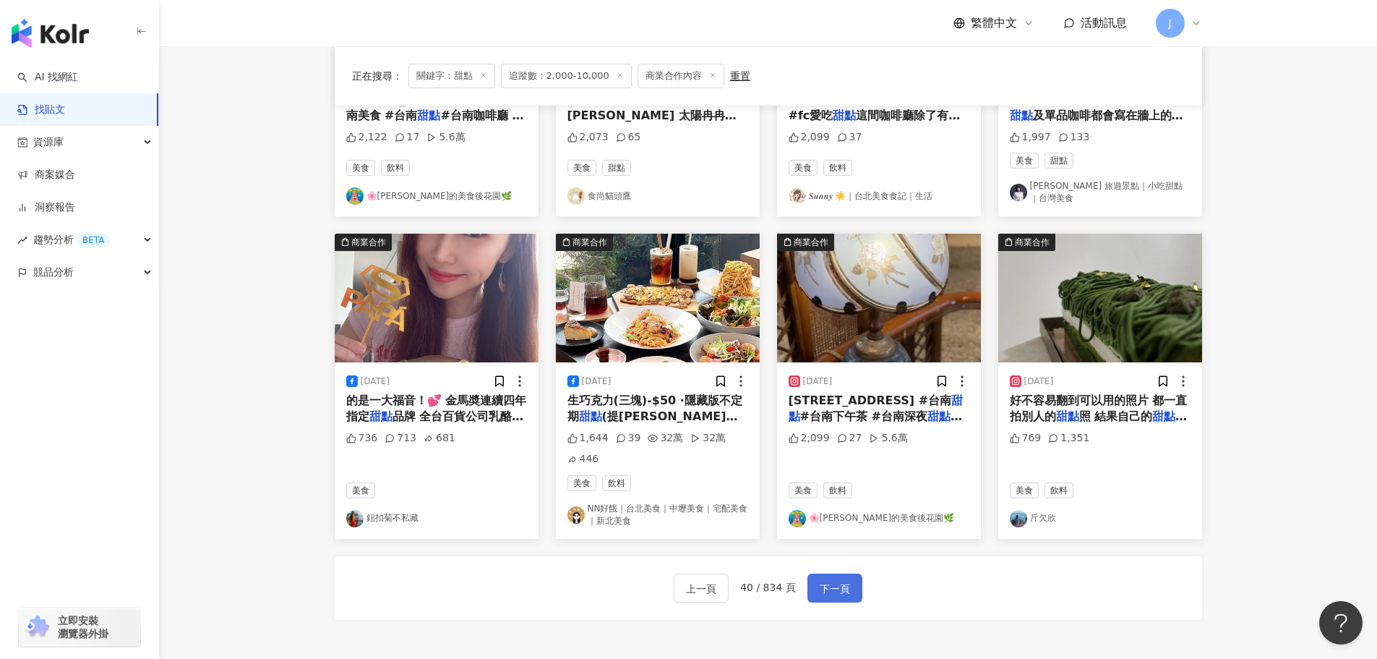
click at [829, 580] on span "下一頁" at bounding box center [835, 588] width 30 height 17
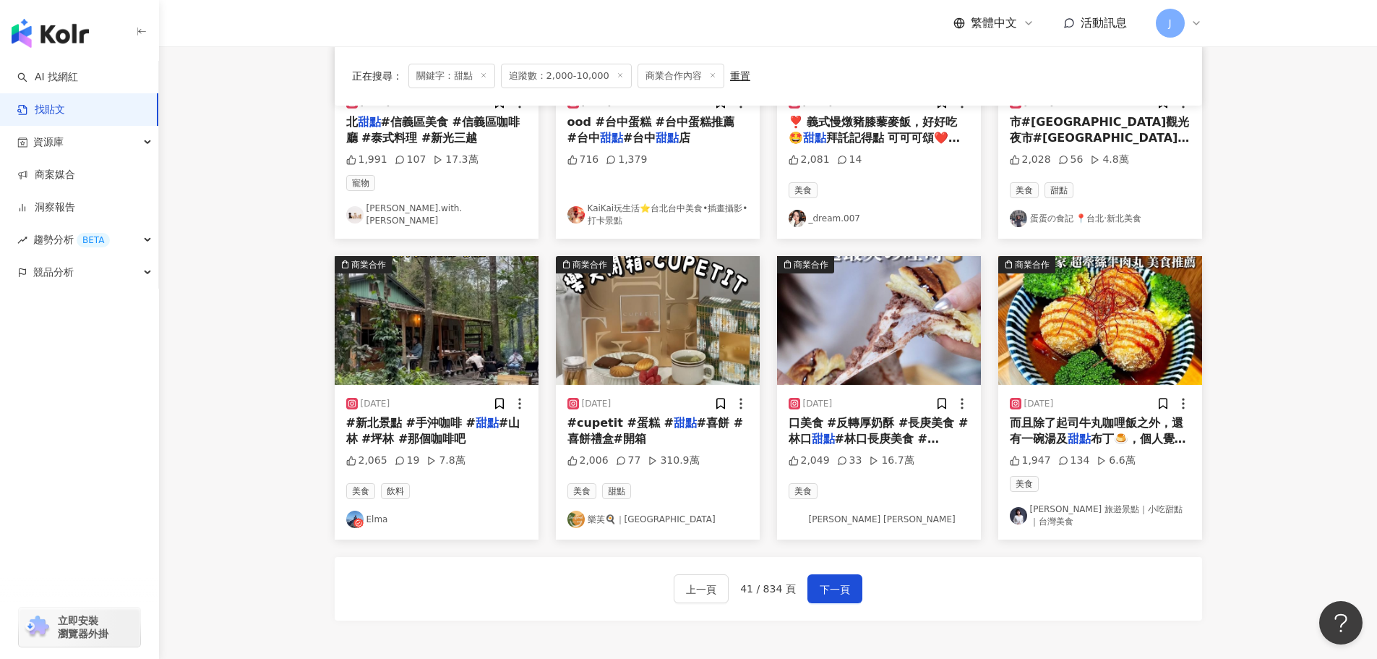
scroll to position [595, 0]
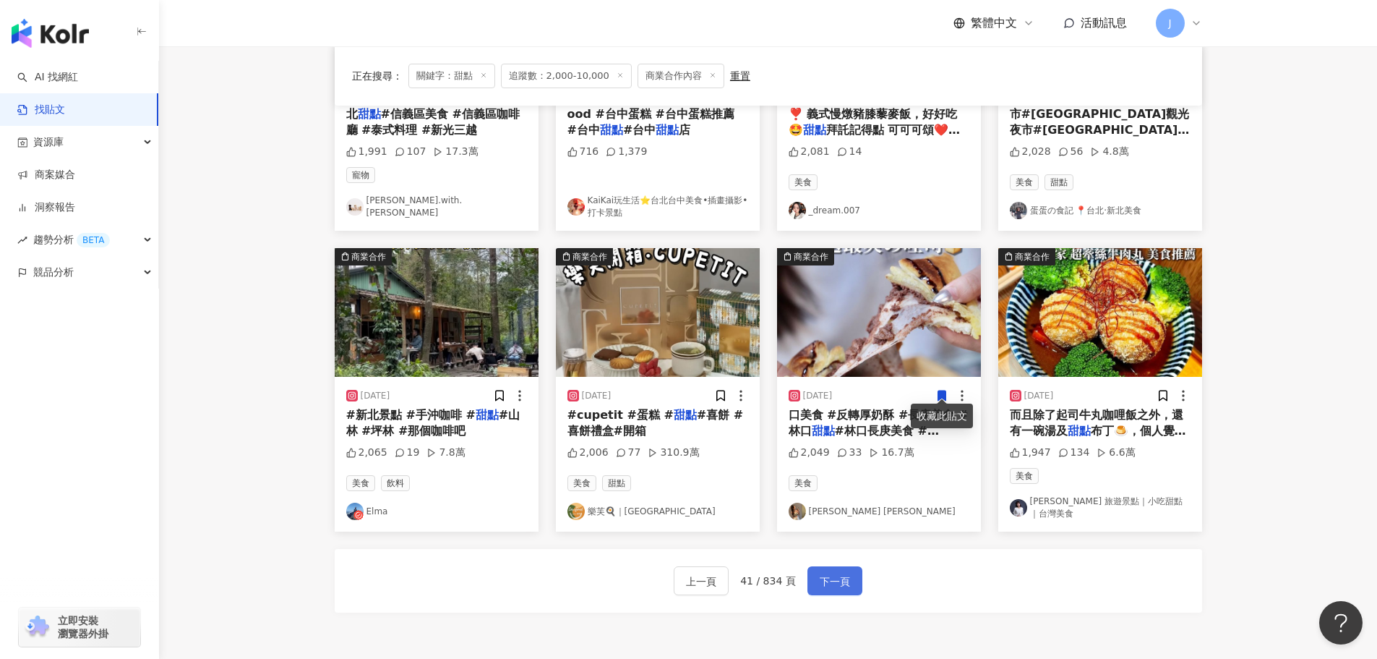
click at [835, 573] on span "下一頁" at bounding box center [835, 581] width 30 height 17
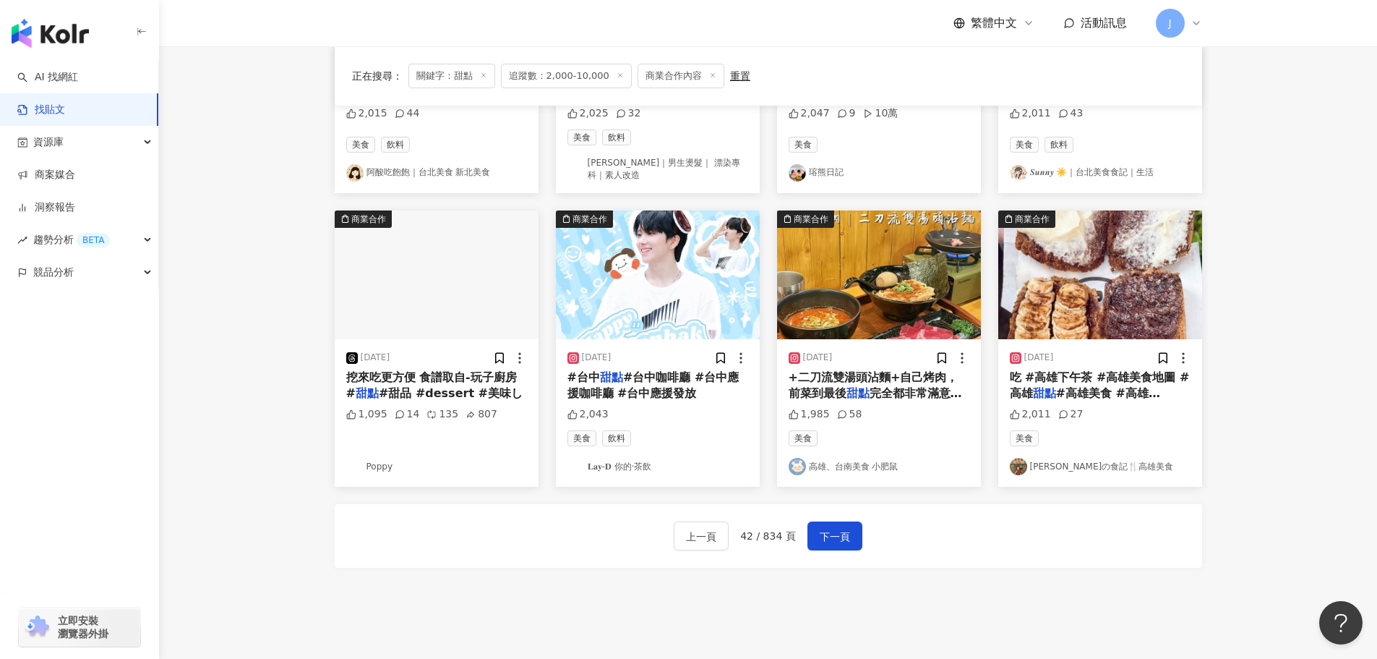
scroll to position [686, 0]
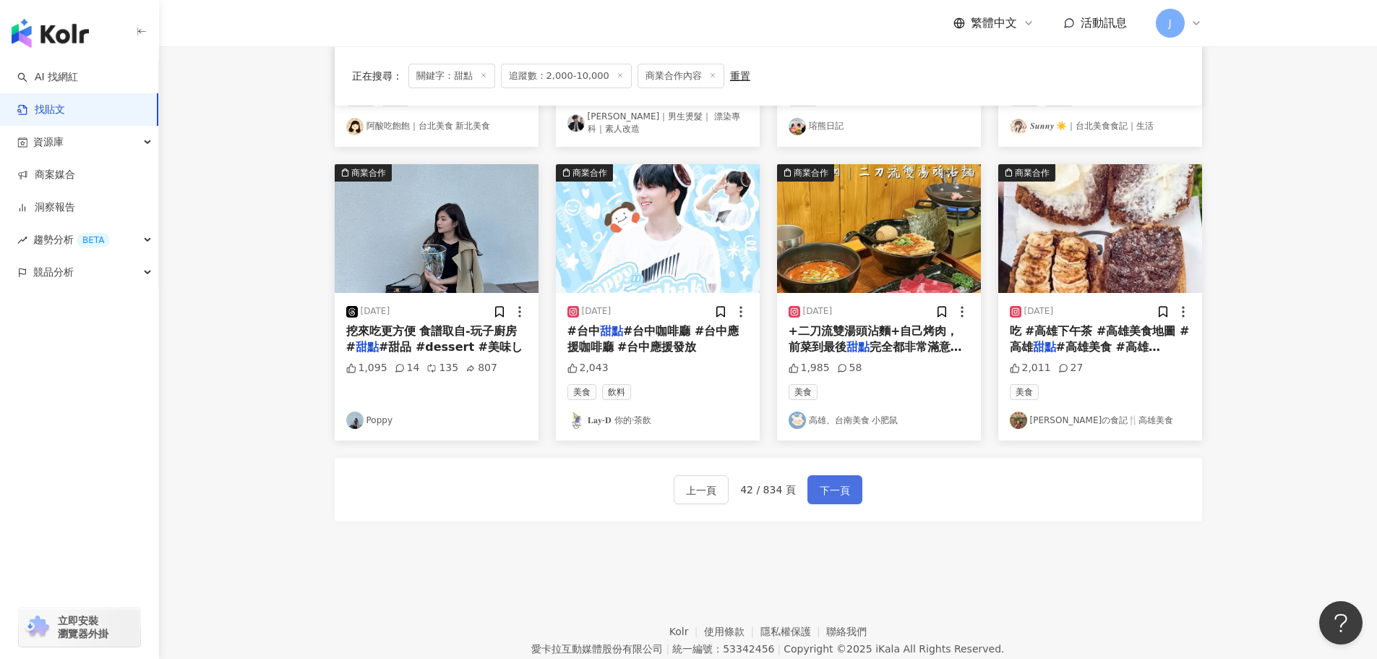
click at [814, 497] on button "下一頁" at bounding box center [835, 489] width 55 height 29
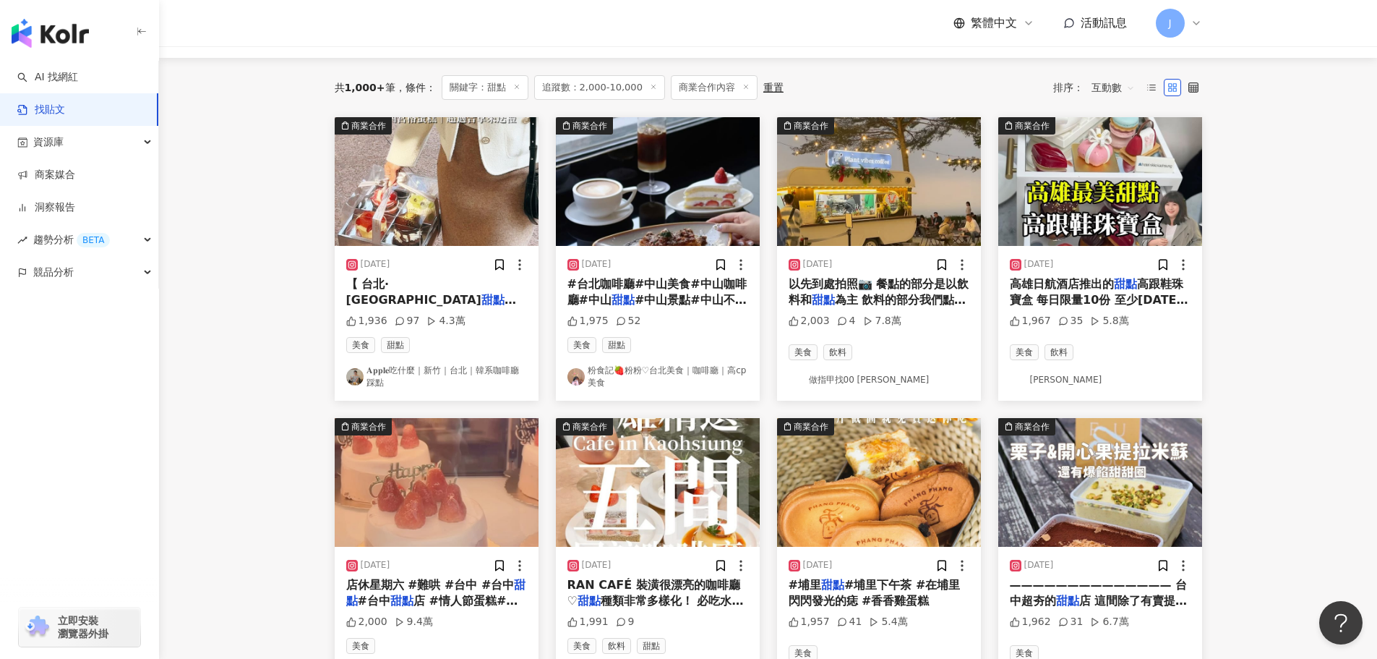
scroll to position [127, 0]
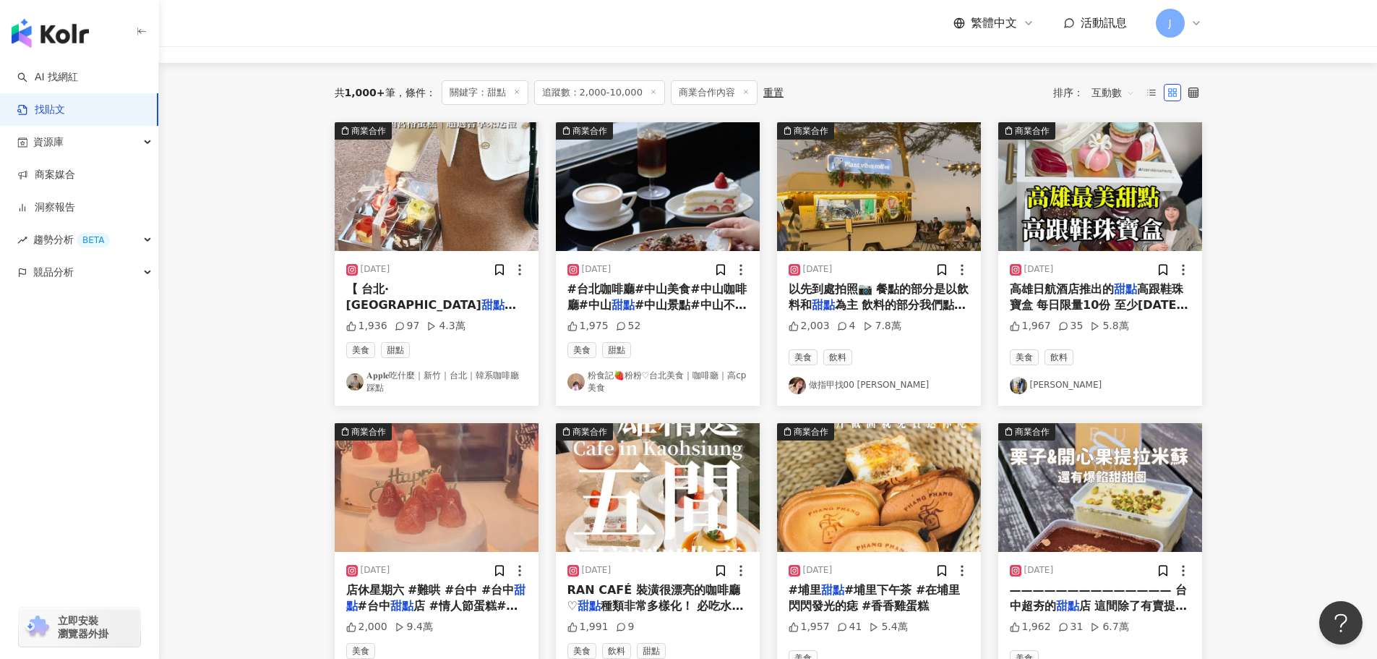
click at [431, 302] on span "南京店 】 #四宮格珠寶盒 #送禮超適合的" at bounding box center [431, 321] width 171 height 46
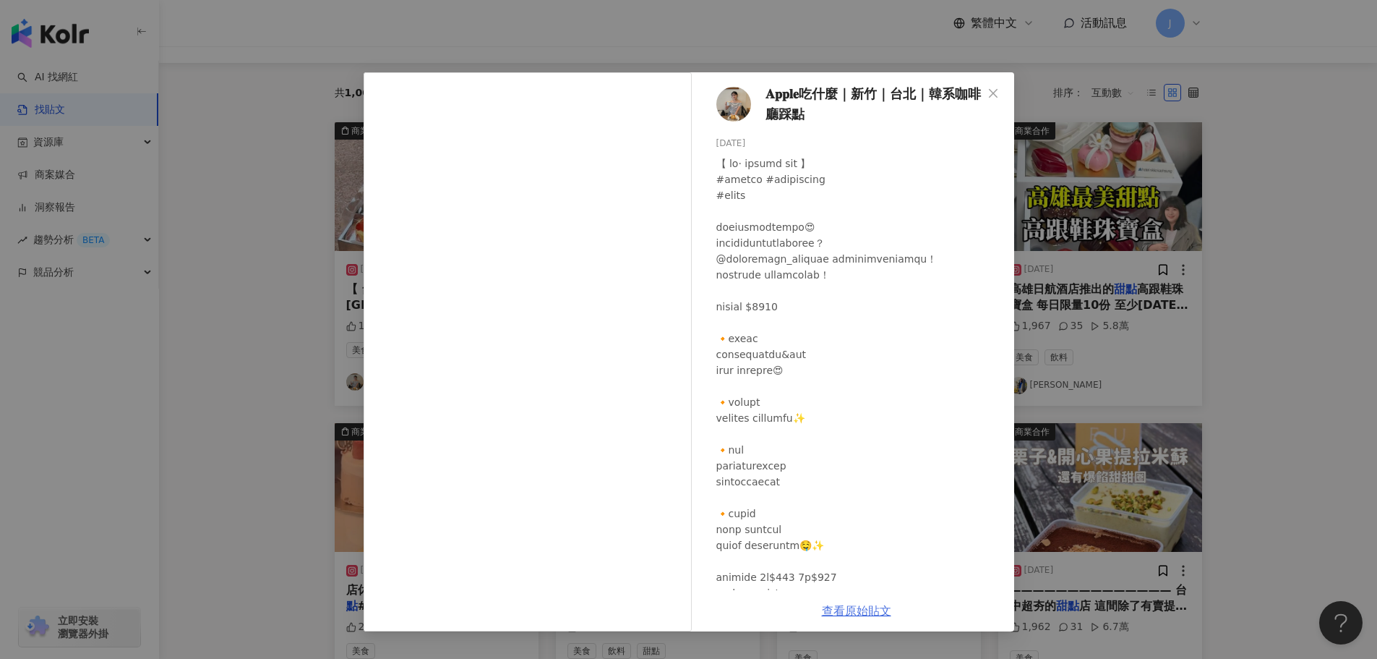
click at [850, 609] on link "查看原始貼文" at bounding box center [856, 611] width 69 height 14
click at [988, 93] on icon "close" at bounding box center [994, 93] width 12 height 12
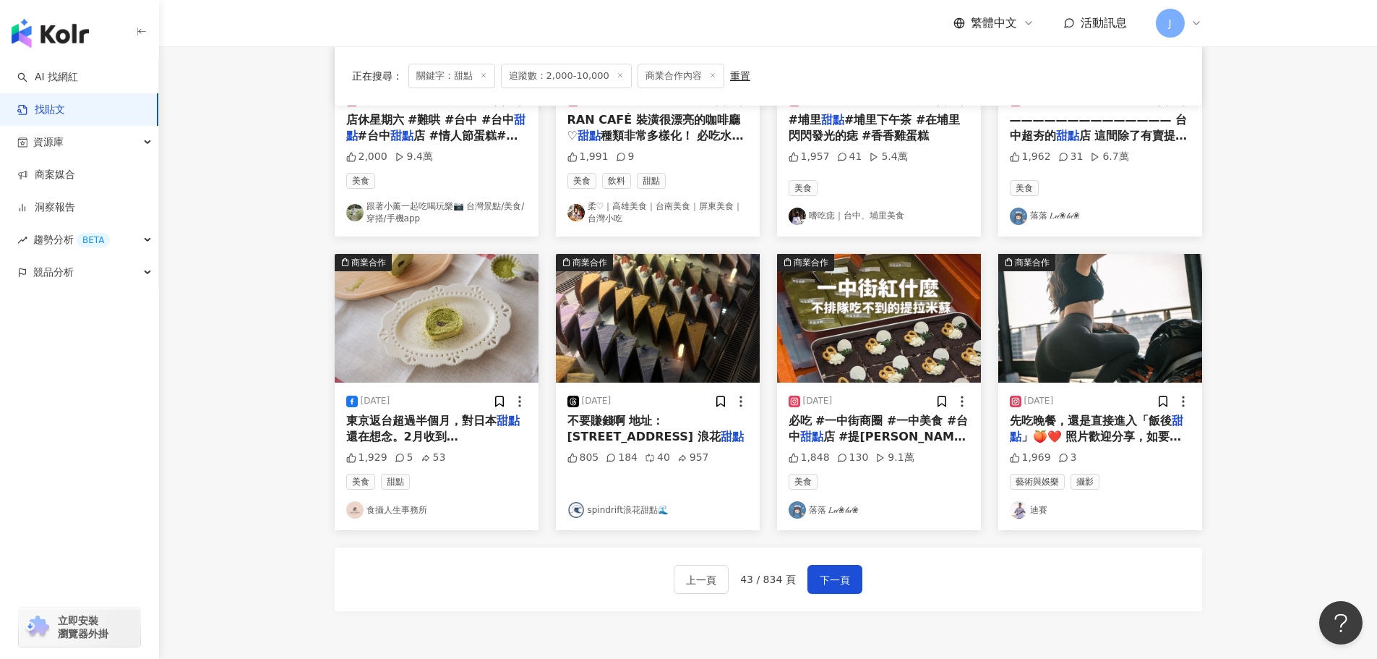
scroll to position [609, 0]
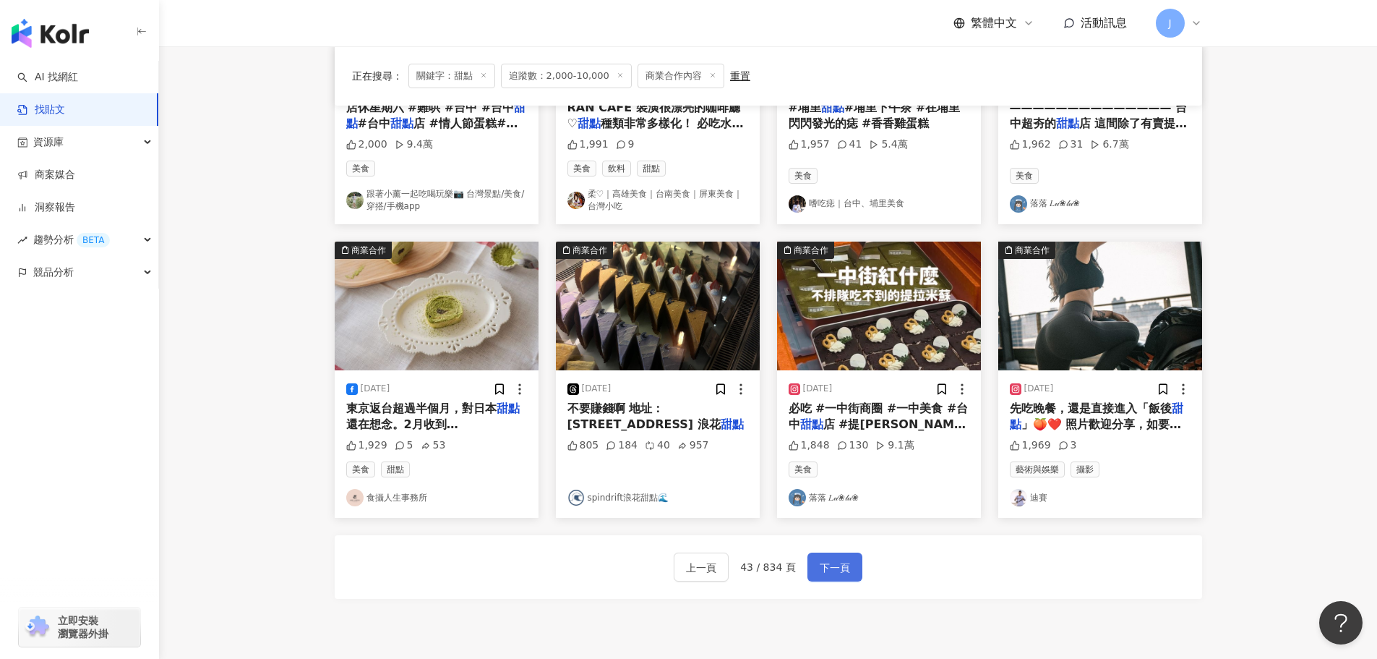
click at [832, 561] on span "下一頁" at bounding box center [835, 567] width 30 height 17
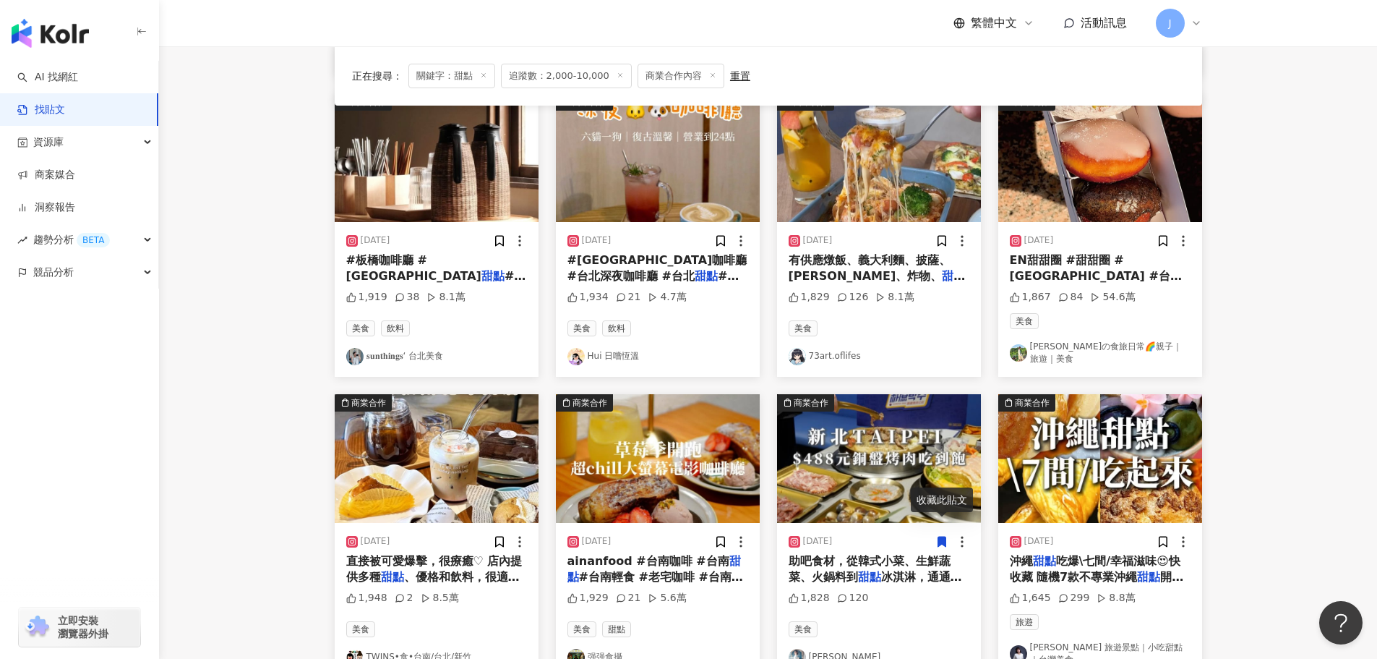
scroll to position [456, 0]
click at [380, 271] on span "#台北布丁 #cafe #coff" at bounding box center [436, 285] width 180 height 30
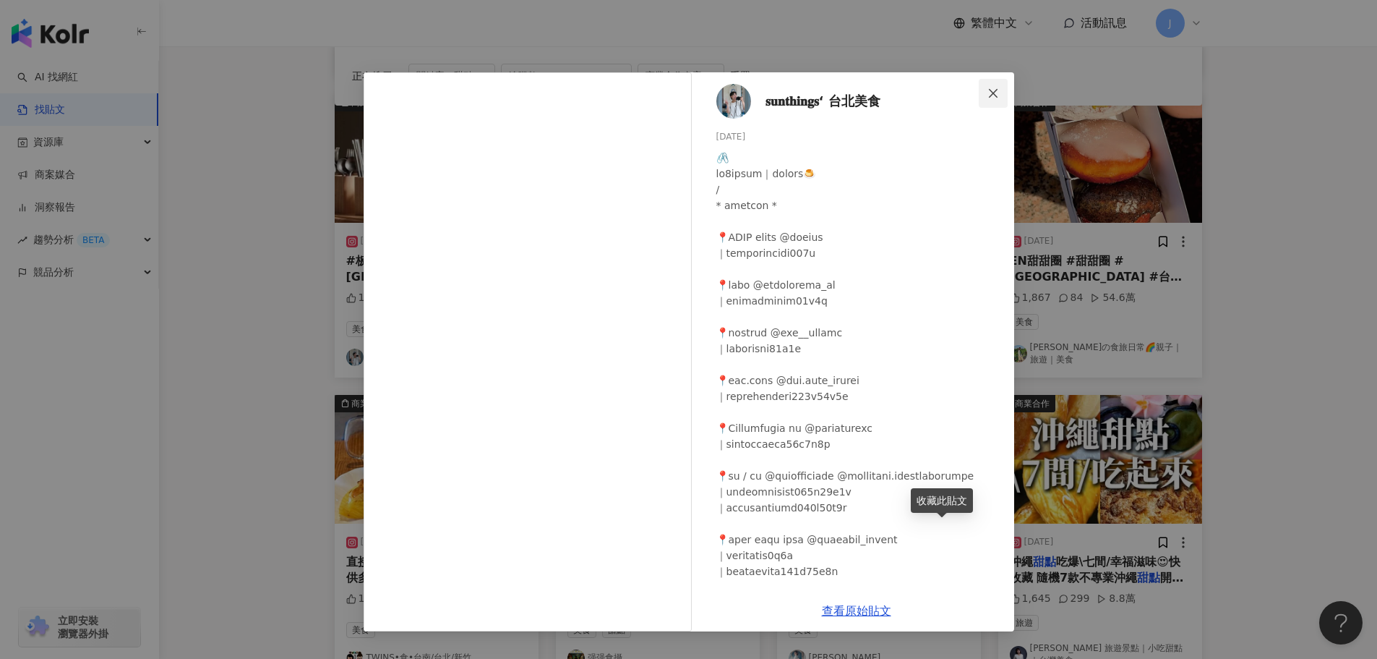
click at [991, 94] on icon "close" at bounding box center [994, 93] width 12 height 12
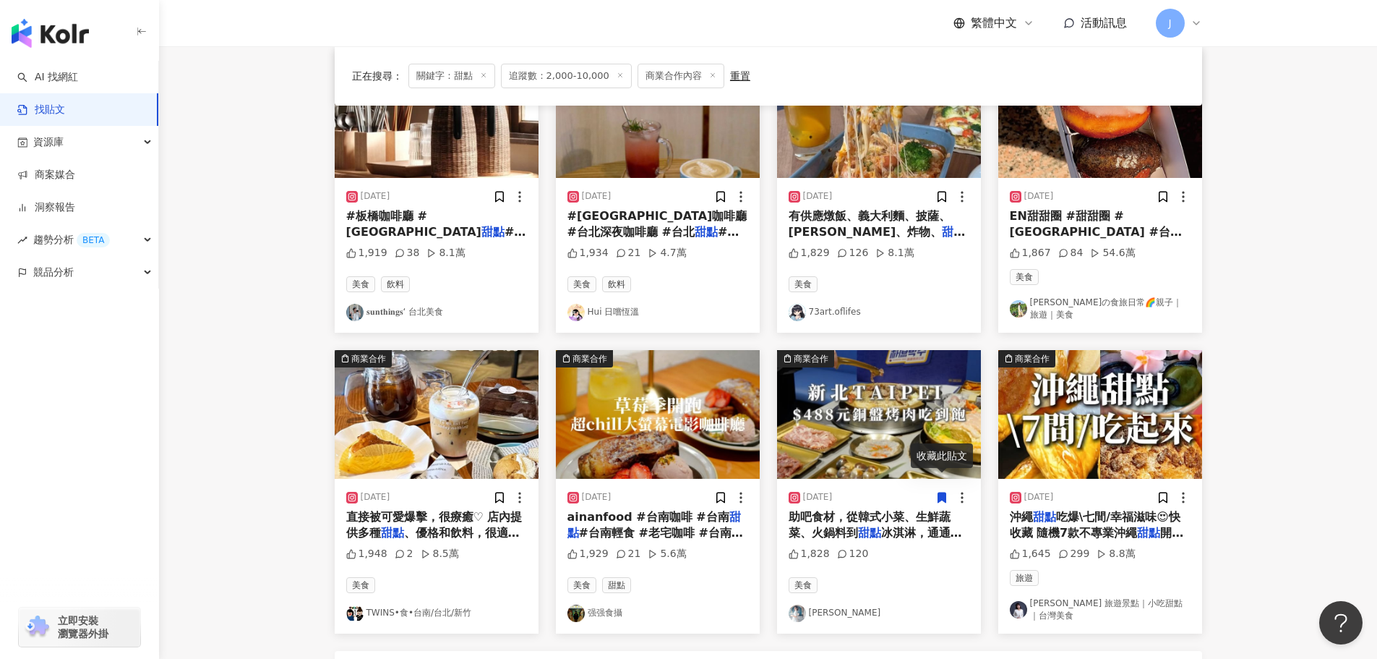
scroll to position [600, 0]
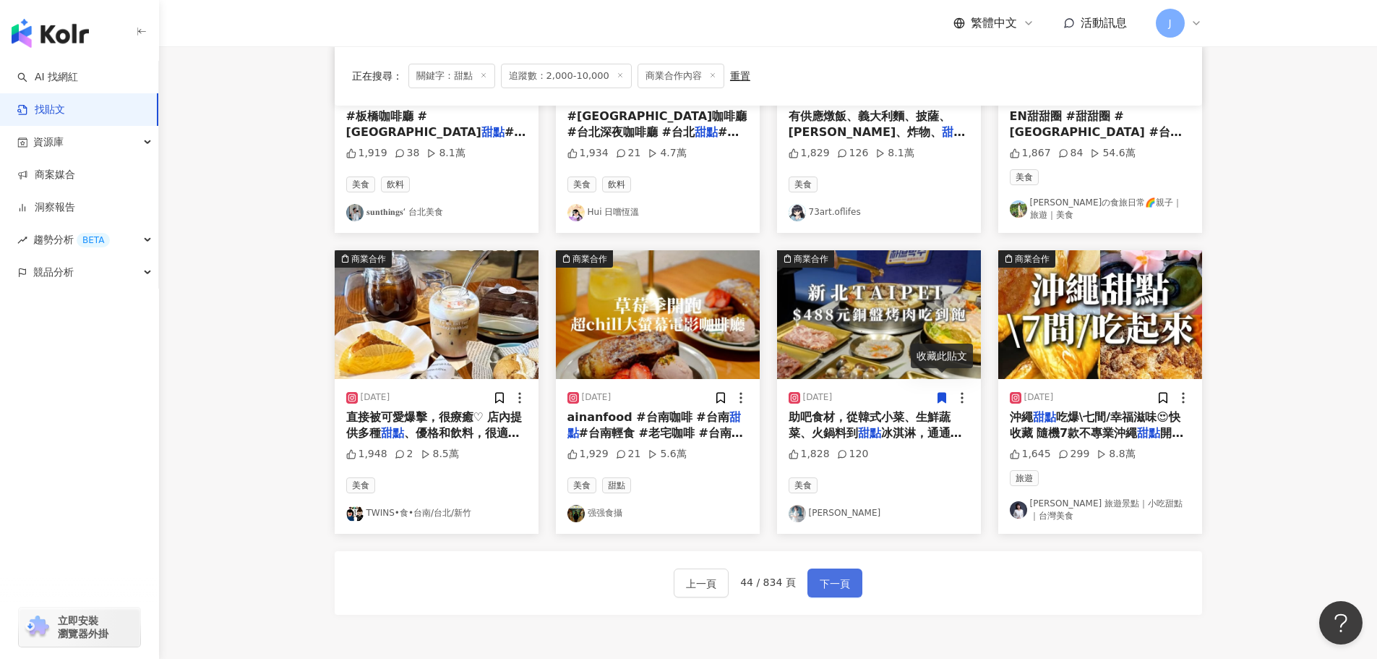
click at [832, 575] on span "下一頁" at bounding box center [835, 583] width 30 height 17
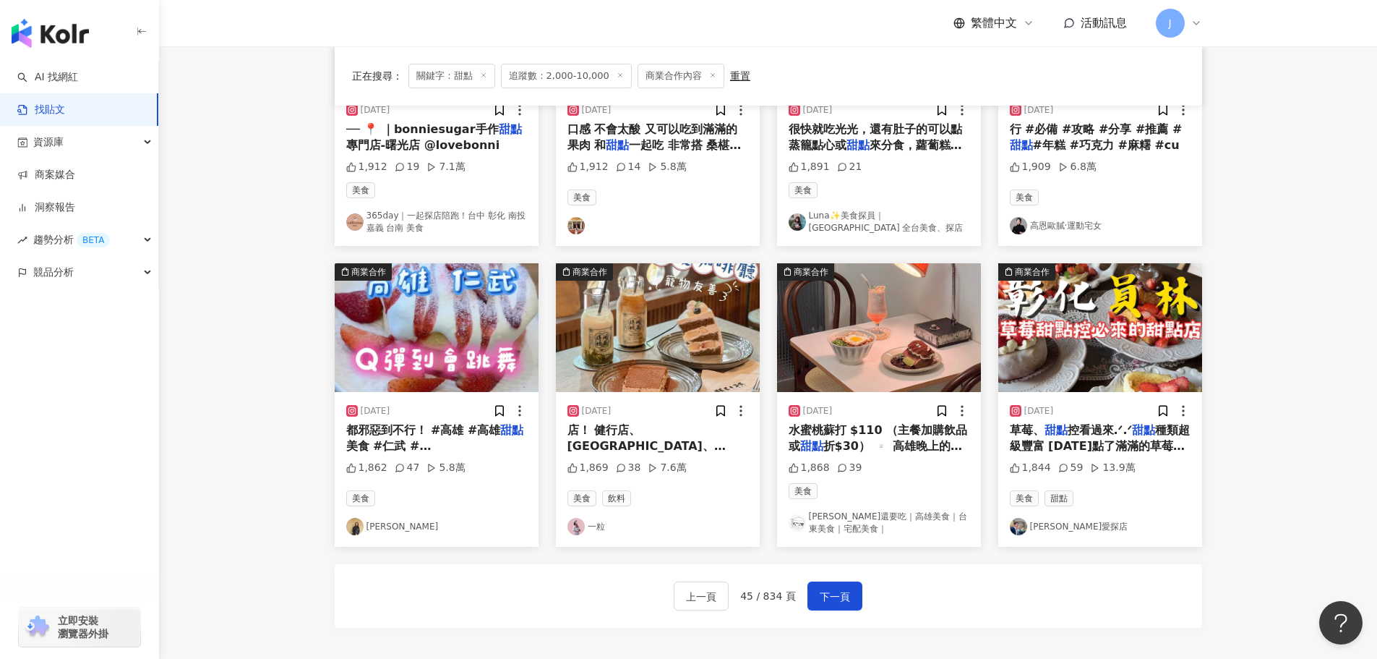
scroll to position [585, 0]
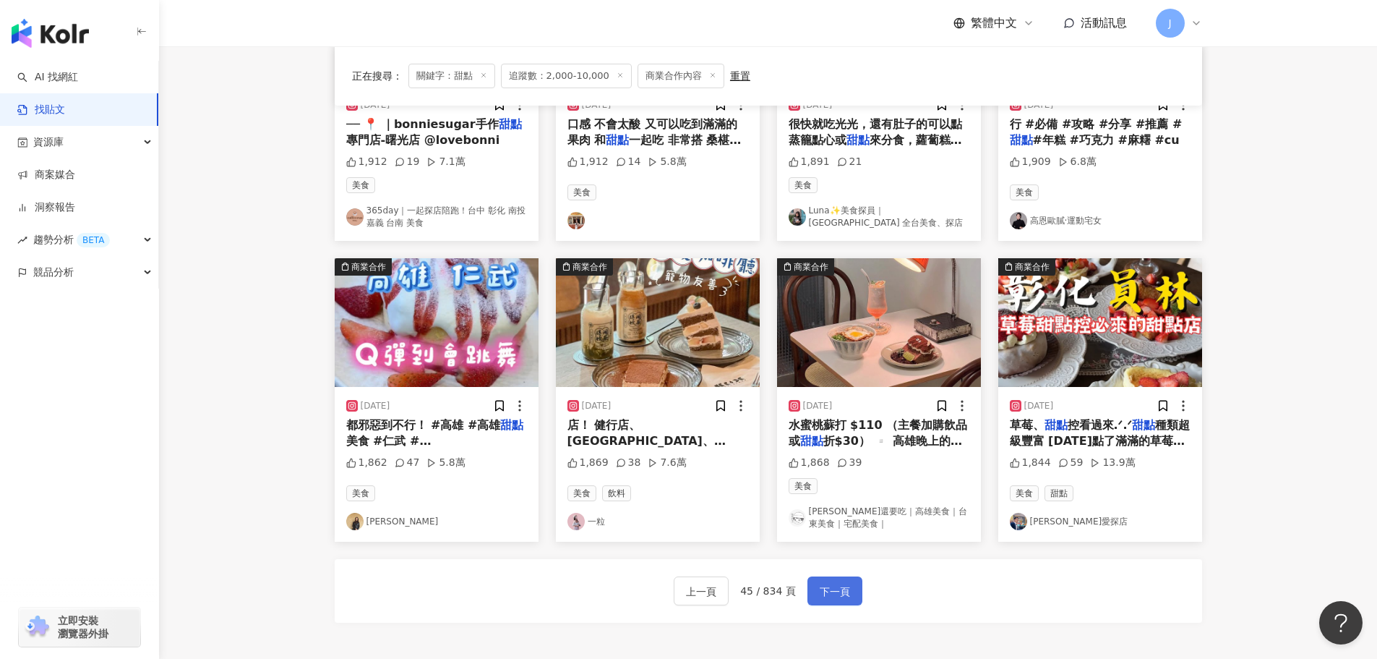
click at [822, 591] on span "下一頁" at bounding box center [835, 591] width 30 height 17
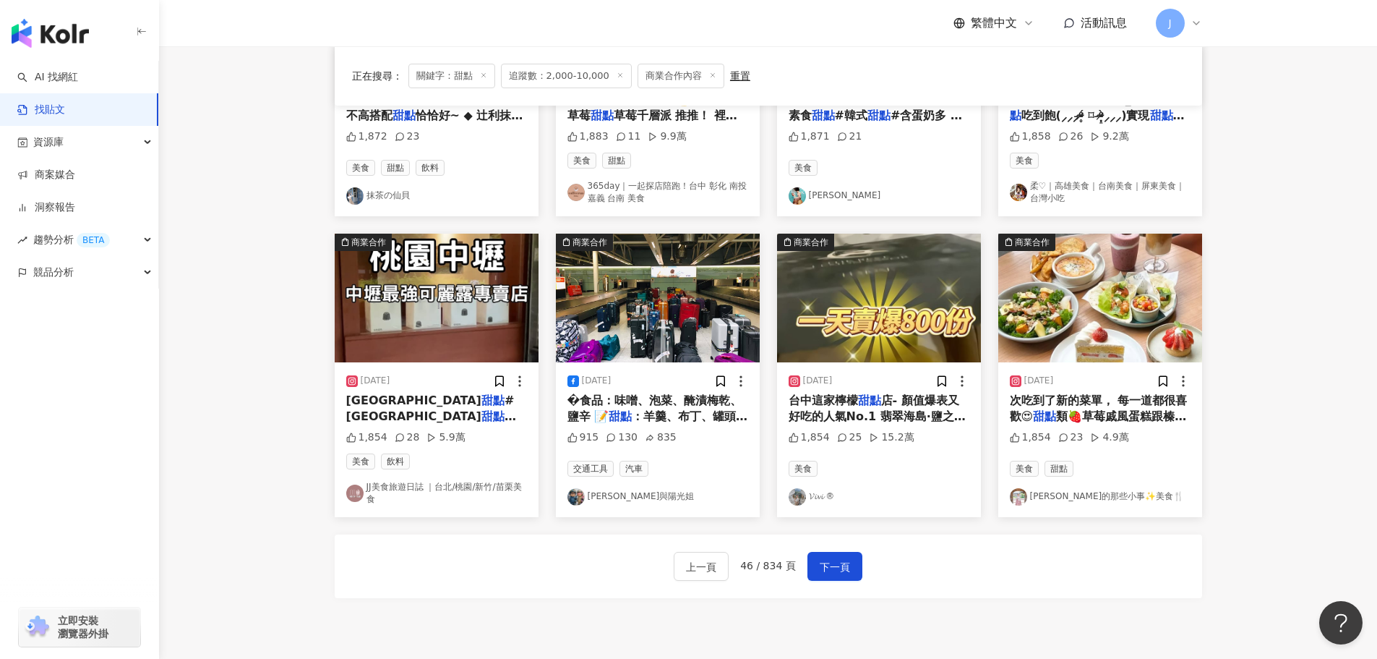
scroll to position [625, 0]
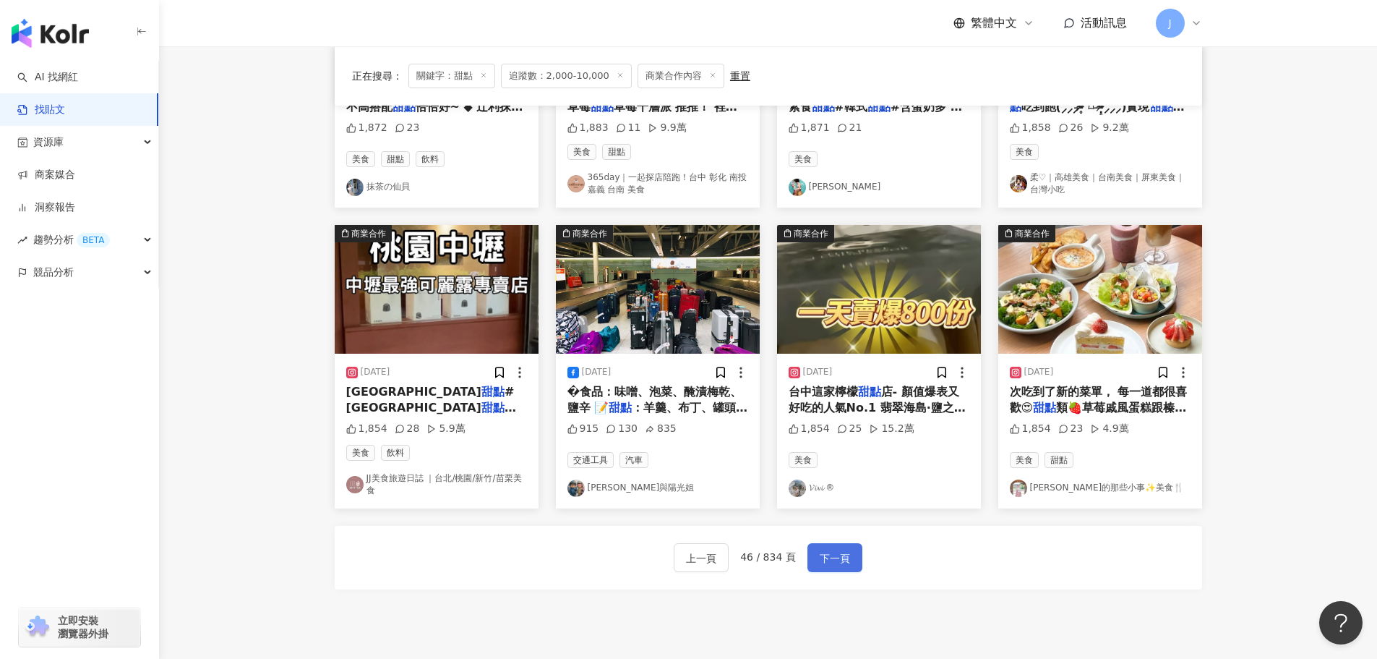
click at [833, 550] on span "下一頁" at bounding box center [835, 558] width 30 height 17
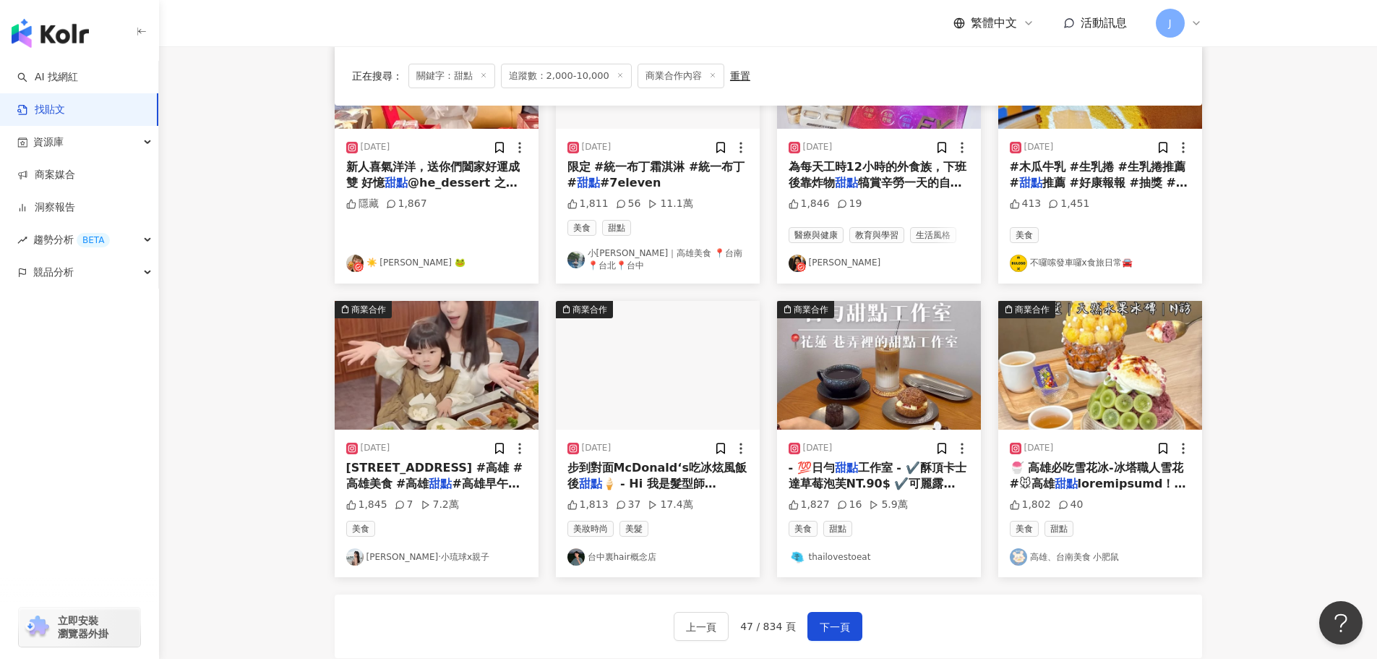
scroll to position [578, 0]
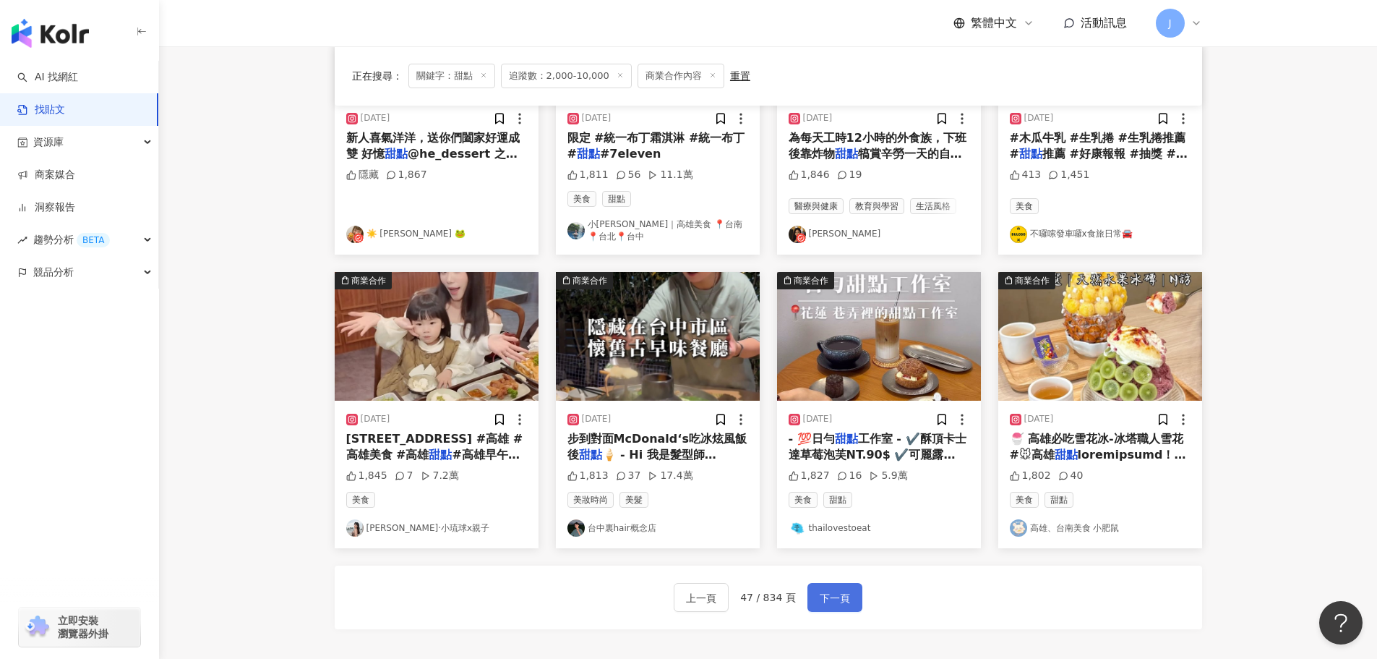
click at [834, 599] on span "下一頁" at bounding box center [835, 597] width 30 height 17
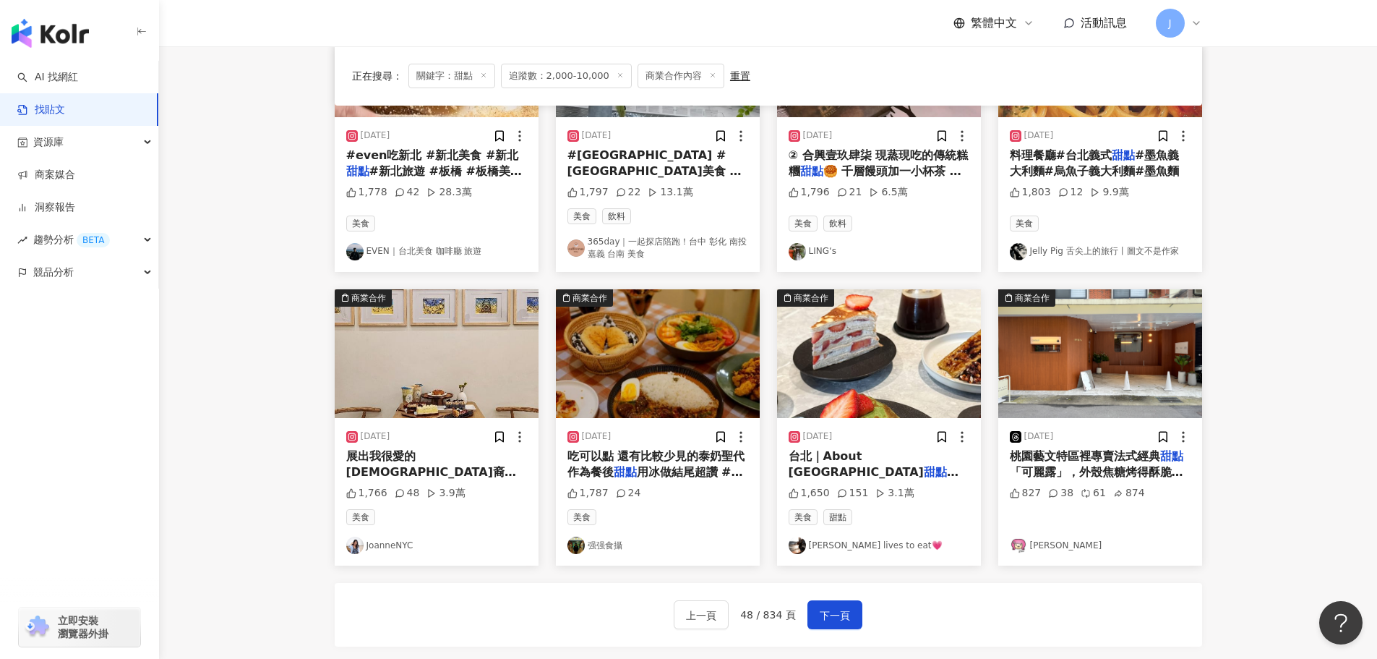
scroll to position [569, 0]
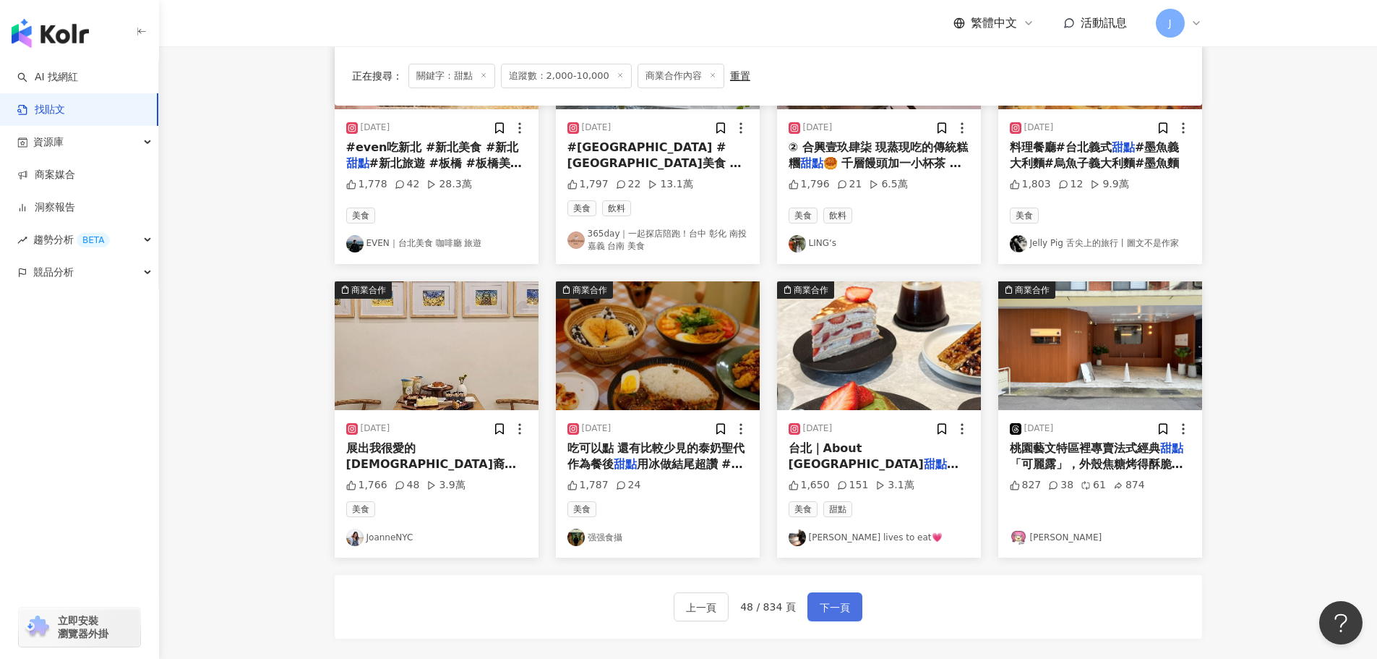
click at [831, 605] on span "下一頁" at bounding box center [835, 607] width 30 height 17
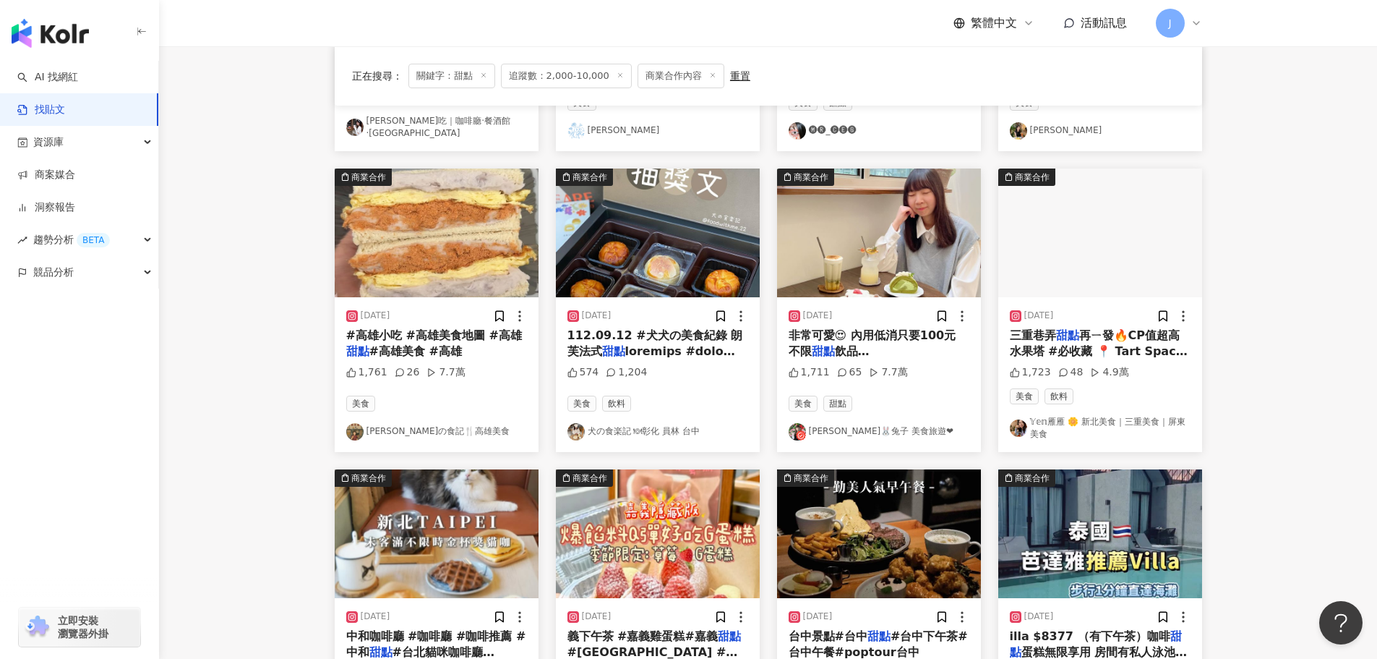
scroll to position [635, 0]
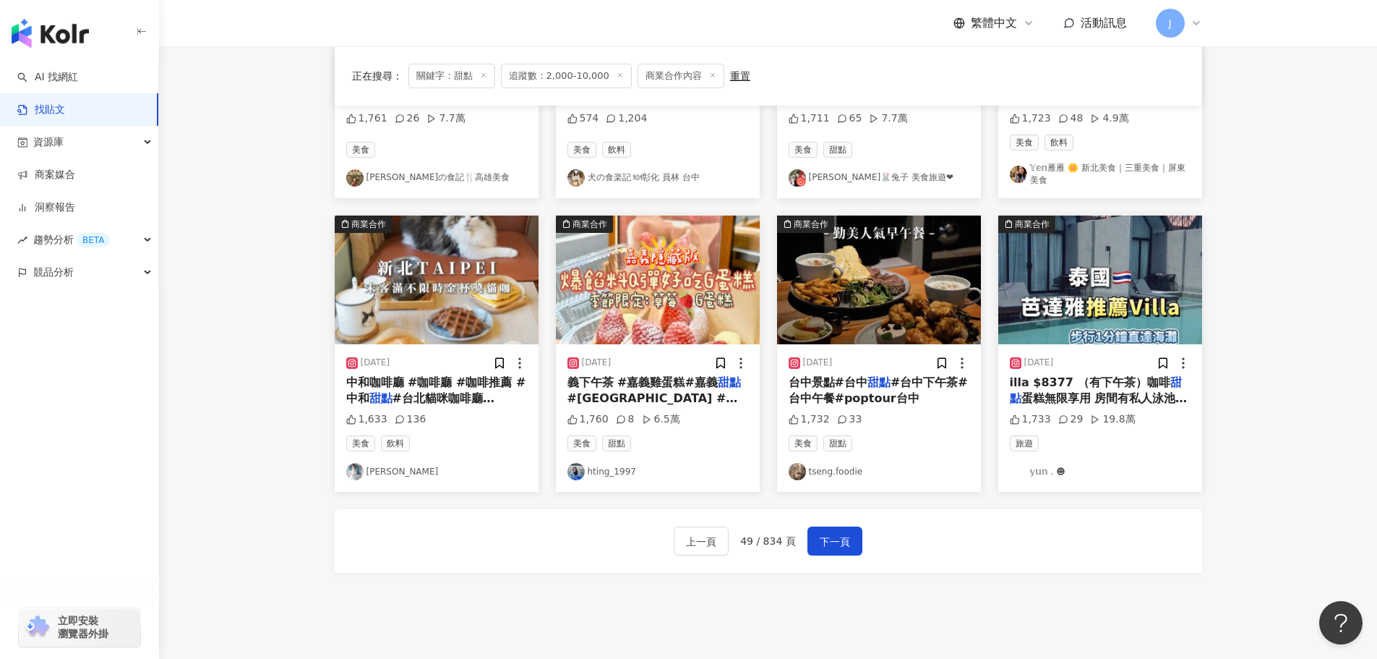
click at [799, 526] on div "上一頁 49 / 834 頁 下一頁" at bounding box center [768, 540] width 189 height 29
click at [820, 533] on span "下一頁" at bounding box center [835, 541] width 30 height 17
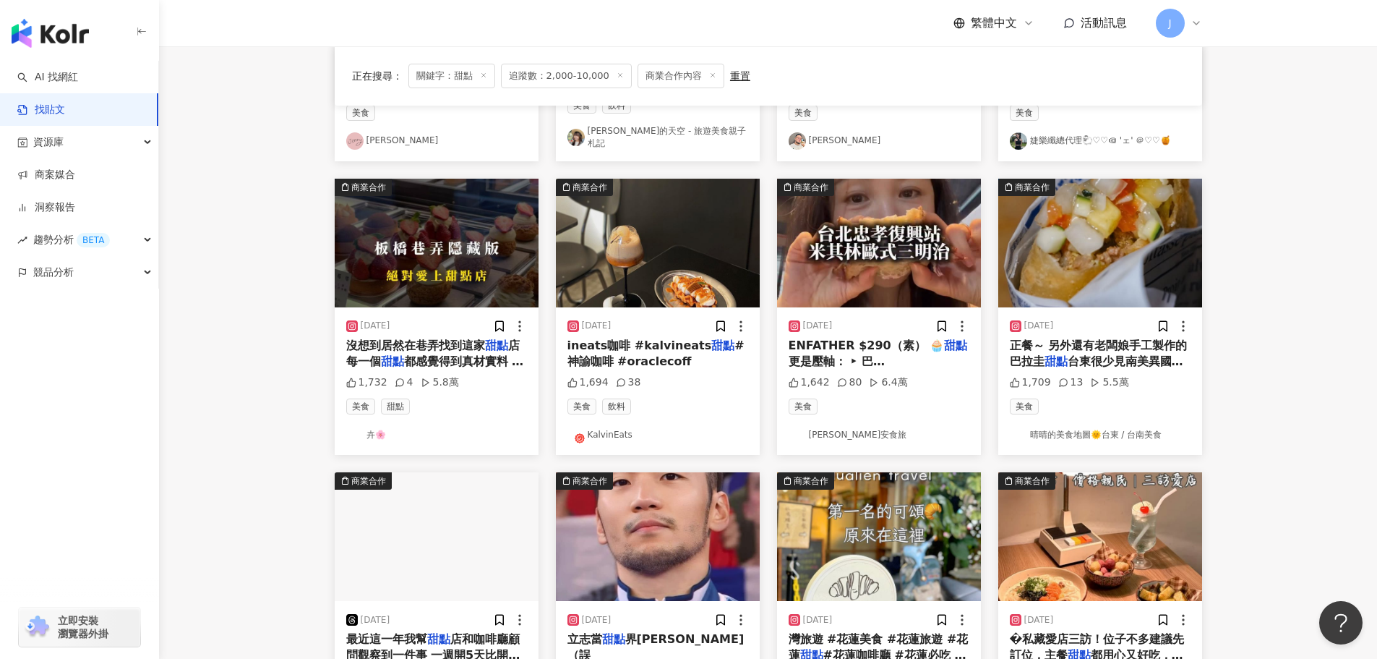
scroll to position [387, 0]
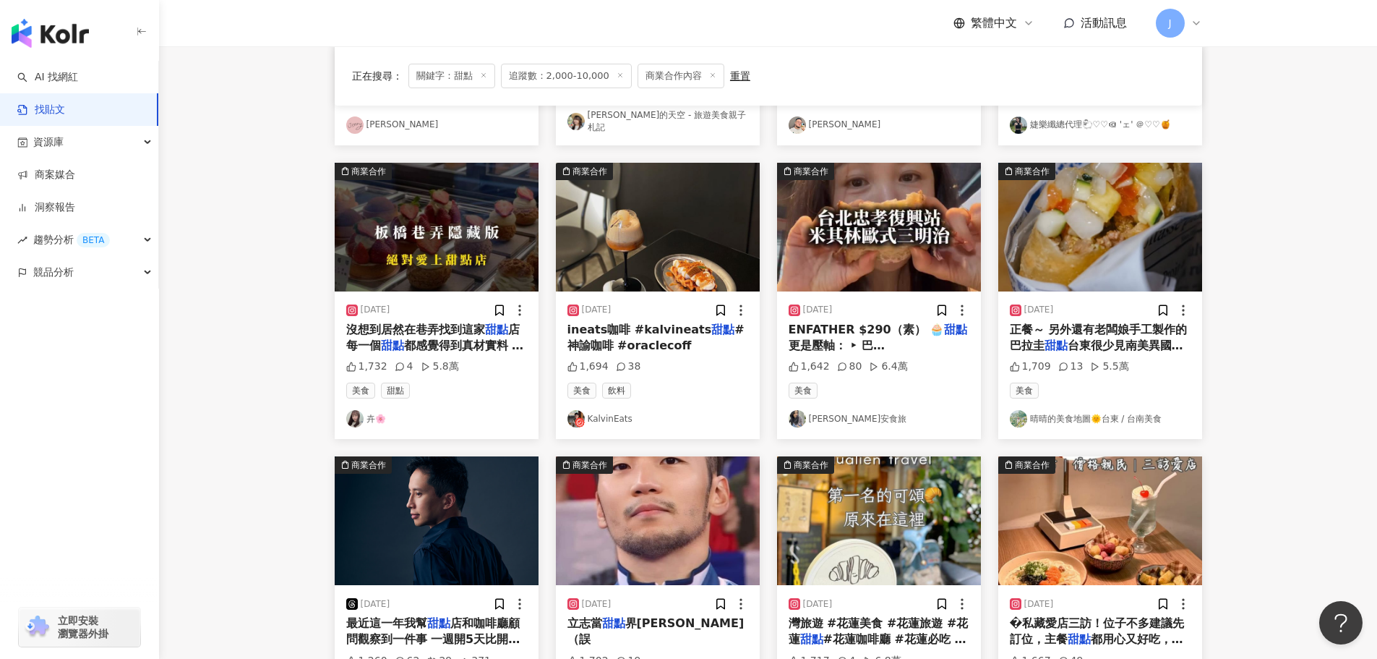
click at [803, 338] on span "更是壓軸： ‣ 巴斯克起司蛋糕 $1" at bounding box center [876, 353] width 174 height 30
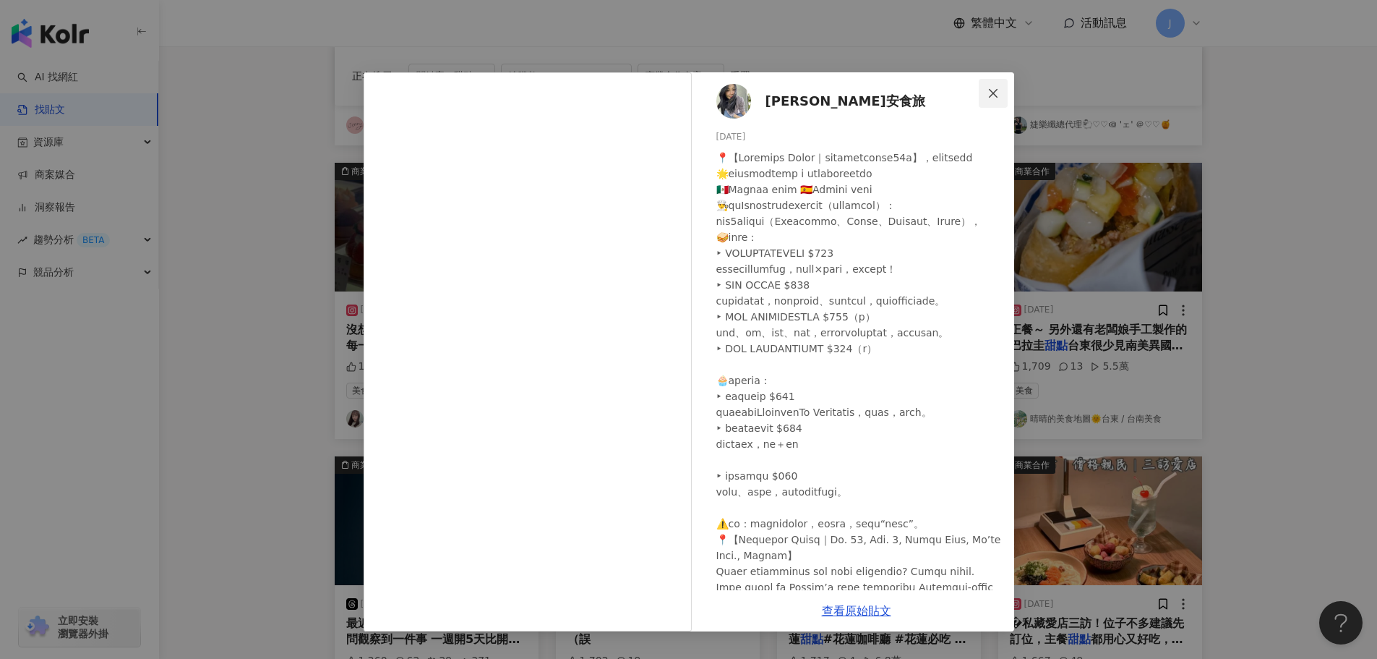
click at [997, 88] on icon "close" at bounding box center [994, 93] width 12 height 12
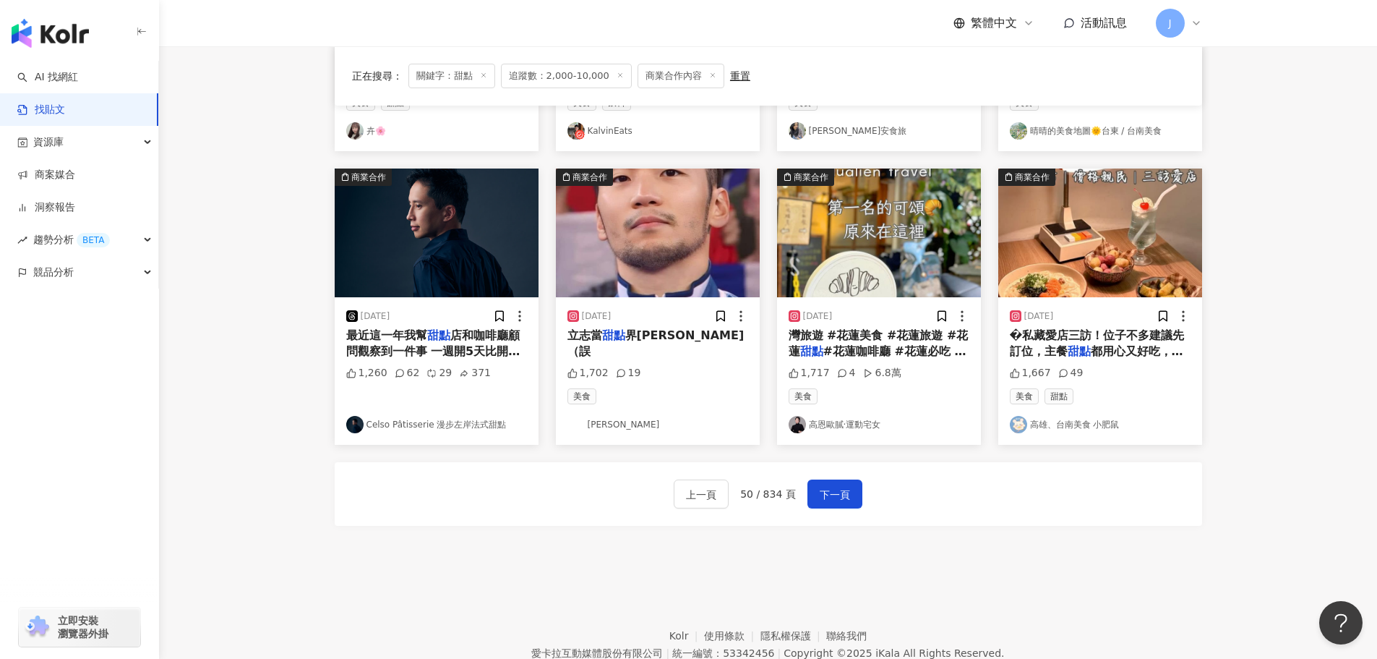
scroll to position [676, 0]
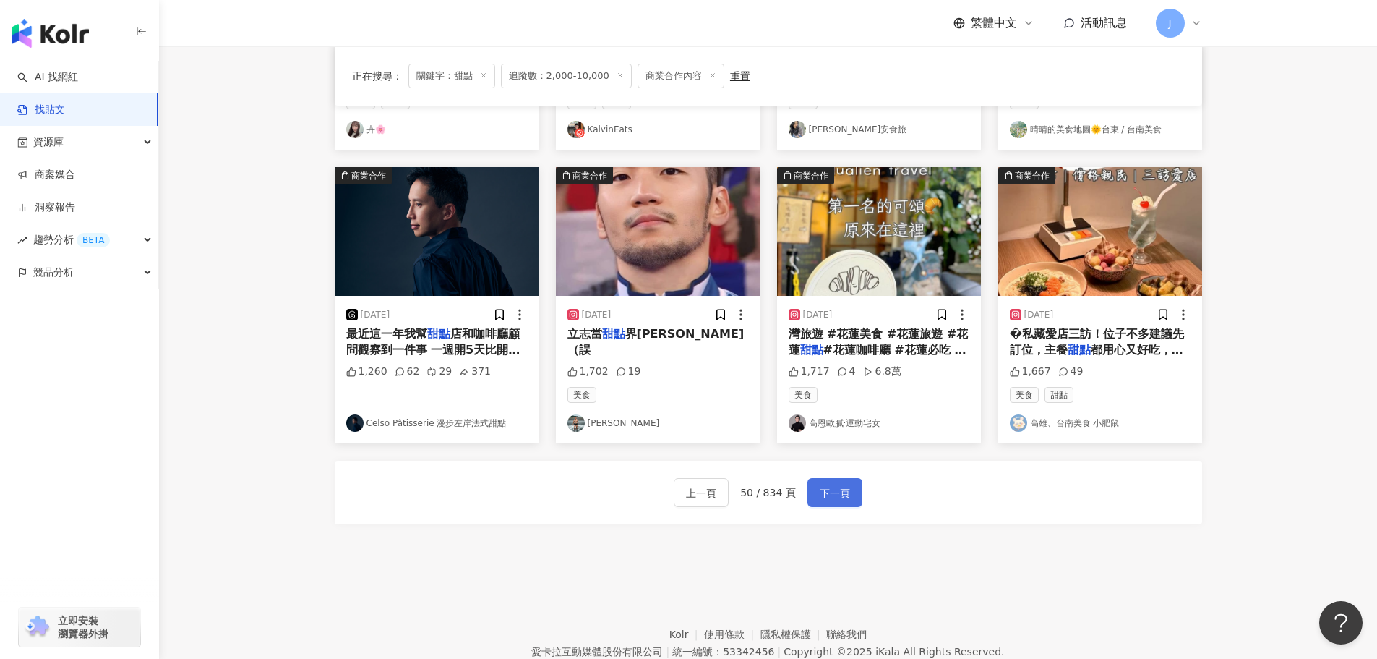
click at [843, 484] on span "下一頁" at bounding box center [835, 492] width 30 height 17
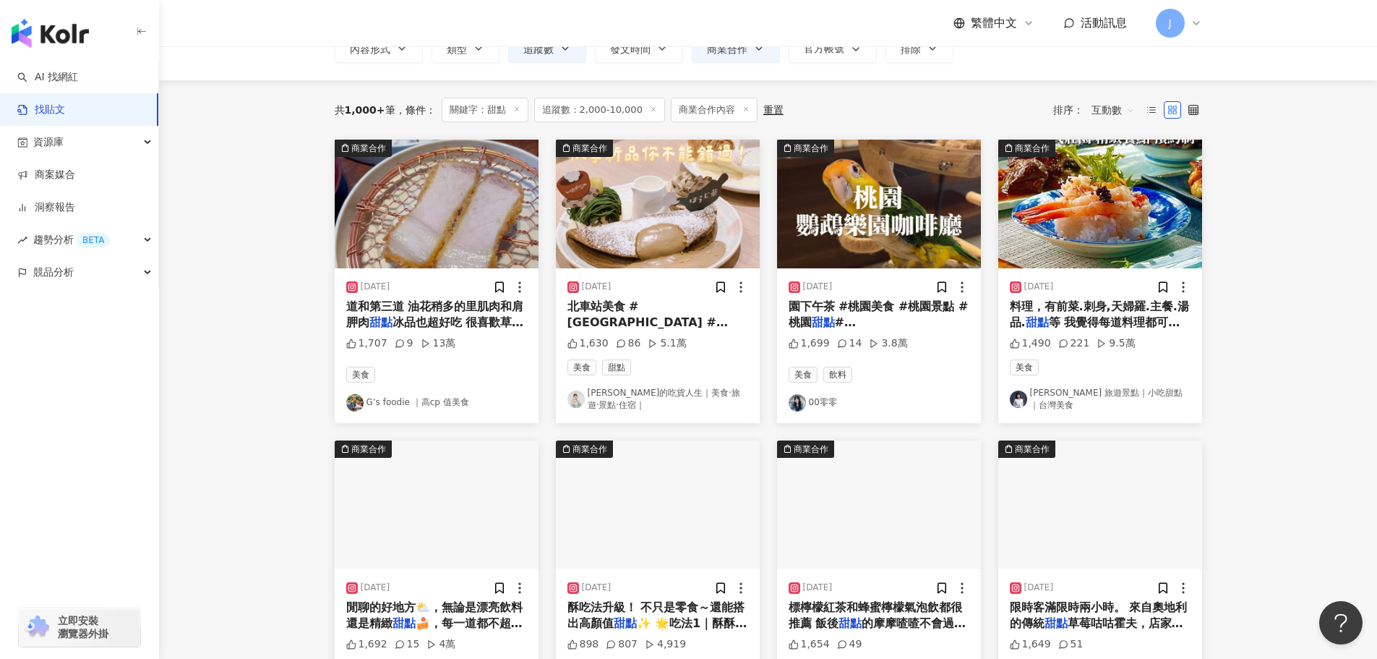
scroll to position [108, 0]
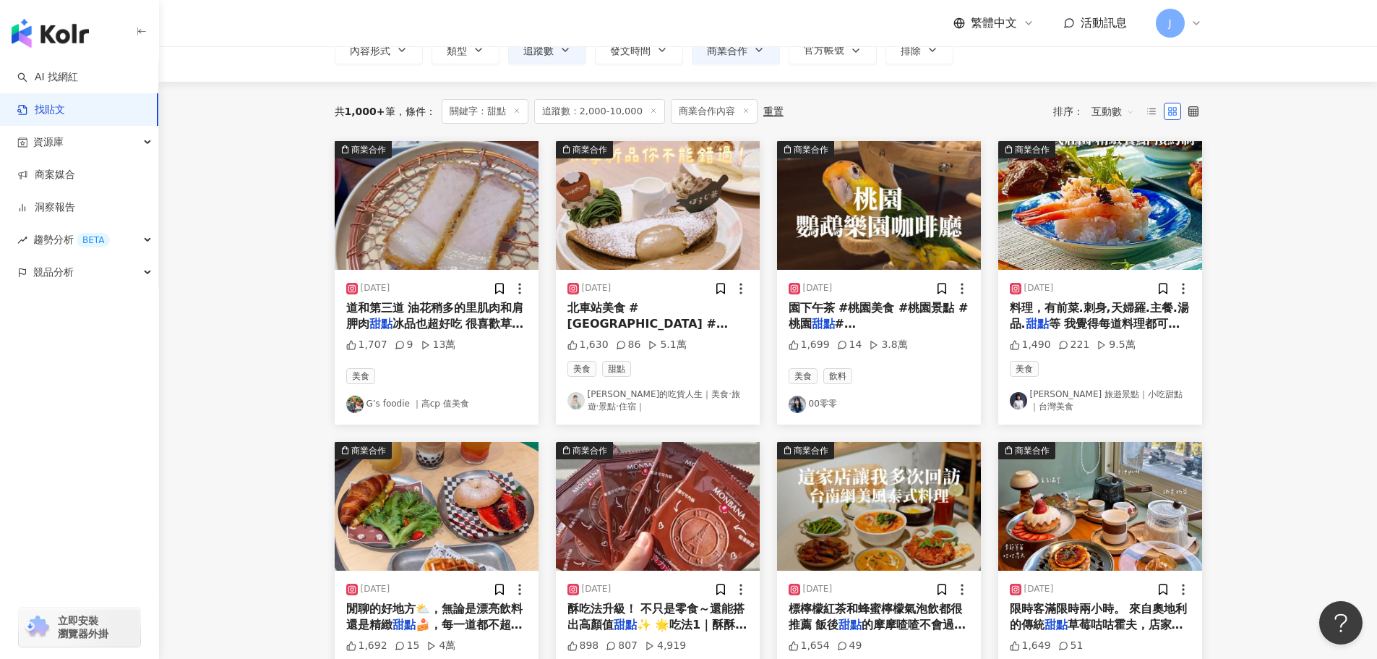
click at [622, 309] on span "北車站美食 #台北車站咖啡廳 #台北車站" at bounding box center [648, 324] width 161 height 46
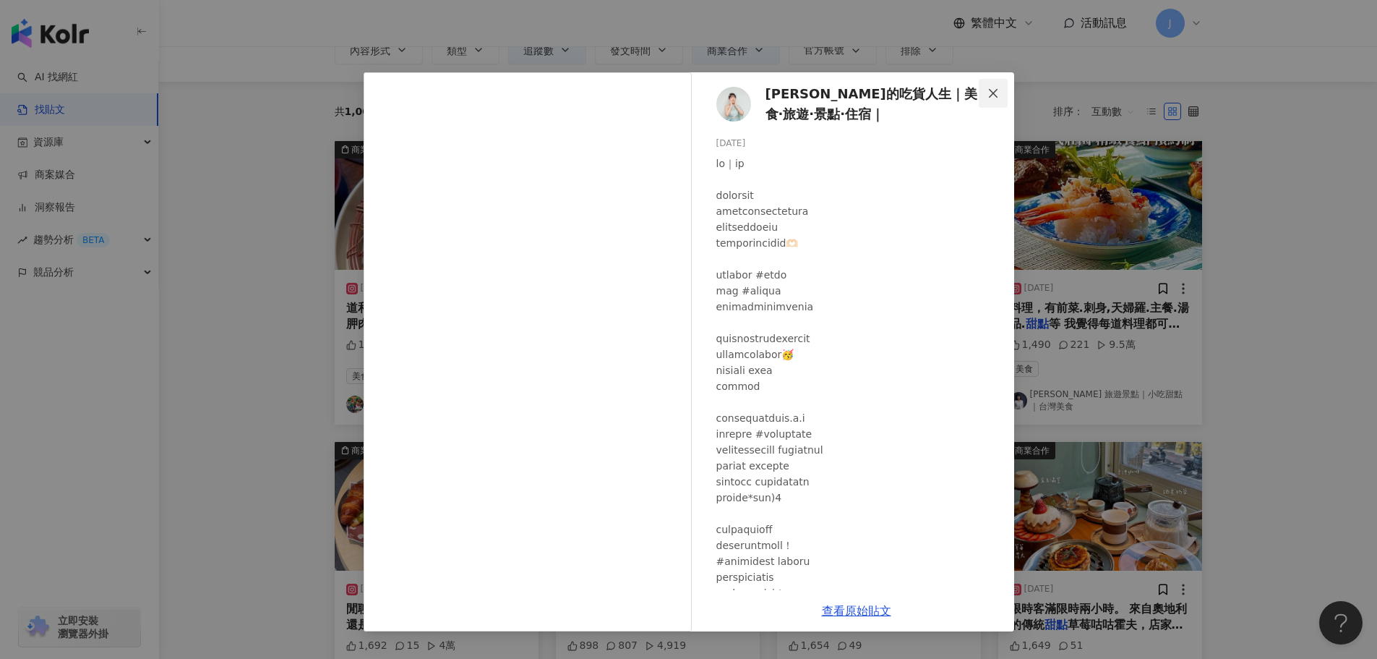
click at [991, 93] on icon "close" at bounding box center [994, 93] width 12 height 12
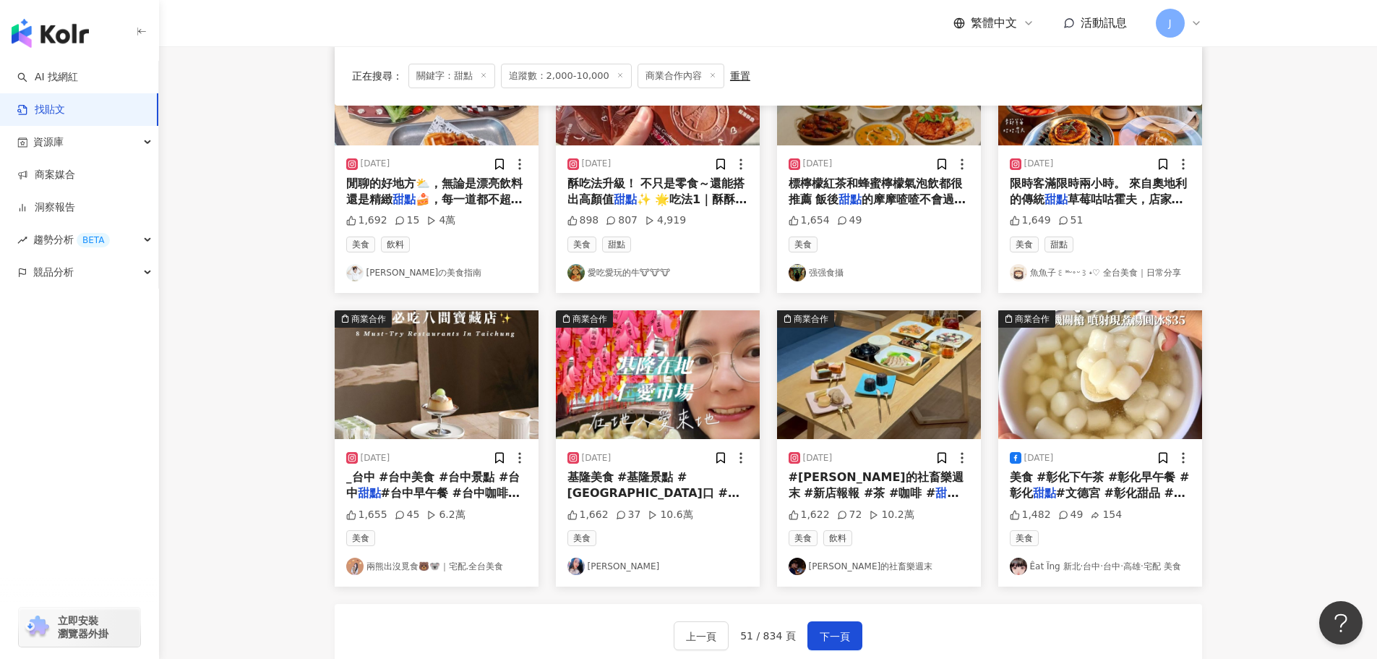
scroll to position [745, 0]
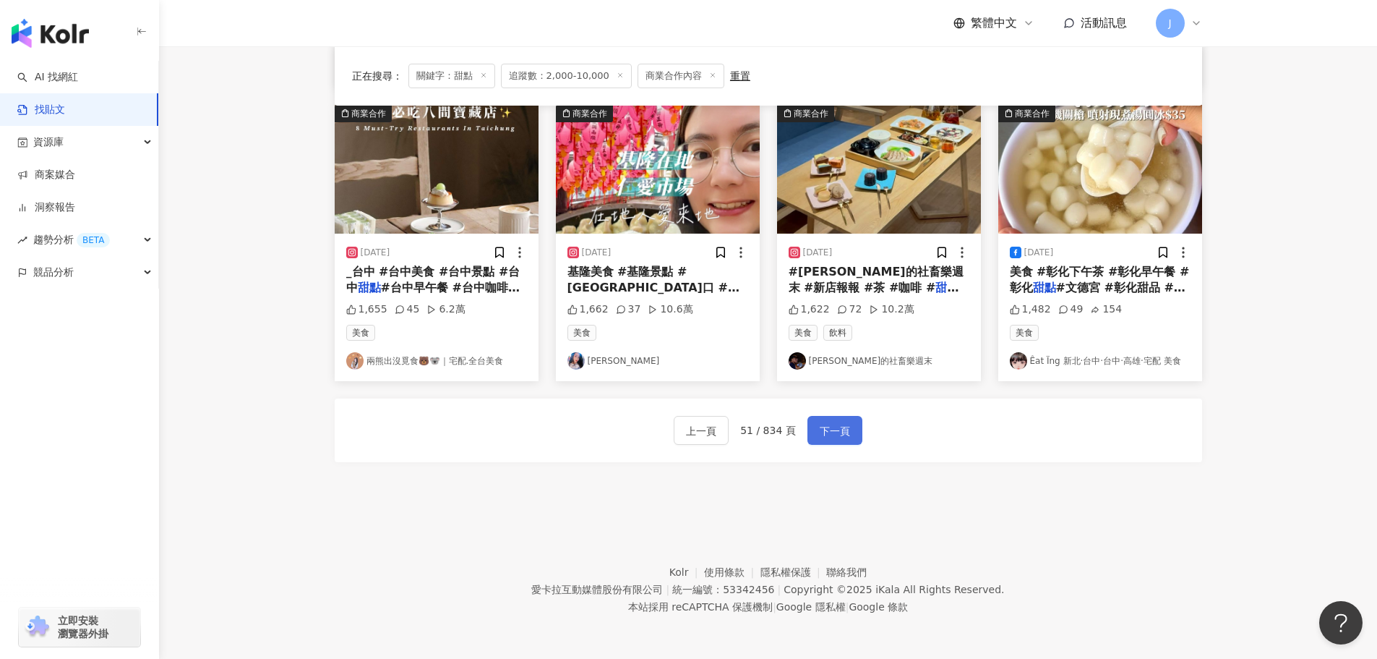
click at [831, 434] on span "下一頁" at bounding box center [835, 430] width 30 height 17
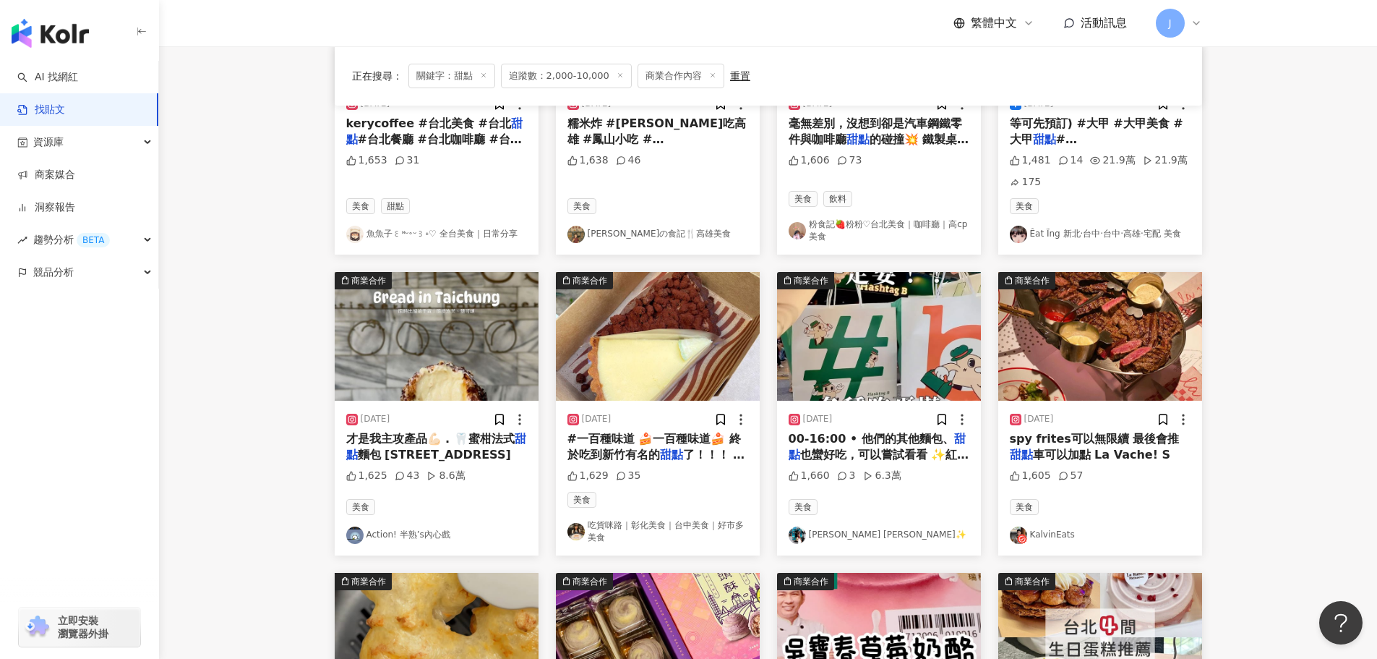
scroll to position [291, 0]
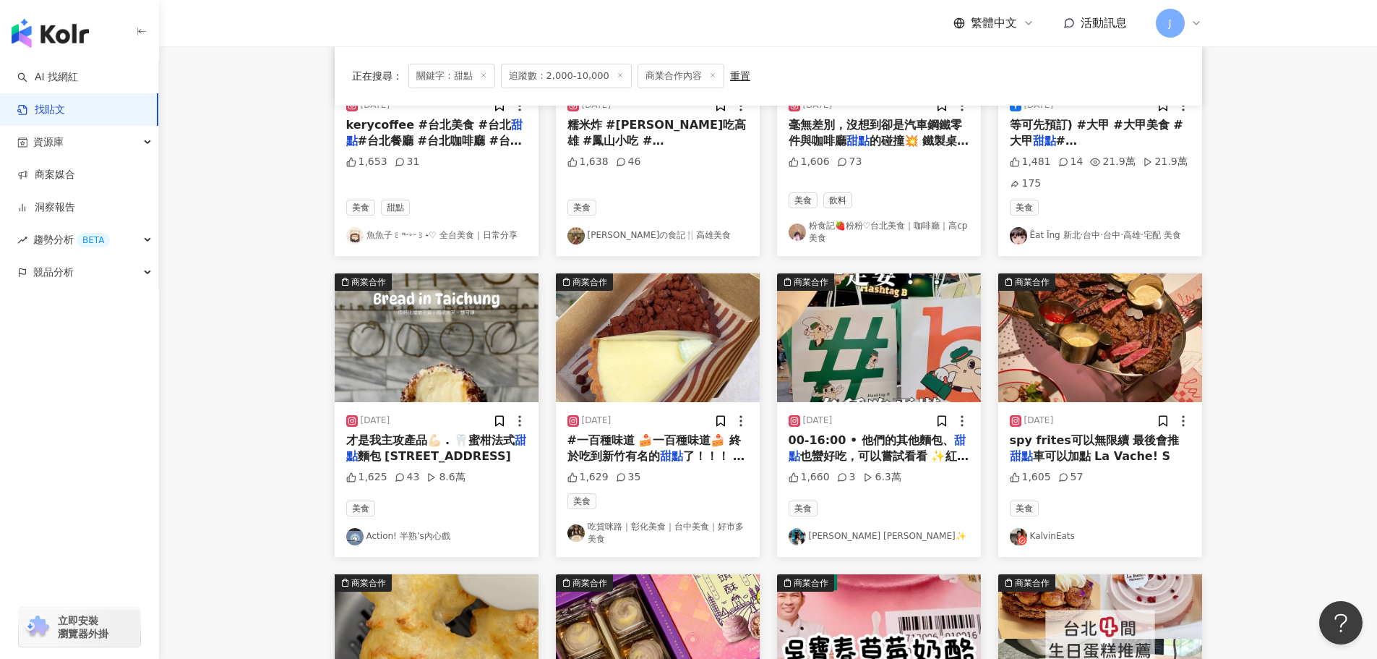
click at [846, 447] on span "00-16:00 • 他們的其他麵包、" at bounding box center [872, 440] width 166 height 14
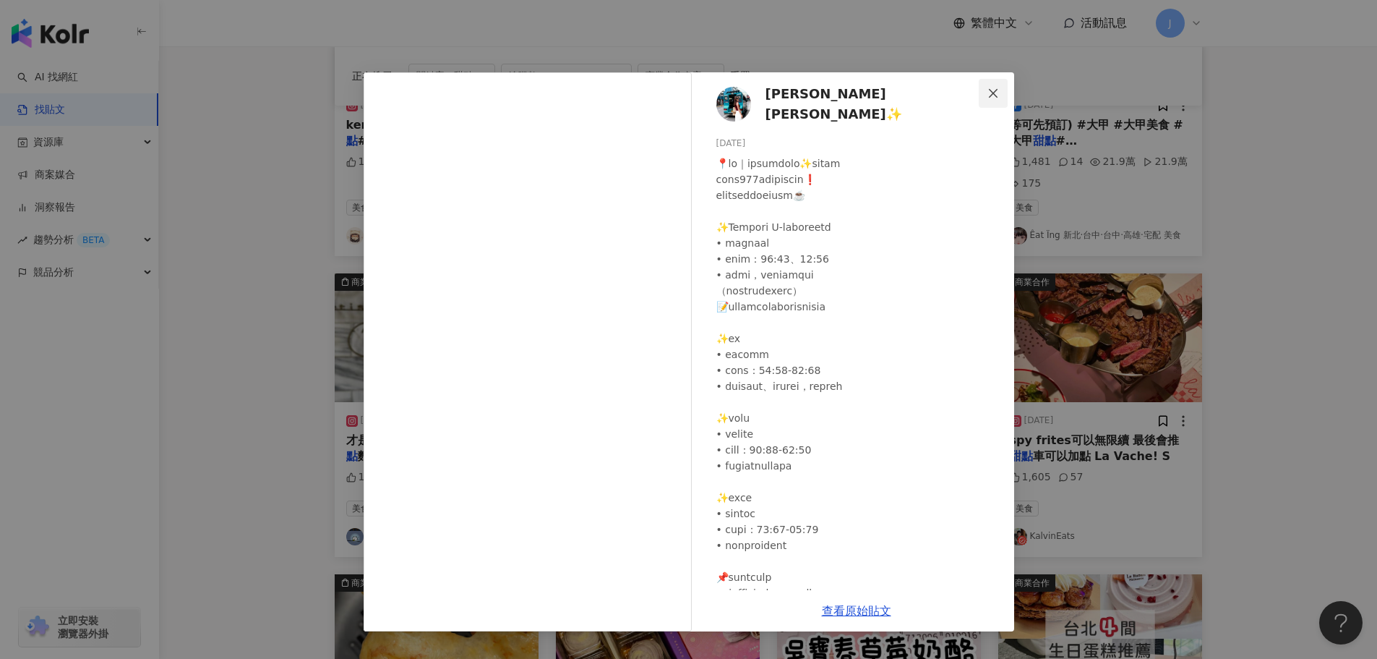
click at [991, 94] on icon "close" at bounding box center [994, 93] width 12 height 12
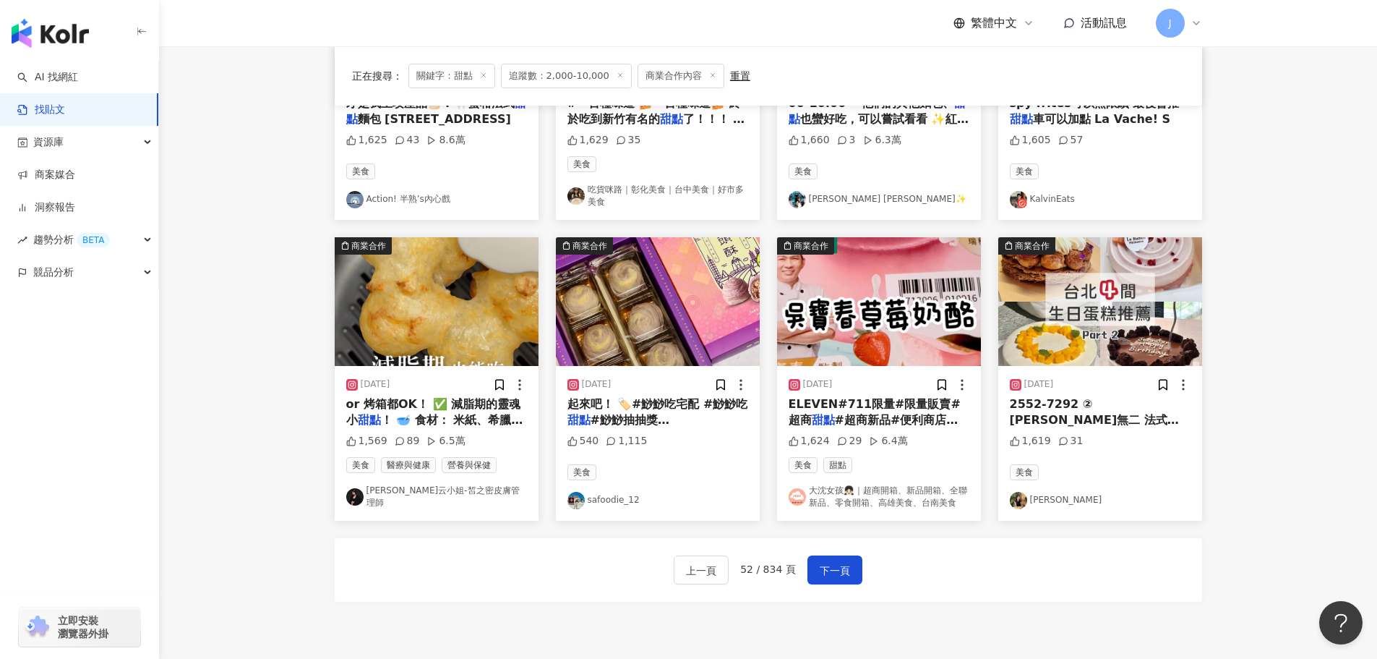
scroll to position [654, 0]
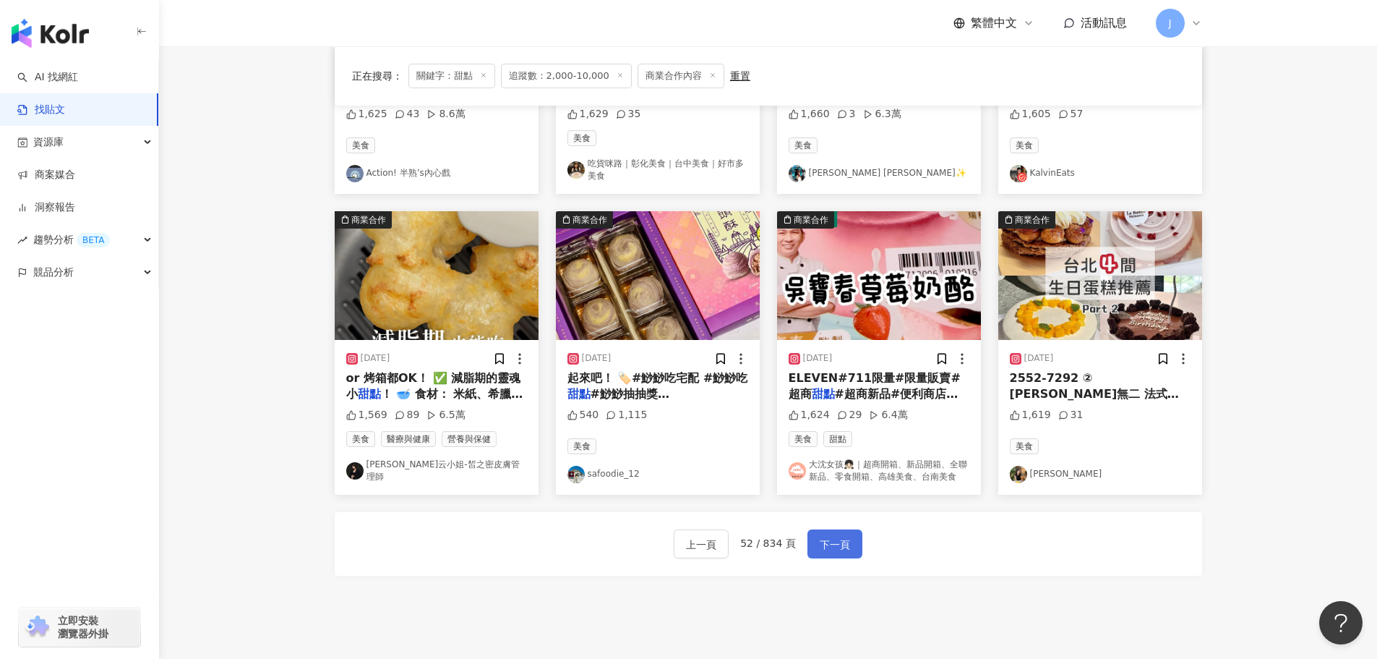
click at [834, 553] on span "下一頁" at bounding box center [835, 544] width 30 height 17
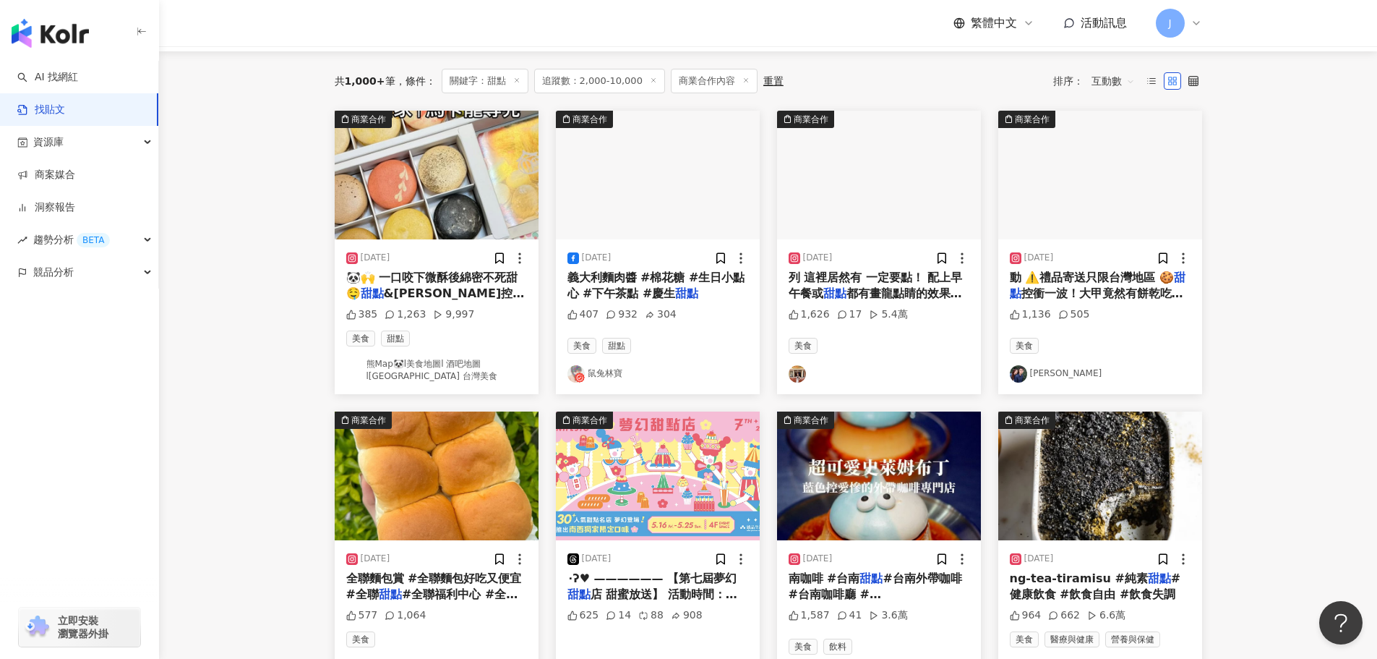
scroll to position [119, 0]
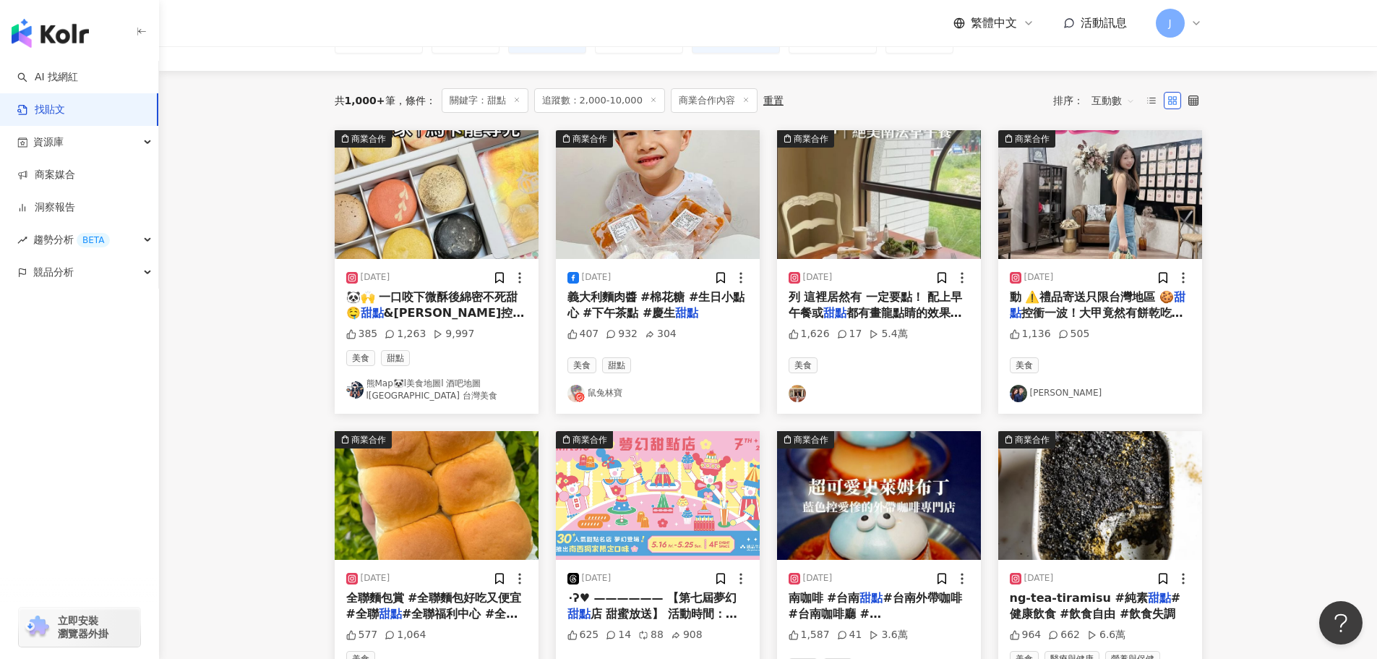
click at [849, 320] on span "都有畫龍點睛的效果 日月鄉村廚房" at bounding box center [876, 321] width 174 height 30
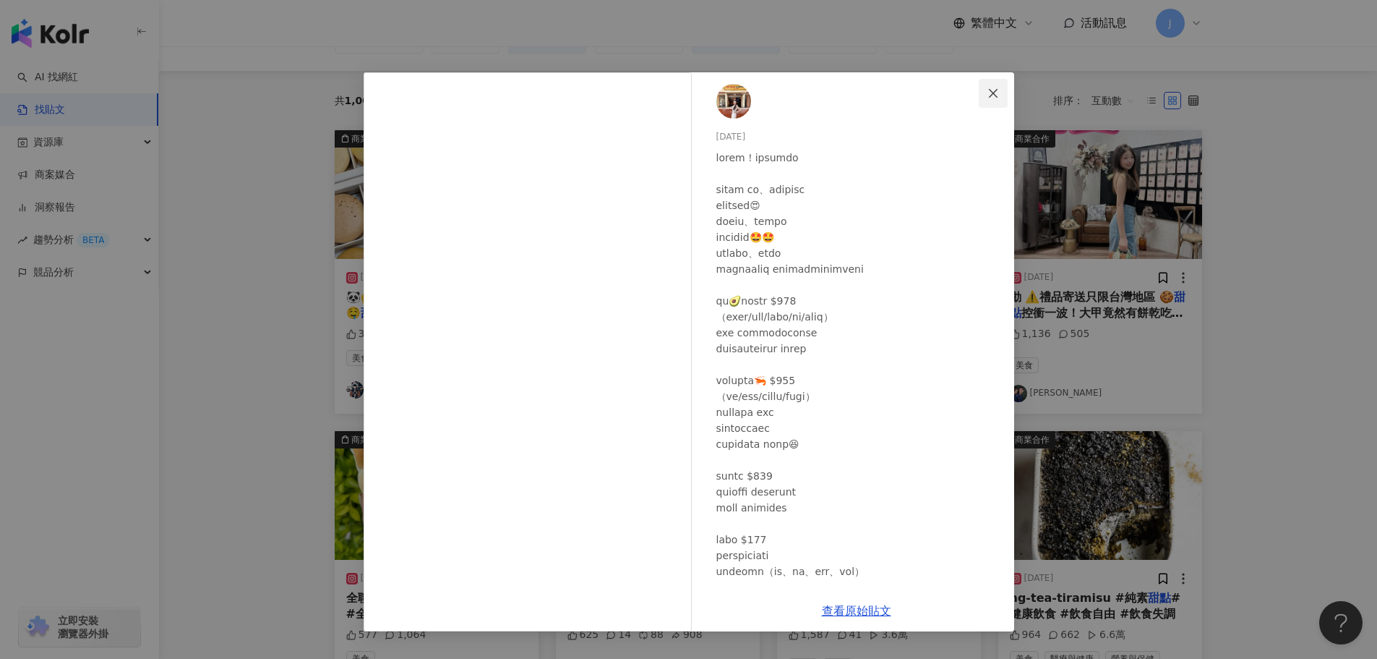
click at [988, 98] on icon "close" at bounding box center [994, 93] width 12 height 12
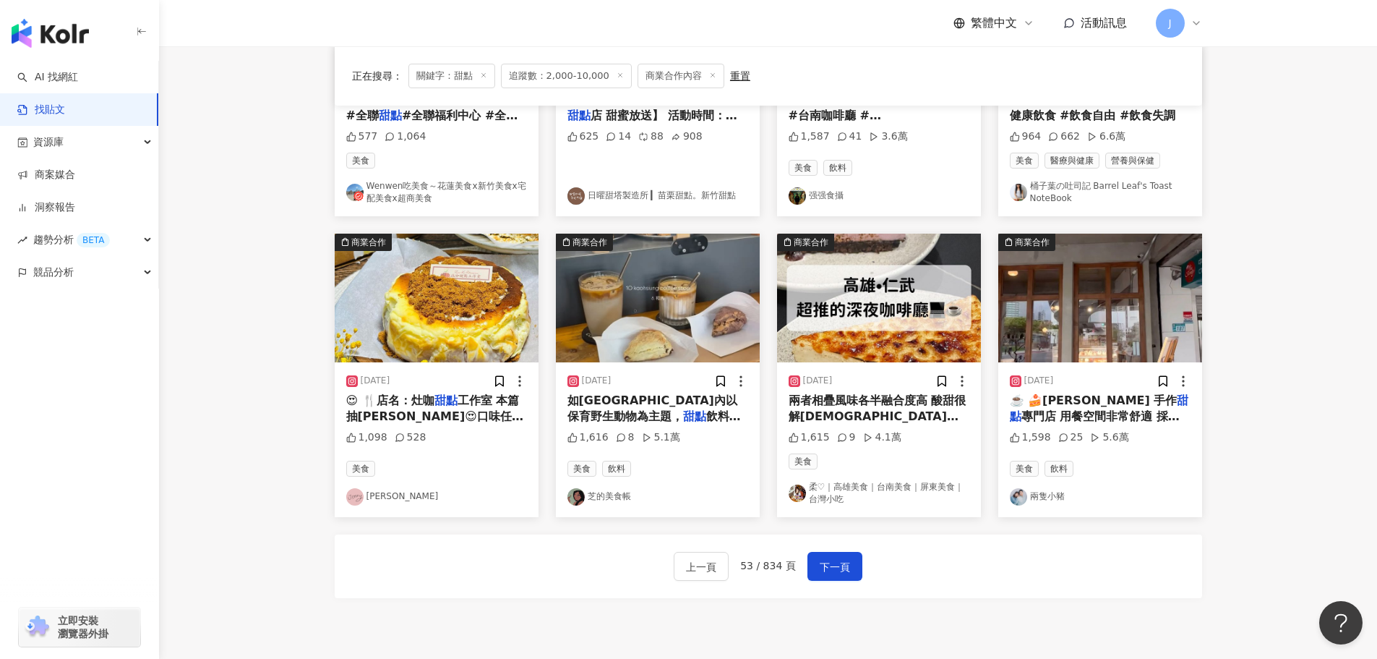
scroll to position [618, 0]
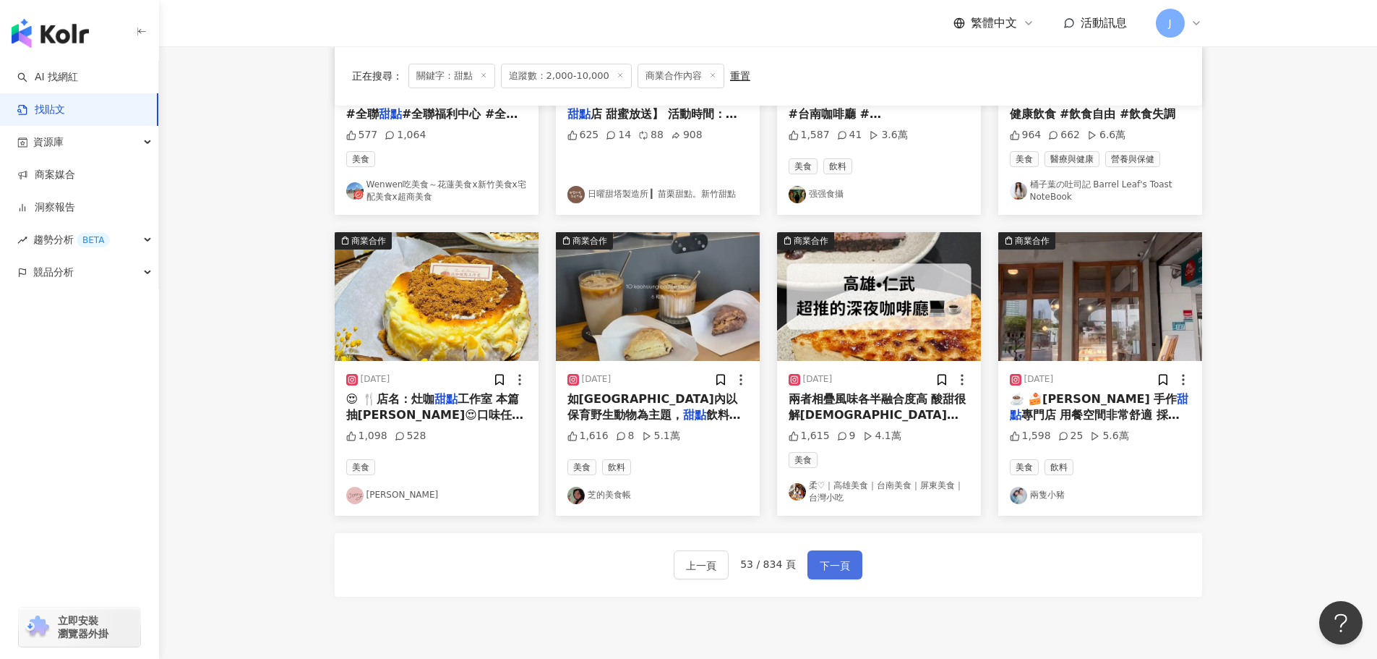
click at [829, 560] on span "下一頁" at bounding box center [835, 565] width 30 height 17
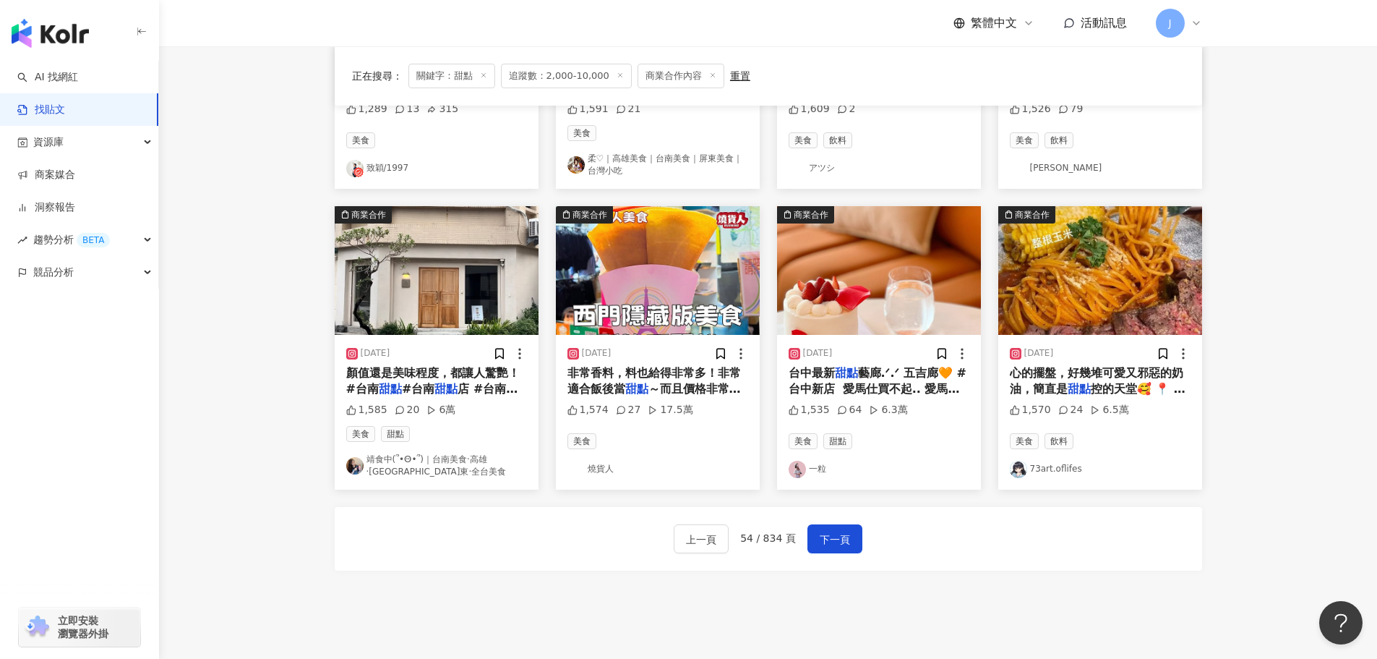
scroll to position [654, 0]
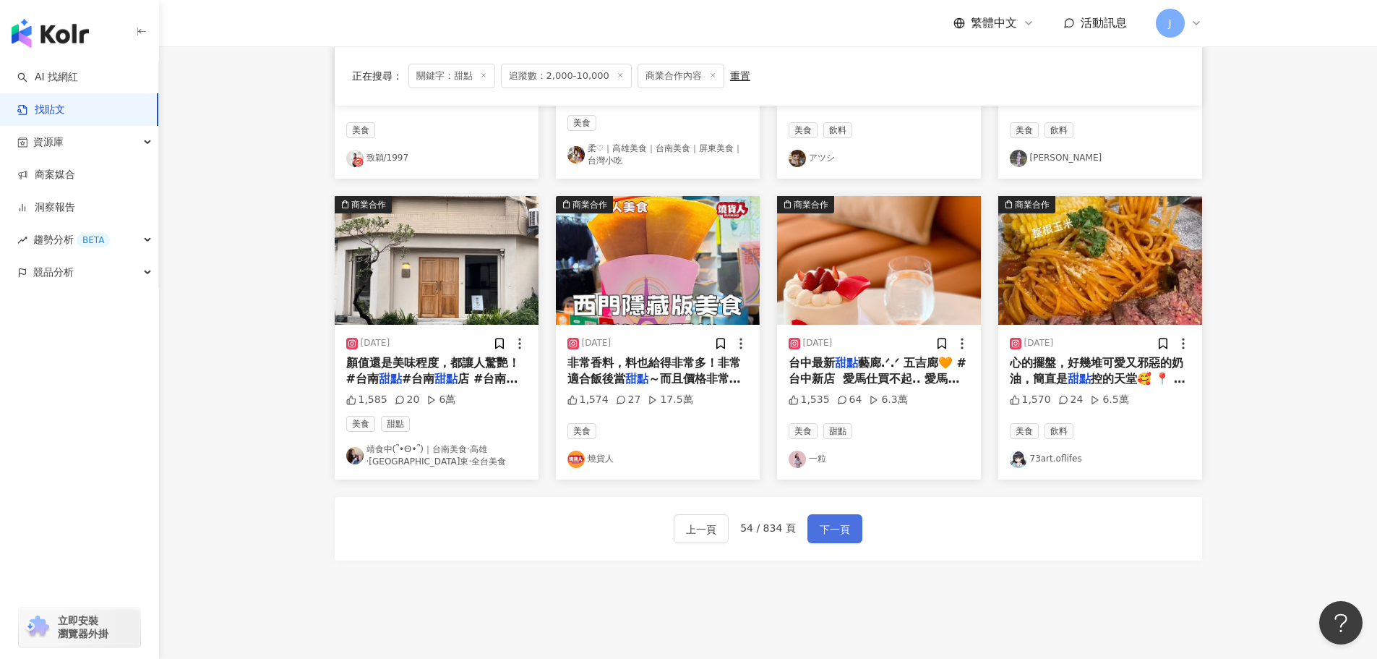
click at [825, 534] on span "下一頁" at bounding box center [835, 529] width 30 height 17
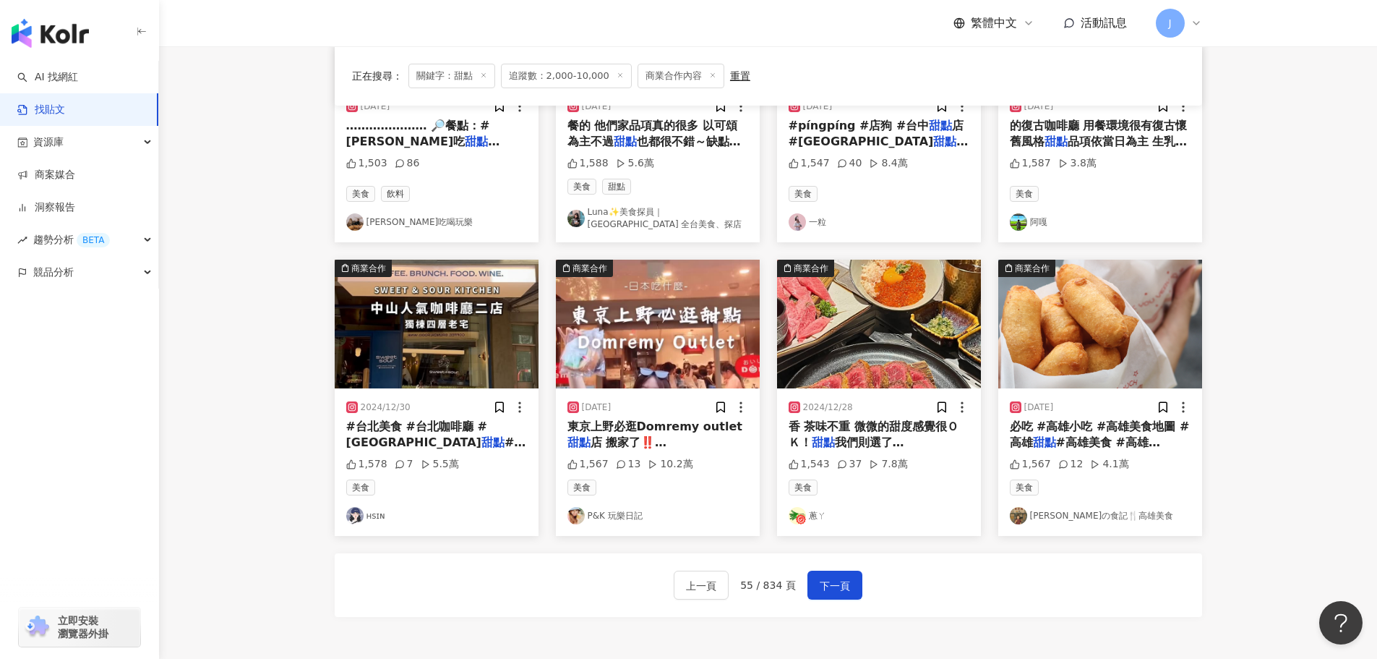
scroll to position [585, 0]
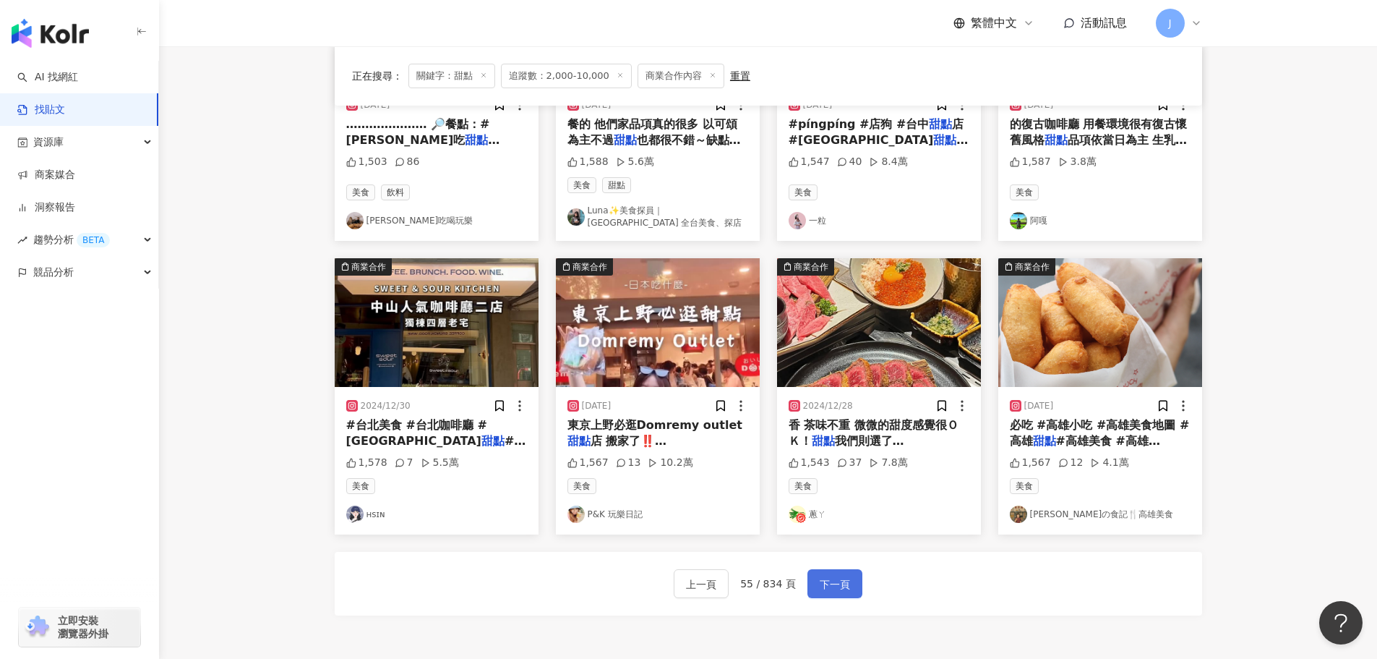
click at [821, 582] on span "下一頁" at bounding box center [835, 584] width 30 height 17
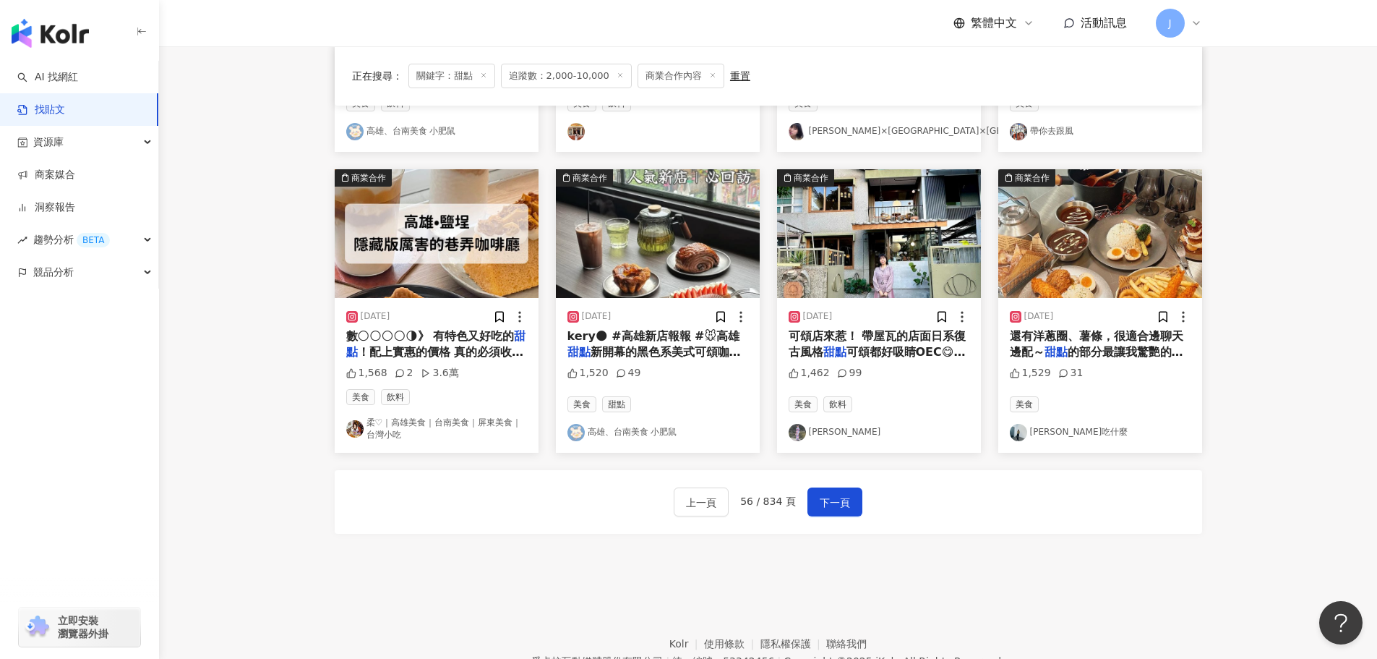
scroll to position [757, 0]
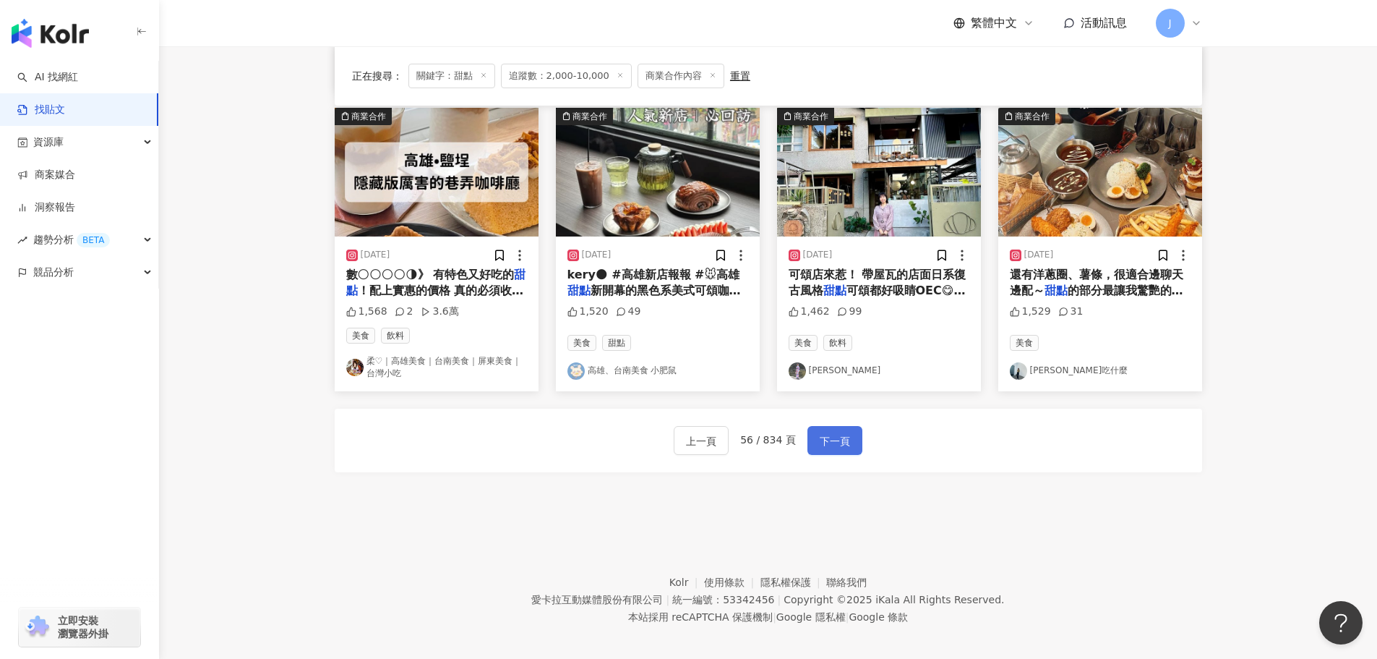
click at [826, 442] on span "下一頁" at bounding box center [835, 440] width 30 height 17
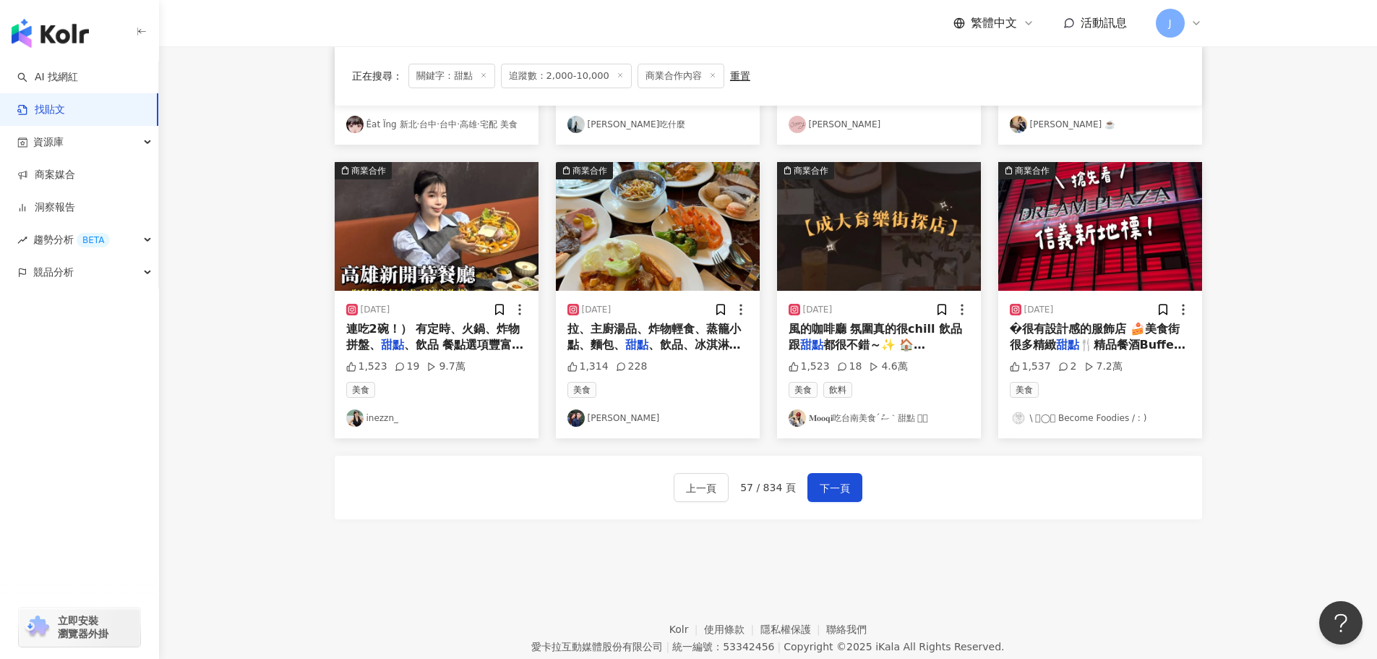
scroll to position [685, 0]
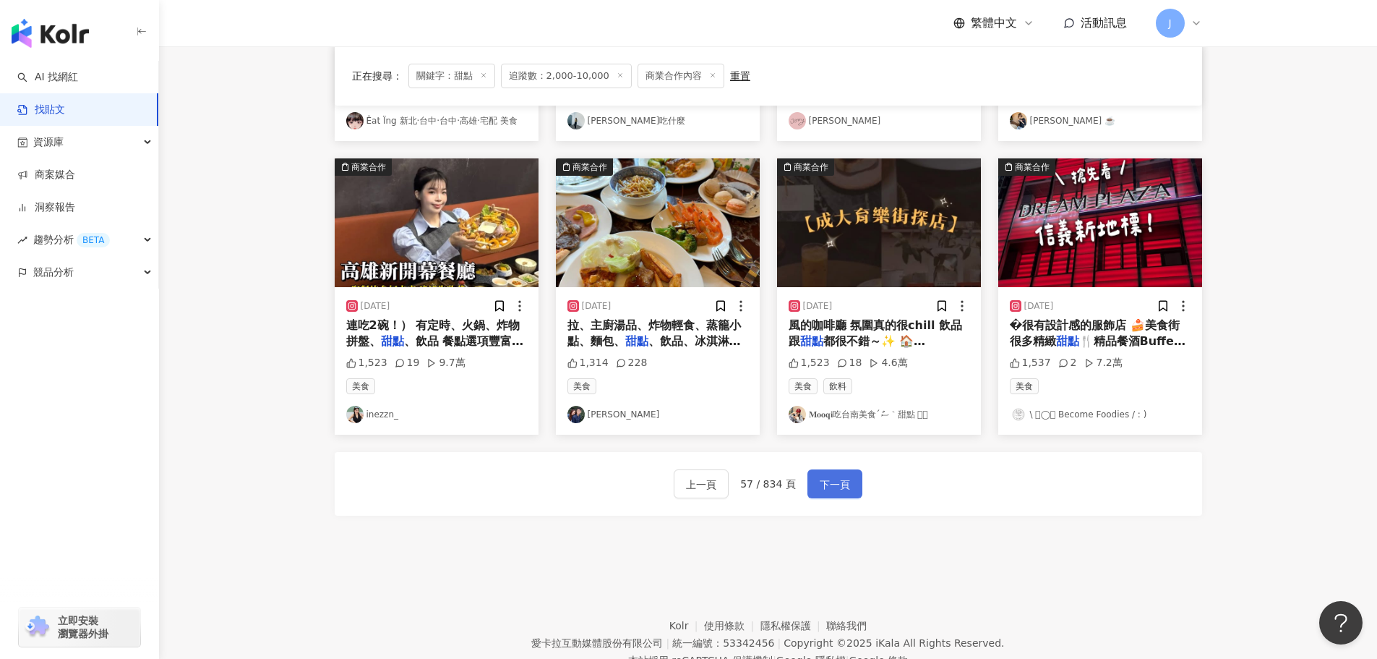
click at [828, 493] on span "下一頁" at bounding box center [835, 484] width 30 height 17
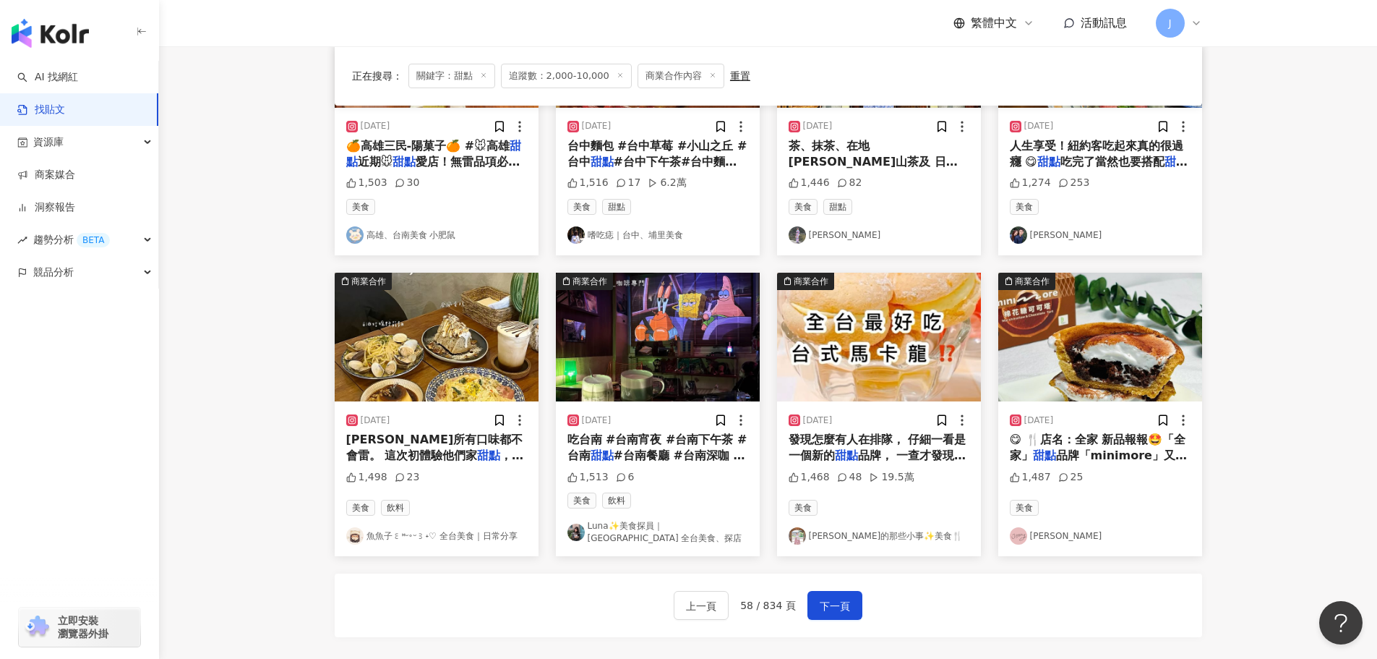
scroll to position [582, 0]
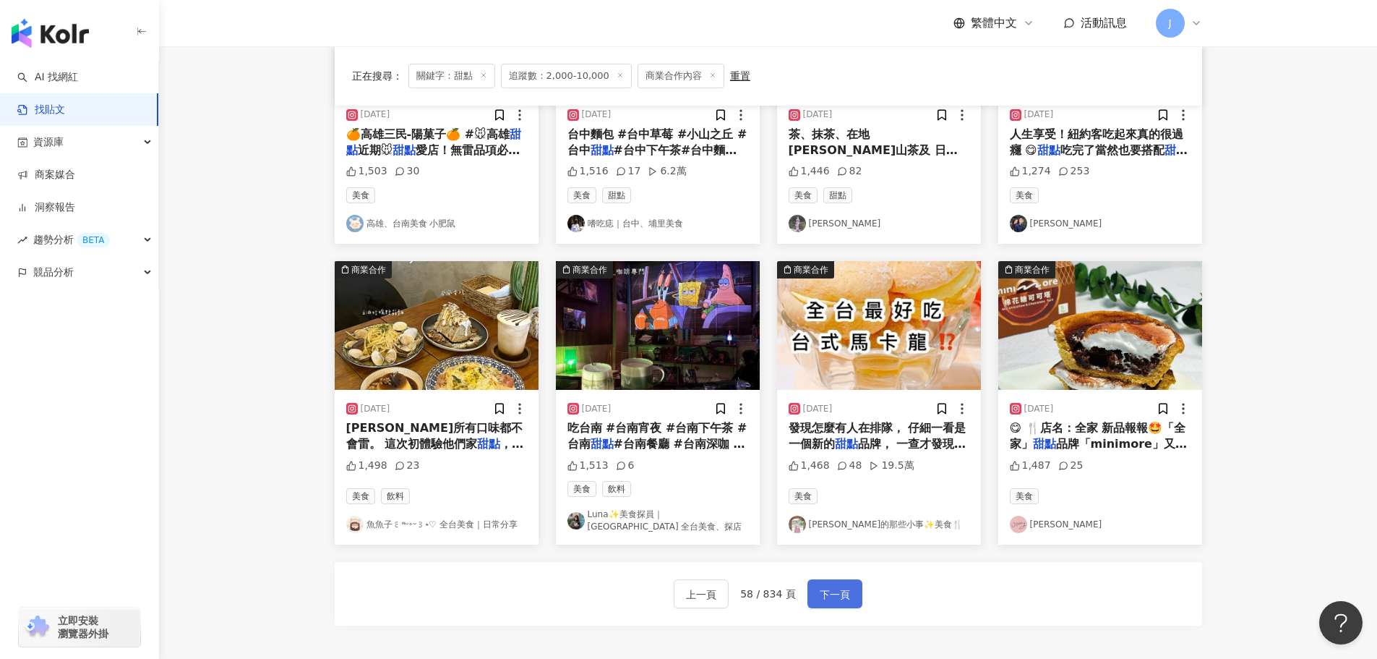
click at [827, 596] on span "下一頁" at bounding box center [835, 594] width 30 height 17
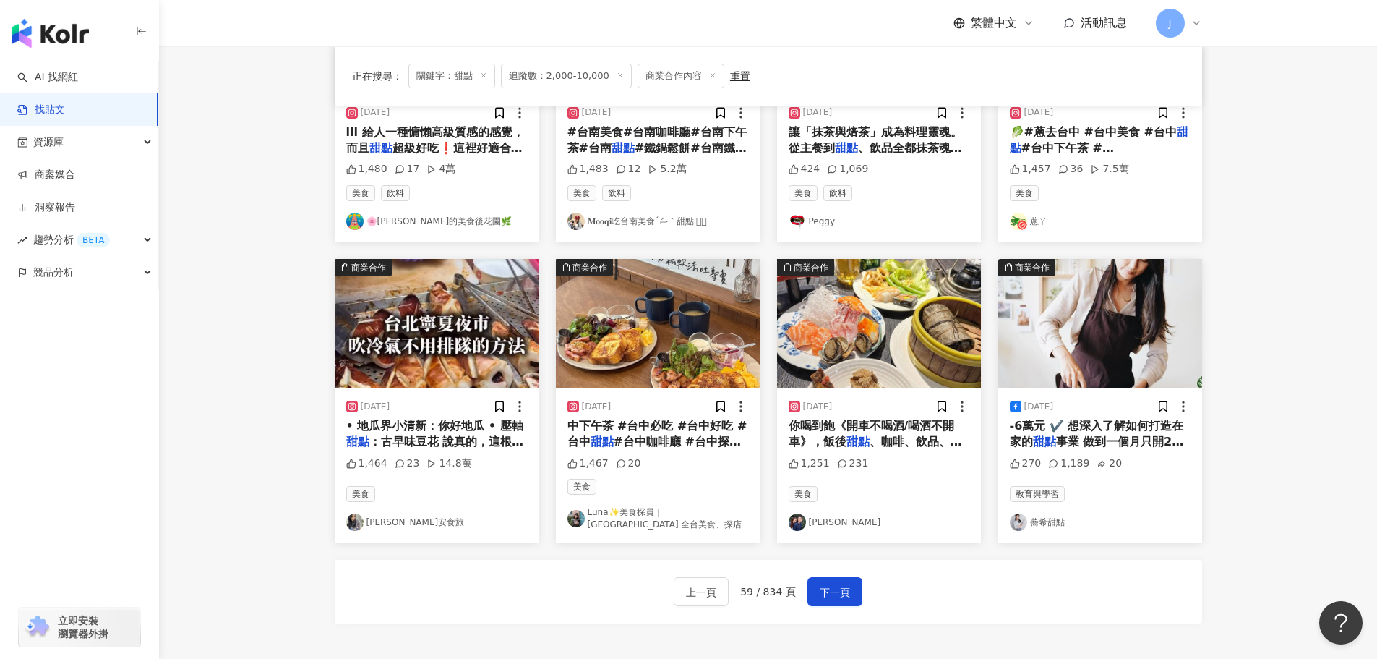
scroll to position [594, 0]
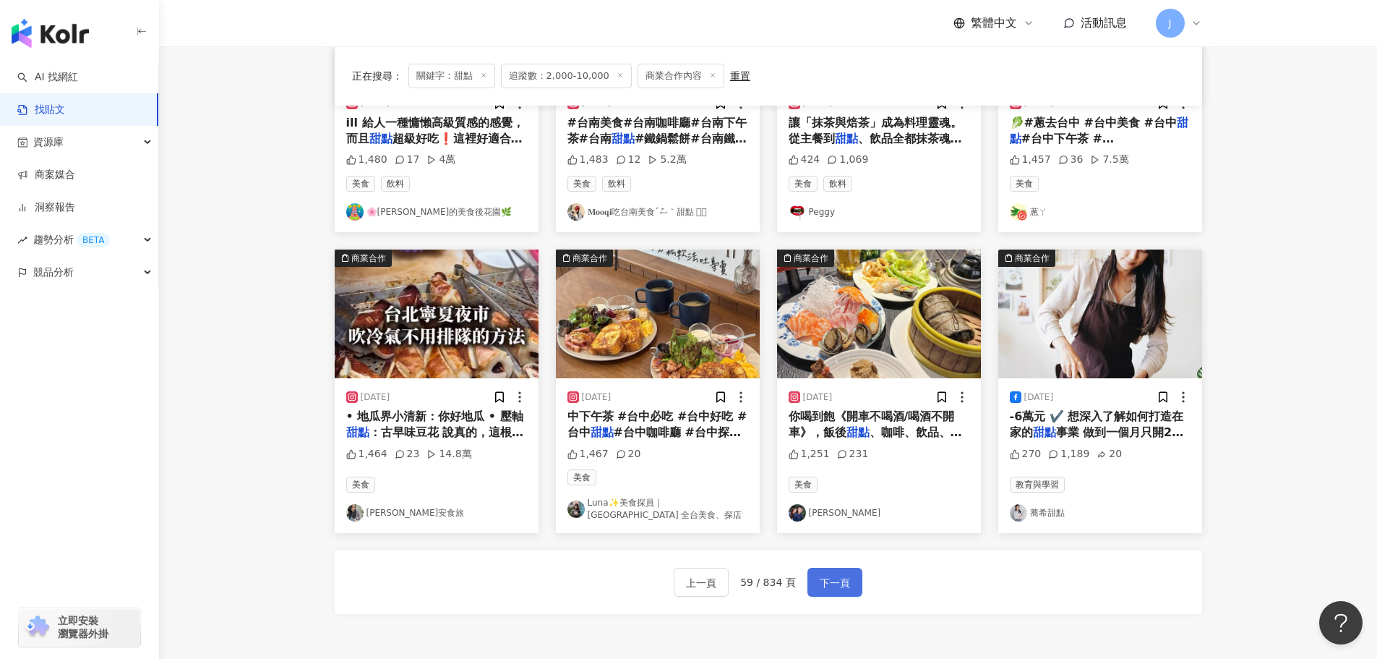
click at [826, 581] on span "下一頁" at bounding box center [835, 582] width 30 height 17
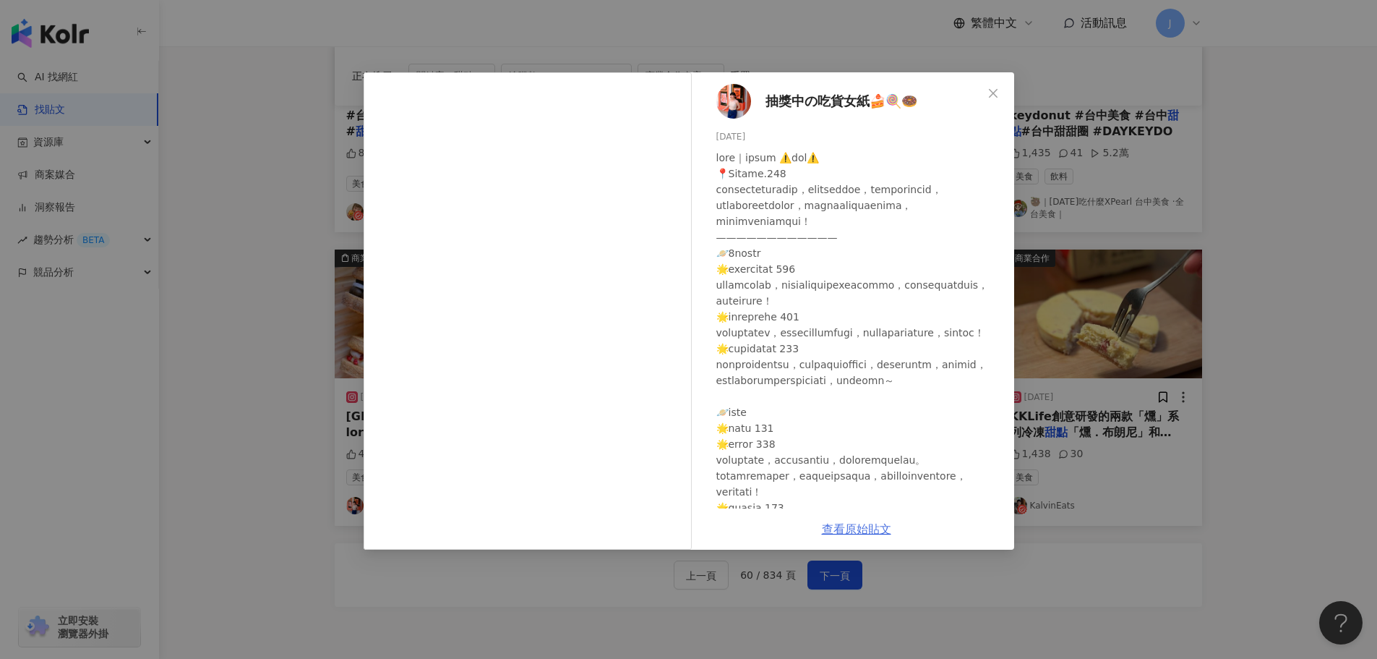
click at [852, 530] on link "查看原始貼文" at bounding box center [856, 529] width 69 height 14
click at [996, 93] on icon "close" at bounding box center [994, 93] width 12 height 12
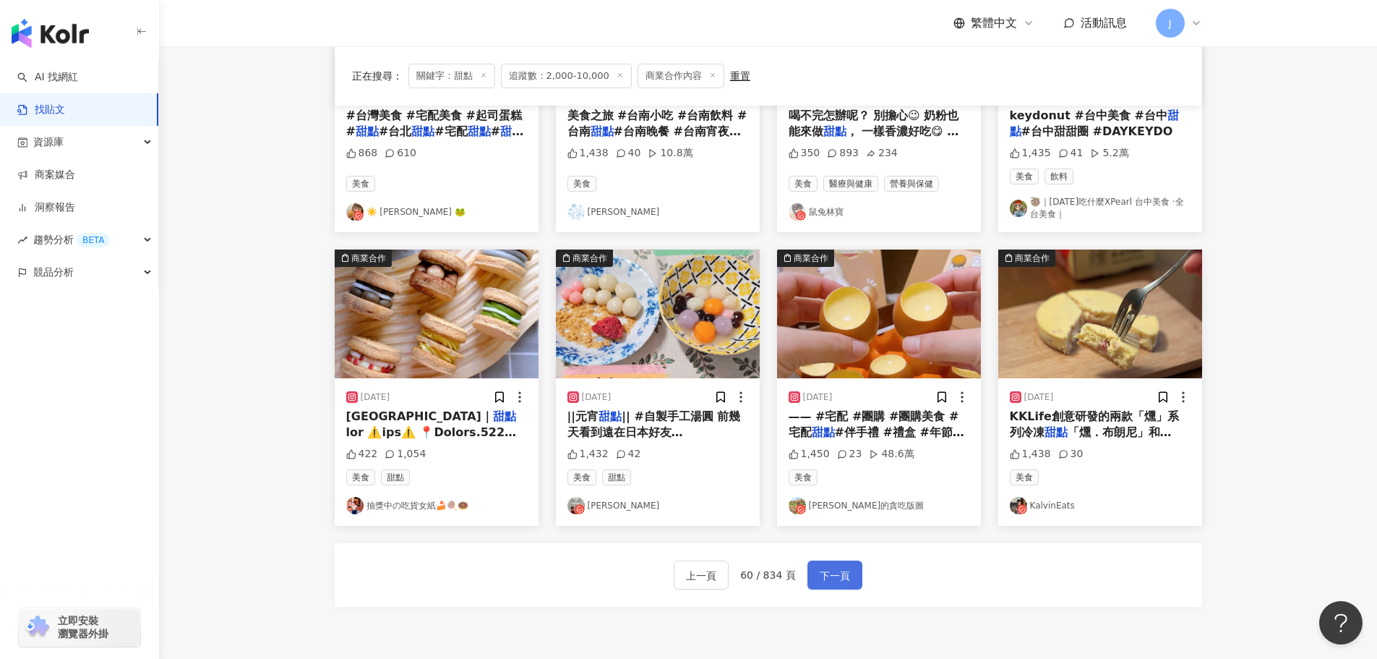
click at [825, 578] on span "下一頁" at bounding box center [835, 575] width 30 height 17
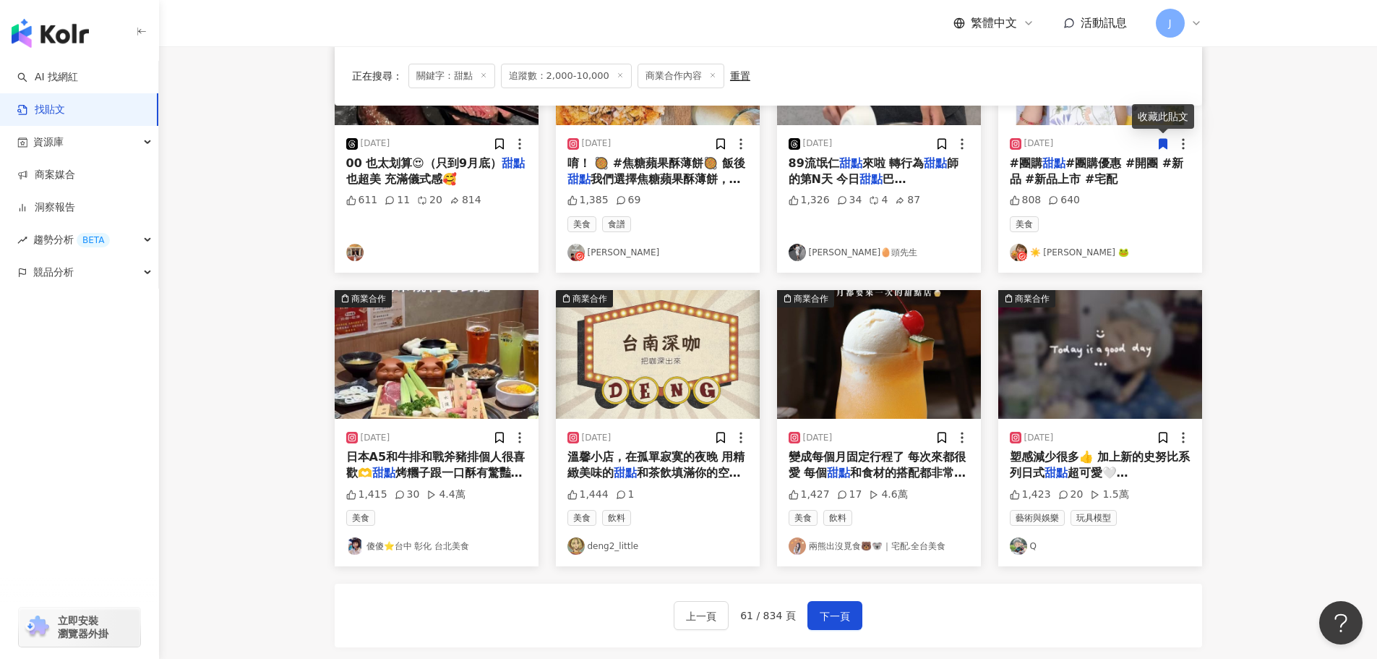
scroll to position [578, 0]
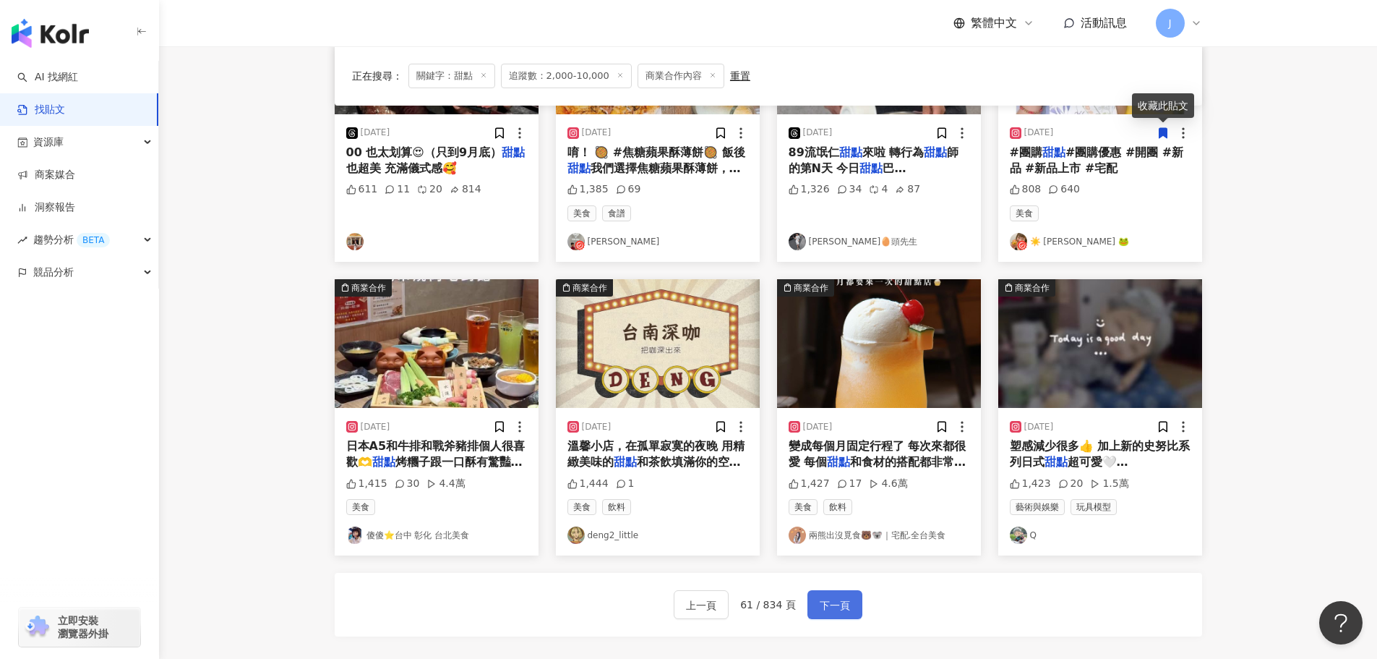
click at [837, 602] on span "下一頁" at bounding box center [835, 605] width 30 height 17
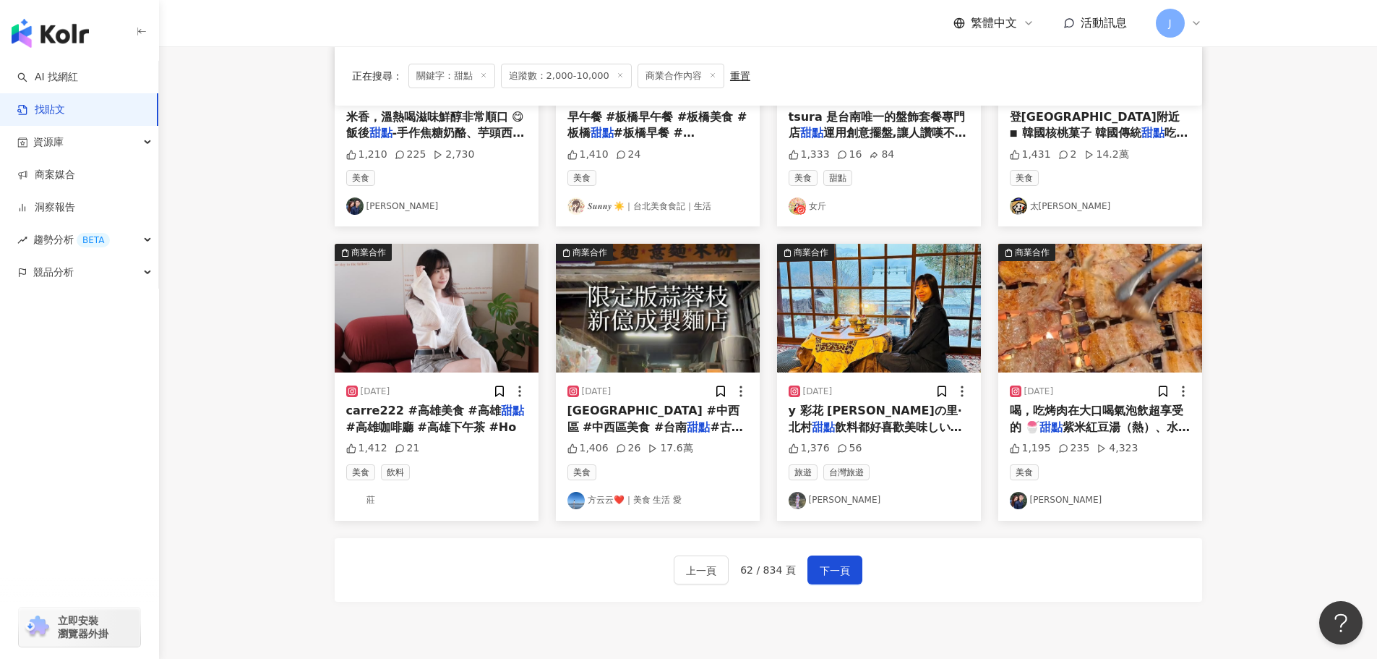
scroll to position [599, 0]
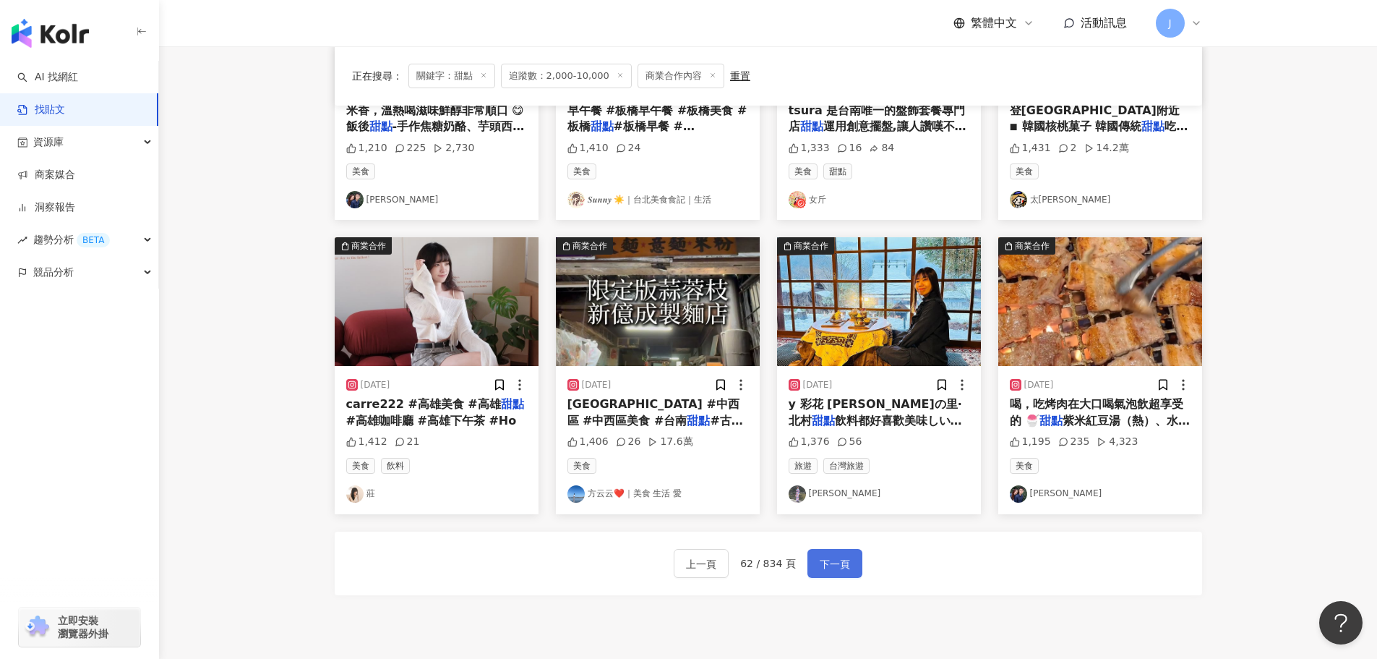
click at [827, 568] on span "下一頁" at bounding box center [835, 563] width 30 height 17
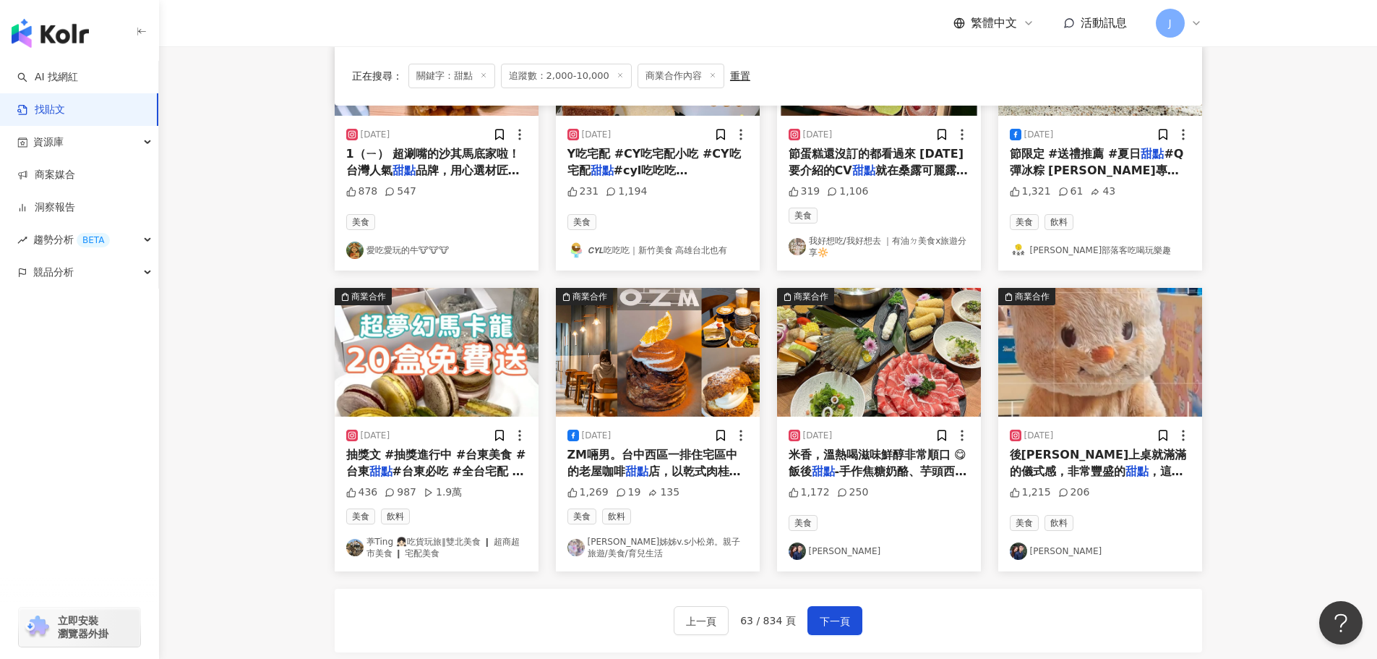
scroll to position [649, 0]
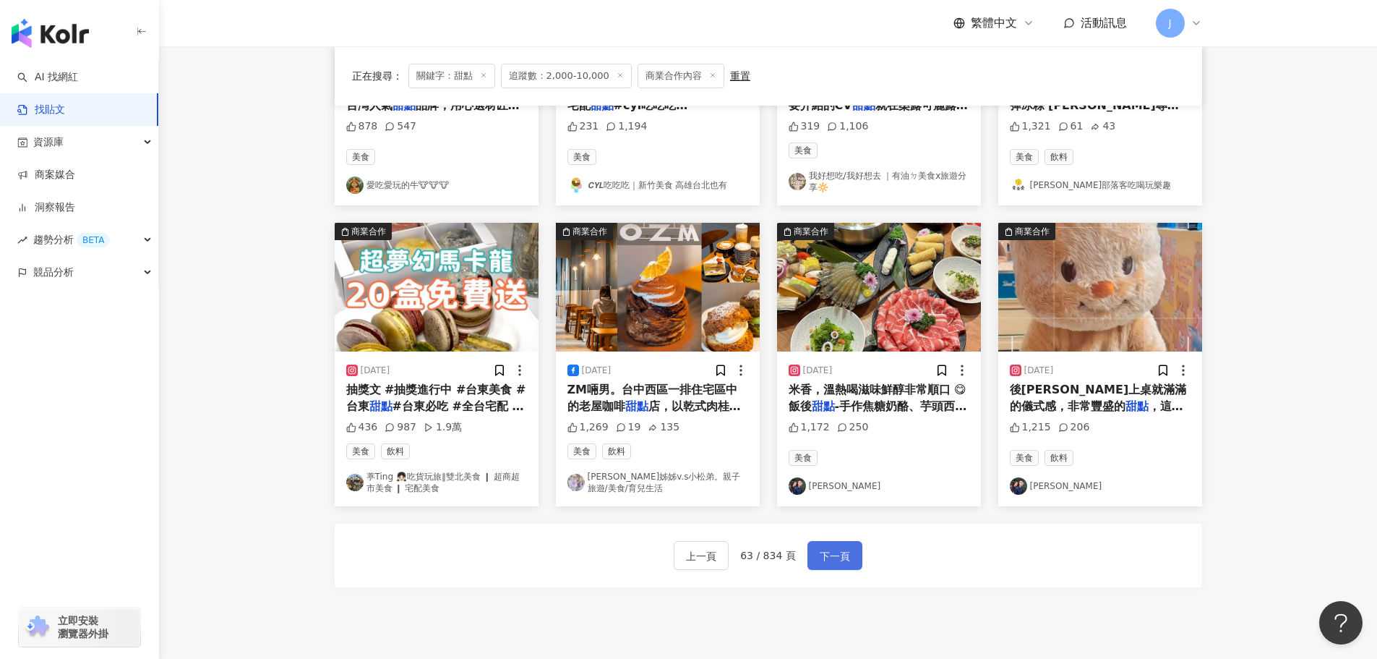
click at [829, 562] on span "下一頁" at bounding box center [835, 555] width 30 height 17
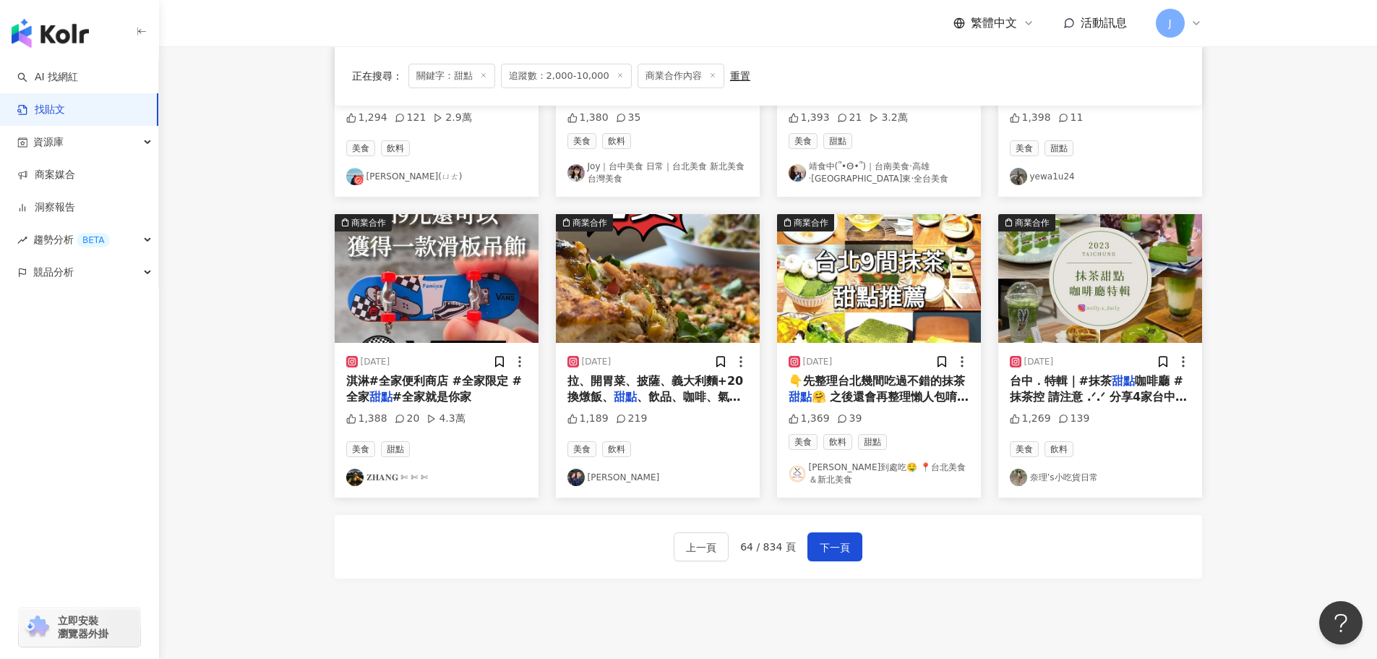
scroll to position [637, 0]
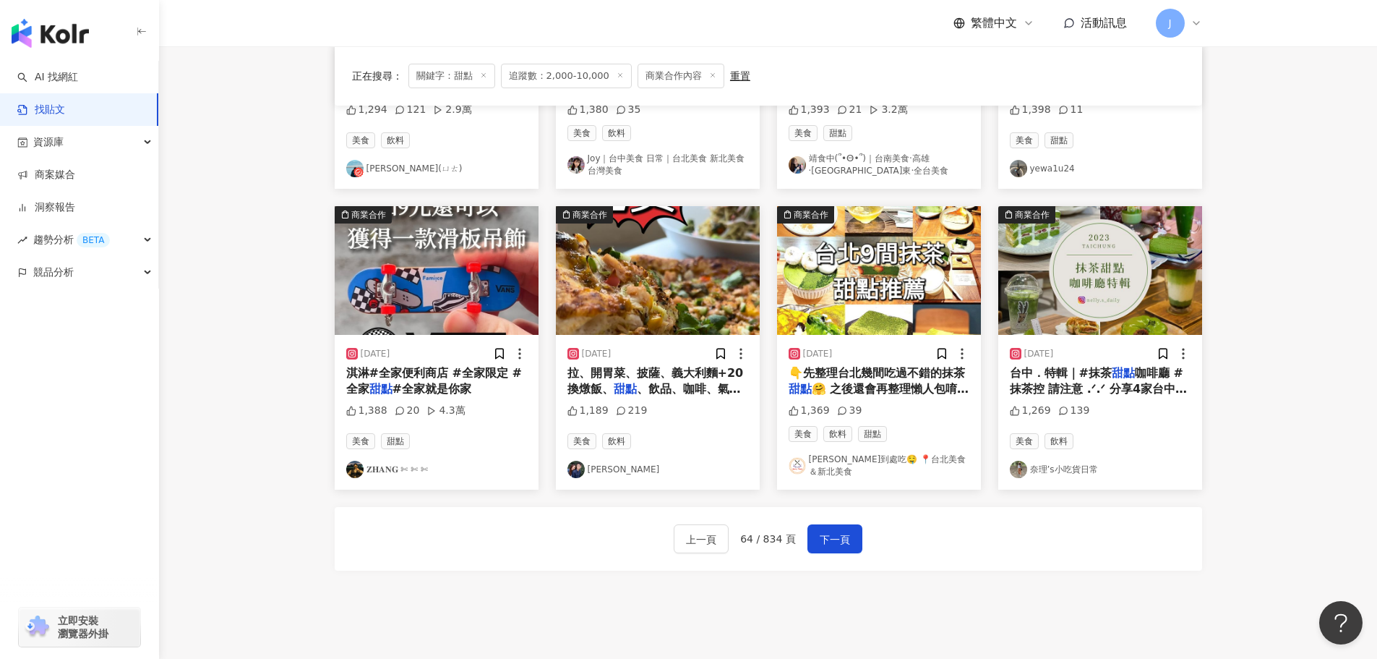
click at [393, 382] on span "#全家就是你家" at bounding box center [432, 389] width 79 height 14
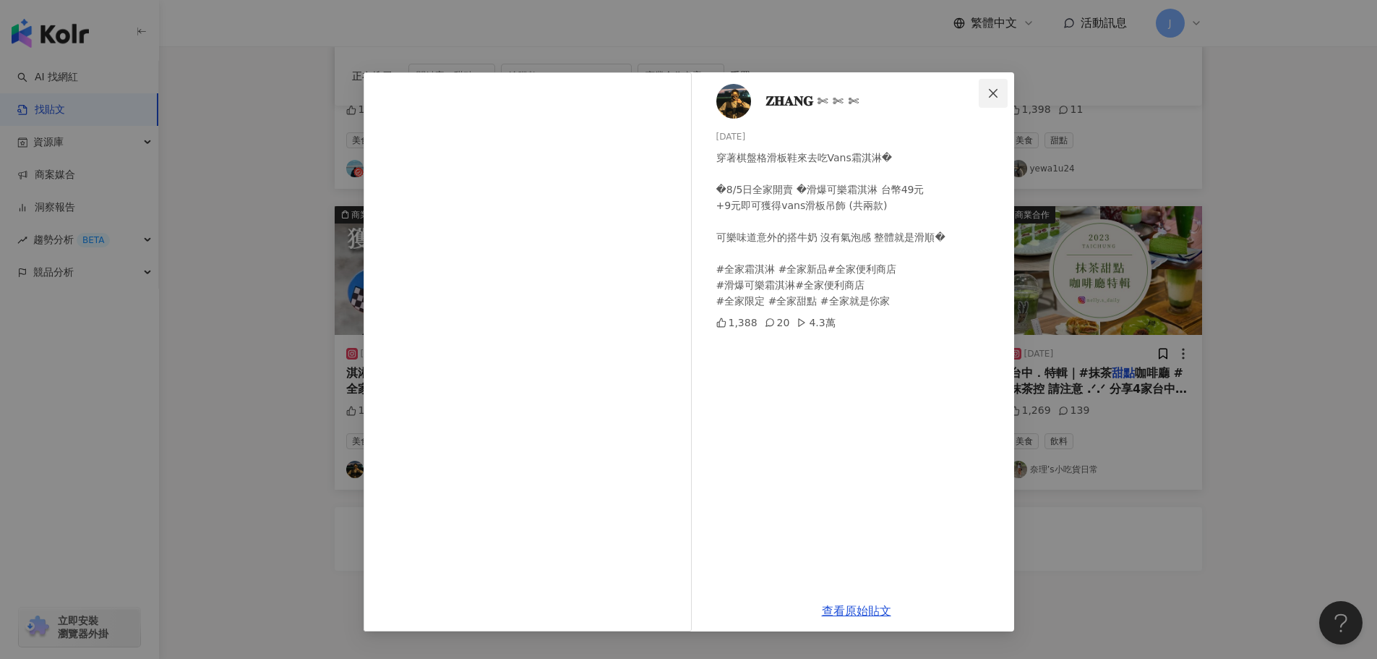
click at [985, 97] on span "Close" at bounding box center [993, 93] width 29 height 12
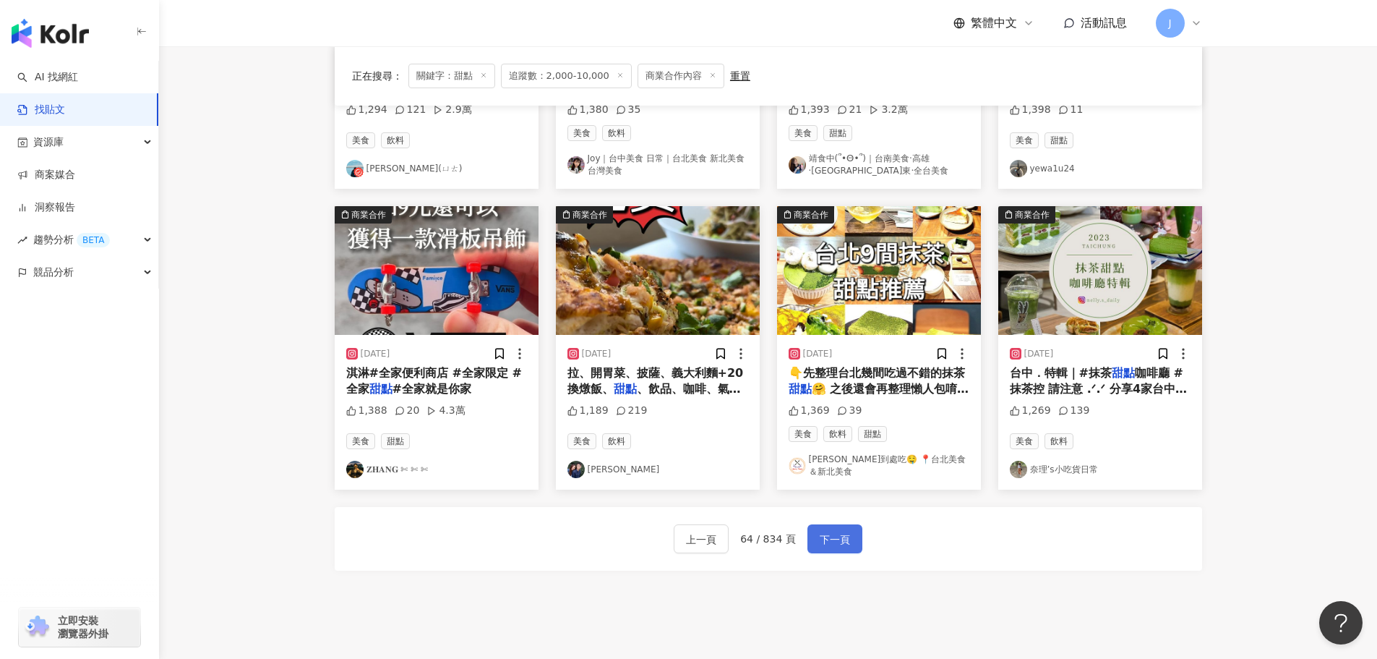
drag, startPoint x: 829, startPoint y: 508, endPoint x: 837, endPoint y: 530, distance: 23.8
click at [830, 510] on div "上一頁 64 / 834 頁 下一頁" at bounding box center [769, 539] width 868 height 64
click at [837, 531] on span "下一頁" at bounding box center [835, 539] width 30 height 17
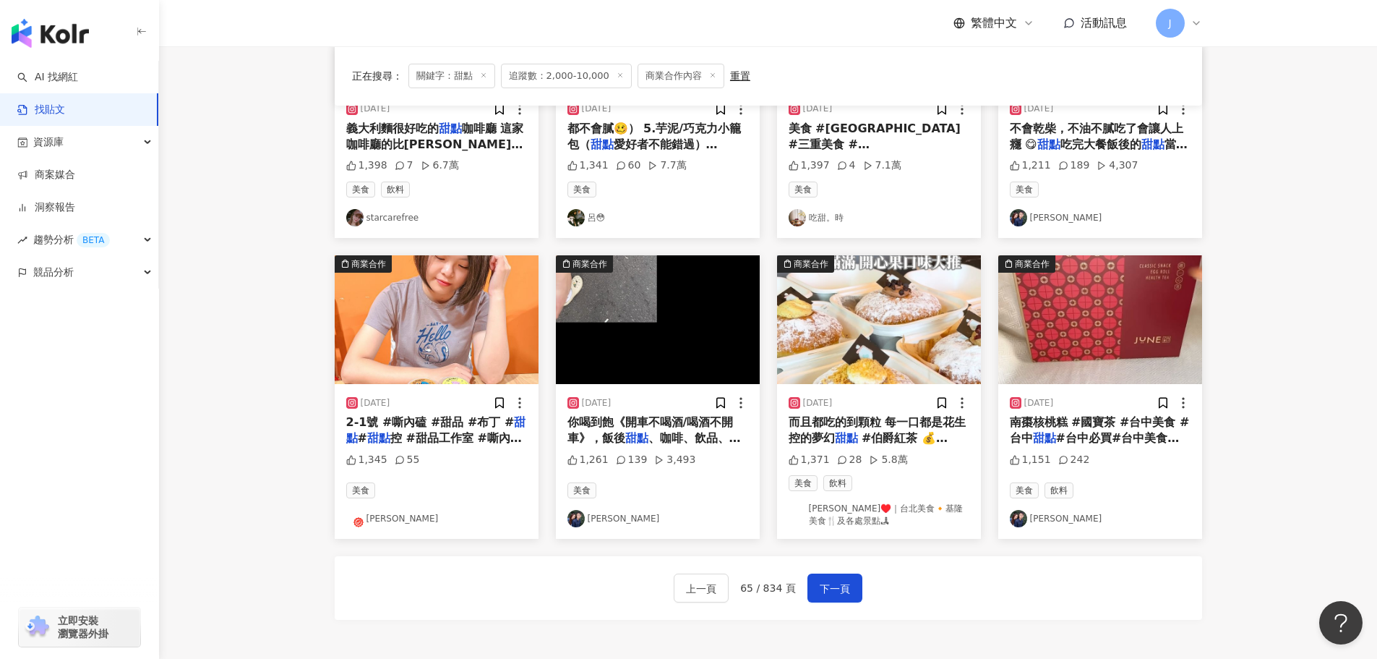
scroll to position [609, 0]
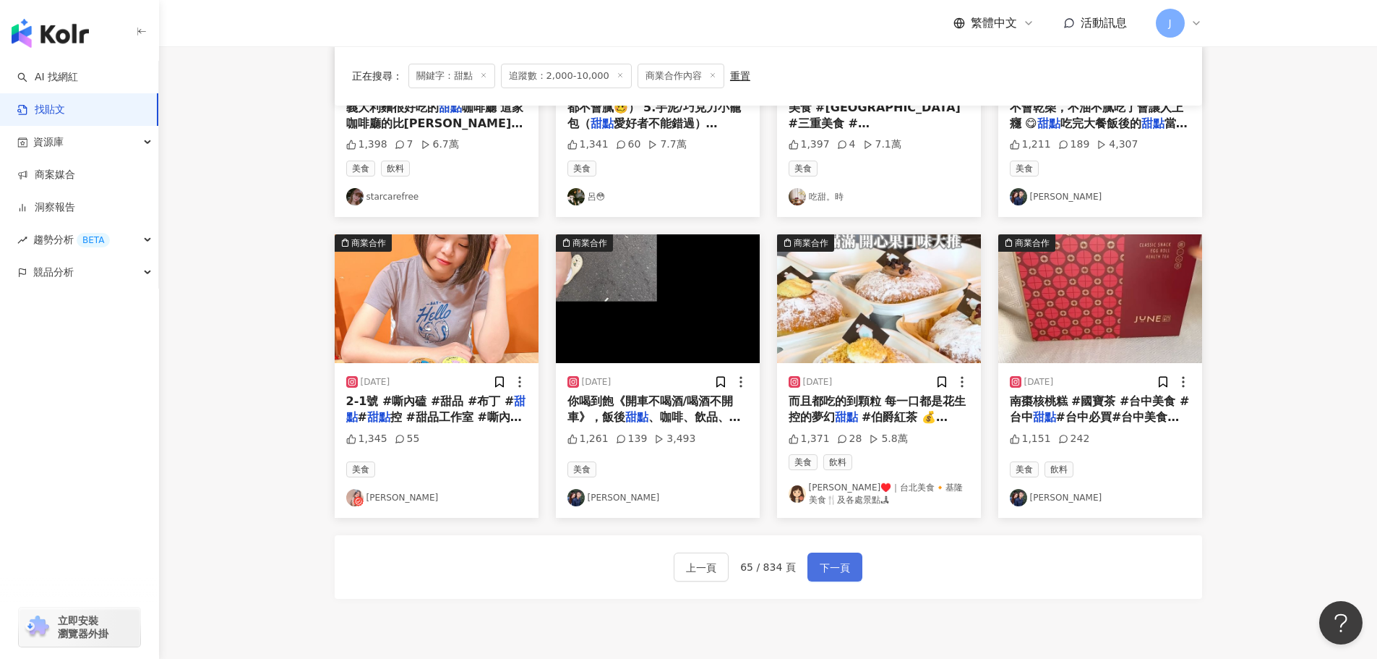
click at [829, 563] on span "下一頁" at bounding box center [835, 567] width 30 height 17
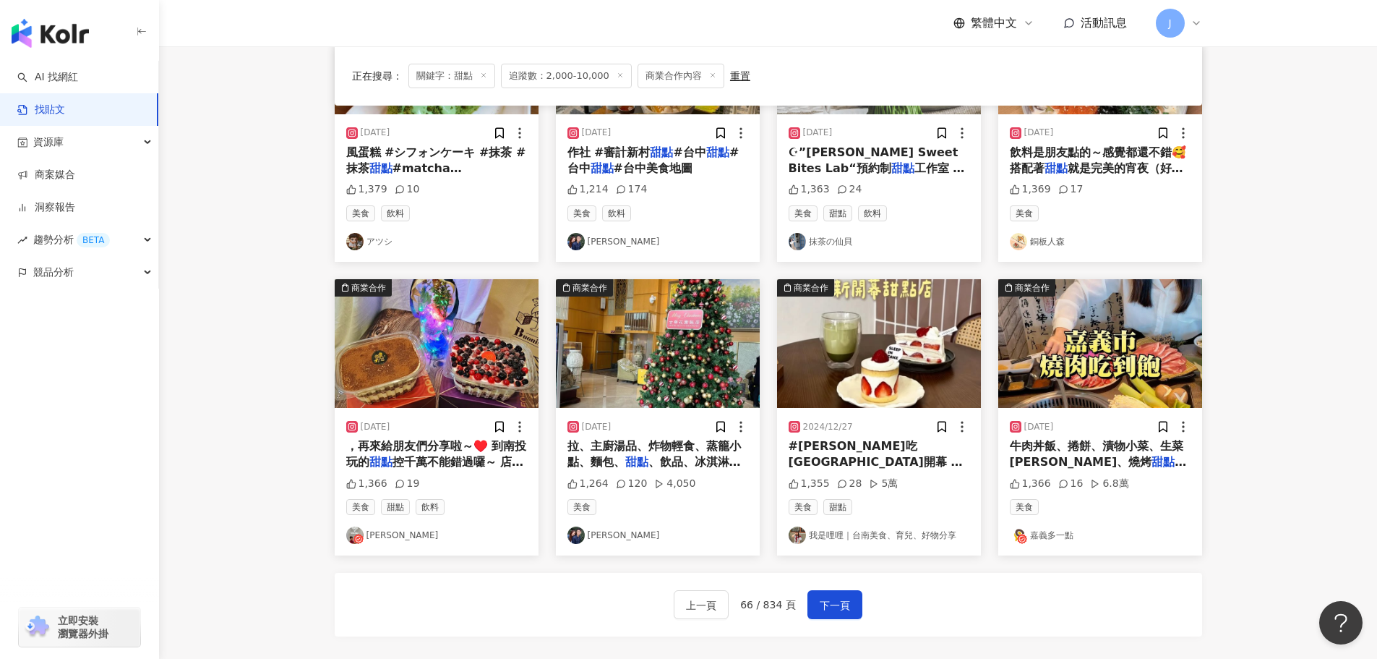
scroll to position [598, 0]
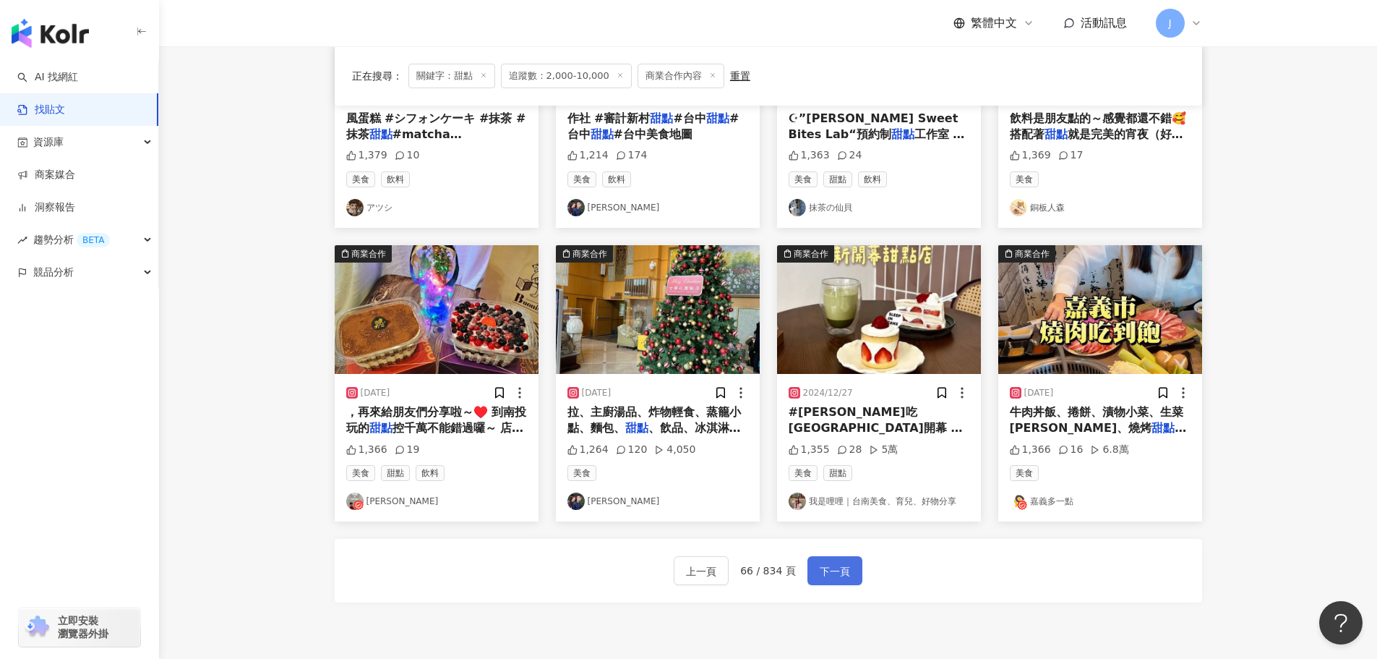
click at [820, 571] on span "下一頁" at bounding box center [835, 571] width 30 height 17
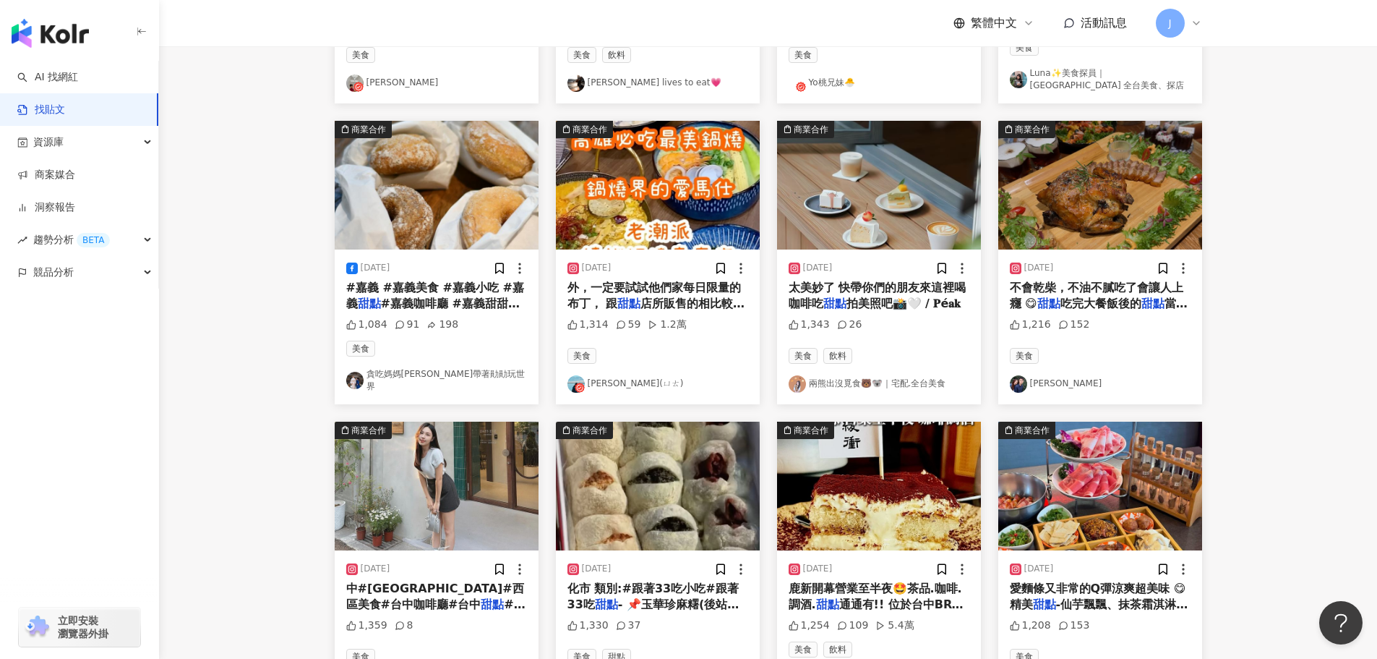
scroll to position [738, 0]
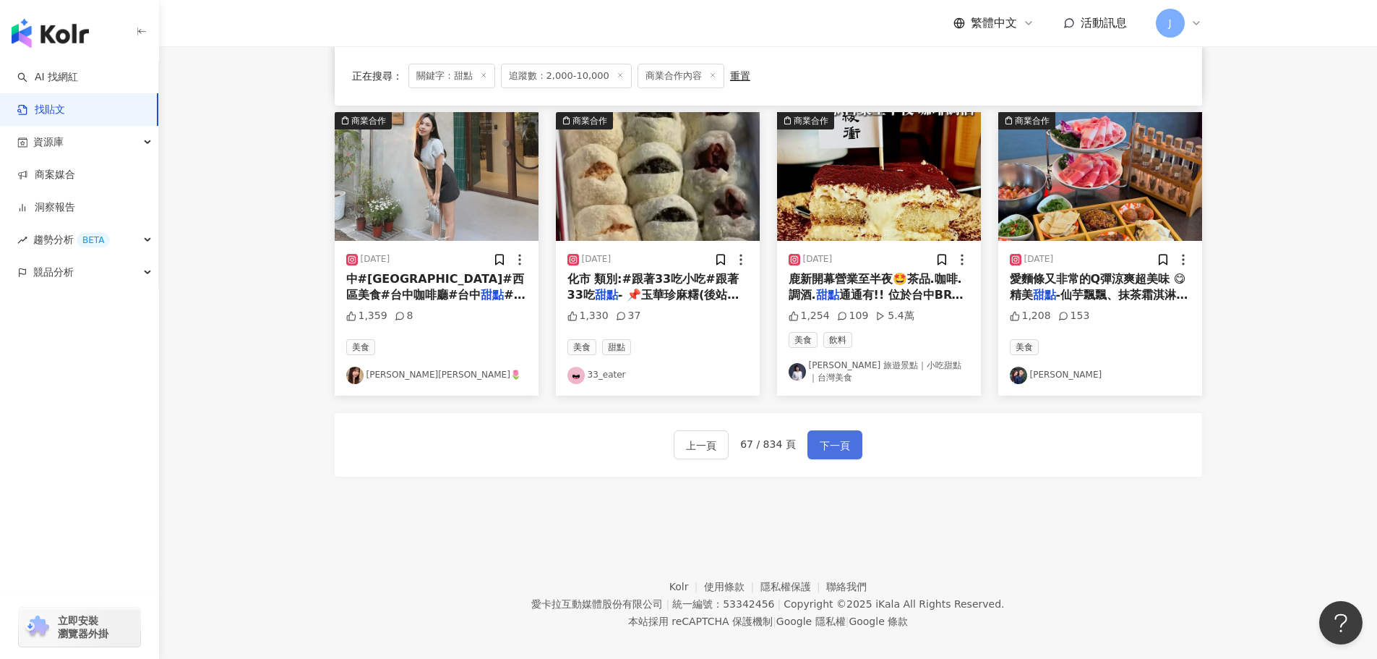
click at [838, 430] on button "下一頁" at bounding box center [835, 444] width 55 height 29
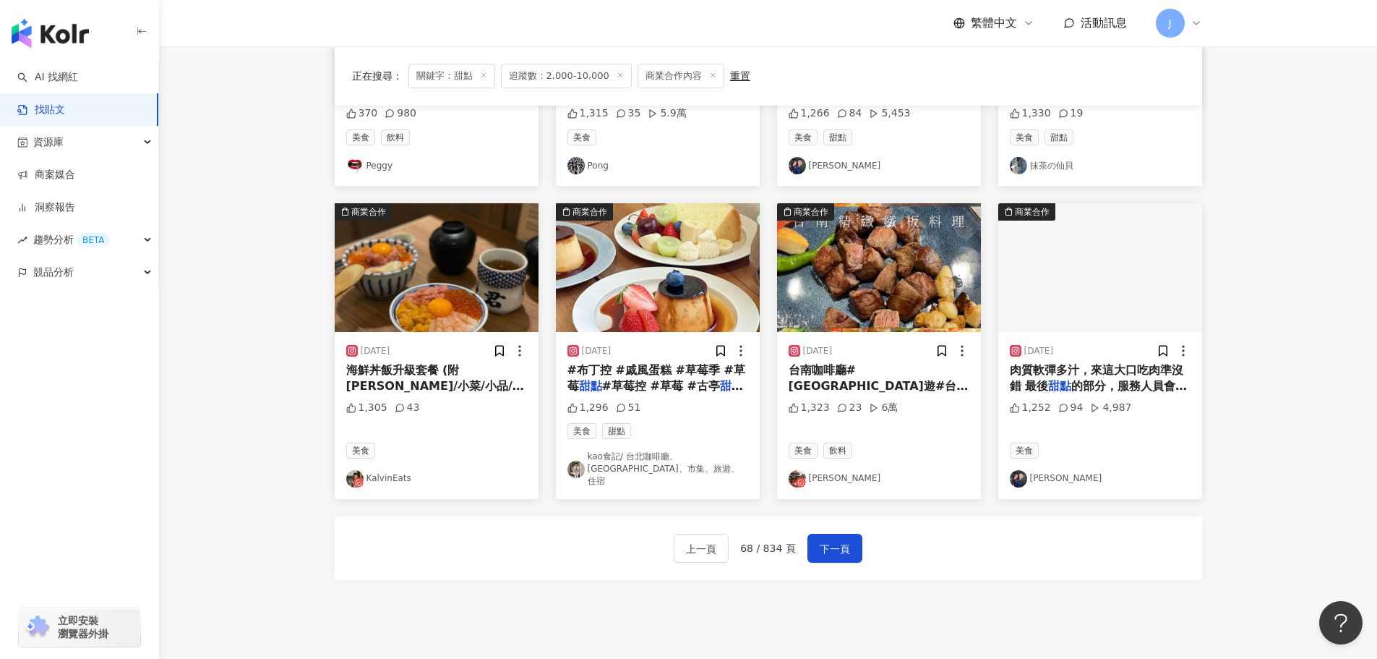
scroll to position [657, 0]
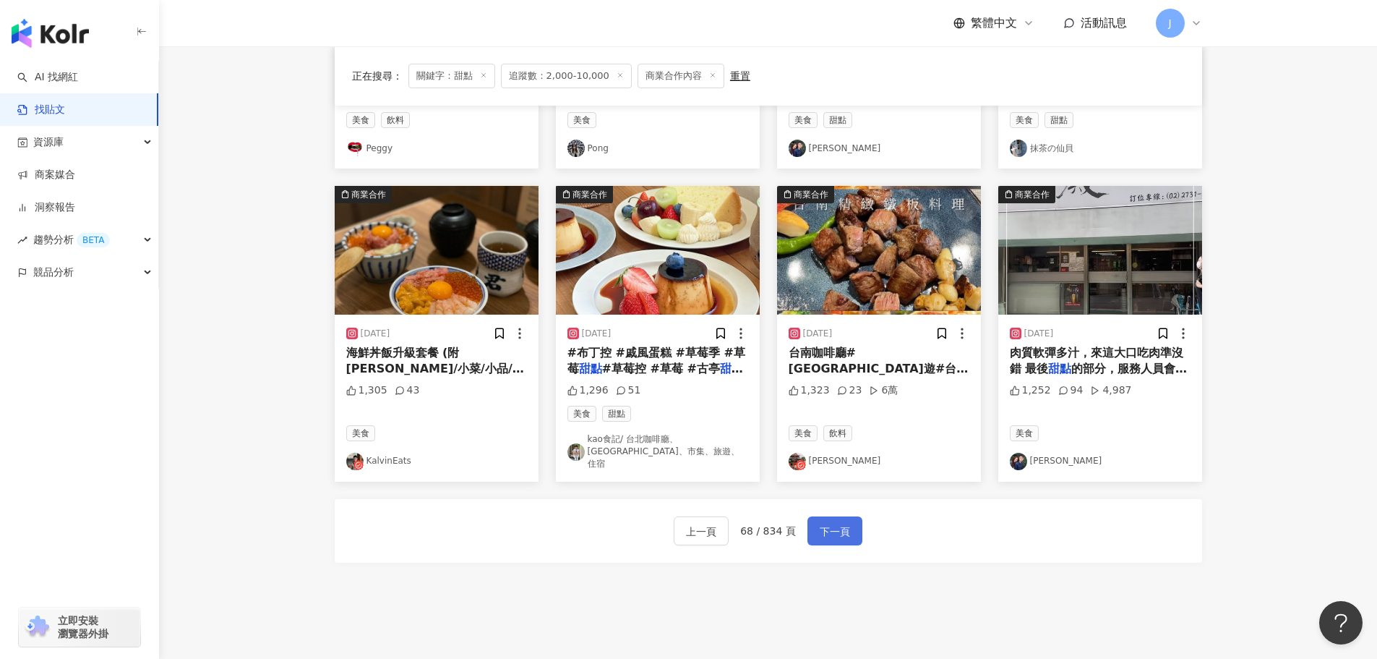
click at [832, 523] on span "下一頁" at bounding box center [835, 531] width 30 height 17
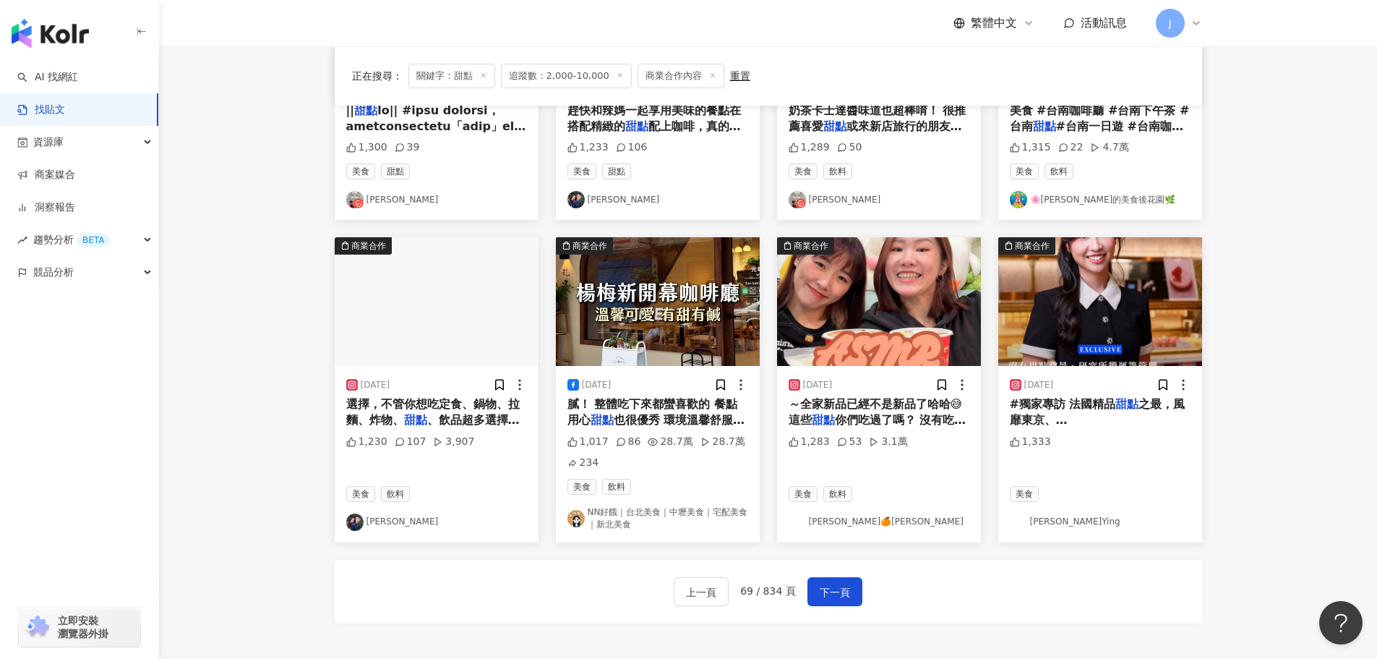
scroll to position [615, 0]
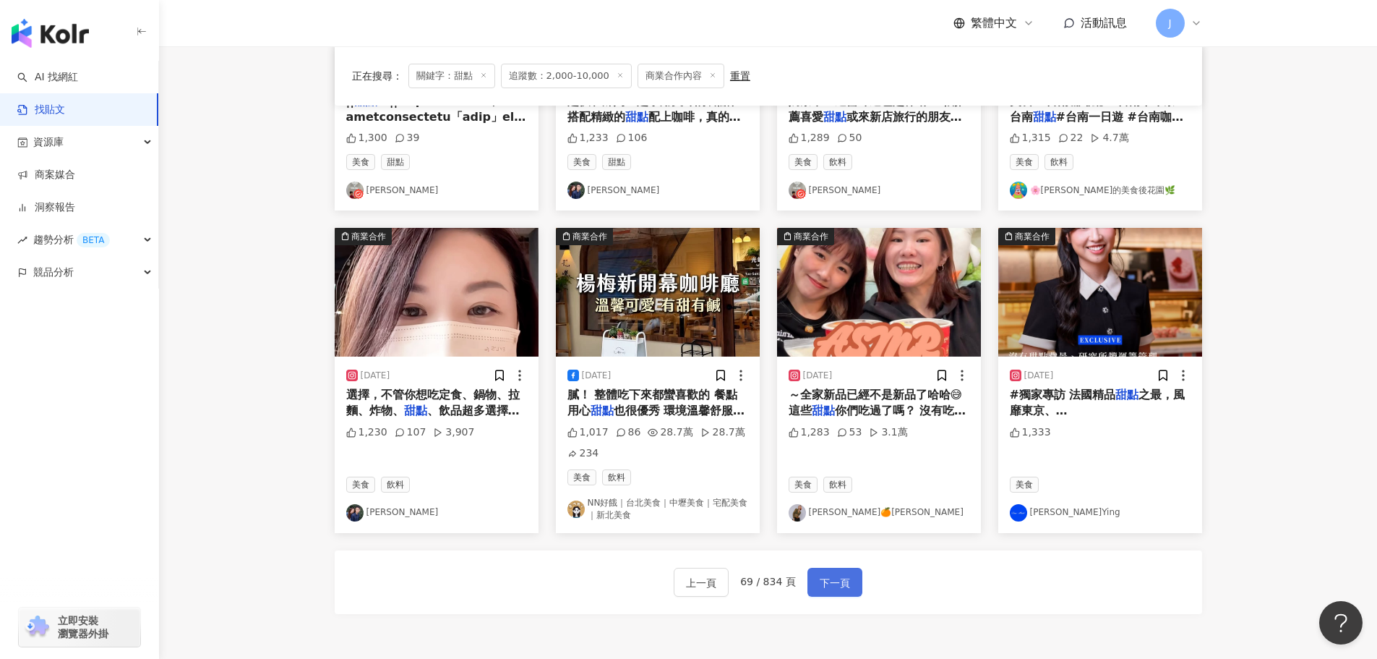
click at [831, 579] on span "下一頁" at bounding box center [835, 582] width 30 height 17
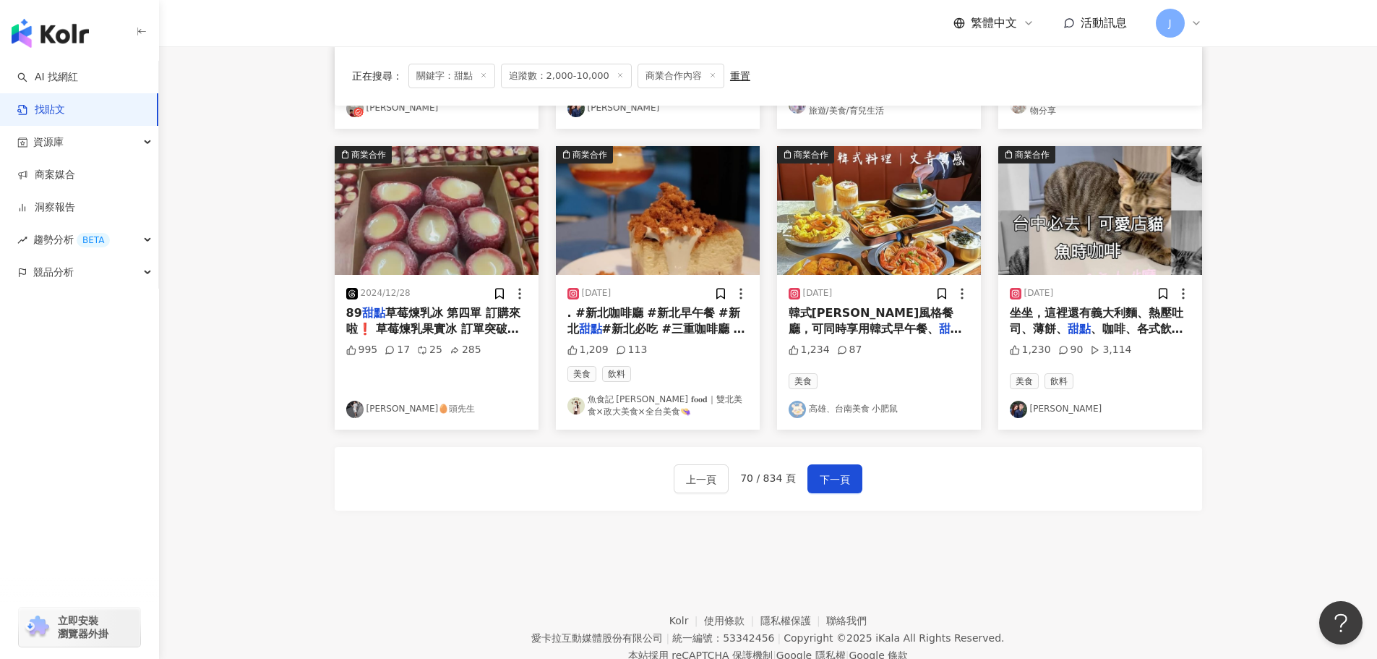
scroll to position [706, 0]
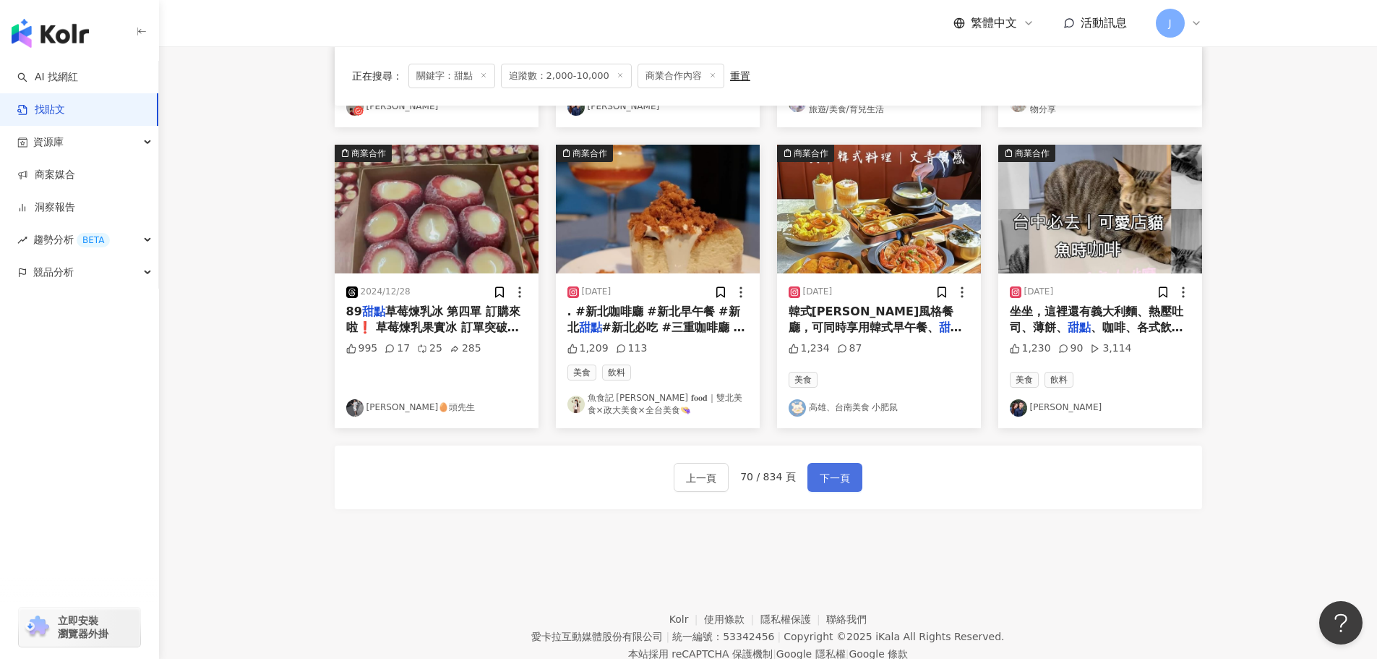
click at [820, 470] on span "下一頁" at bounding box center [835, 477] width 30 height 17
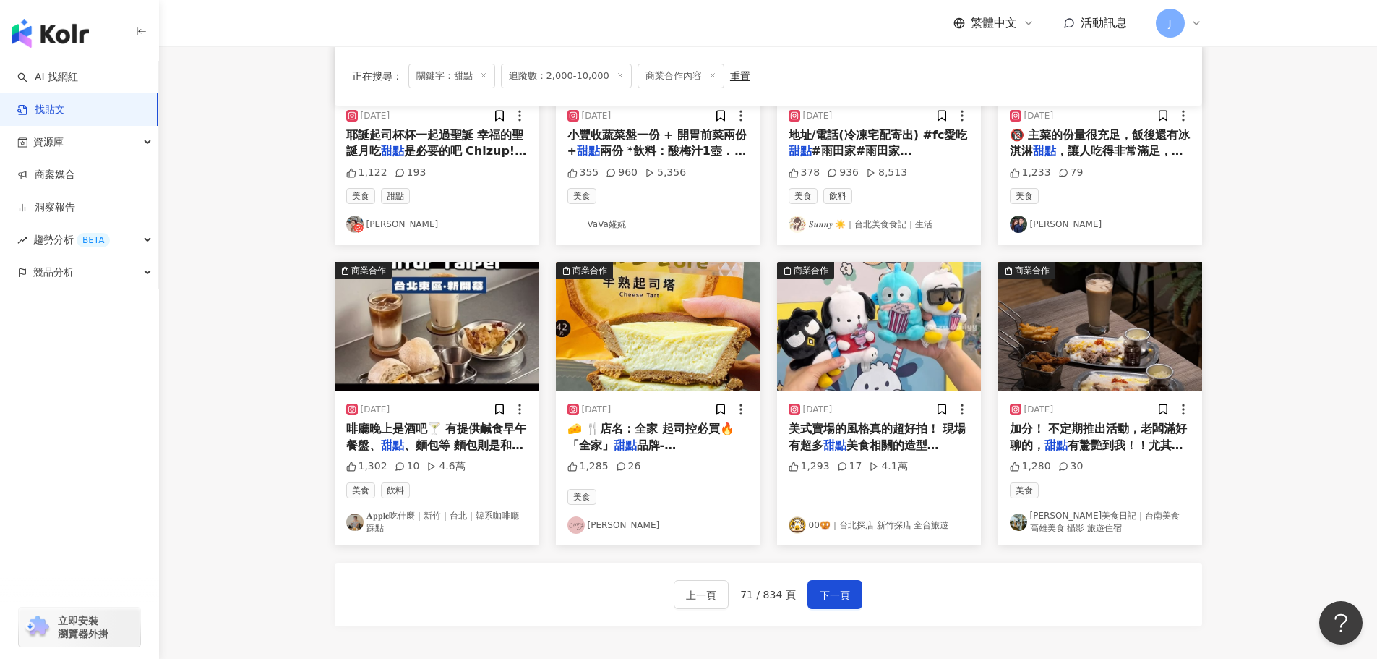
scroll to position [667, 0]
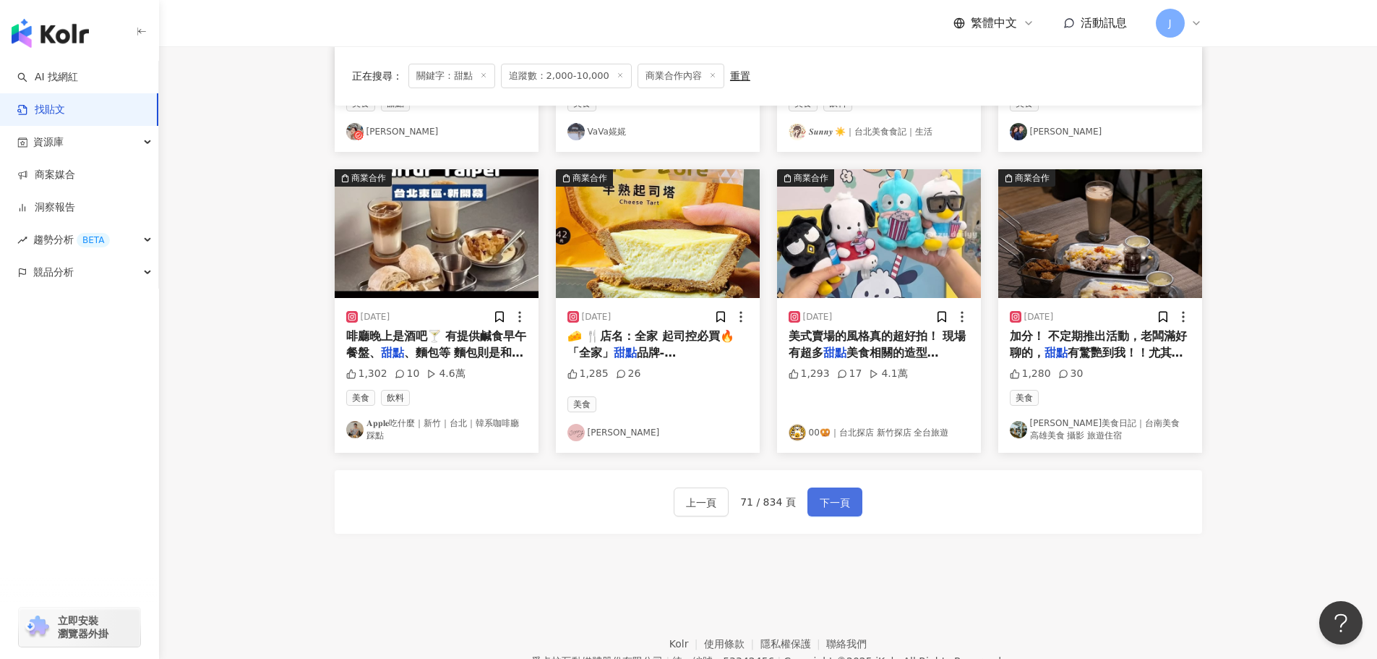
click at [831, 508] on span "下一頁" at bounding box center [835, 502] width 30 height 17
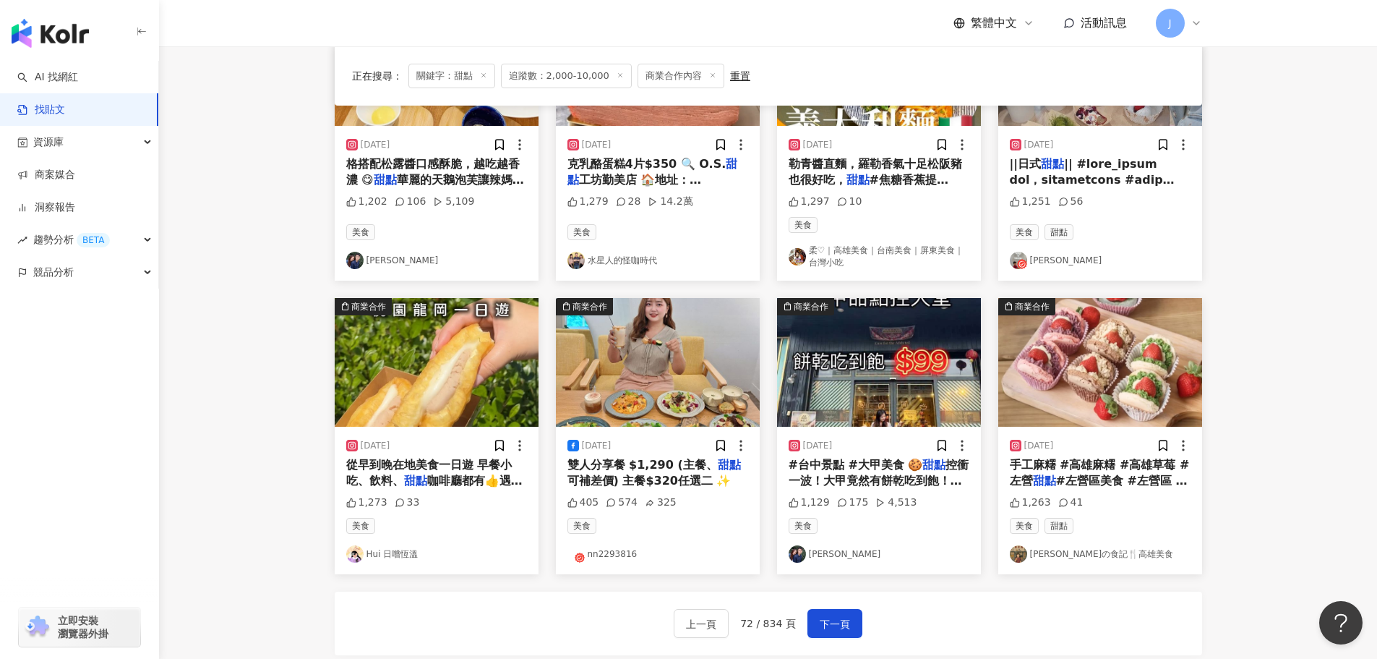
scroll to position [588, 0]
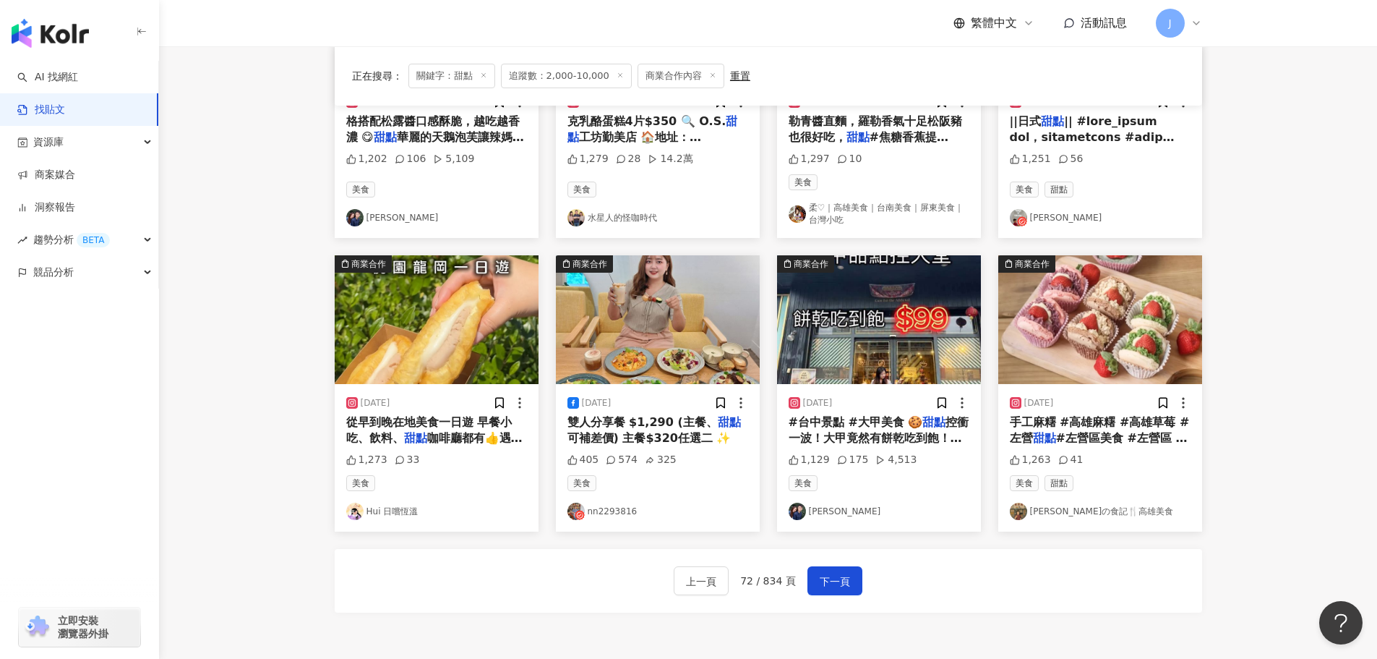
click at [1096, 432] on span "#左營區美食 #左營區 #左營美食" at bounding box center [1099, 446] width 178 height 30
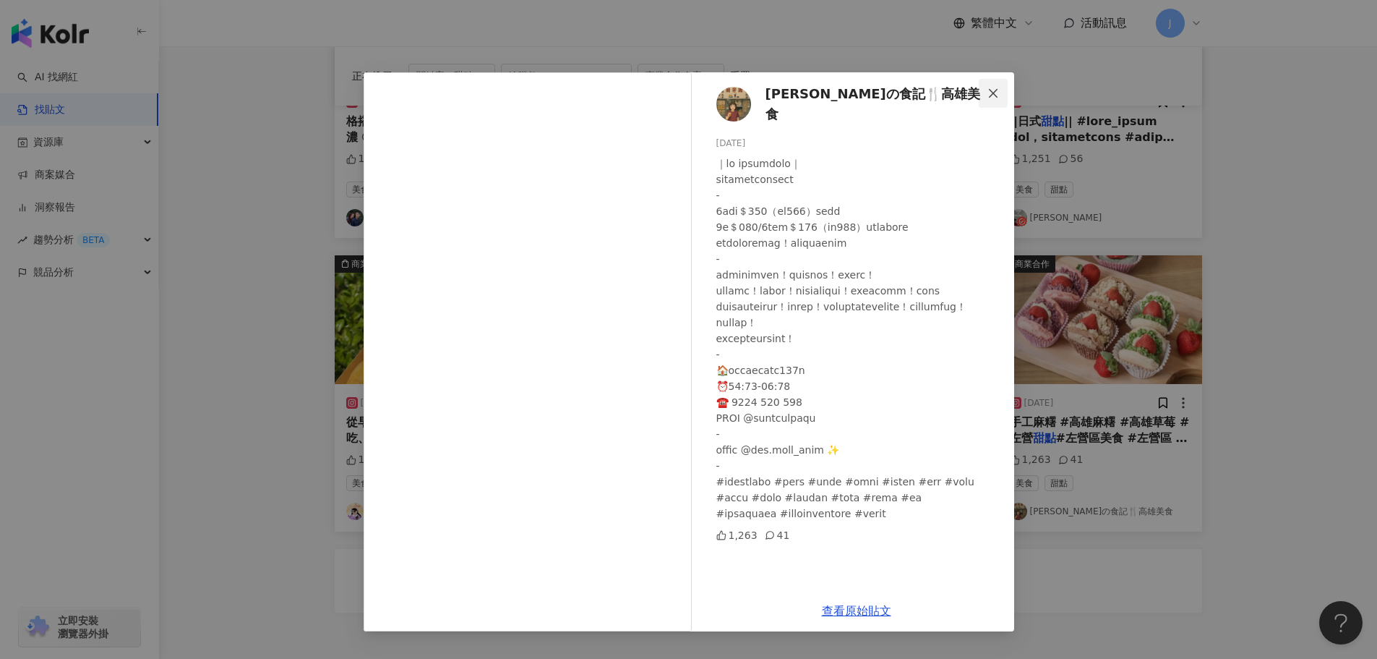
click at [1005, 90] on span "Close" at bounding box center [993, 93] width 29 height 12
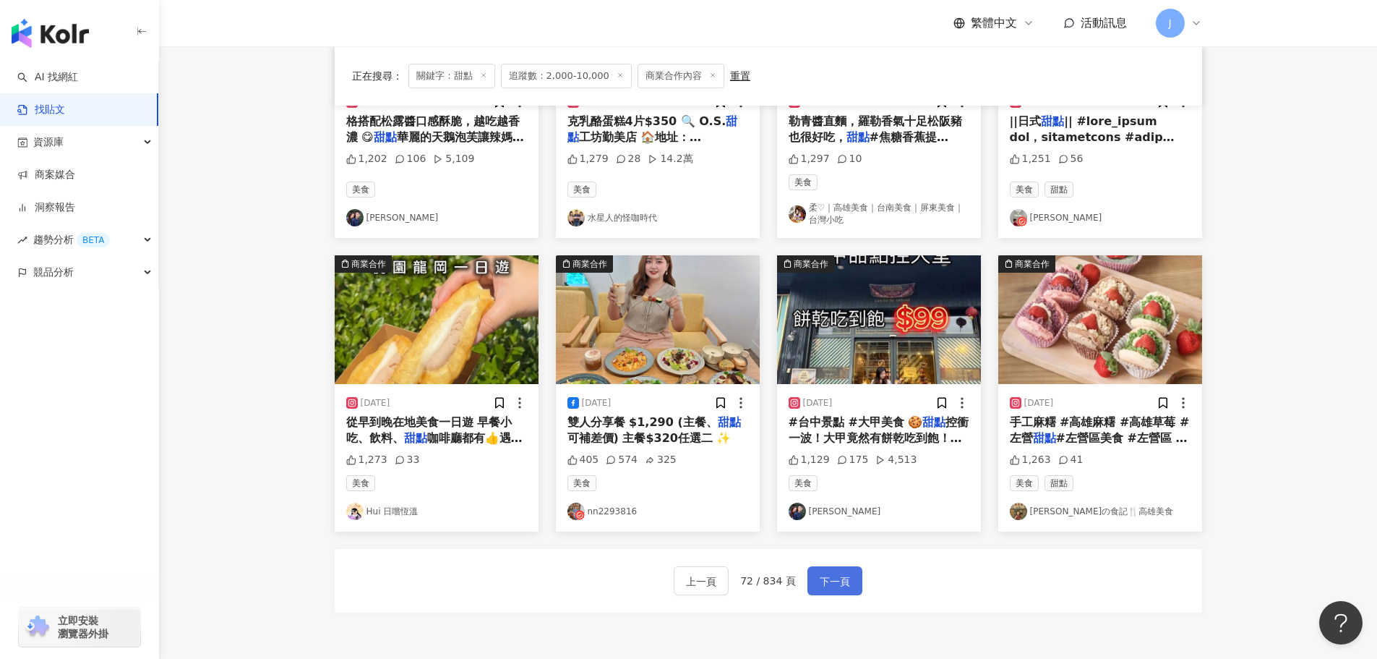
click at [847, 578] on span "下一頁" at bounding box center [835, 581] width 30 height 17
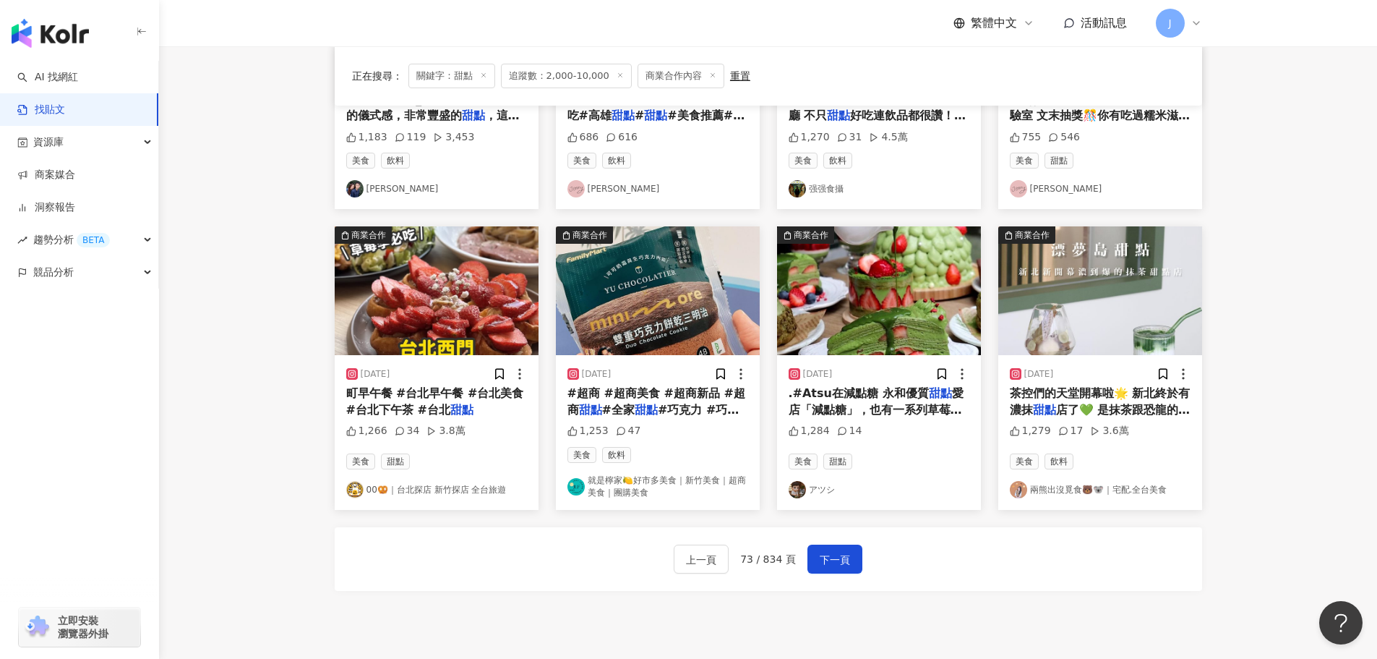
scroll to position [614, 0]
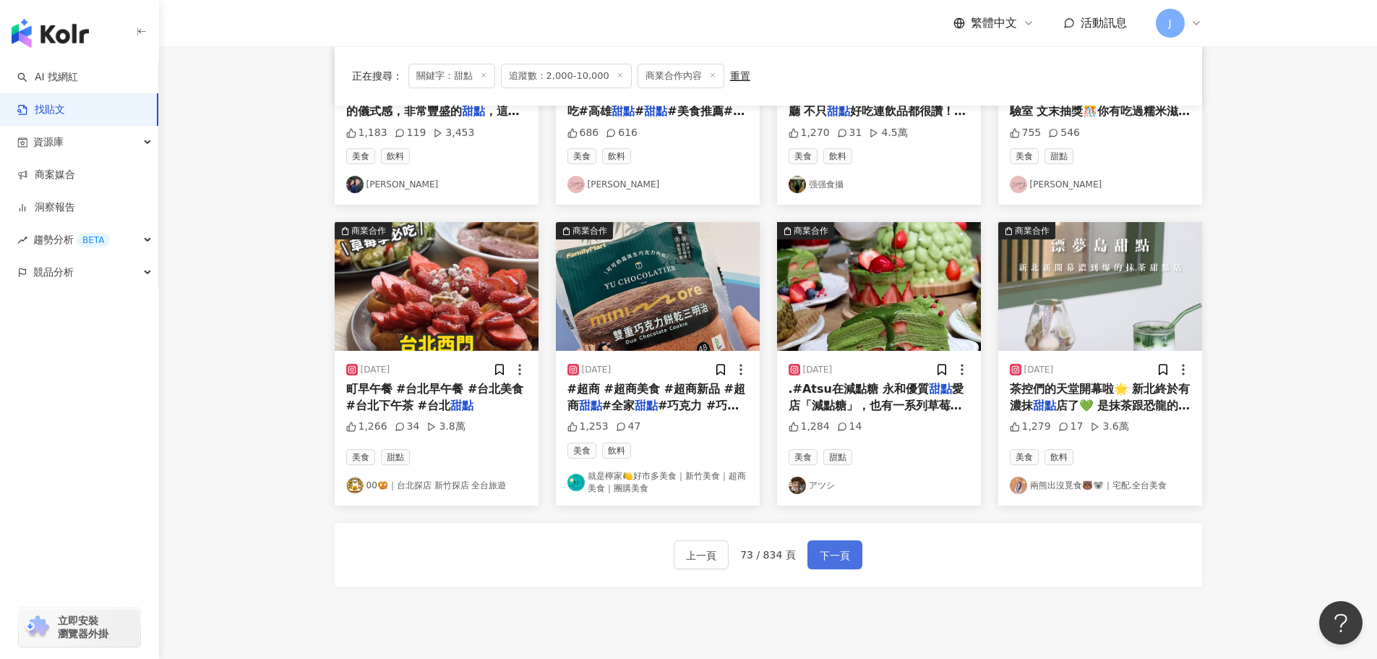
click at [829, 551] on span "下一頁" at bounding box center [835, 555] width 30 height 17
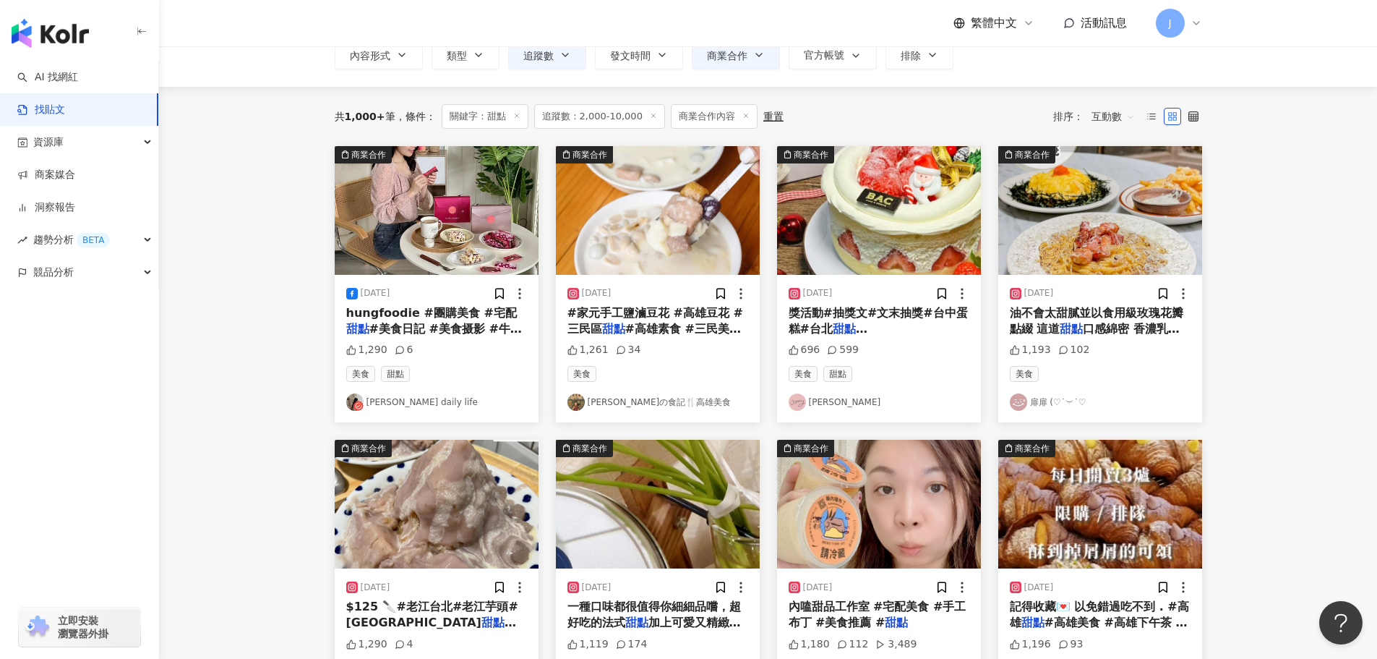
scroll to position [101, 0]
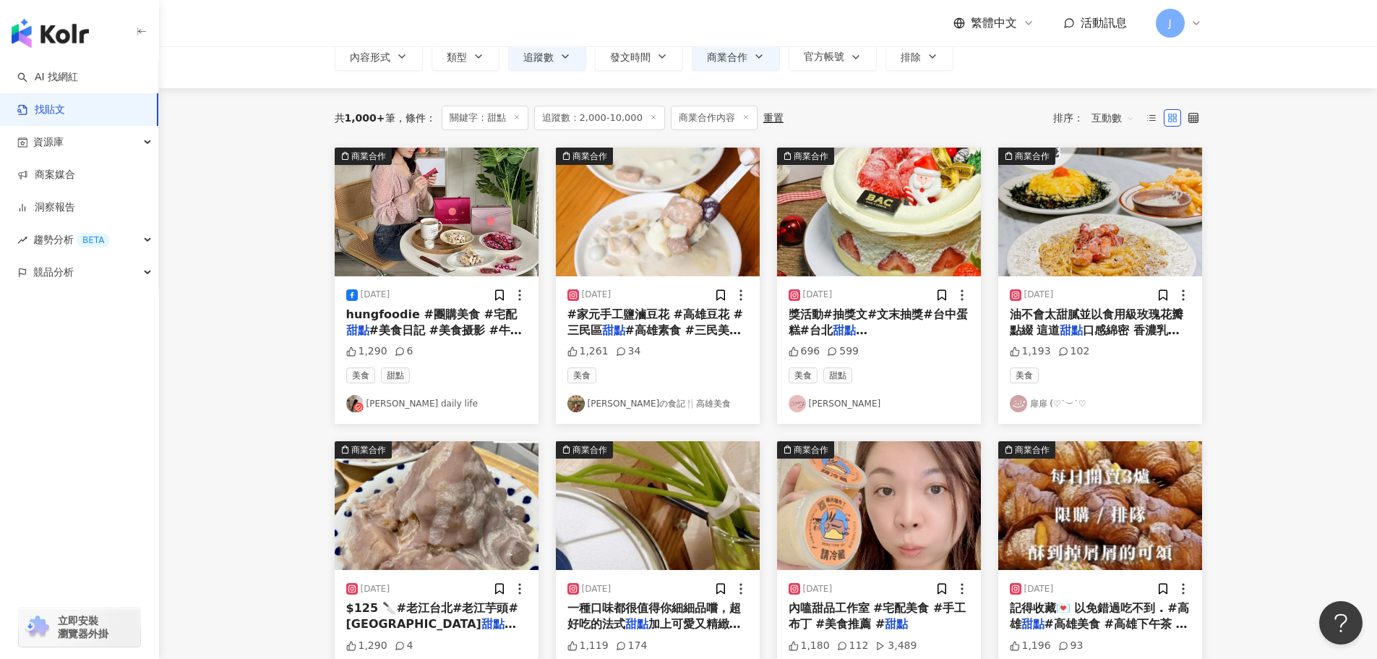
click at [406, 323] on span "#美食日記 #美食摄影 #牛軋糖" at bounding box center [434, 338] width 176 height 30
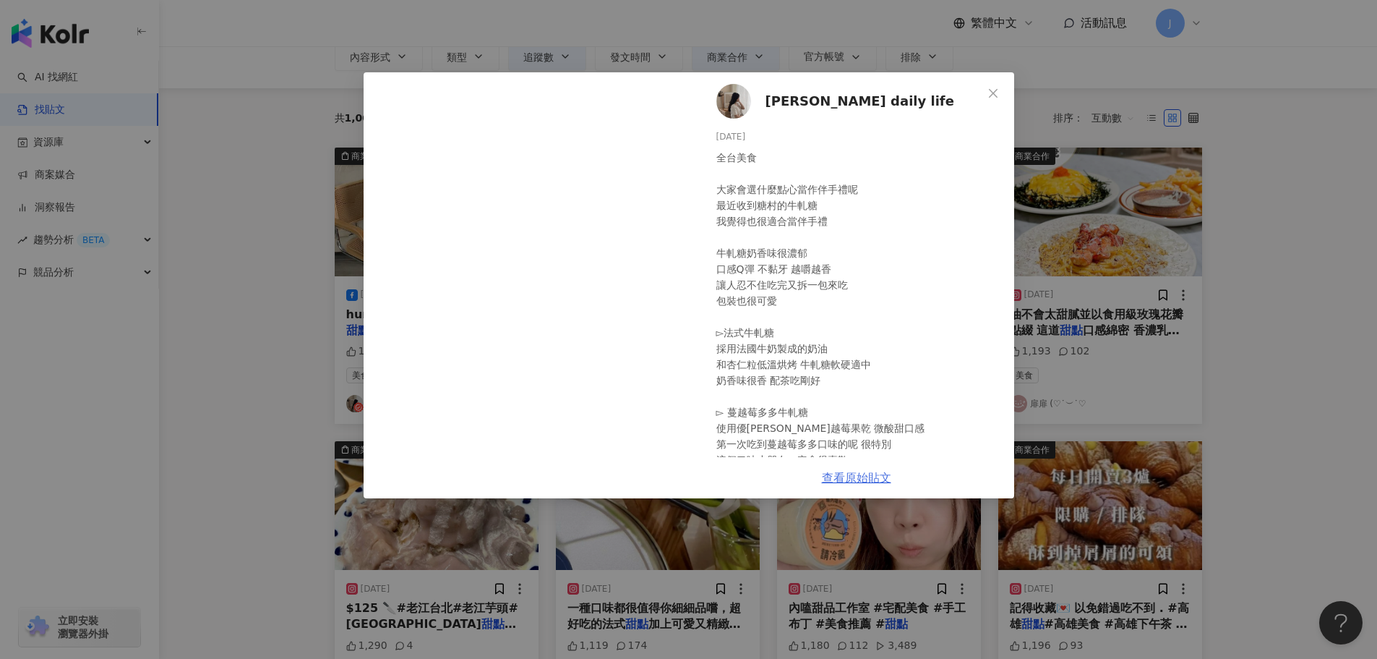
click at [865, 479] on link "查看原始貼文" at bounding box center [856, 478] width 69 height 14
drag, startPoint x: 991, startPoint y: 93, endPoint x: 1009, endPoint y: 99, distance: 18.5
click at [991, 93] on icon "close" at bounding box center [994, 93] width 12 height 12
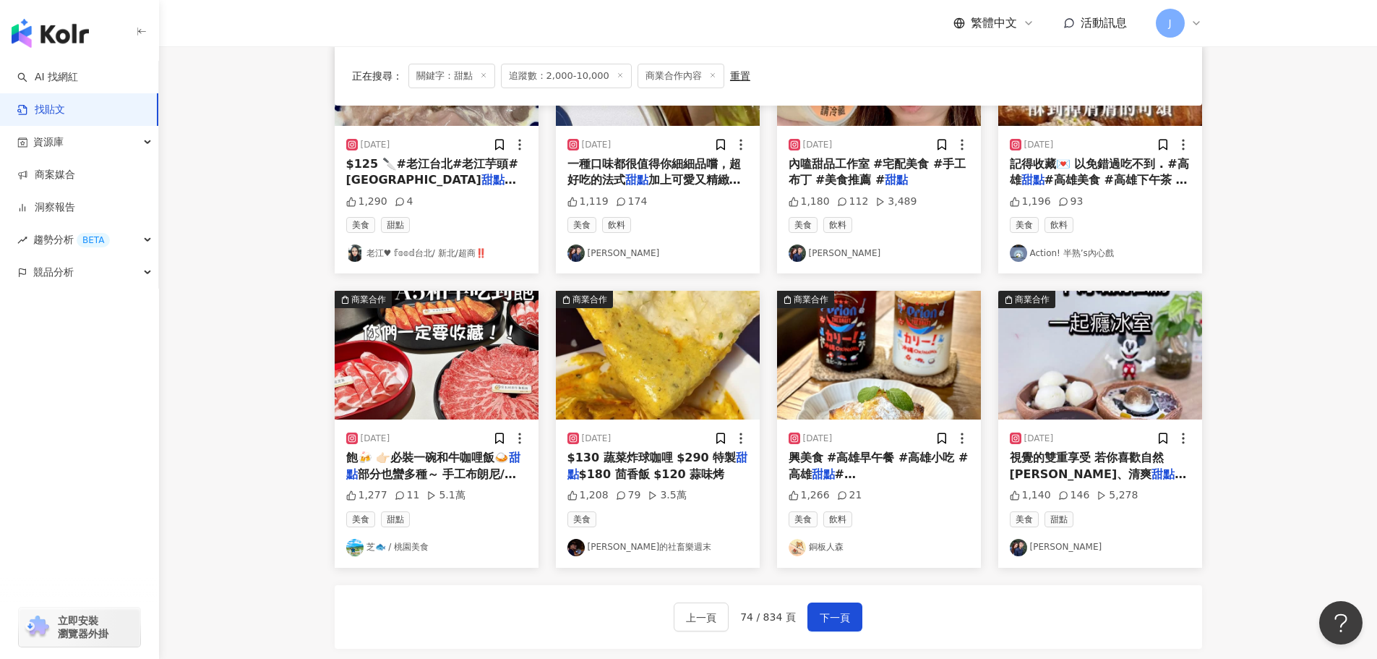
scroll to position [548, 0]
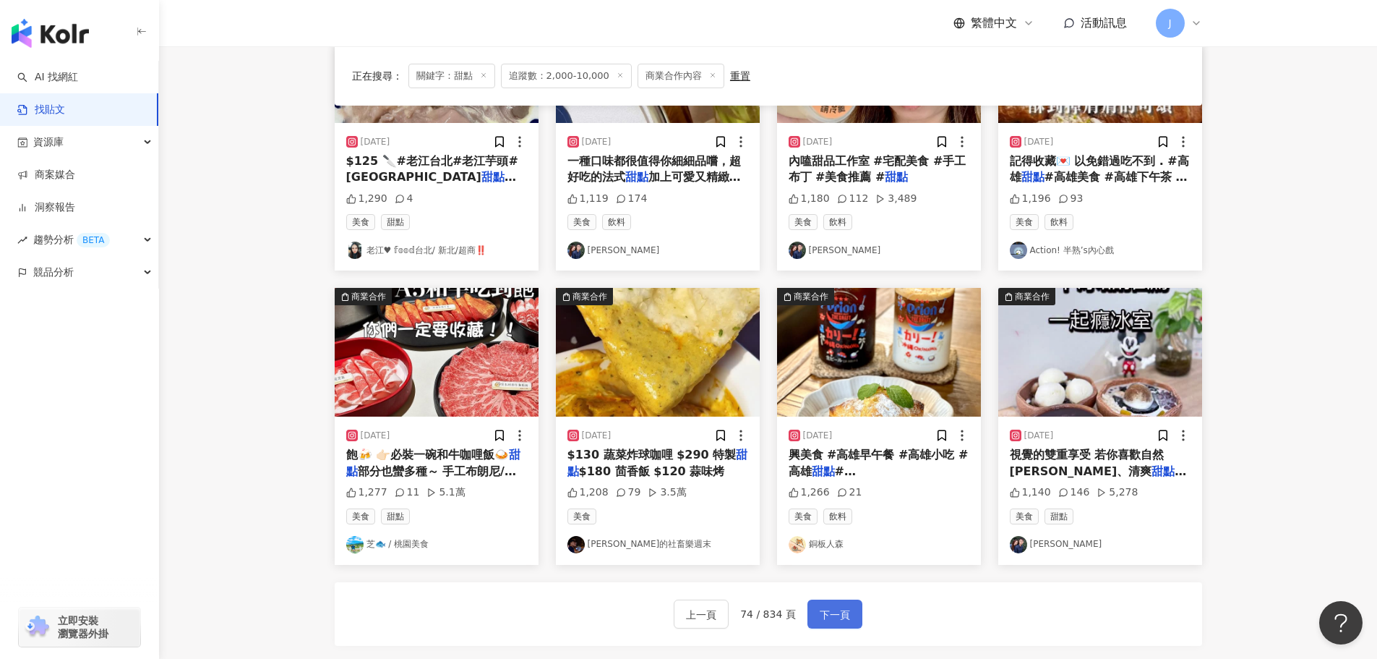
click at [832, 610] on span "下一頁" at bounding box center [835, 614] width 30 height 17
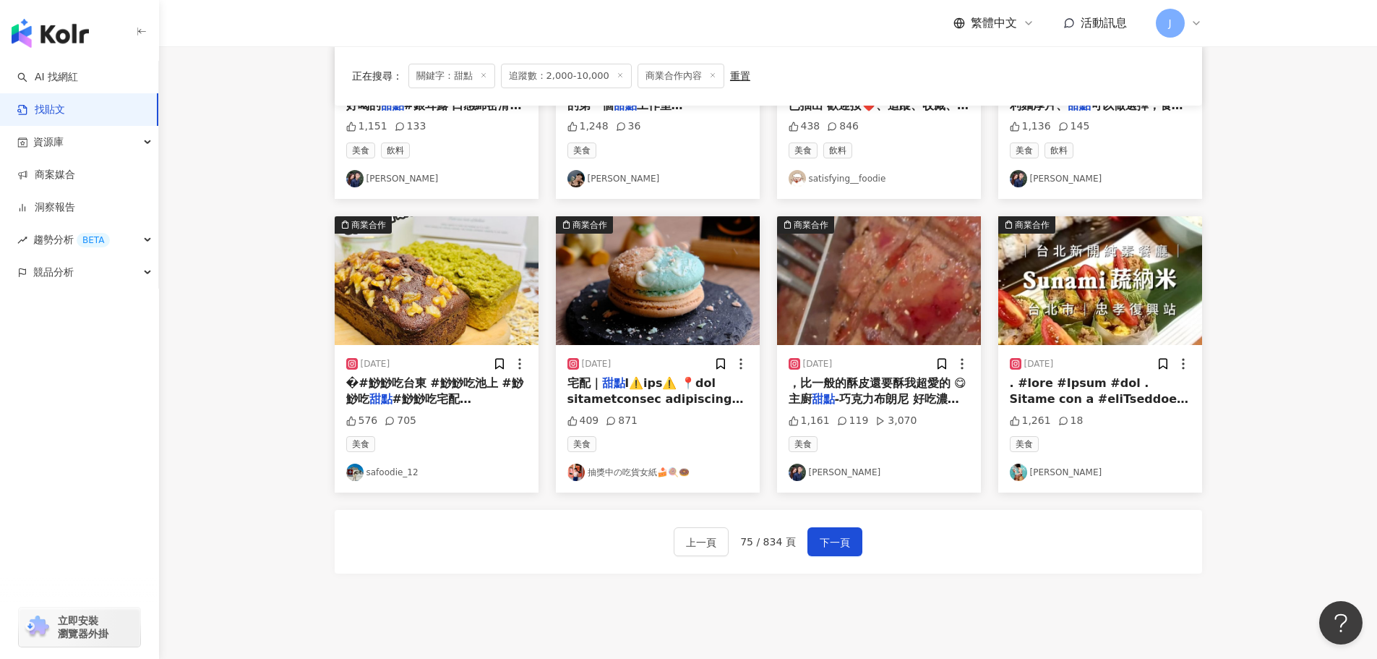
scroll to position [628, 0]
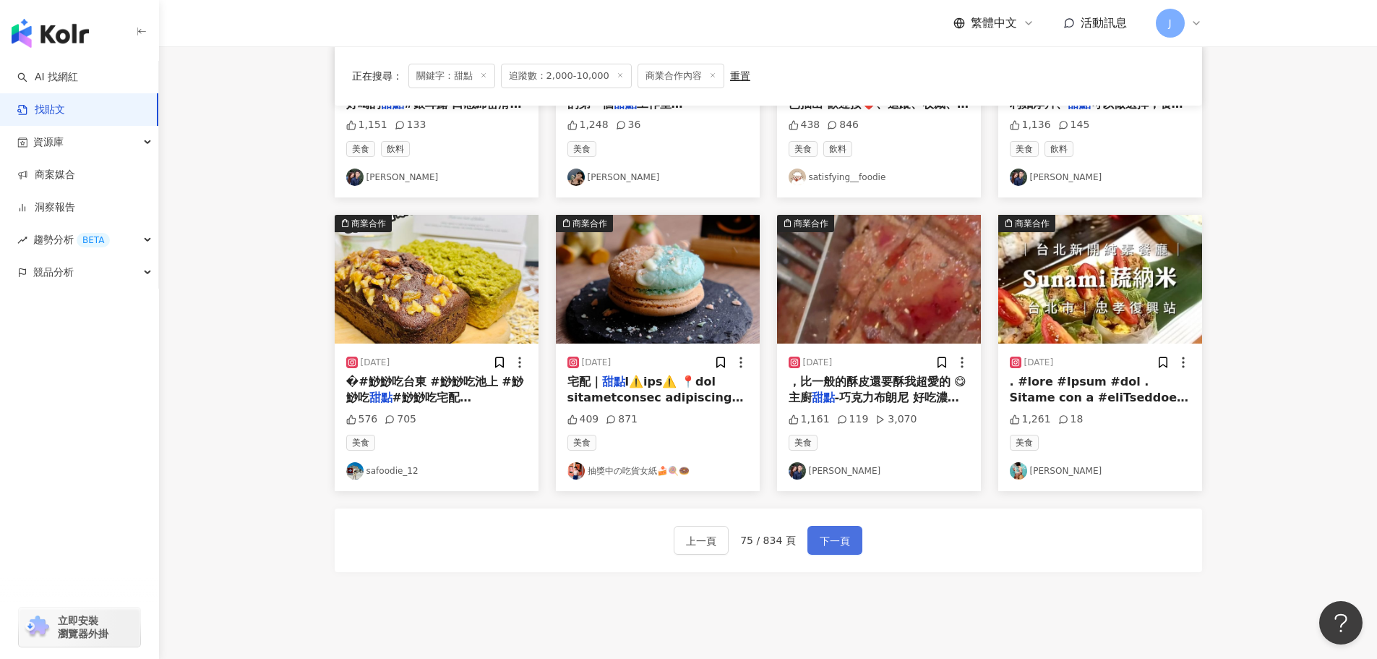
click at [831, 541] on span "下一頁" at bounding box center [835, 540] width 30 height 17
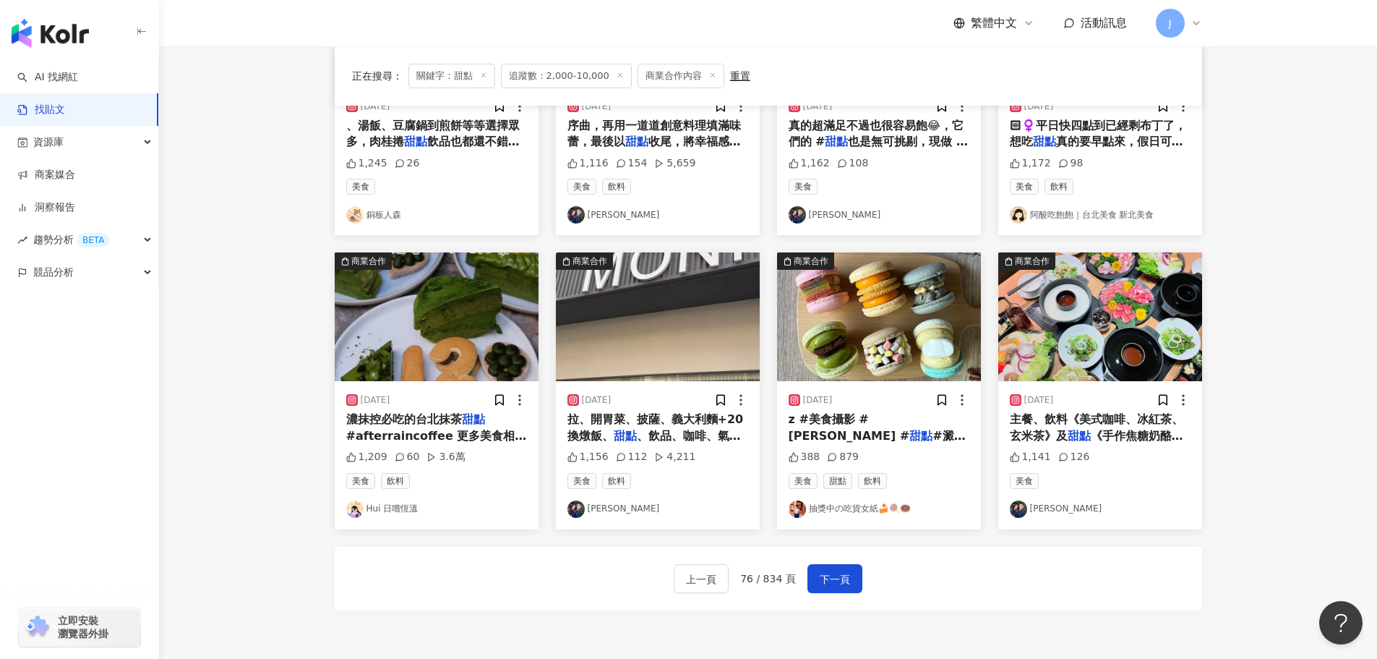
scroll to position [590, 0]
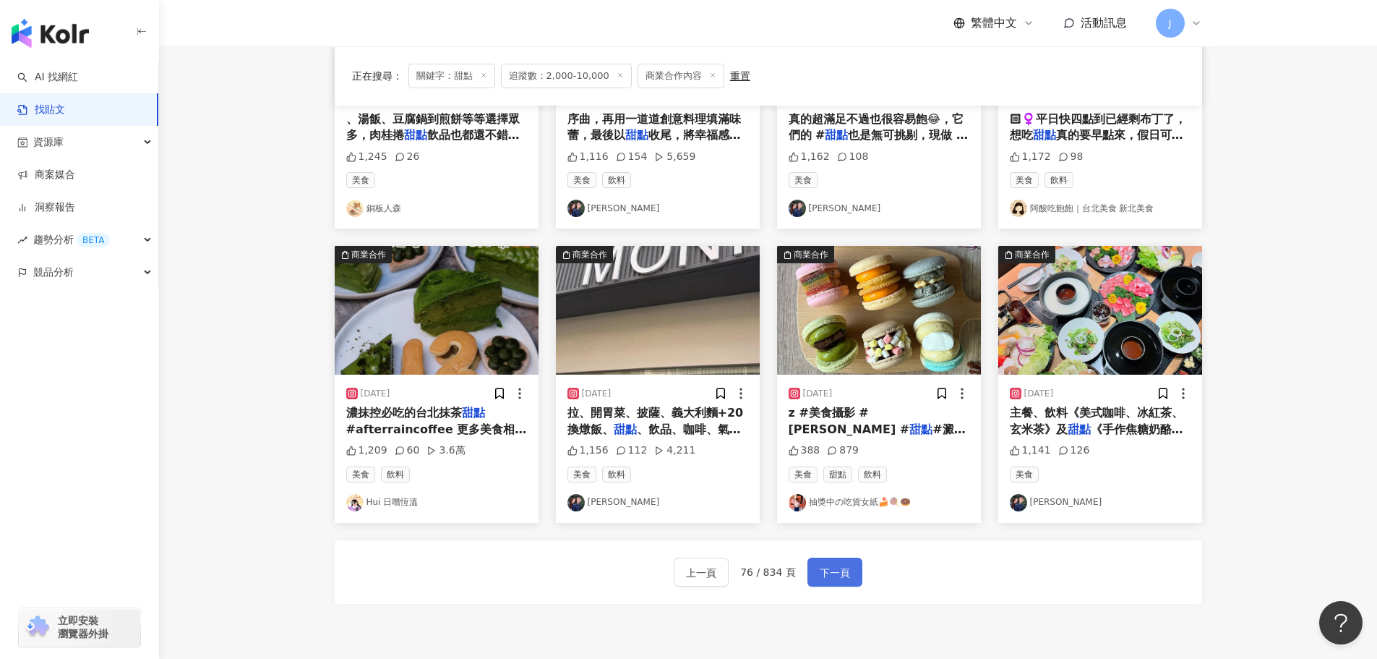
click at [820, 575] on span "下一頁" at bounding box center [835, 572] width 30 height 17
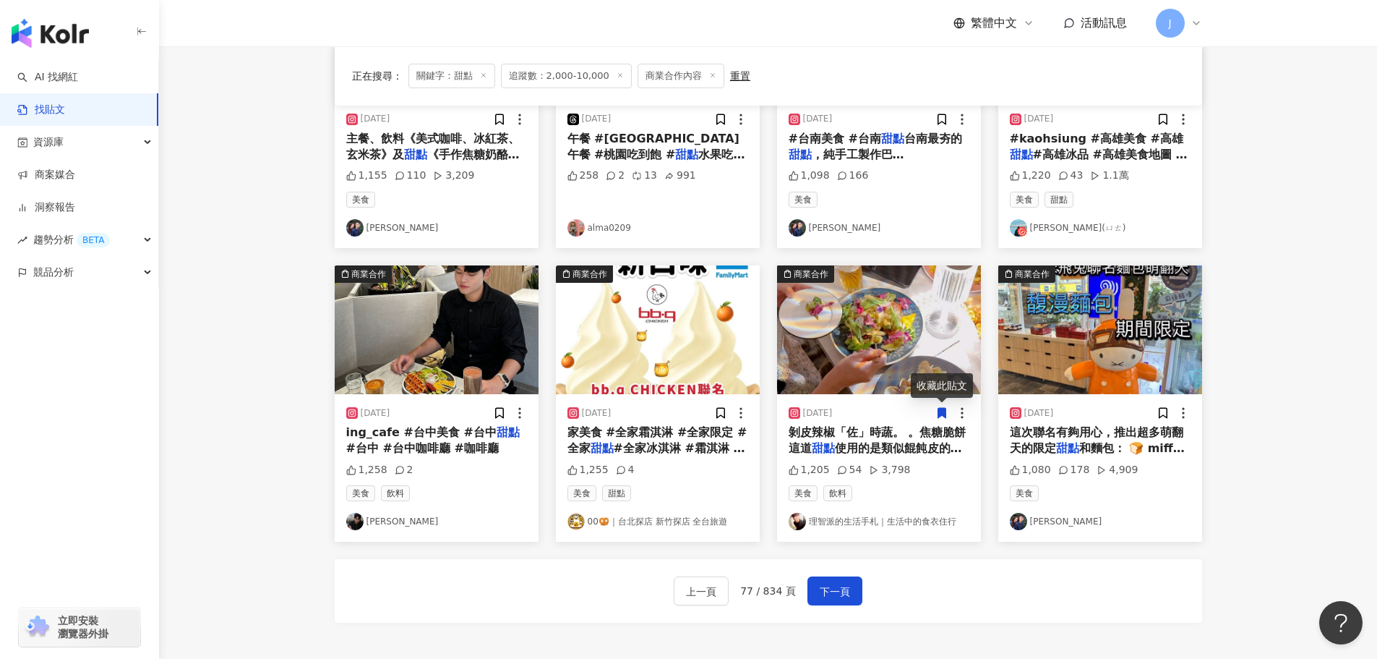
scroll to position [581, 0]
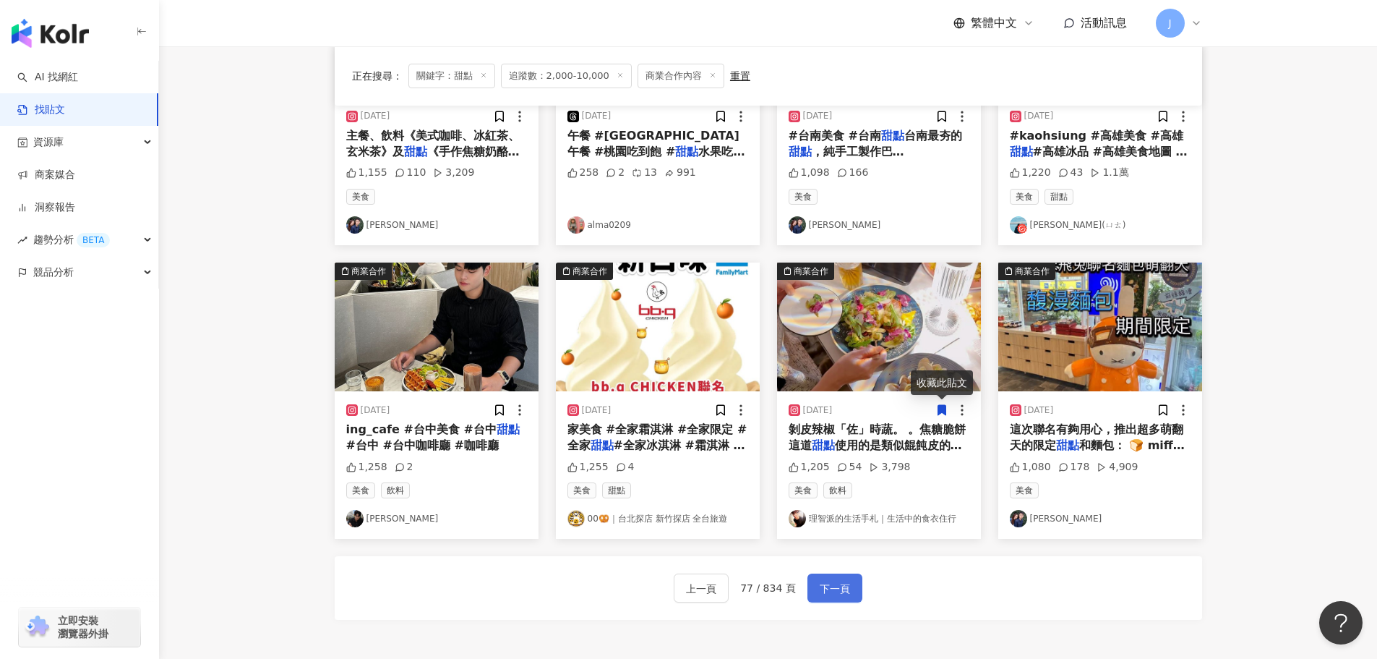
click at [840, 579] on button "下一頁" at bounding box center [835, 587] width 55 height 29
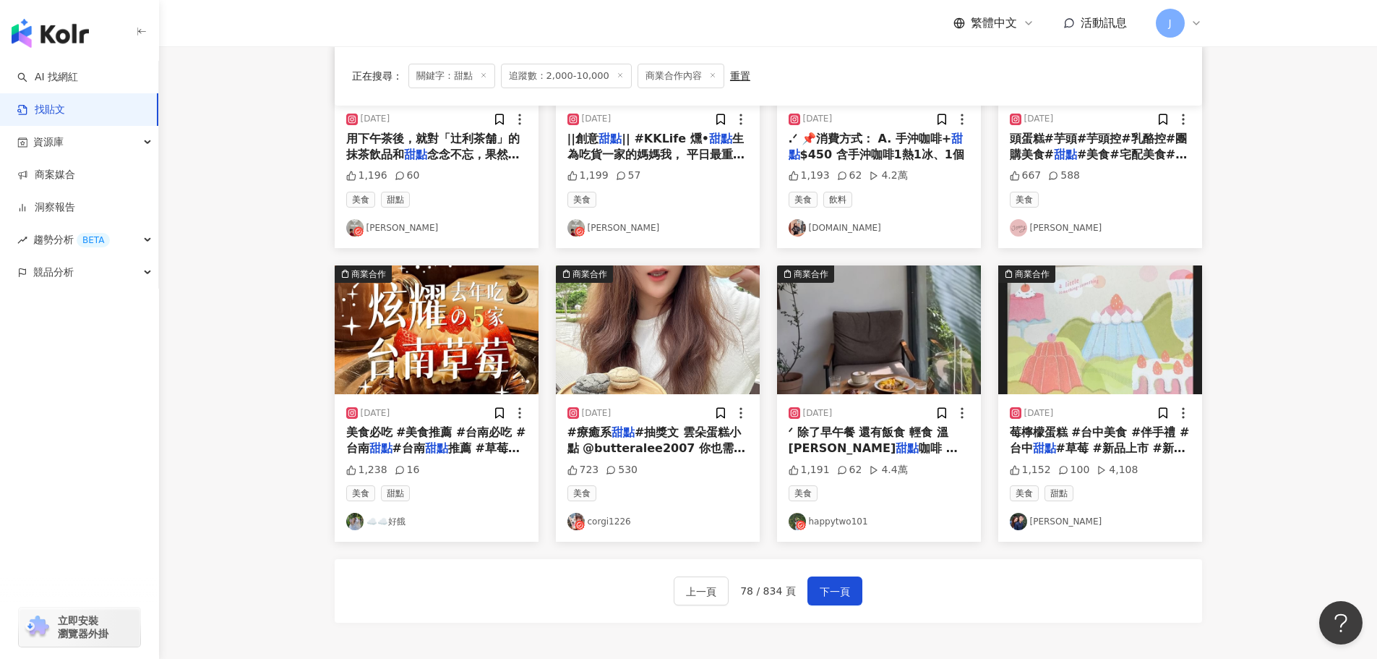
scroll to position [579, 0]
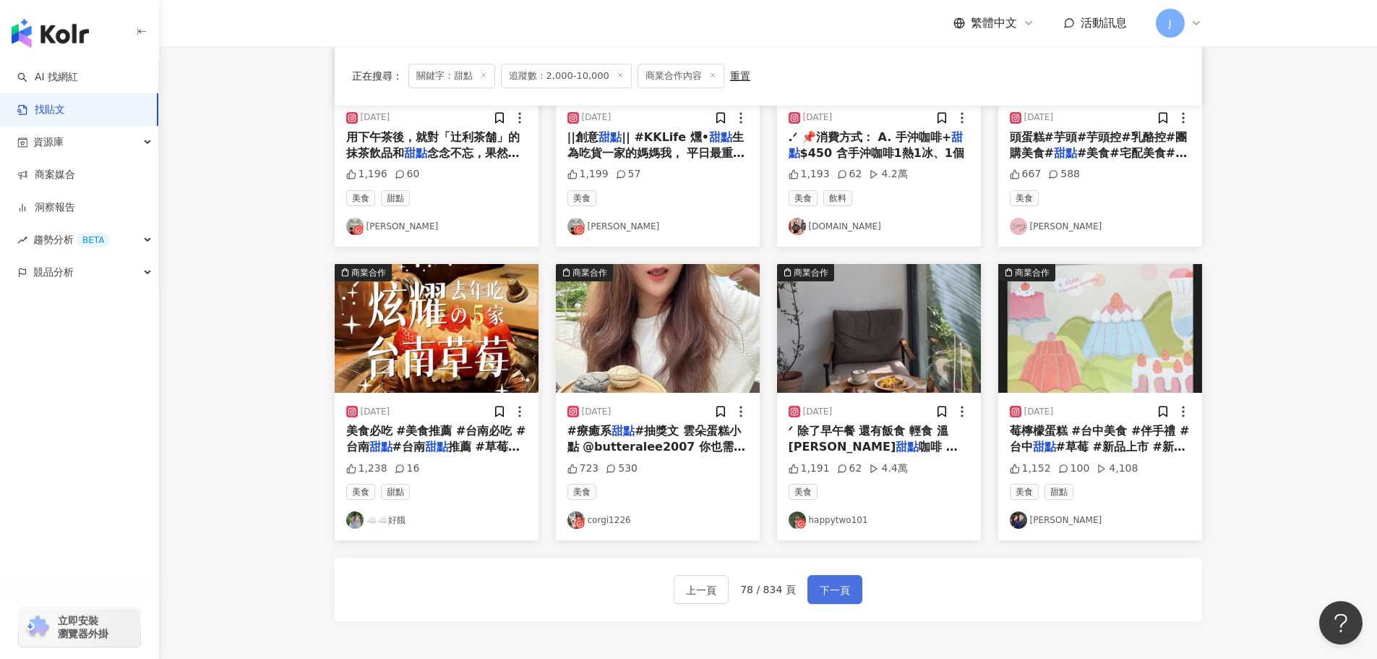
click at [826, 588] on span "下一頁" at bounding box center [835, 589] width 30 height 17
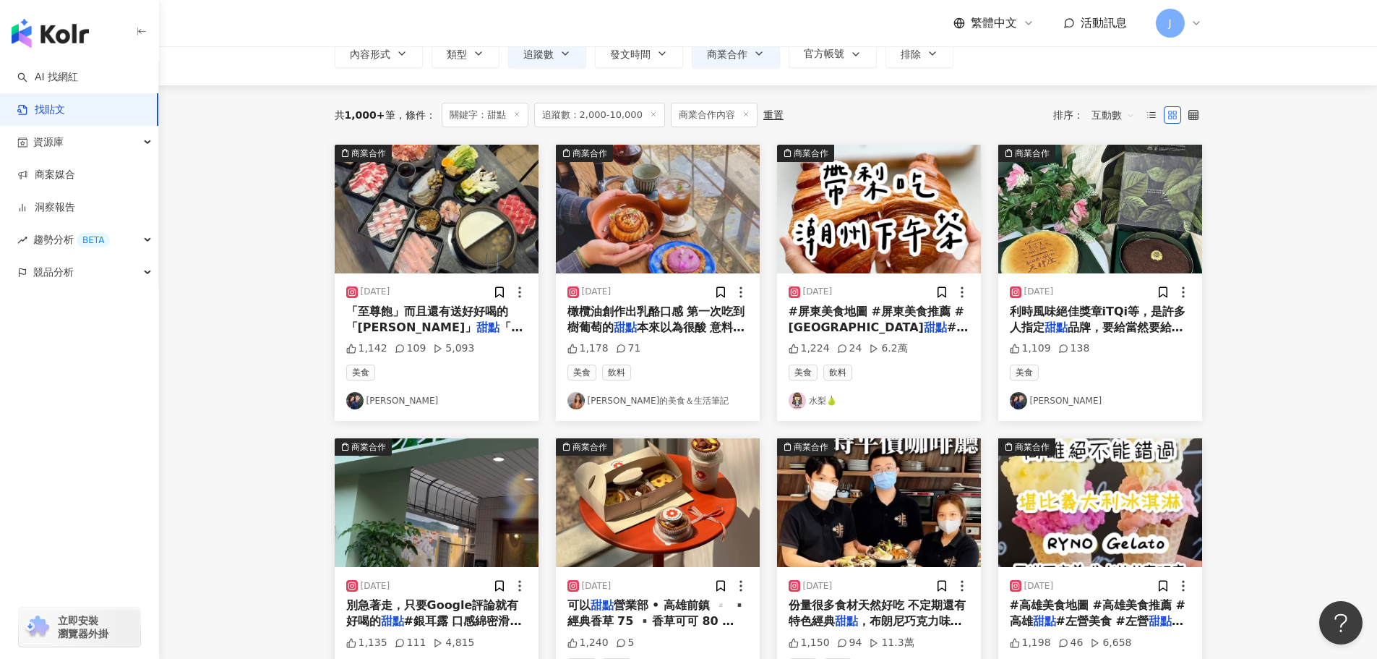
scroll to position [112, 0]
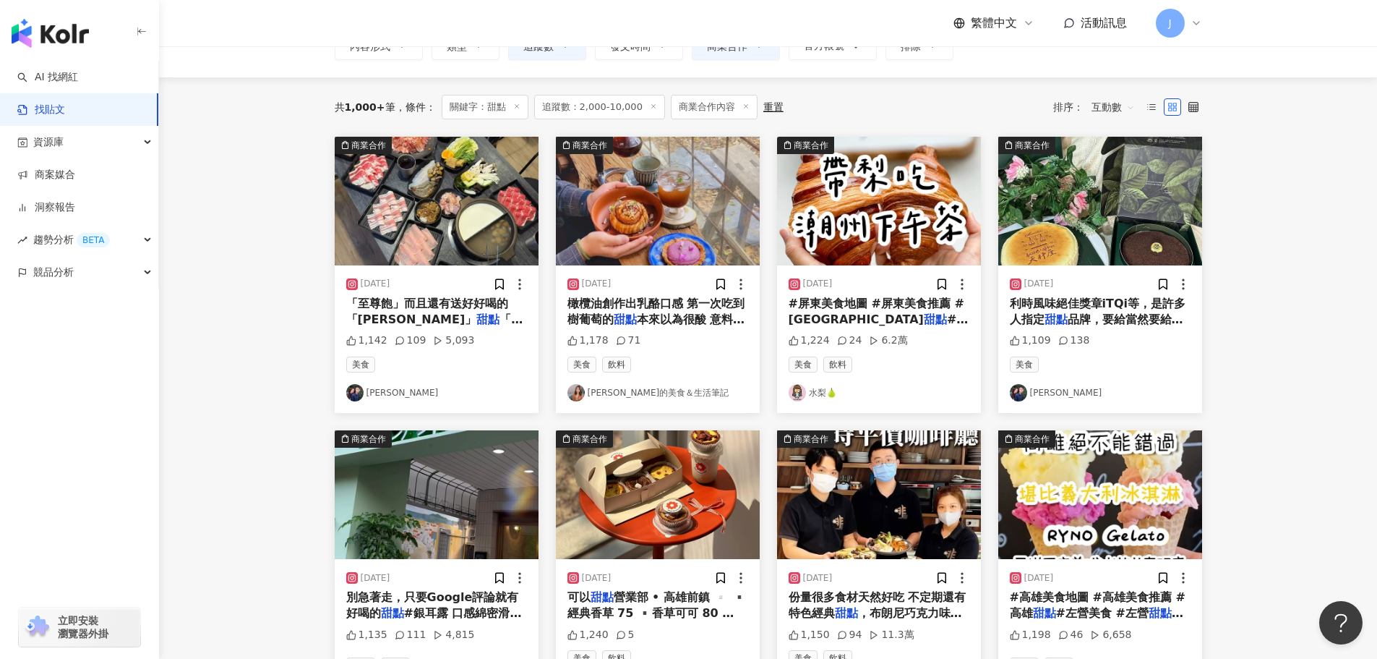
click at [874, 314] on span "#屏東咖啡廳 #屏東小吃 #屏東旅" at bounding box center [879, 335] width 180 height 46
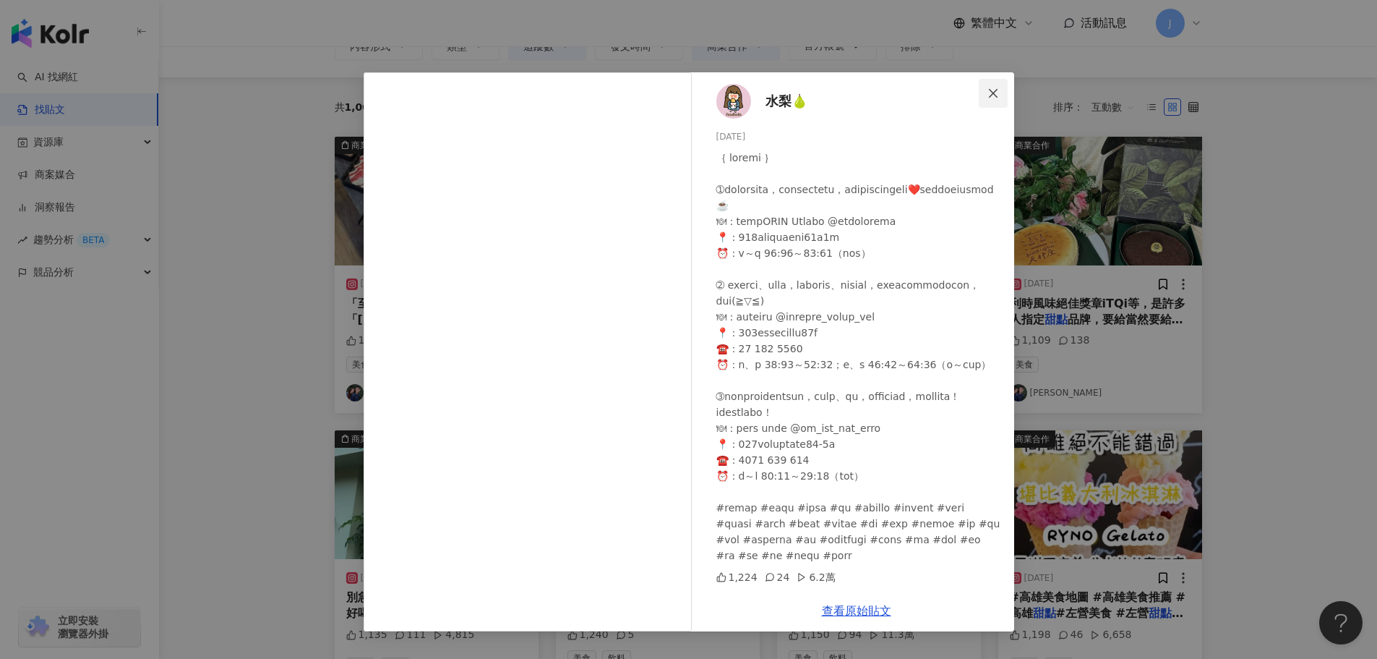
click at [995, 93] on icon "close" at bounding box center [994, 93] width 12 height 12
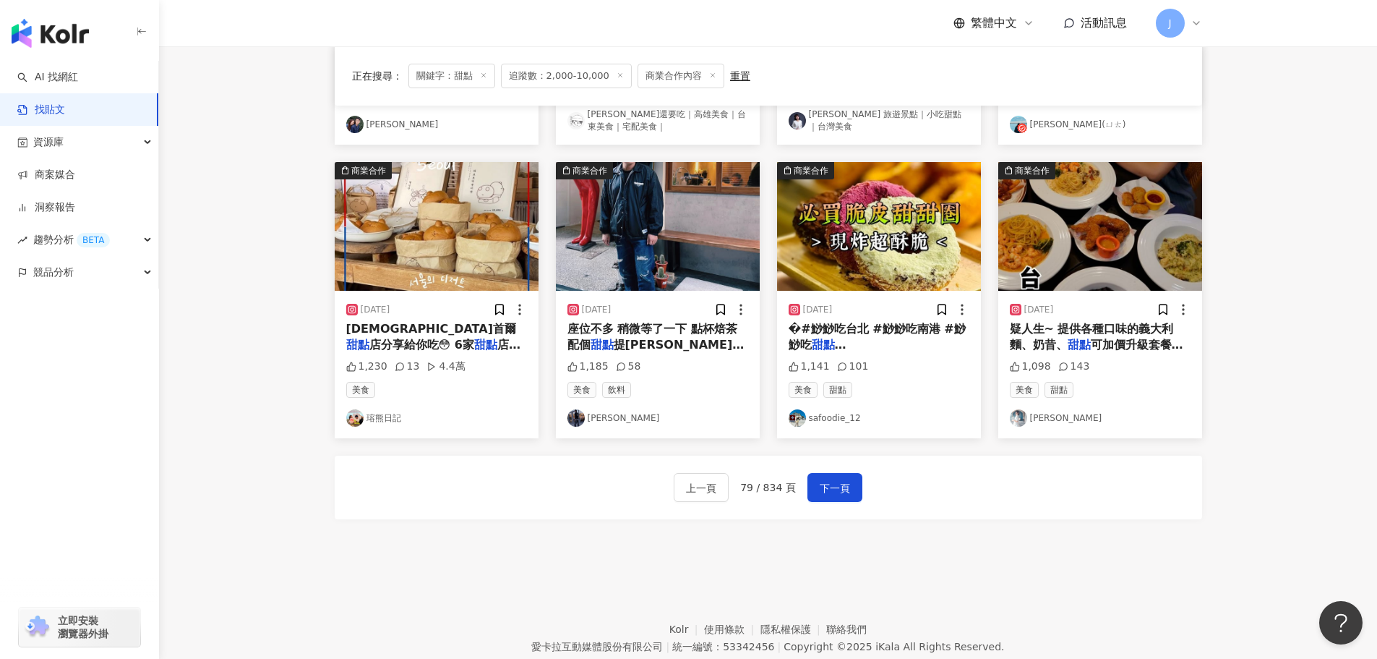
scroll to position [694, 0]
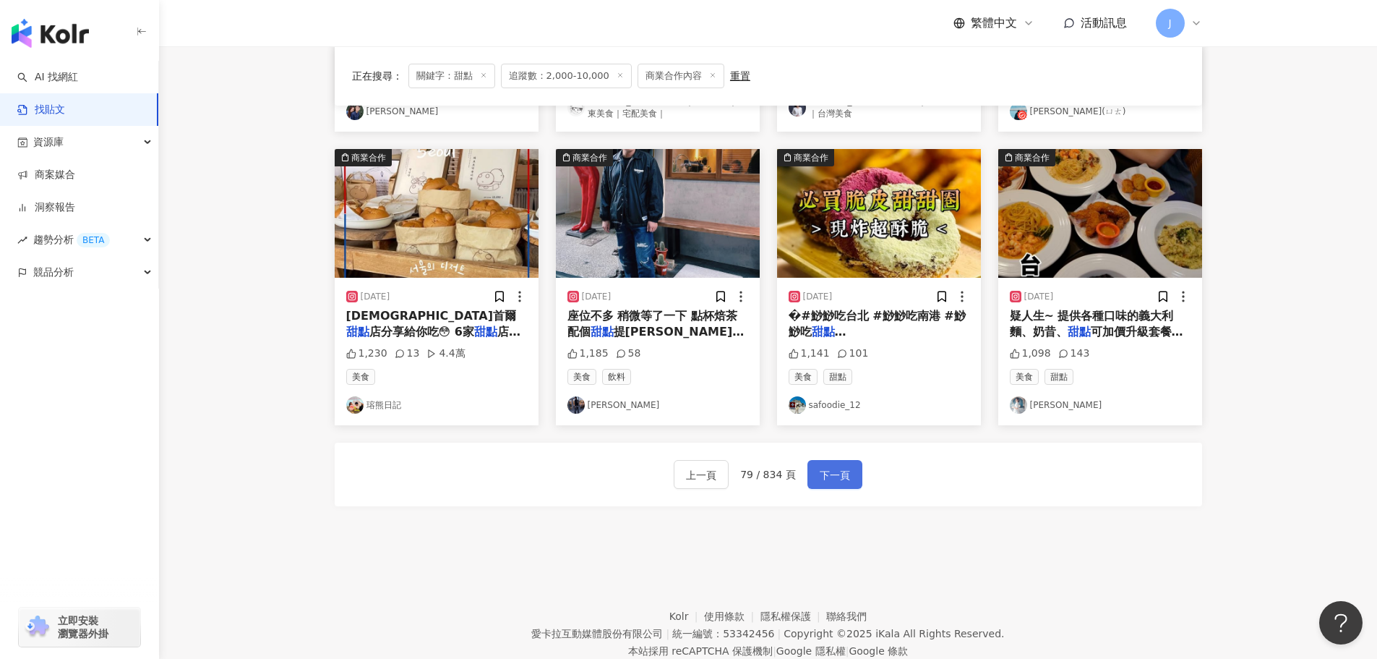
click at [822, 481] on span "下一頁" at bounding box center [835, 474] width 30 height 17
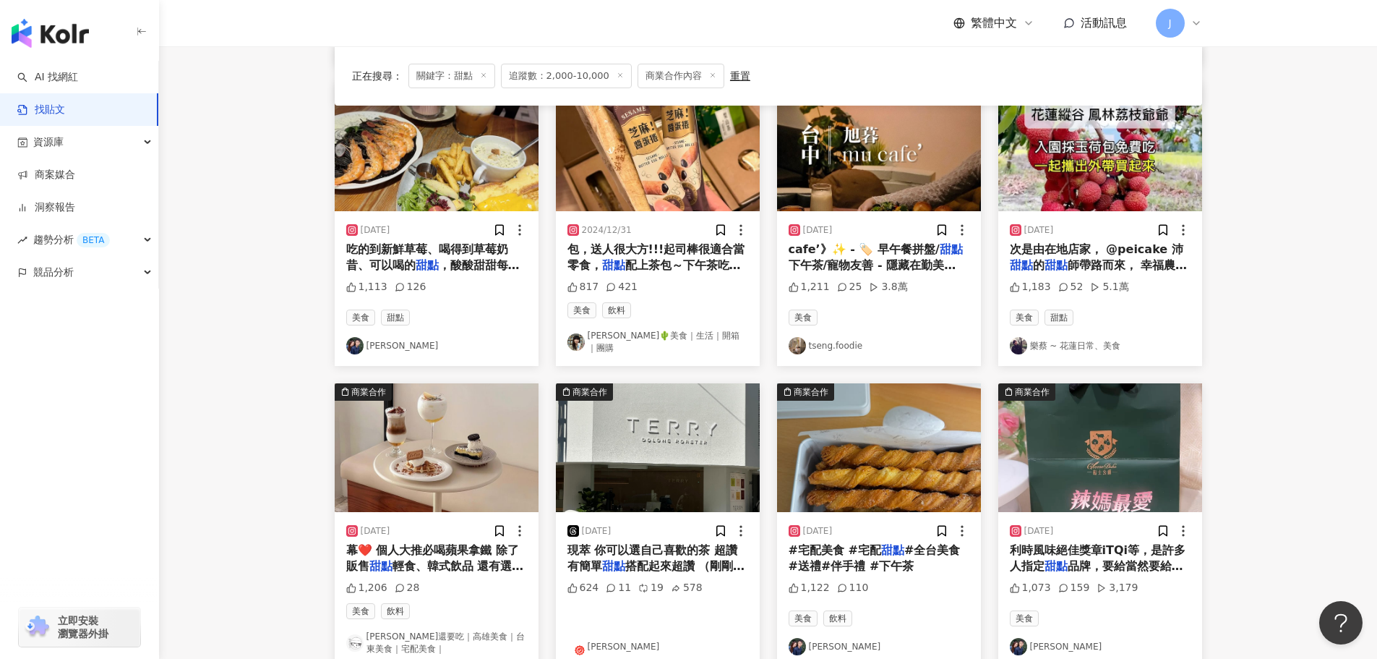
scroll to position [588, 0]
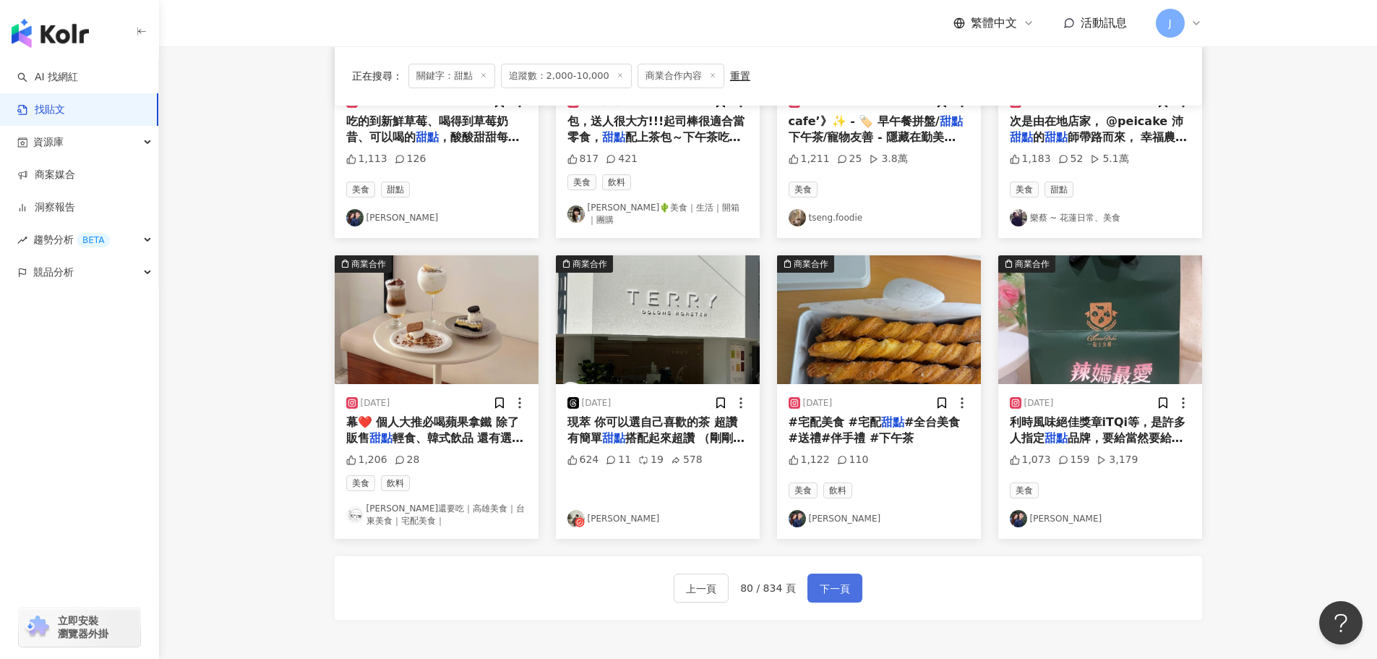
click at [848, 573] on button "下一頁" at bounding box center [835, 587] width 55 height 29
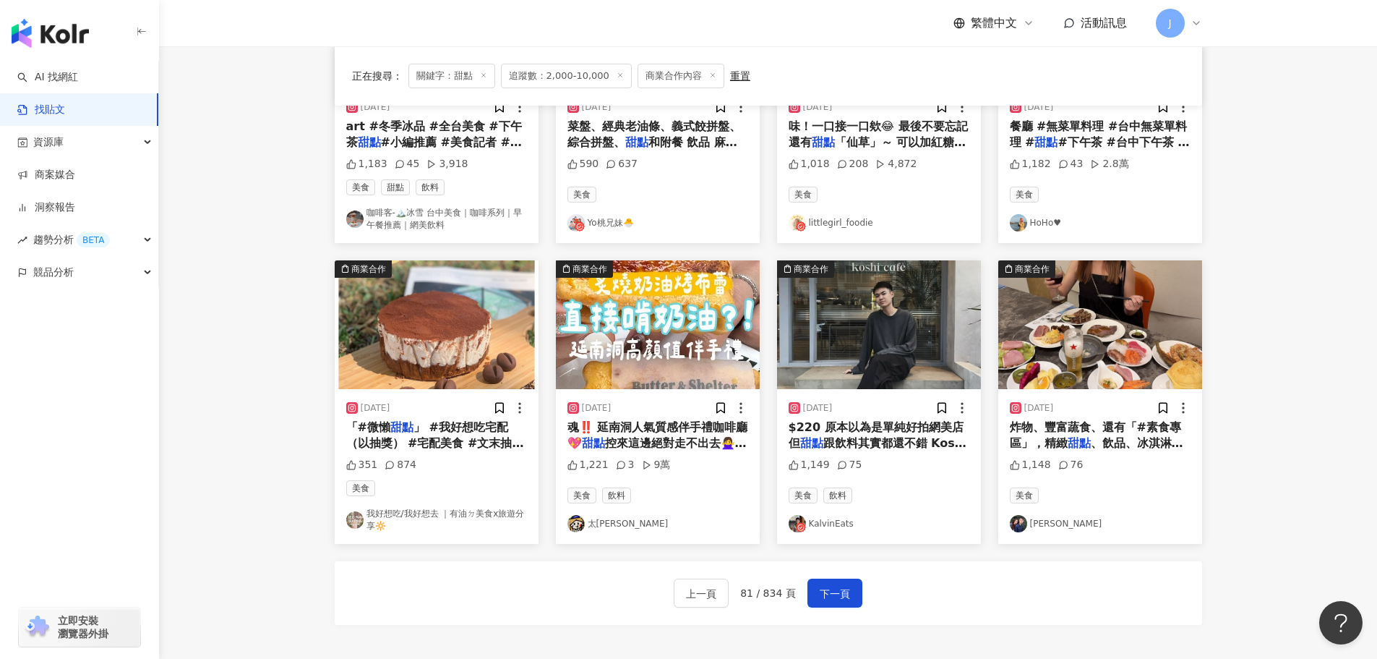
scroll to position [587, 0]
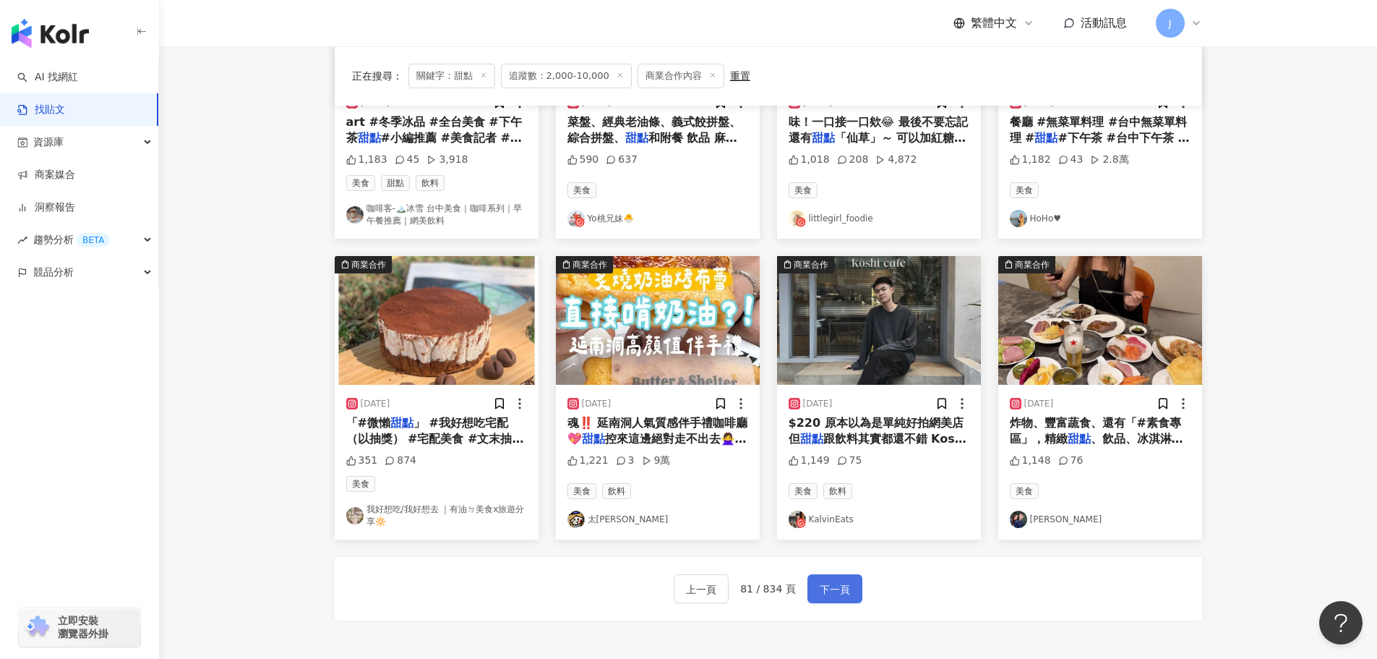
click at [834, 586] on span "下一頁" at bounding box center [835, 589] width 30 height 17
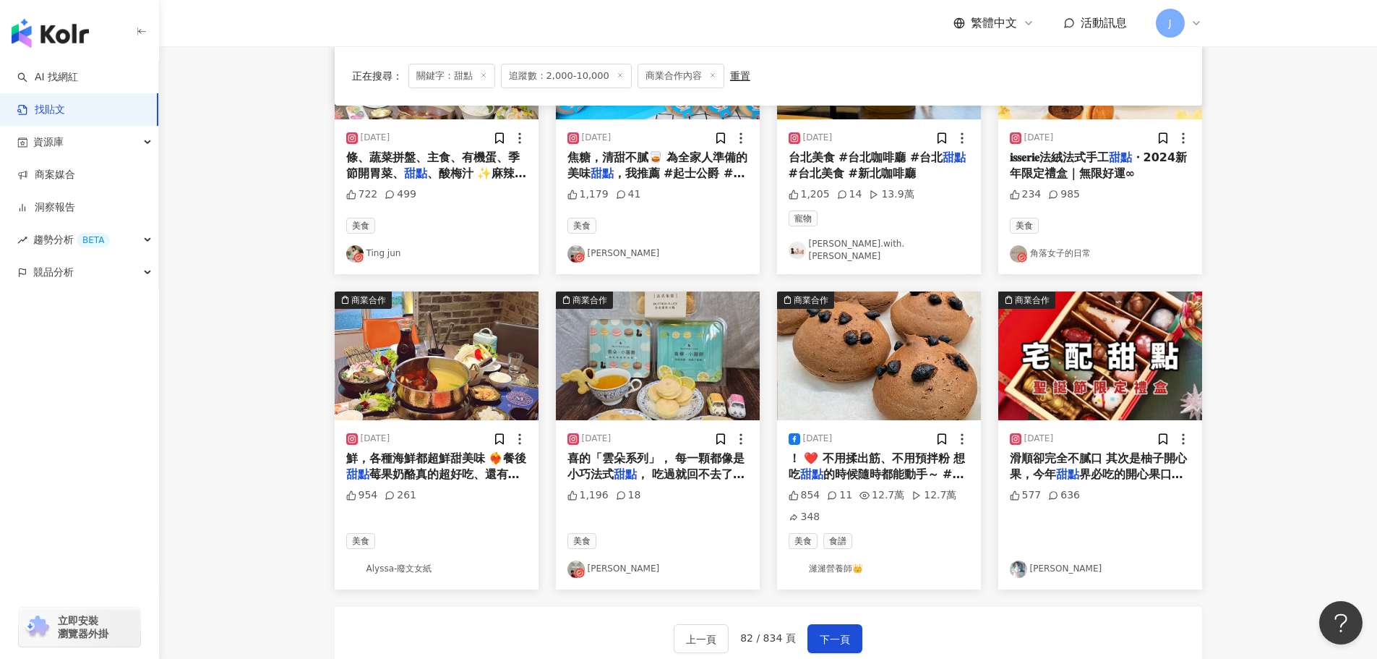
scroll to position [651, 0]
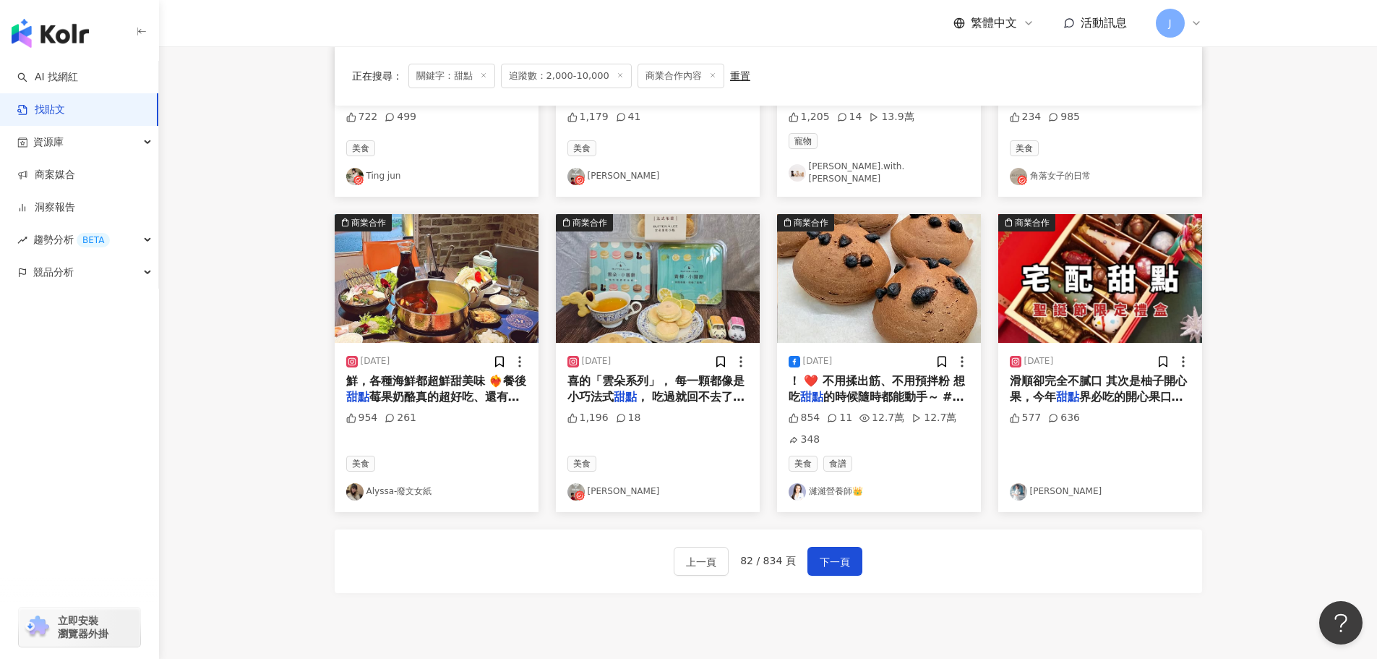
click at [1057, 390] on mark "甜點" at bounding box center [1067, 397] width 23 height 14
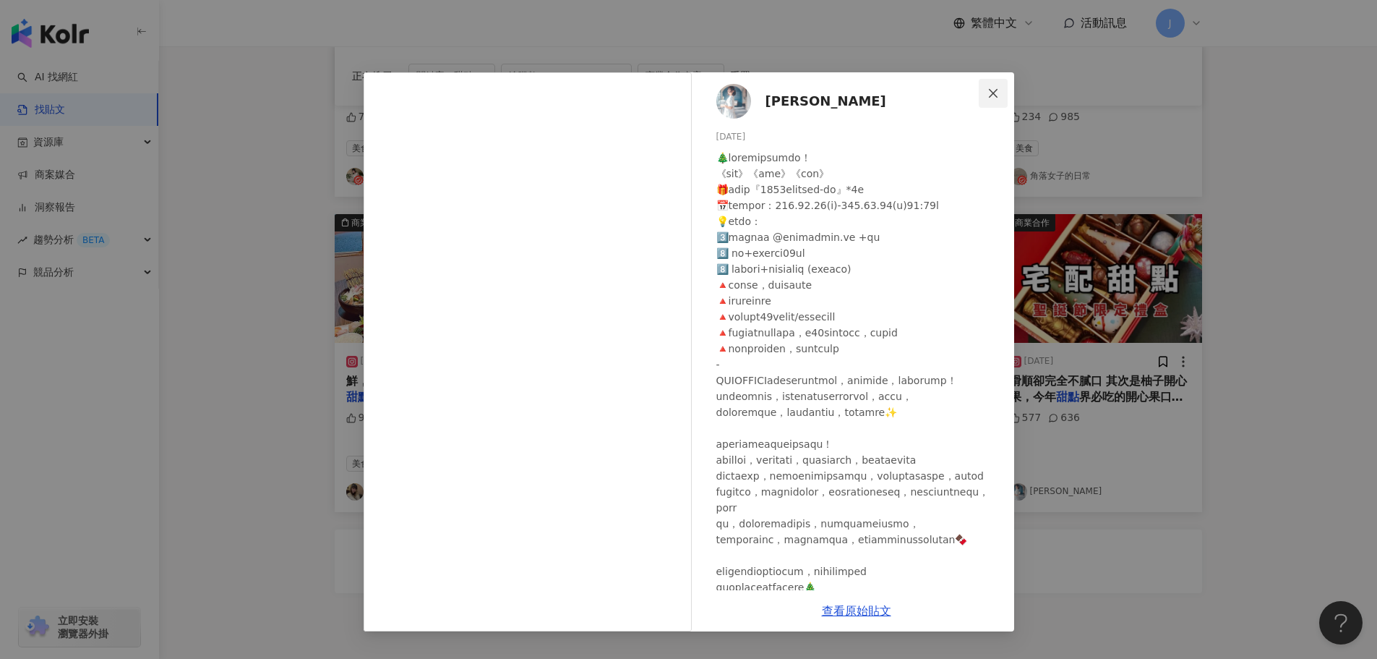
click at [993, 95] on icon "close" at bounding box center [994, 93] width 12 height 12
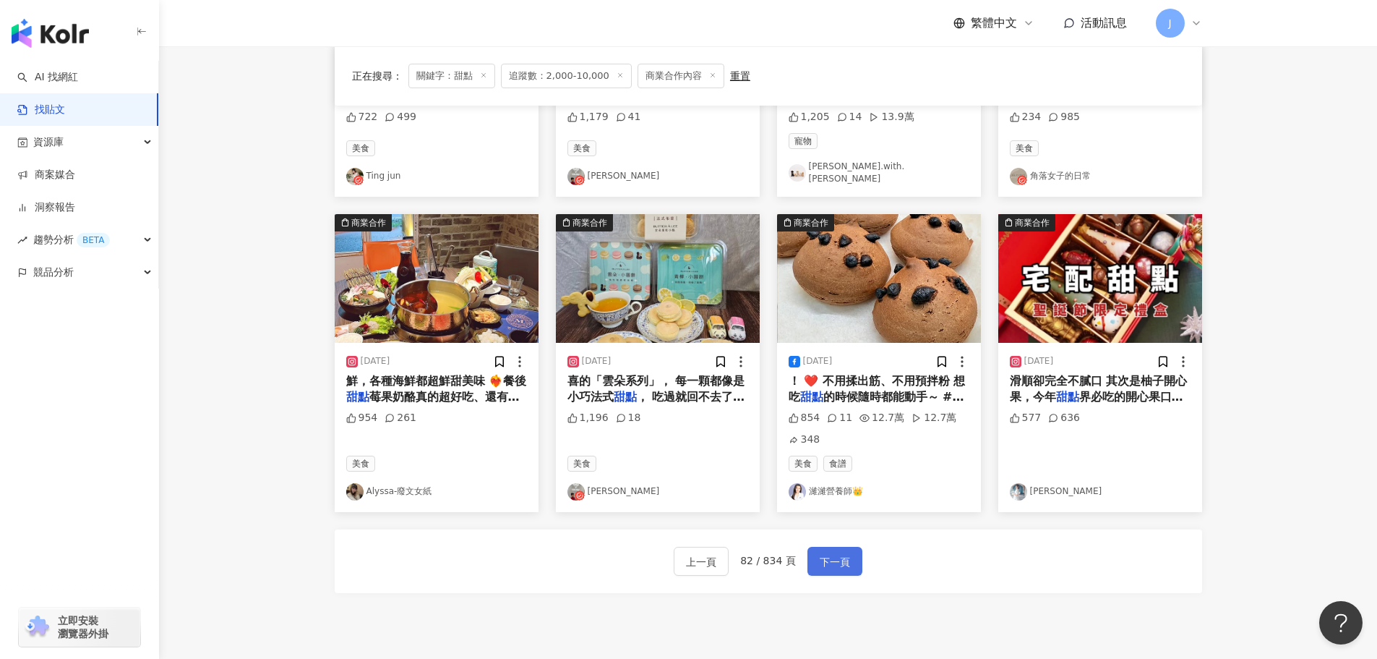
click at [842, 553] on span "下一頁" at bounding box center [835, 561] width 30 height 17
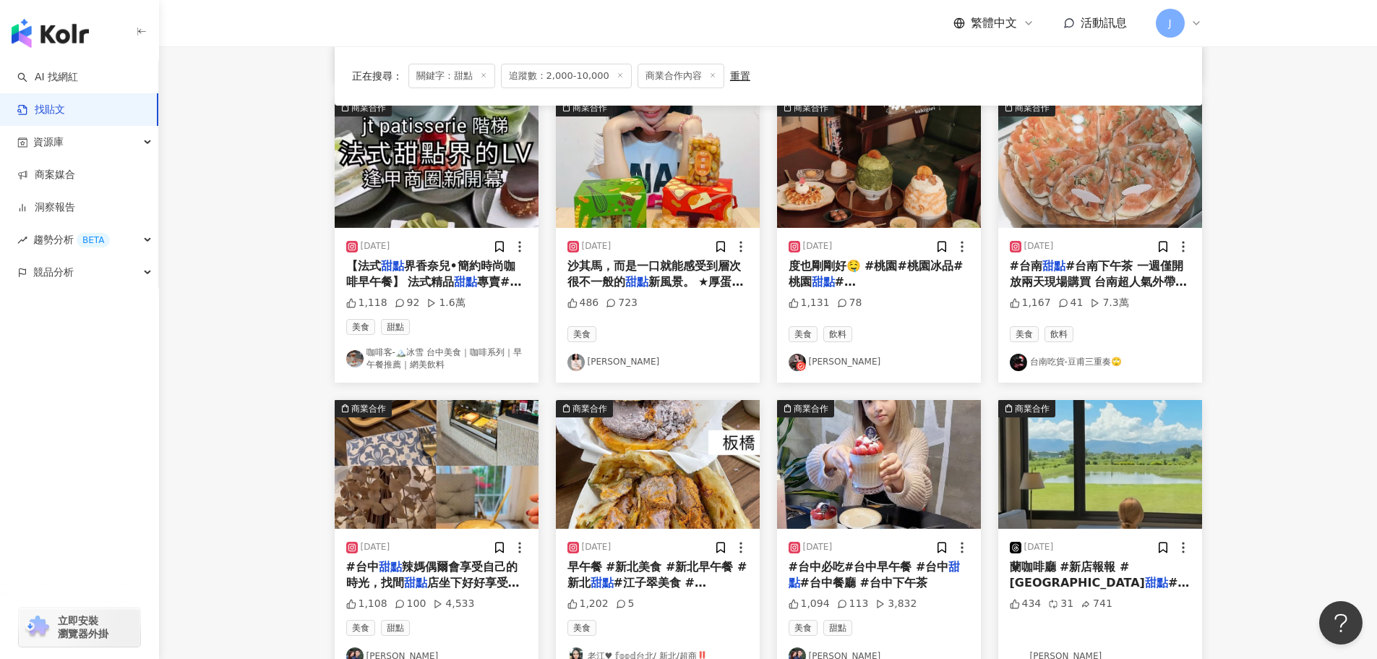
scroll to position [523, 0]
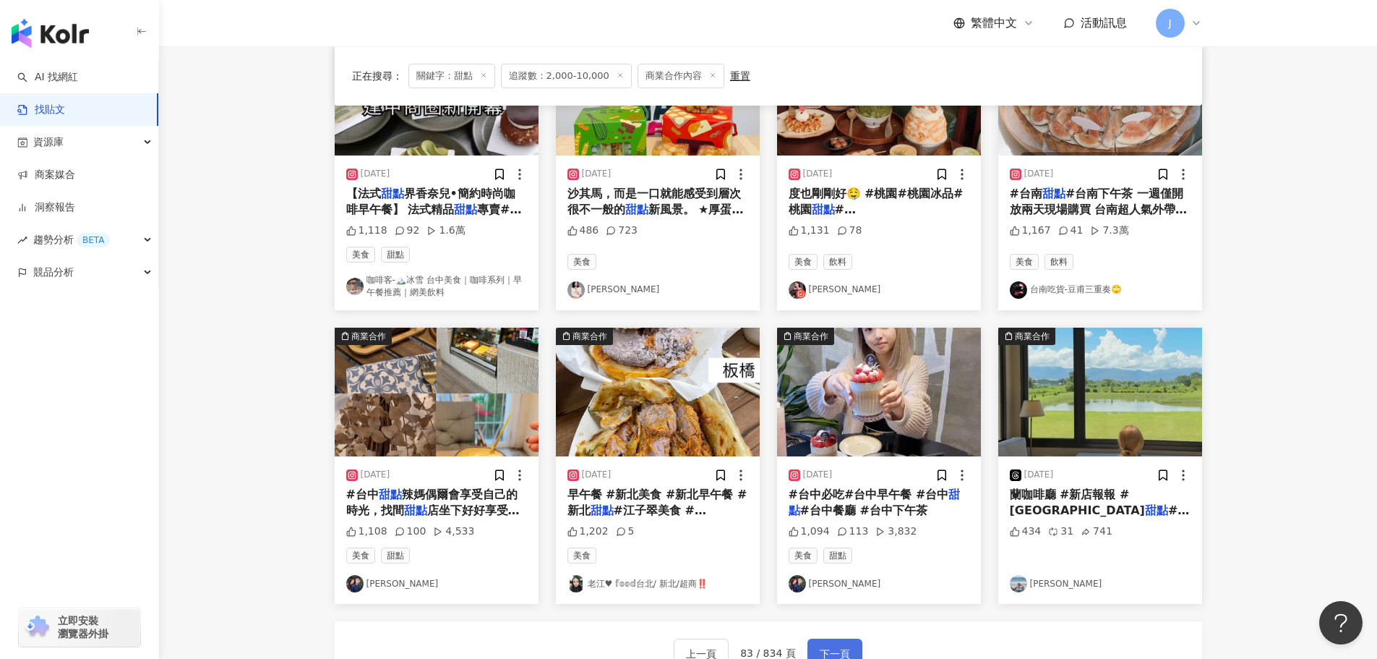
click at [830, 649] on span "下一頁" at bounding box center [835, 653] width 30 height 17
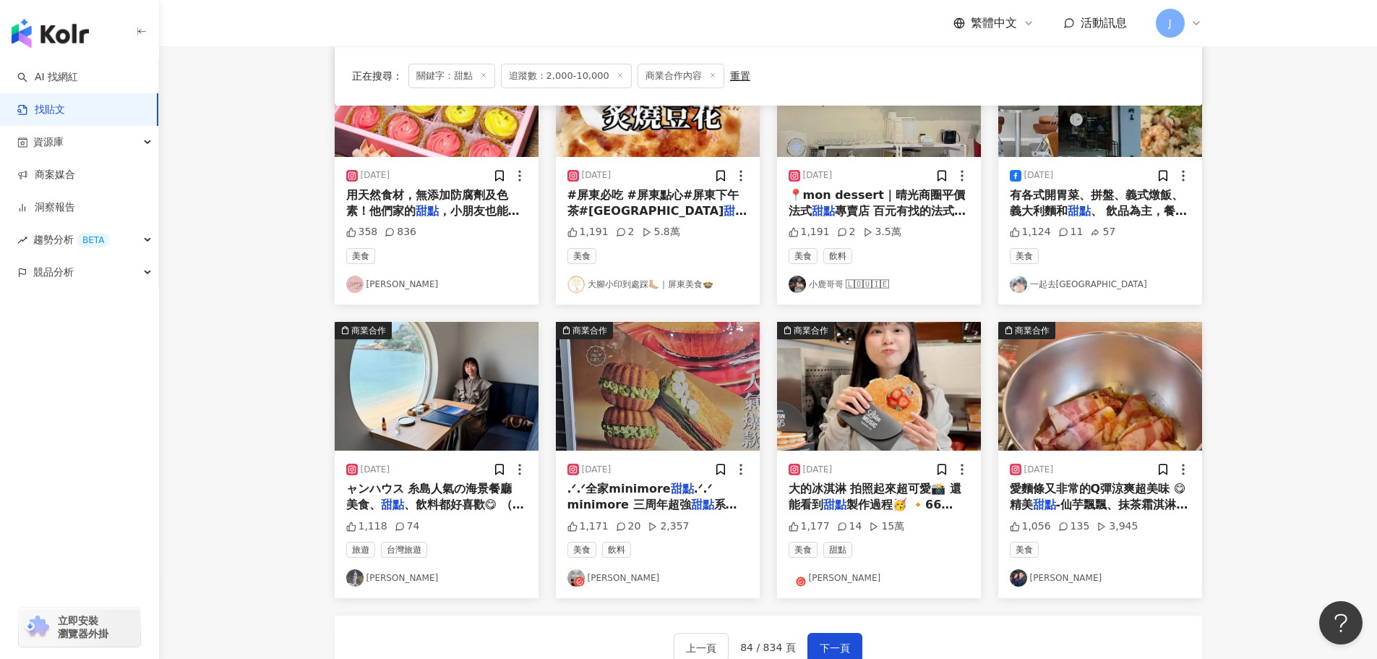
scroll to position [516, 0]
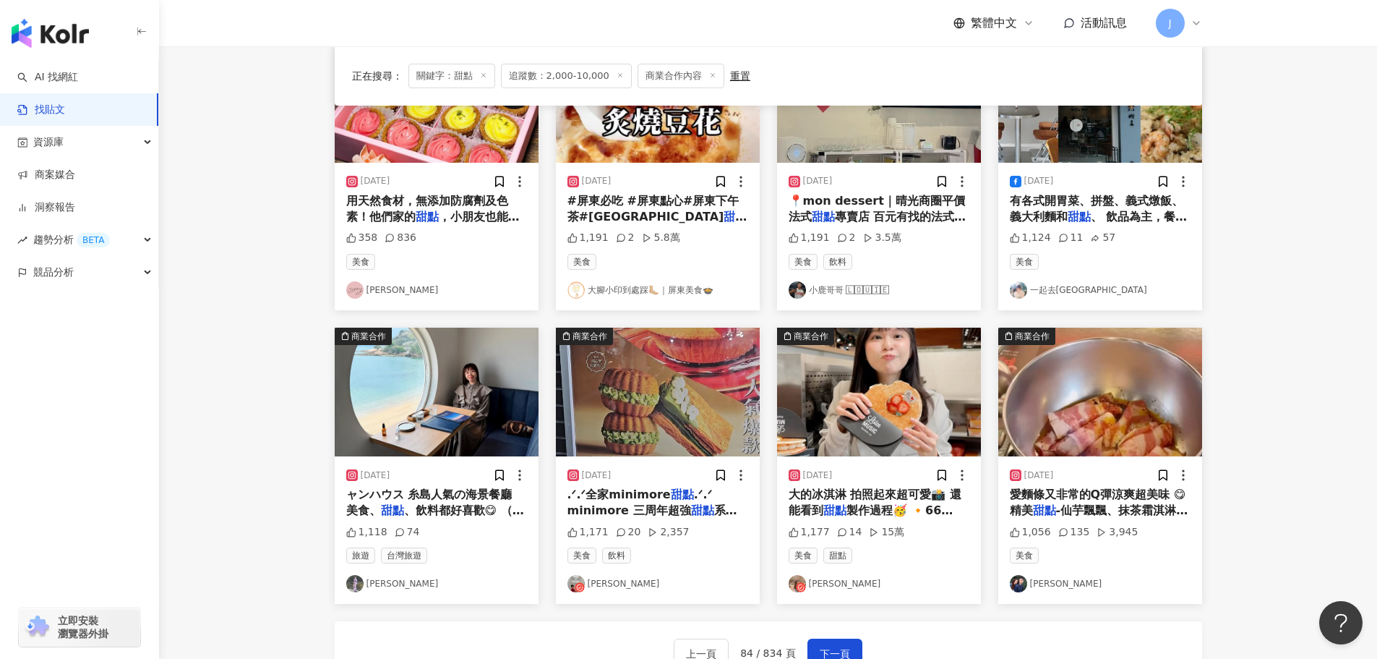
click at [858, 498] on span "大的冰淇淋 拍照起來超可愛📸 還能看到" at bounding box center [875, 502] width 173 height 30
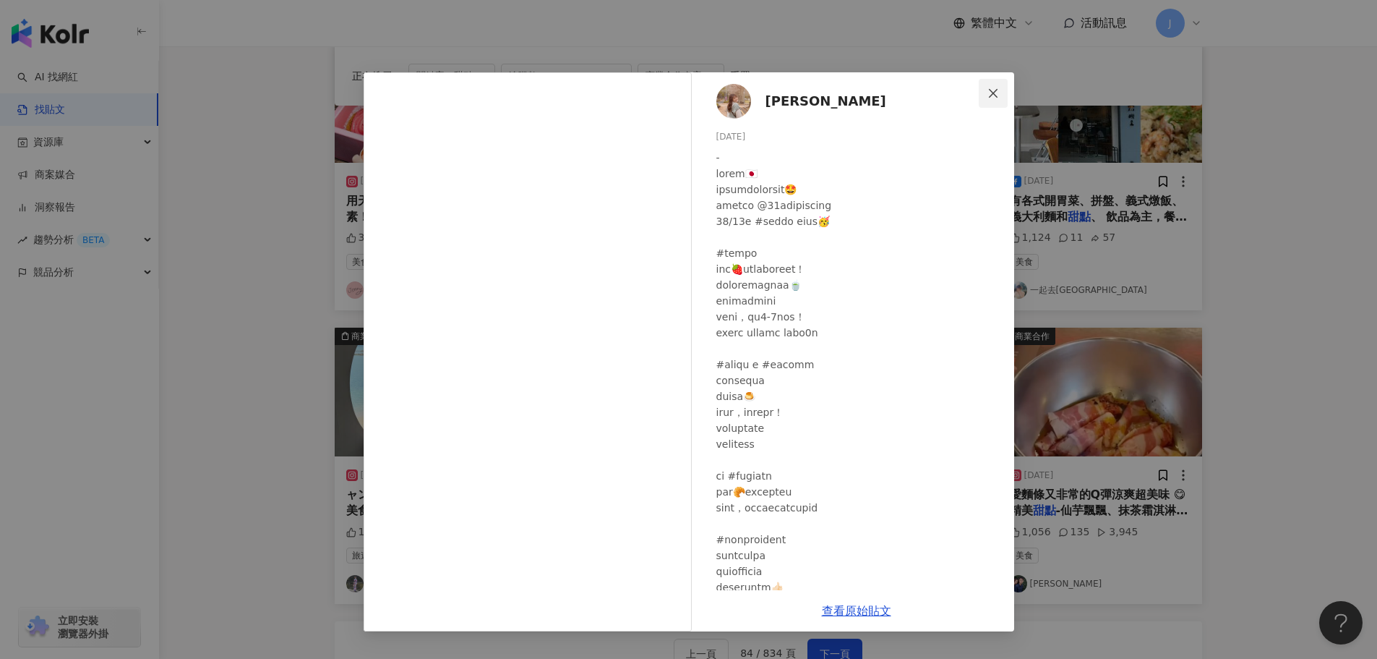
click at [991, 87] on icon "close" at bounding box center [994, 93] width 12 height 12
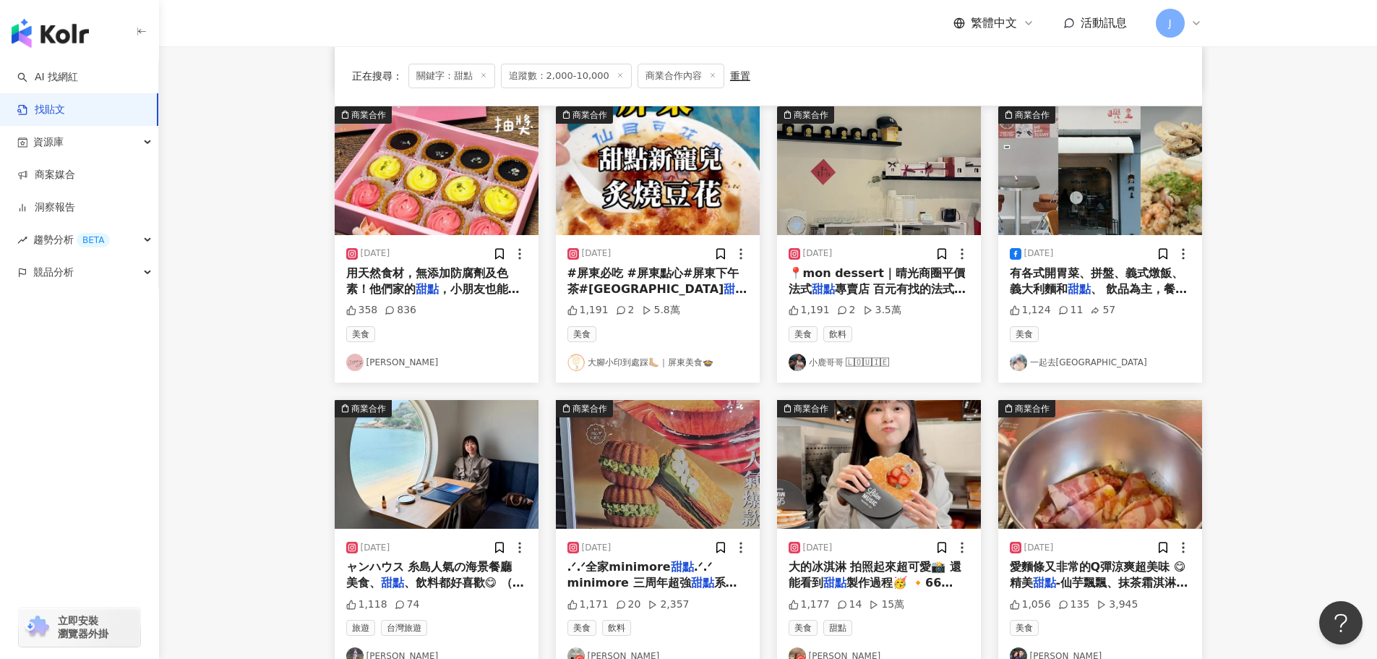
scroll to position [738, 0]
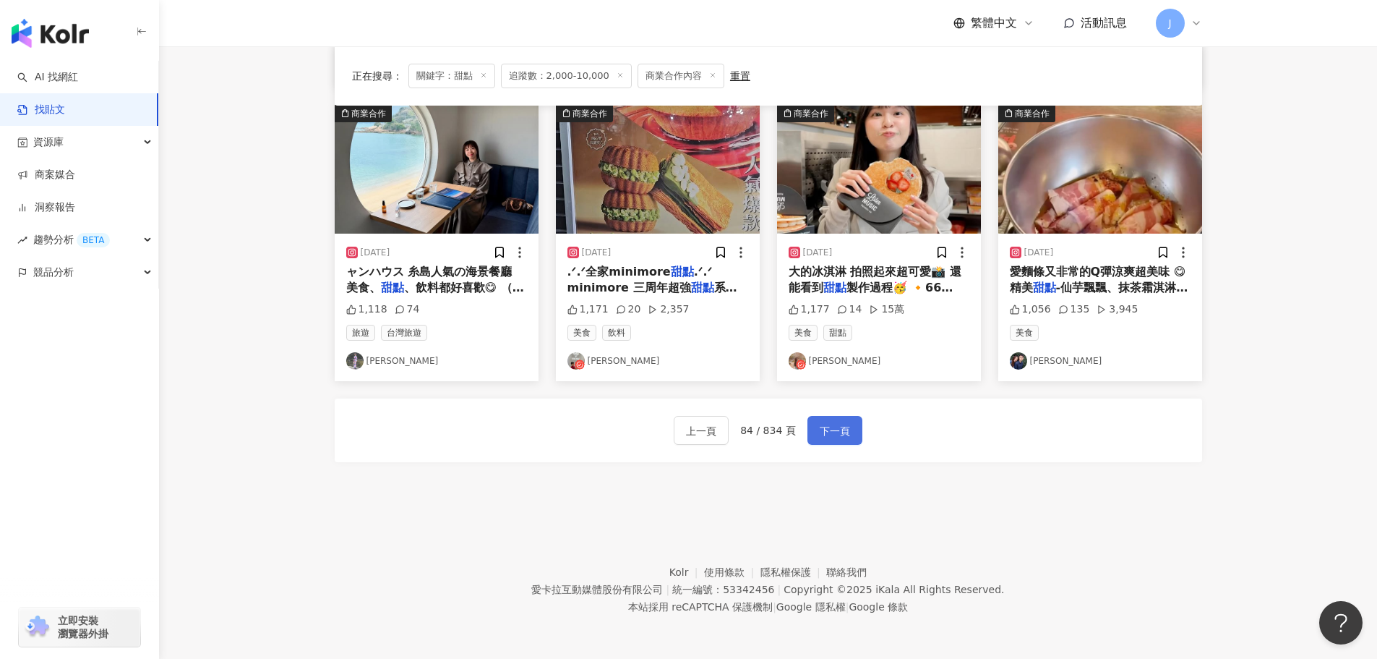
click at [832, 428] on span "下一頁" at bounding box center [835, 430] width 30 height 17
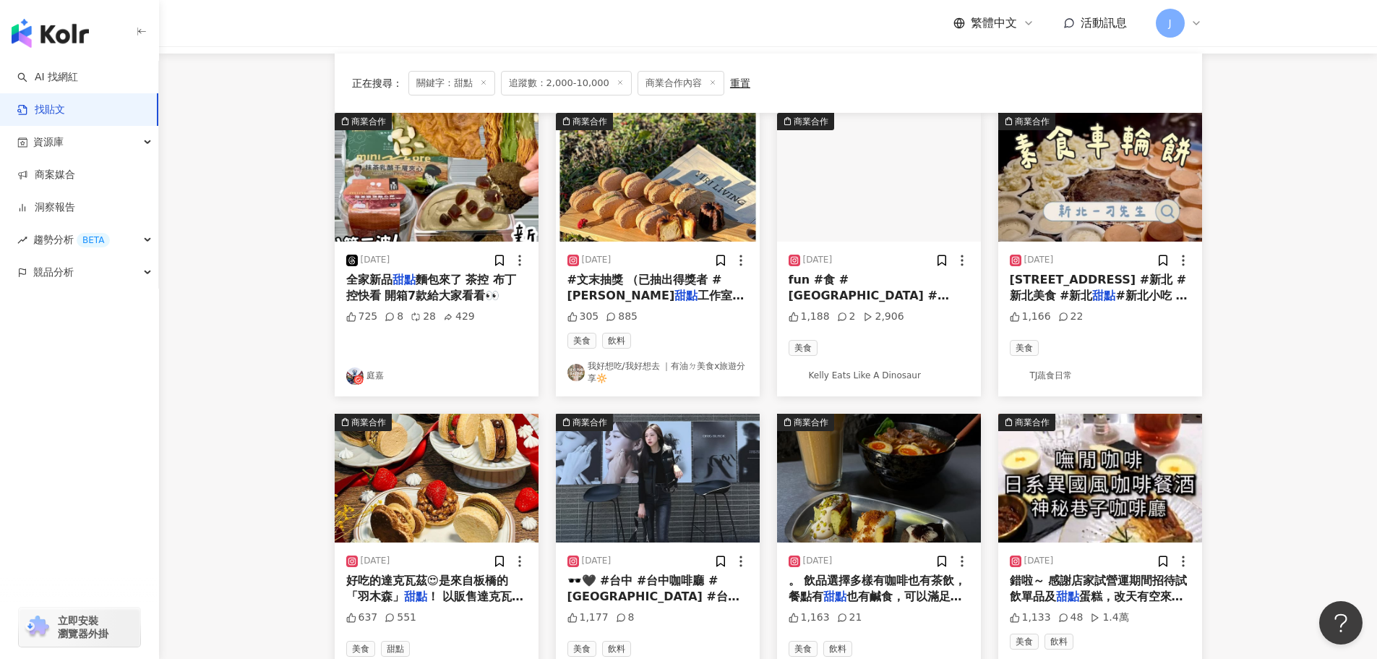
scroll to position [0, 0]
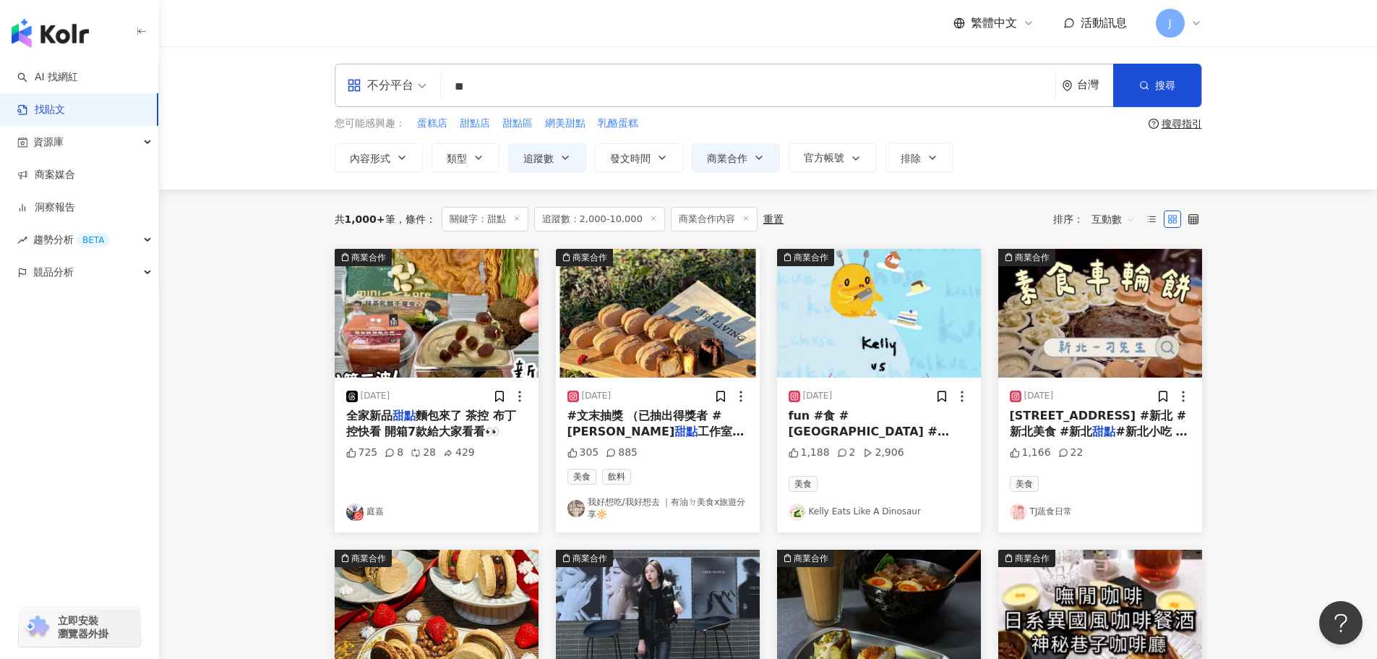
click at [607, 435] on span "工作室 ✨ 主要販售達克瓦茲、可麗露" at bounding box center [656, 447] width 177 height 46
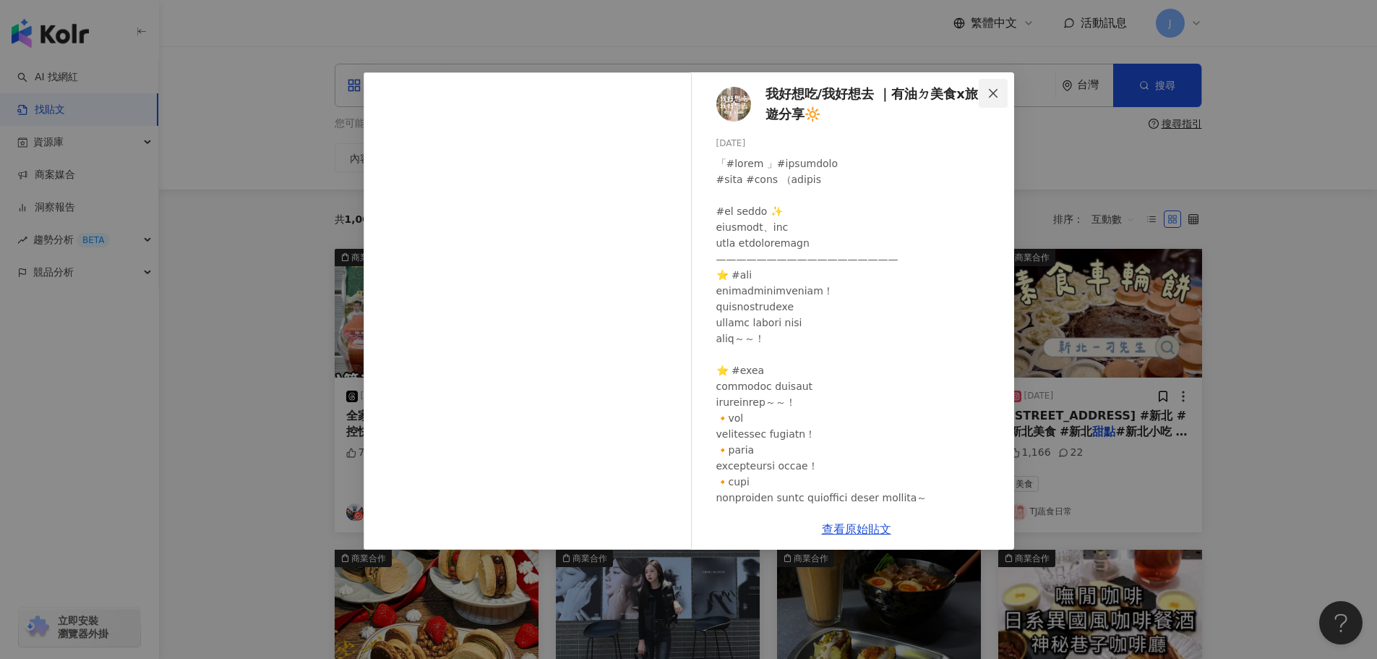
click at [985, 95] on span "Close" at bounding box center [993, 93] width 29 height 12
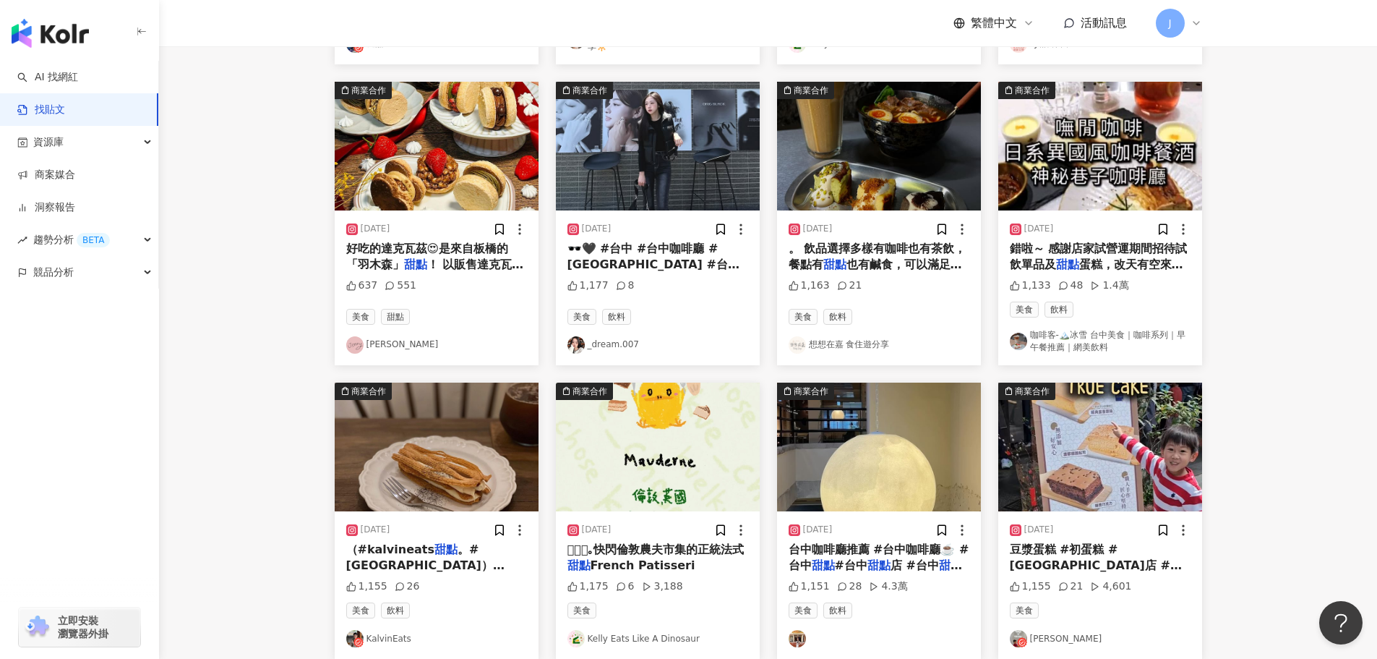
scroll to position [715, 0]
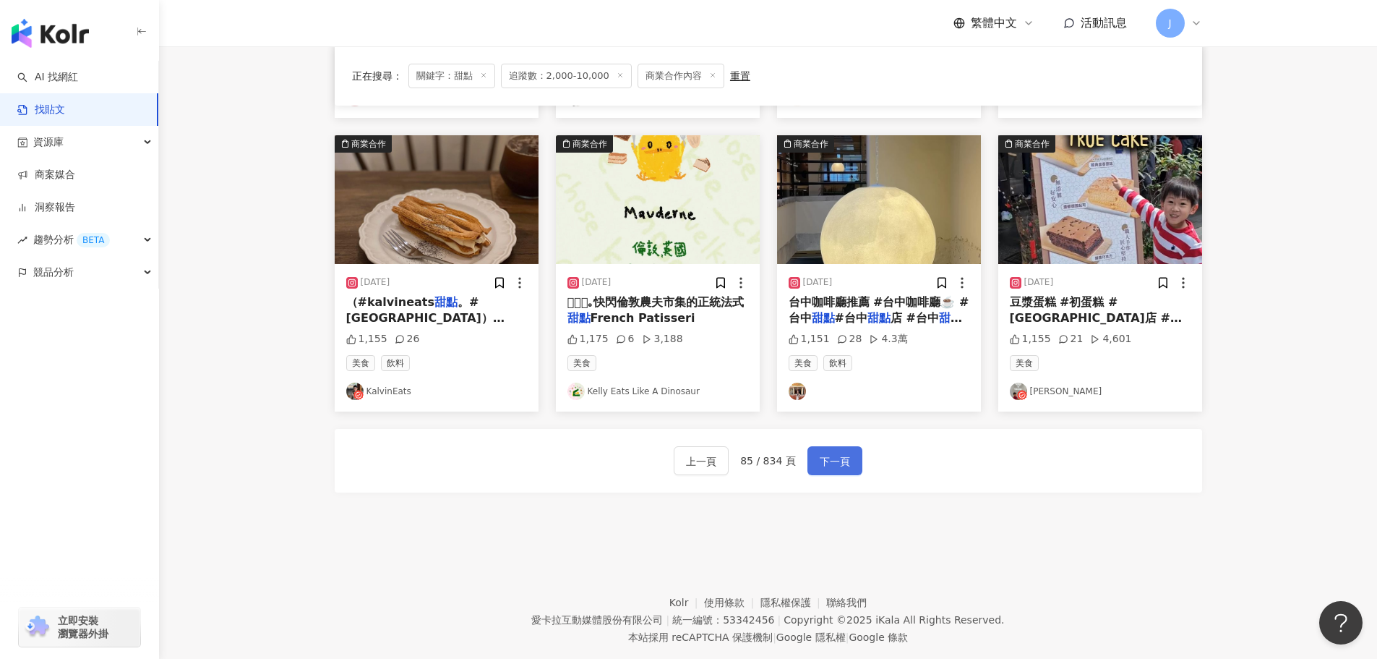
click at [829, 450] on button "下一頁" at bounding box center [835, 460] width 55 height 29
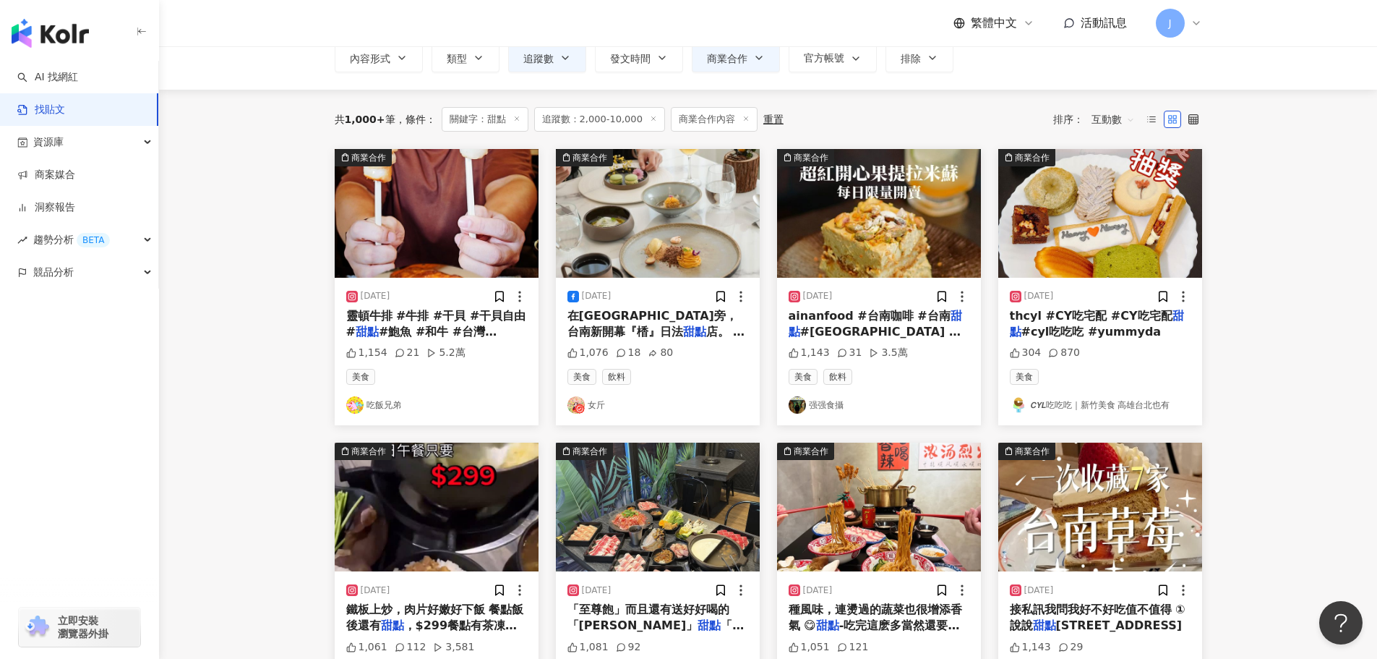
scroll to position [98, 0]
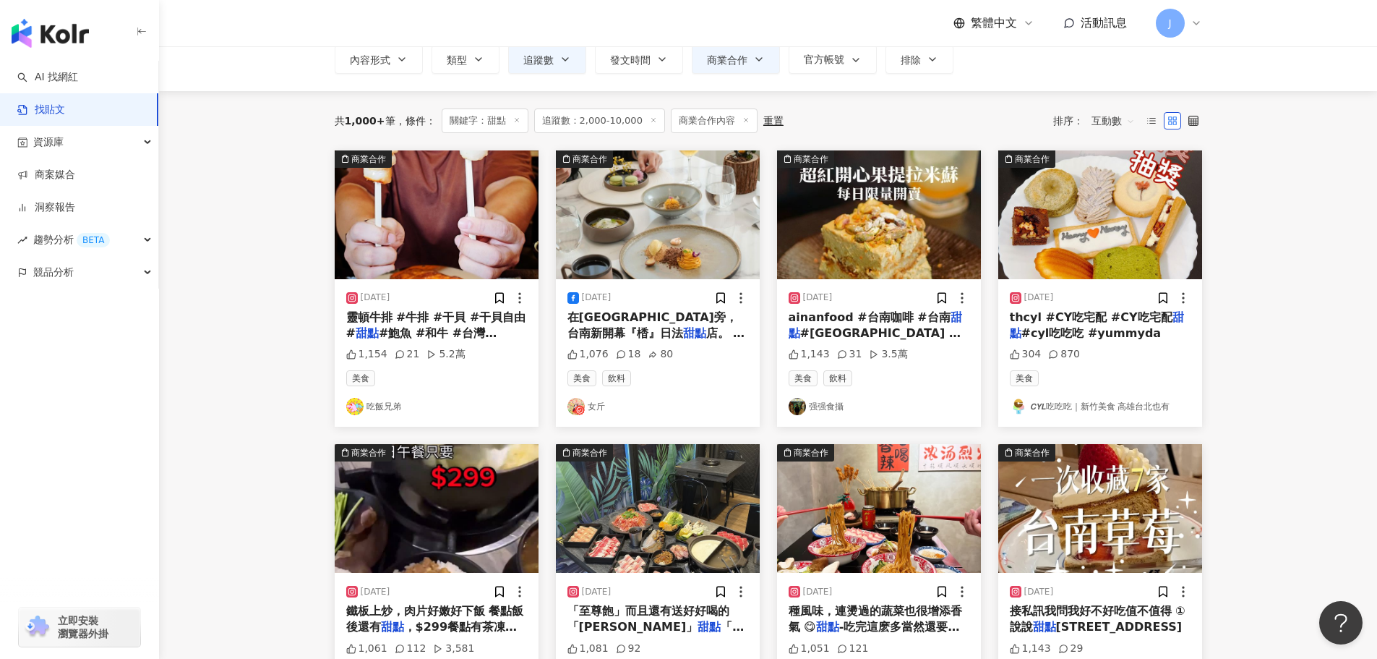
click at [419, 326] on span "#鮑魚 #和牛 #台灣 #food" at bounding box center [421, 341] width 151 height 30
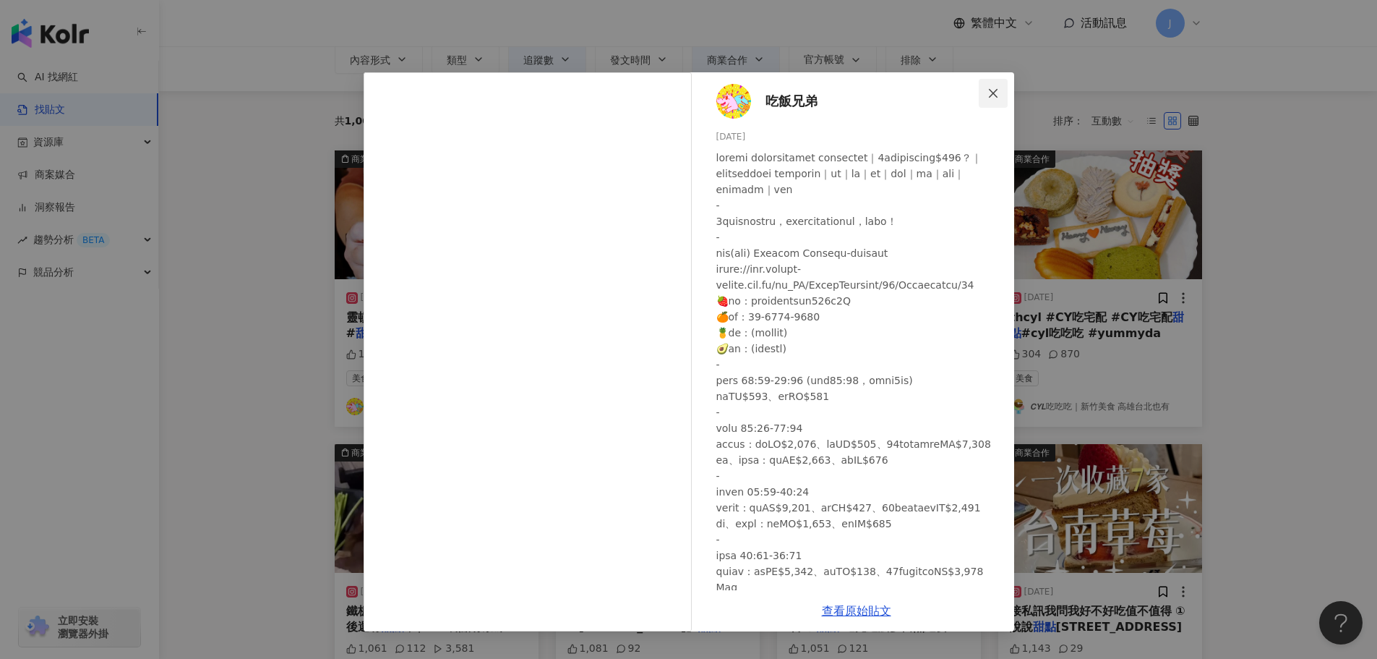
click at [992, 93] on icon "close" at bounding box center [994, 93] width 12 height 12
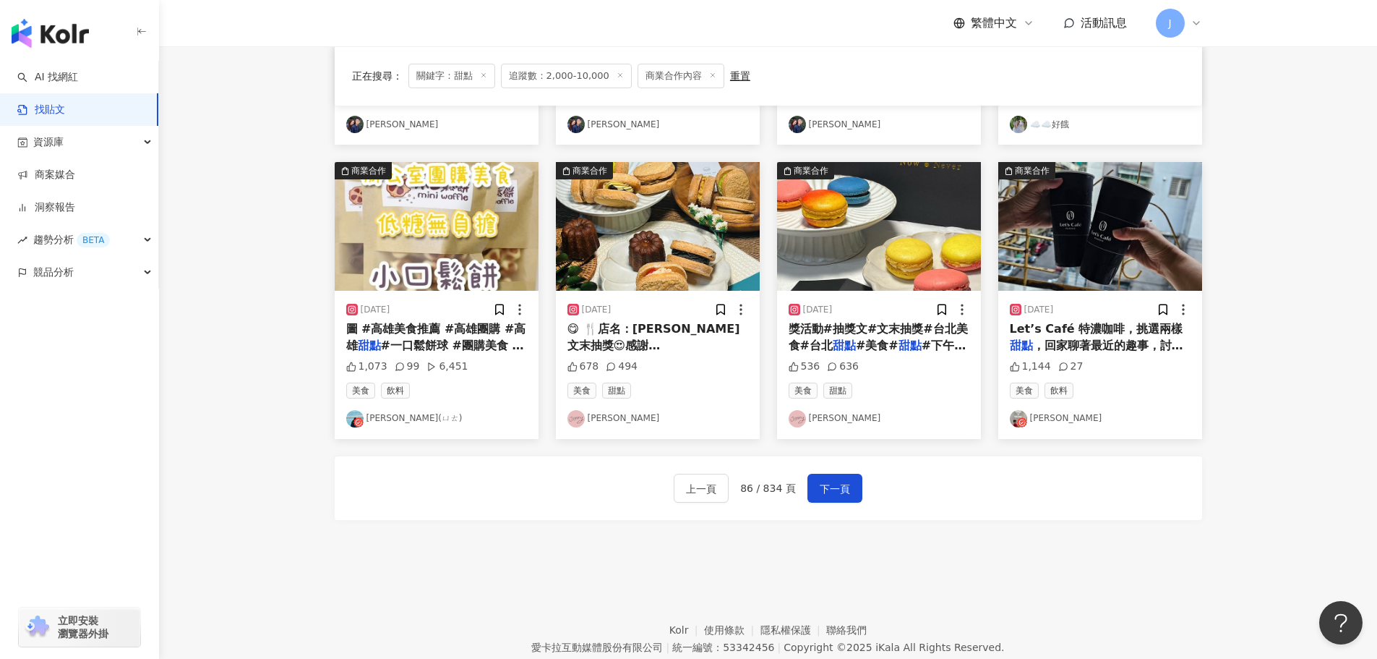
scroll to position [732, 0]
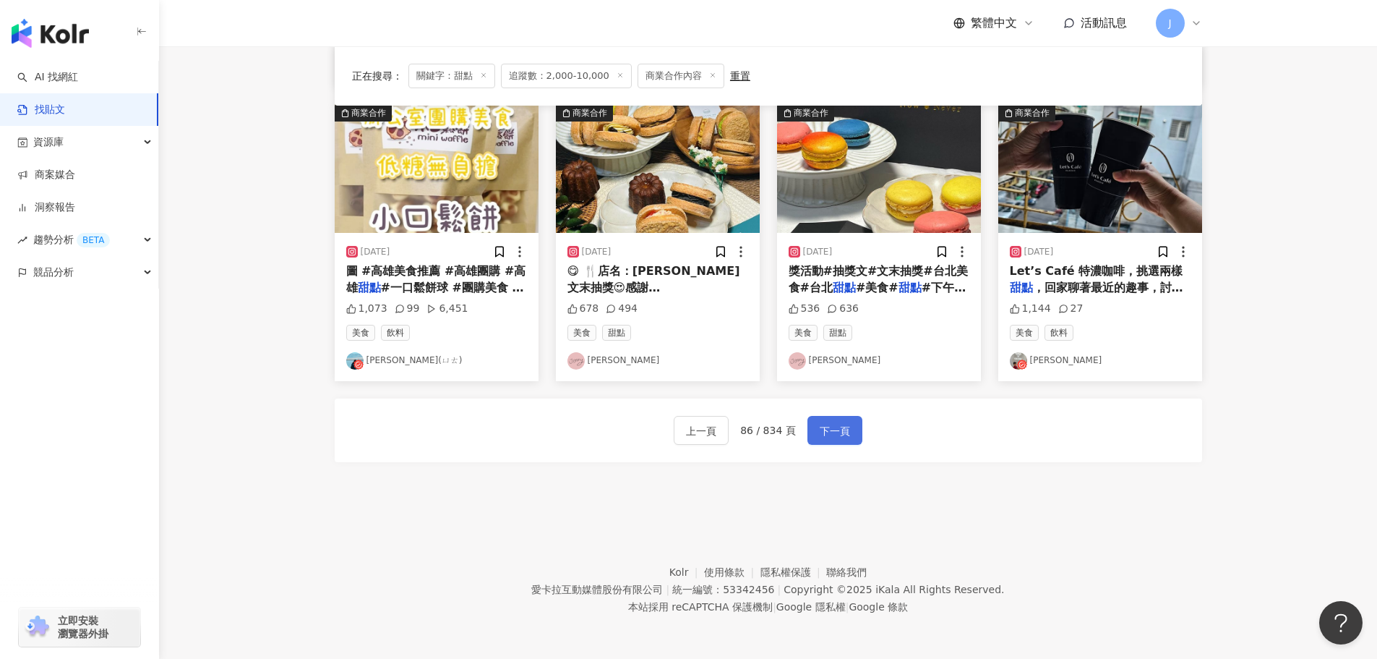
click at [834, 424] on span "下一頁" at bounding box center [835, 430] width 30 height 17
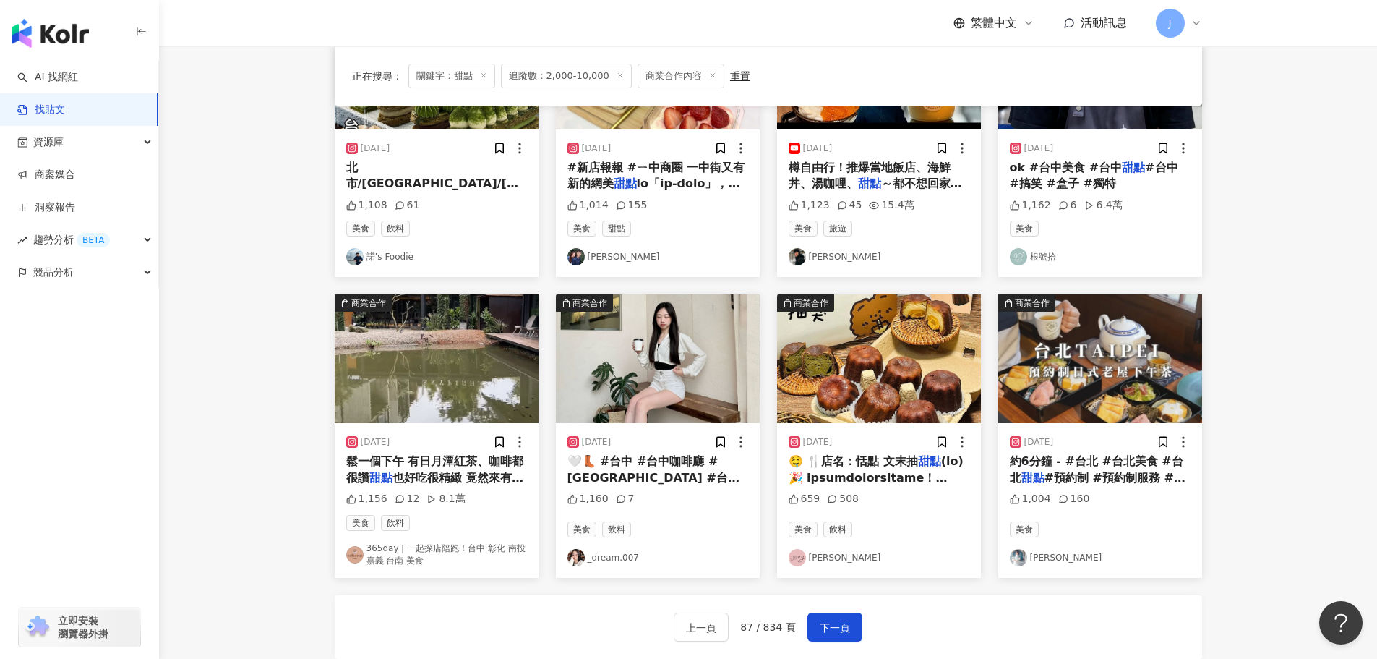
scroll to position [551, 0]
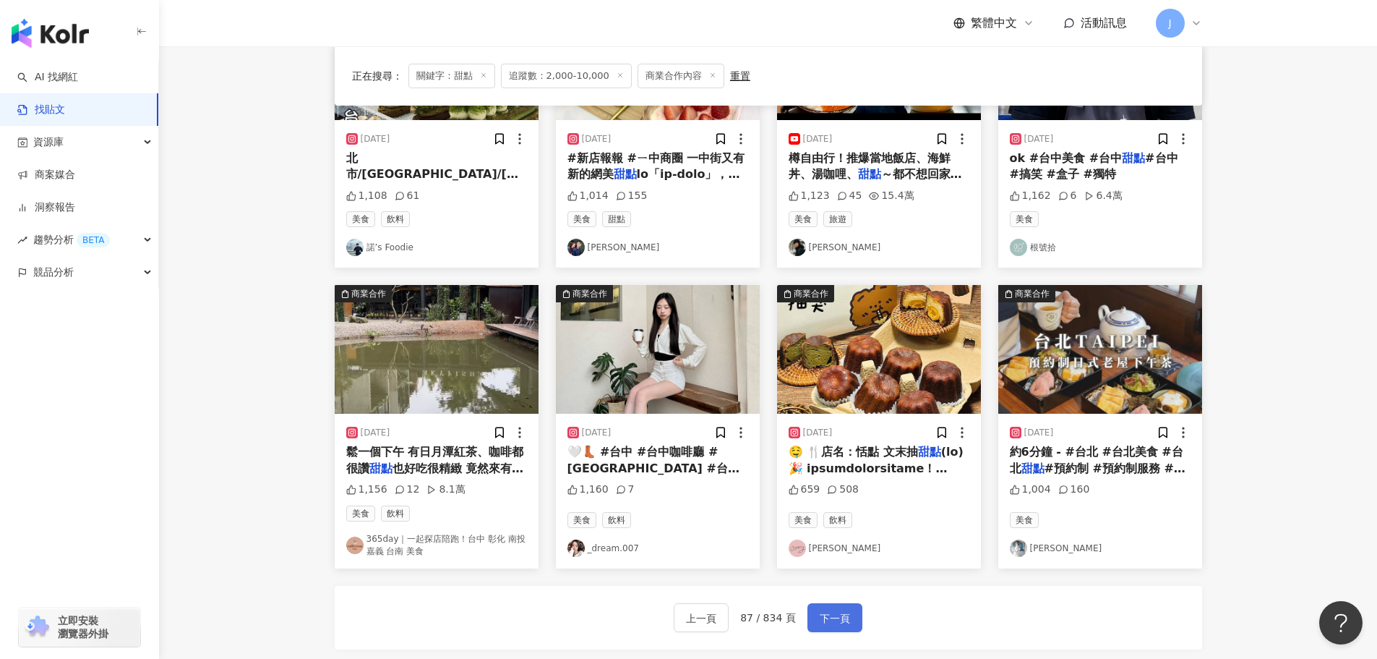
click at [847, 617] on button "下一頁" at bounding box center [835, 617] width 55 height 29
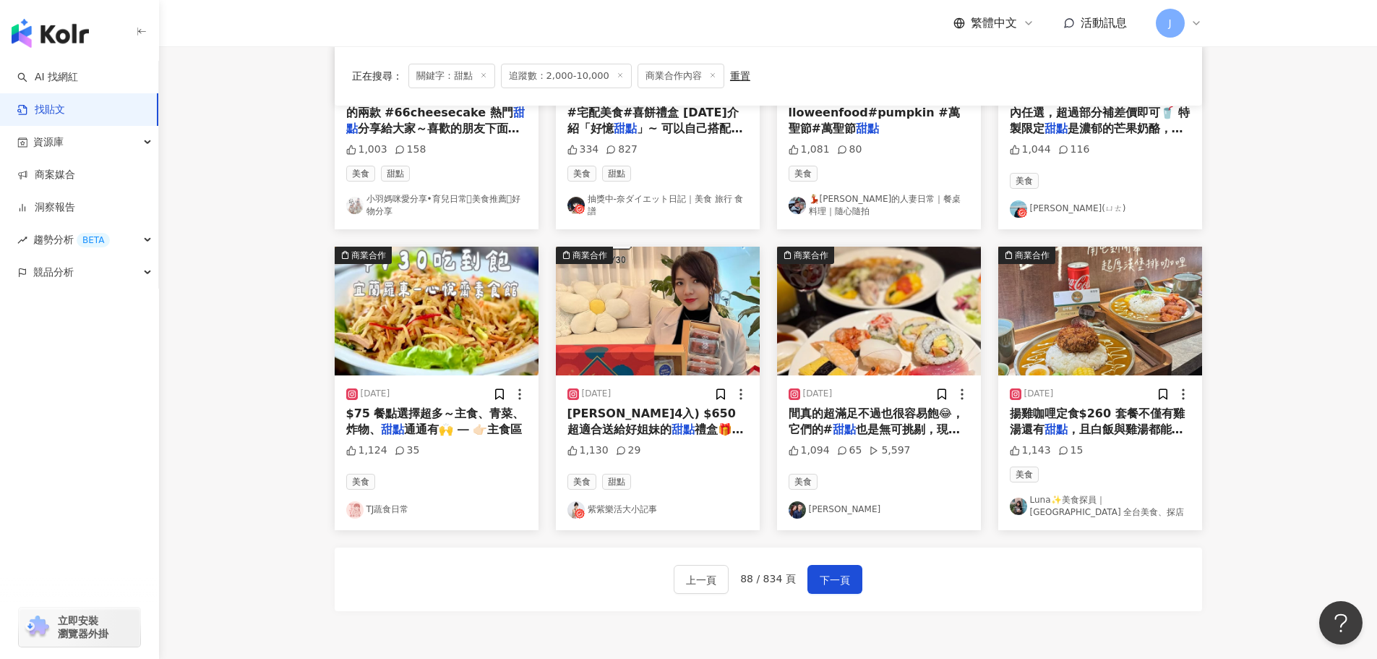
scroll to position [622, 0]
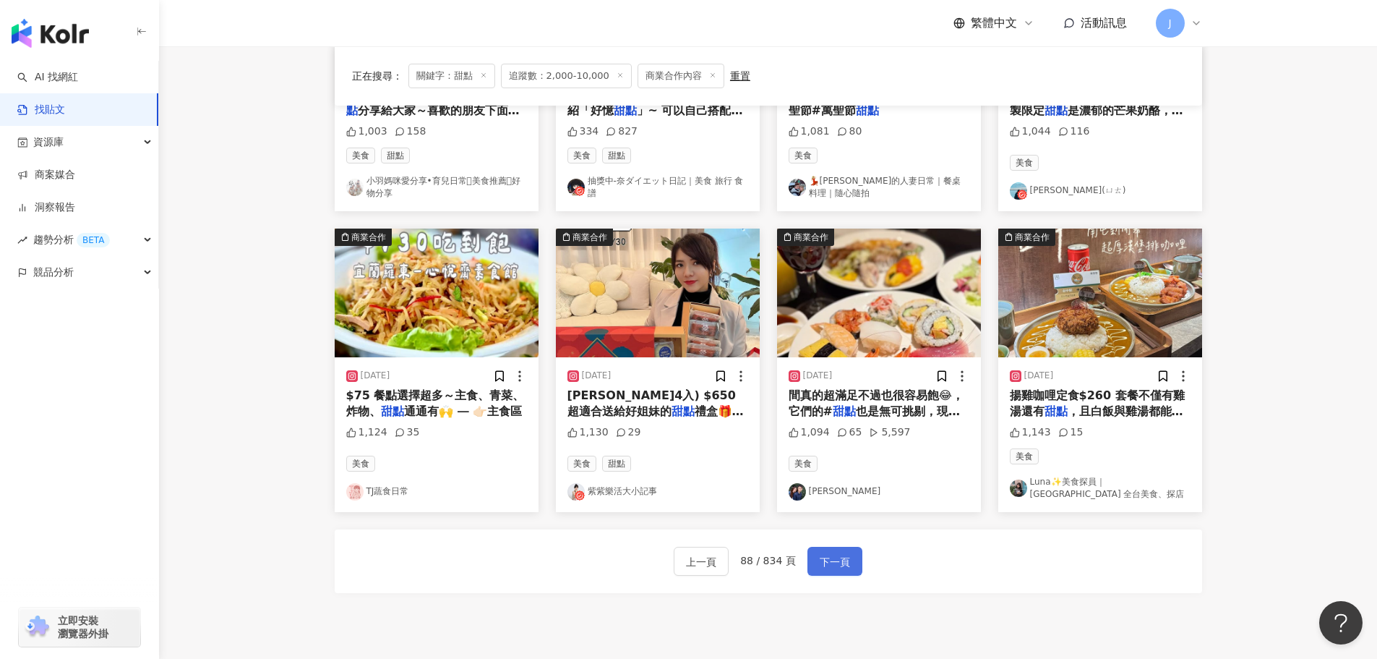
click at [826, 560] on span "下一頁" at bounding box center [835, 561] width 30 height 17
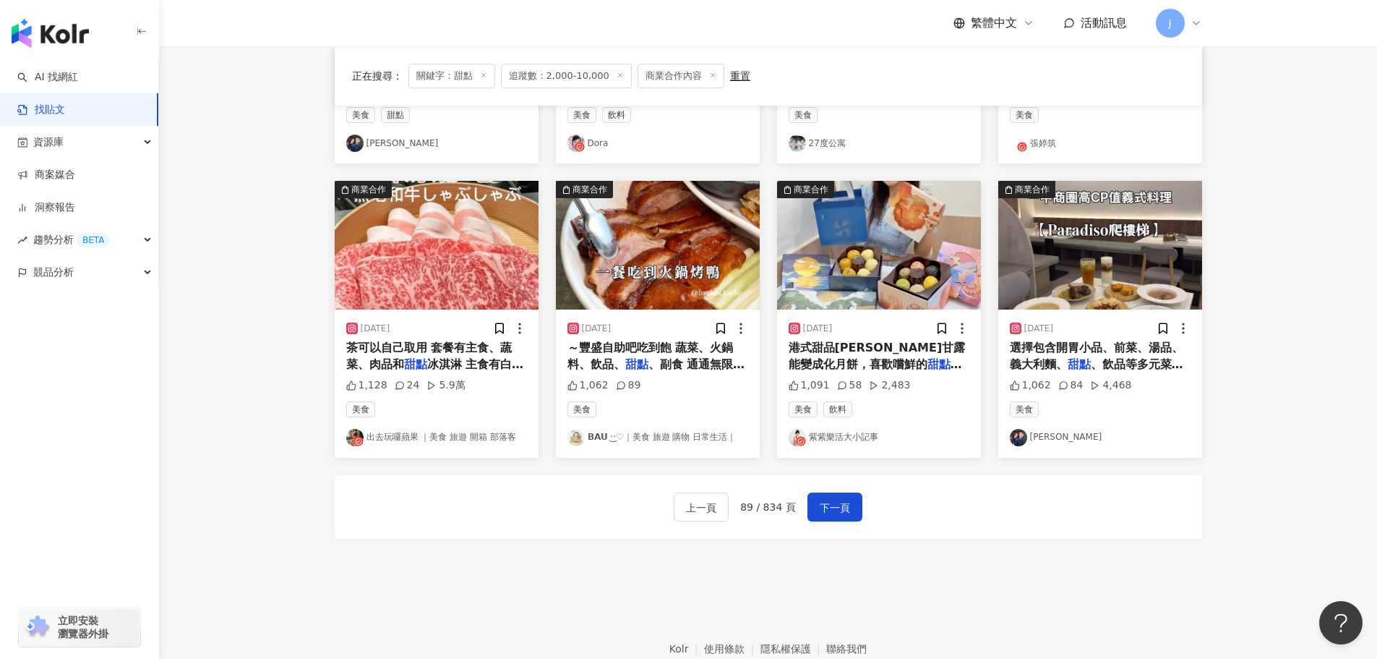
scroll to position [658, 0]
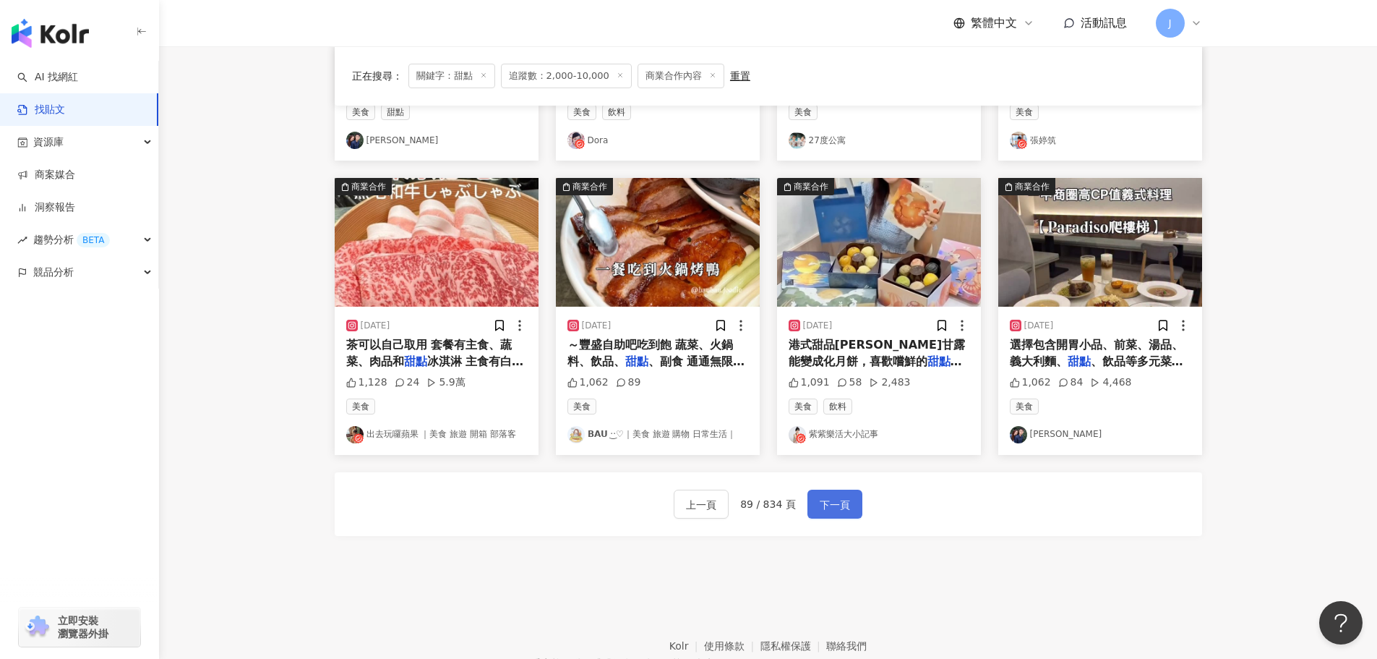
click at [839, 512] on span "下一頁" at bounding box center [835, 504] width 30 height 17
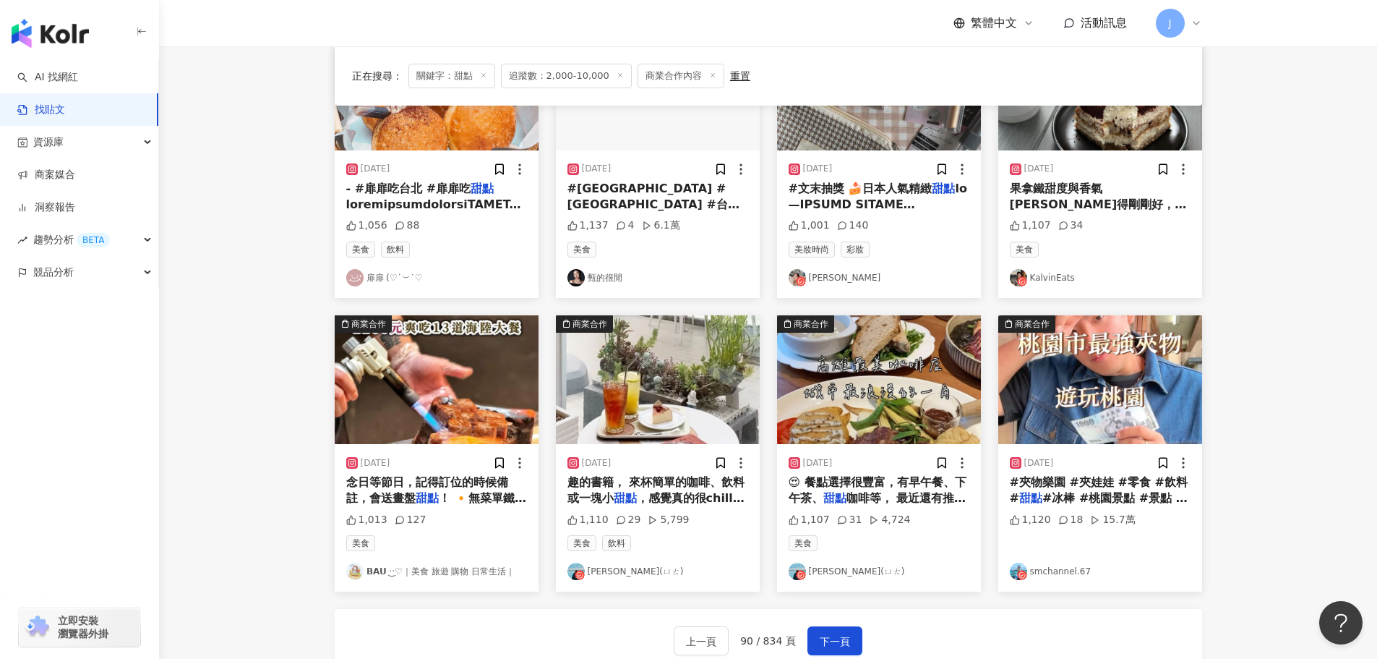
scroll to position [592, 0]
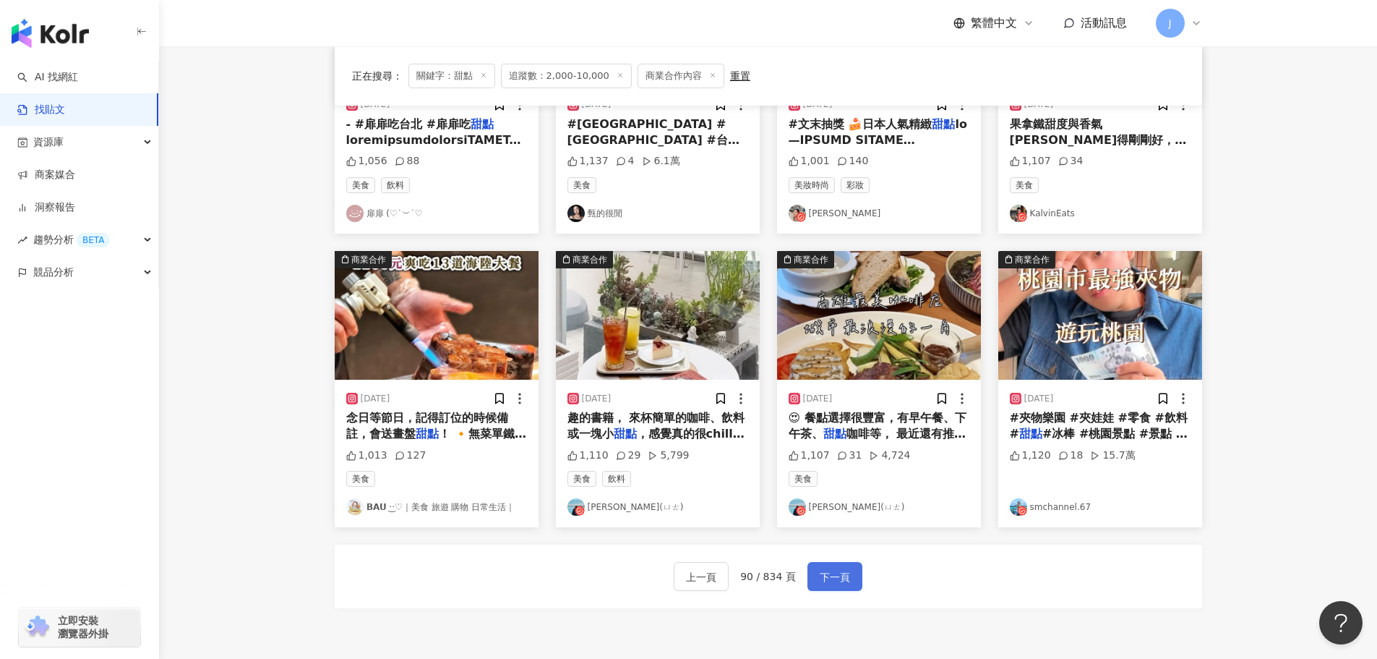
click at [829, 570] on span "下一頁" at bounding box center [835, 576] width 30 height 17
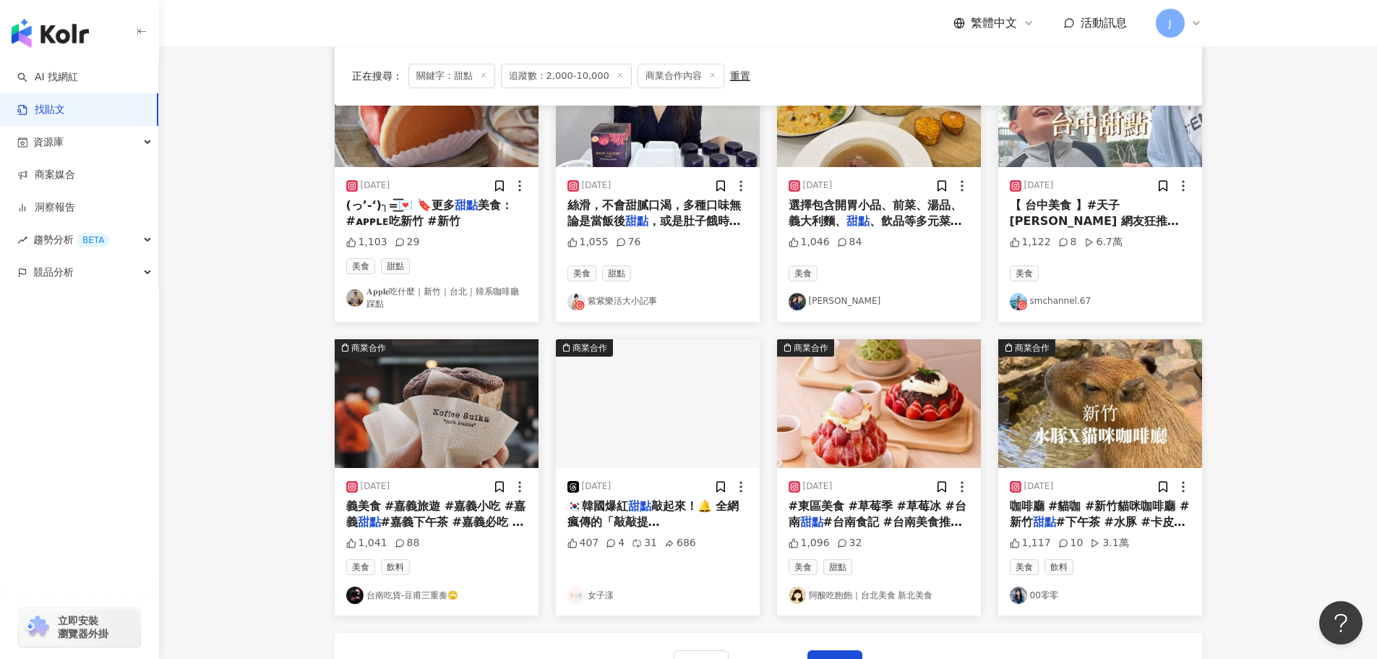
scroll to position [526, 0]
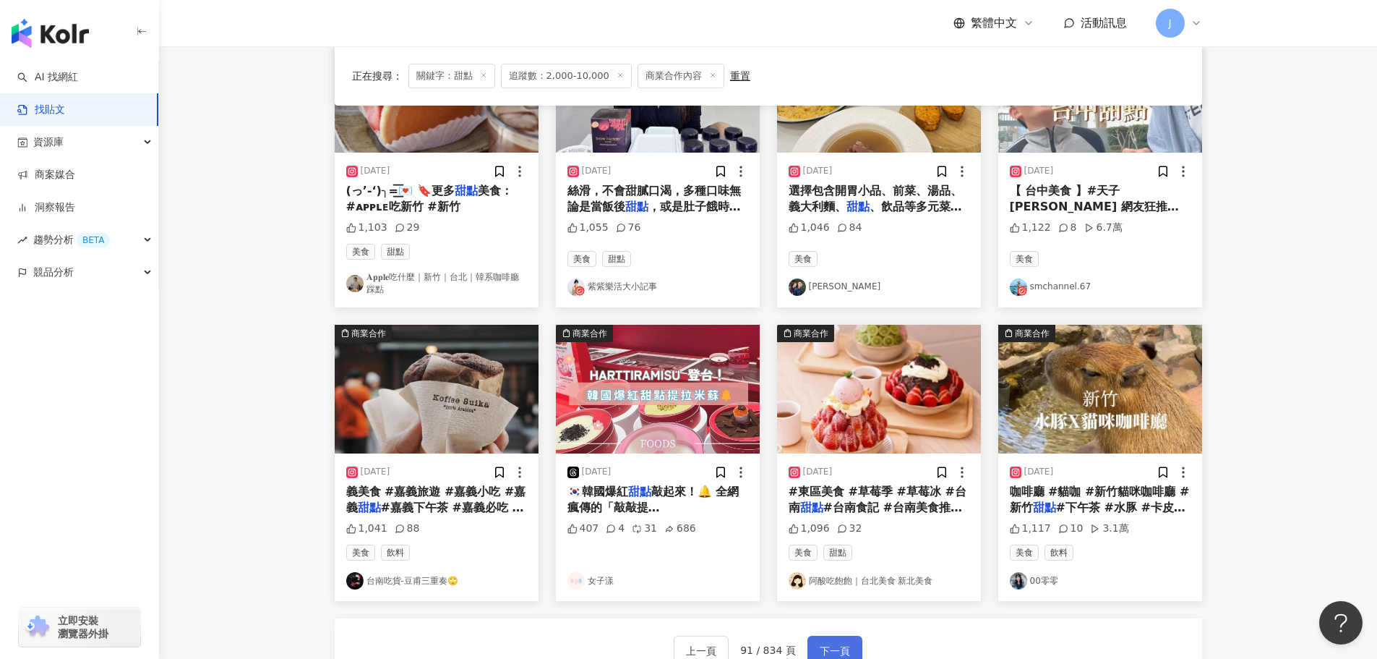
click at [834, 643] on span "下一頁" at bounding box center [835, 650] width 30 height 17
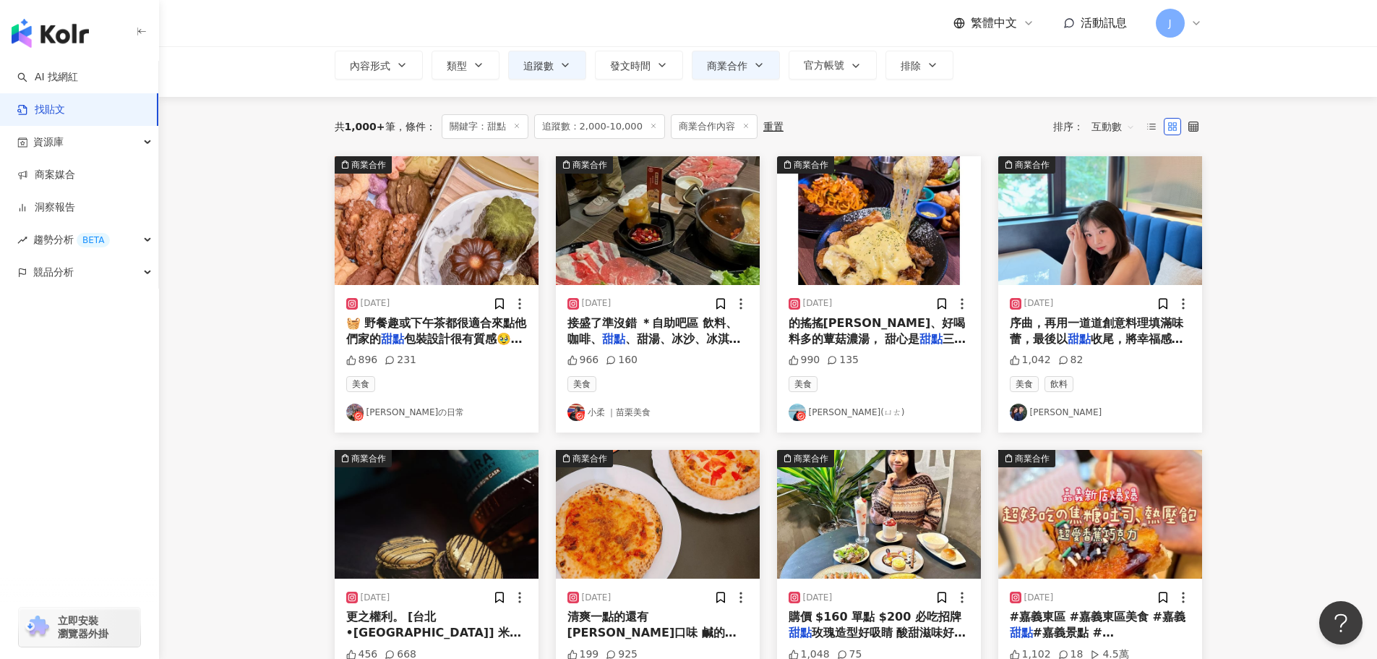
scroll to position [20, 0]
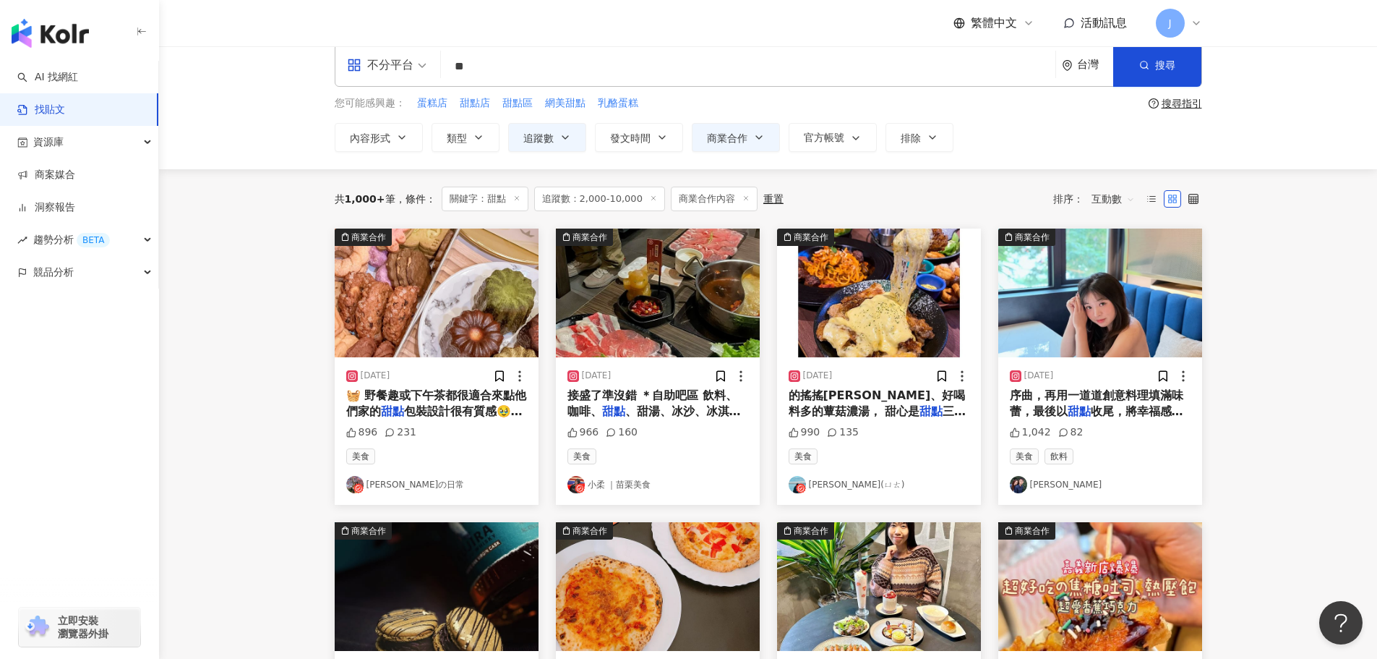
click at [1064, 401] on span "序曲，再用一道道創意料理填滿味蕾，最後以" at bounding box center [1097, 403] width 174 height 30
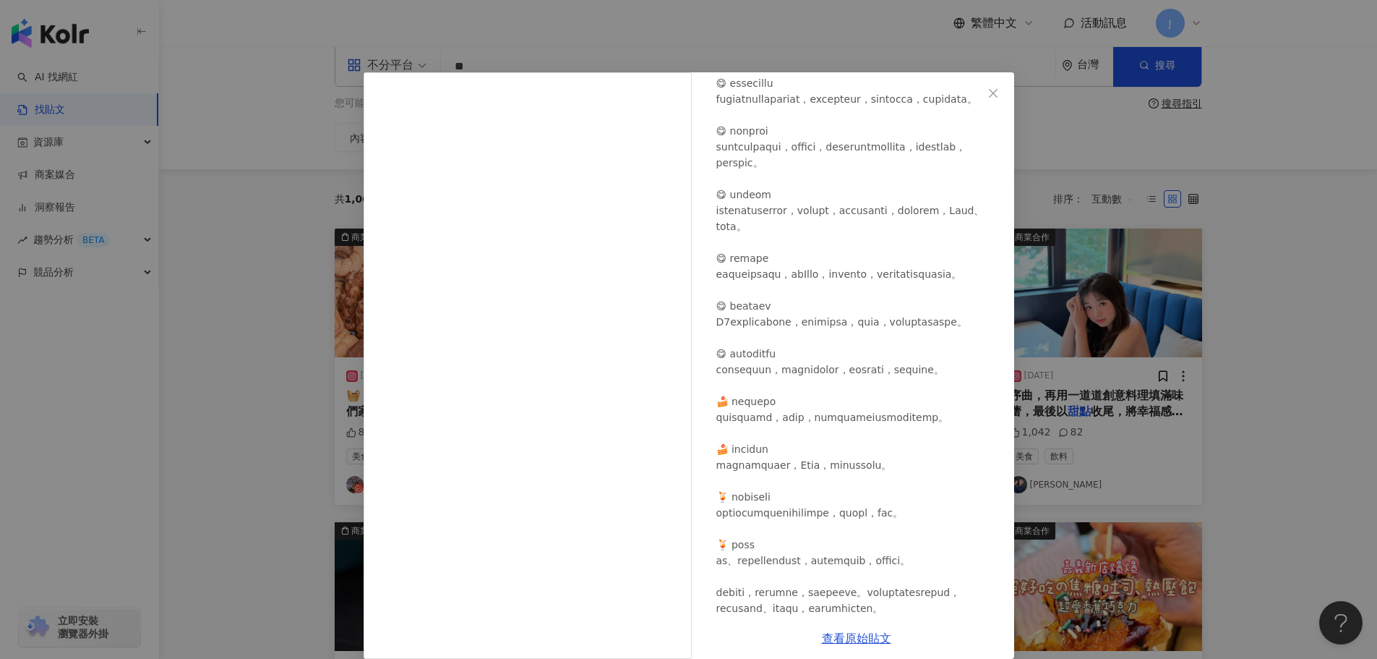
scroll to position [217, 0]
click at [988, 93] on icon "close" at bounding box center [994, 93] width 12 height 12
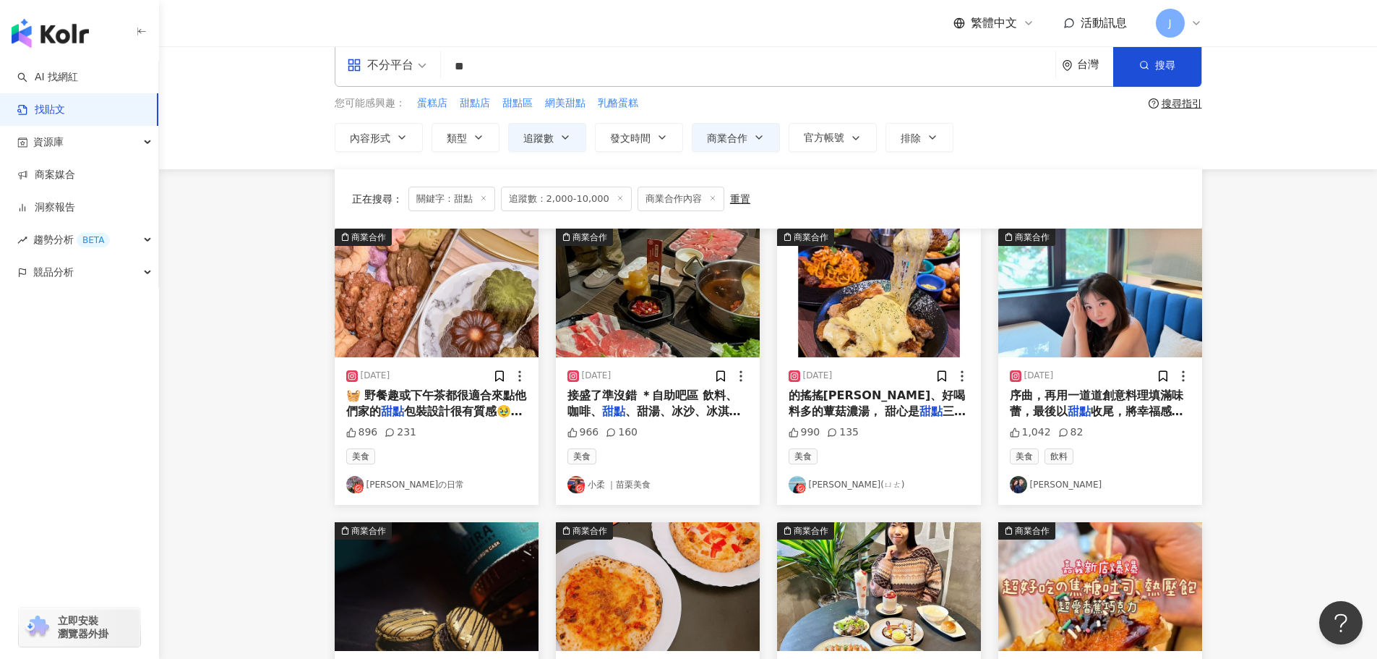
scroll to position [690, 0]
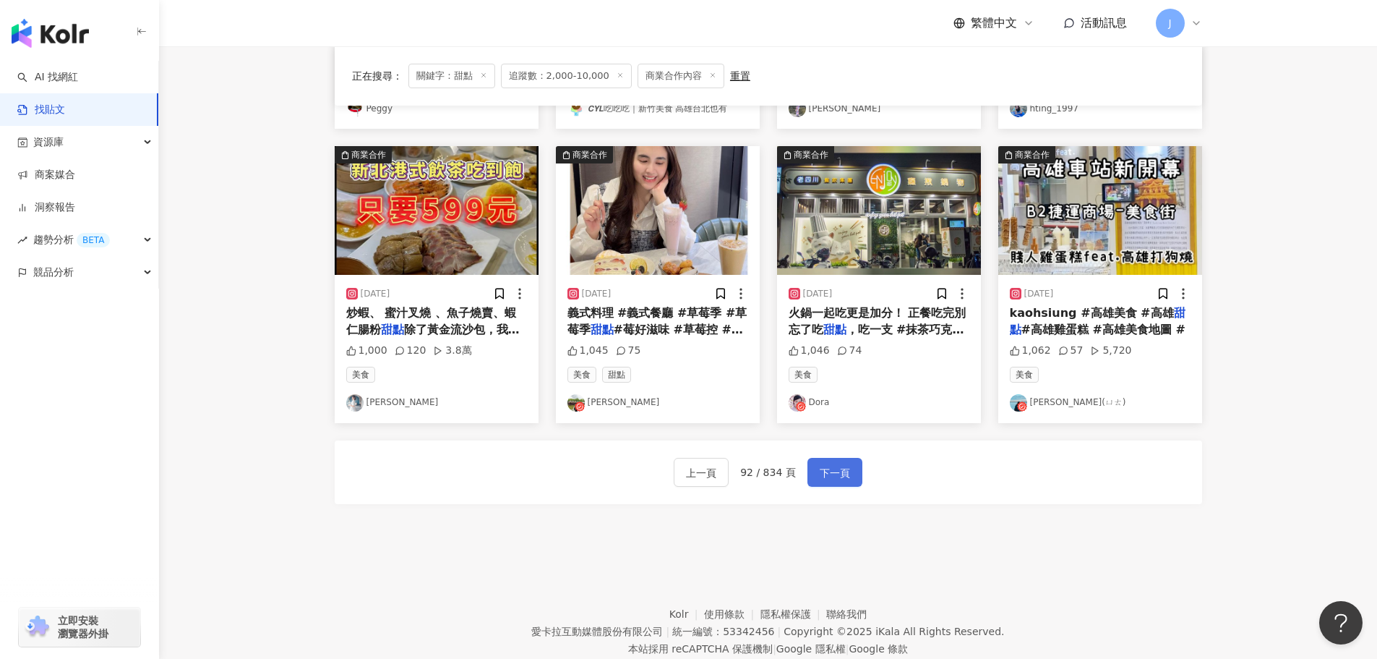
click at [820, 467] on span "下一頁" at bounding box center [835, 472] width 30 height 17
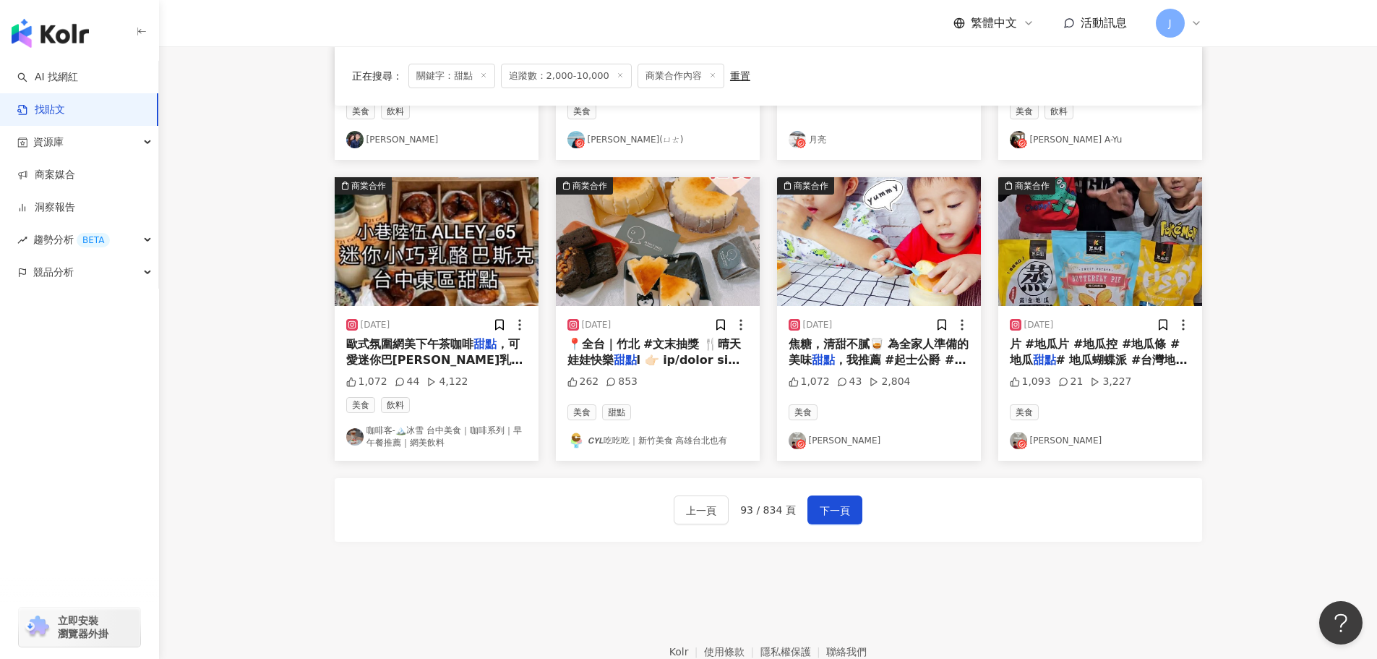
scroll to position [725, 0]
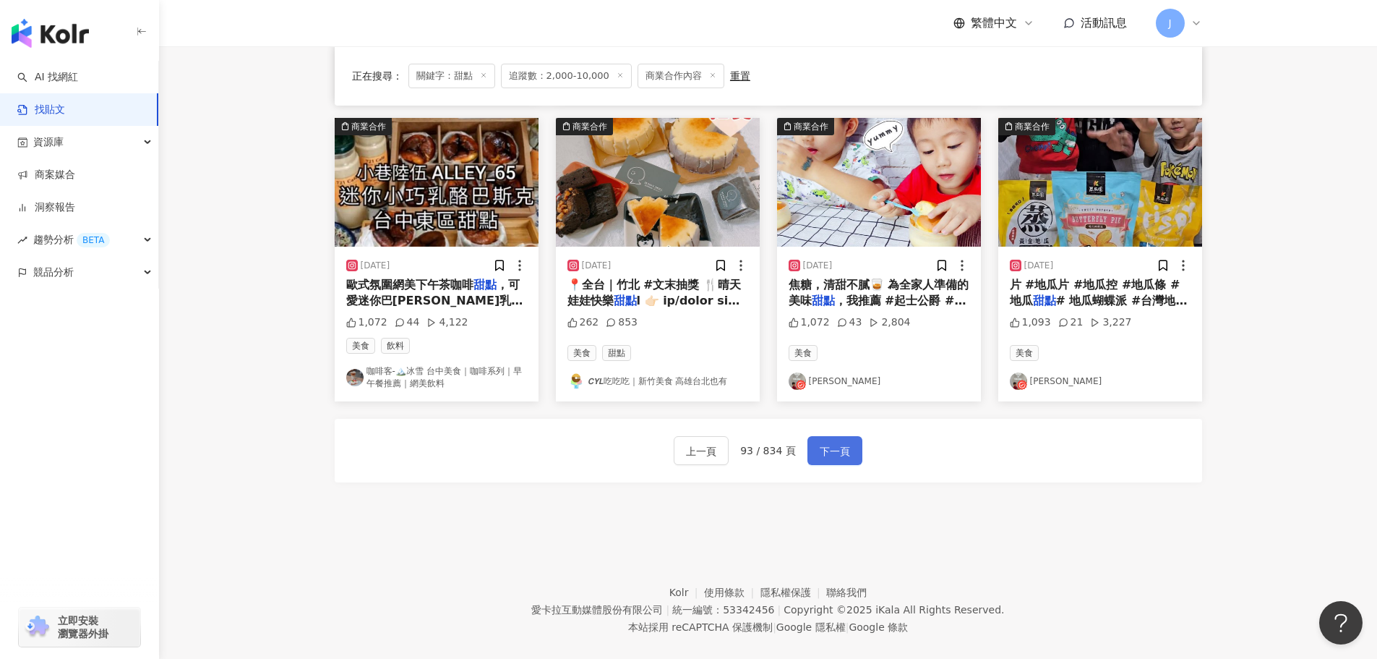
click at [837, 442] on span "下一頁" at bounding box center [835, 450] width 30 height 17
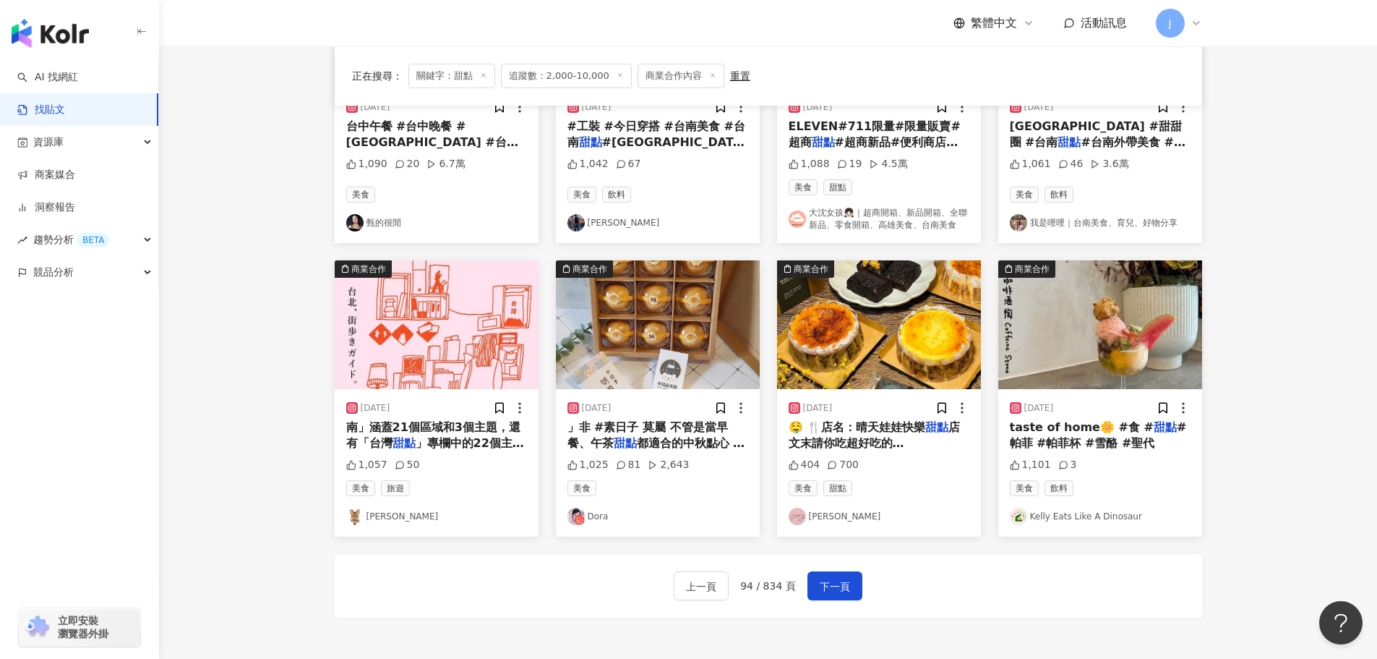
scroll to position [608, 0]
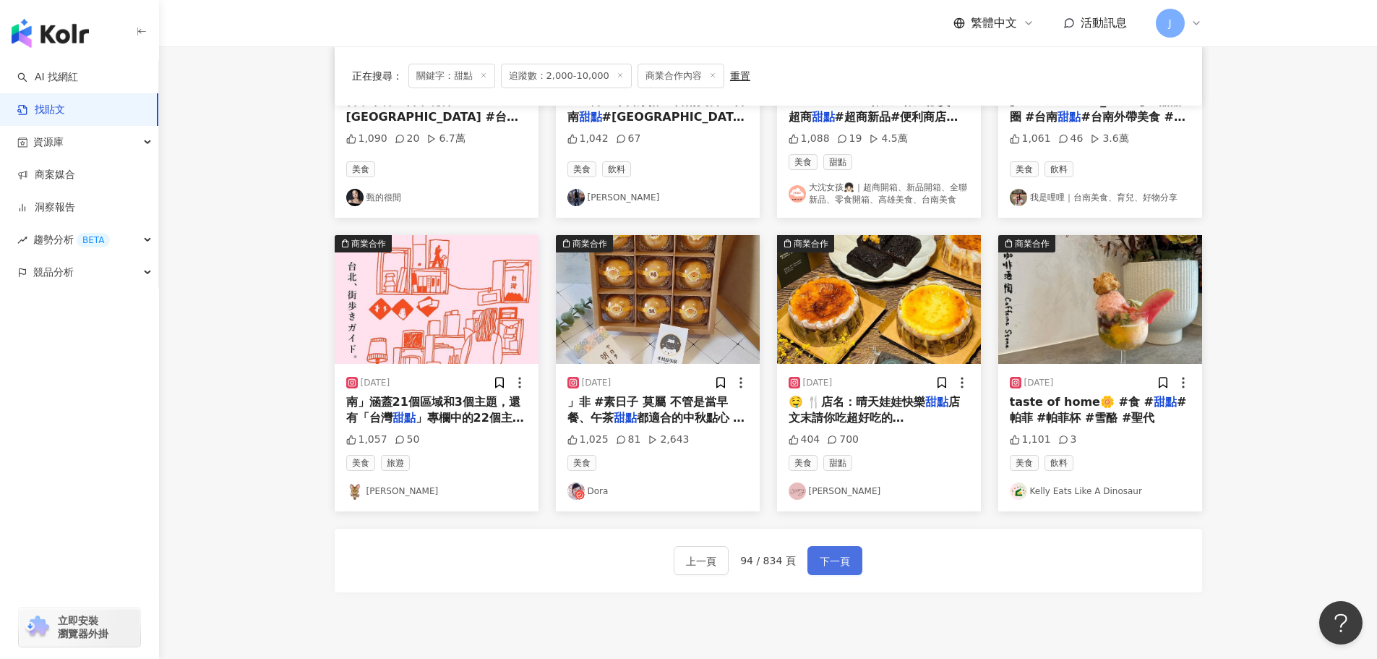
click at [824, 565] on span "下一頁" at bounding box center [835, 560] width 30 height 17
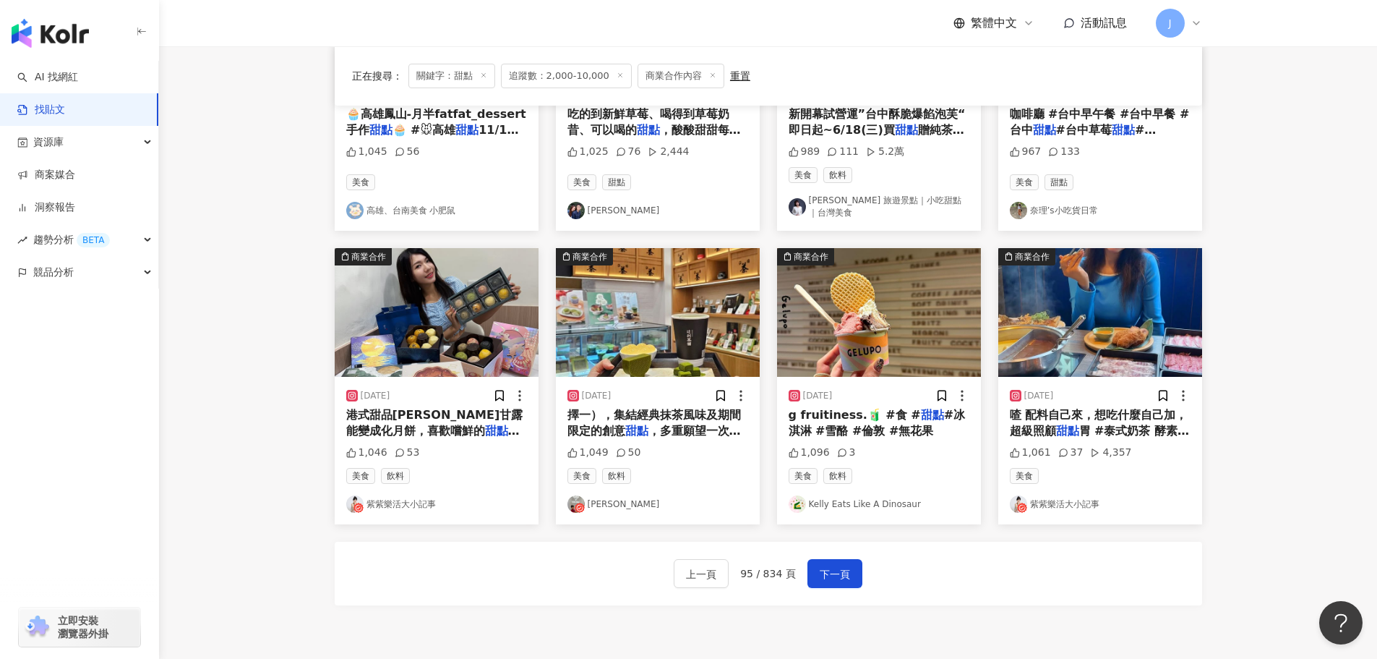
scroll to position [600, 0]
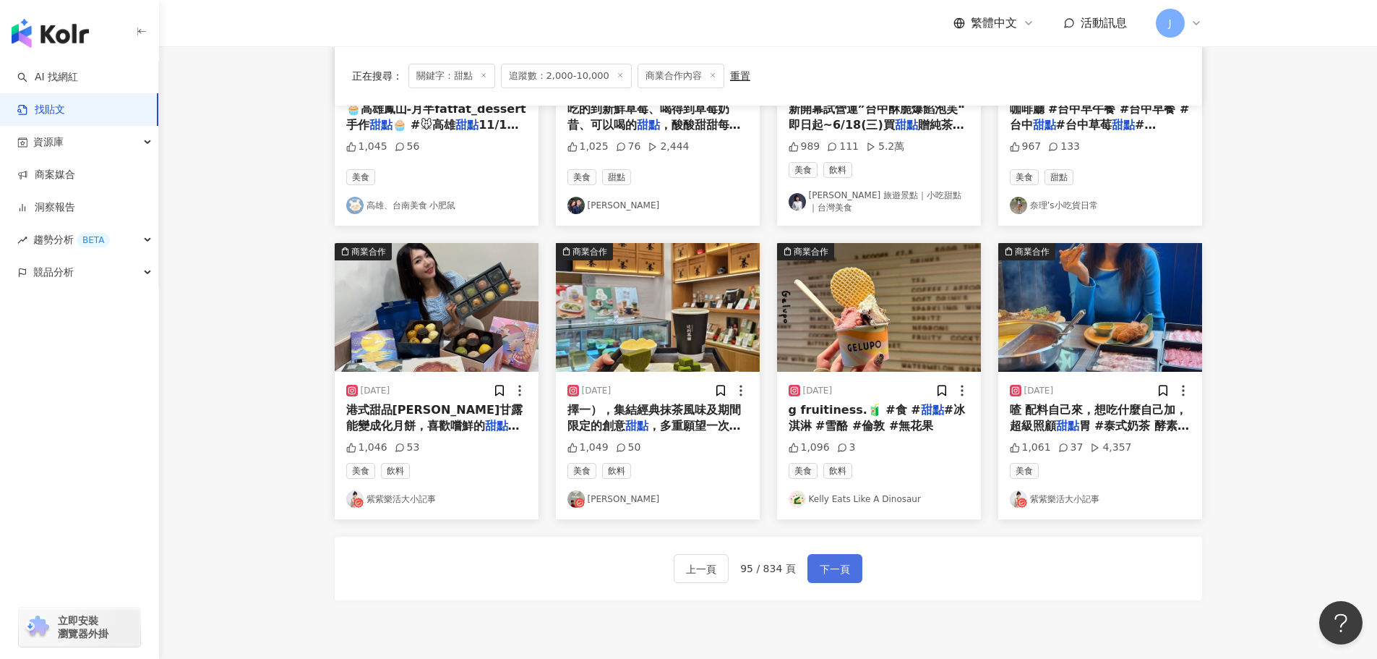
click at [848, 568] on button "下一頁" at bounding box center [835, 568] width 55 height 29
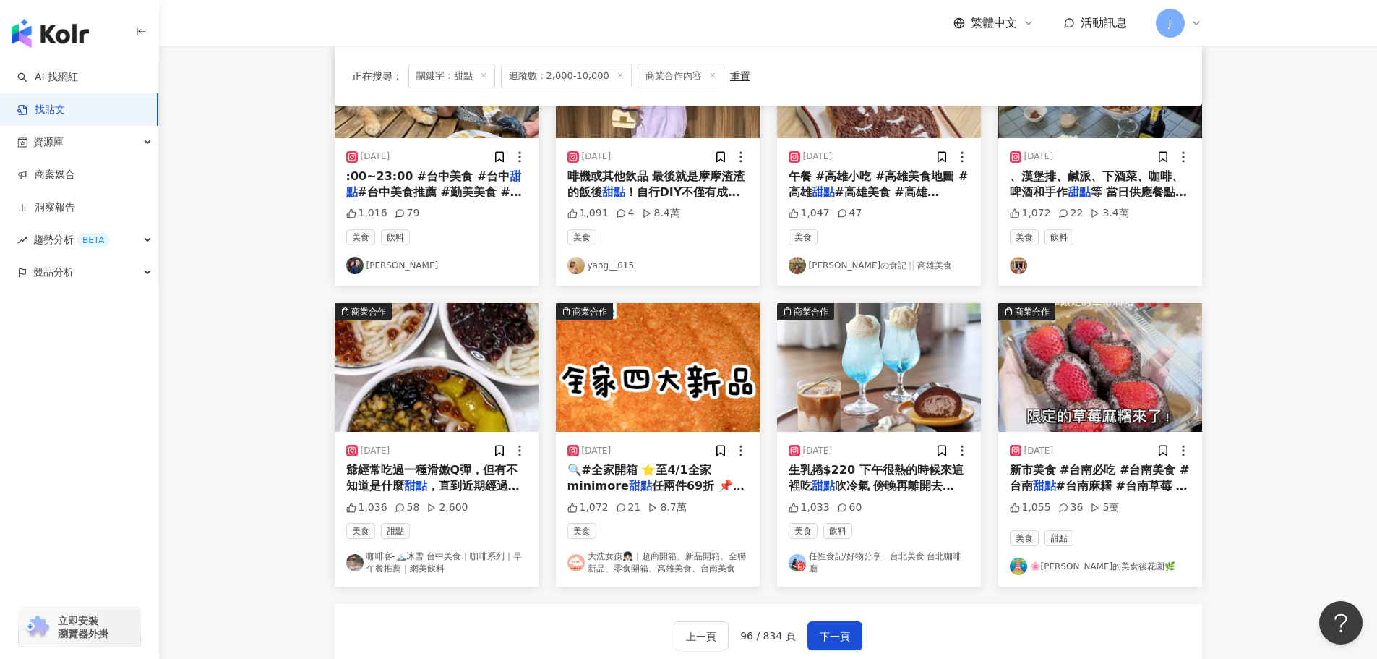
scroll to position [604, 0]
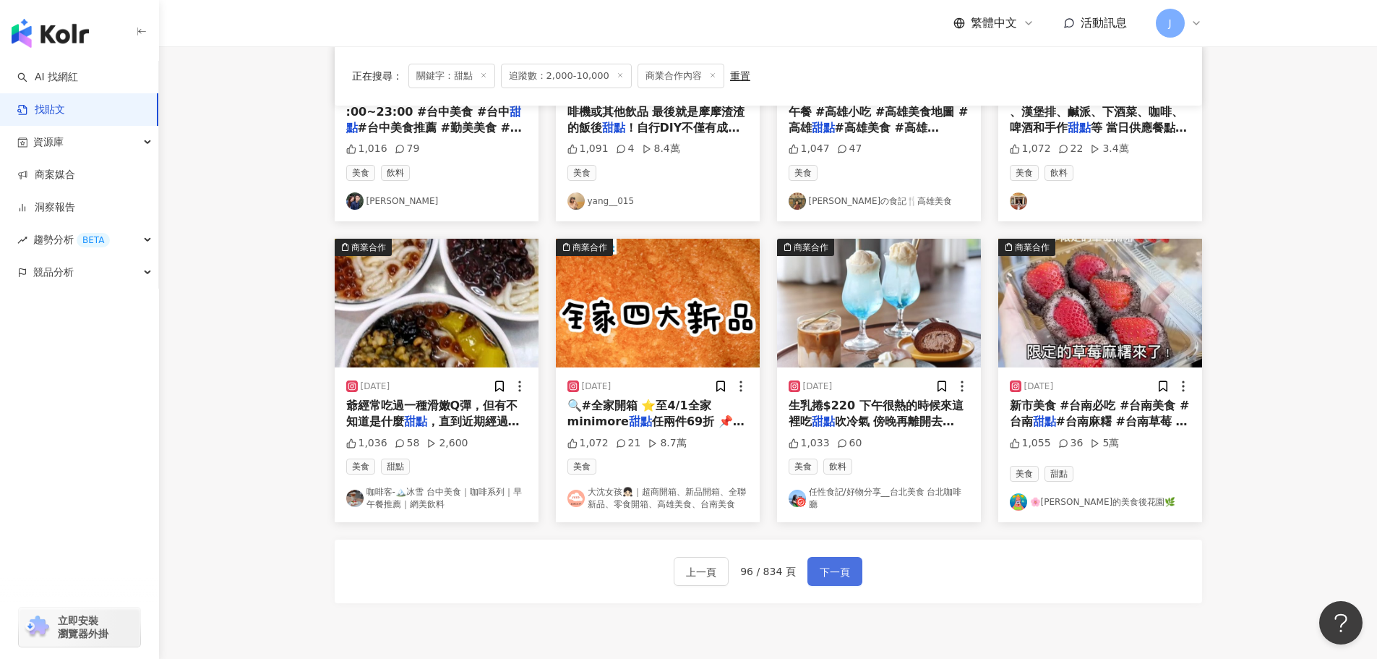
click at [827, 566] on span "下一頁" at bounding box center [835, 571] width 30 height 17
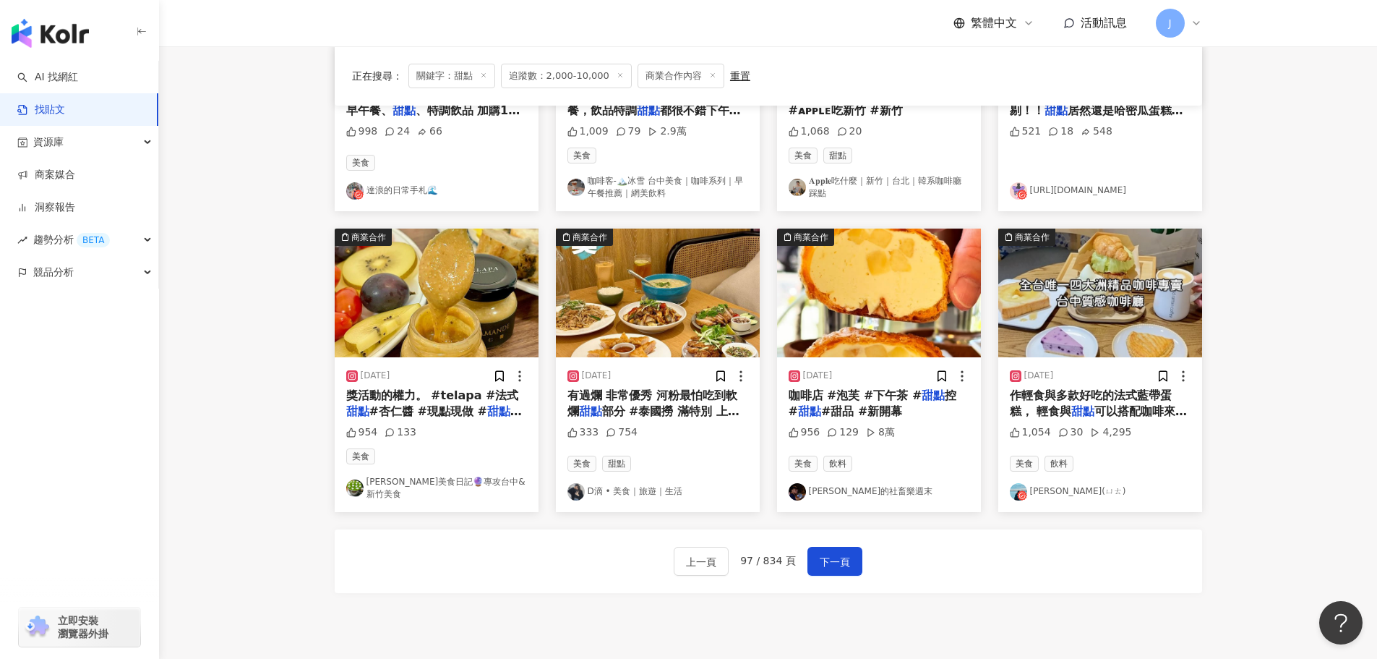
scroll to position [633, 0]
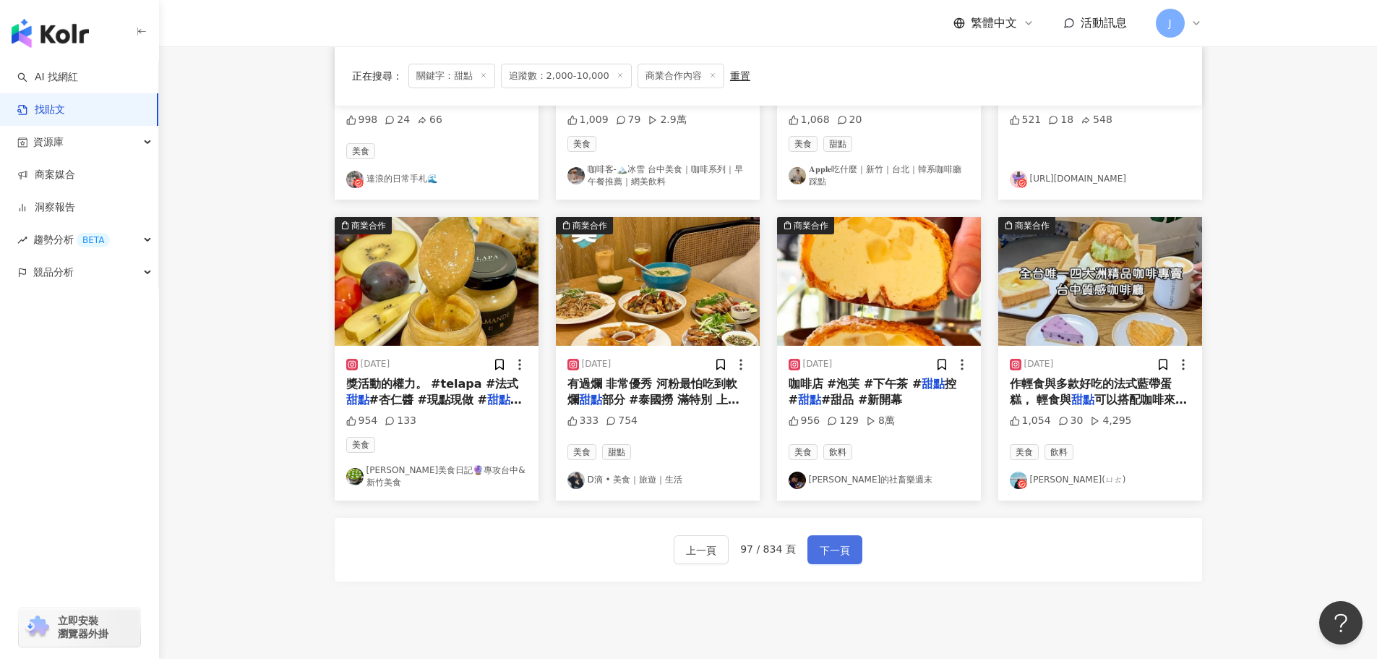
click at [820, 546] on span "下一頁" at bounding box center [835, 550] width 30 height 17
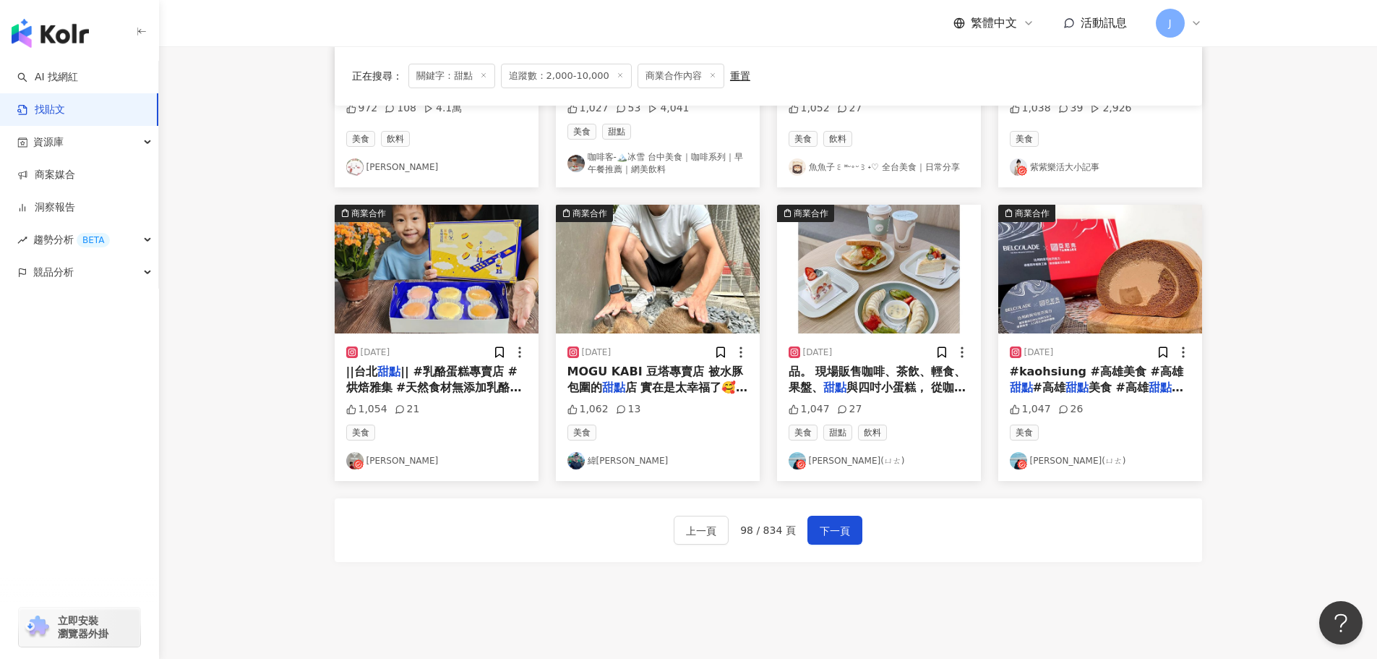
scroll to position [698, 0]
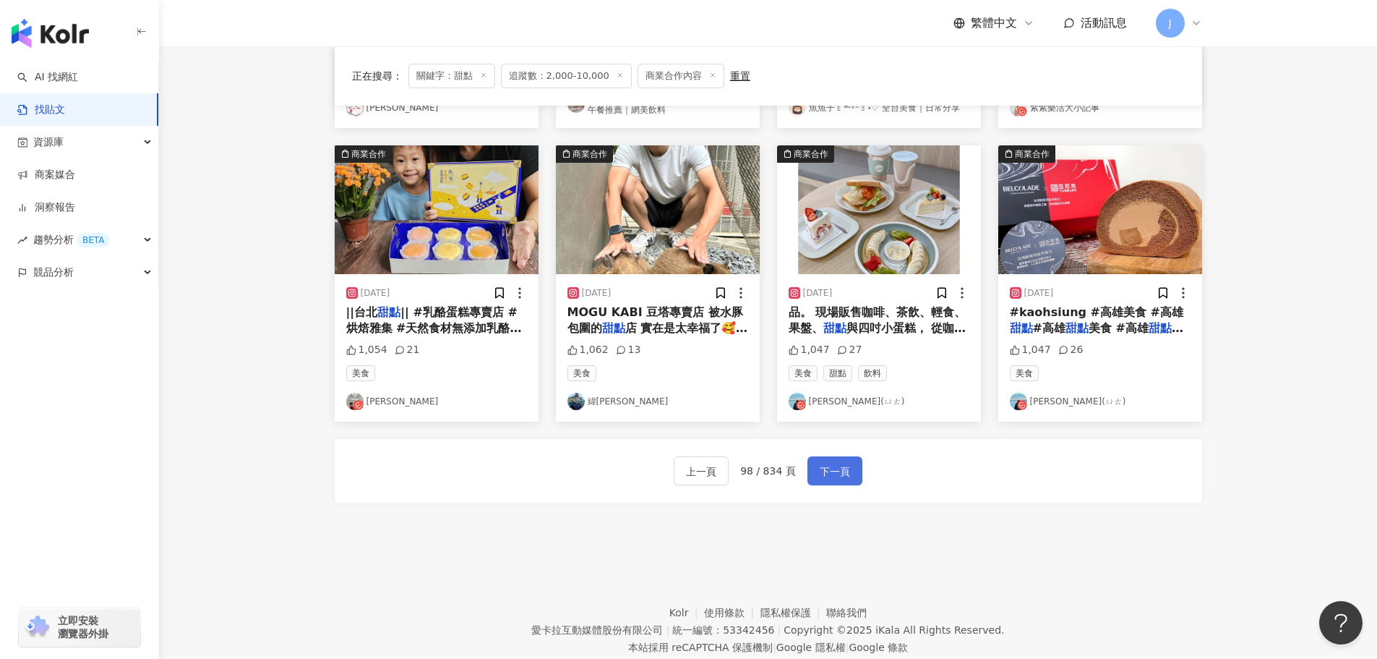
click at [839, 470] on span "下一頁" at bounding box center [835, 471] width 30 height 17
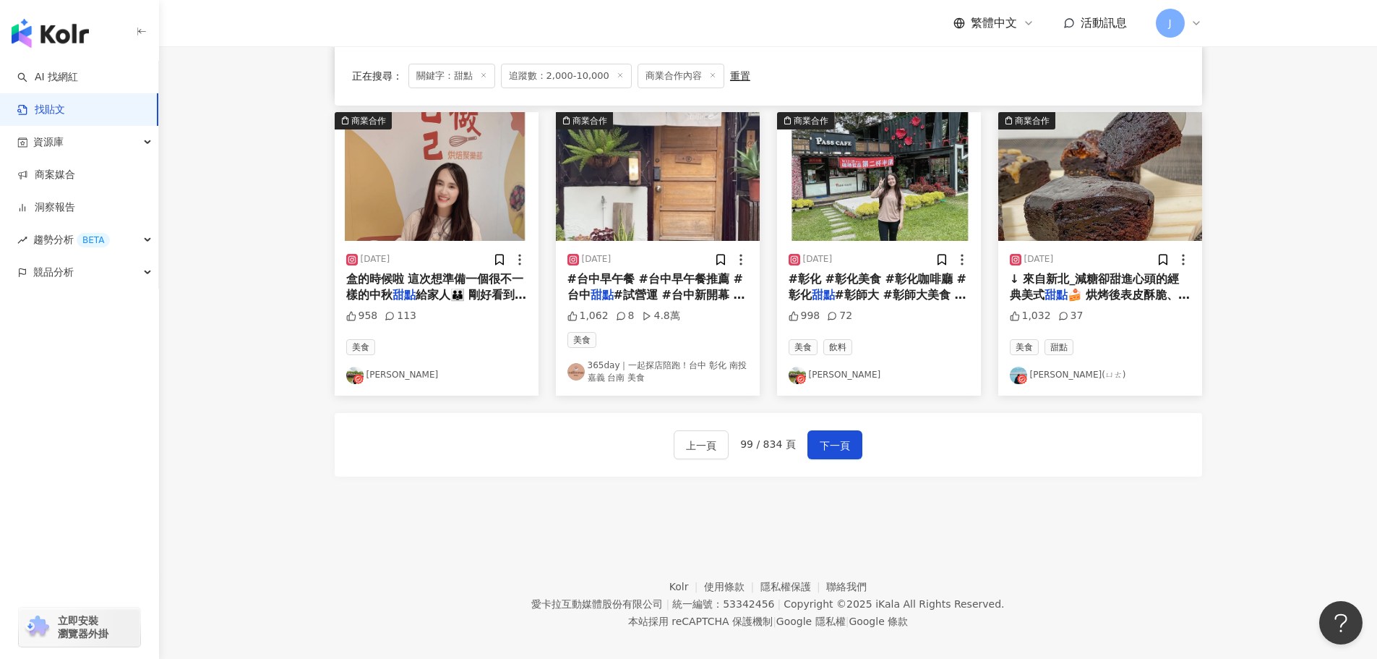
scroll to position [759, 0]
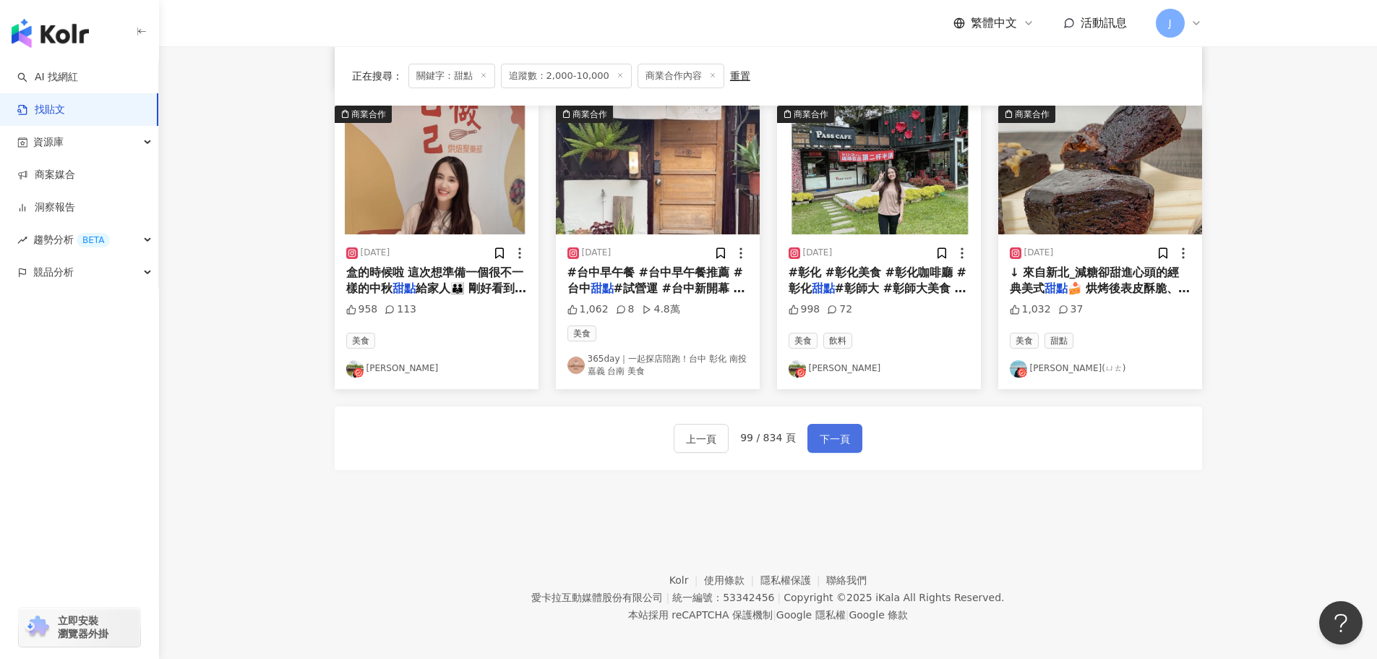
click at [847, 445] on button "下一頁" at bounding box center [835, 438] width 55 height 29
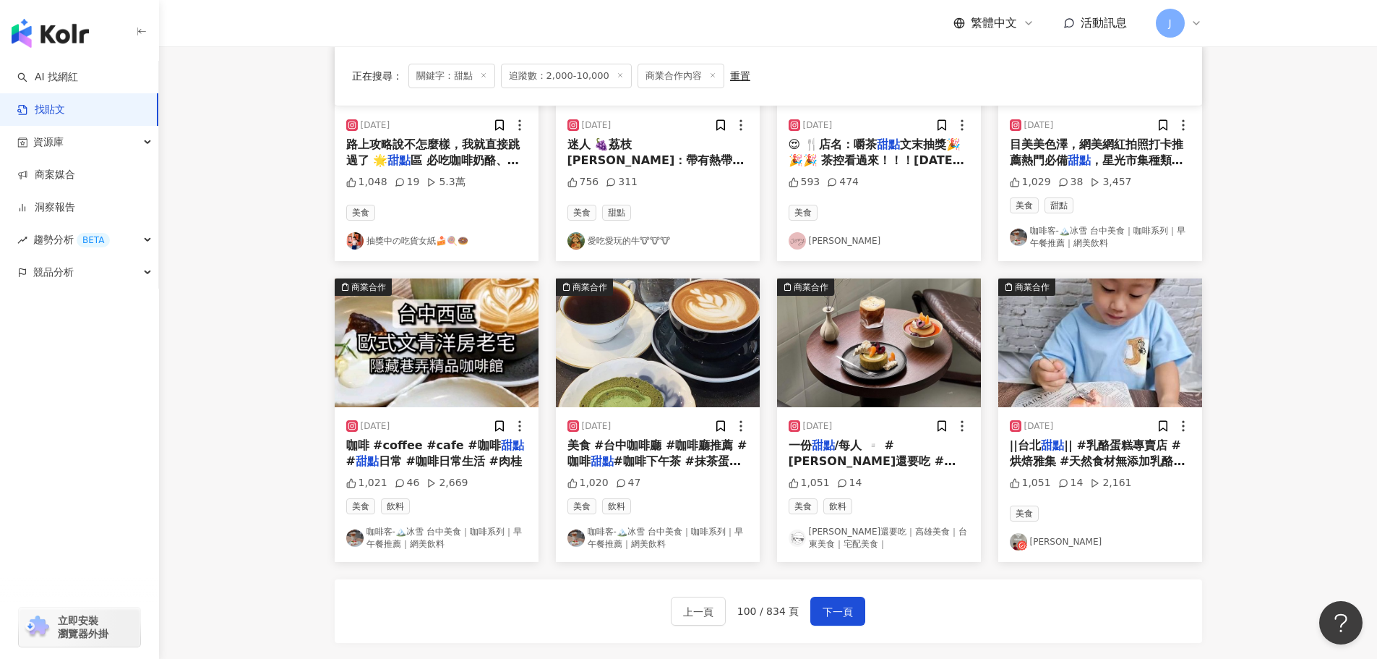
scroll to position [638, 0]
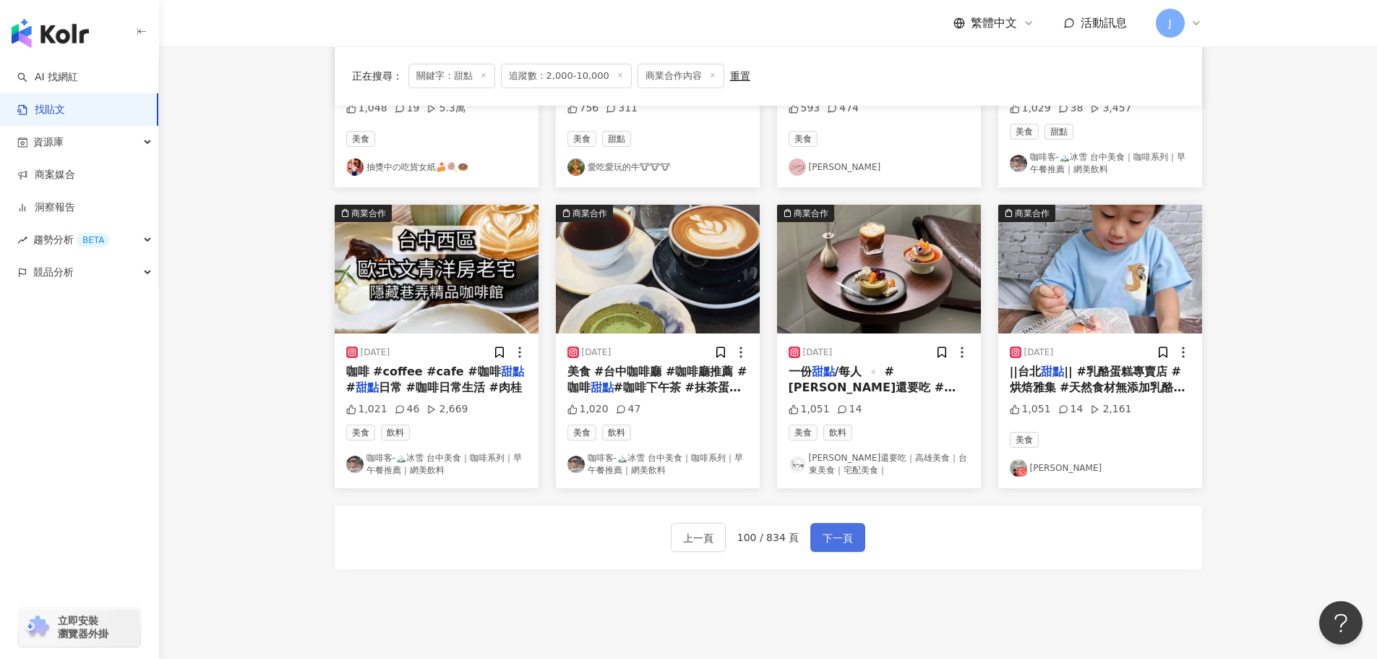
click at [847, 540] on span "下一頁" at bounding box center [838, 537] width 30 height 17
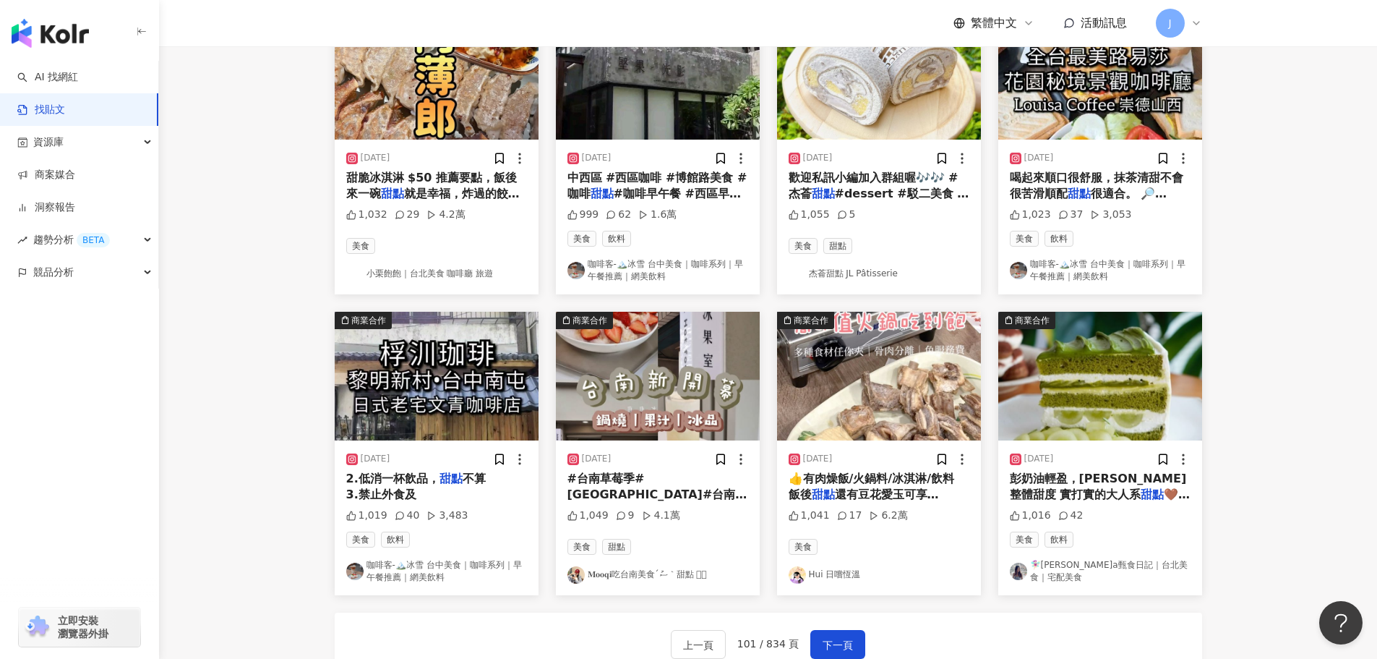
scroll to position [573, 0]
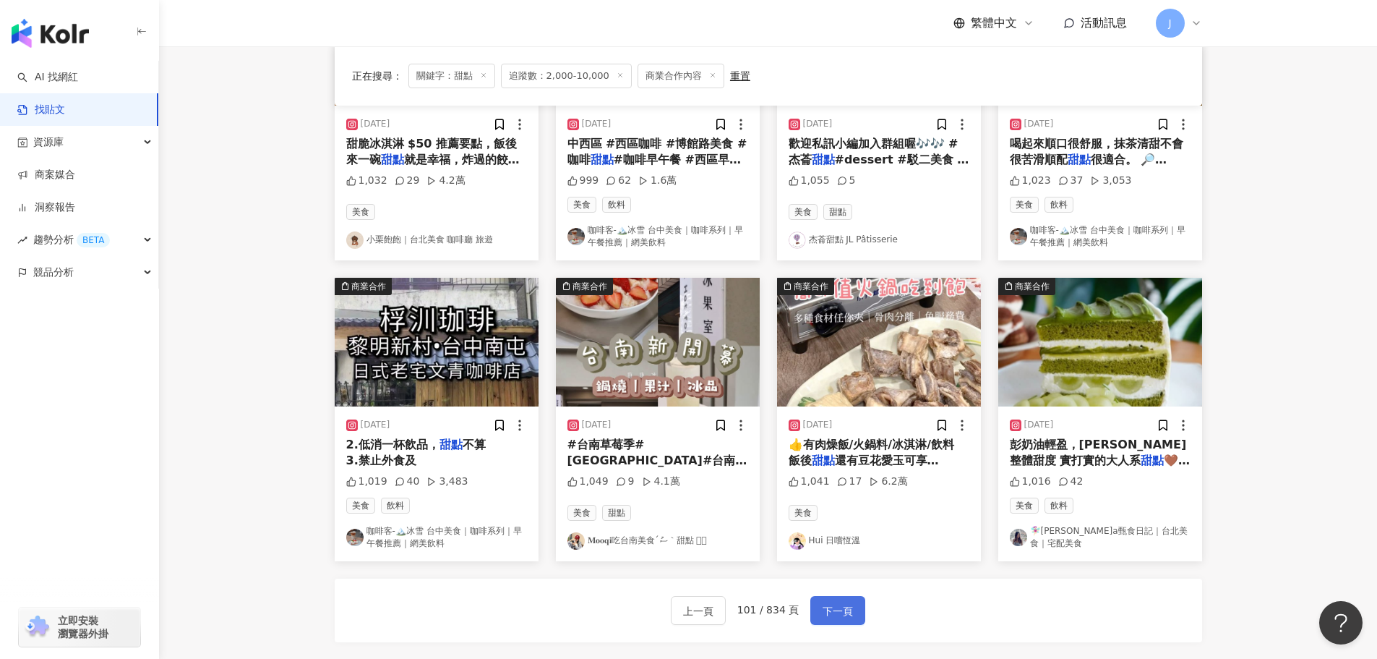
click at [830, 607] on span "下一頁" at bounding box center [838, 610] width 30 height 17
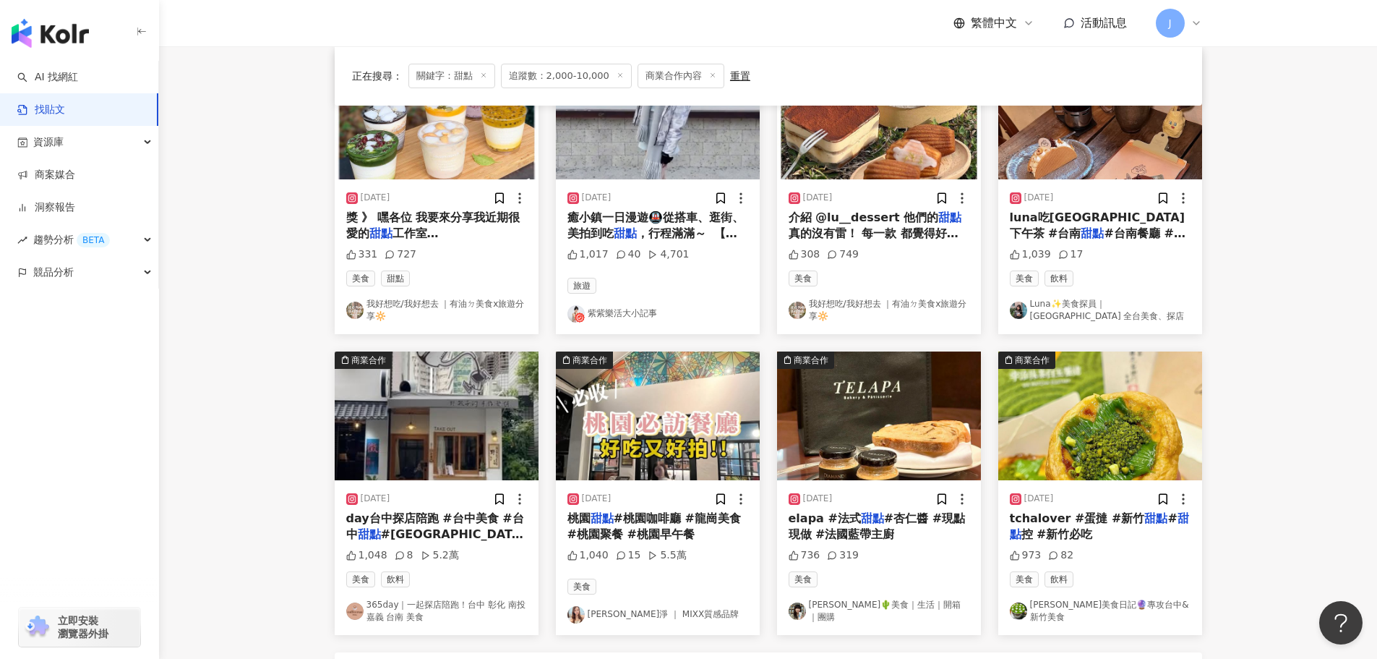
scroll to position [614, 0]
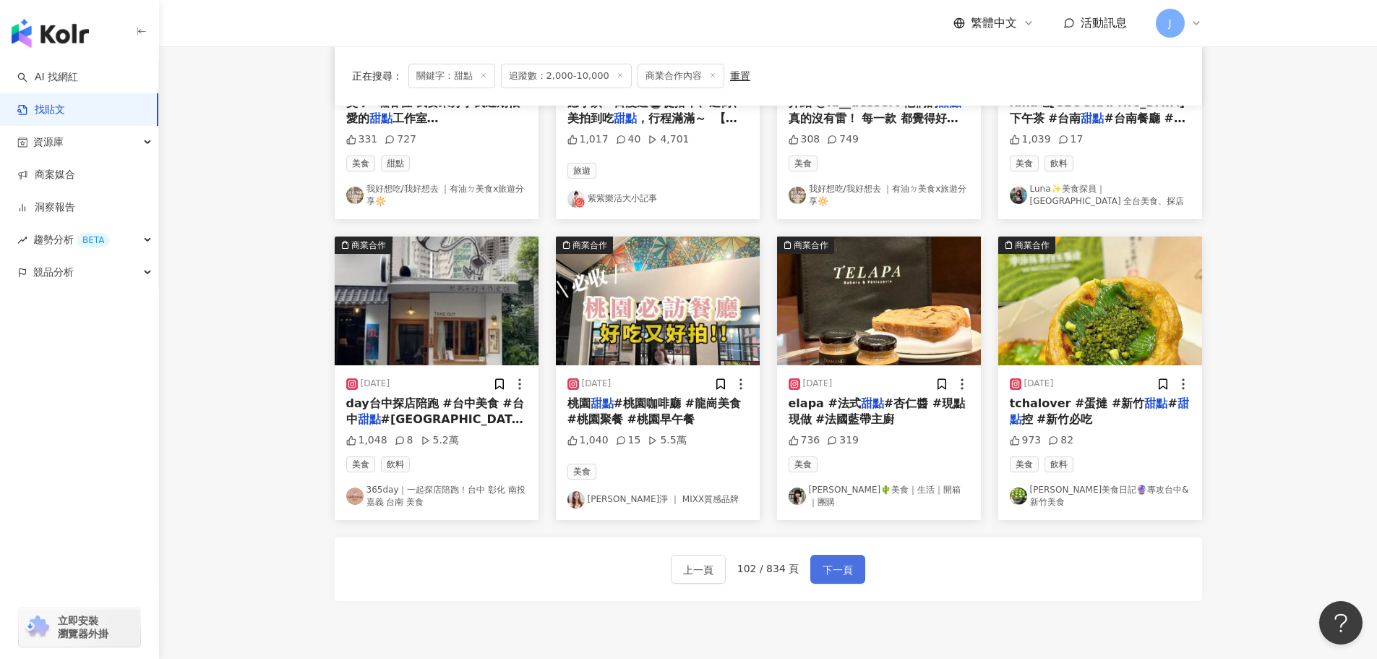
click at [833, 572] on span "下一頁" at bounding box center [838, 569] width 30 height 17
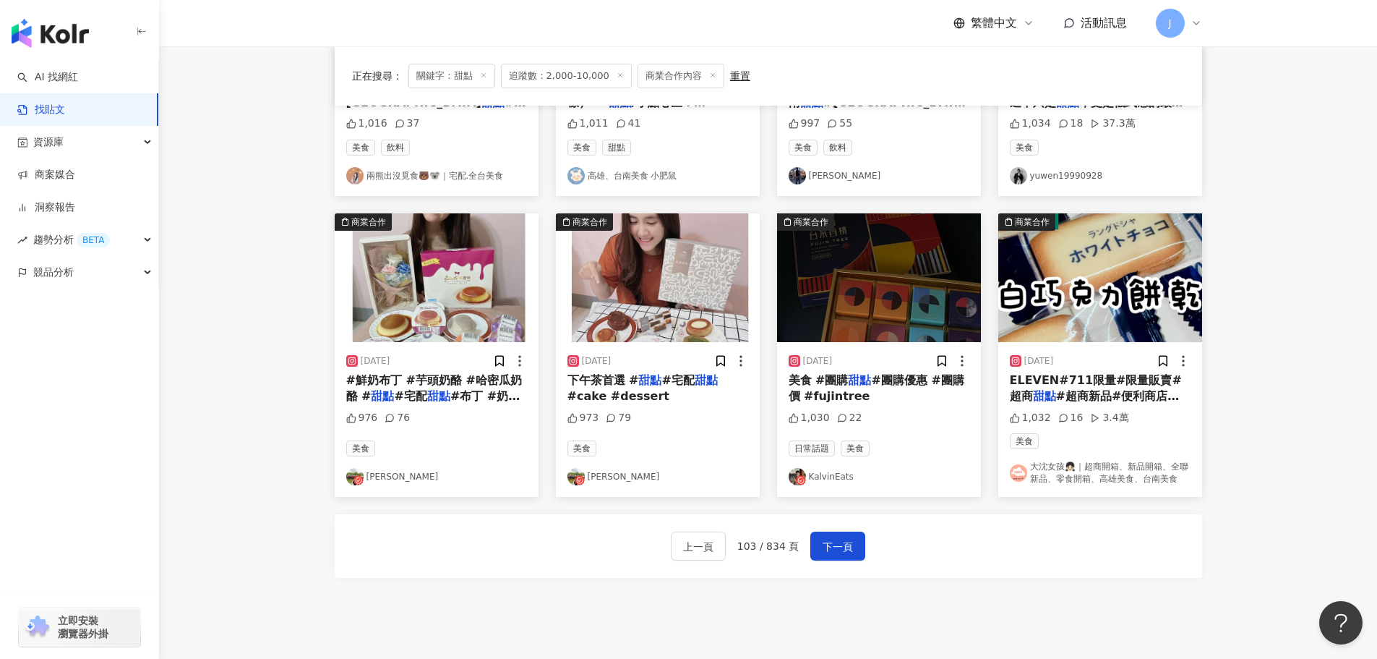
scroll to position [649, 0]
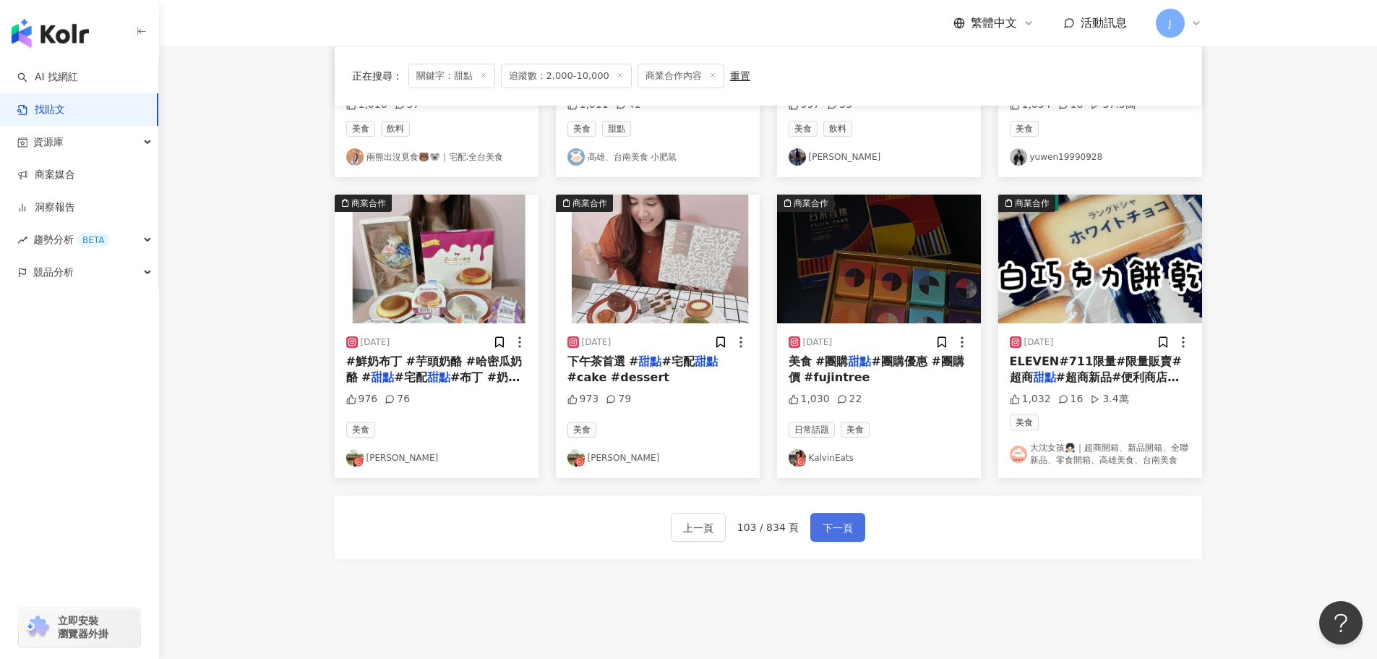
click at [828, 520] on span "下一頁" at bounding box center [838, 527] width 30 height 17
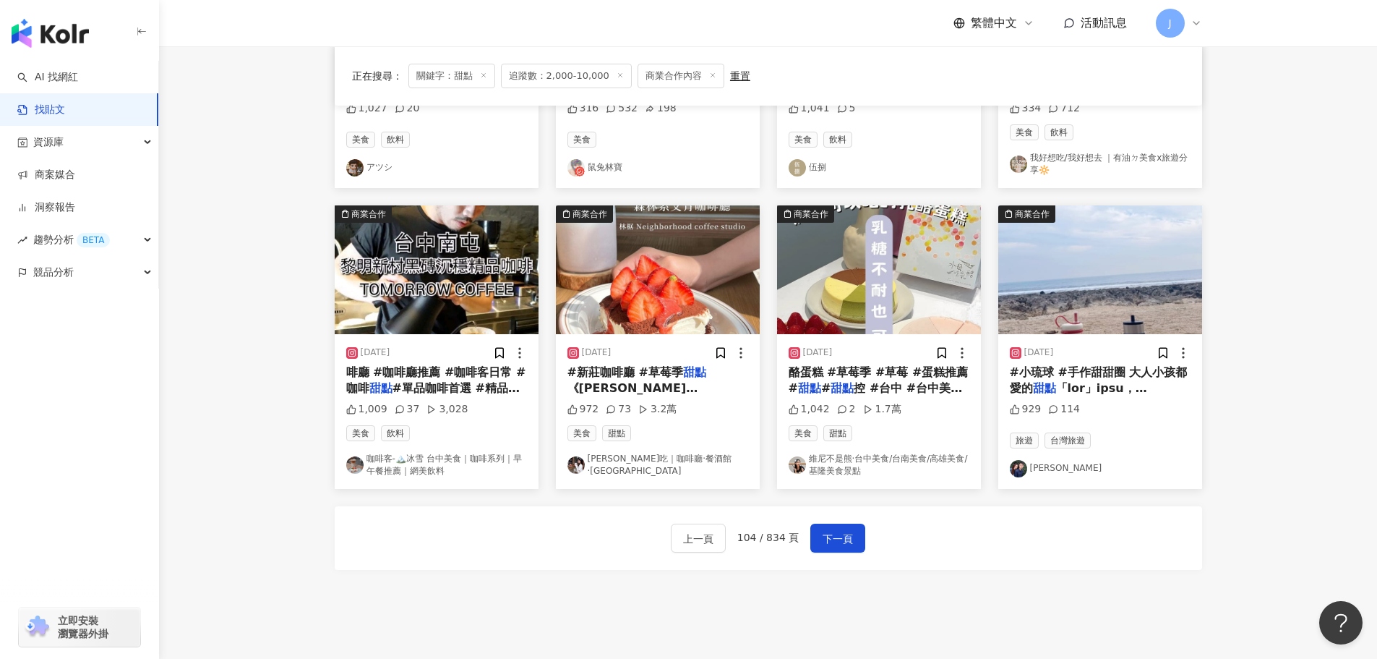
scroll to position [671, 0]
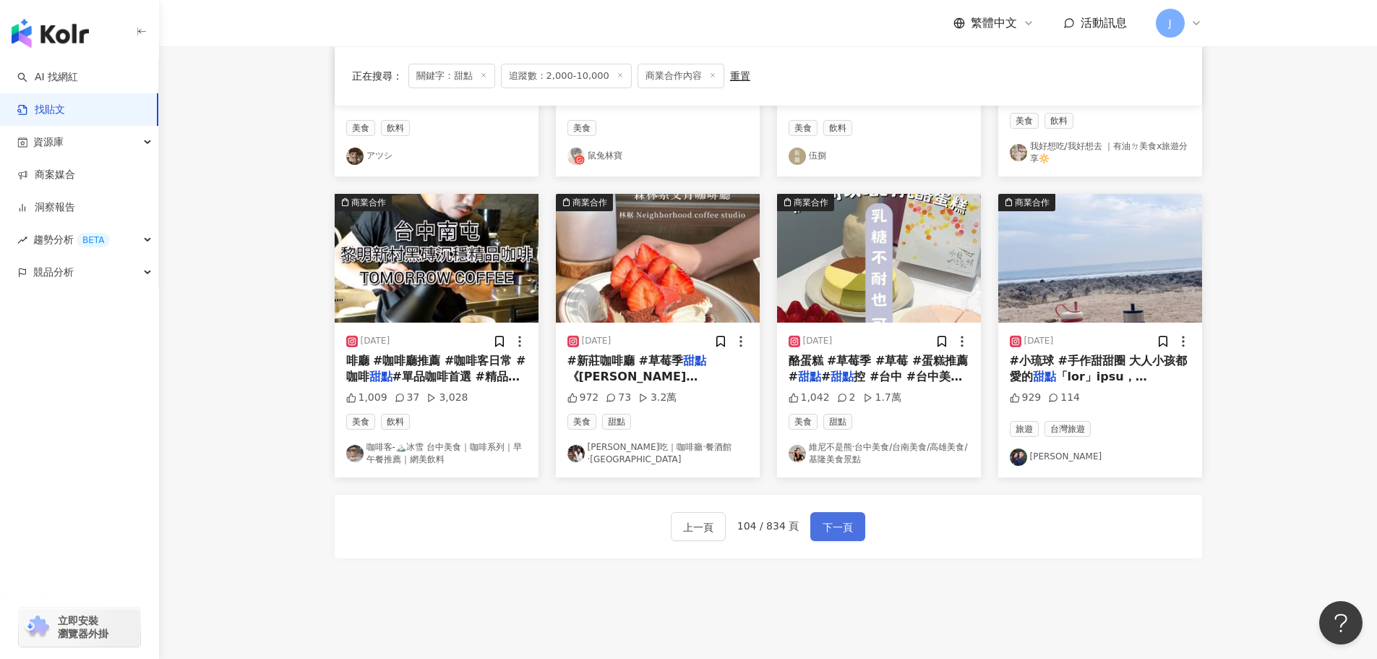
click at [840, 523] on span "下一頁" at bounding box center [838, 526] width 30 height 17
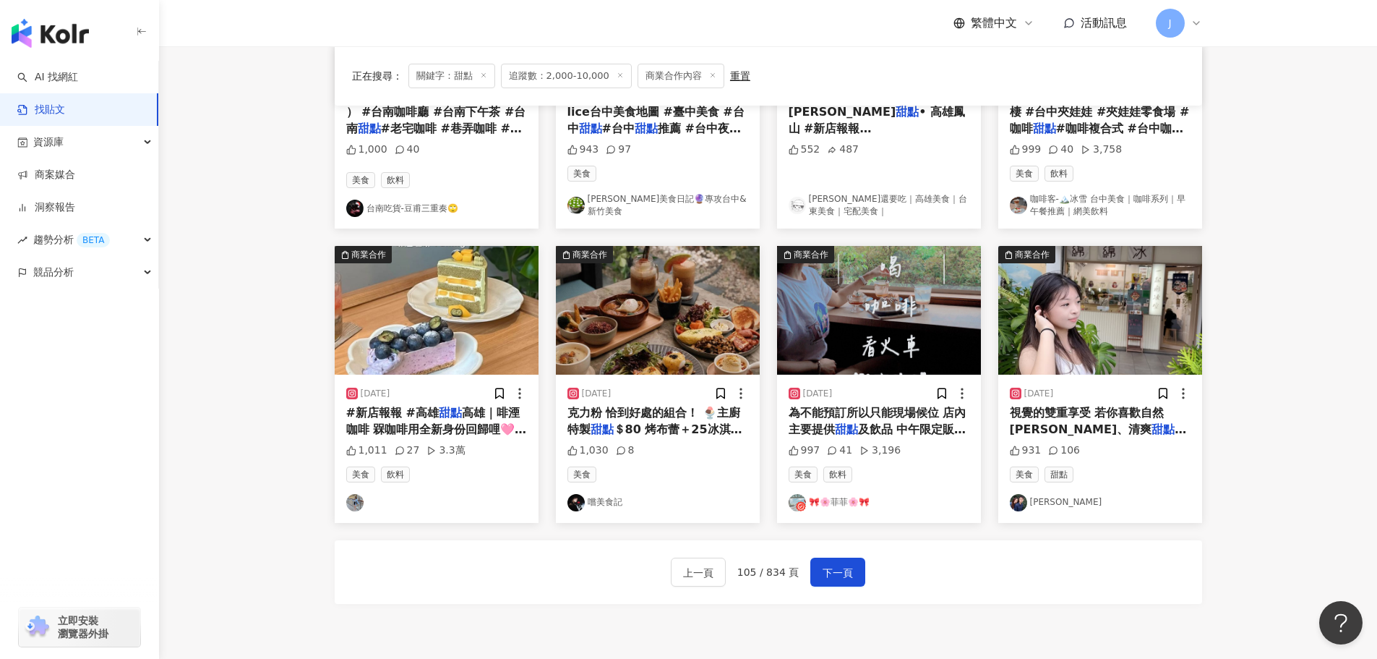
scroll to position [630, 0]
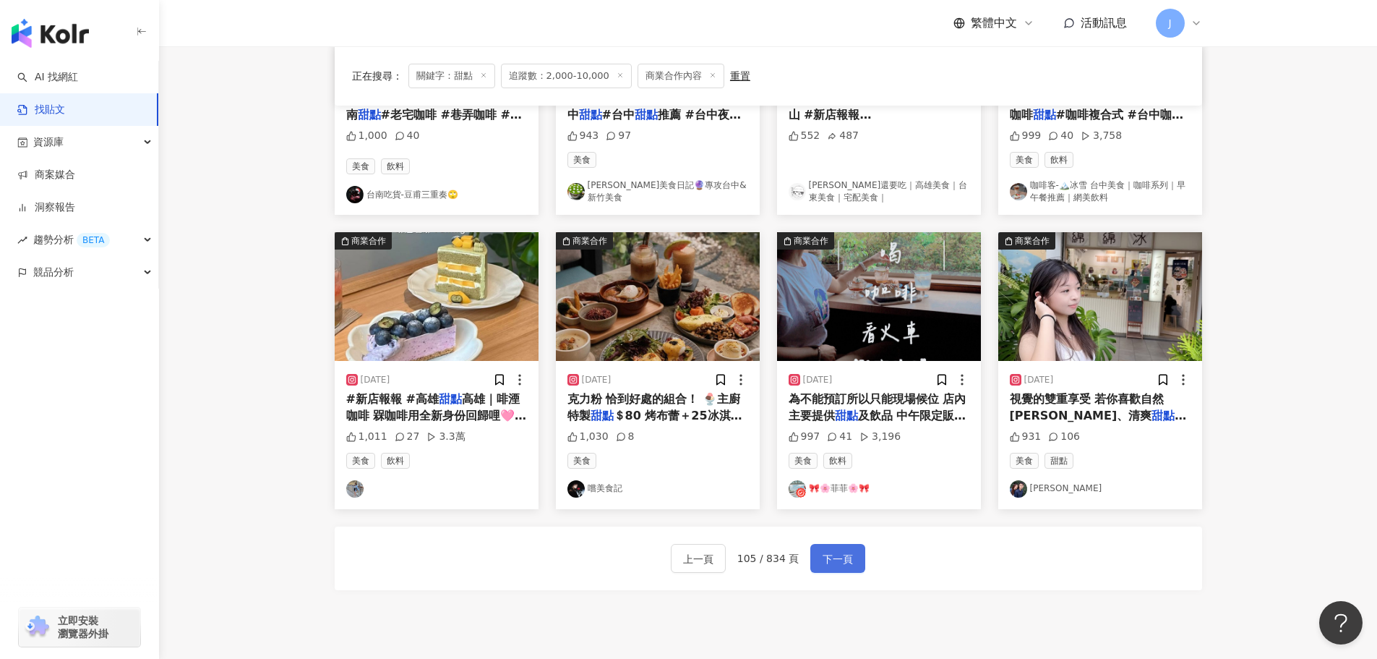
click at [850, 544] on button "下一頁" at bounding box center [838, 558] width 55 height 29
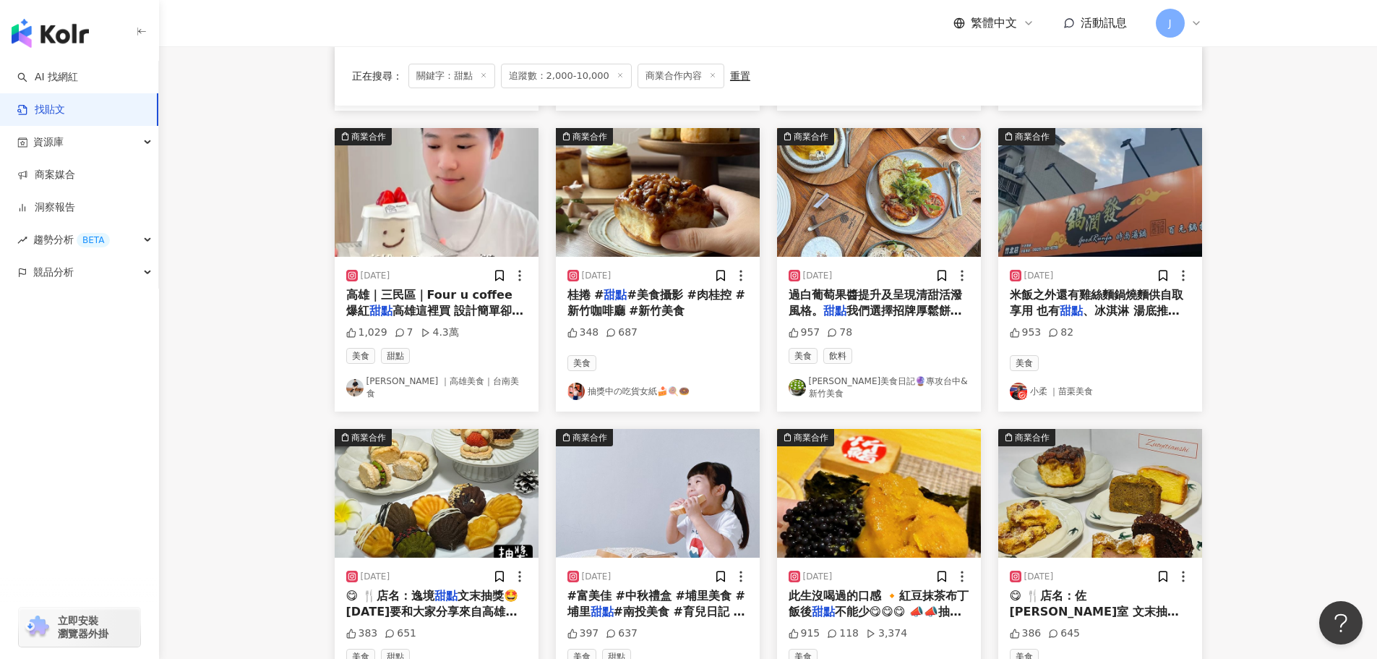
scroll to position [424, 0]
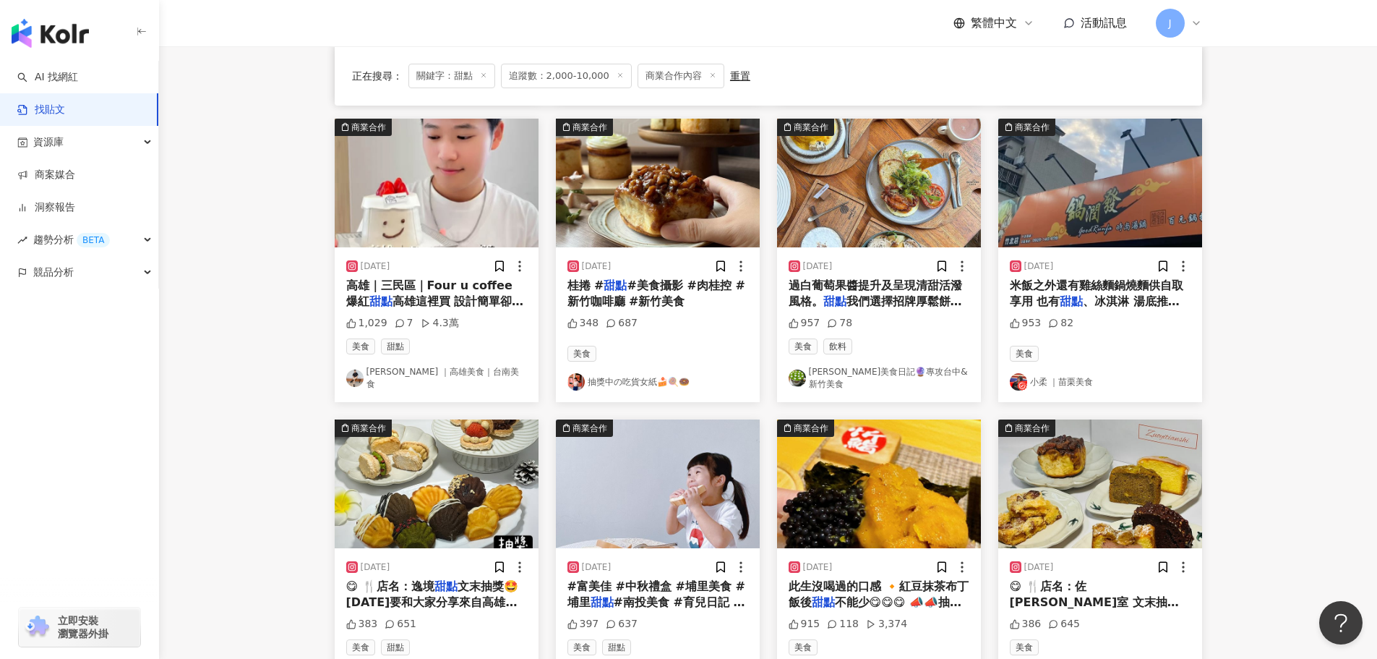
click at [670, 584] on span "#富美佳 #中秋禮盒 #埔里美食 #埔里" at bounding box center [657, 594] width 178 height 30
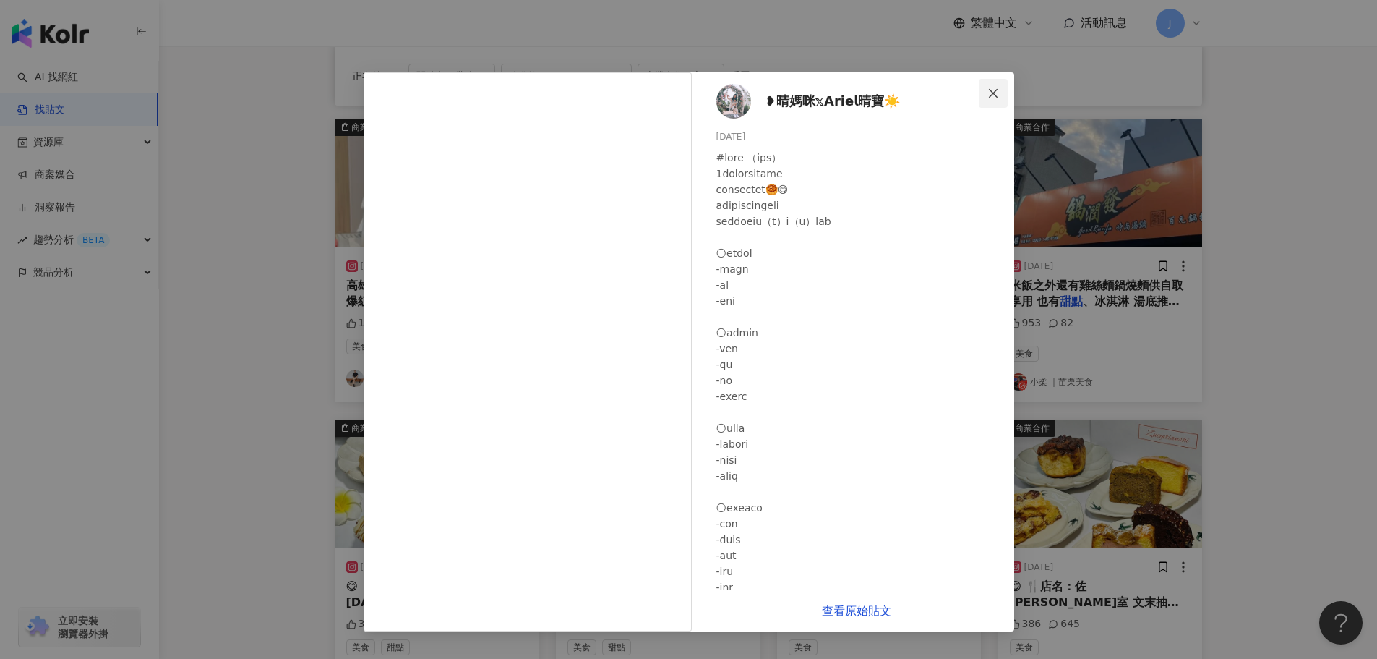
click at [1001, 93] on span "Close" at bounding box center [993, 93] width 29 height 12
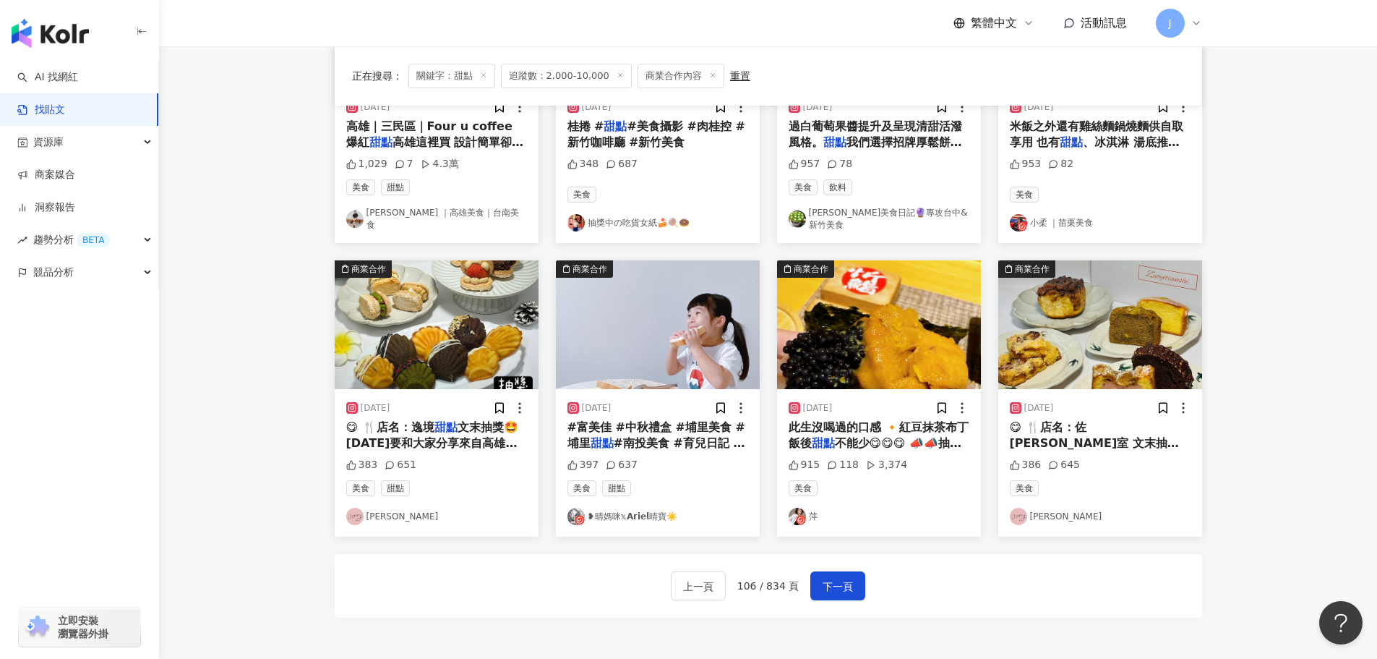
scroll to position [624, 0]
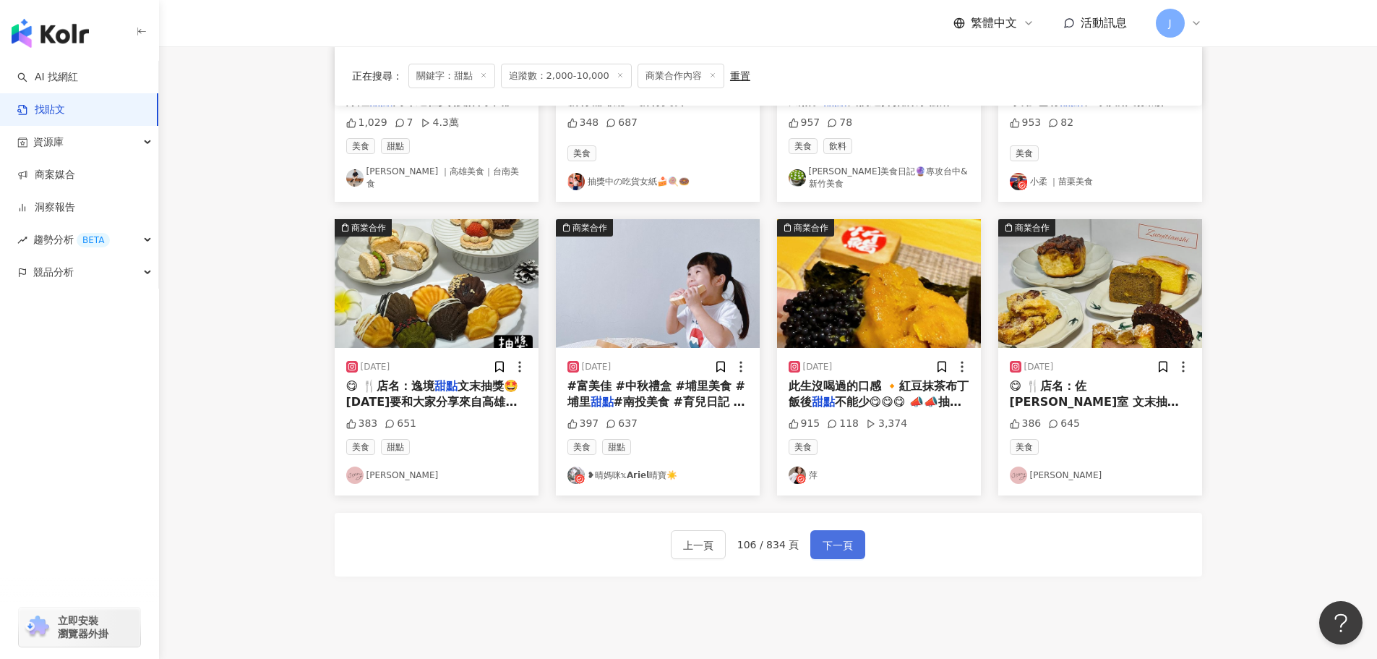
click at [816, 543] on button "下一頁" at bounding box center [838, 544] width 55 height 29
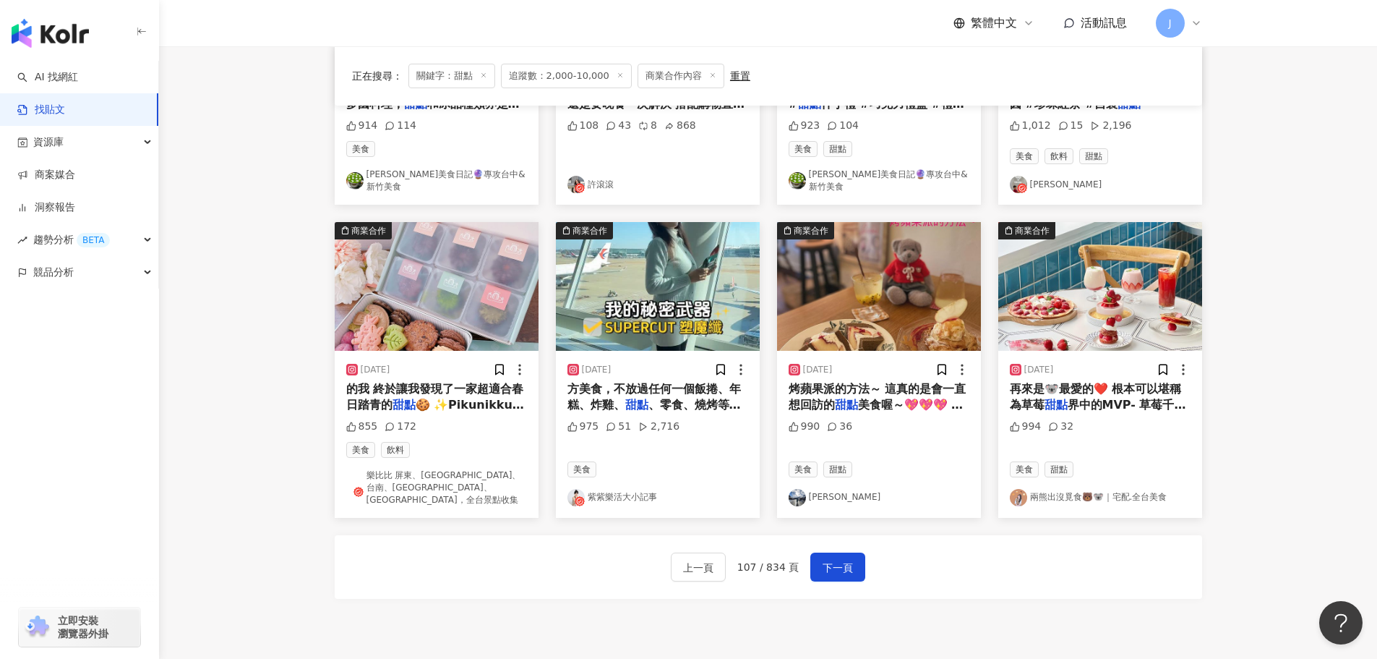
scroll to position [627, 0]
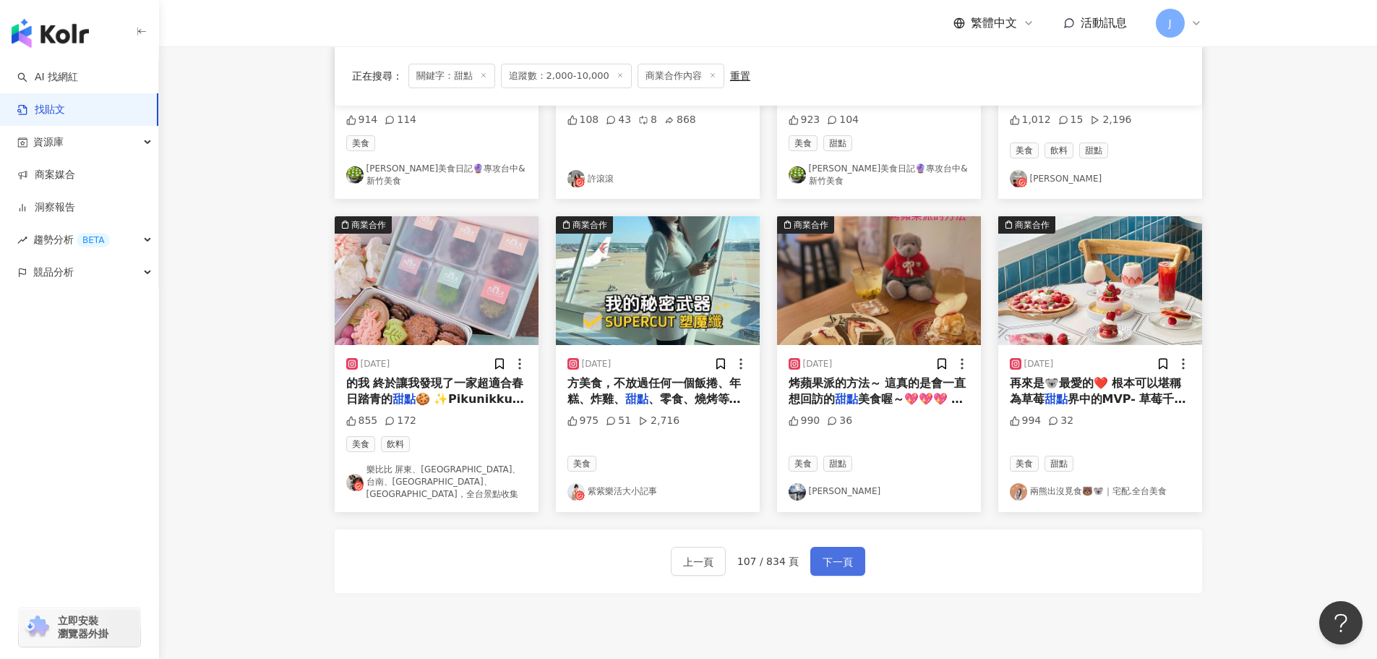
click at [837, 553] on span "下一頁" at bounding box center [838, 561] width 30 height 17
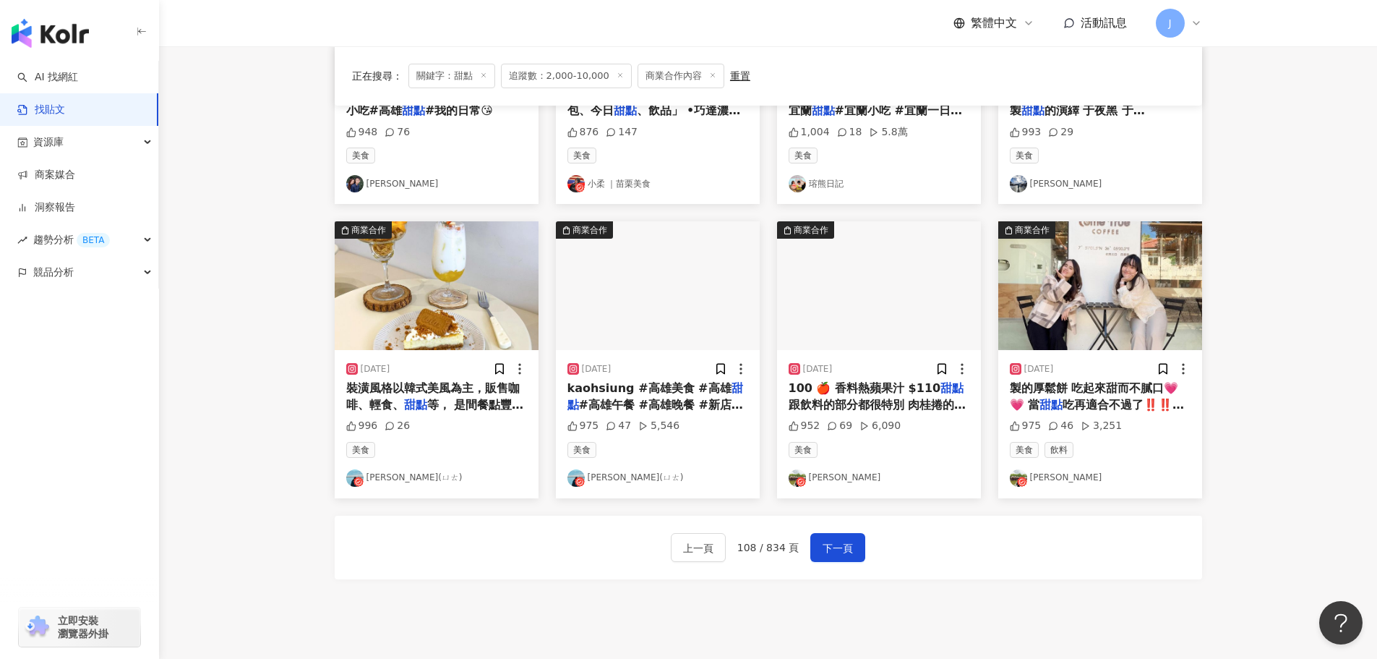
scroll to position [656, 0]
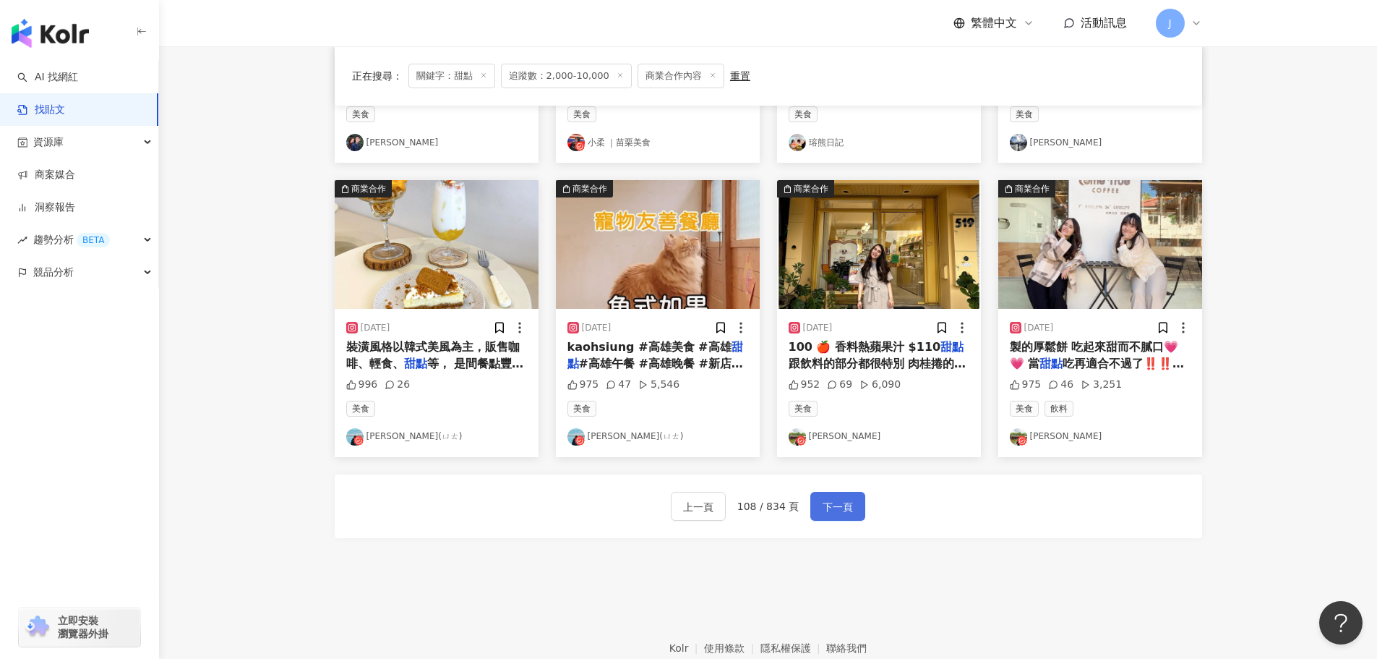
click at [838, 510] on span "下一頁" at bounding box center [838, 506] width 30 height 17
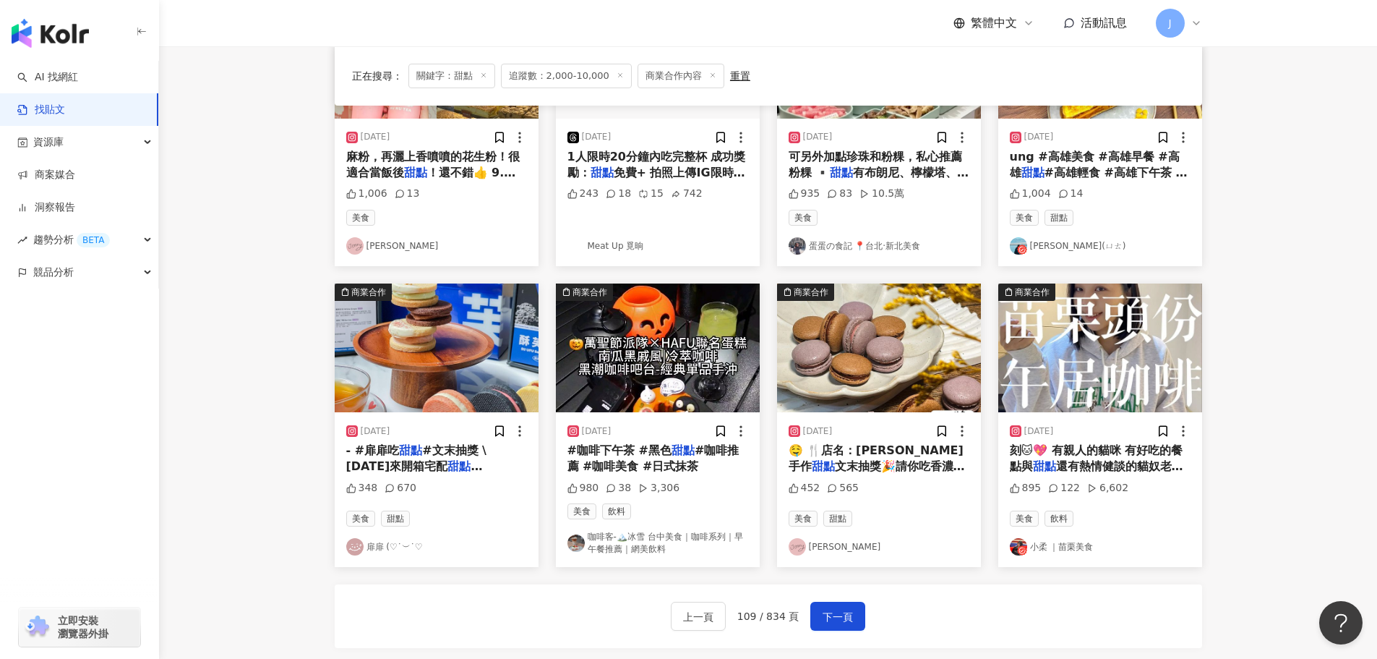
scroll to position [565, 0]
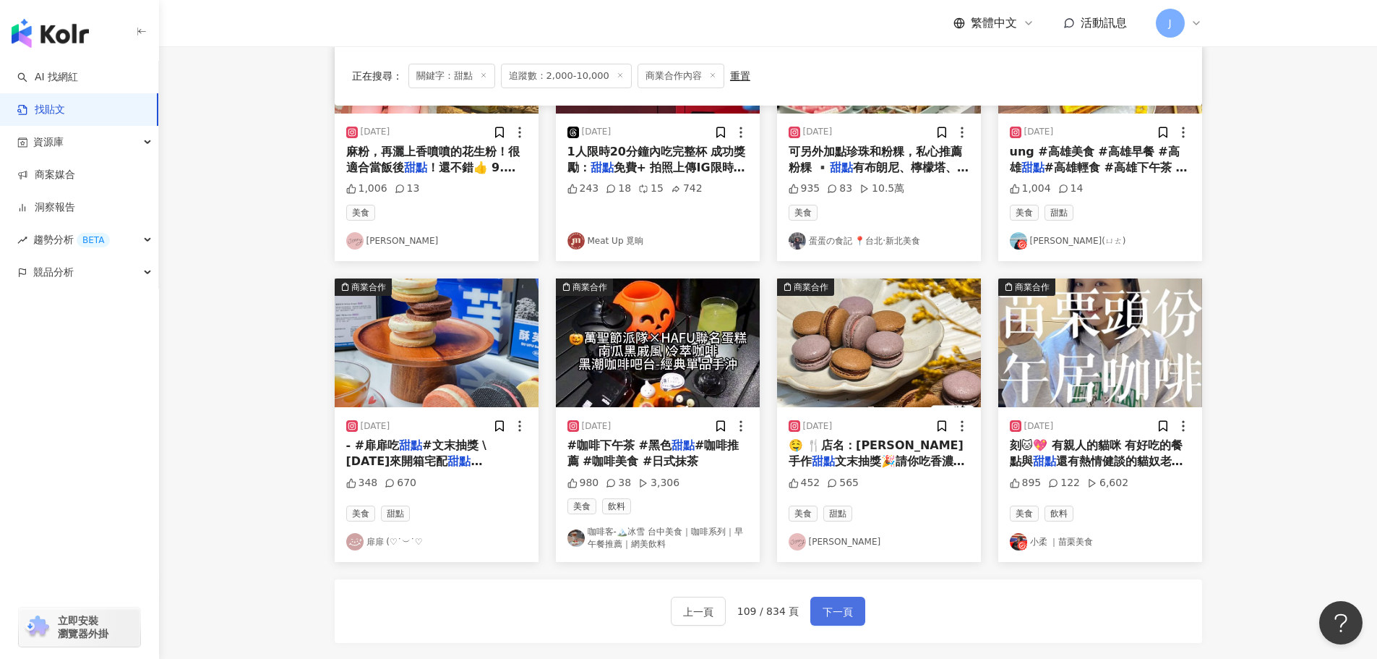
click at [835, 603] on span "下一頁" at bounding box center [838, 611] width 30 height 17
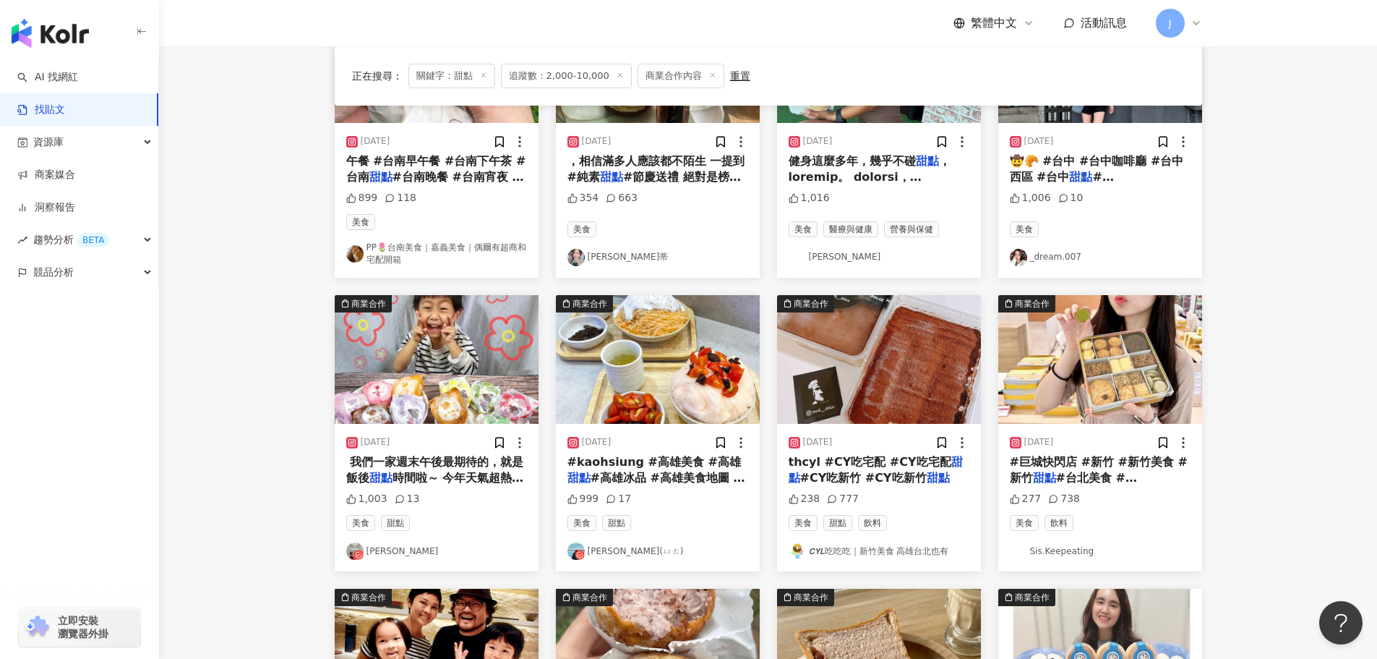
scroll to position [273, 0]
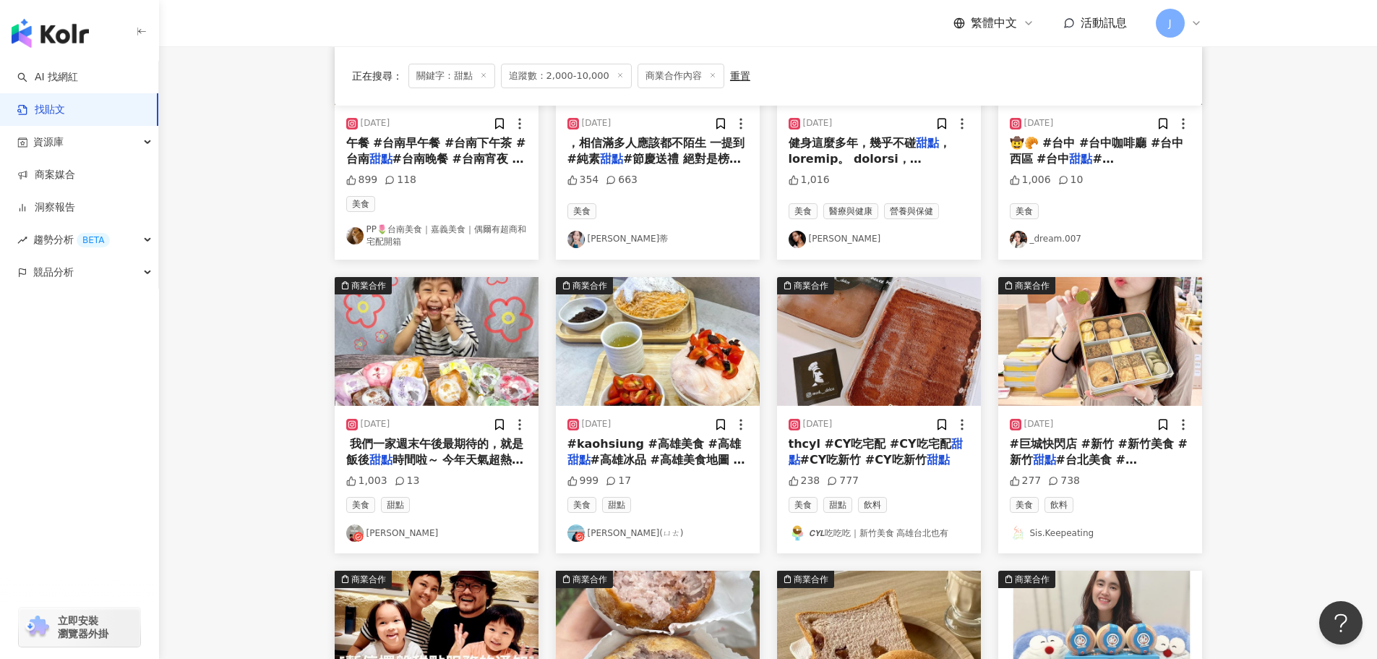
click at [1058, 469] on div "2023/9/16 #巨城快閃店 #新竹 #新竹美食 #新竹 甜點 #台北美食 #台北 #台北 甜點 # 277 738 美食 飲料 Sis.Keepeati…" at bounding box center [1101, 479] width 204 height 147
click at [1053, 457] on span "#台北美食 #台北 #台北" at bounding box center [1077, 468] width 135 height 30
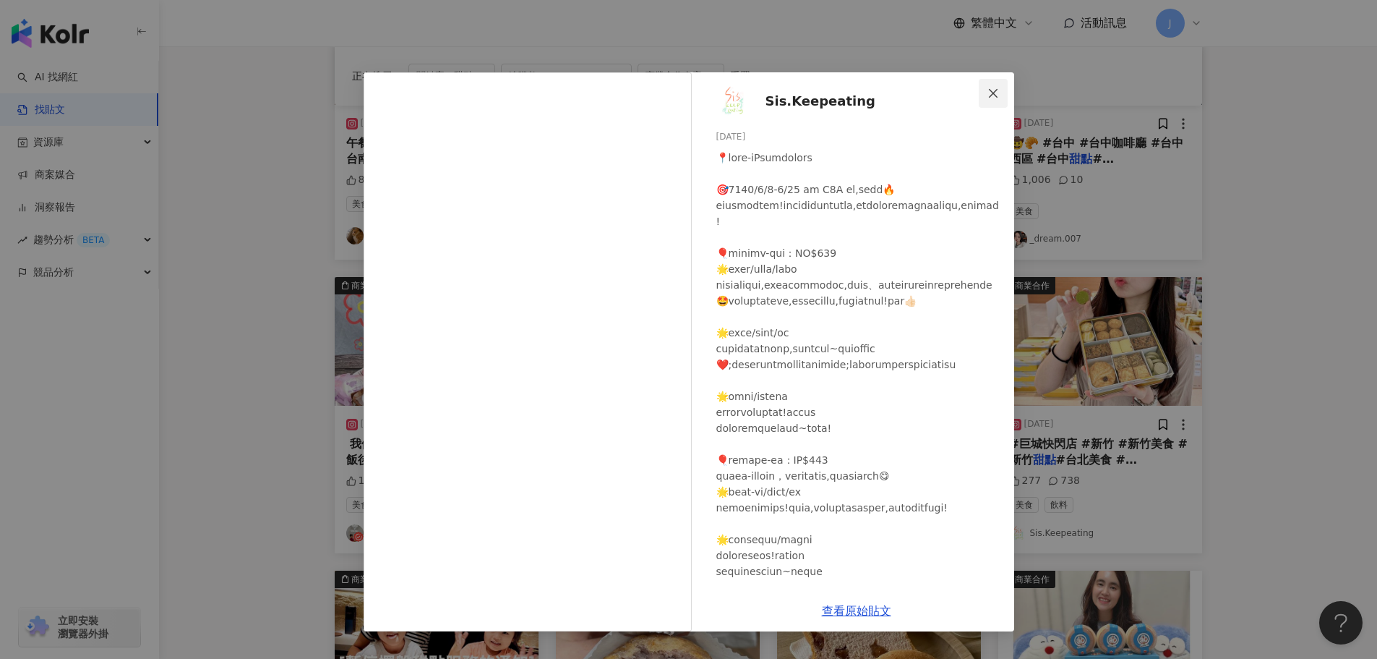
click at [993, 90] on icon "close" at bounding box center [994, 93] width 12 height 12
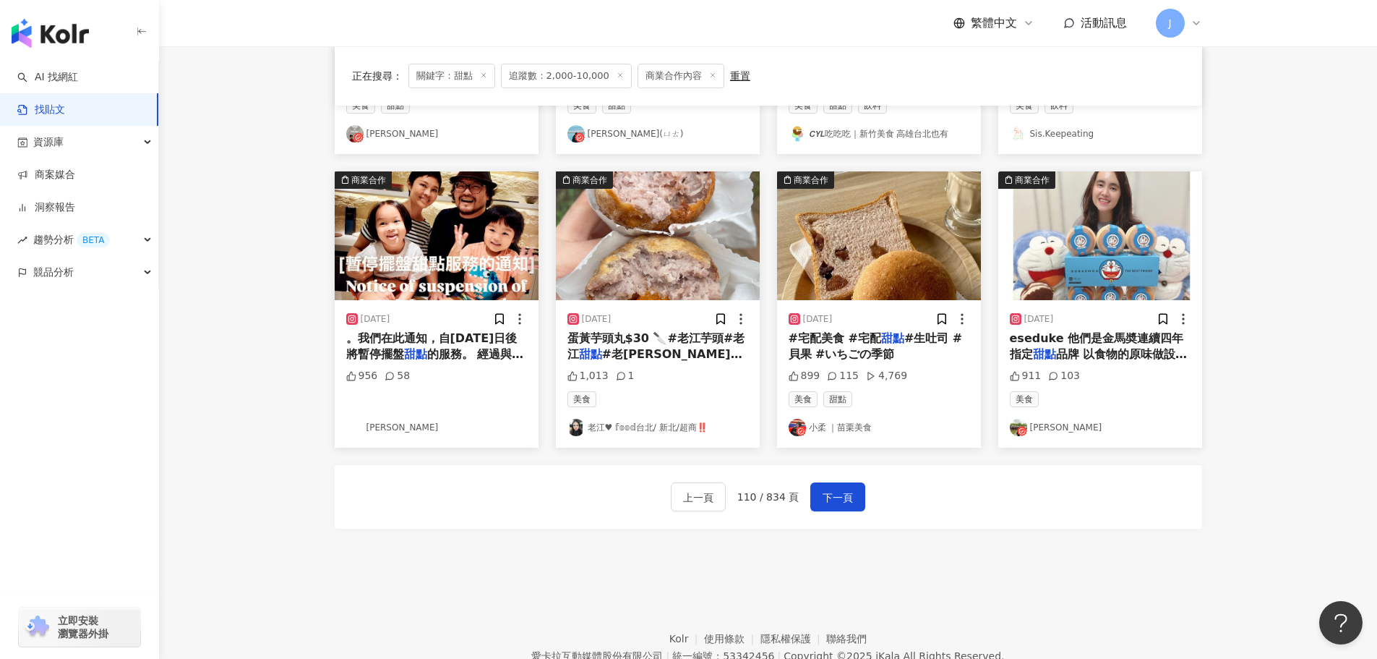
scroll to position [691, 0]
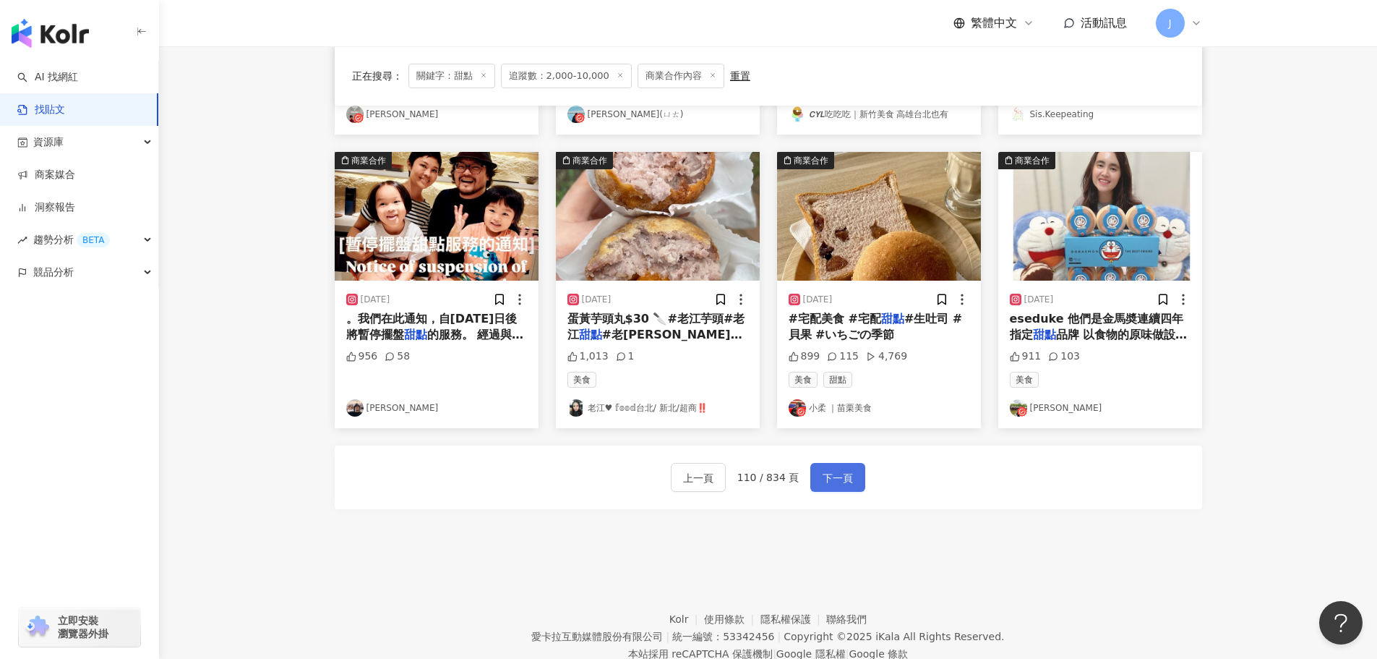
click at [823, 479] on span "下一頁" at bounding box center [838, 477] width 30 height 17
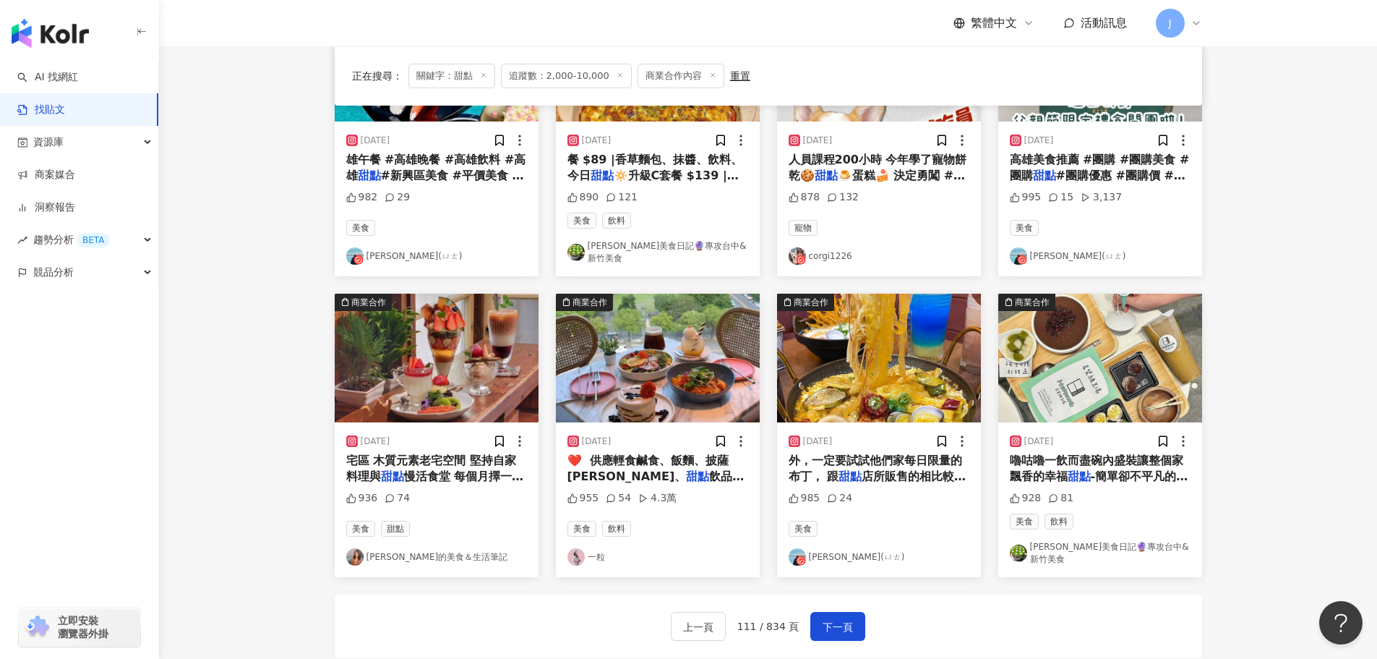
scroll to position [600, 0]
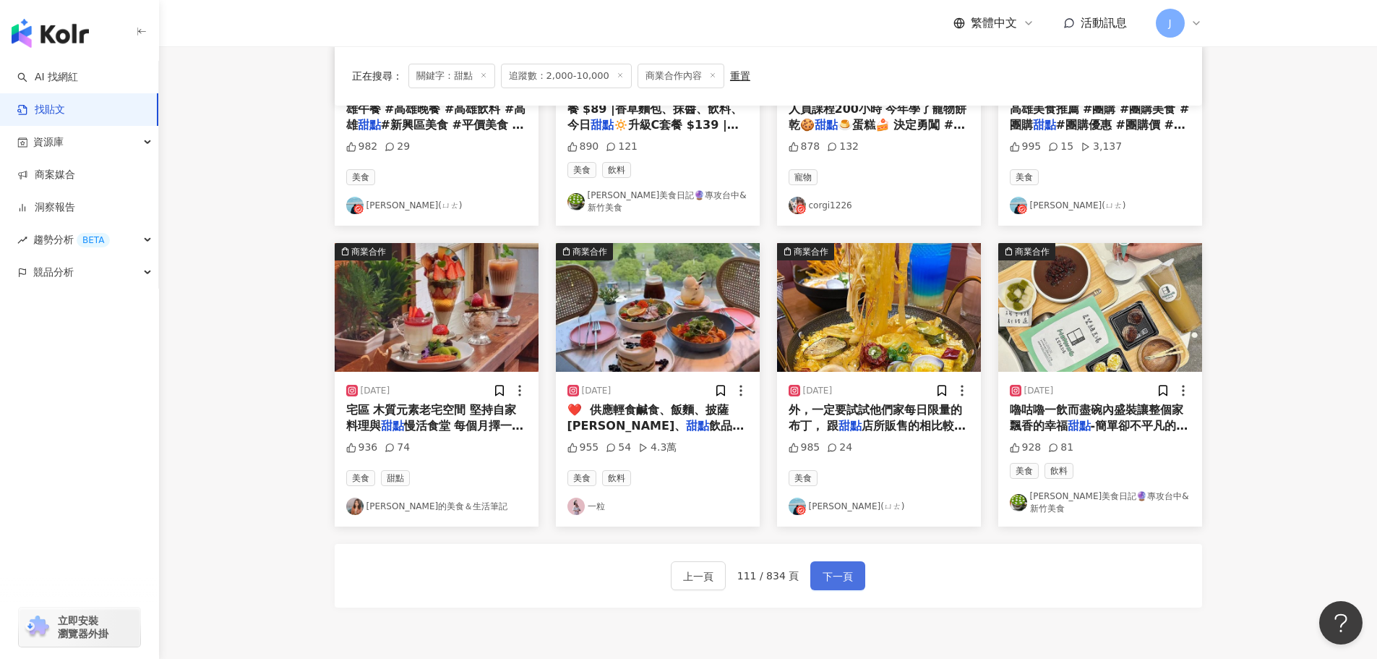
click at [852, 561] on button "下一頁" at bounding box center [838, 575] width 55 height 29
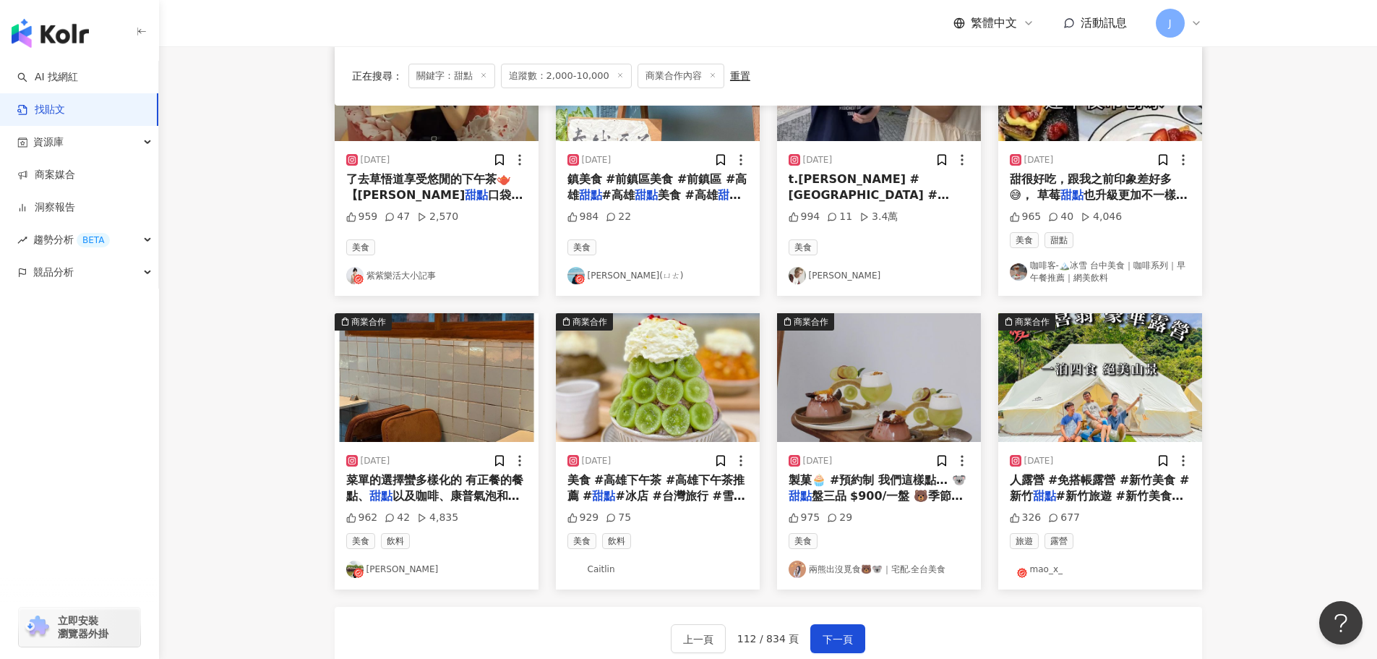
scroll to position [737, 0]
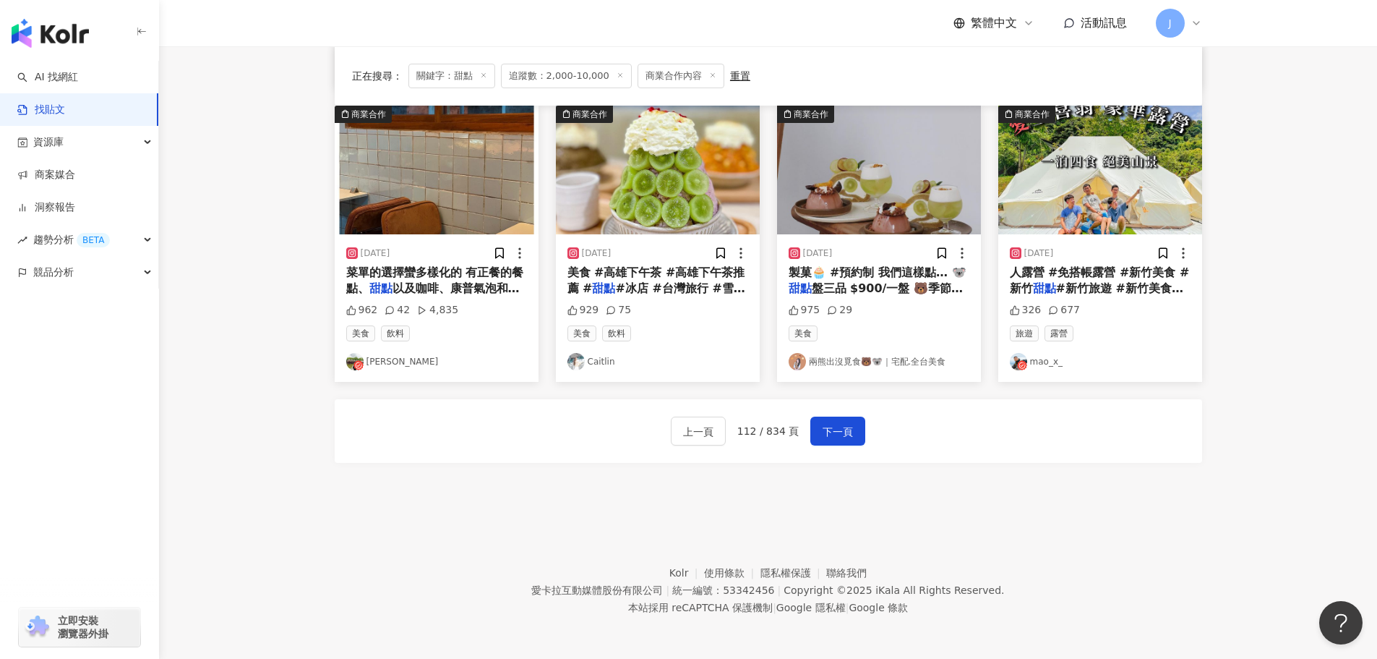
click at [1121, 273] on span "人露營 #免搭帳露營 #新竹美食 #新竹" at bounding box center [1100, 280] width 180 height 30
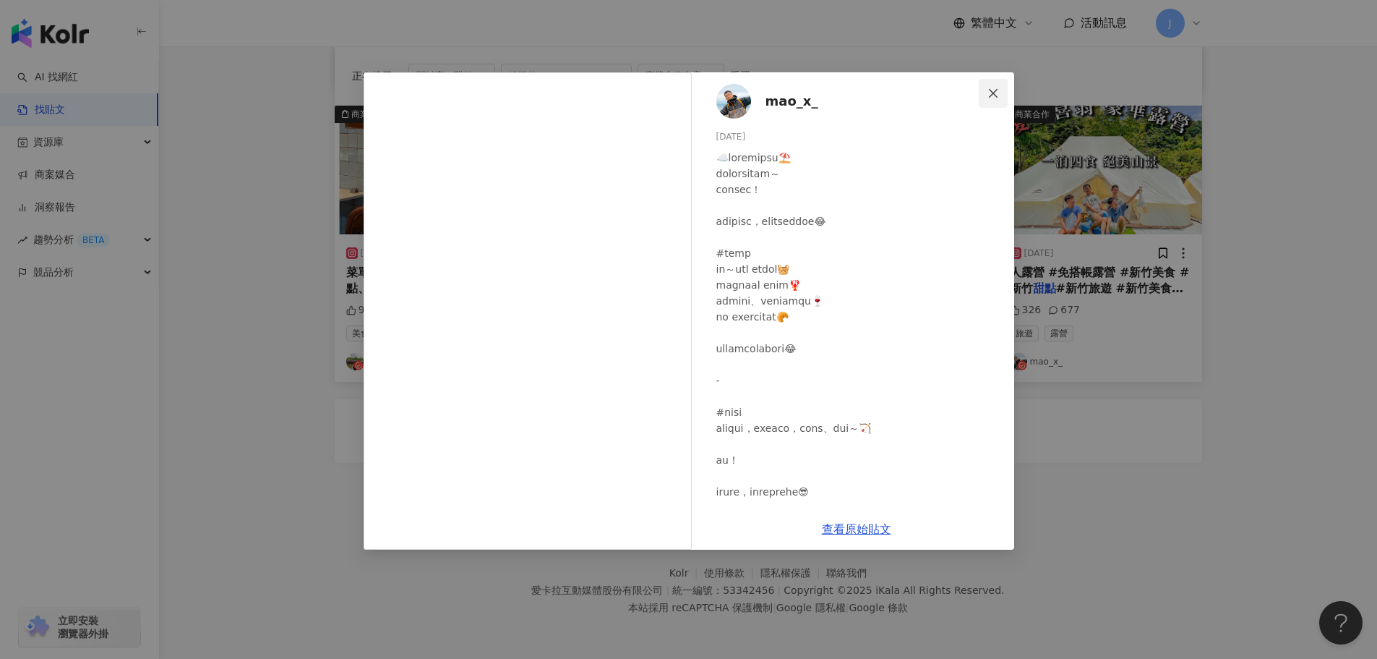
click at [997, 90] on icon "close" at bounding box center [994, 93] width 12 height 12
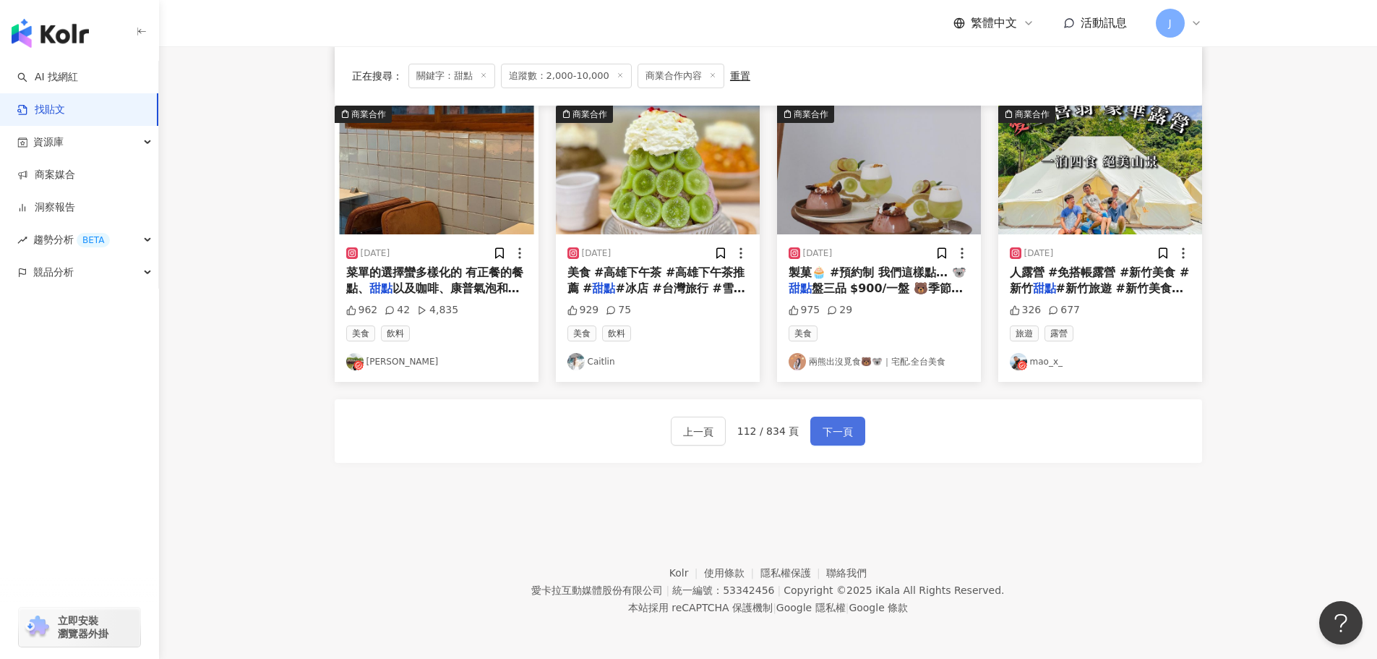
click at [829, 427] on span "下一頁" at bounding box center [838, 431] width 30 height 17
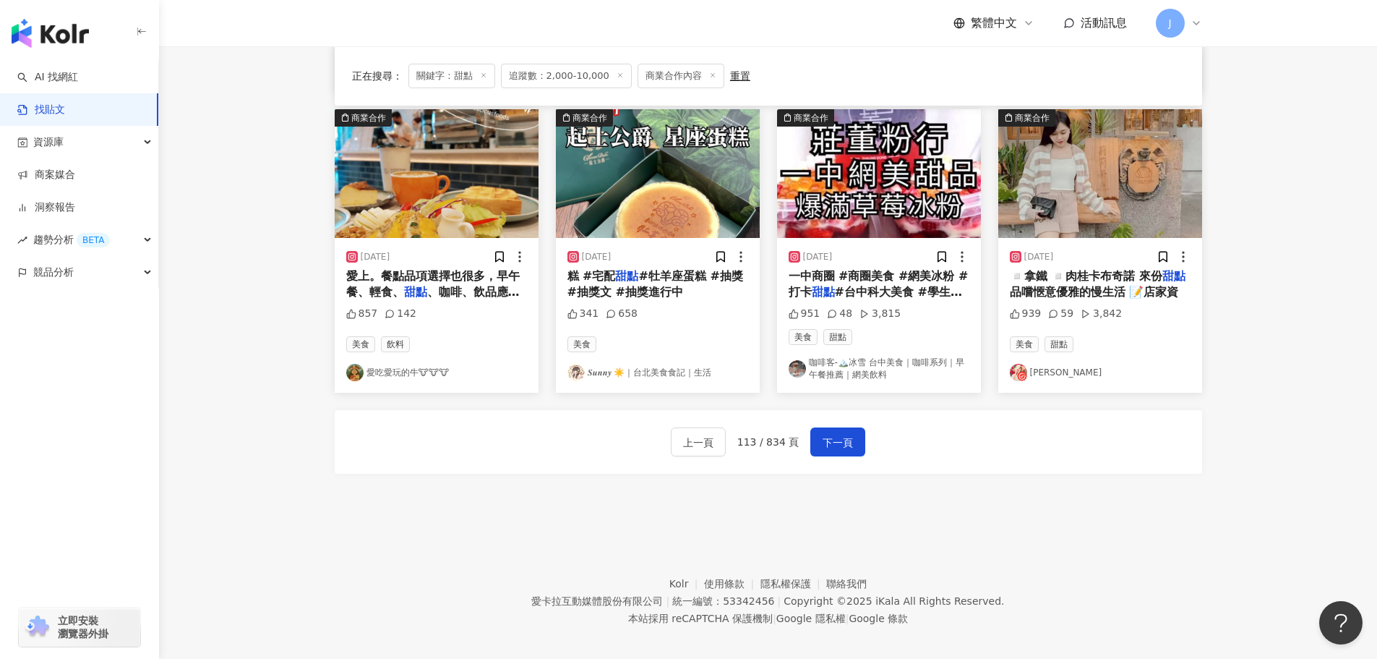
scroll to position [745, 0]
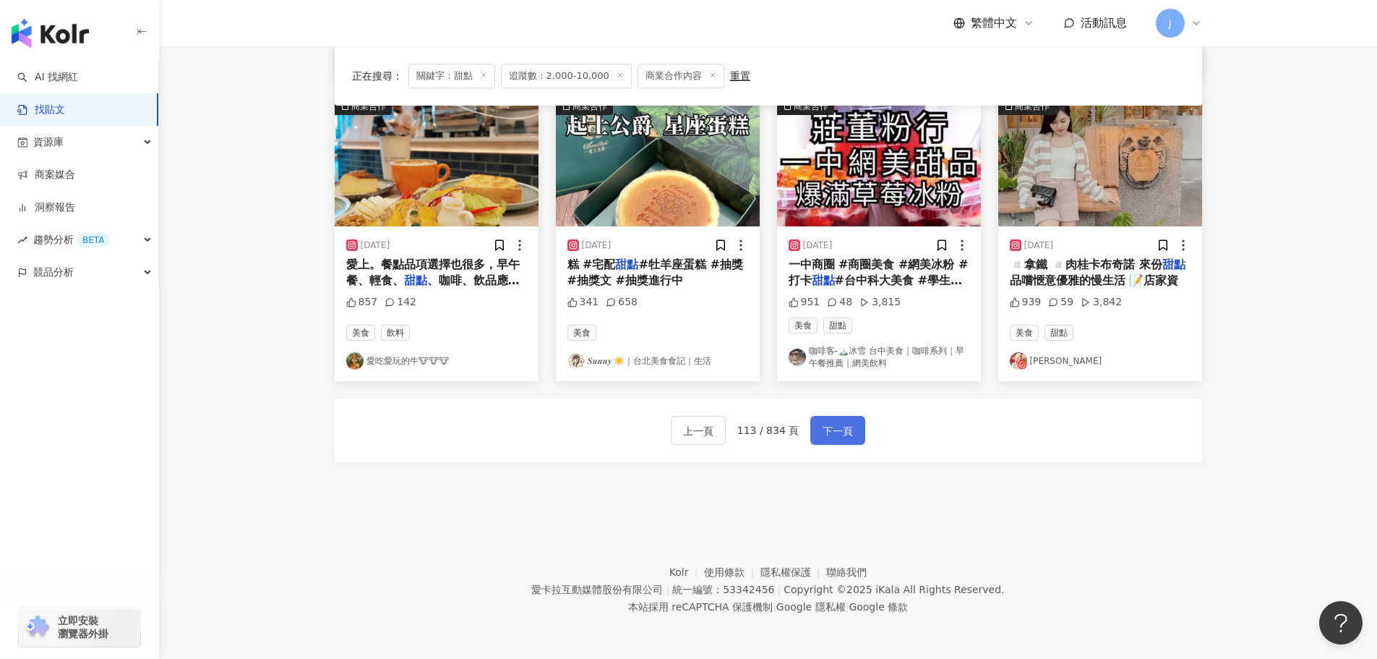
click at [844, 440] on button "下一頁" at bounding box center [838, 430] width 55 height 29
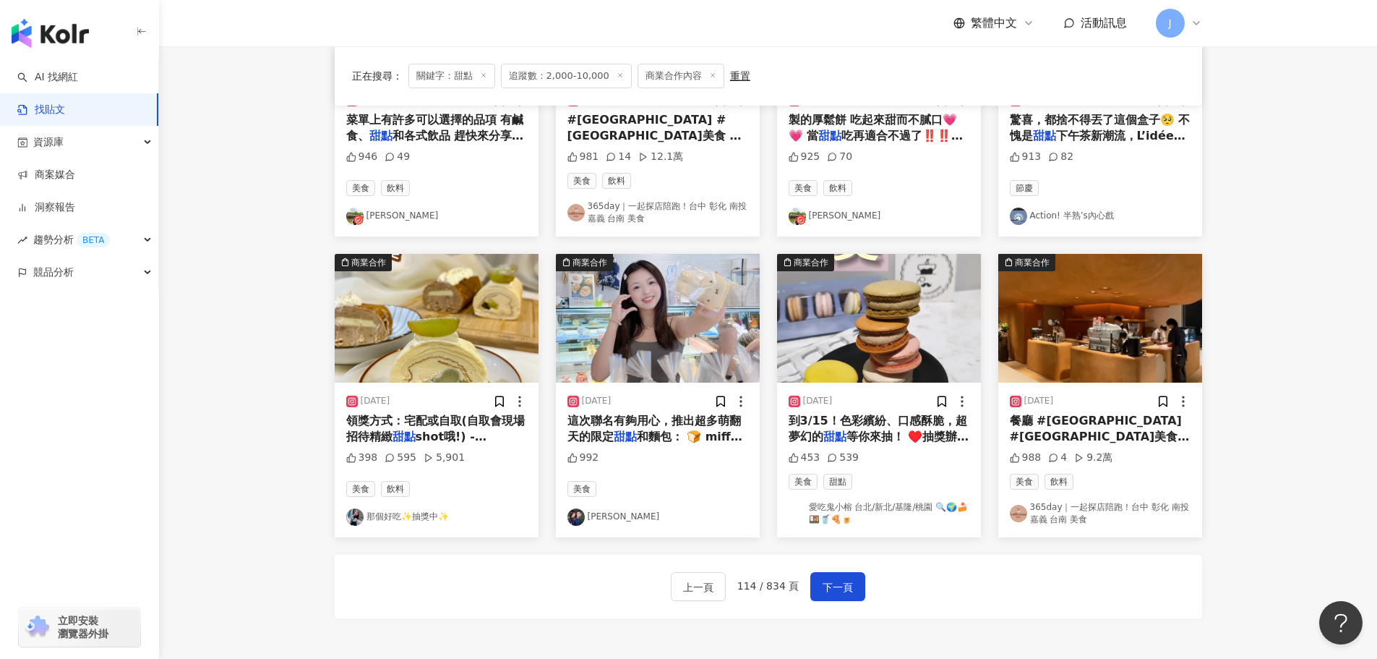
scroll to position [624, 0]
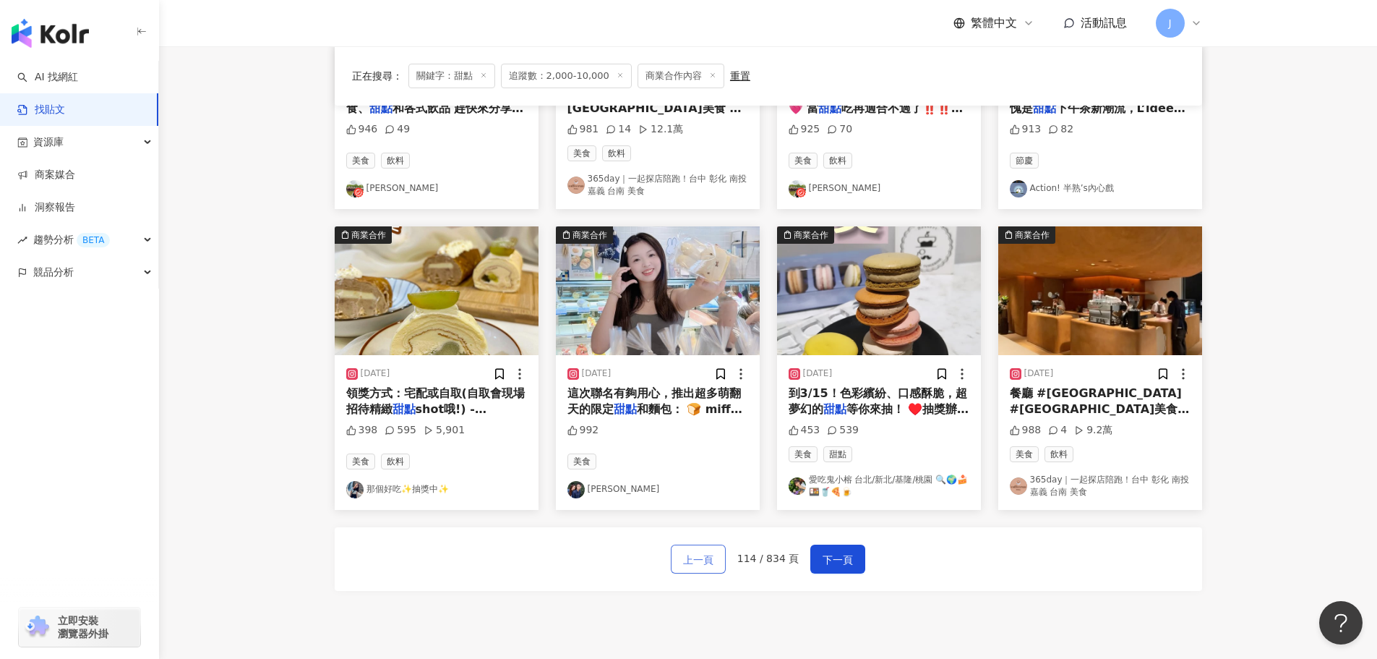
click at [701, 554] on span "上一頁" at bounding box center [698, 559] width 30 height 17
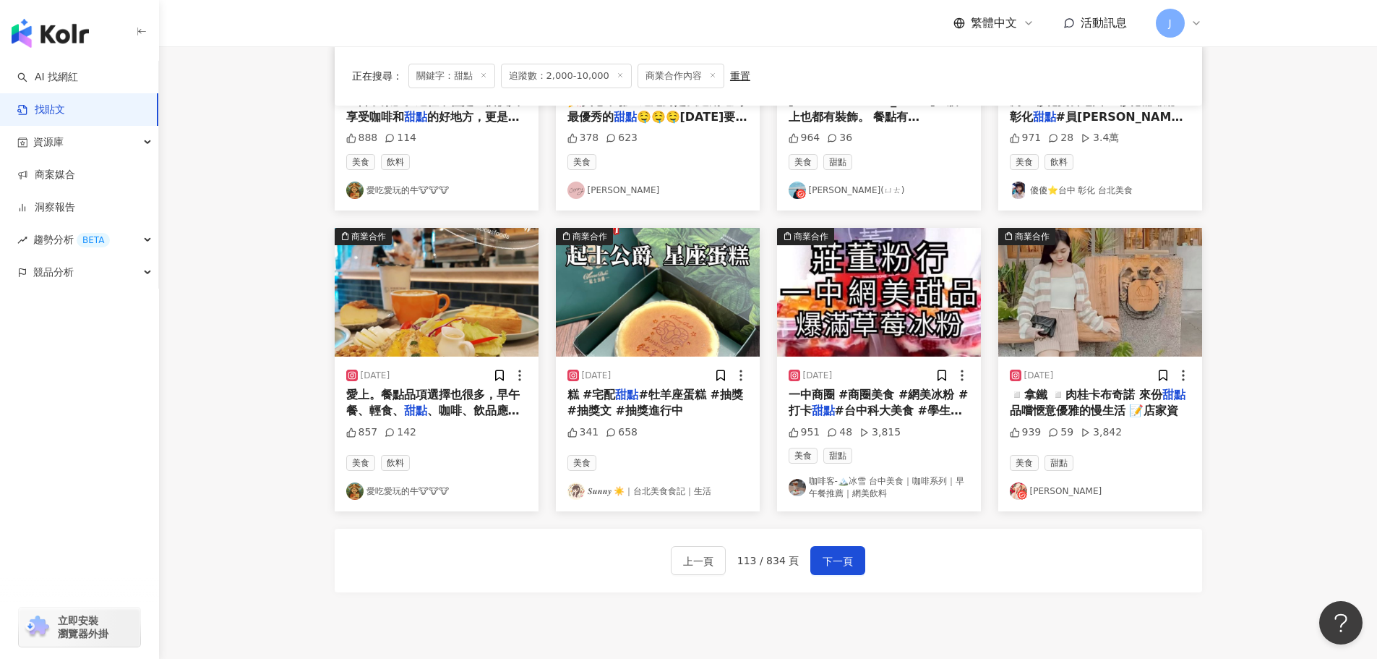
scroll to position [617, 0]
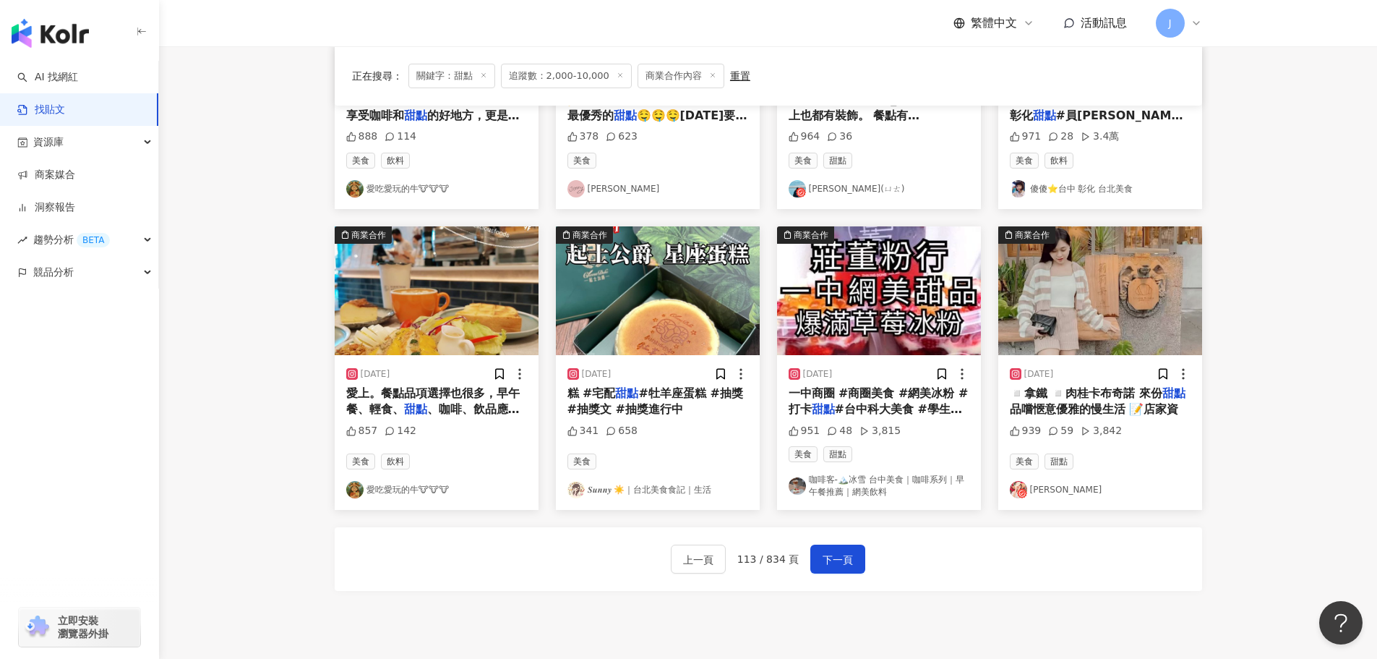
click at [1025, 406] on span "品嚐愜意優雅的慢生活 📝店家資" at bounding box center [1094, 409] width 169 height 14
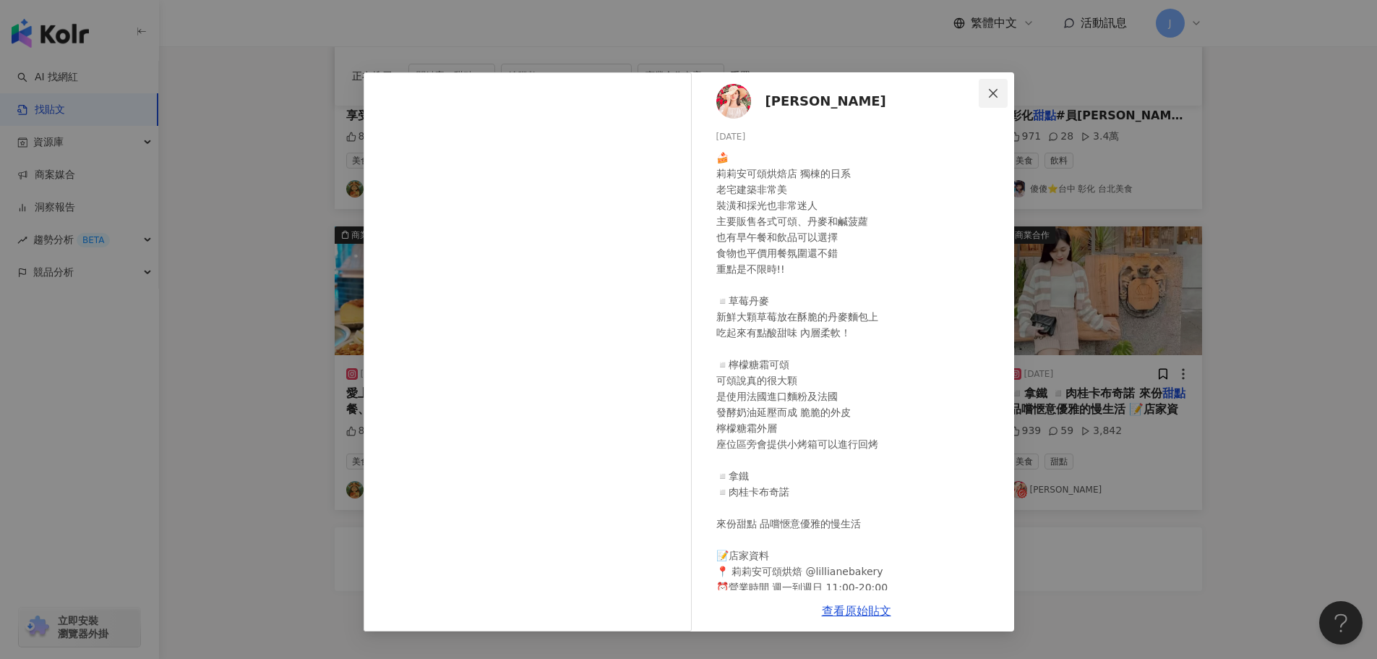
click at [988, 96] on icon "close" at bounding box center [994, 93] width 12 height 12
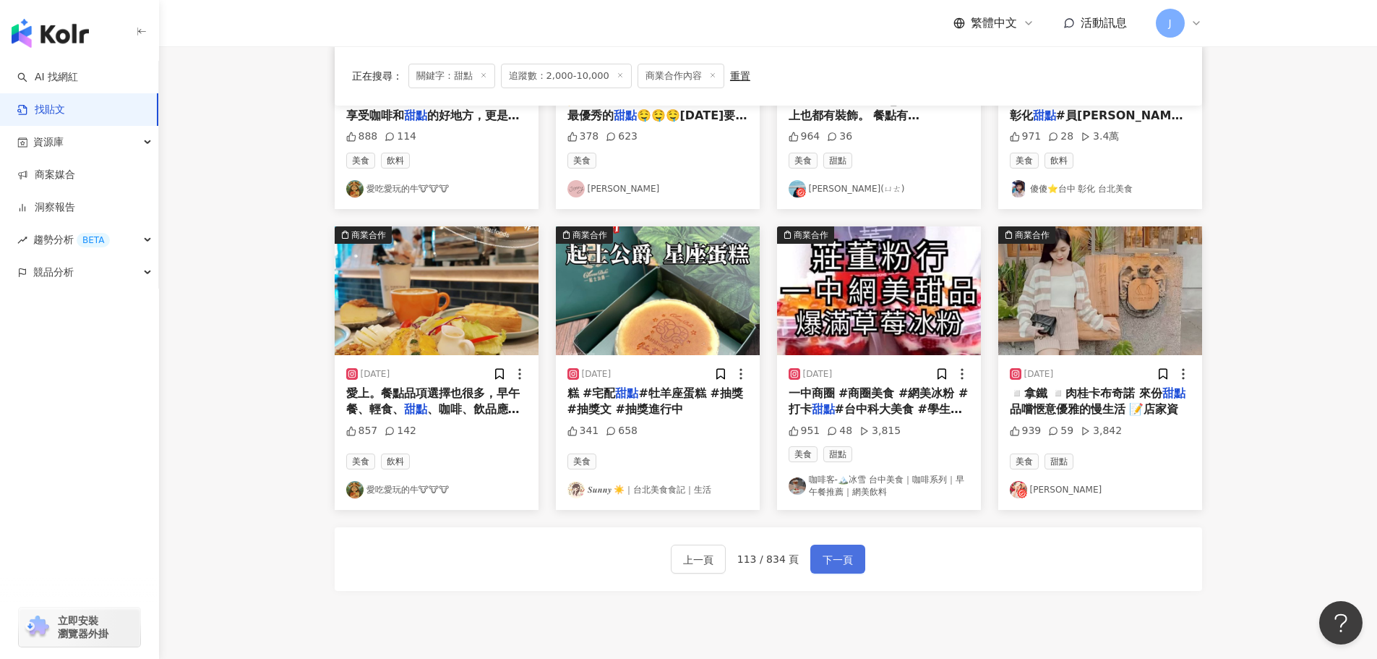
click at [826, 551] on span "下一頁" at bounding box center [838, 559] width 30 height 17
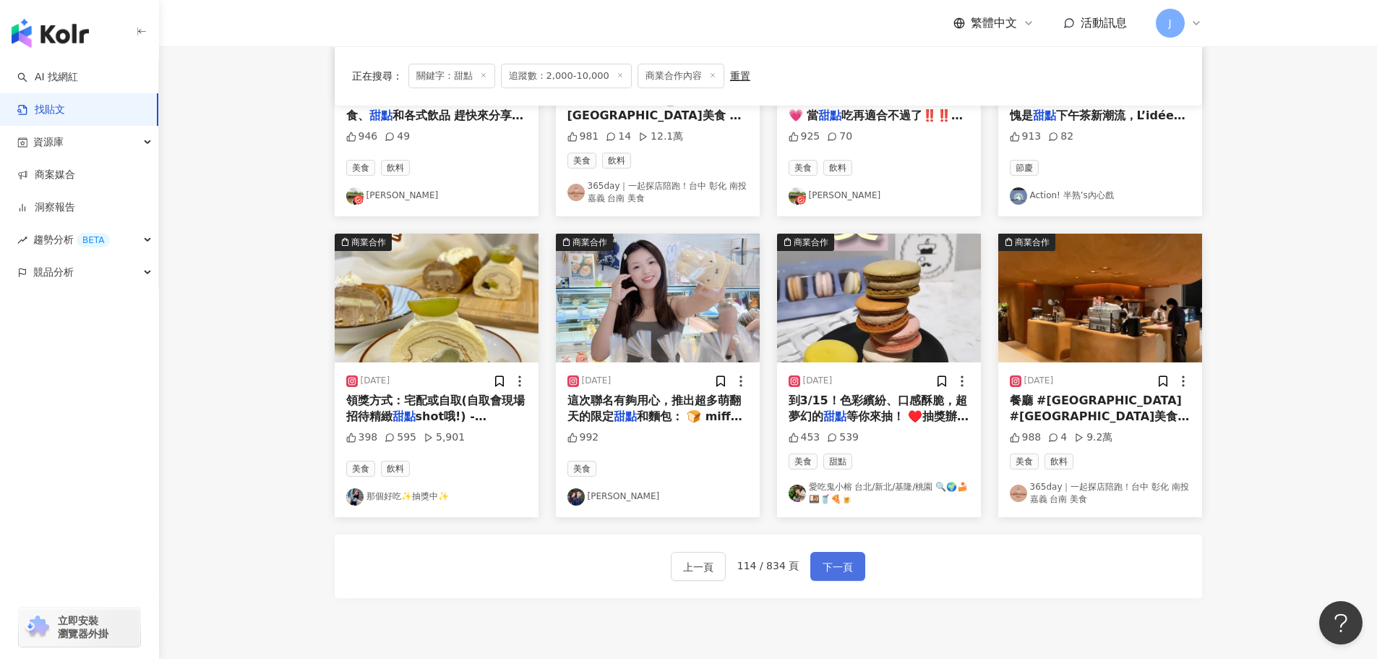
click at [826, 572] on span "下一頁" at bounding box center [838, 566] width 30 height 17
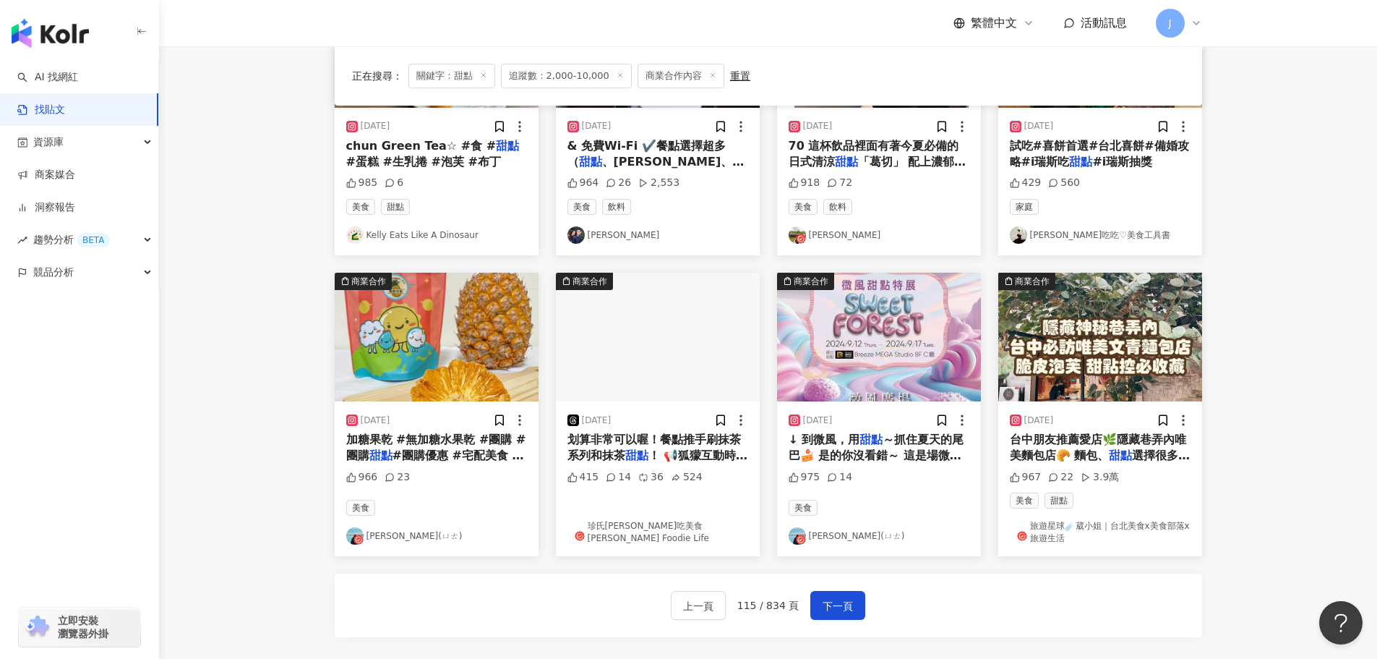
scroll to position [573, 0]
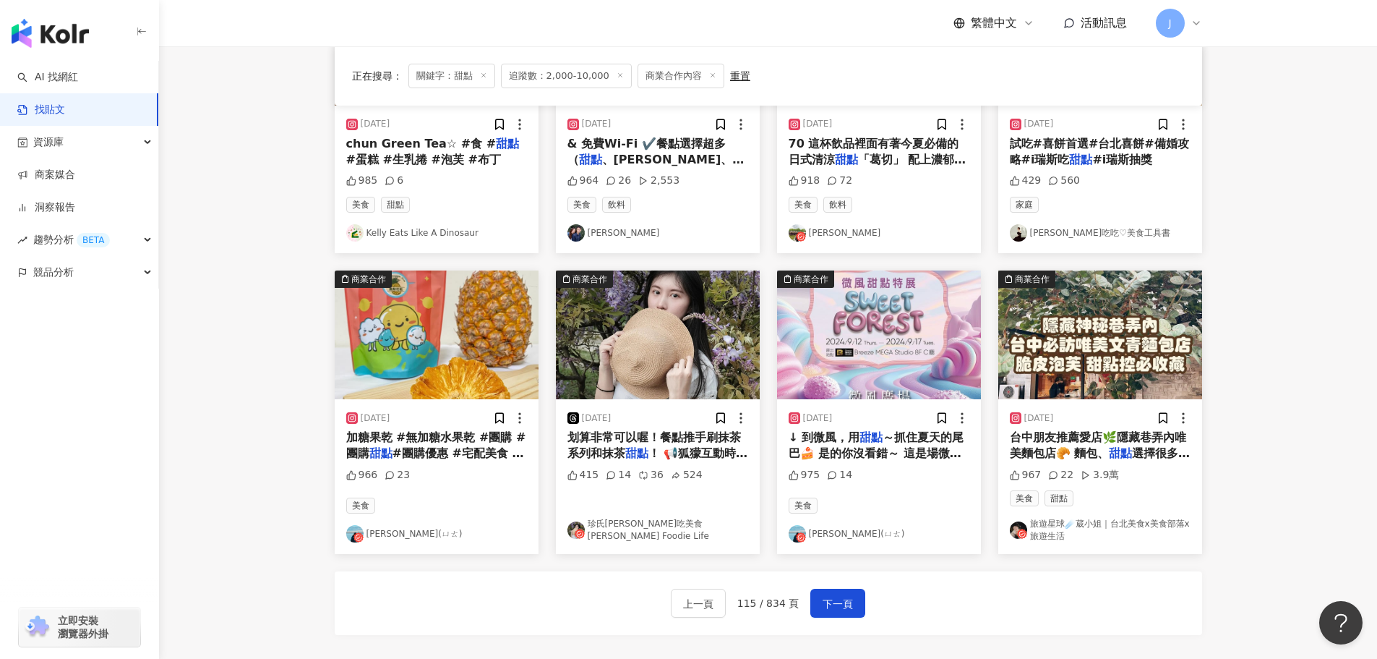
click at [655, 453] on span "！ 📢狐獴互動時間：11:45-" at bounding box center [658, 461] width 181 height 30
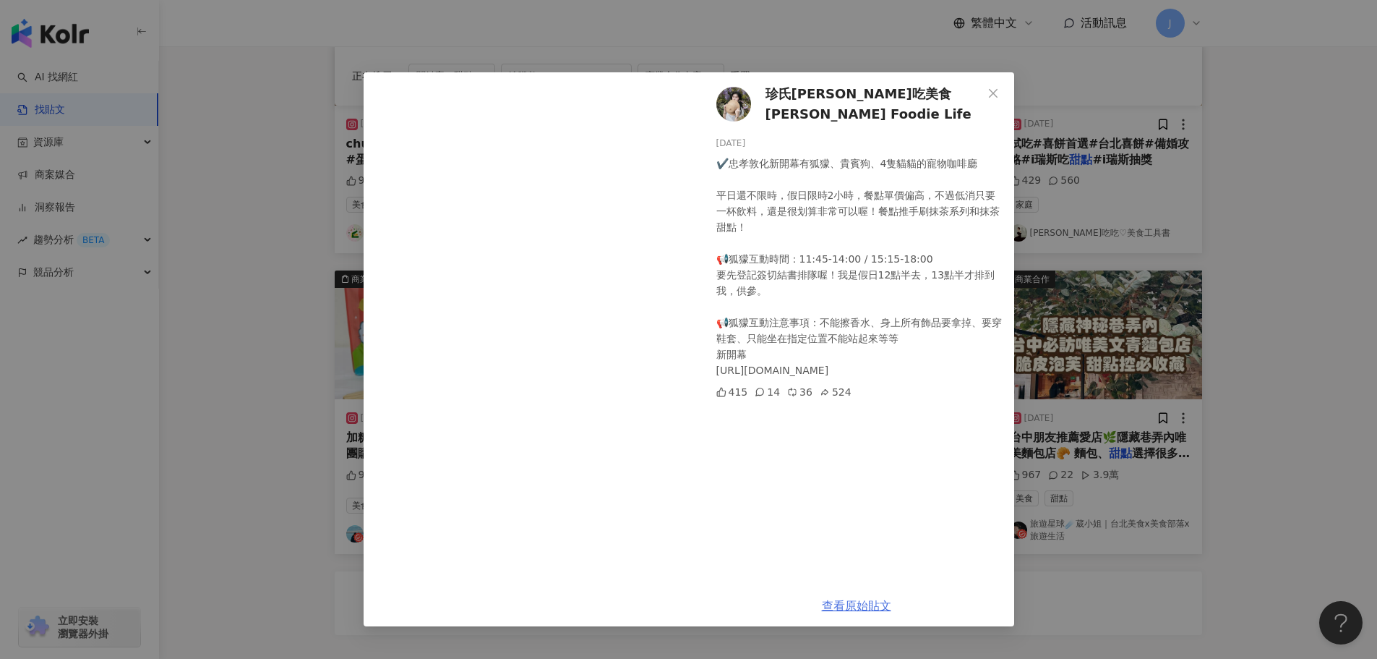
click at [842, 611] on link "查看原始貼文" at bounding box center [856, 606] width 69 height 14
click at [988, 97] on icon "close" at bounding box center [994, 93] width 12 height 12
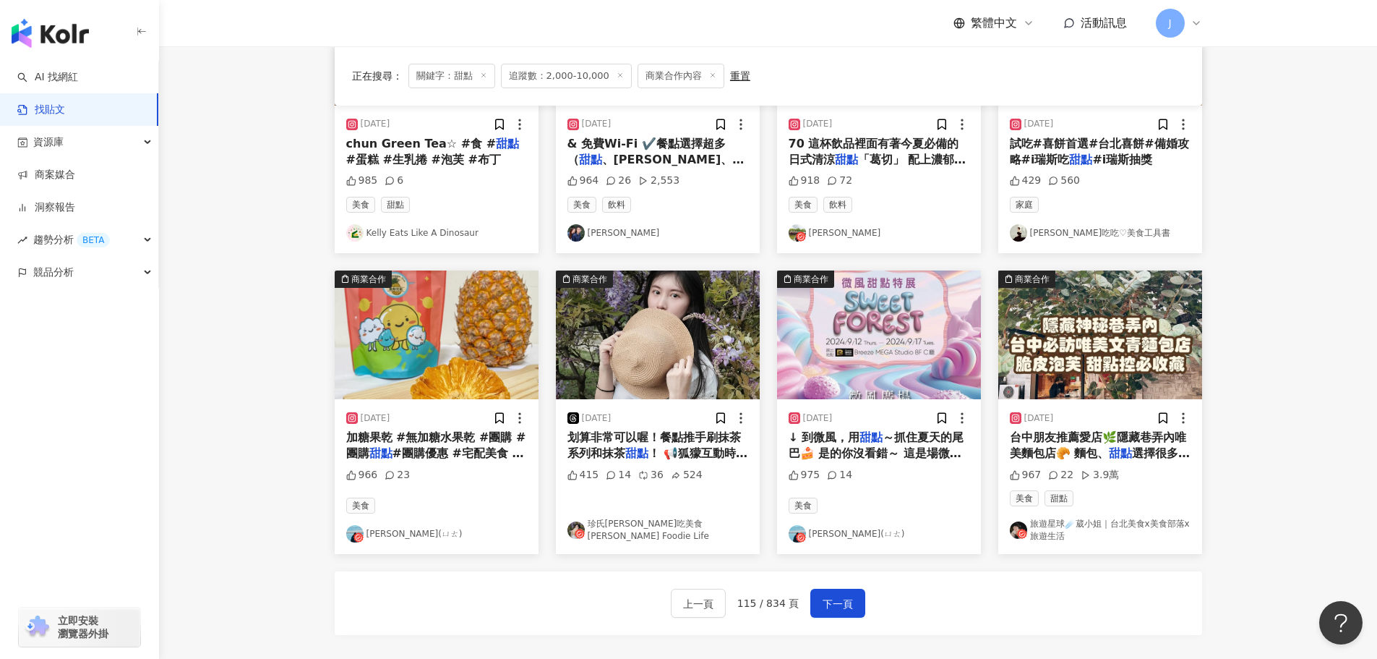
click at [1064, 453] on span "台中朋友推薦愛店🌿隱藏巷弄內唯美麵包店🥐 麵包、" at bounding box center [1098, 445] width 176 height 30
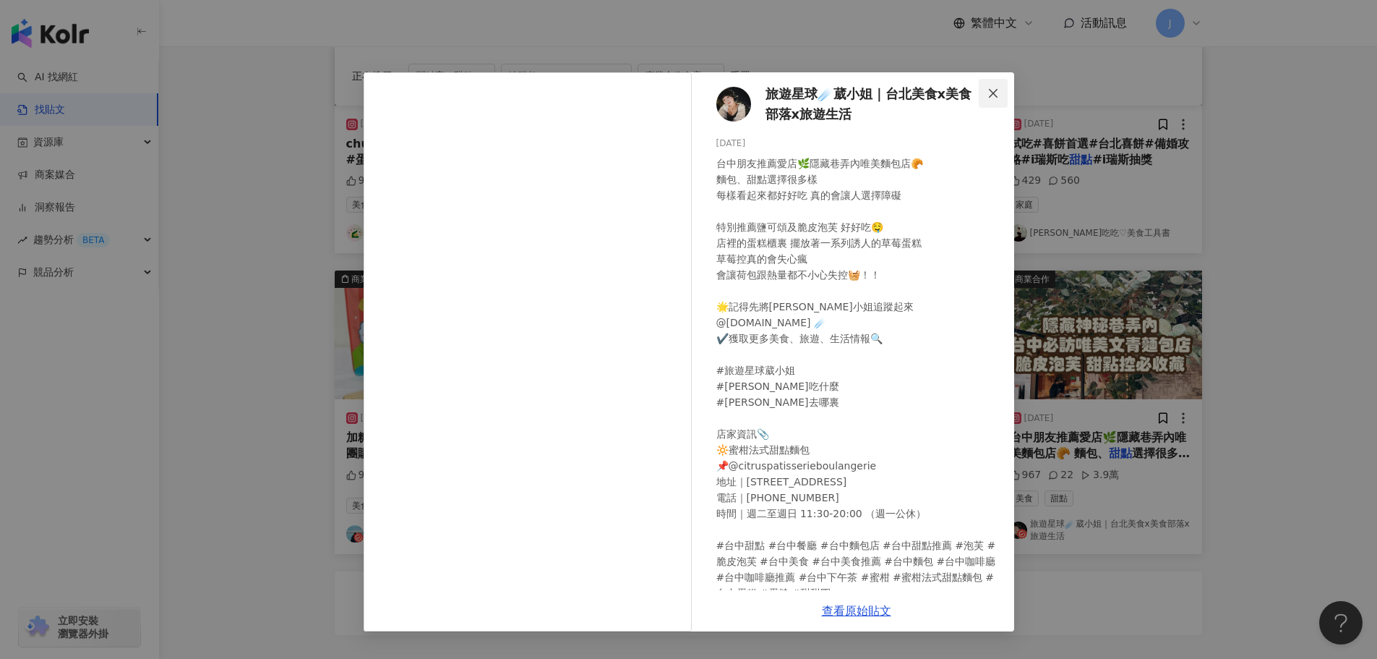
click at [993, 95] on icon "close" at bounding box center [994, 93] width 12 height 12
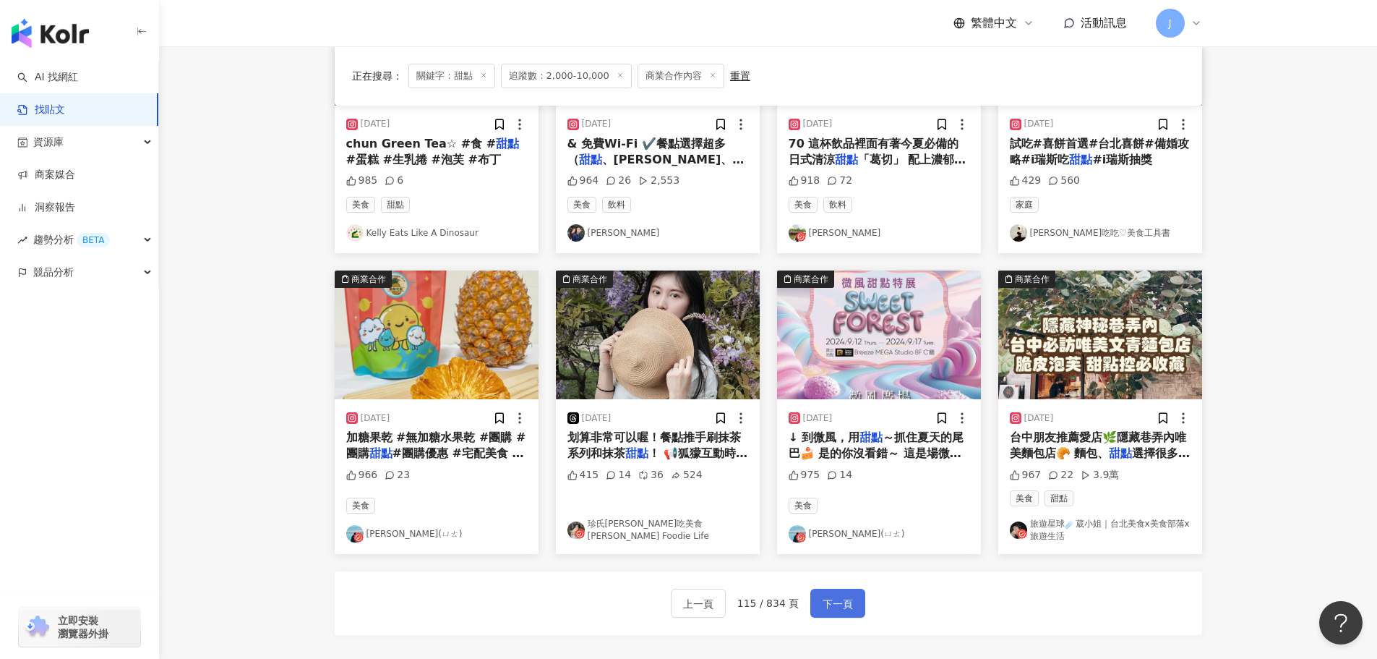
click at [829, 600] on span "下一頁" at bounding box center [838, 603] width 30 height 17
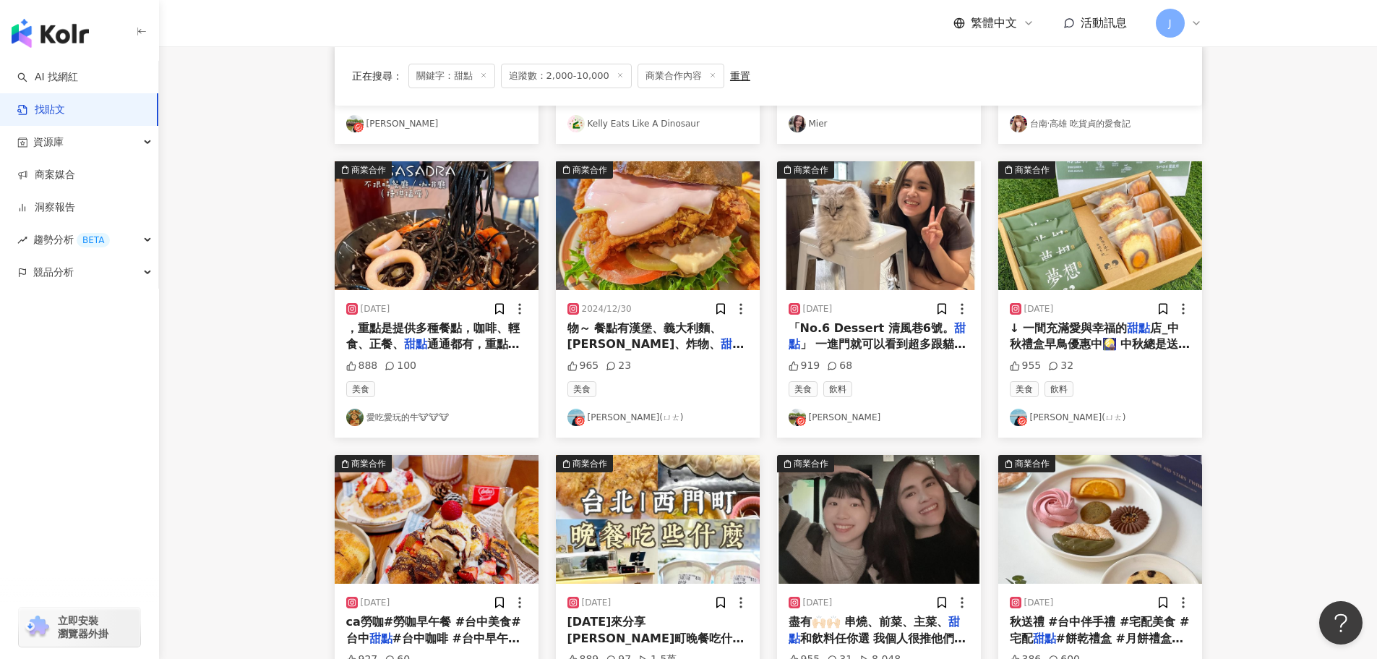
scroll to position [559, 0]
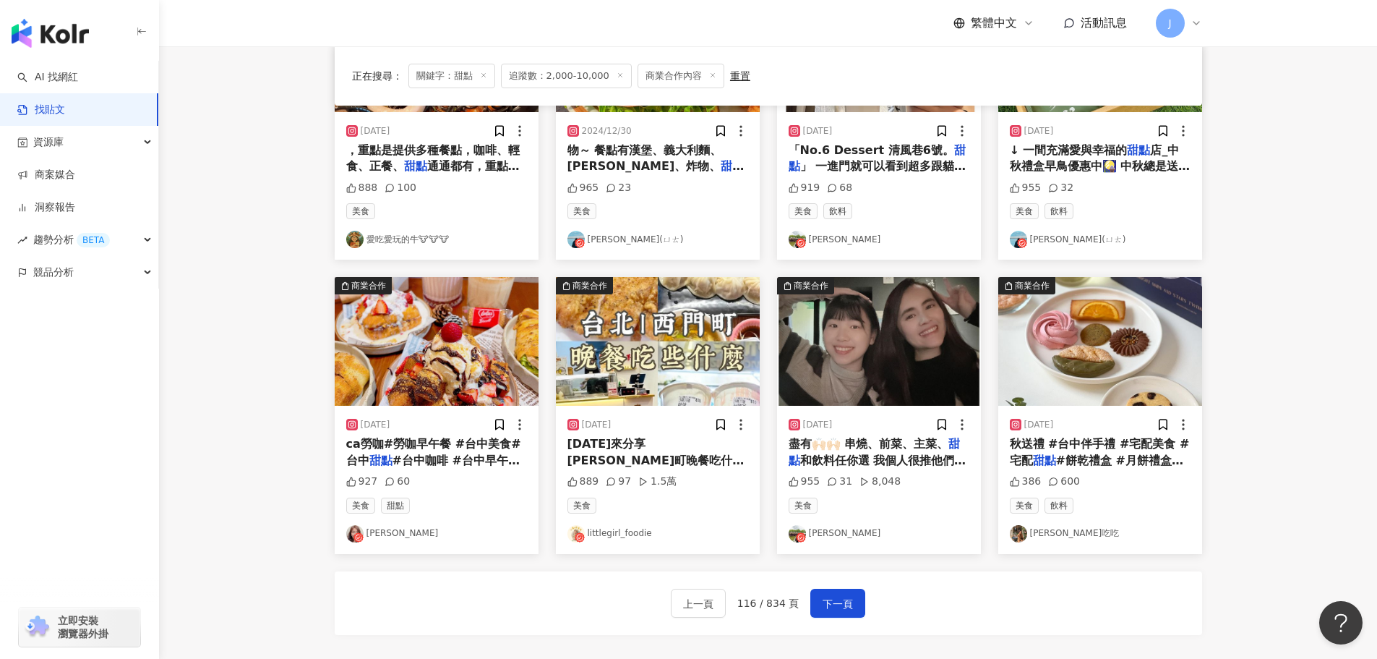
click at [1059, 459] on span "#餅乾禮盒 #月餅禮盒#宅配禮盒#" at bounding box center [1097, 468] width 174 height 30
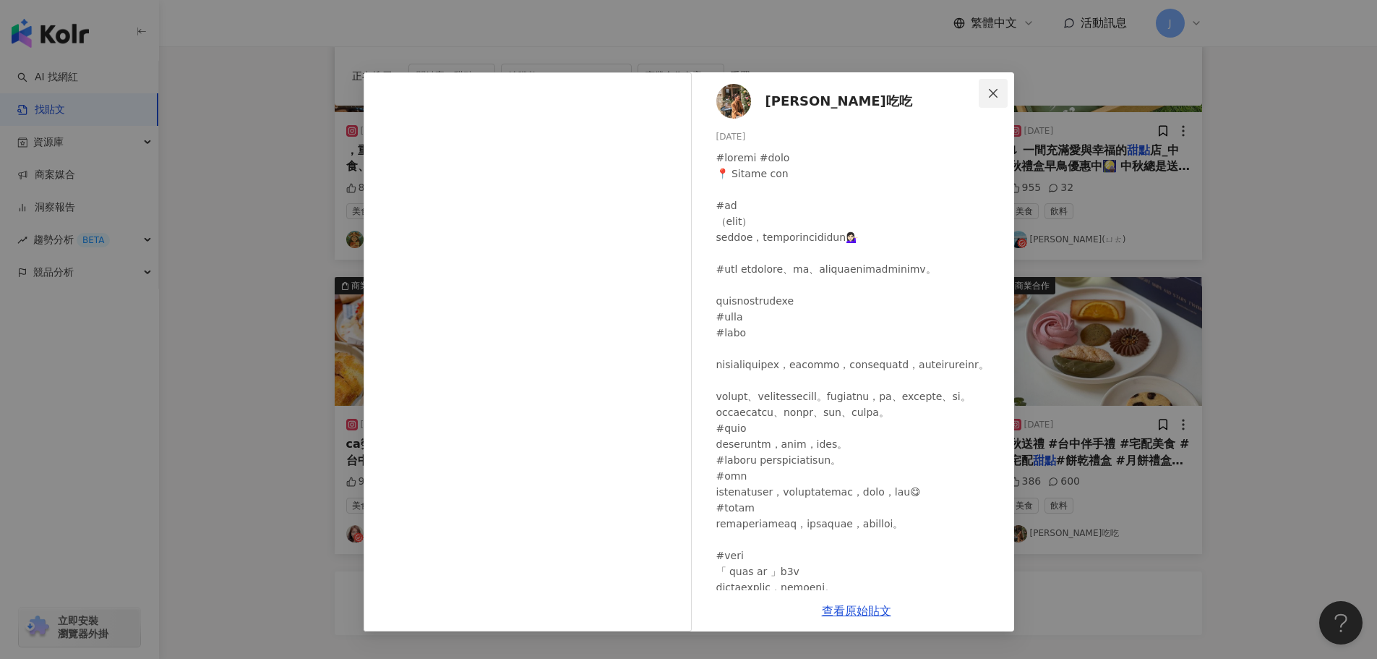
click at [988, 91] on icon "close" at bounding box center [994, 93] width 12 height 12
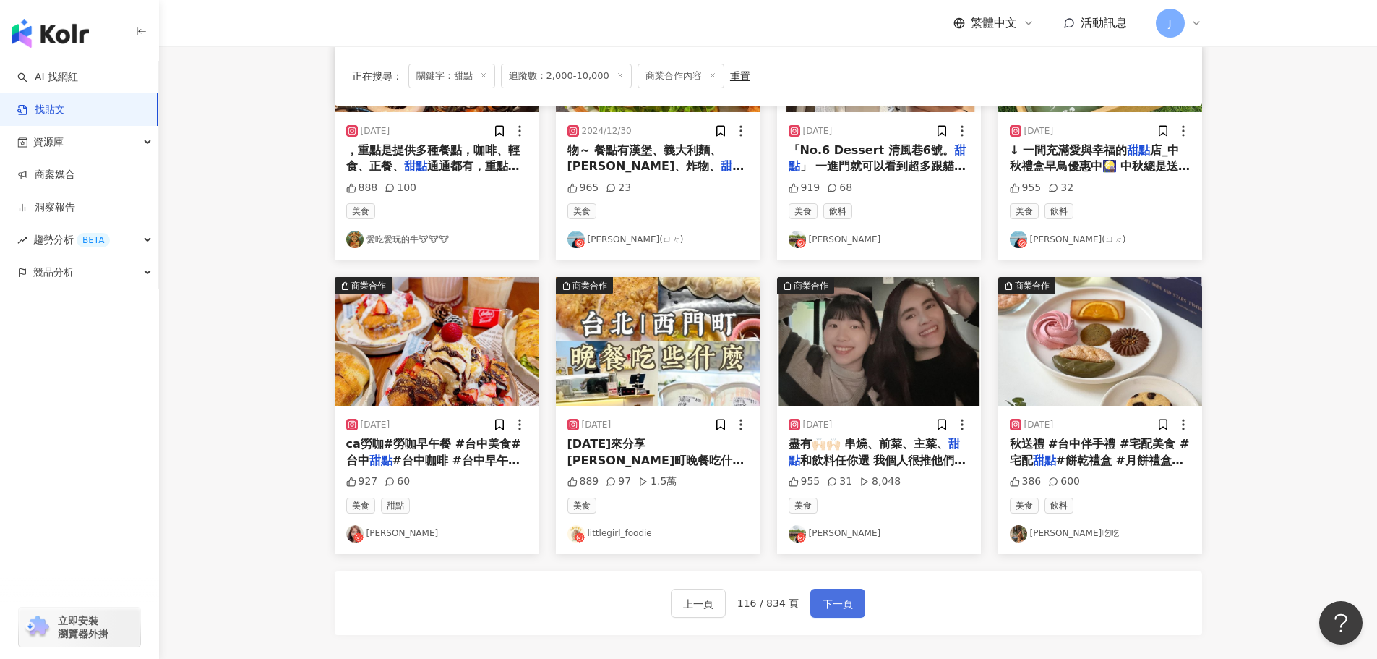
click at [832, 598] on span "下一頁" at bounding box center [838, 603] width 30 height 17
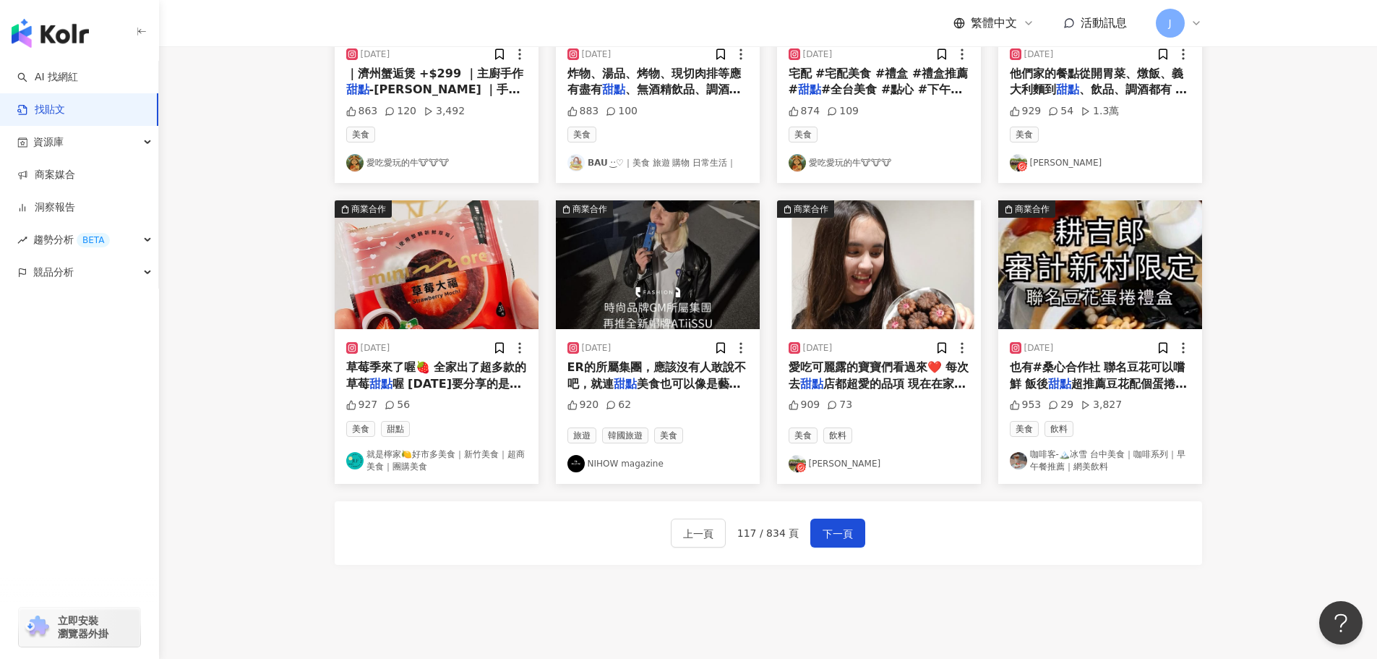
scroll to position [738, 0]
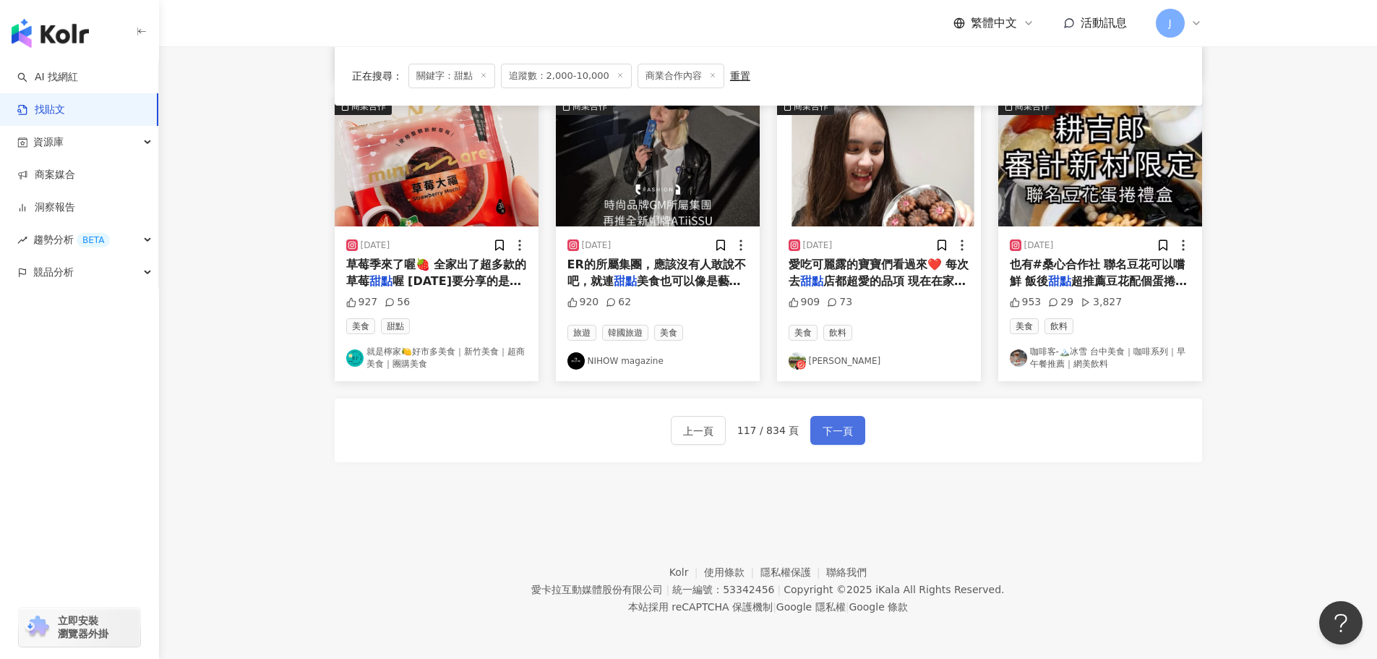
click at [825, 436] on span "下一頁" at bounding box center [838, 430] width 30 height 17
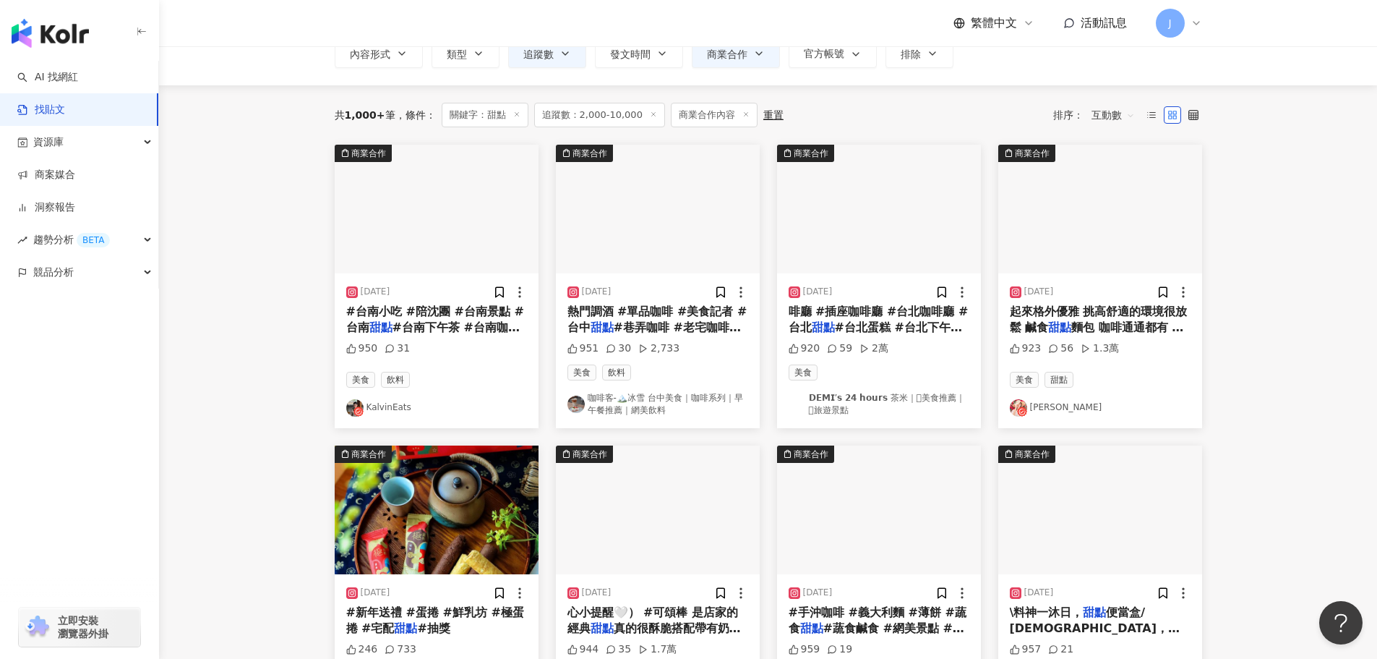
scroll to position [77, 0]
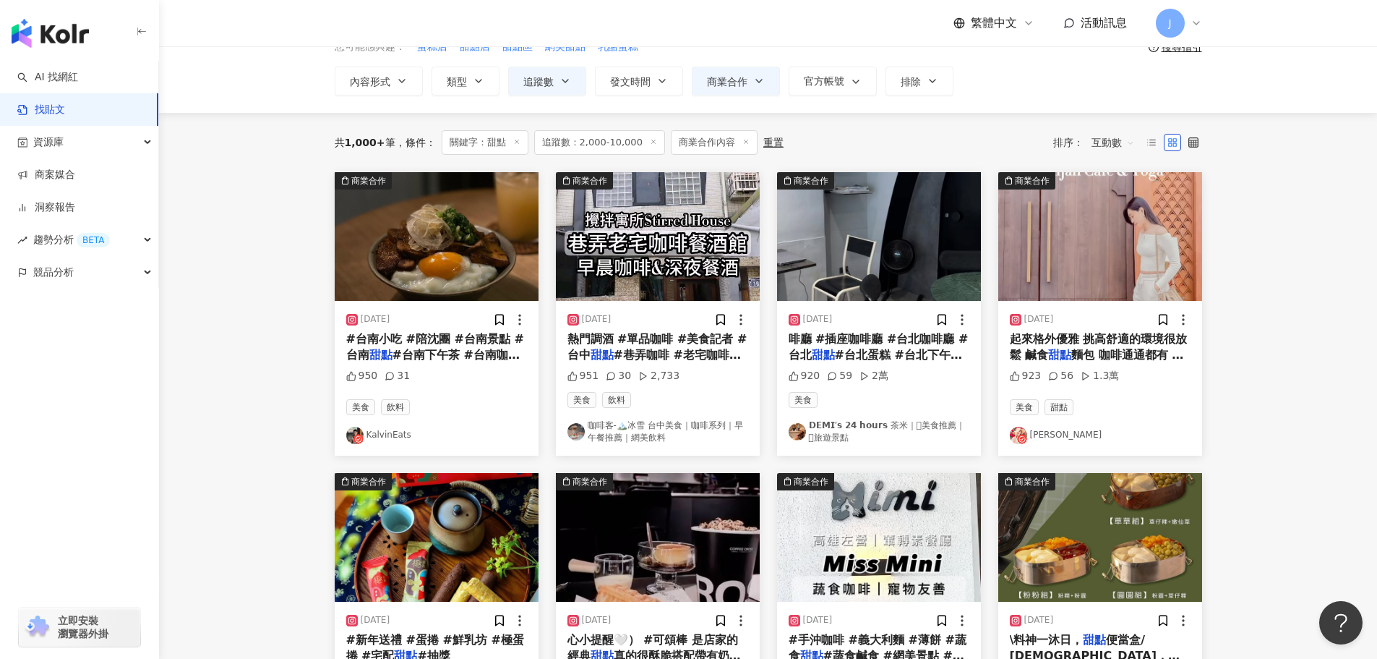
click at [1085, 342] on span "起來格外優雅 挑高舒適的環境很放鬆 鹹食" at bounding box center [1099, 347] width 178 height 30
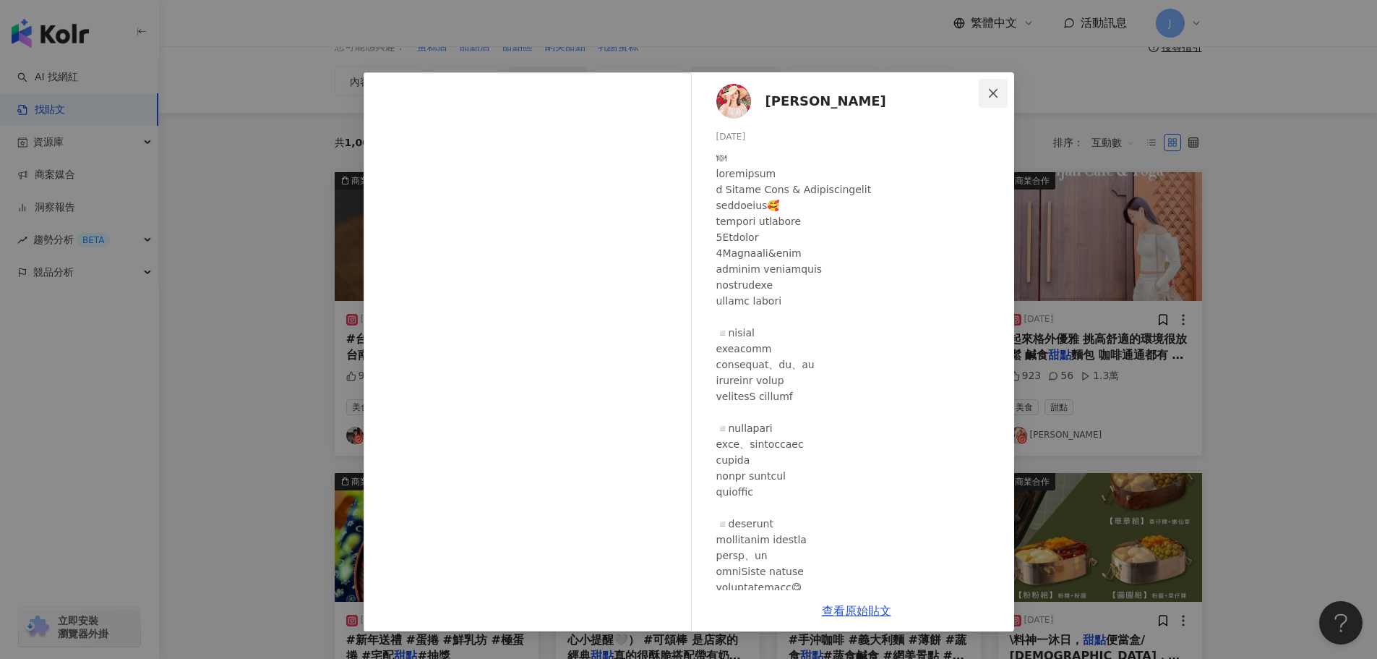
click at [990, 95] on icon "close" at bounding box center [994, 93] width 12 height 12
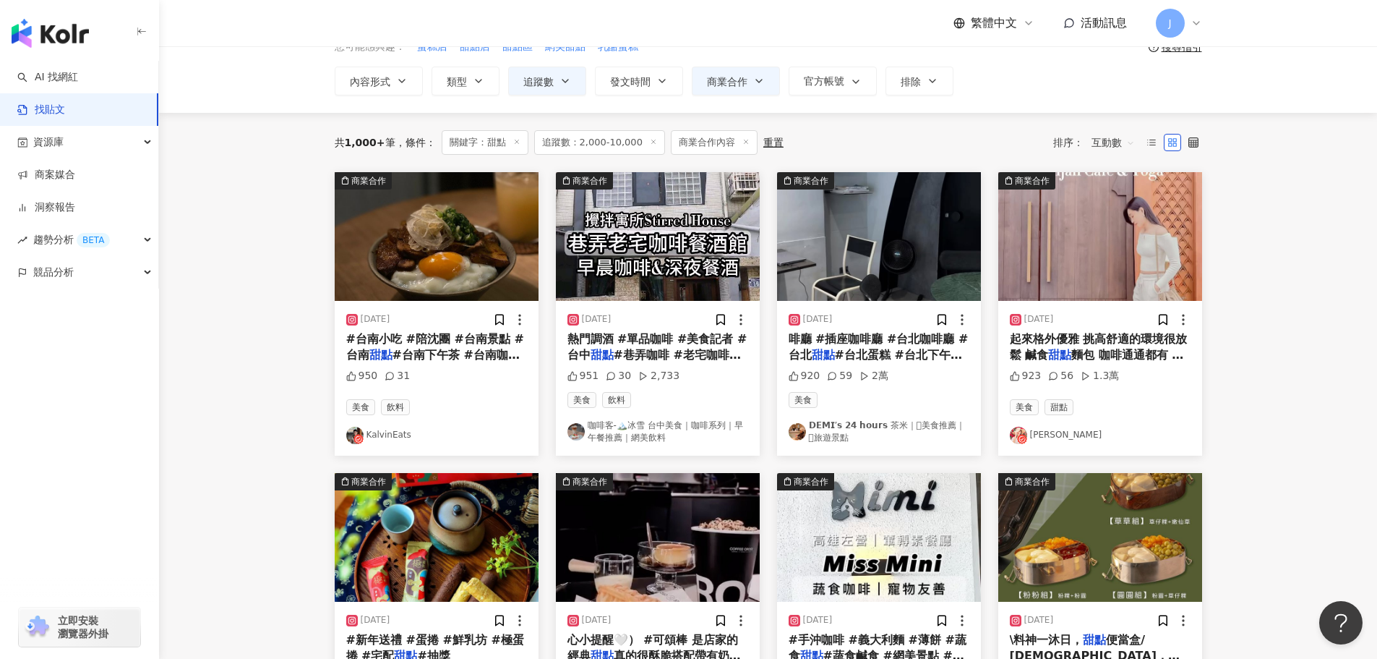
drag, startPoint x: 1373, startPoint y: 198, endPoint x: 1387, endPoint y: 294, distance: 97.2
click at [1377, 294] on html "AI 找網紅 找貼文 資源庫 商案媒合 洞察報告 趨勢分析 BETA 競品分析 立即安裝 瀏覽器外掛 繁體中文 活動訊息 J 不分平台 ** 台灣 搜尋 您可…" at bounding box center [688, 252] width 1377 height 659
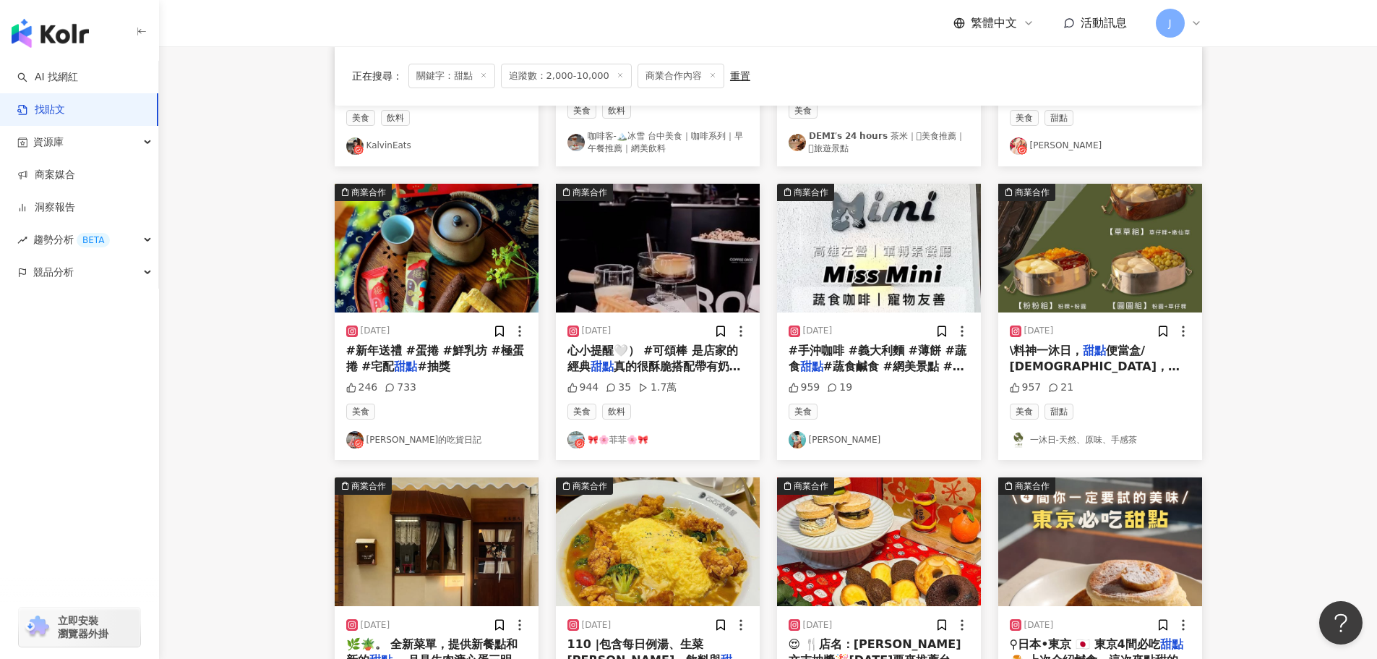
scroll to position [367, 0]
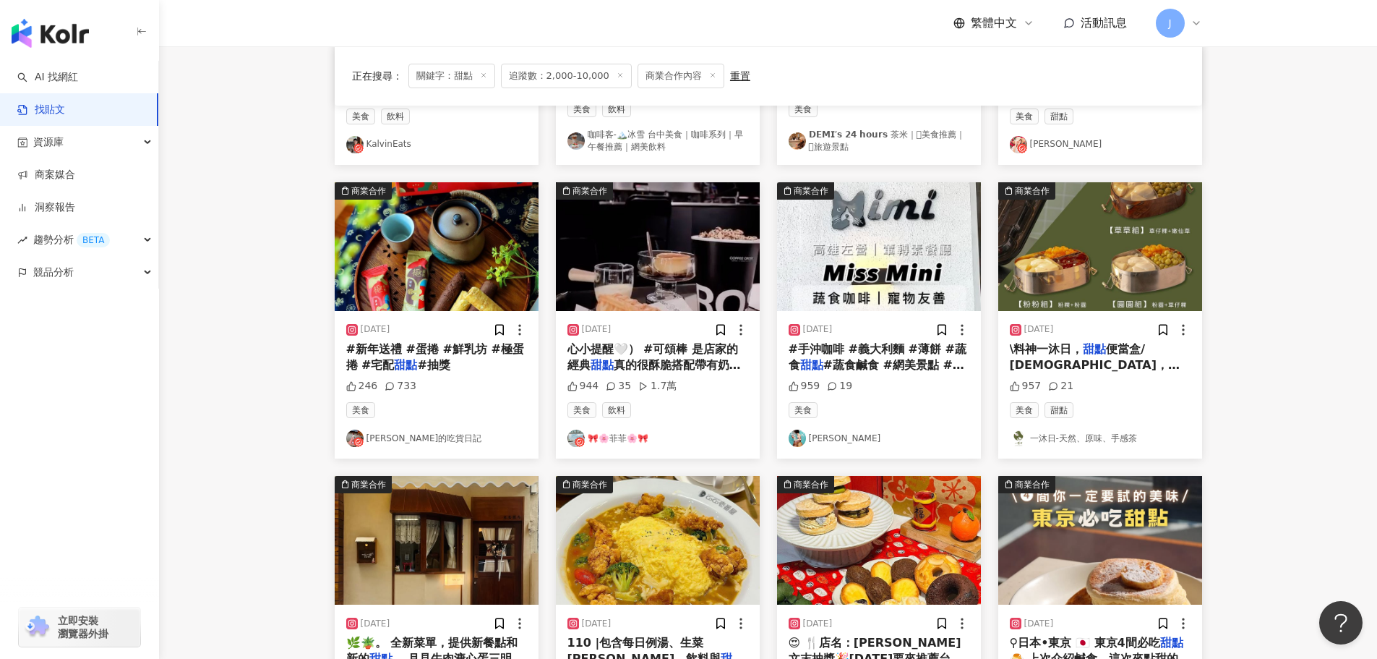
click at [371, 355] on span "#新年送禮 #蛋捲 #鮮乳坊 #極蛋捲 #宅配" at bounding box center [435, 357] width 178 height 30
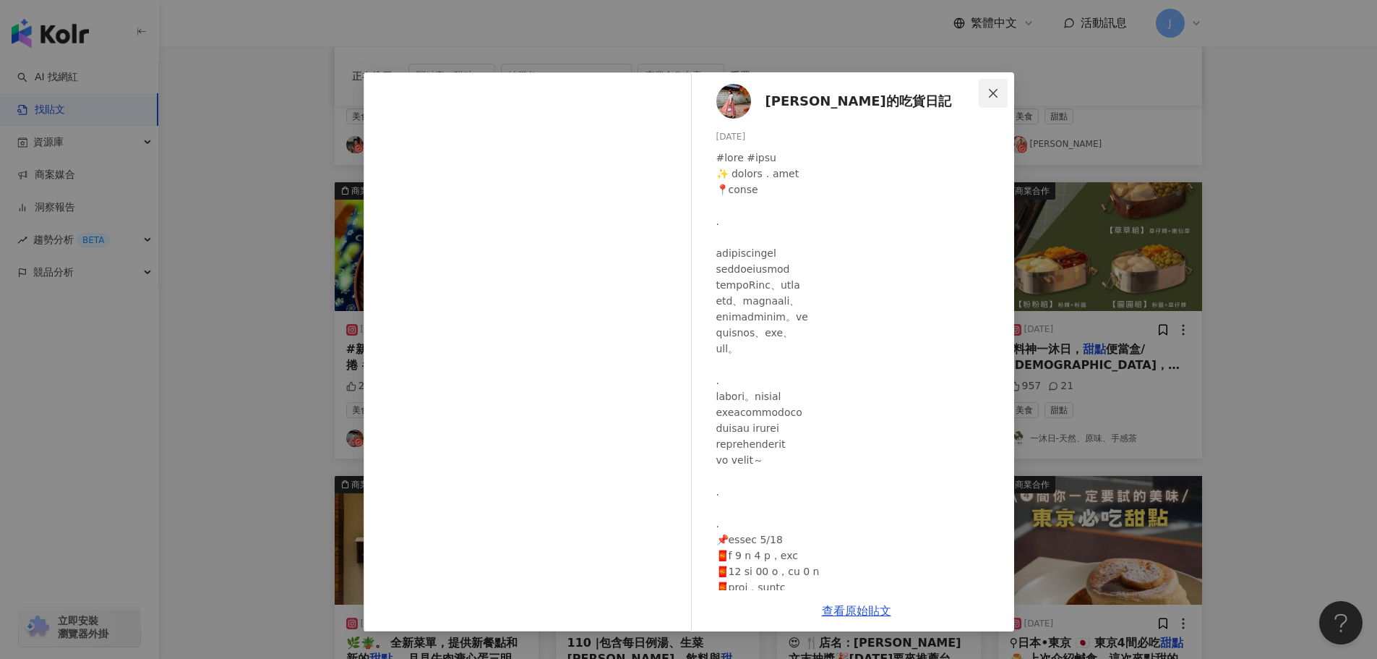
click at [994, 93] on icon "close" at bounding box center [993, 92] width 9 height 9
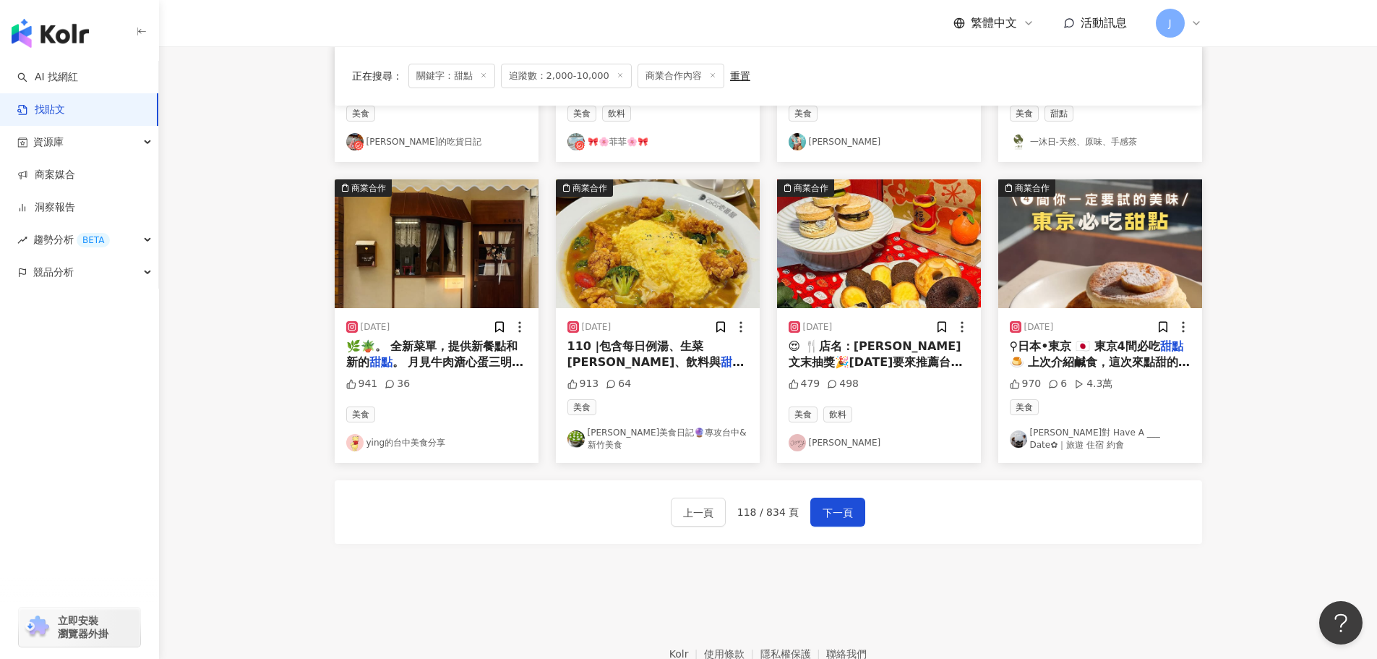
scroll to position [669, 0]
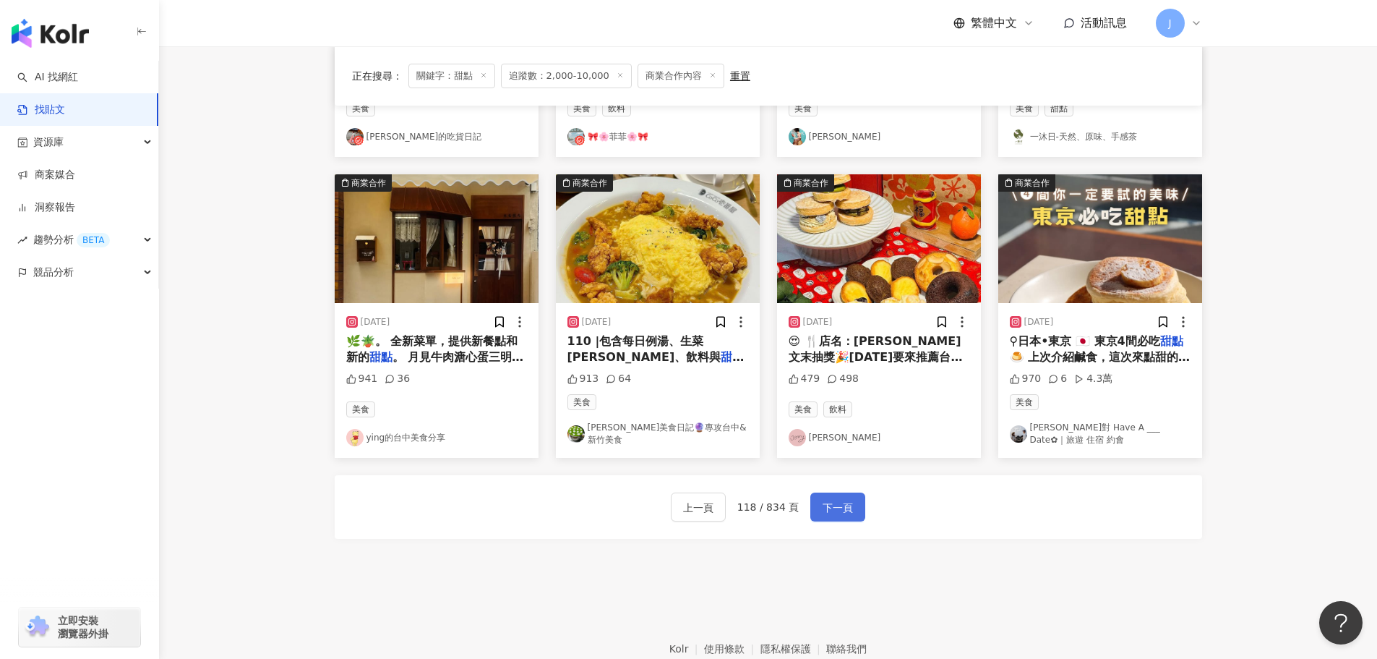
click at [827, 506] on span "下一頁" at bounding box center [838, 507] width 30 height 17
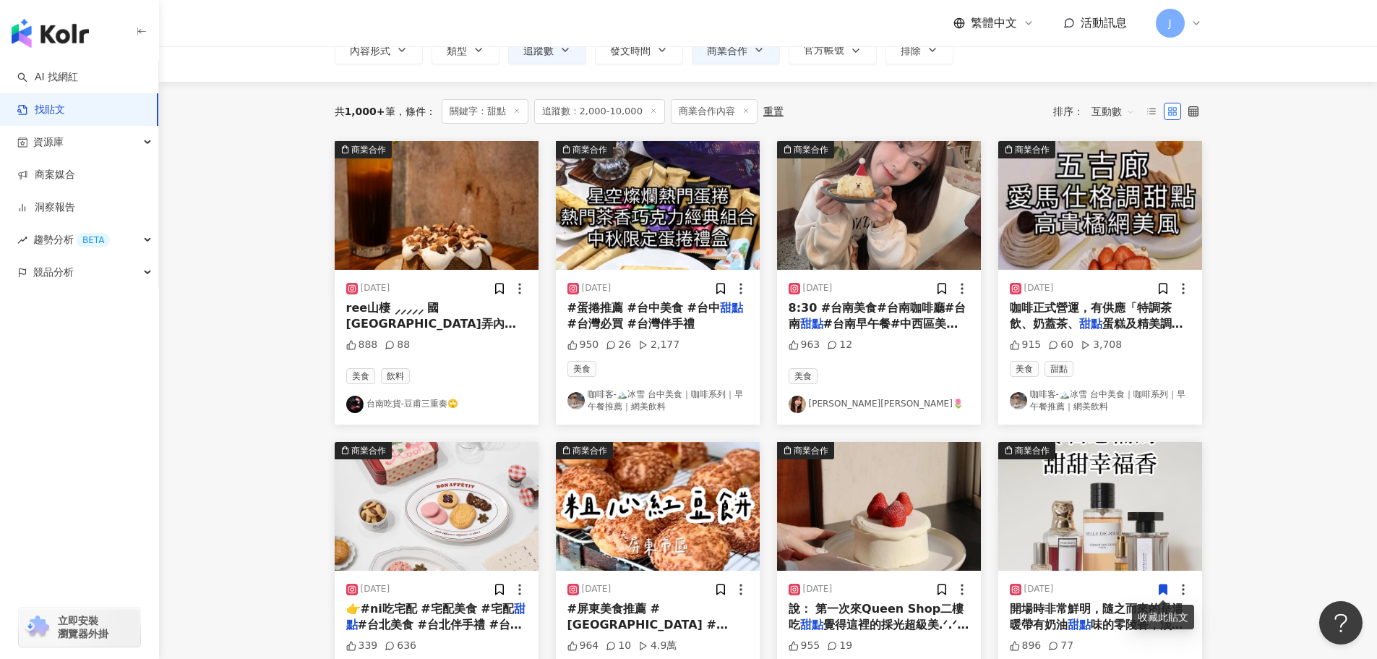
scroll to position [83, 0]
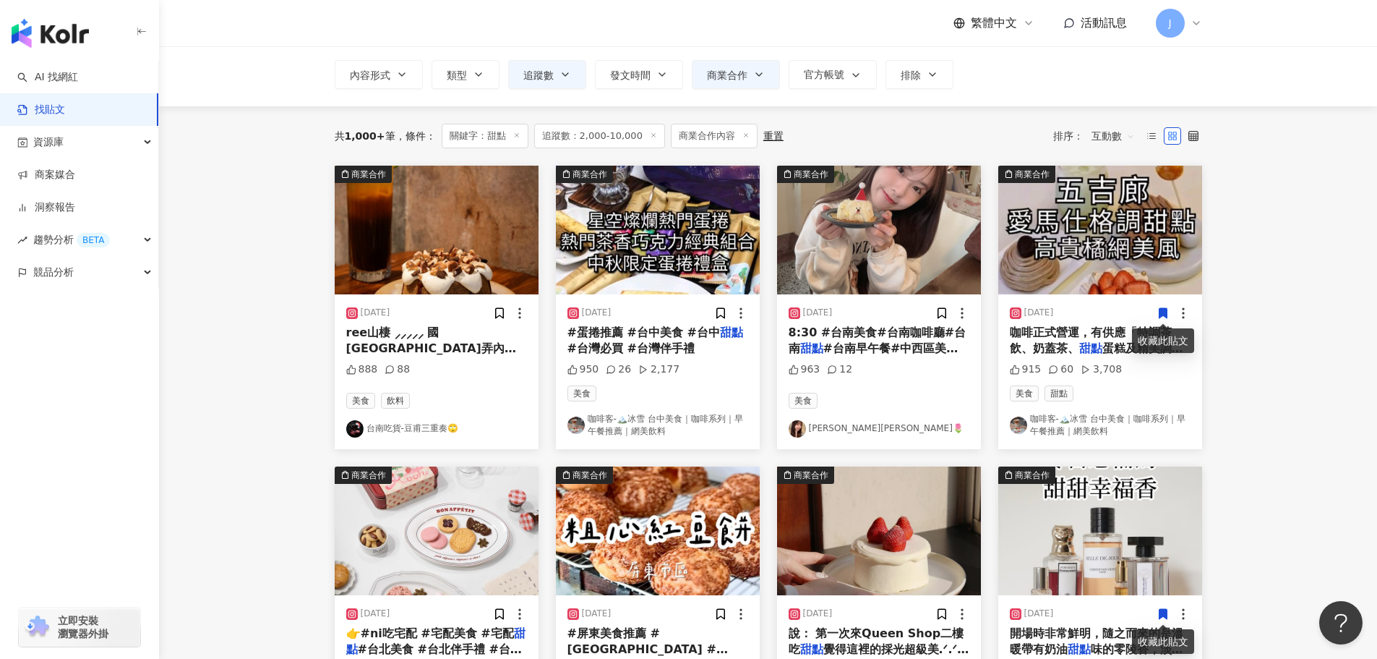
click at [837, 351] on span "#台南早午餐#中西區美食#台南中西#" at bounding box center [878, 356] width 179 height 30
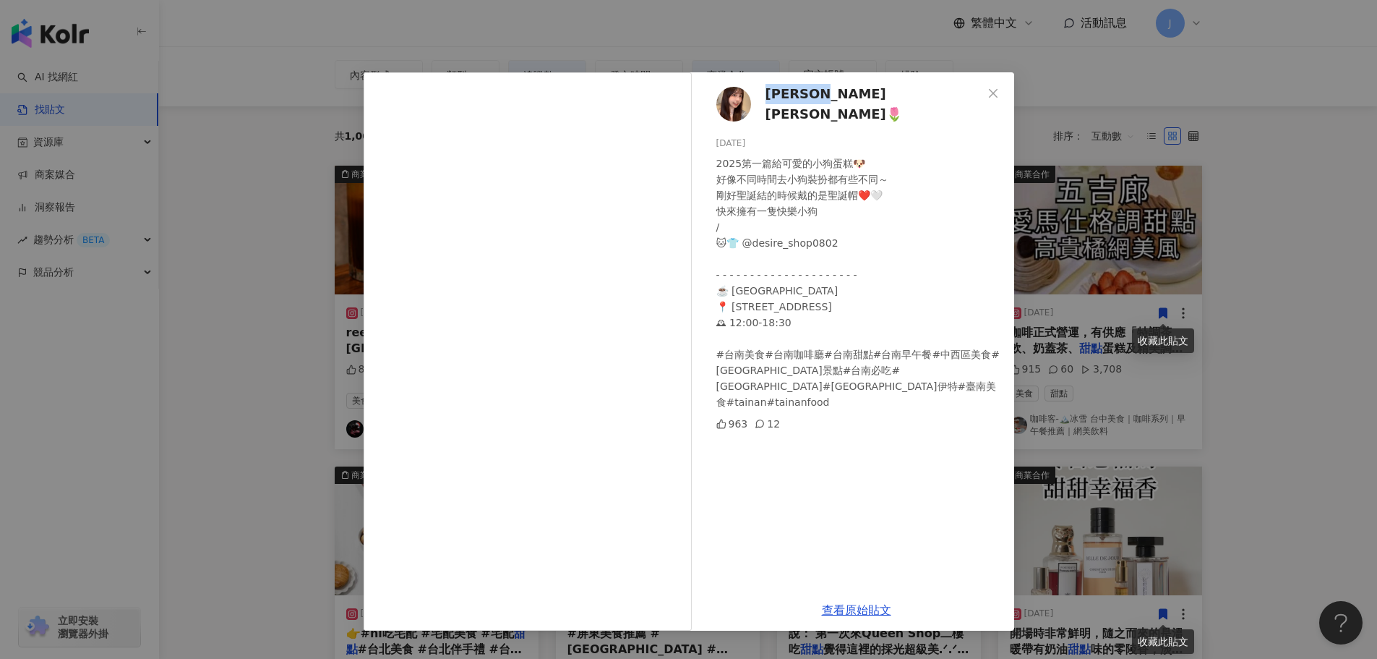
drag, startPoint x: 763, startPoint y: 101, endPoint x: 827, endPoint y: 99, distance: 64.4
click at [827, 99] on div "安尼annie🌷 2025/1/5 2025第一篇給可愛的小狗蛋糕🐶 好像不同時間去小狗裝扮都有些不同～ 剛好聖誕結的時候戴的是聖誕帽❤️🤍 快來擁有一隻快樂…" at bounding box center [856, 330] width 315 height 517
copy span "安尼annie"
drag, startPoint x: 993, startPoint y: 97, endPoint x: 1005, endPoint y: 107, distance: 15.4
click at [993, 97] on icon "close" at bounding box center [994, 93] width 12 height 12
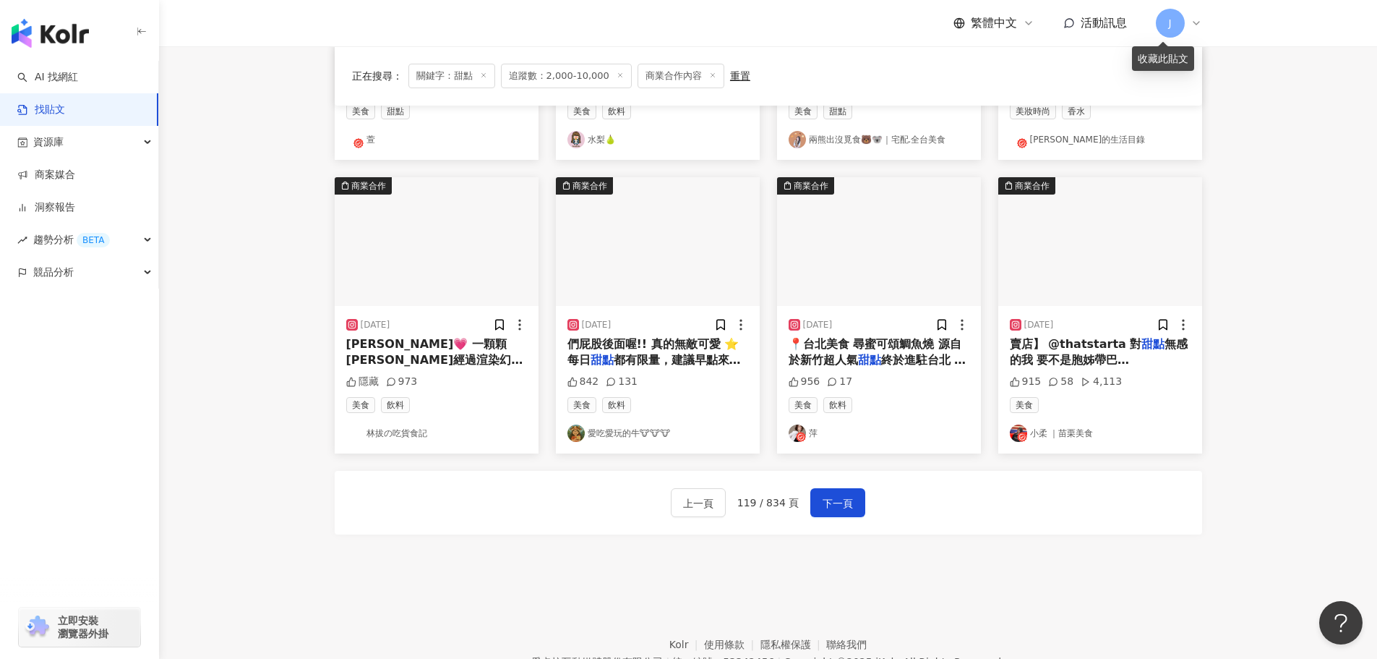
scroll to position [704, 0]
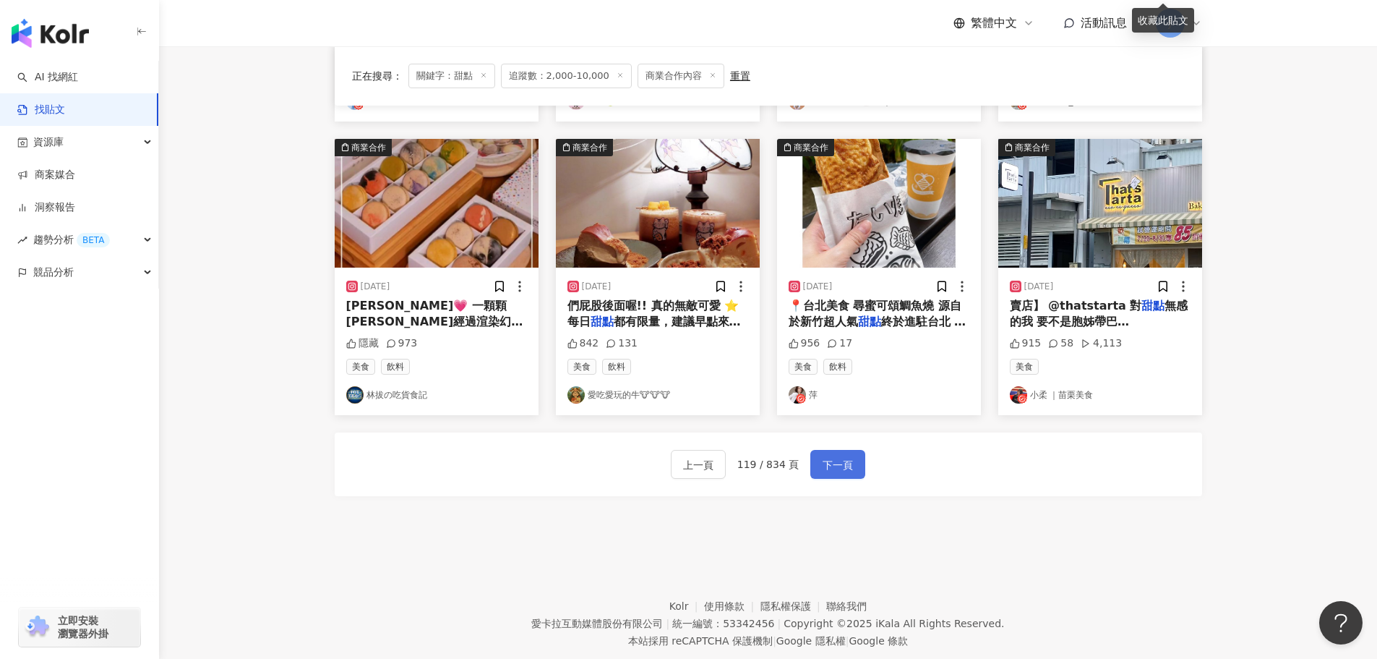
click at [841, 463] on span "下一頁" at bounding box center [838, 464] width 30 height 17
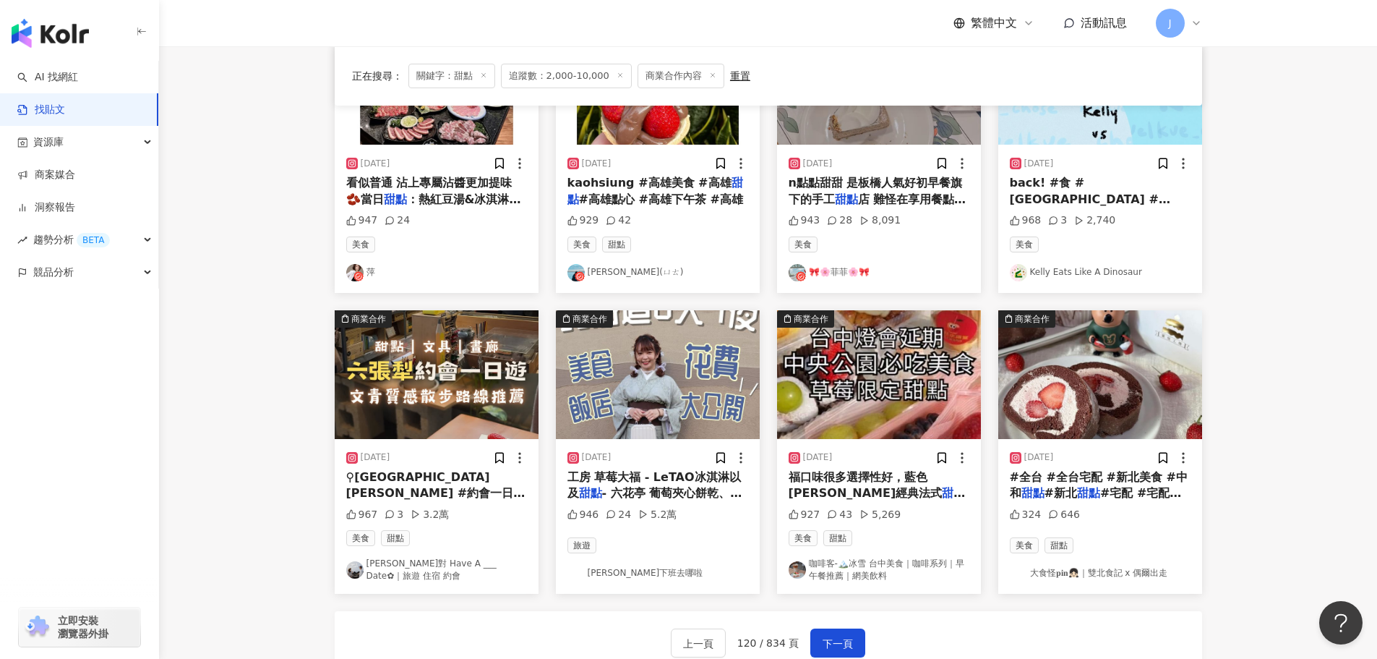
scroll to position [547, 0]
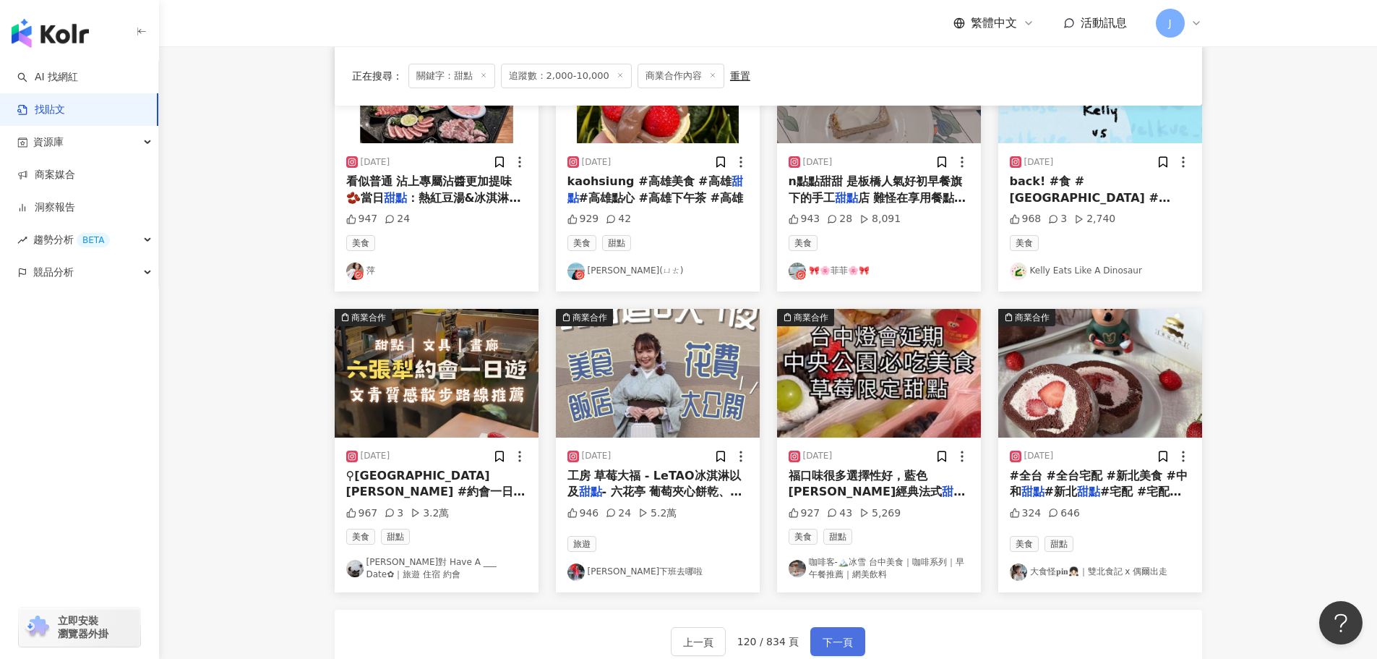
click at [838, 634] on span "下一頁" at bounding box center [838, 641] width 30 height 17
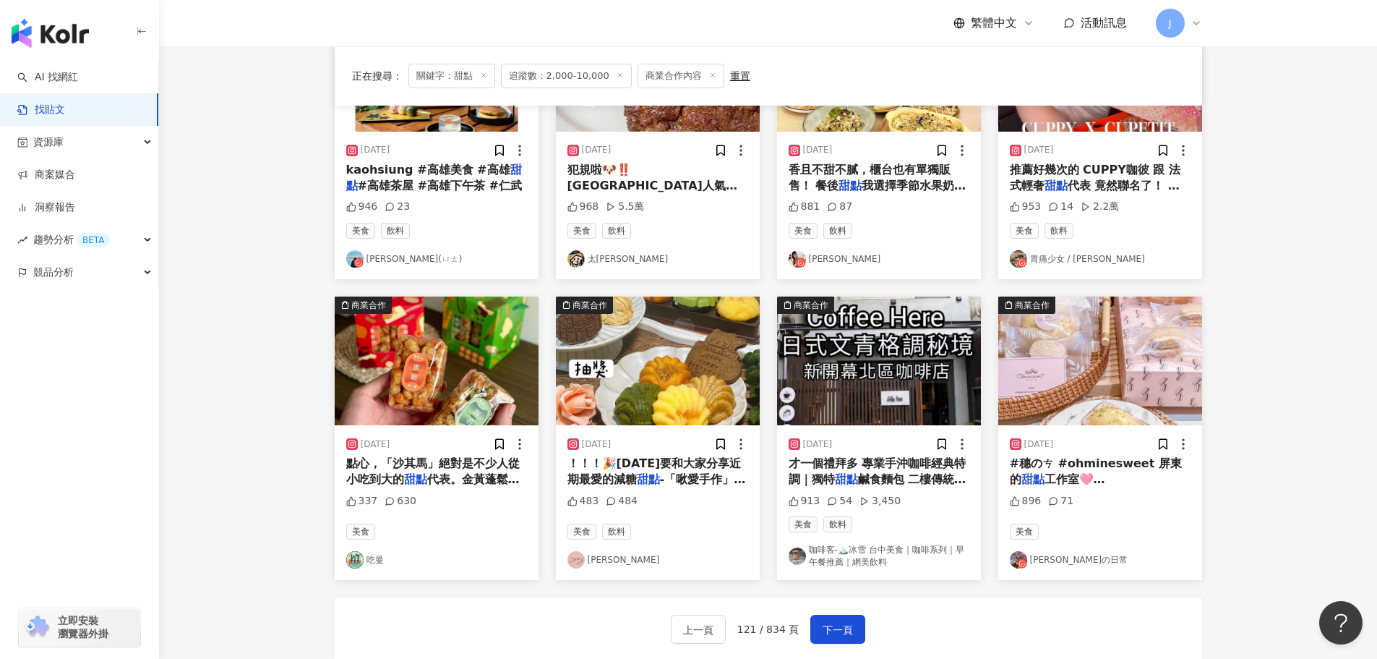
click at [457, 479] on span "代表。金黃蓬鬆的外型、甜而不膩的糖漿" at bounding box center [433, 487] width 174 height 30
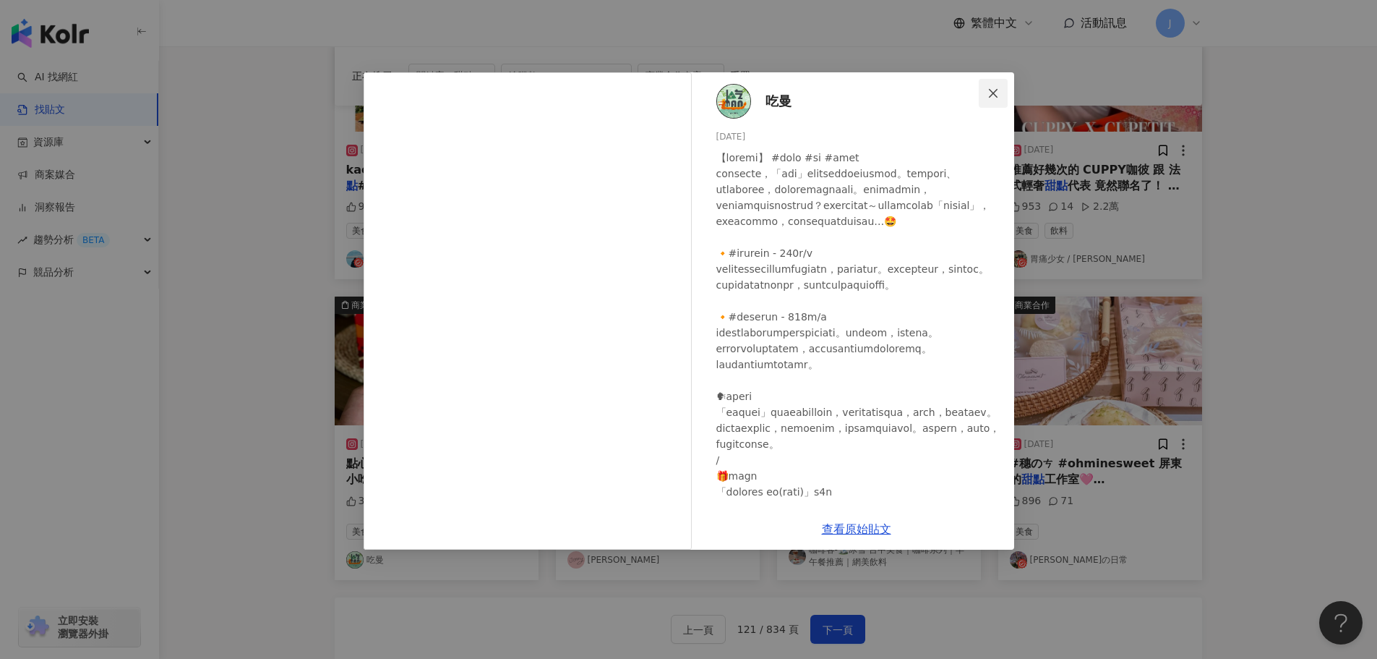
click at [999, 99] on button "Close" at bounding box center [993, 93] width 29 height 29
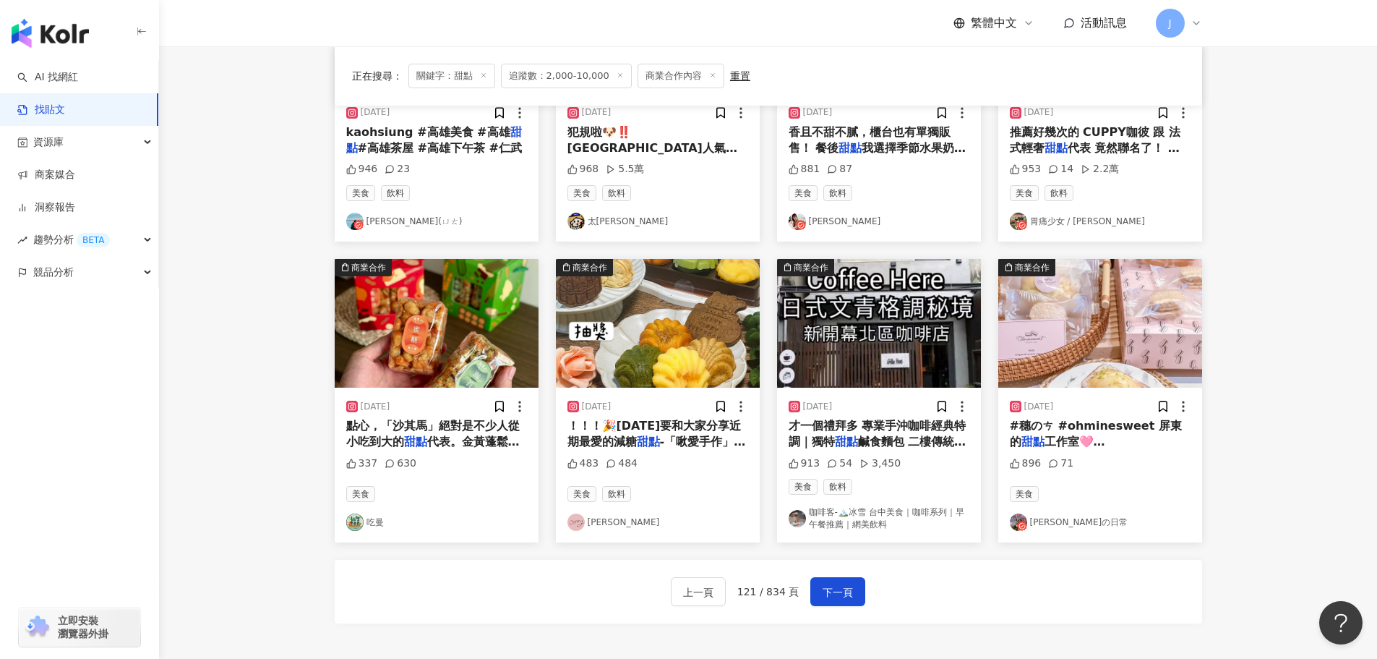
scroll to position [586, 0]
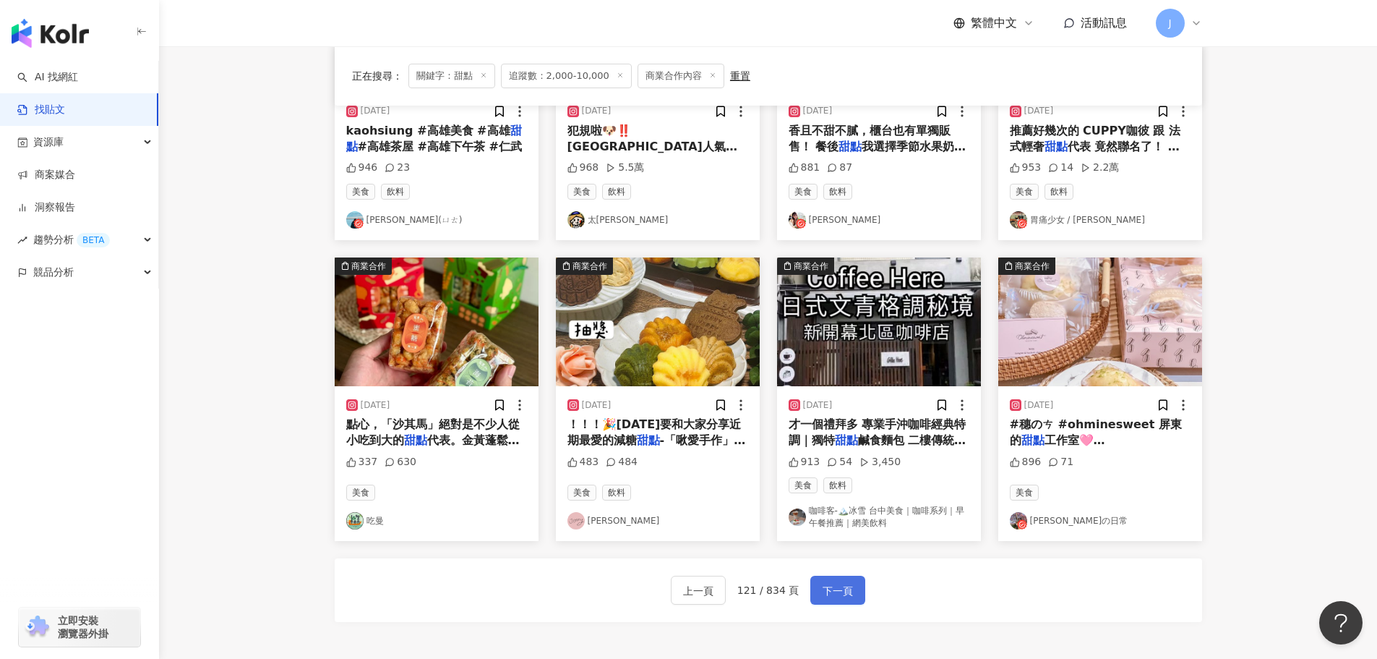
click at [842, 594] on span "下一頁" at bounding box center [838, 590] width 30 height 17
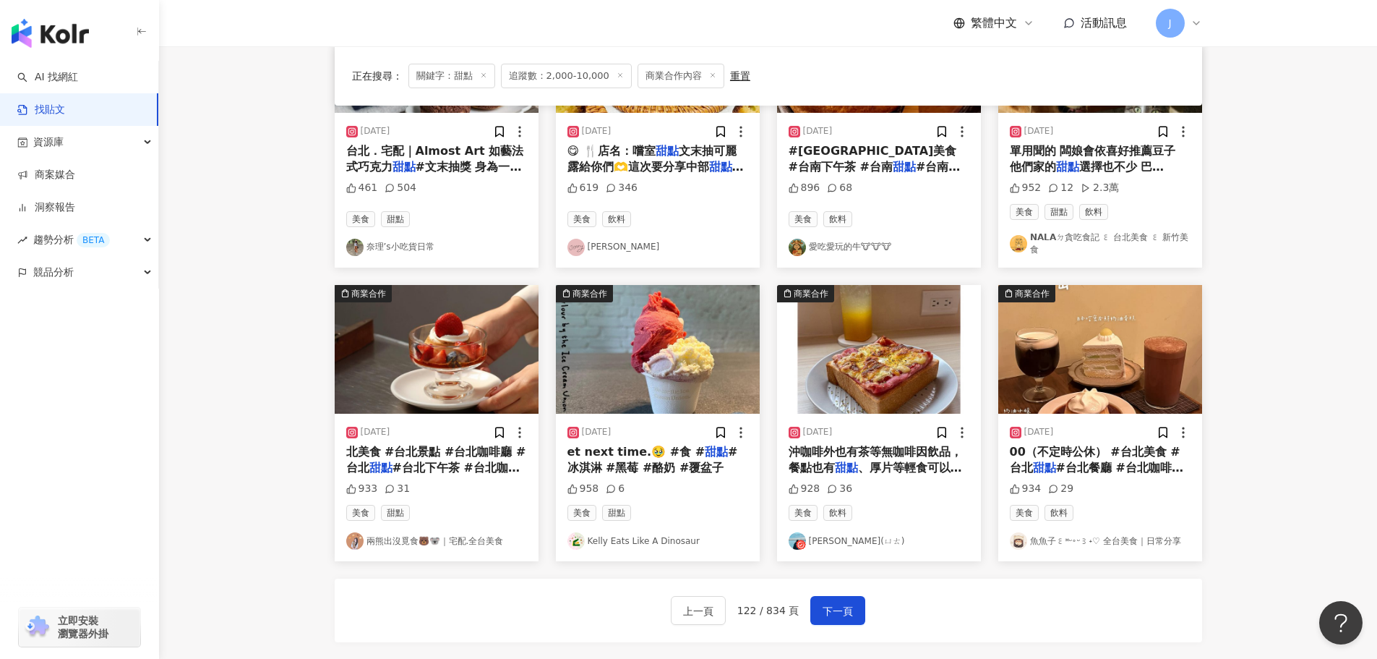
scroll to position [568, 0]
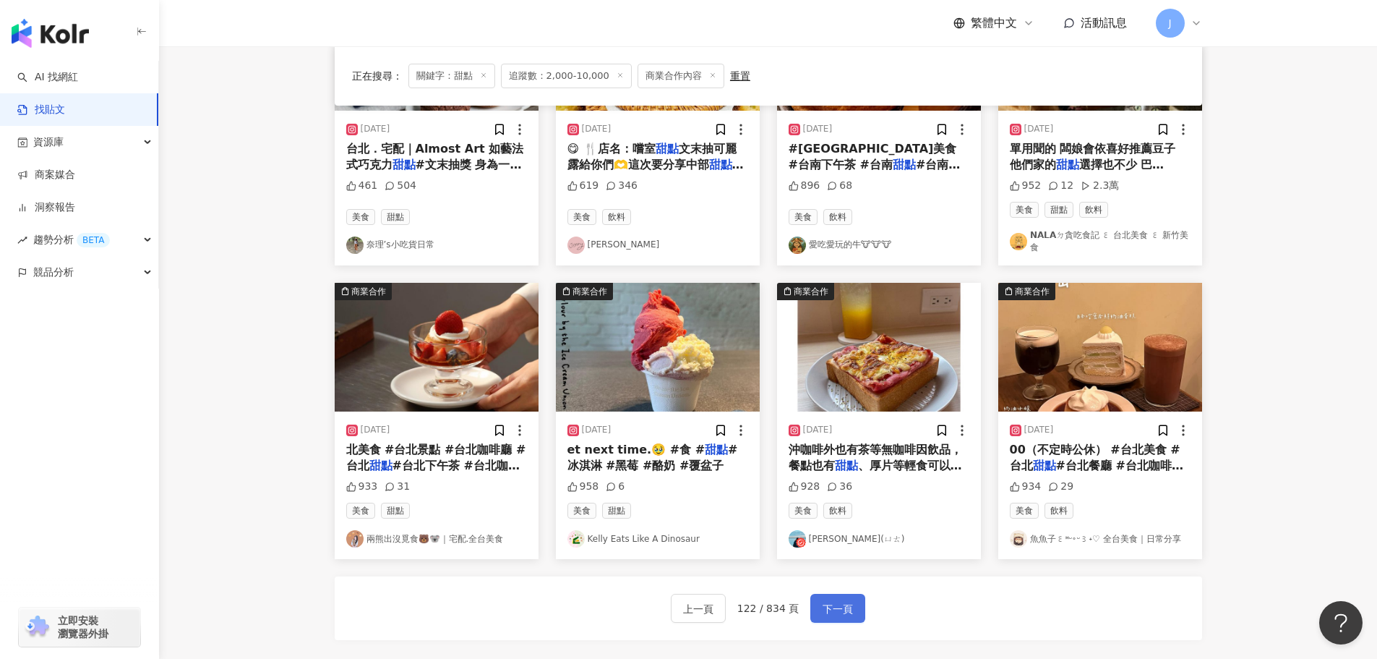
click at [837, 604] on span "下一頁" at bounding box center [838, 608] width 30 height 17
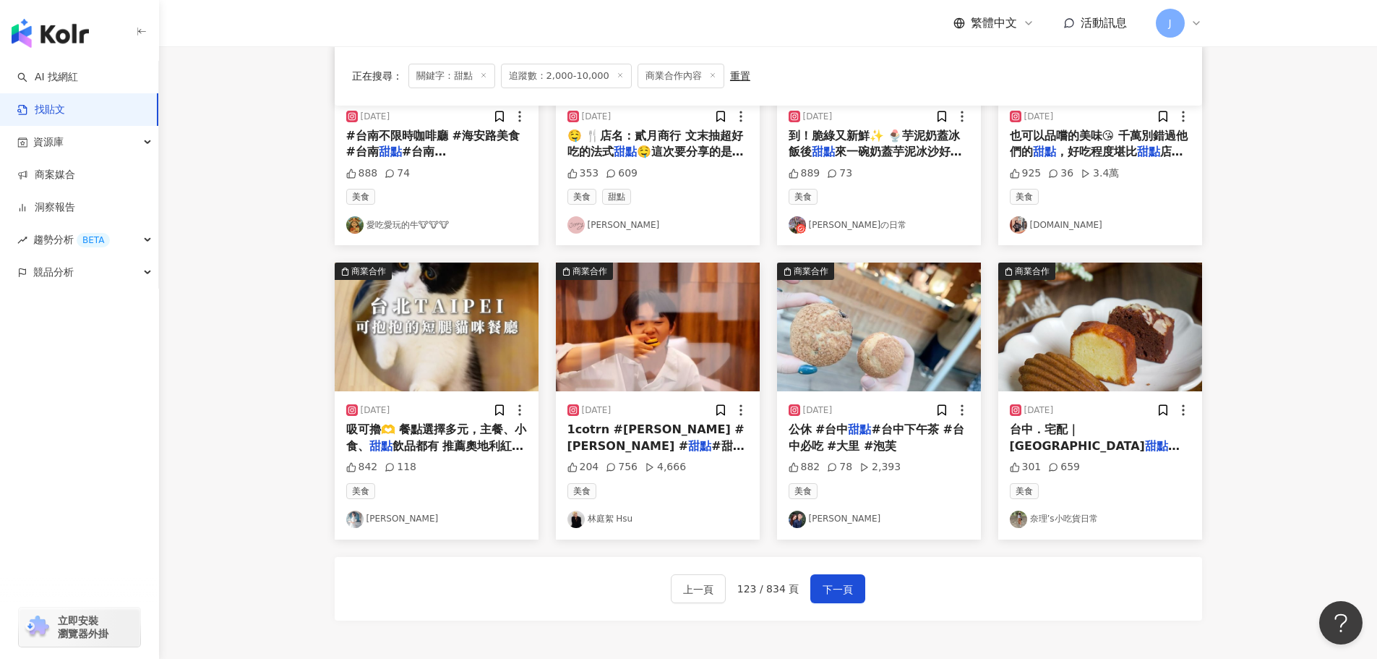
scroll to position [561, 0]
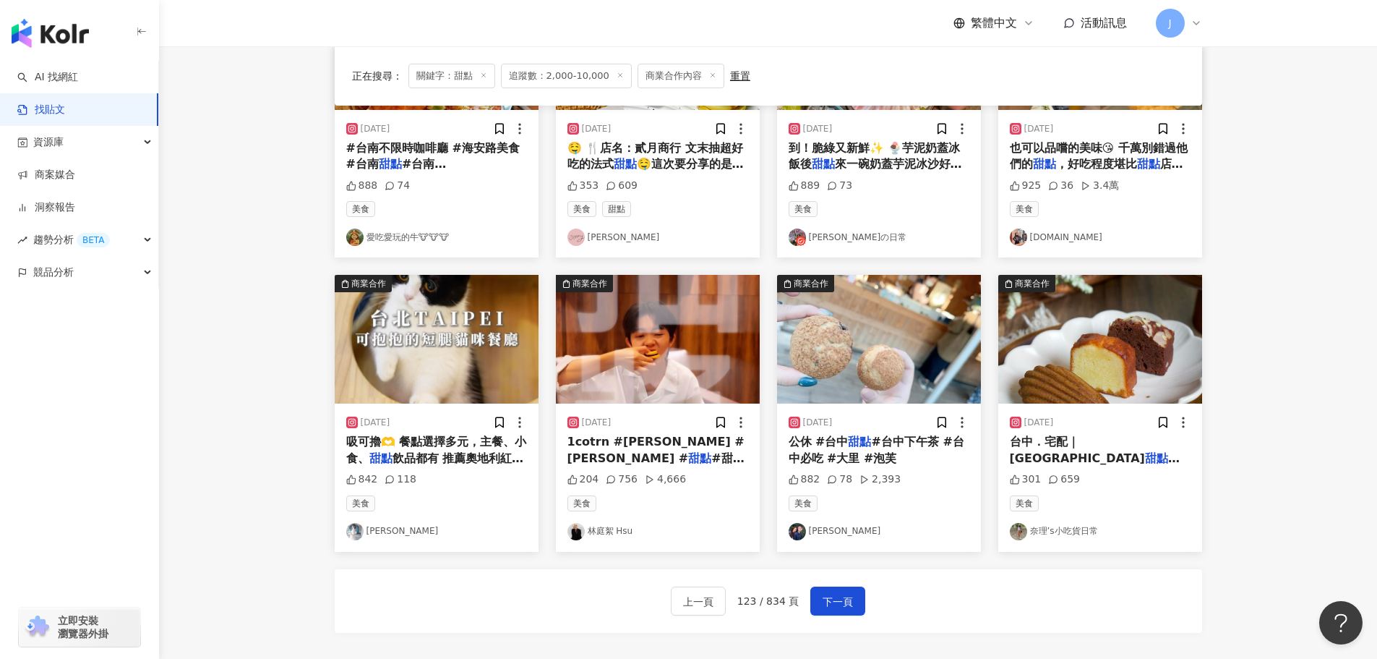
click at [615, 442] on span "1cotrn #姚君子 #馬卡龍 #" at bounding box center [656, 450] width 177 height 30
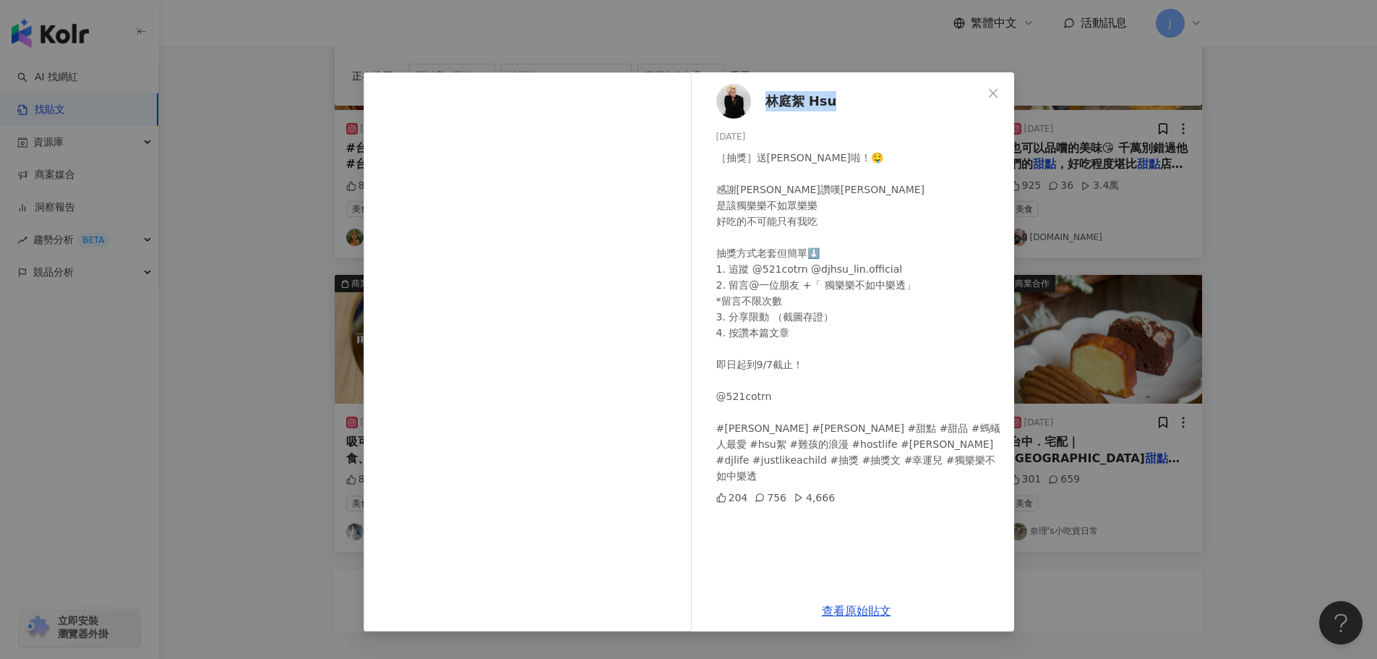
drag, startPoint x: 843, startPoint y: 101, endPoint x: 769, endPoint y: 106, distance: 74.6
click at [769, 106] on div "林庭絮 Hsu 2024/8/30 ［抽獎］送馬卡龍啦！🤤 感謝姚君子讚嘆姚君子 是該獨樂樂不如眾樂樂 好吃的不可能只有我吃 抽獎方式老套但簡單⬇️ 1. 追…" at bounding box center [856, 331] width 315 height 518
copy span "林庭絮 Hsu"
click at [988, 100] on button "Close" at bounding box center [993, 93] width 29 height 29
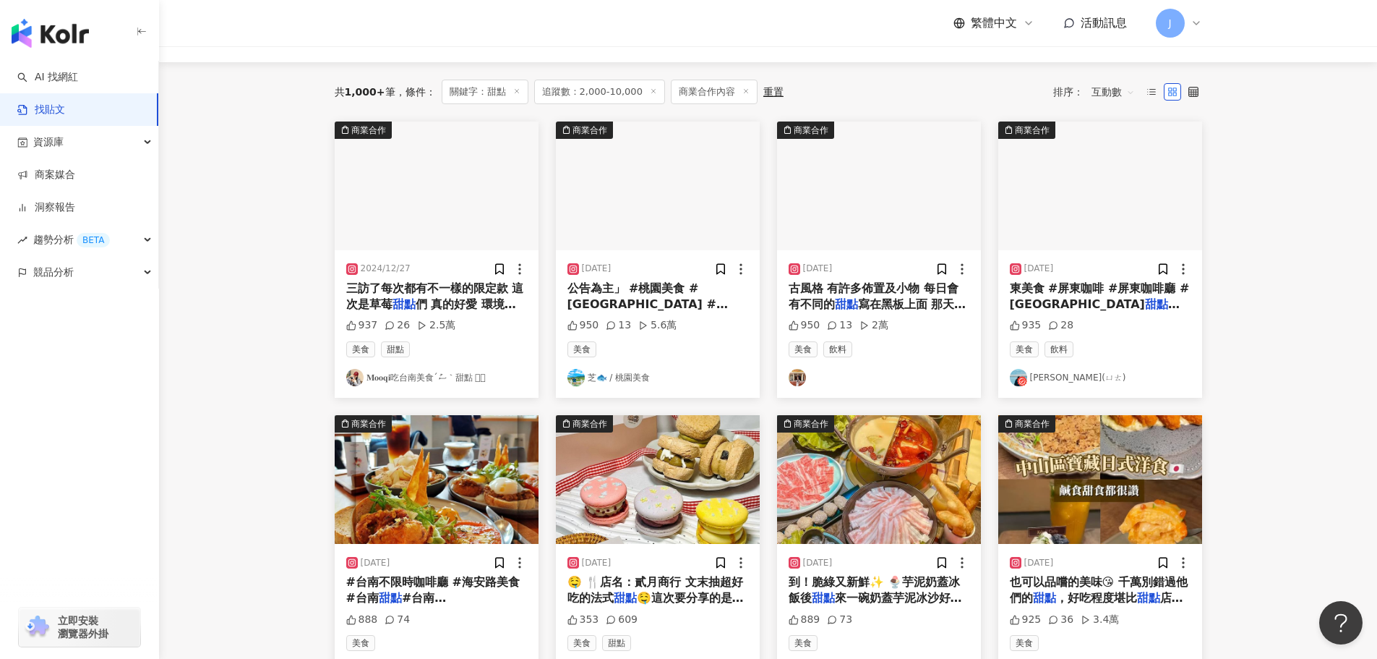
scroll to position [0, 0]
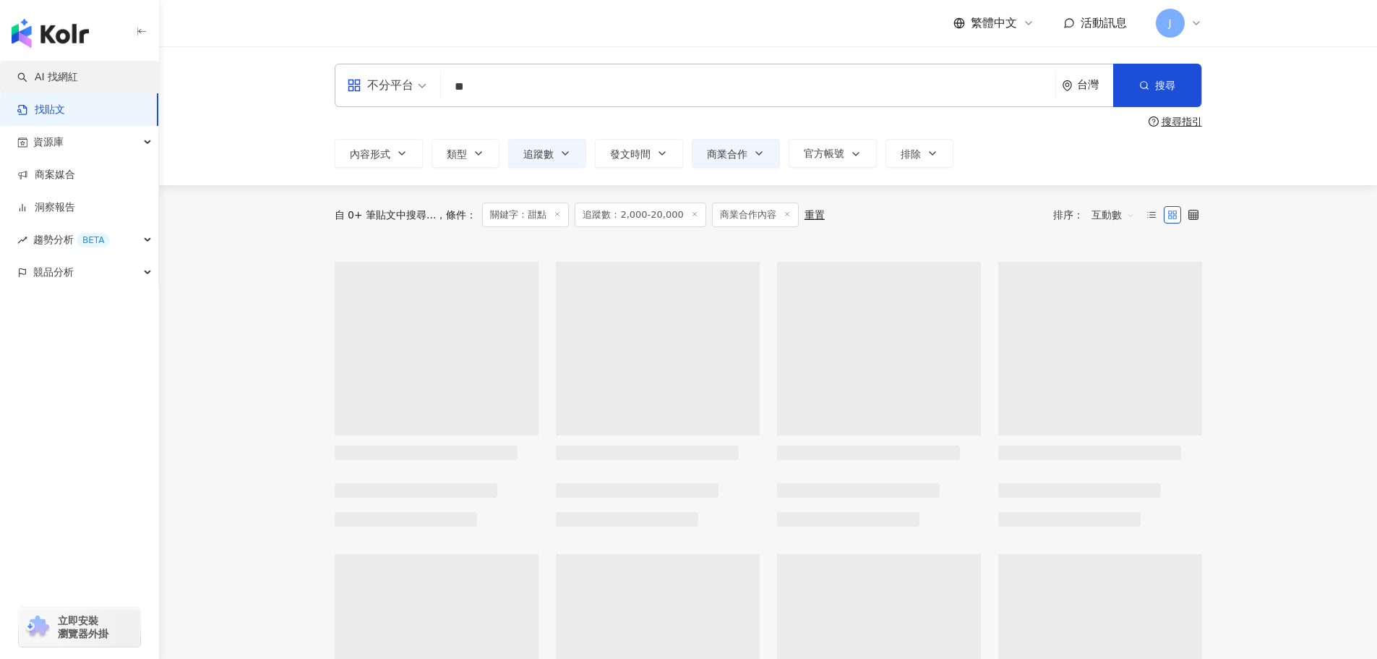
click at [54, 81] on link "AI 找網紅" at bounding box center [47, 77] width 61 height 14
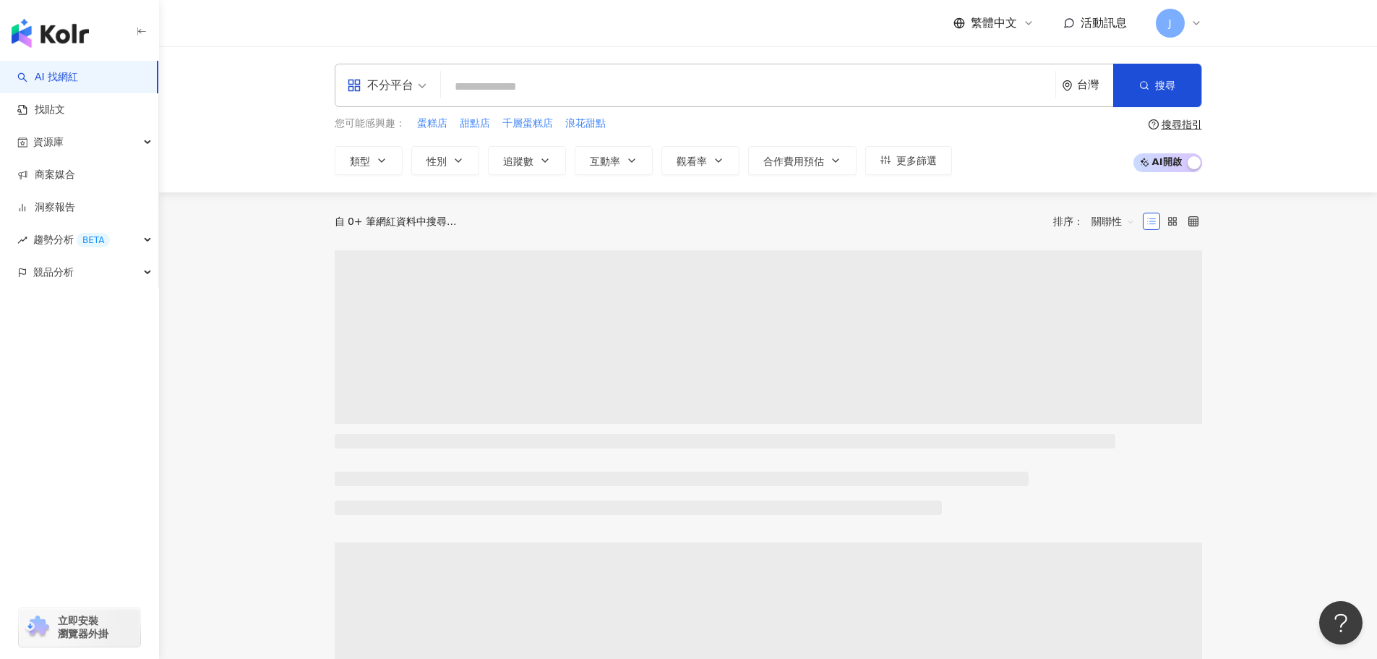
type input "**********"
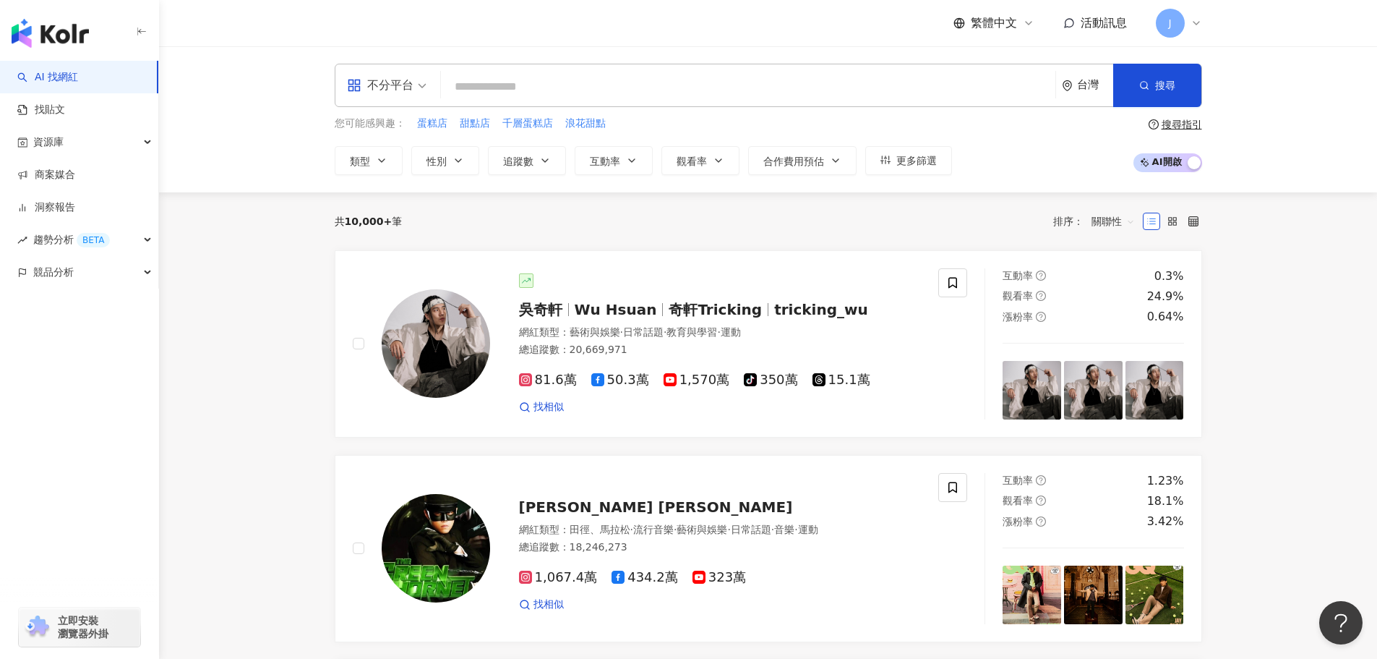
paste input "********"
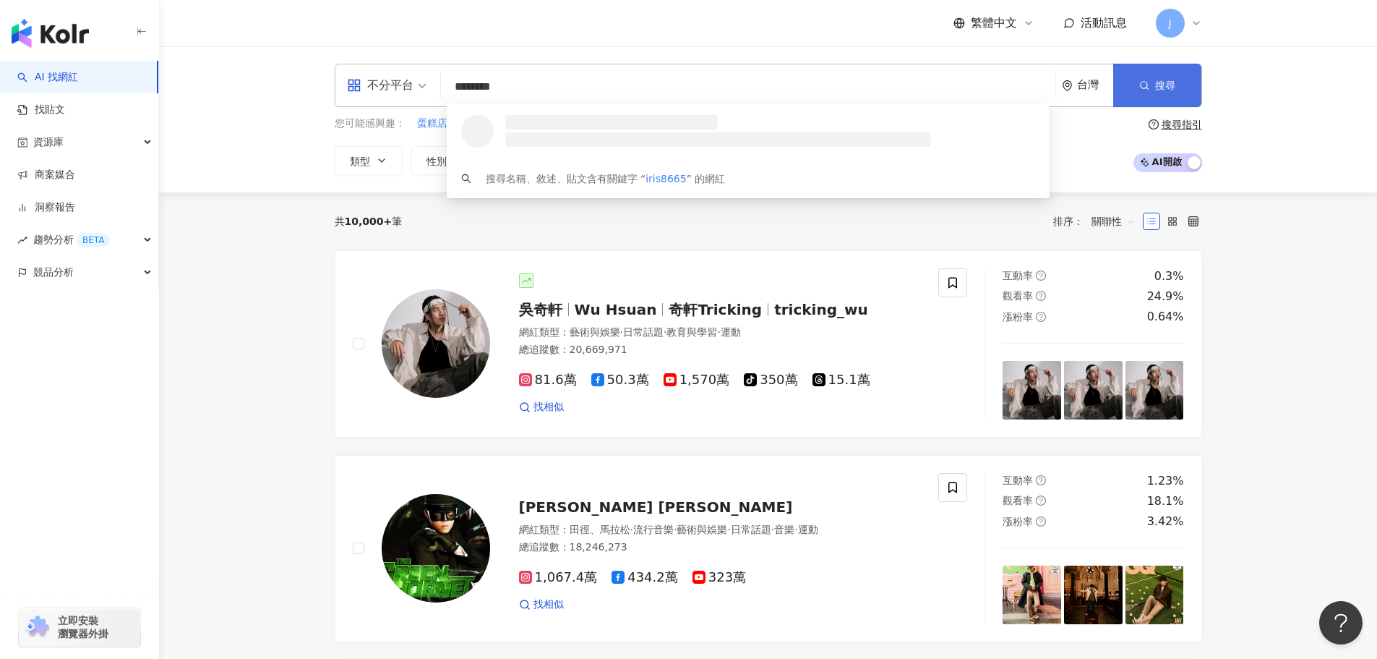
type input "********"
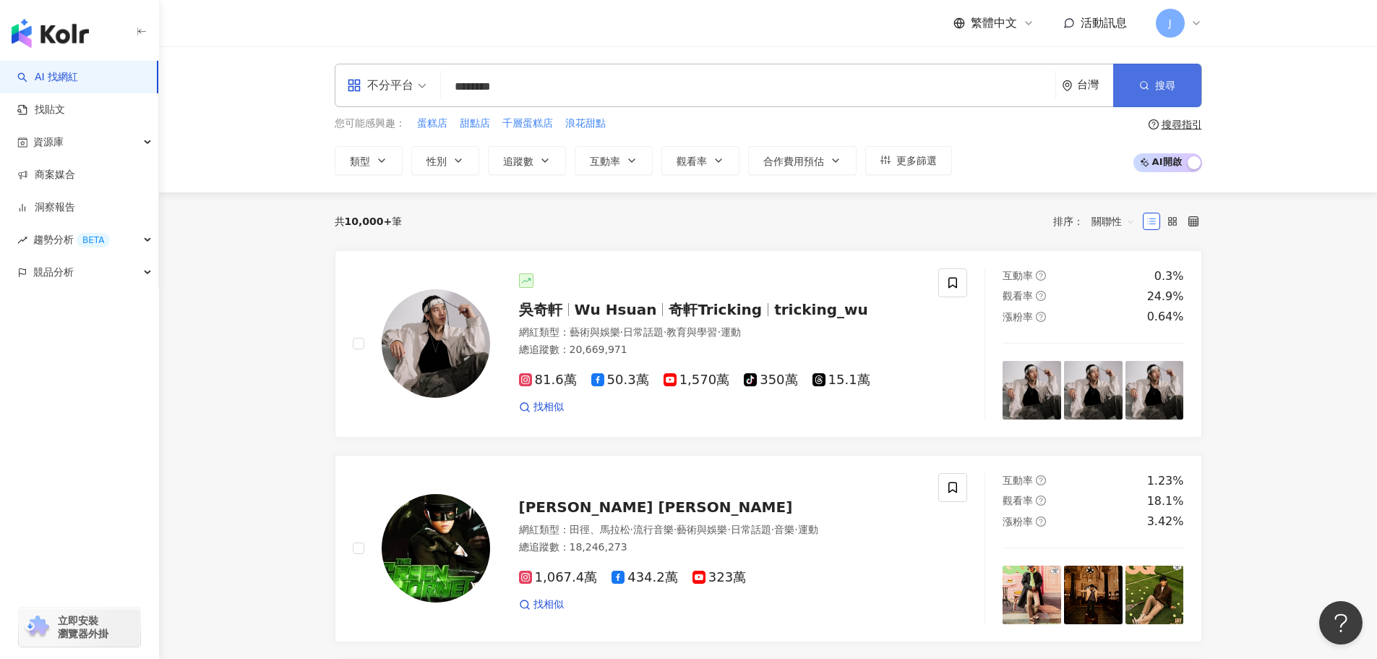
click at [1161, 95] on button "搜尋" at bounding box center [1157, 85] width 88 height 43
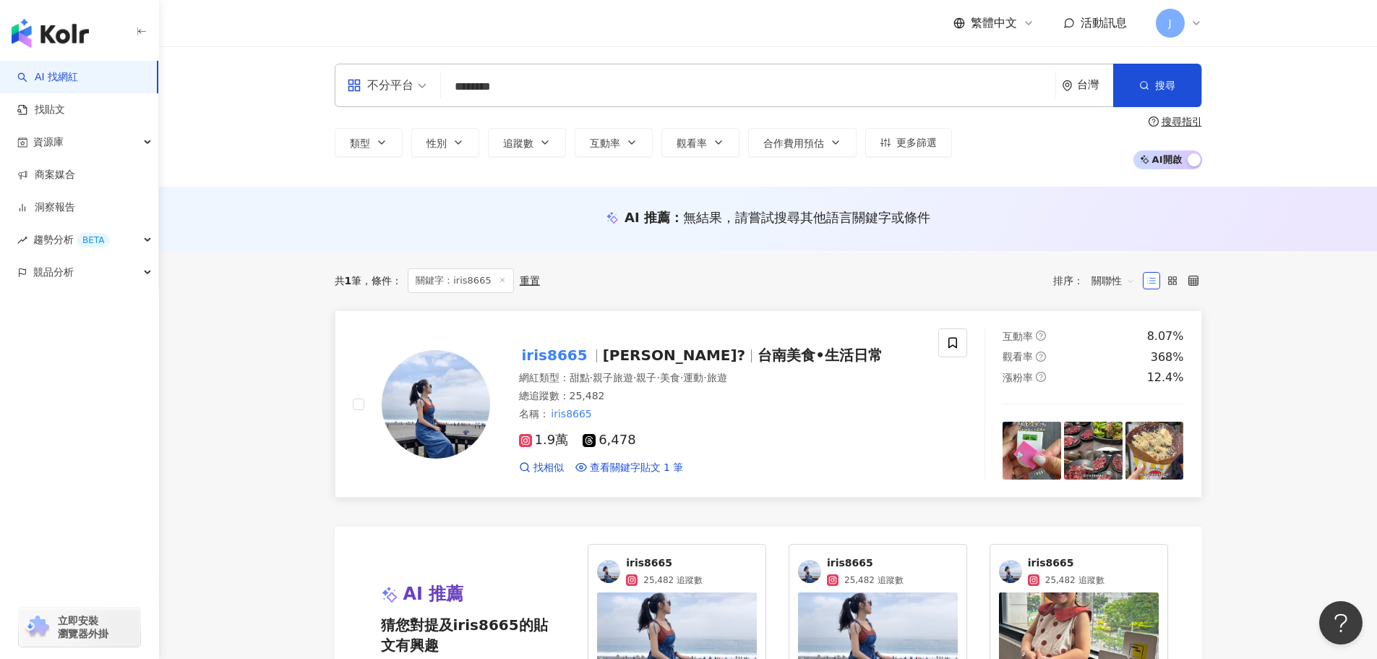
click at [638, 358] on span "艾瑞絲?" at bounding box center [674, 354] width 143 height 17
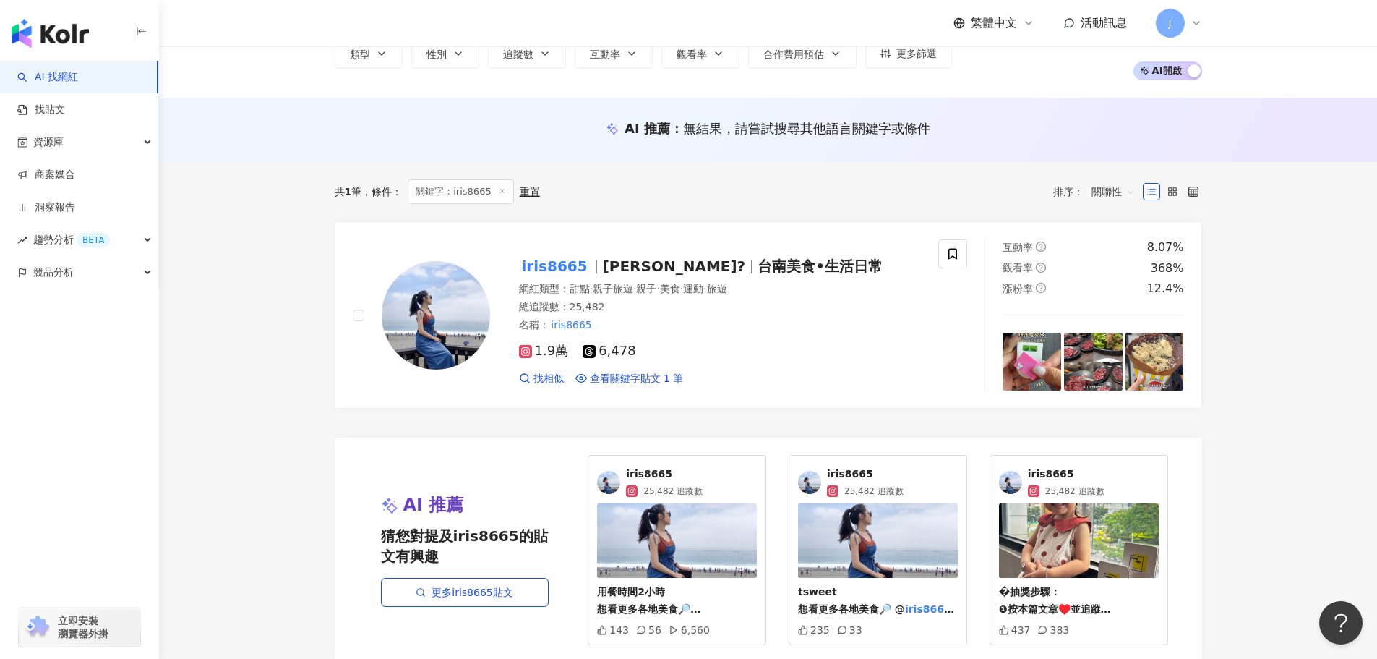
scroll to position [145, 0]
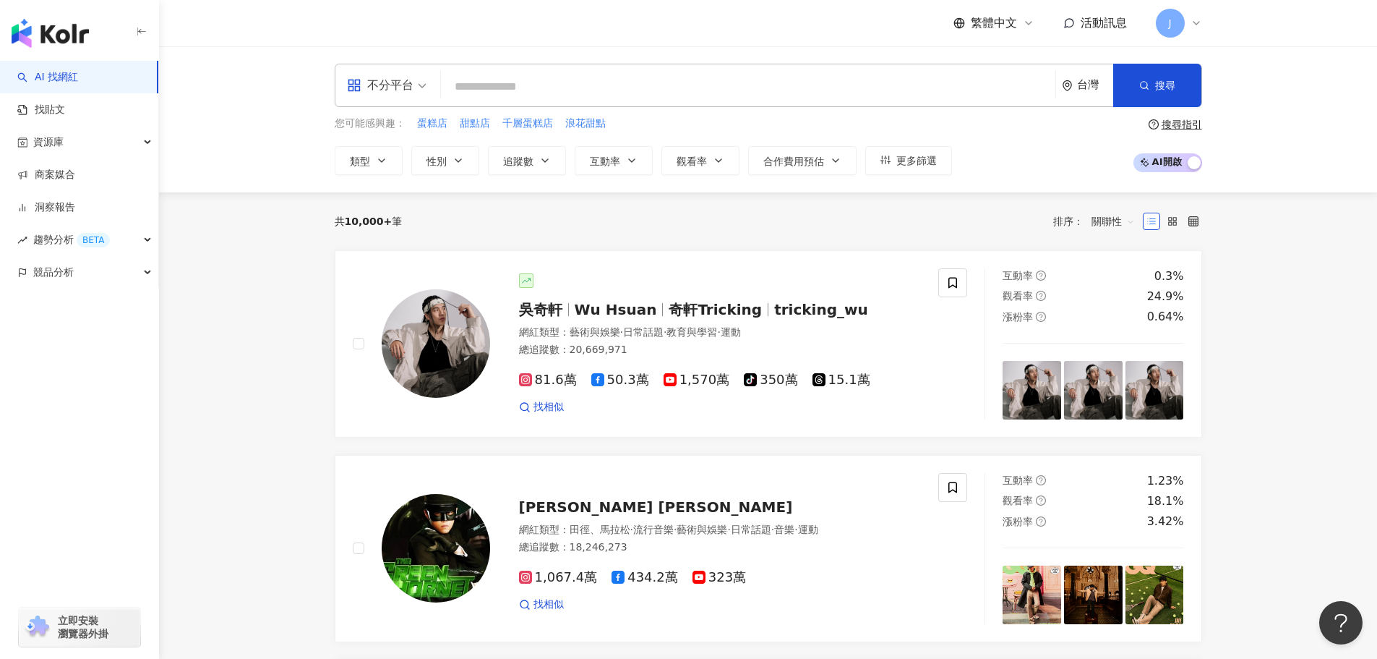
click at [517, 91] on input "search" at bounding box center [748, 86] width 603 height 27
paste input "**********"
type input "**********"
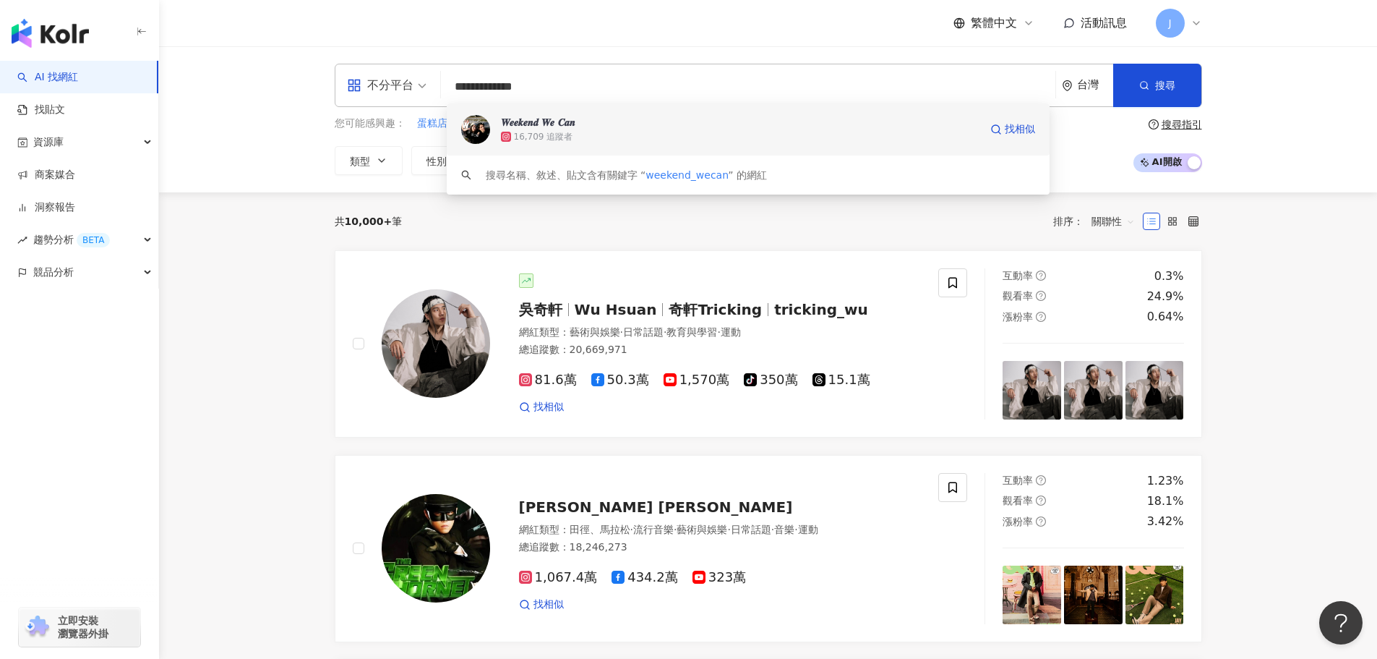
click at [555, 137] on div "16,709 追蹤者" at bounding box center [543, 137] width 59 height 12
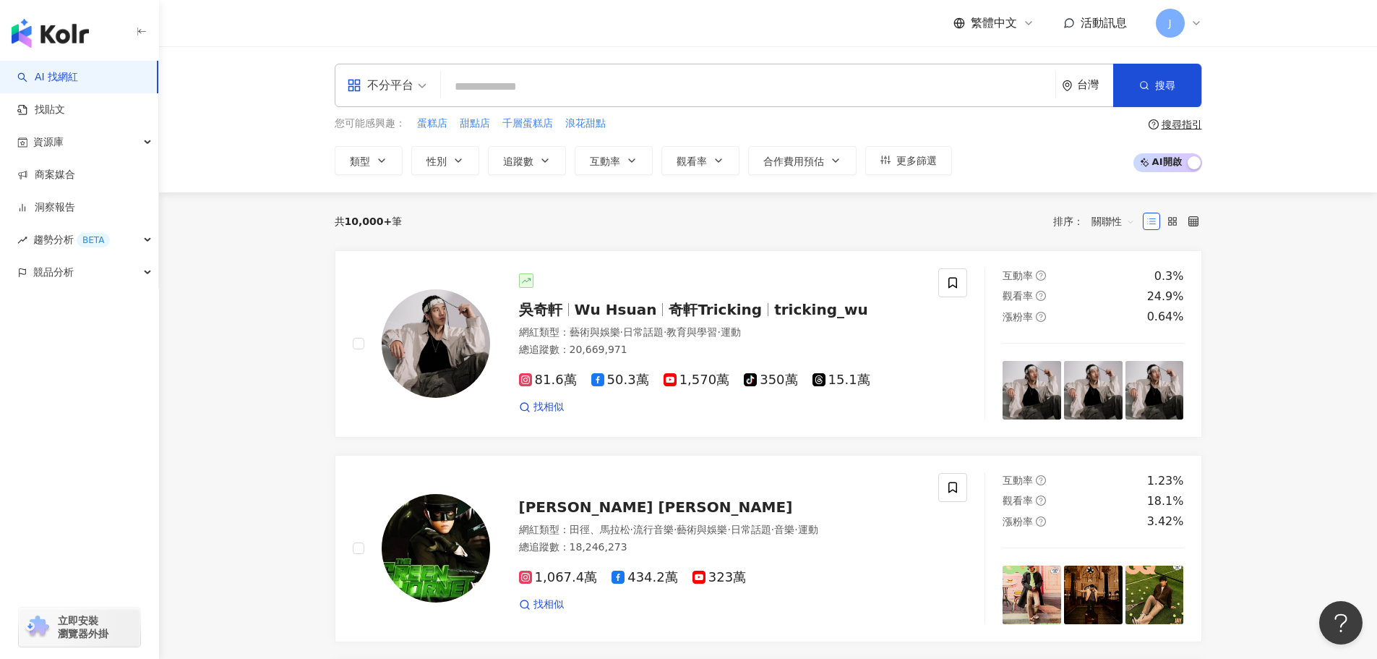
click at [482, 86] on input "search" at bounding box center [748, 86] width 603 height 27
paste input "**********"
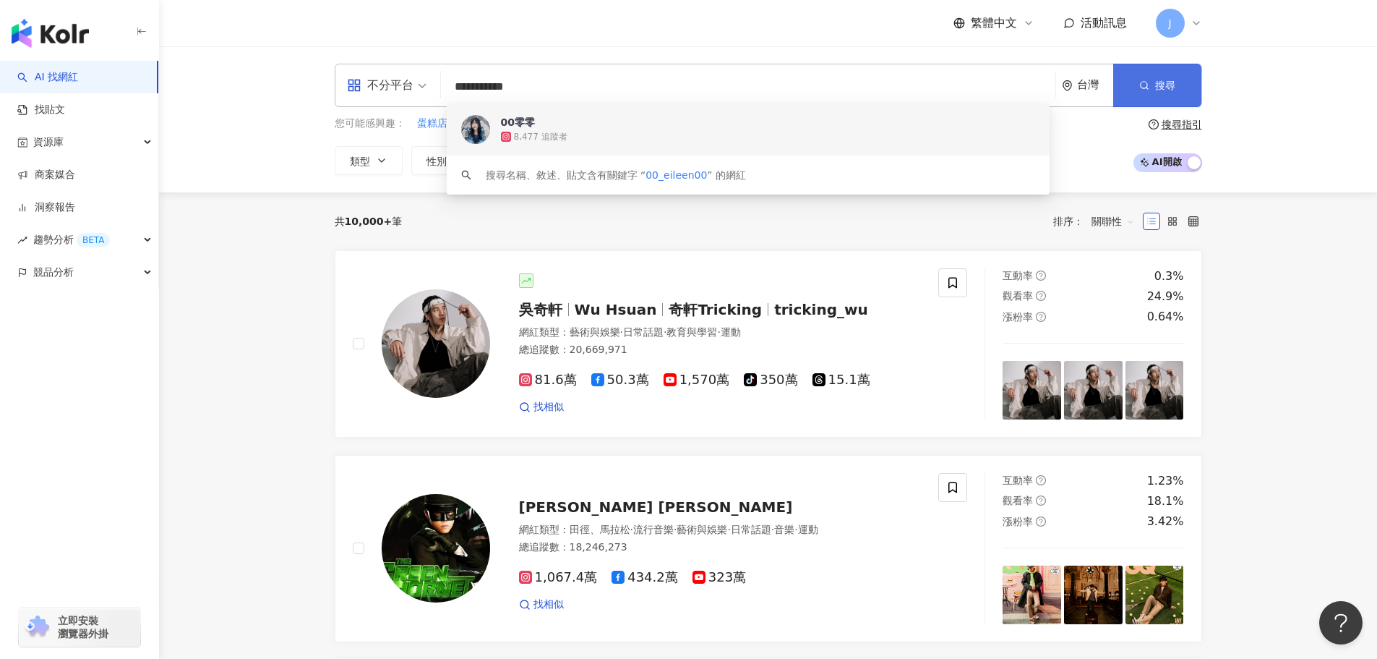
type input "**********"
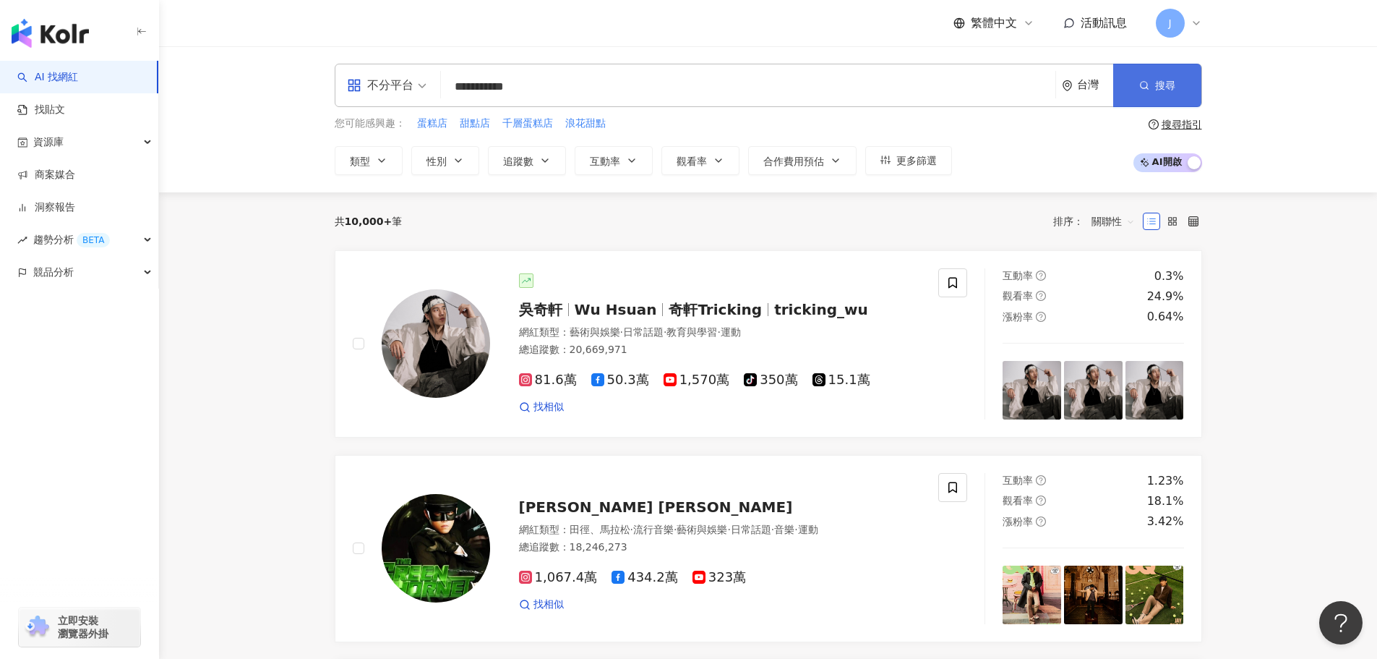
click at [1141, 86] on circle "button" at bounding box center [1143, 85] width 7 height 7
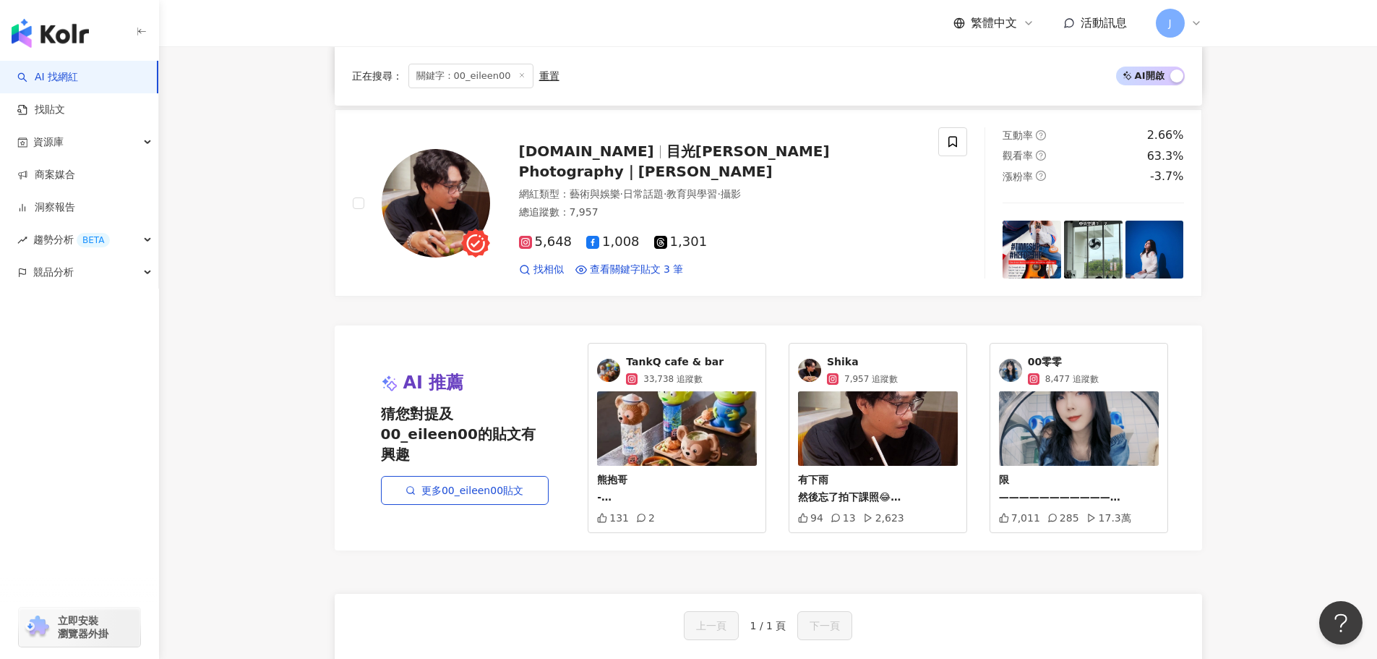
scroll to position [434, 0]
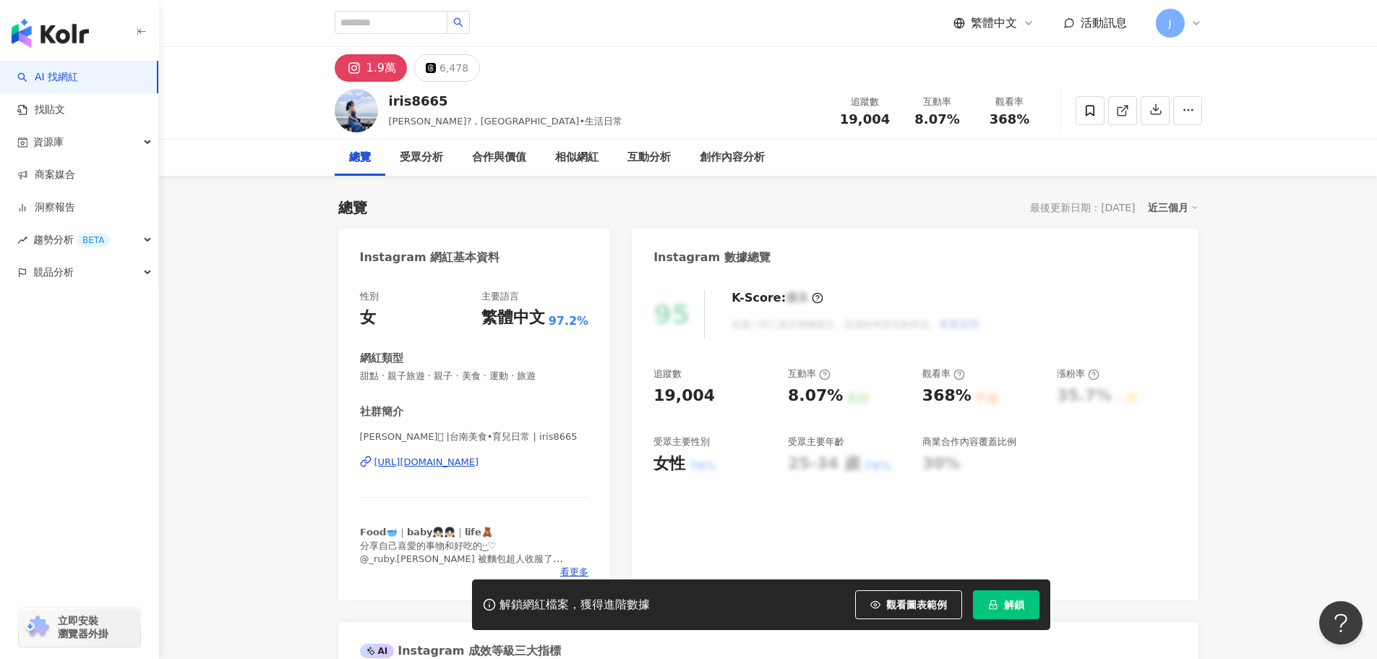
click at [1010, 607] on span "解鎖" at bounding box center [1014, 605] width 20 height 12
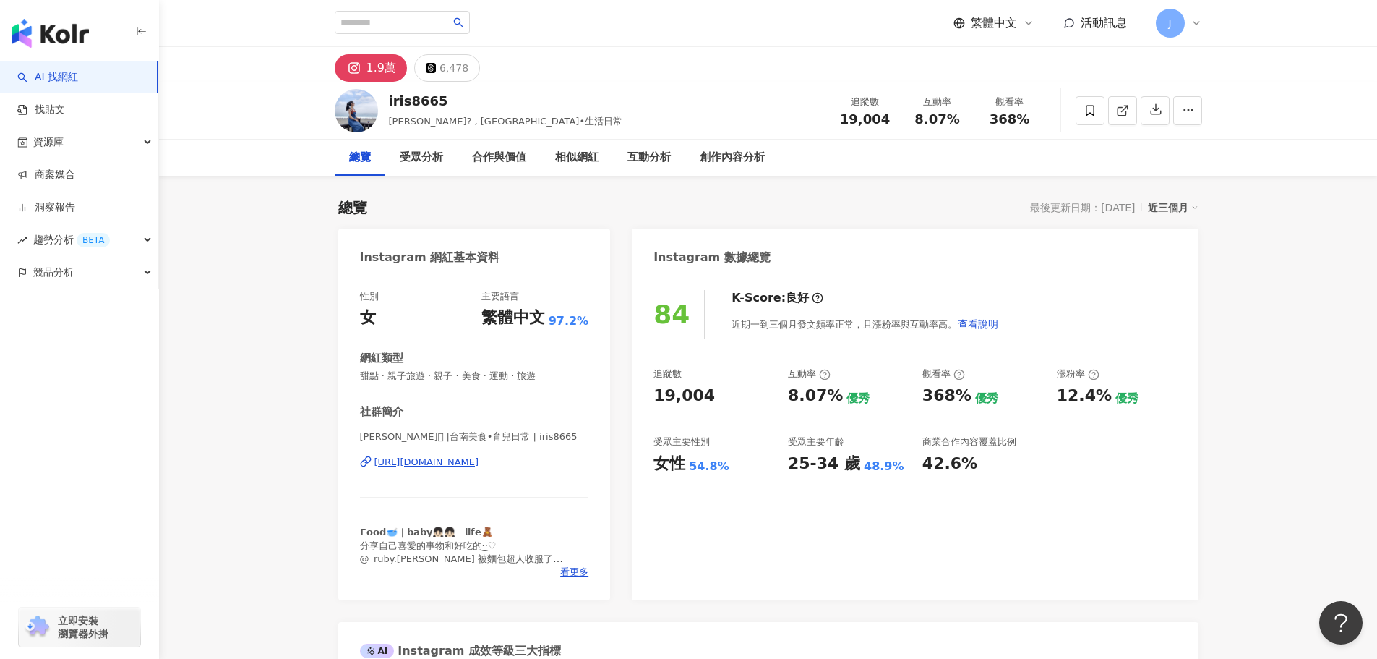
drag, startPoint x: 352, startPoint y: 461, endPoint x: 539, endPoint y: 463, distance: 187.3
click at [539, 463] on div "性別 女 主要語言 繁體中文 97.2% 網紅類型 甜點 · 親子旅遊 · 親子 · 美食 · 運動 · 旅遊 社群簡介 艾瑞絲𓃟 |台南美食•育兒日常 | …" at bounding box center [474, 437] width 273 height 325
copy div "https://www.instagram.com/iris8665/"
drag, startPoint x: 361, startPoint y: 440, endPoint x: 542, endPoint y: 441, distance: 181.5
click at [542, 441] on span "艾瑞絲𓃟 |台南美食•育兒日常 | iris8665" at bounding box center [474, 436] width 229 height 13
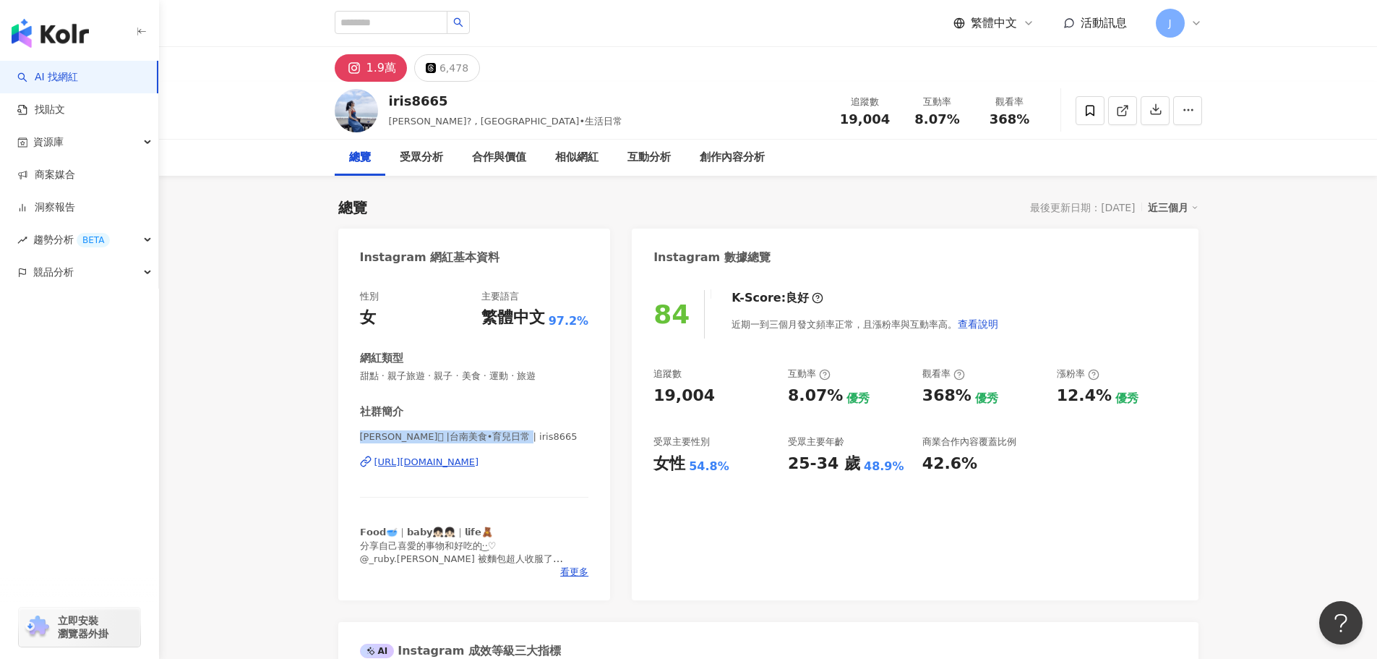
copy span "艾瑞絲𓃟 |台南美食•育兒日常 | iris8665"
drag, startPoint x: 836, startPoint y: 396, endPoint x: 791, endPoint y: 397, distance: 44.8
click at [791, 397] on div "8.07%" at bounding box center [815, 396] width 55 height 22
copy div "8.07%"
click at [34, 106] on link "找貼文" at bounding box center [41, 110] width 48 height 14
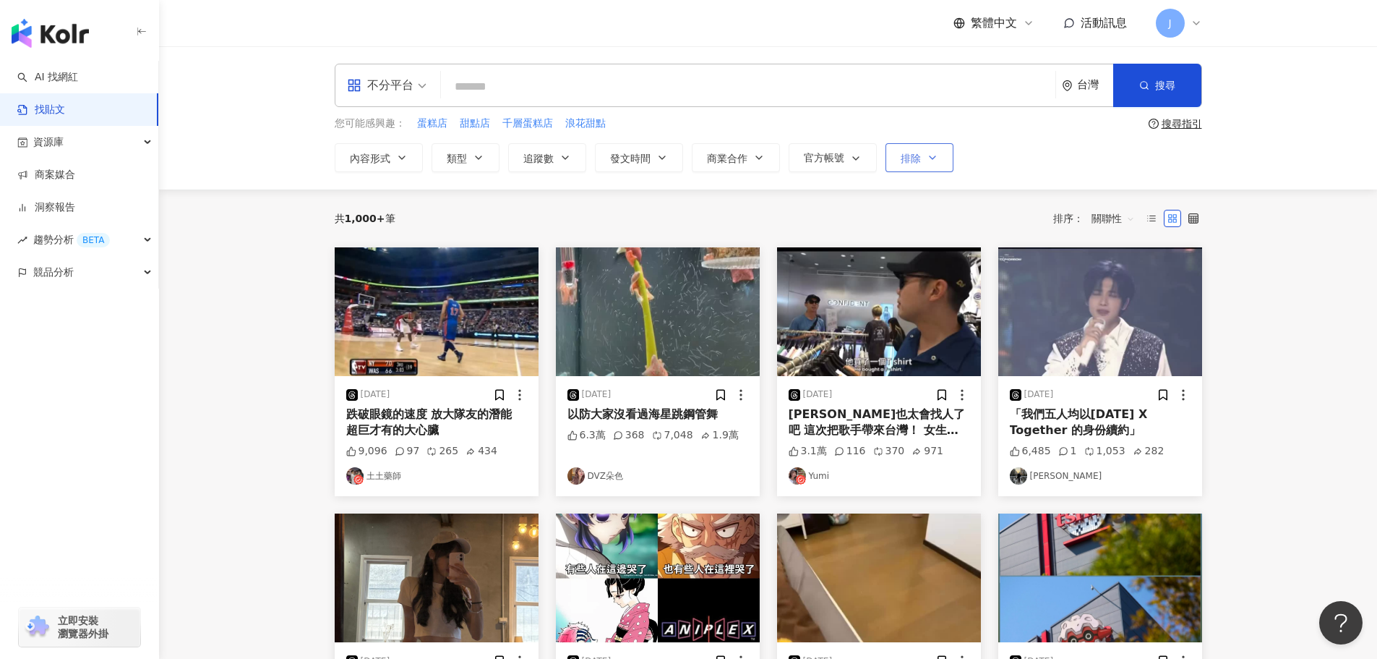
click at [927, 164] on button "排除" at bounding box center [920, 157] width 68 height 29
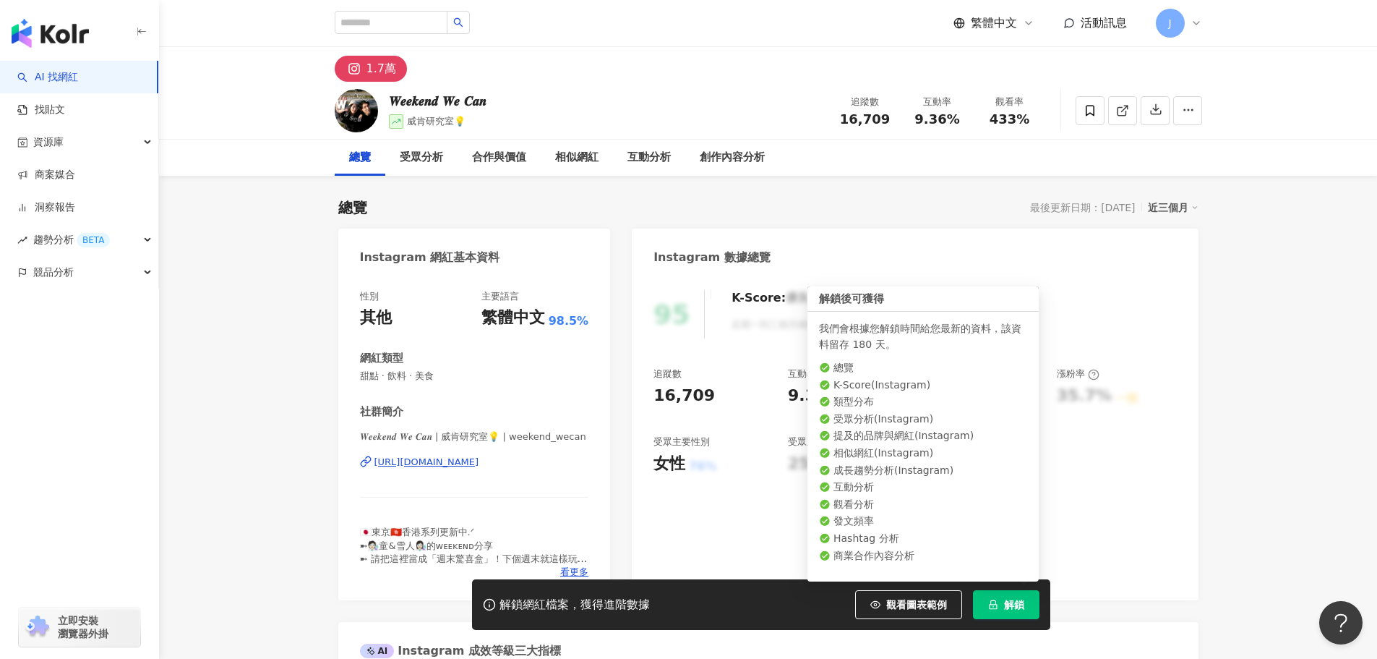
click at [999, 611] on button "解鎖" at bounding box center [1006, 604] width 67 height 29
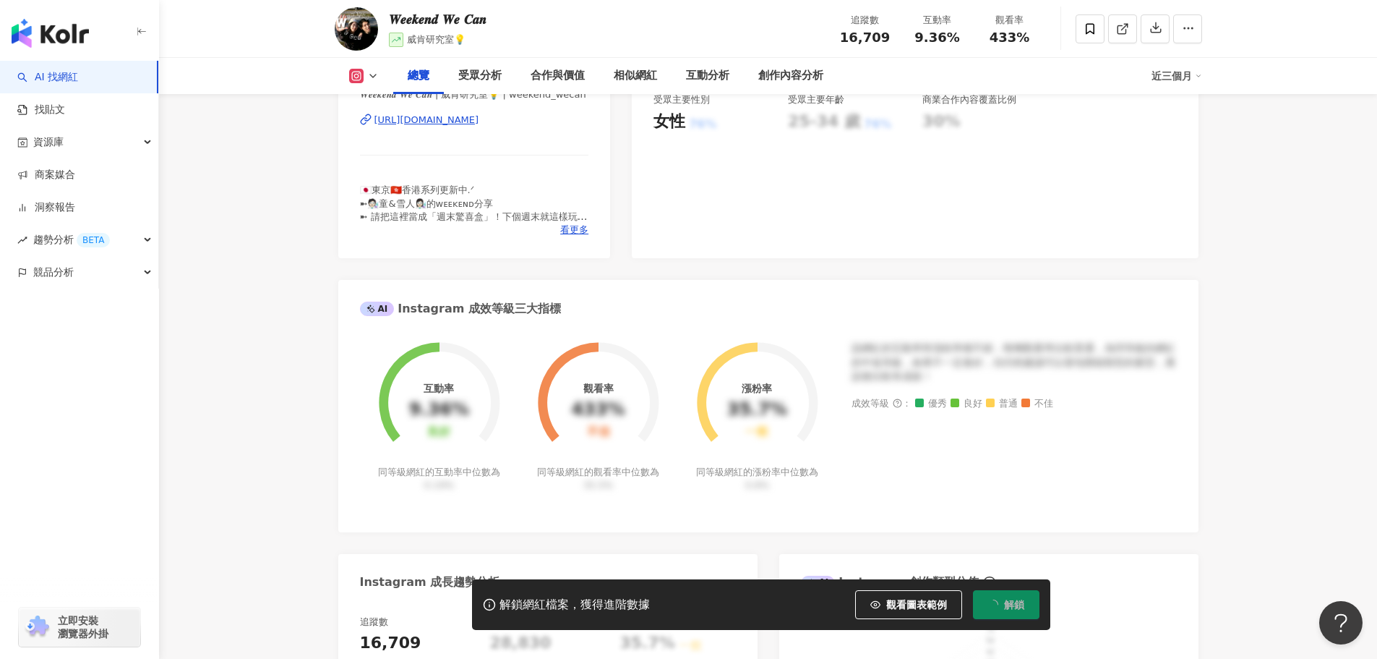
scroll to position [545, 0]
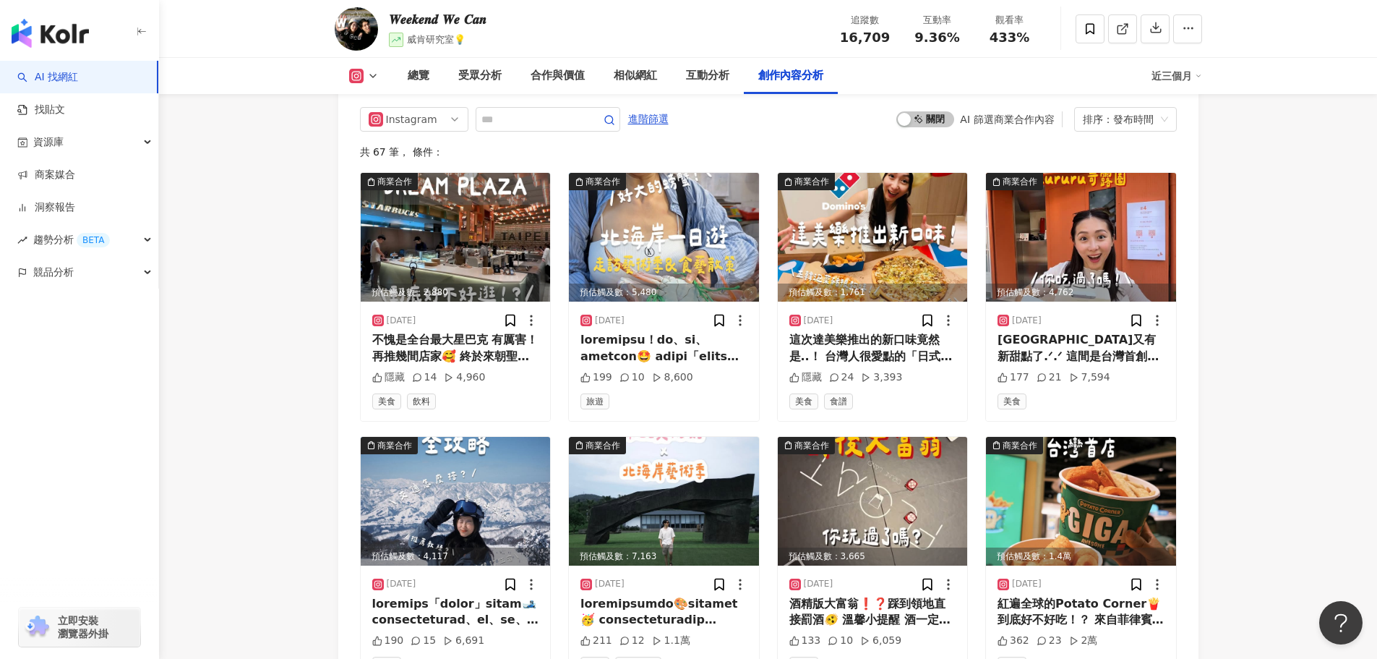
scroll to position [4624, 0]
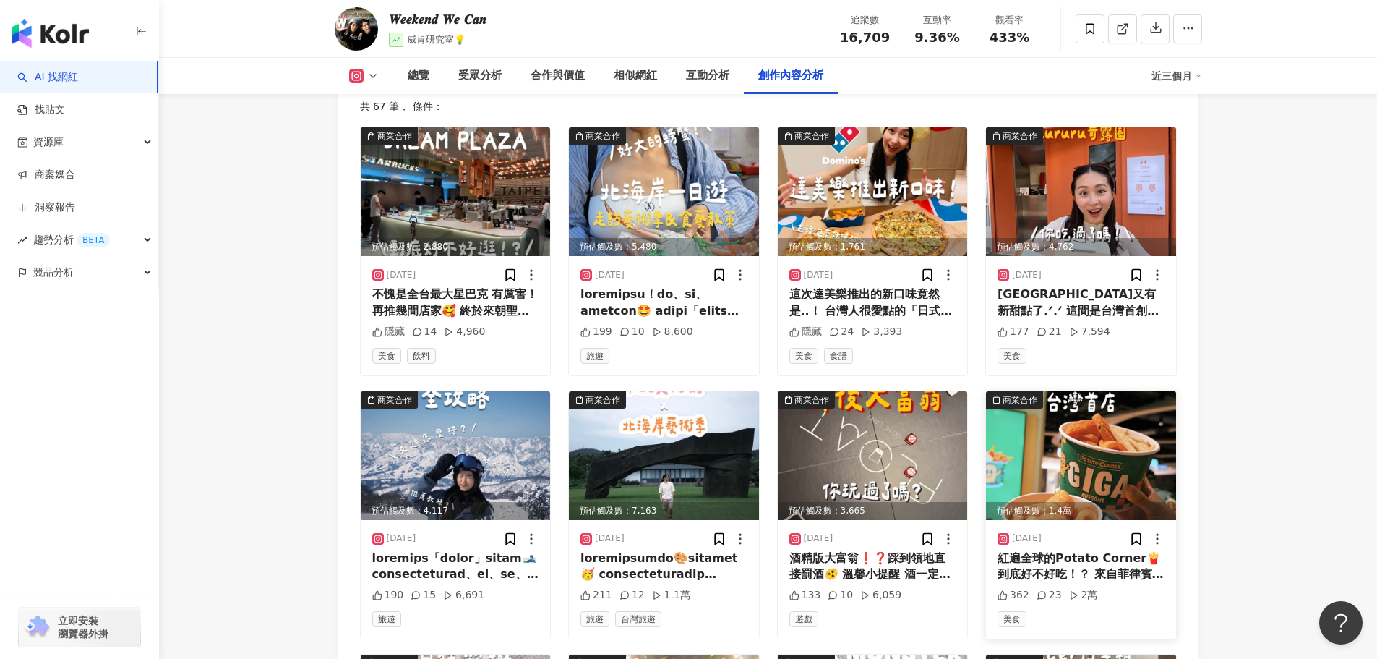
click at [1051, 550] on div "紅遍全球的Potato Corner🍟到底好不好吃！？ 來自菲律賓 全球2000間門市的Potato Corner終於來台灣了！ 現點現炸加上搖搖裹粉 很像進…" at bounding box center [1081, 566] width 167 height 33
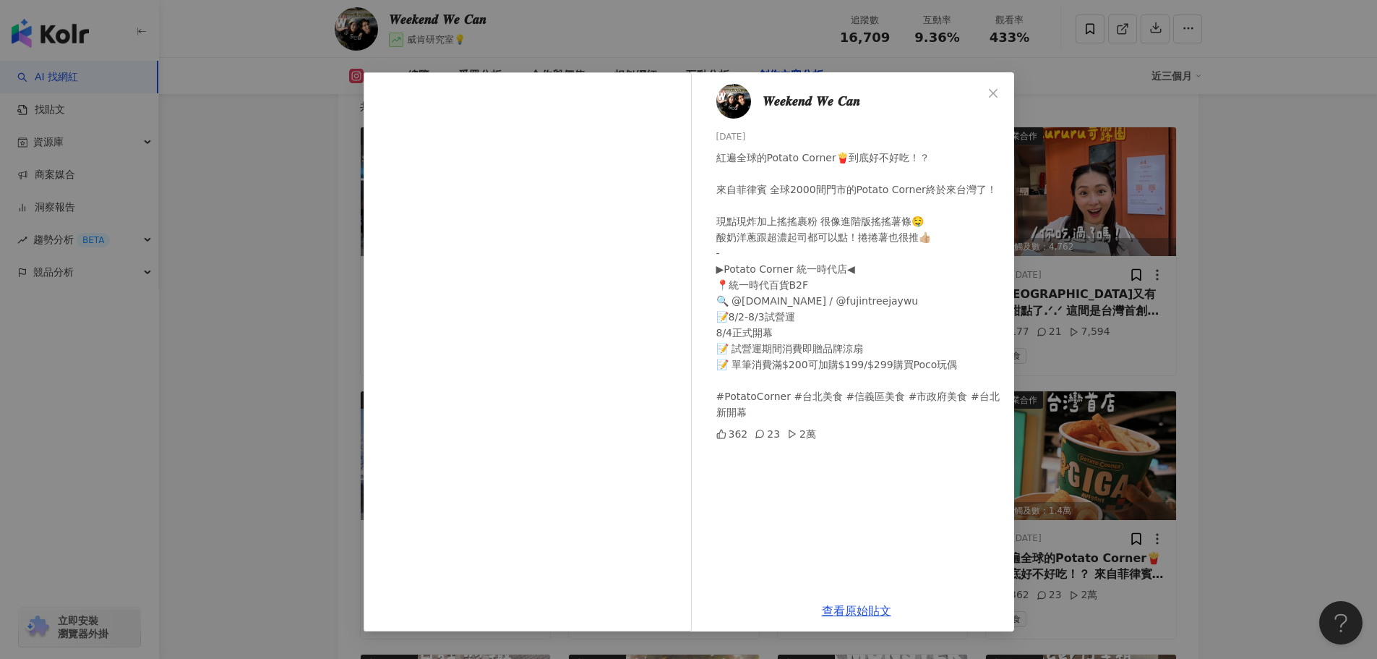
scroll to position [4551, 0]
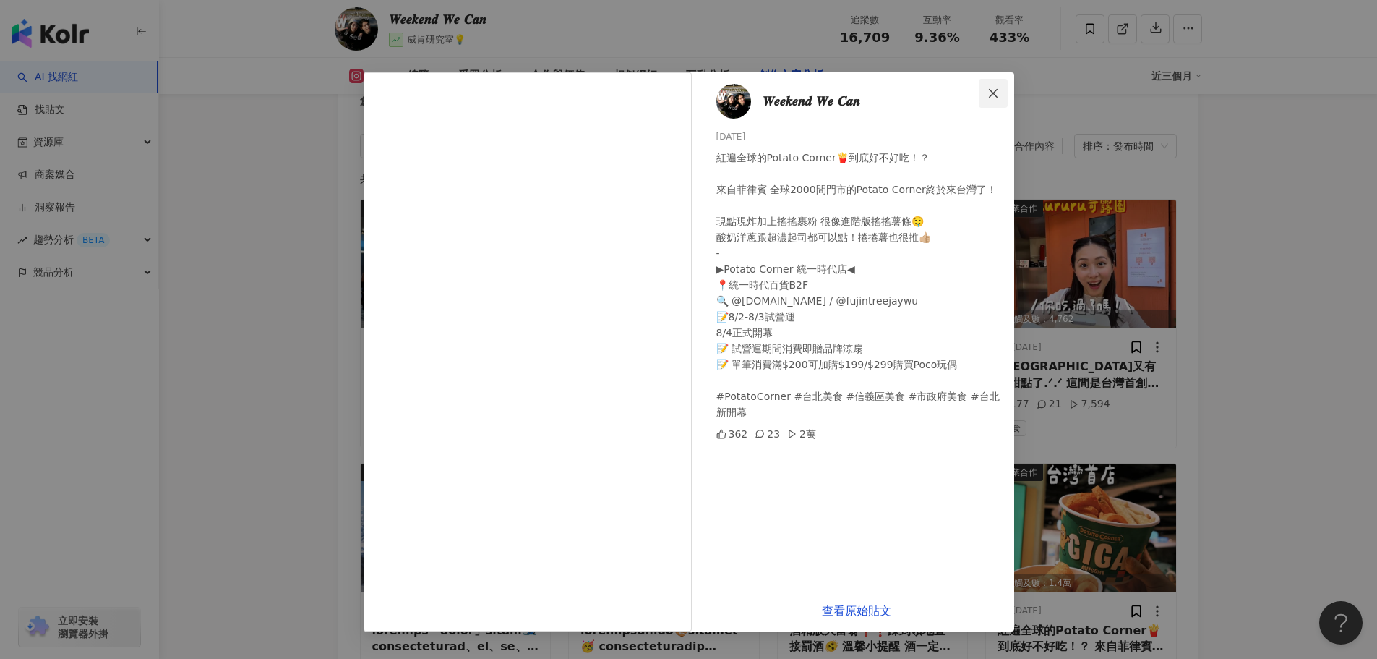
click at [992, 98] on icon "close" at bounding box center [994, 93] width 12 height 12
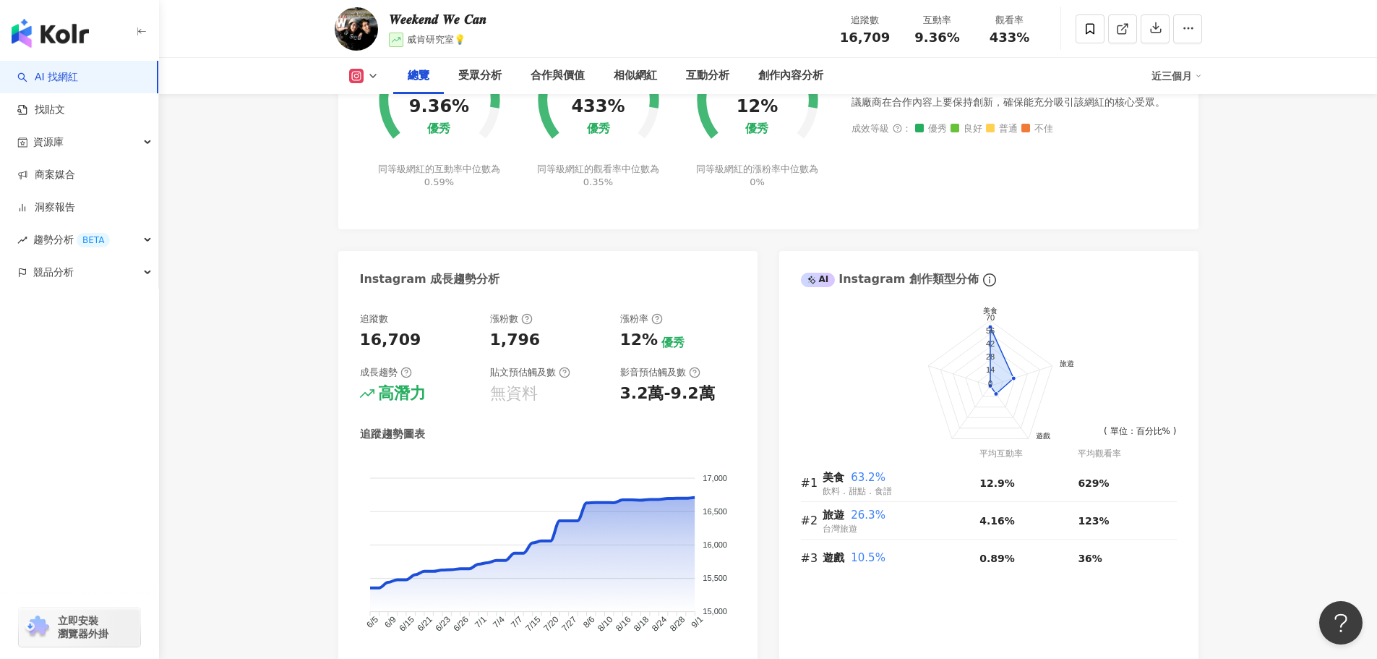
scroll to position [356, 0]
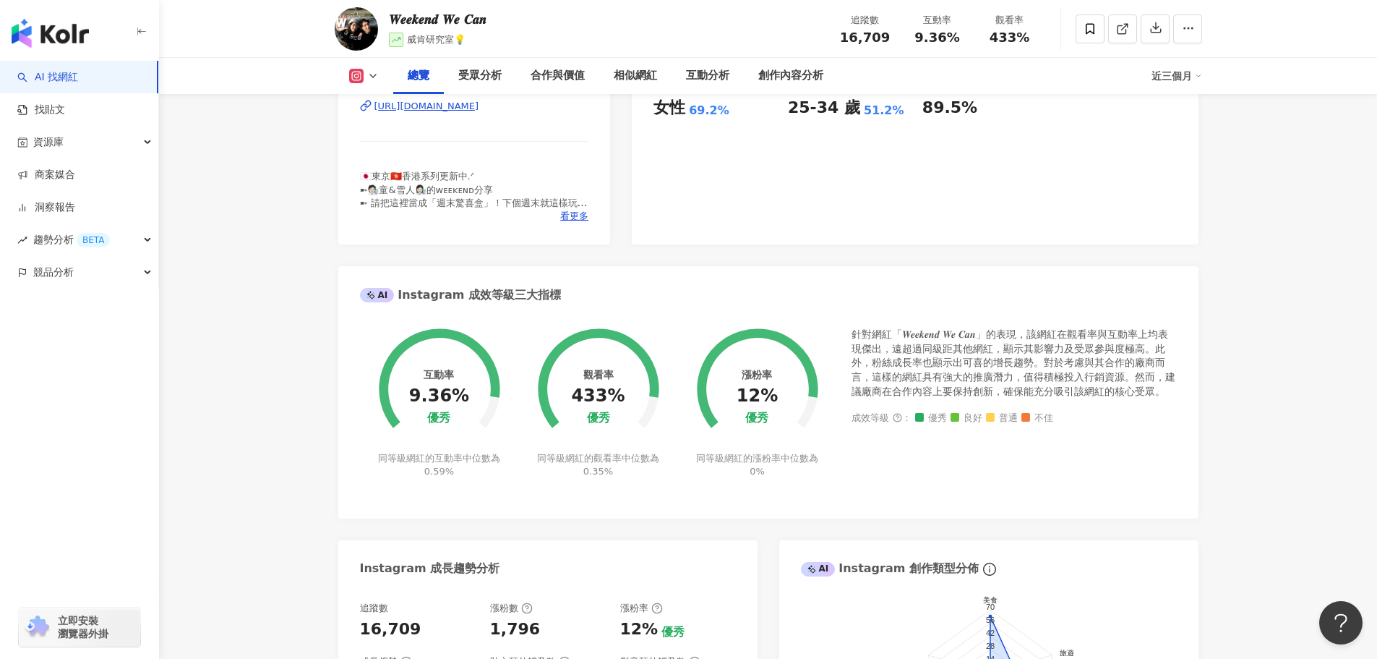
click at [59, 76] on link "AI 找網紅" at bounding box center [47, 77] width 61 height 14
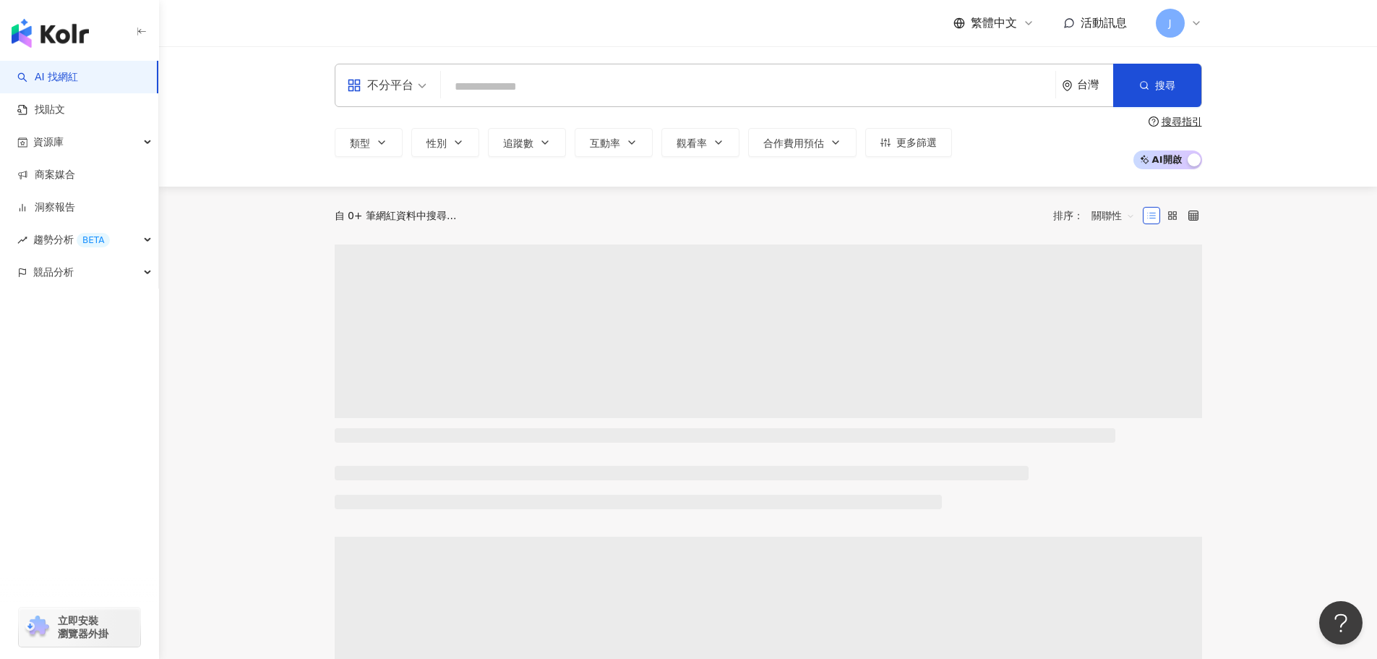
click at [478, 80] on input "search" at bounding box center [748, 86] width 603 height 27
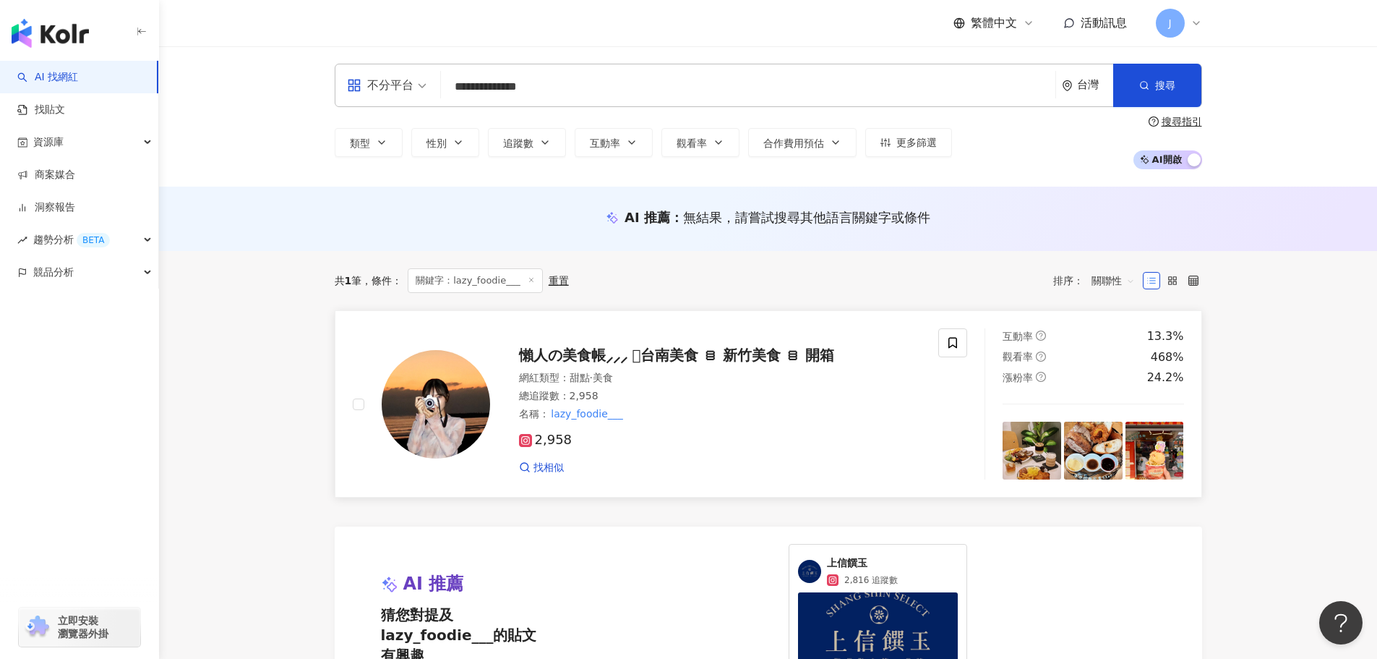
type input "**********"
click at [628, 354] on span "懶人の美食帳⸝⸝⸝ 𓍯台南美食 ꊞ 新竹美食 ꊞ 開箱" at bounding box center [677, 354] width 316 height 17
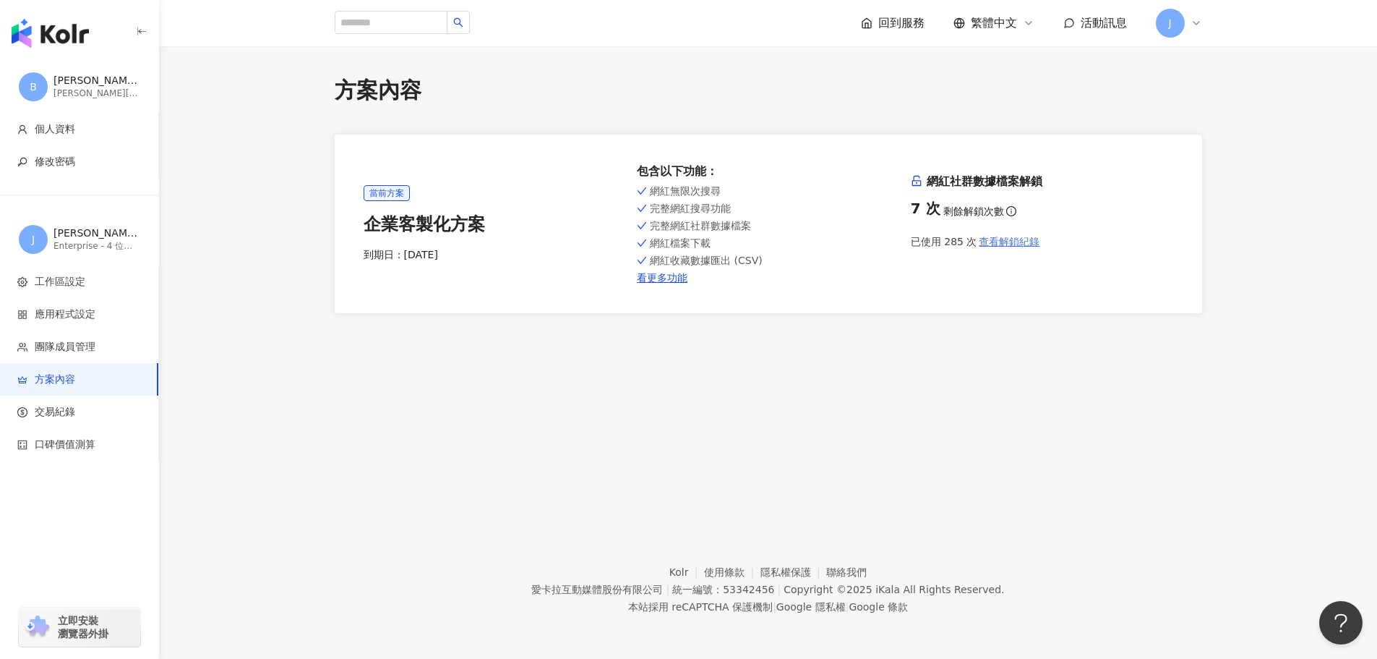
click at [1004, 241] on span "查看解鎖紀錄" at bounding box center [1009, 242] width 61 height 12
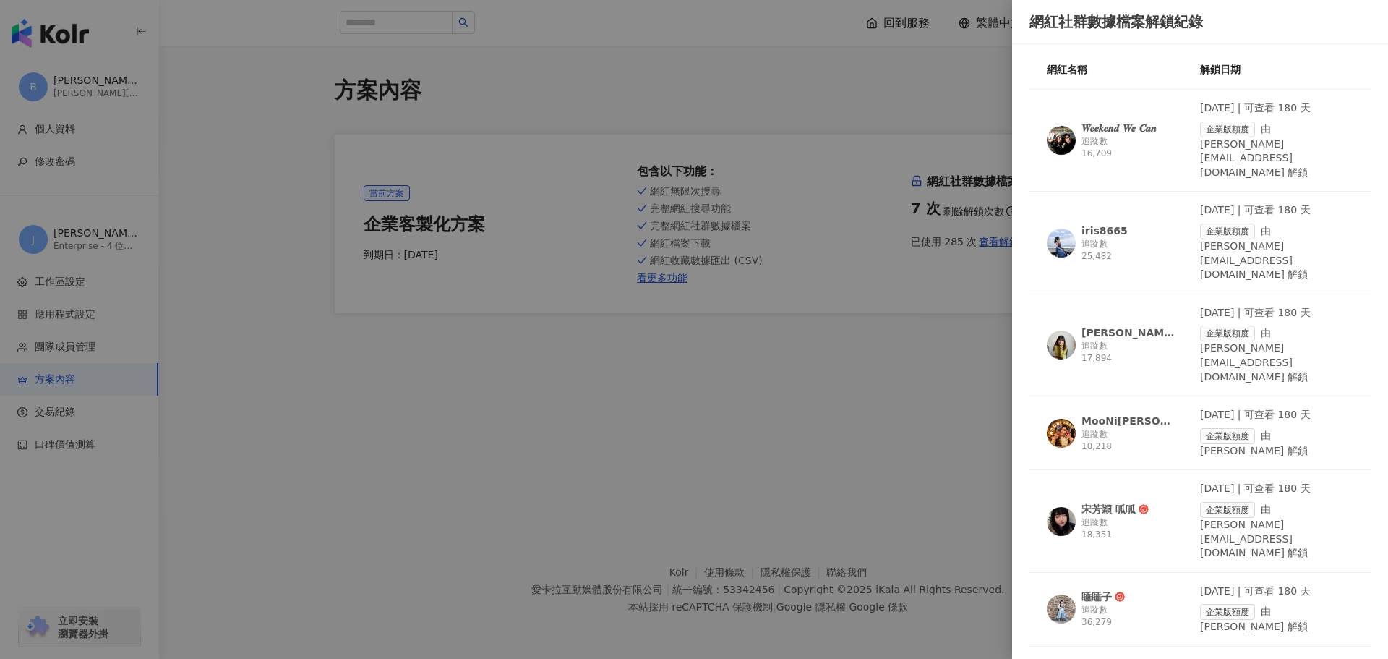
click at [670, 334] on div at bounding box center [694, 329] width 1388 height 659
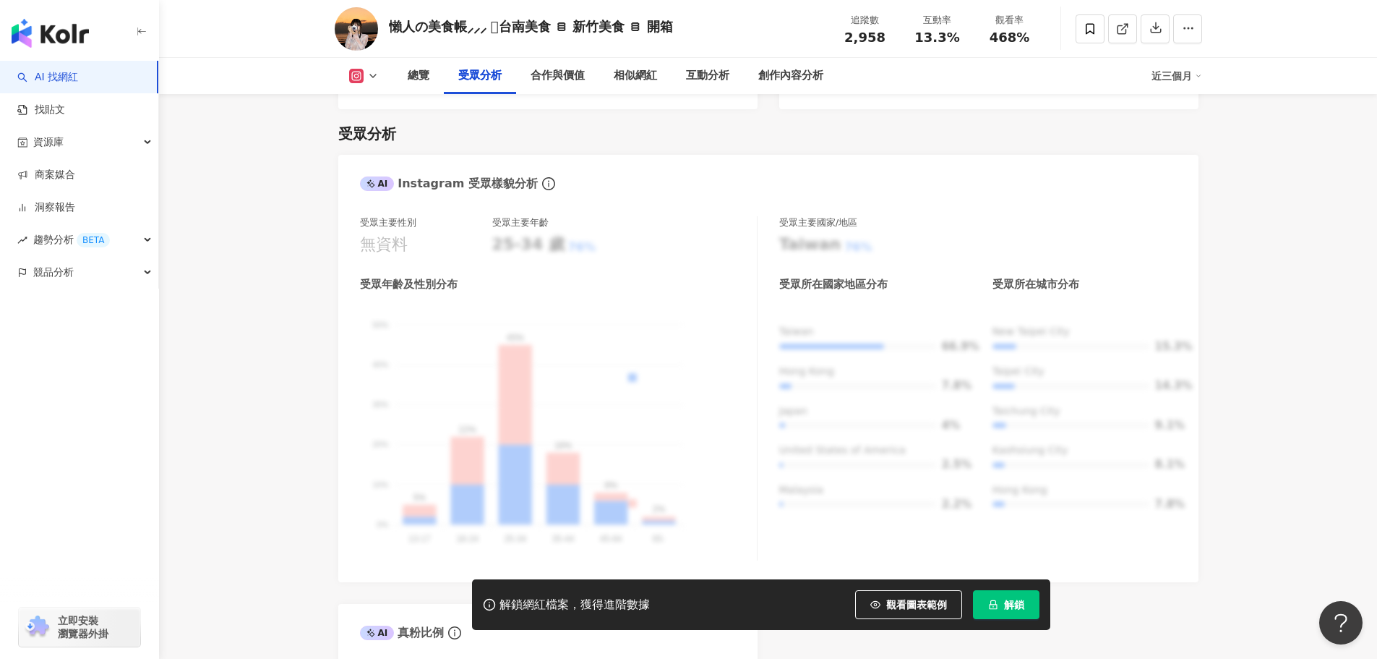
scroll to position [1581, 0]
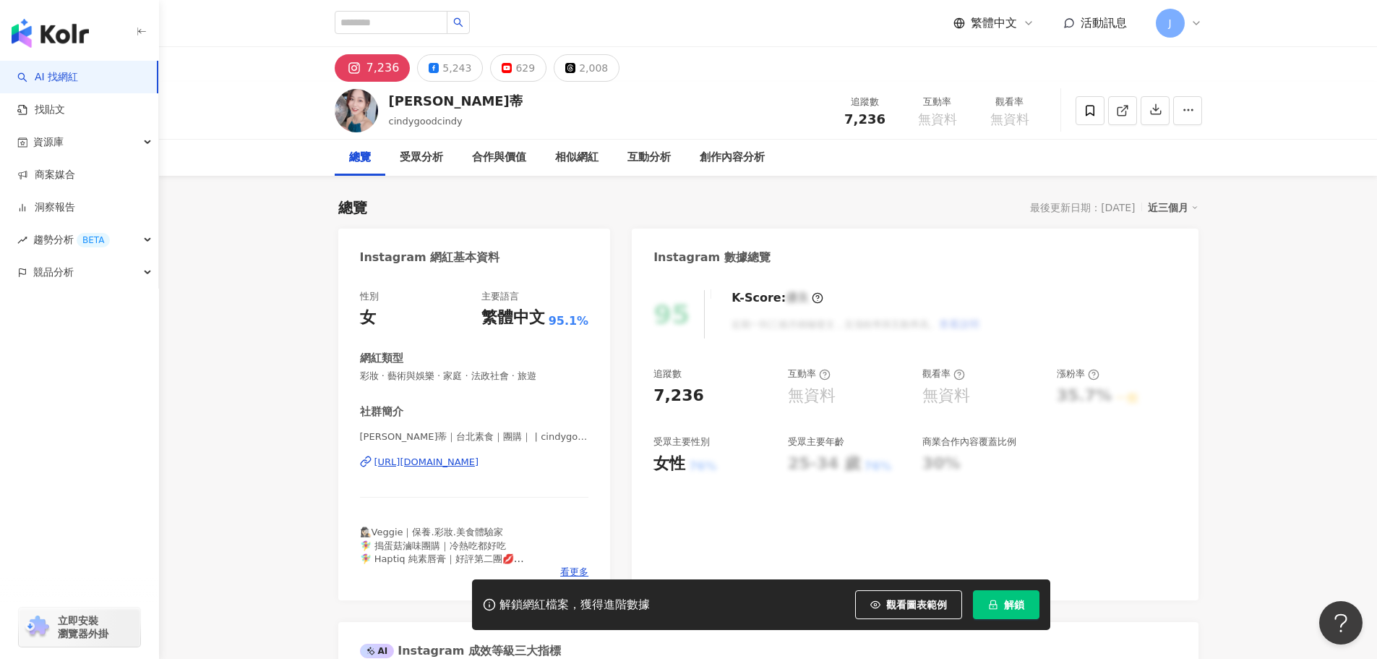
type input "*******"
click at [470, 30] on button "button" at bounding box center [458, 22] width 23 height 23
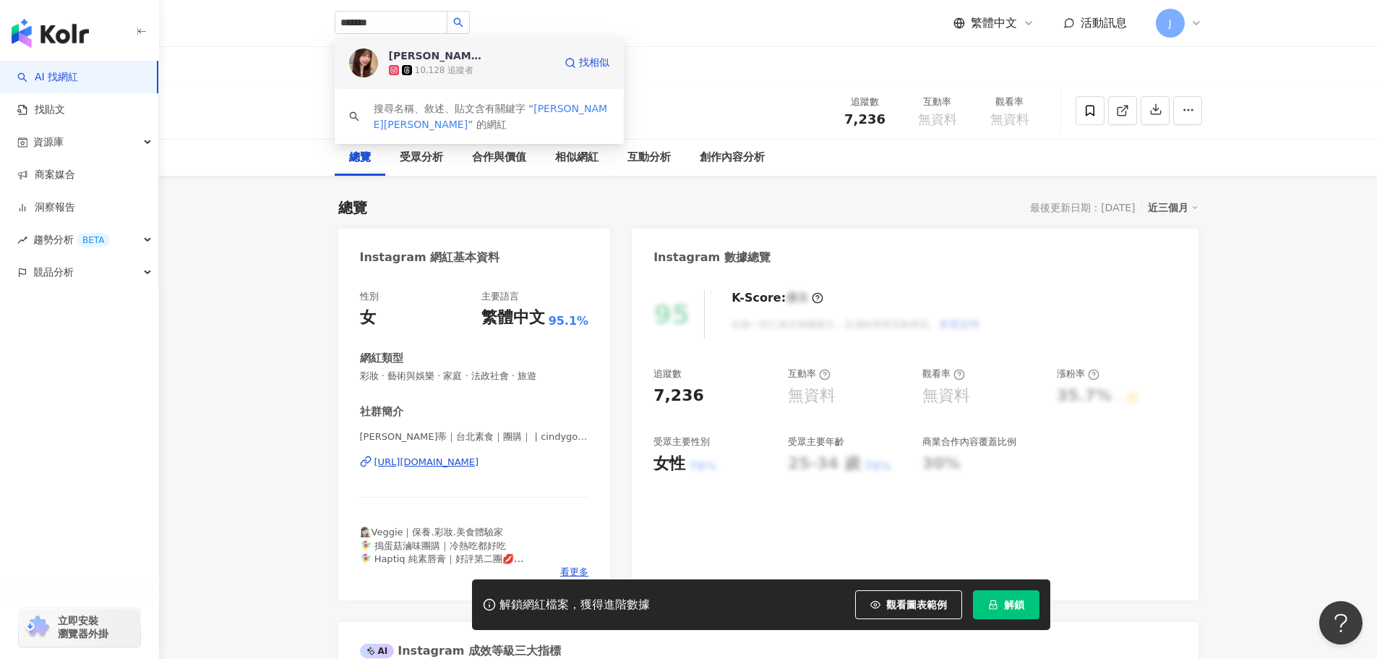
click at [419, 75] on div "10,128 追蹤者" at bounding box center [444, 70] width 59 height 12
